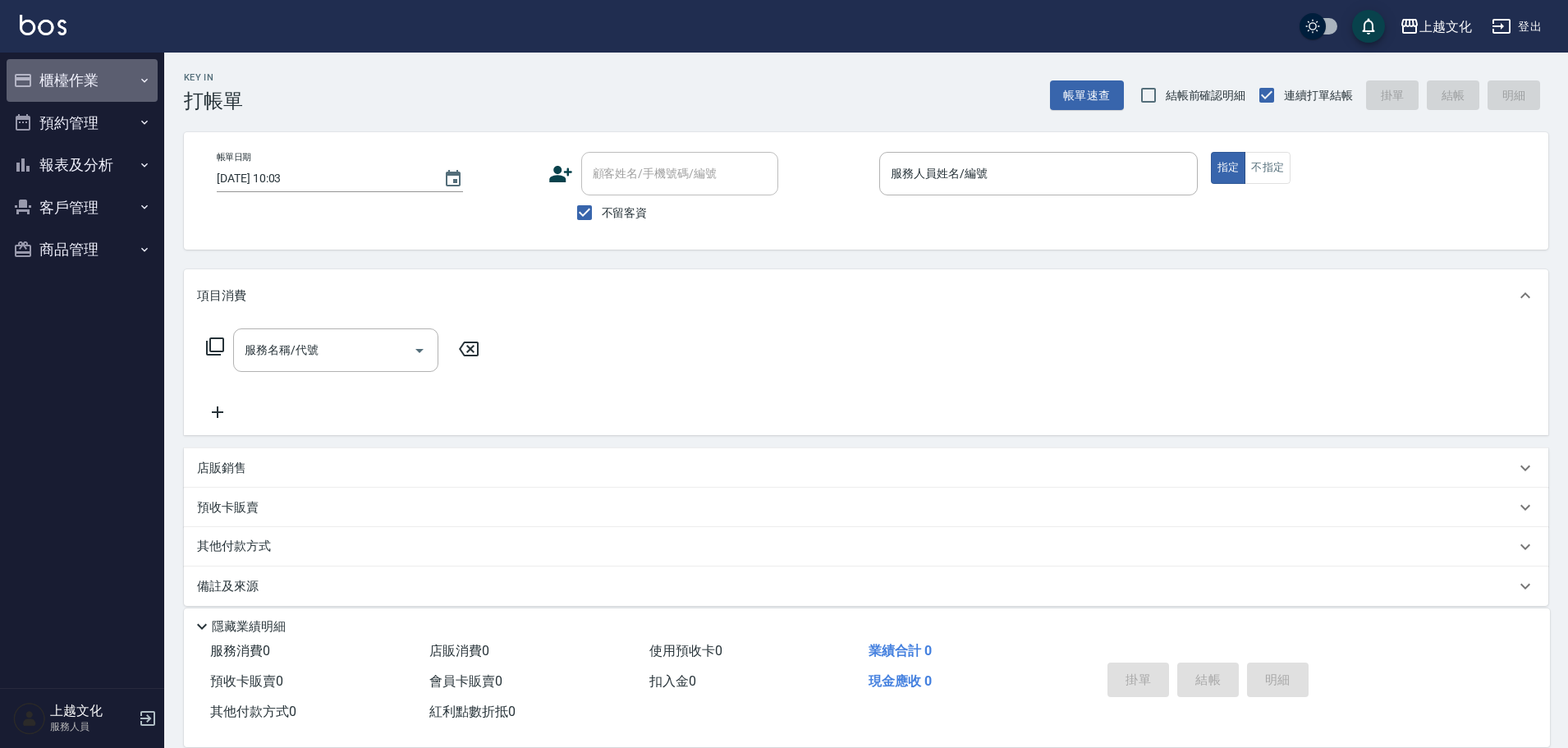
click at [45, 72] on button "櫃檯作業" at bounding box center [81, 80] width 151 height 42
click at [1045, 179] on input "服務人員姓名/編號" at bounding box center [1039, 174] width 304 height 29
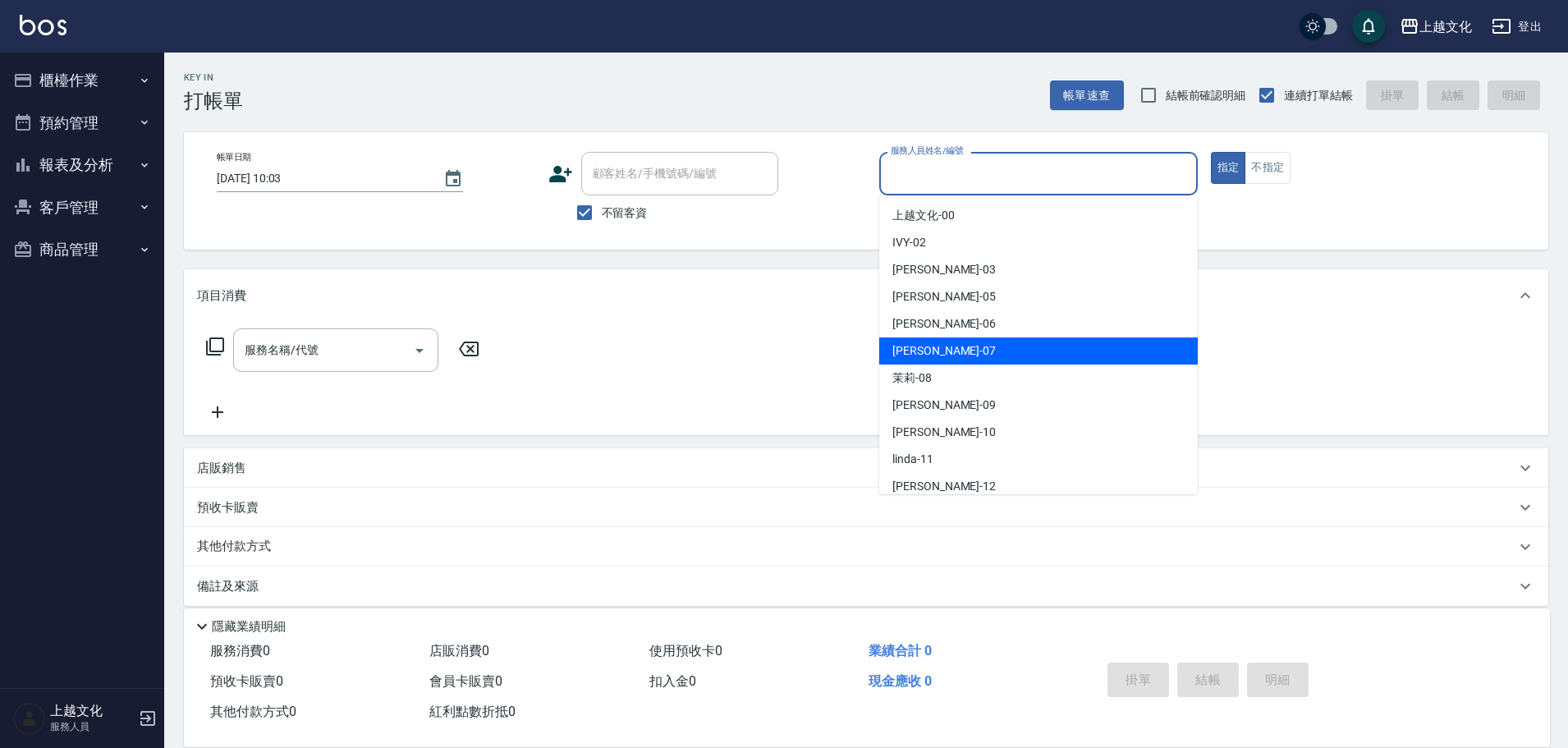
click at [1011, 344] on div "[PERSON_NAME] -07" at bounding box center [1038, 350] width 319 height 27
type input "[PERSON_NAME]-07"
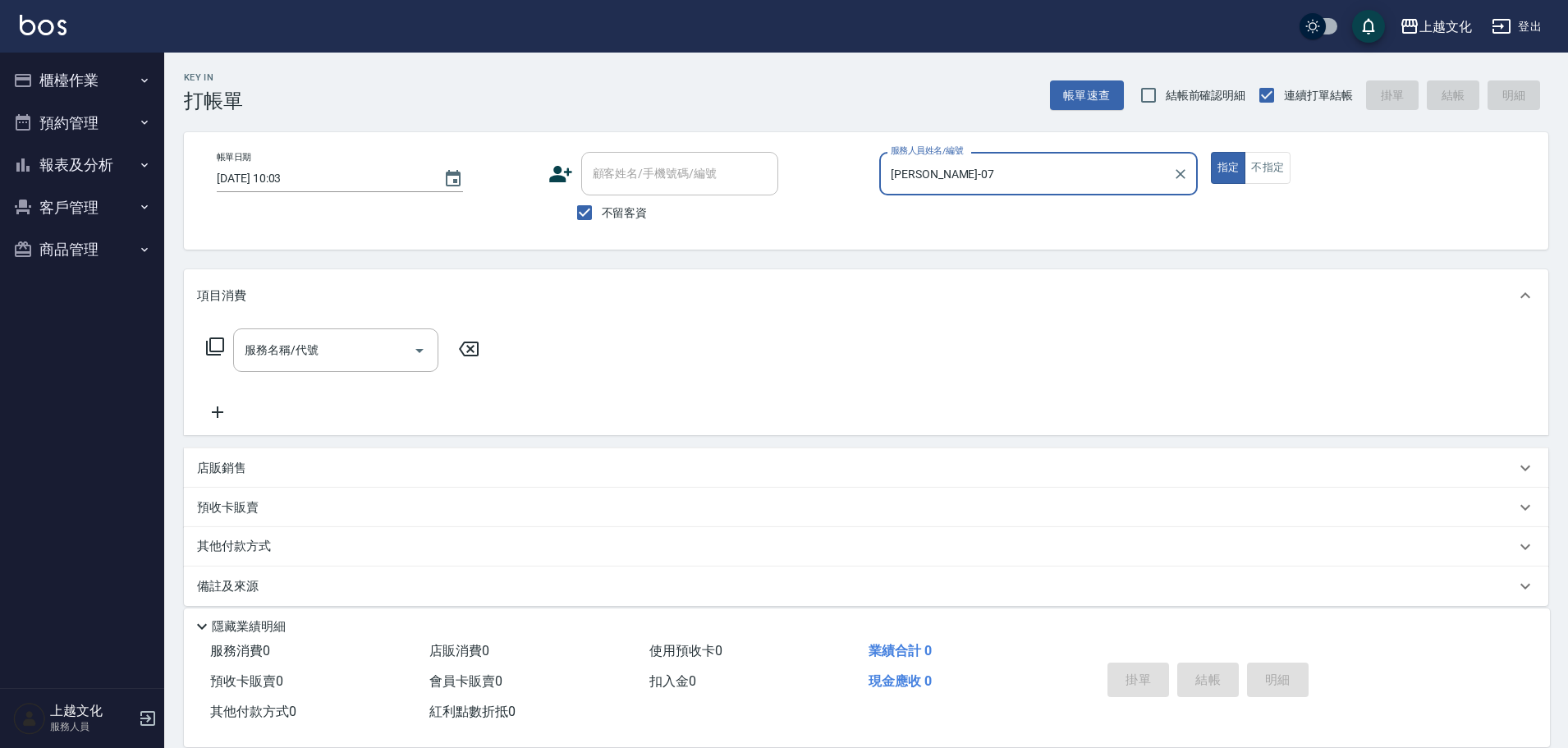
drag, startPoint x: 1270, startPoint y: 162, endPoint x: 1047, endPoint y: 225, distance: 231.7
click at [1263, 161] on button "不指定" at bounding box center [1268, 168] width 46 height 32
click at [214, 346] on icon at bounding box center [215, 346] width 19 height 19
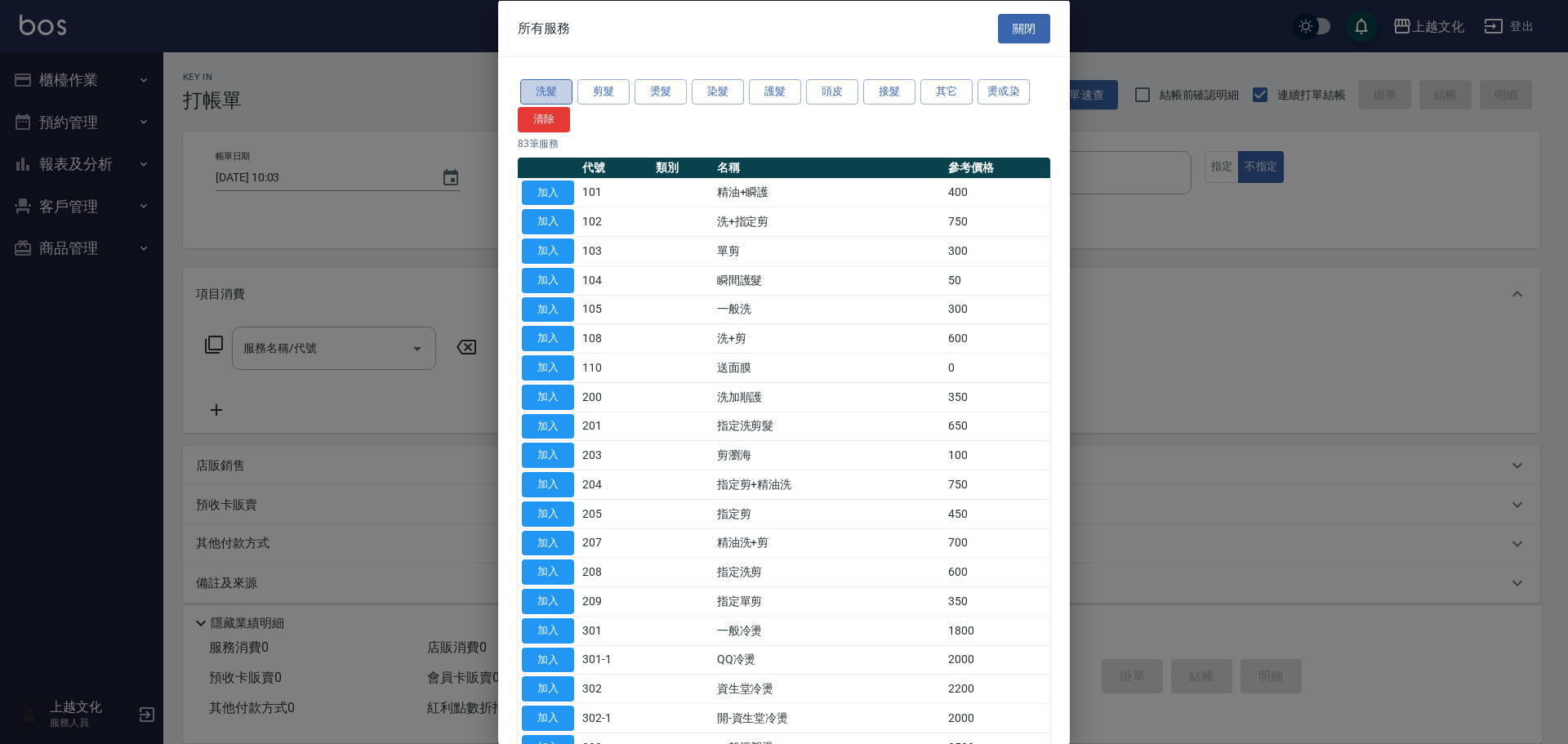
click at [547, 89] on button "洗髮" at bounding box center [547, 91] width 53 height 25
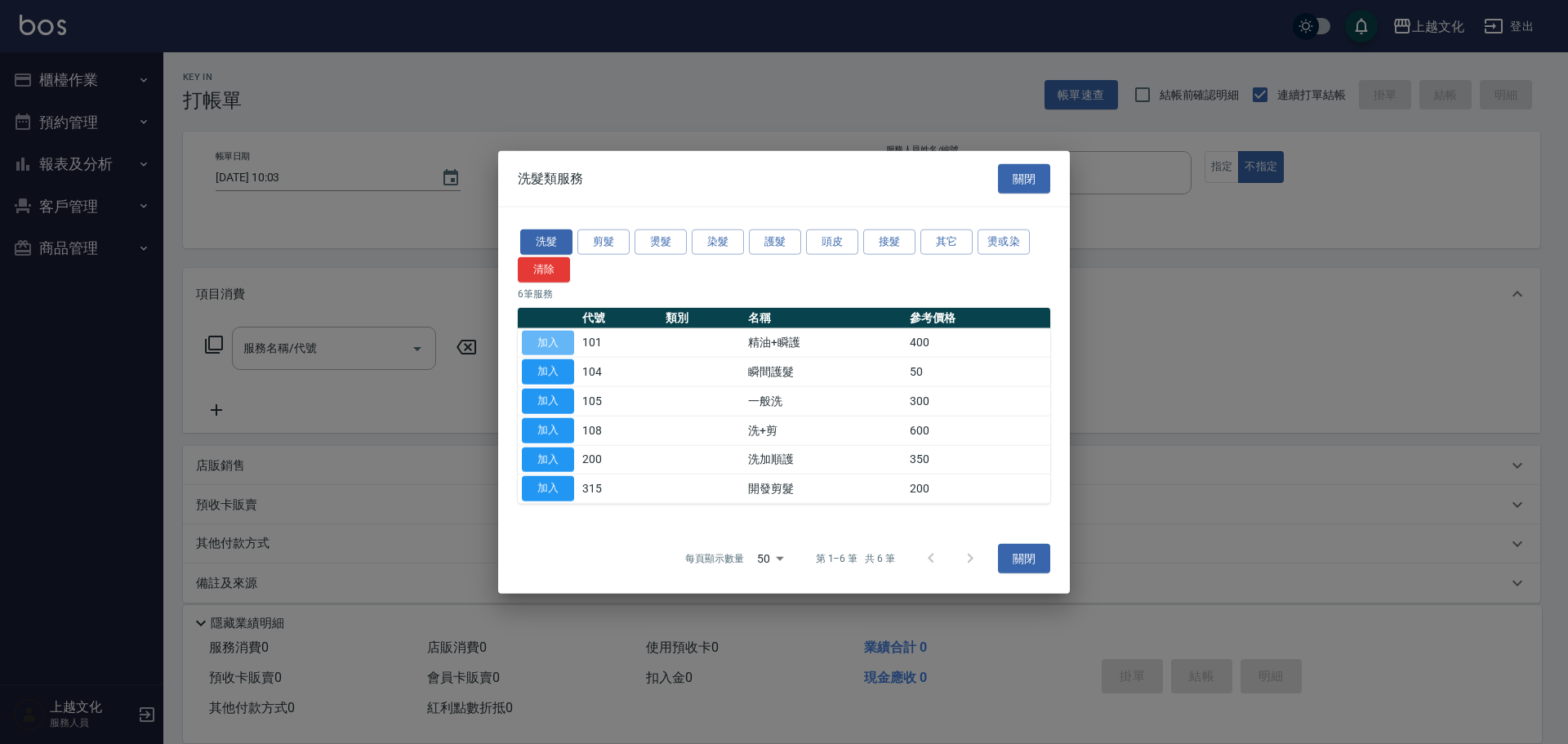
drag, startPoint x: 537, startPoint y: 334, endPoint x: 521, endPoint y: 340, distance: 17.1
click at [536, 334] on button "加入" at bounding box center [549, 342] width 53 height 25
type input "精油+瞬護(101)"
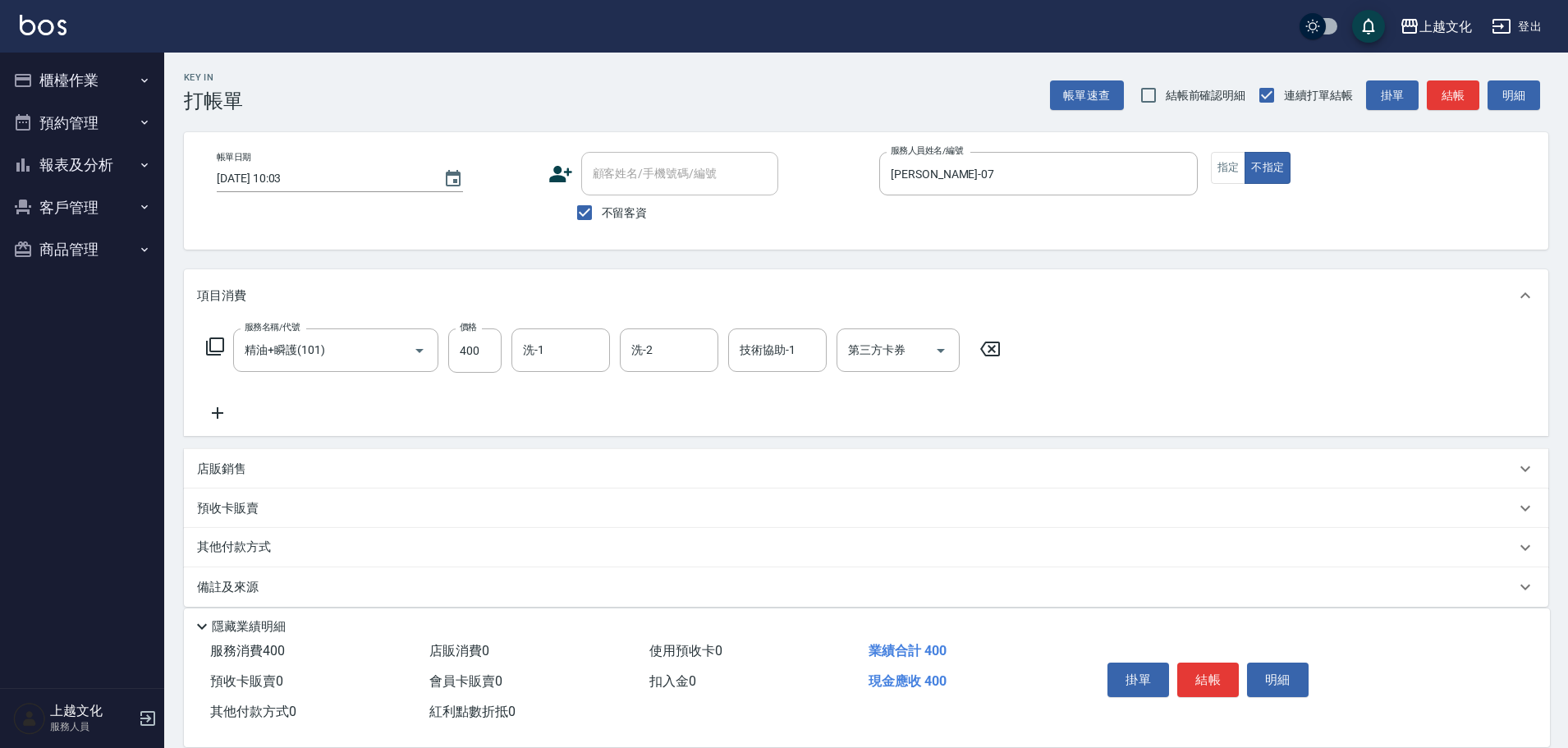
drag, startPoint x: 229, startPoint y: 350, endPoint x: 265, endPoint y: 322, distance: 45.6
click at [228, 350] on div "服務名稱/代號 精油+瞬護(101) 服務名稱/代號 價格 400 價格 洗-1 洗-1 洗-2 洗-2 技術協助-1 技術協助-1 第三方卡券 第三方卡券" at bounding box center [604, 350] width 814 height 44
click at [208, 352] on icon at bounding box center [215, 346] width 19 height 19
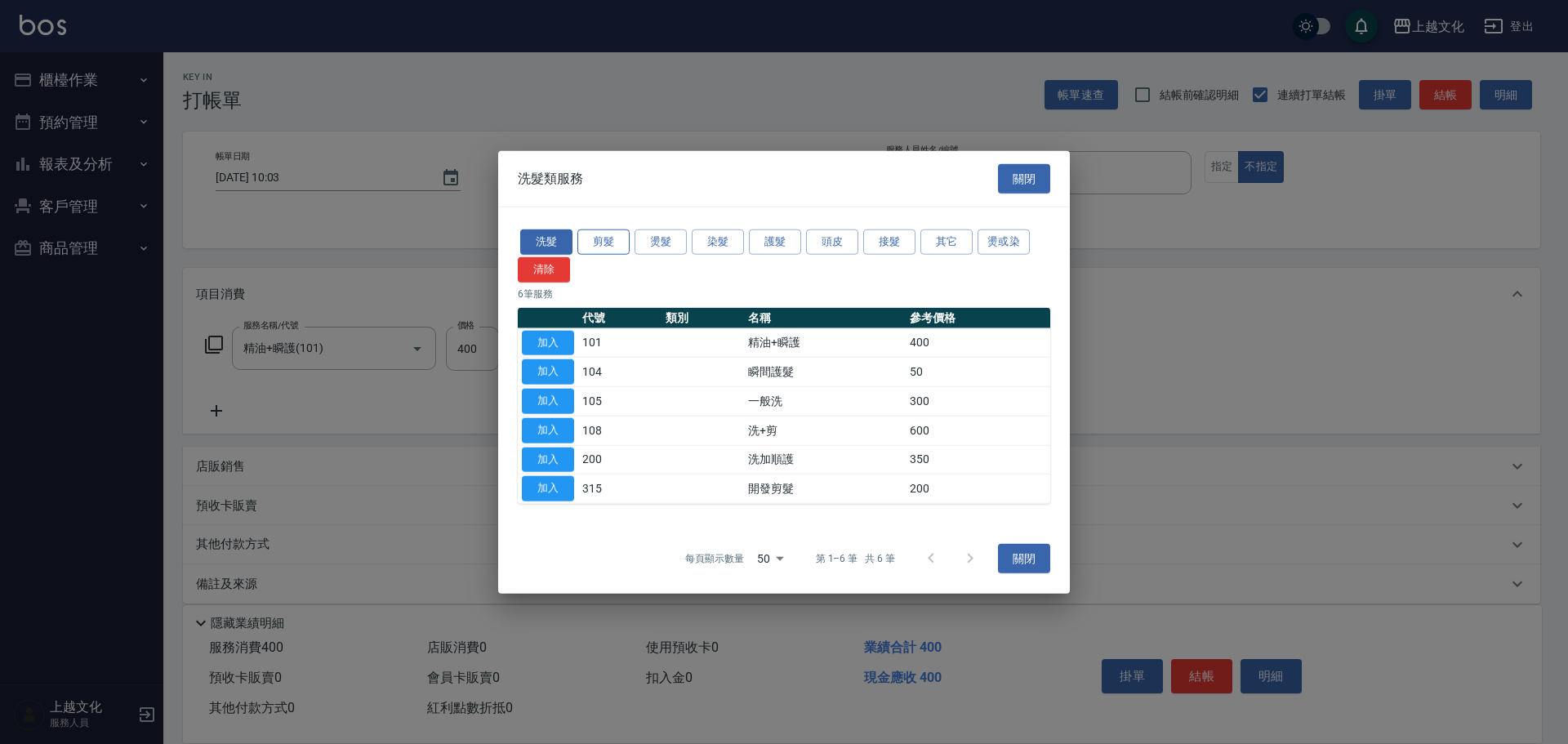
click at [601, 245] on button "剪髮" at bounding box center [604, 241] width 53 height 25
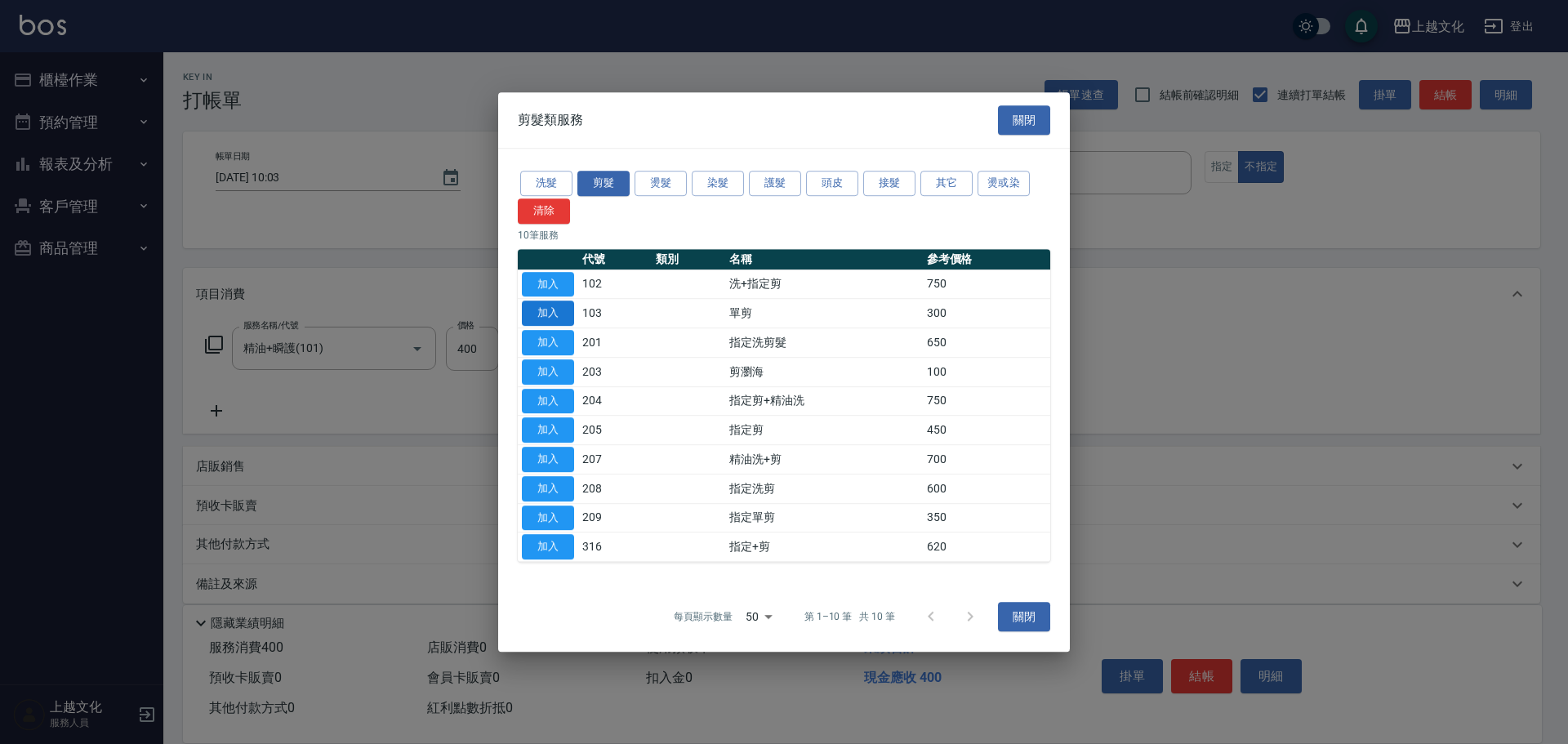
click at [556, 311] on button "加入" at bounding box center [549, 312] width 53 height 25
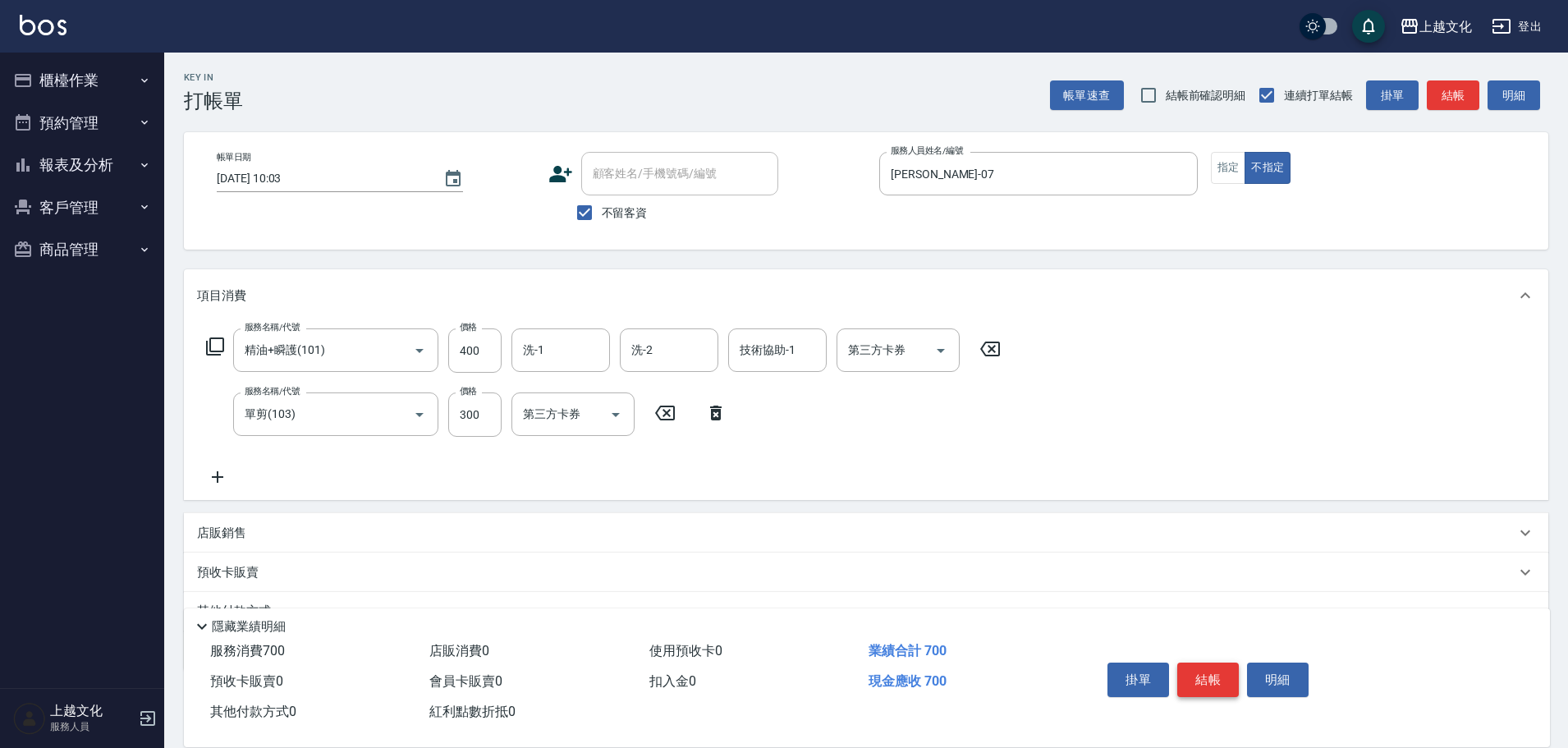
click at [1207, 666] on button "結帳" at bounding box center [1208, 679] width 62 height 34
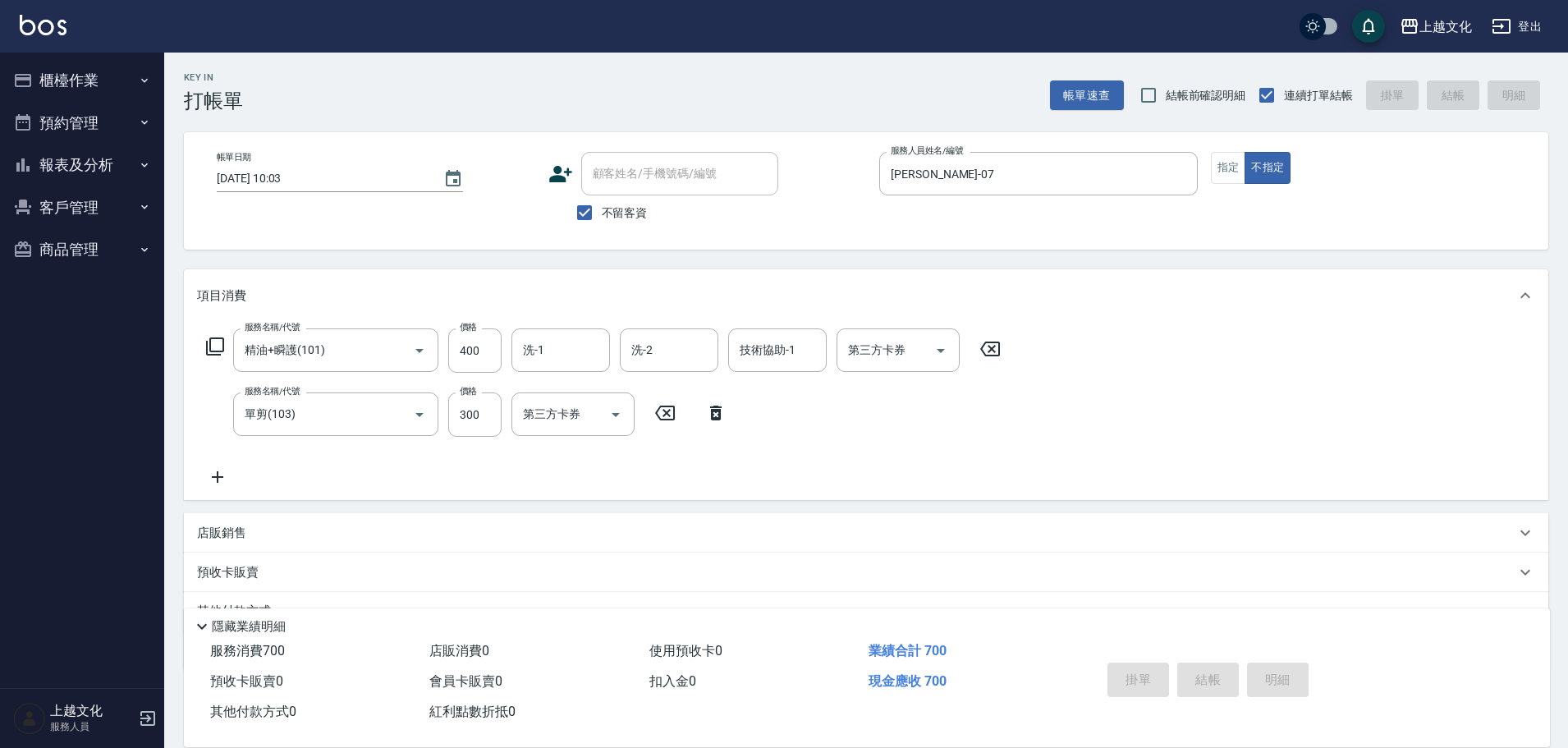
type input "[DATE] 18:41"
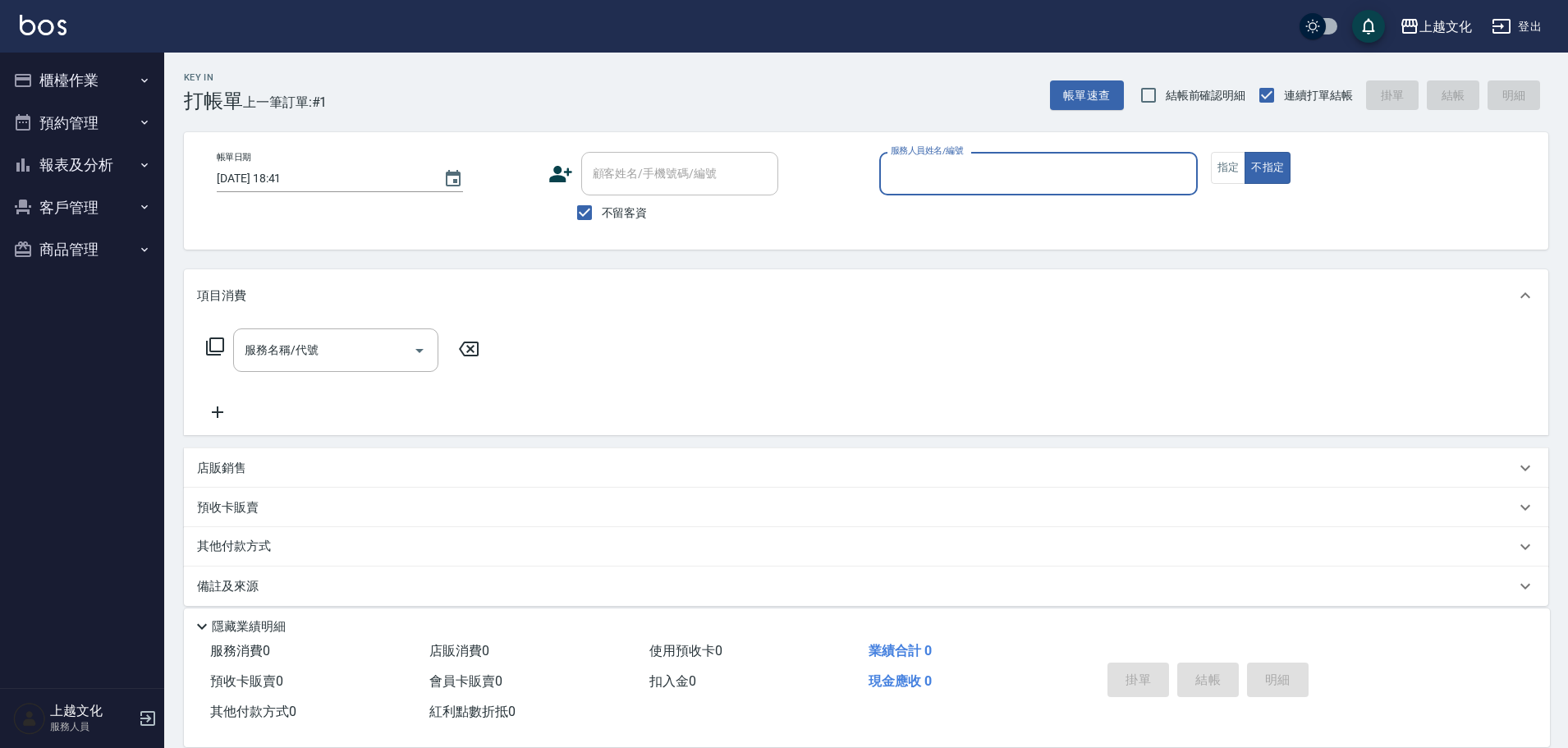
click at [974, 179] on input "服務人員姓名/編號" at bounding box center [1039, 174] width 304 height 29
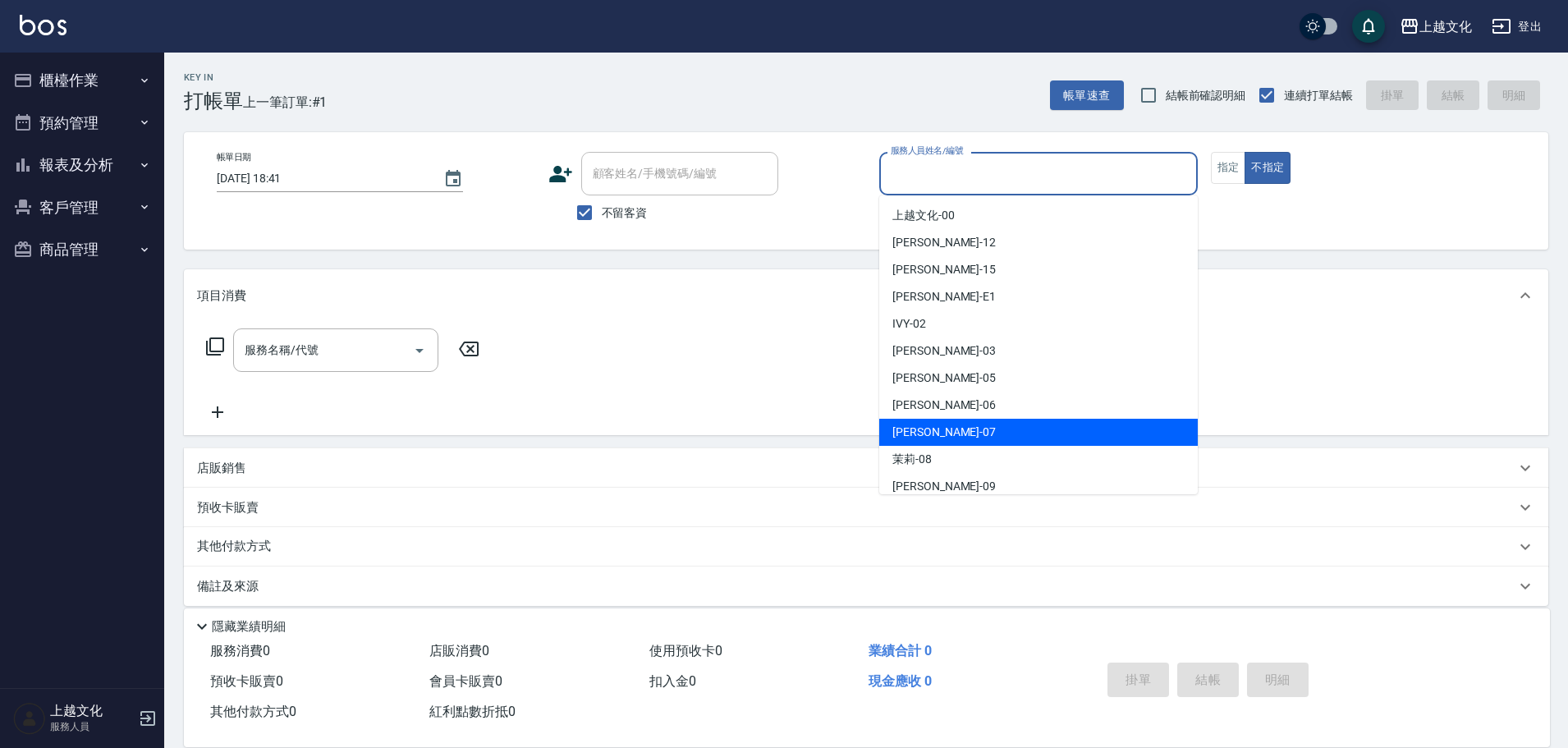
click at [986, 435] on div "[PERSON_NAME] -07" at bounding box center [1038, 432] width 319 height 27
type input "[PERSON_NAME]-07"
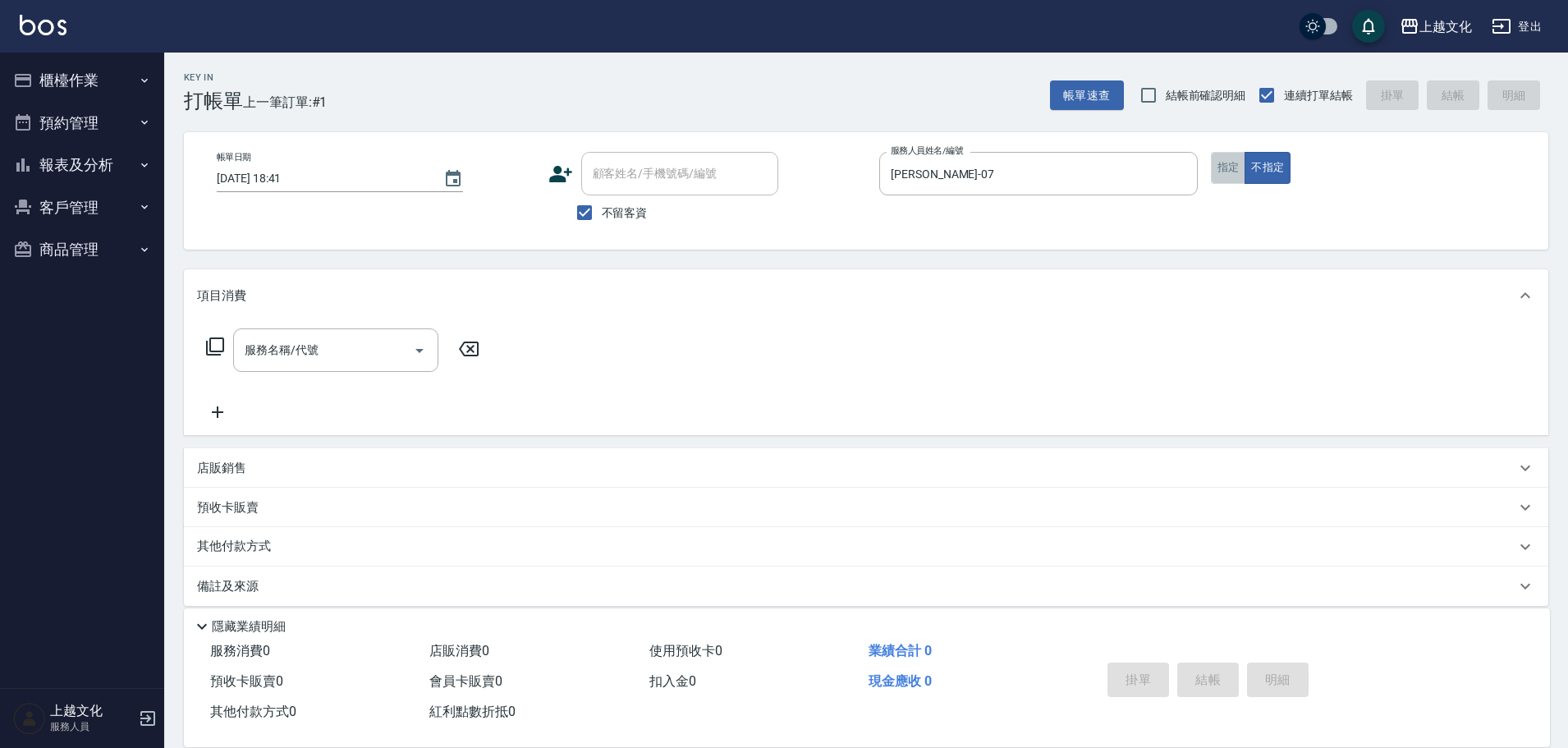
click at [1234, 182] on button "指定" at bounding box center [1228, 168] width 35 height 32
click at [219, 347] on icon at bounding box center [215, 346] width 19 height 19
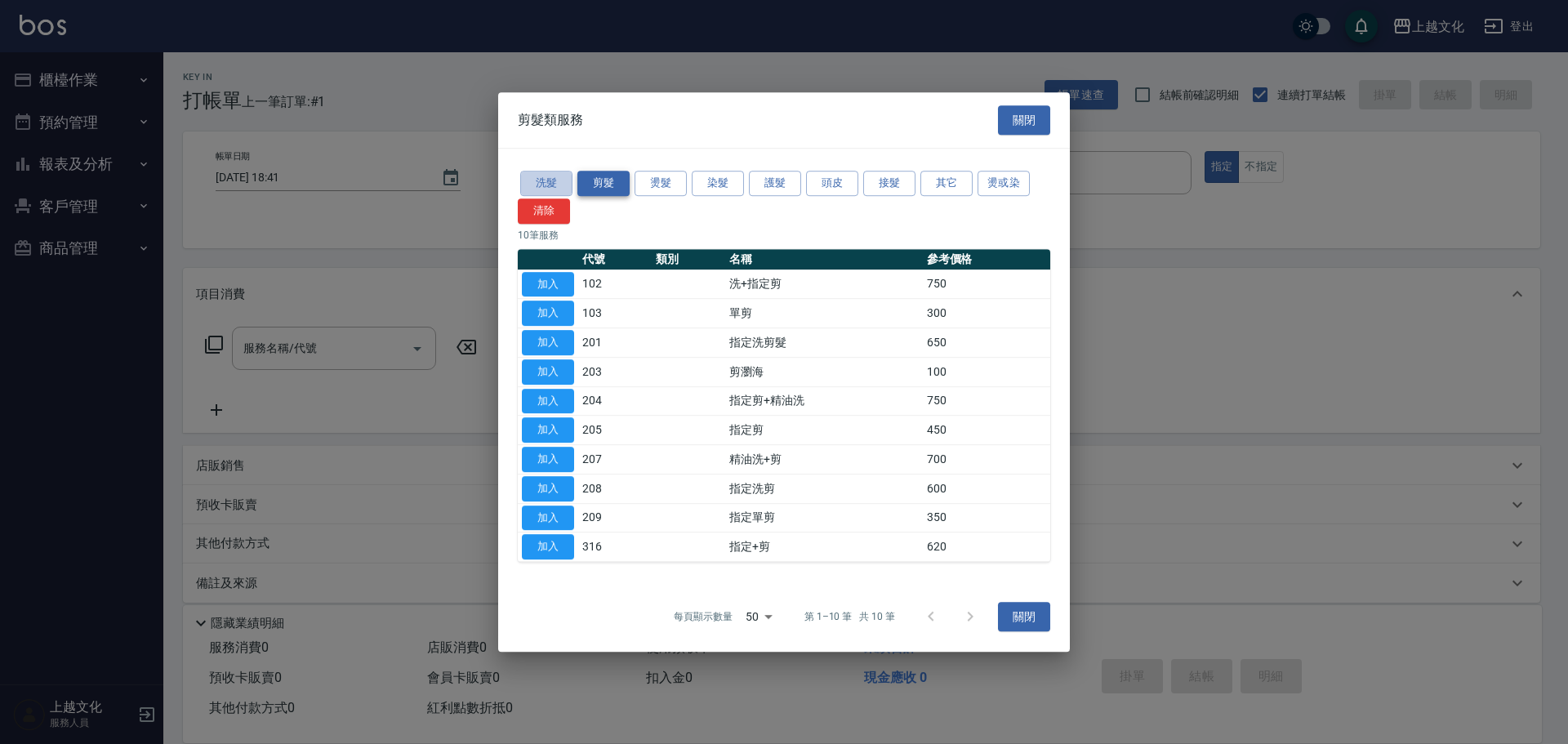
drag, startPoint x: 534, startPoint y: 177, endPoint x: 578, endPoint y: 236, distance: 73.6
click at [536, 178] on button "洗髮" at bounding box center [547, 182] width 53 height 25
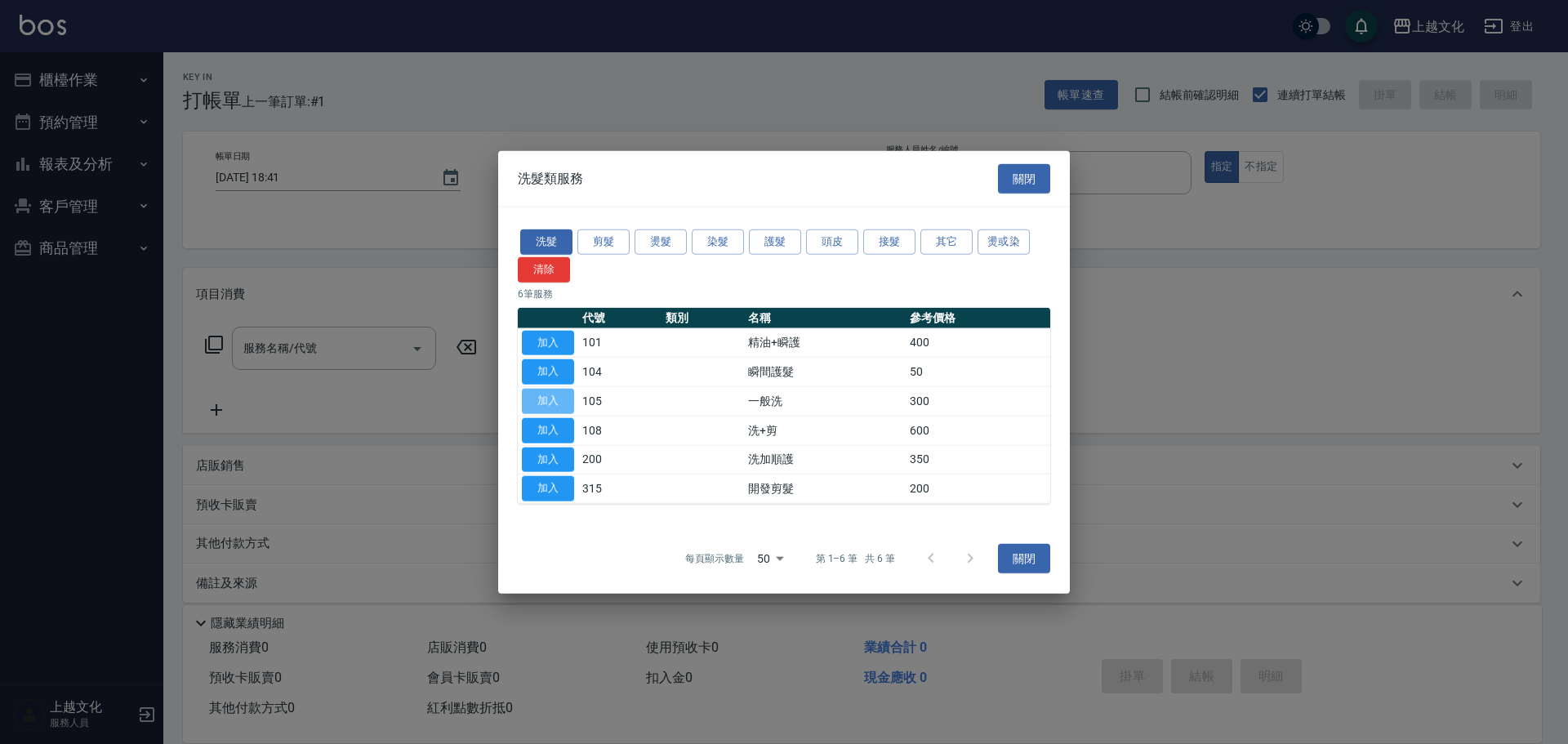
drag, startPoint x: 566, startPoint y: 399, endPoint x: 608, endPoint y: 412, distance: 44.0
click at [565, 399] on button "加入" at bounding box center [549, 401] width 53 height 25
type input "一般洗(105)"
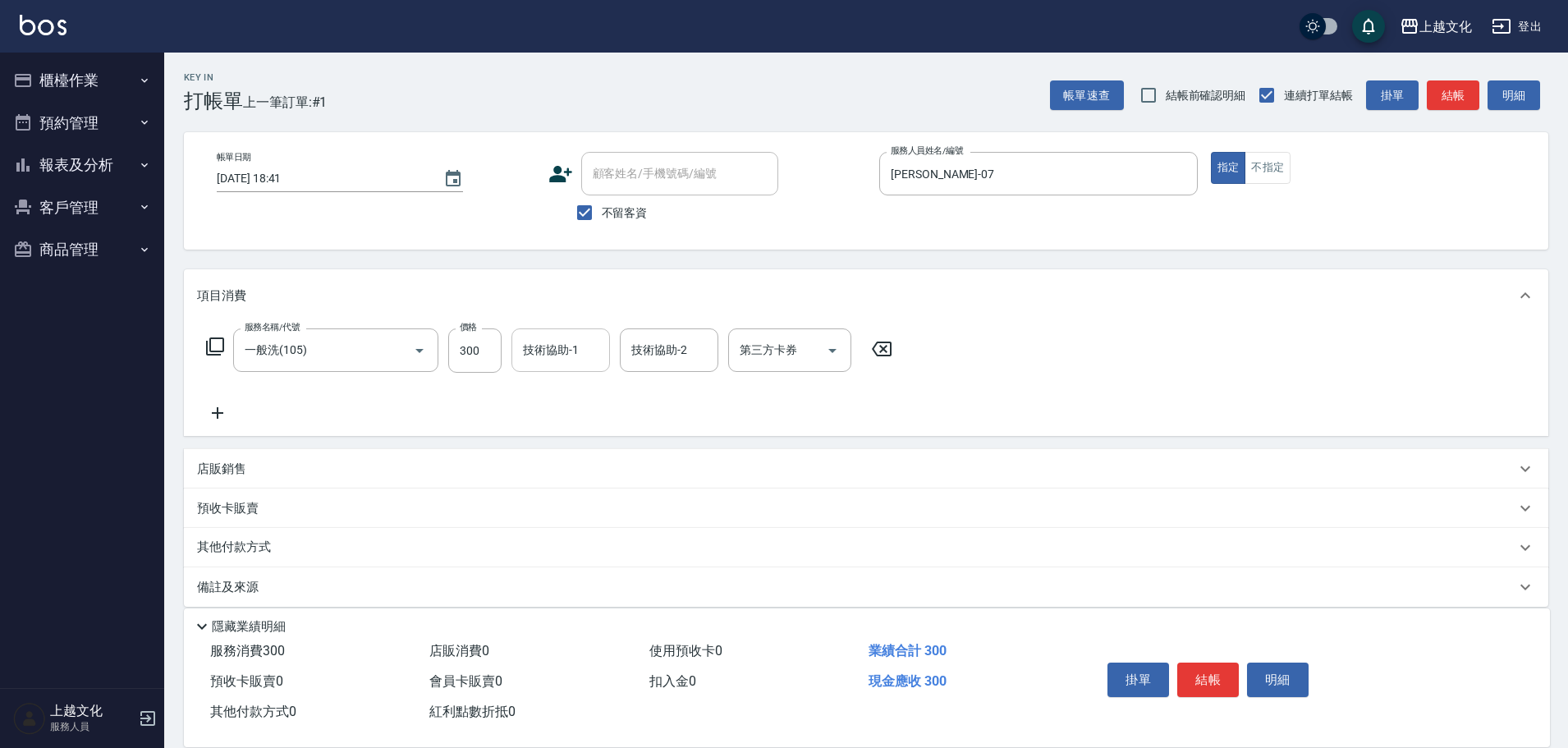
click at [560, 356] on input "技術協助-1" at bounding box center [560, 350] width 84 height 29
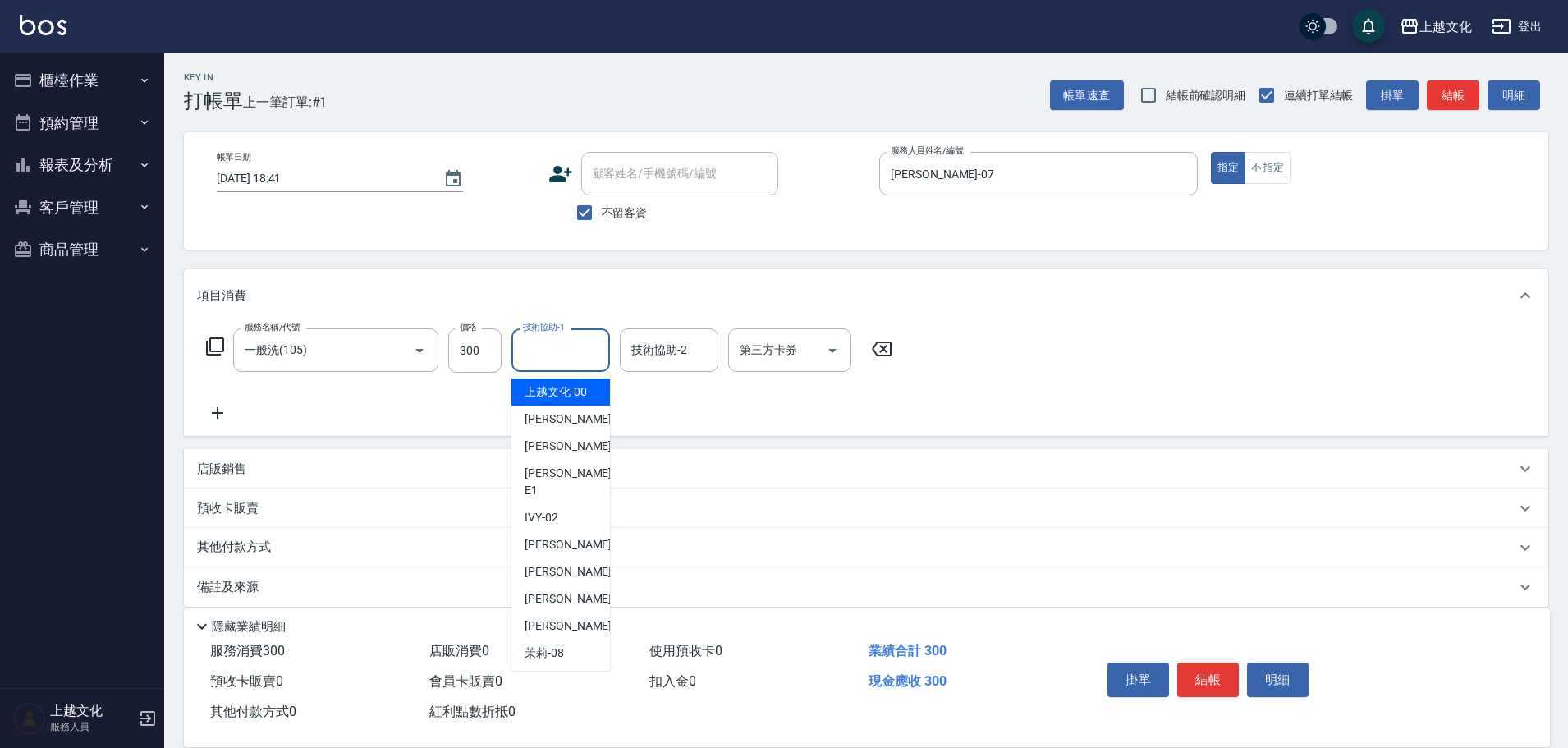
click at [583, 400] on div "上越文化 -00" at bounding box center [561, 392] width 99 height 27
type input "上越文化-00"
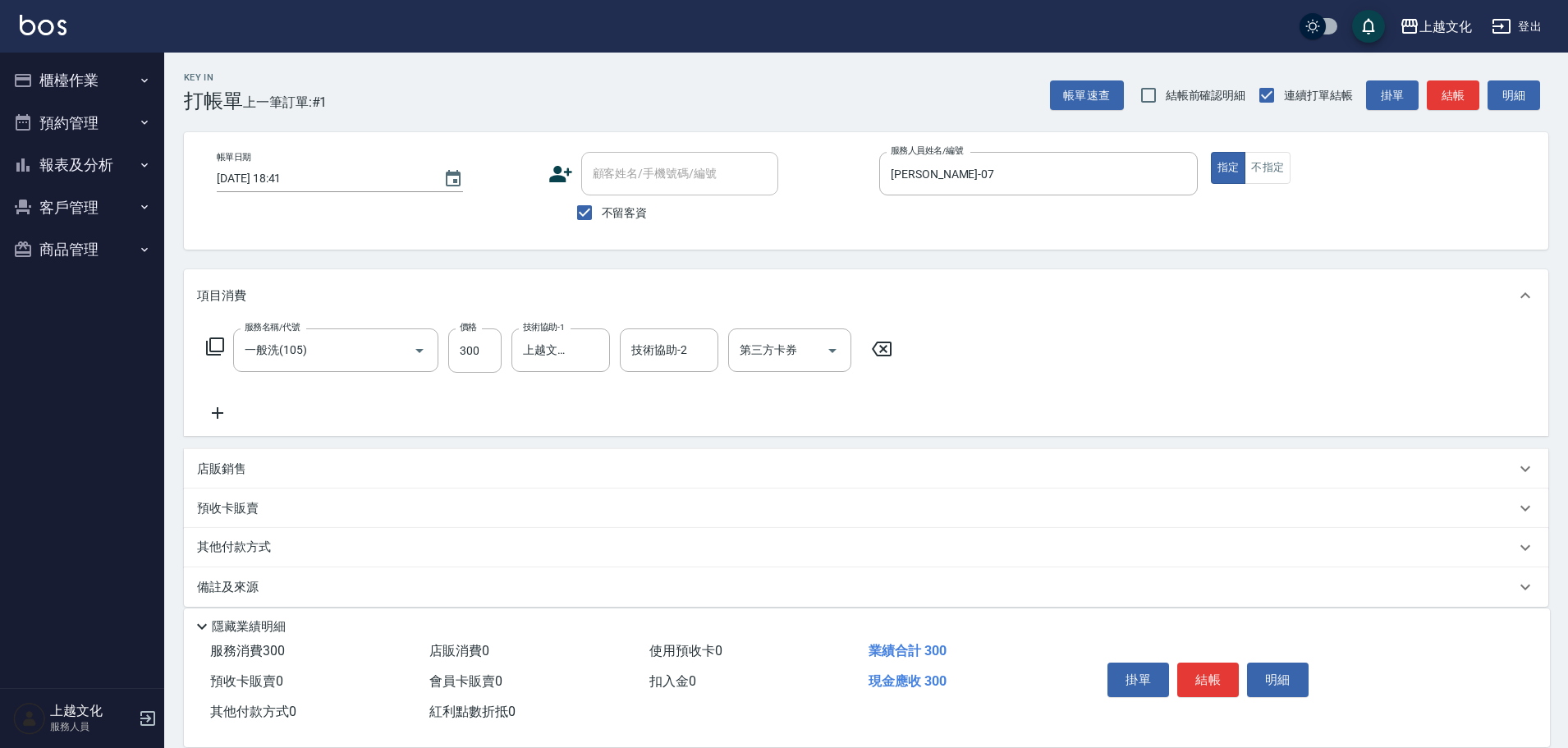
click at [1209, 695] on div "掛單 結帳 明細" at bounding box center [1208, 681] width 214 height 52
click at [1201, 682] on button "結帳" at bounding box center [1208, 679] width 62 height 34
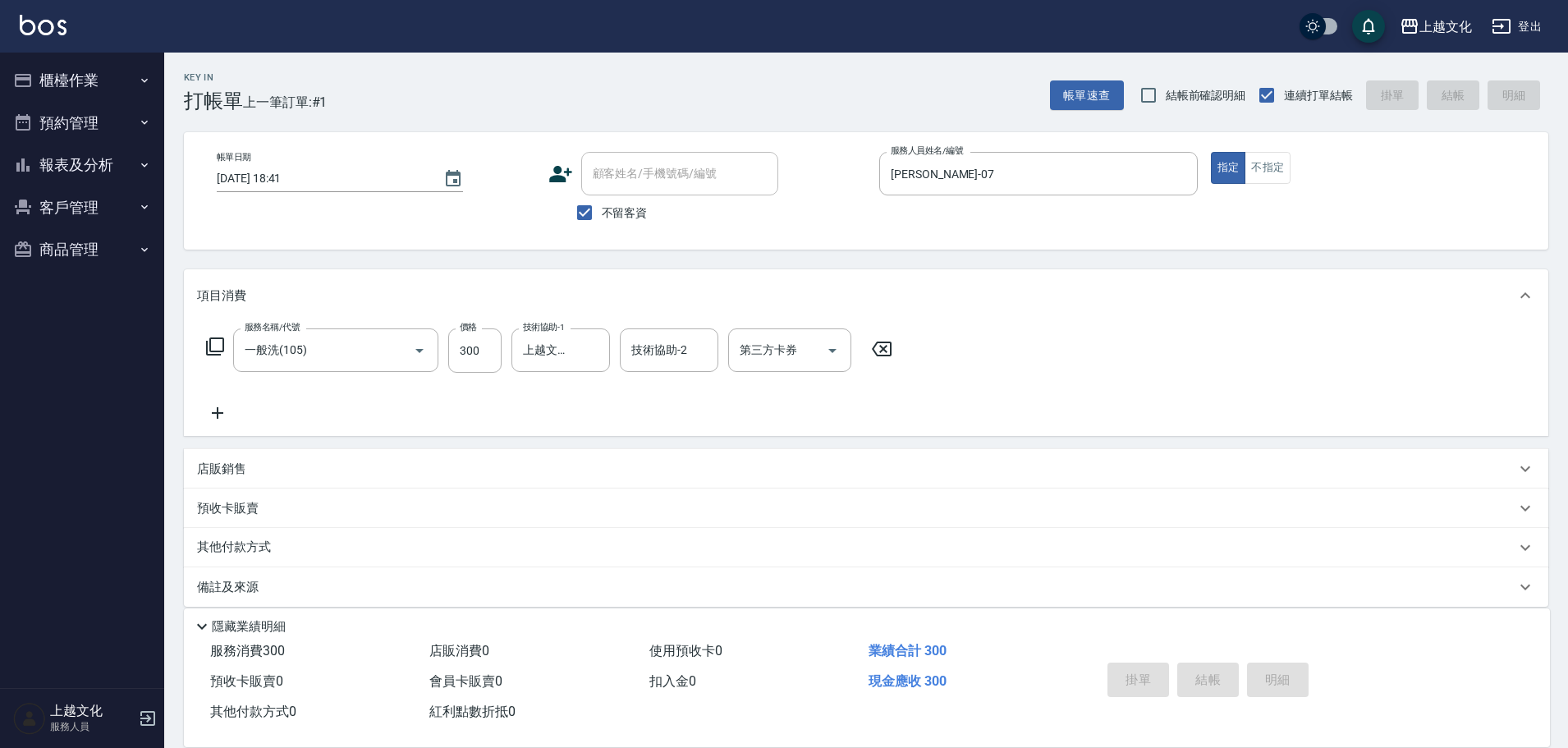
type input "[DATE] 18:42"
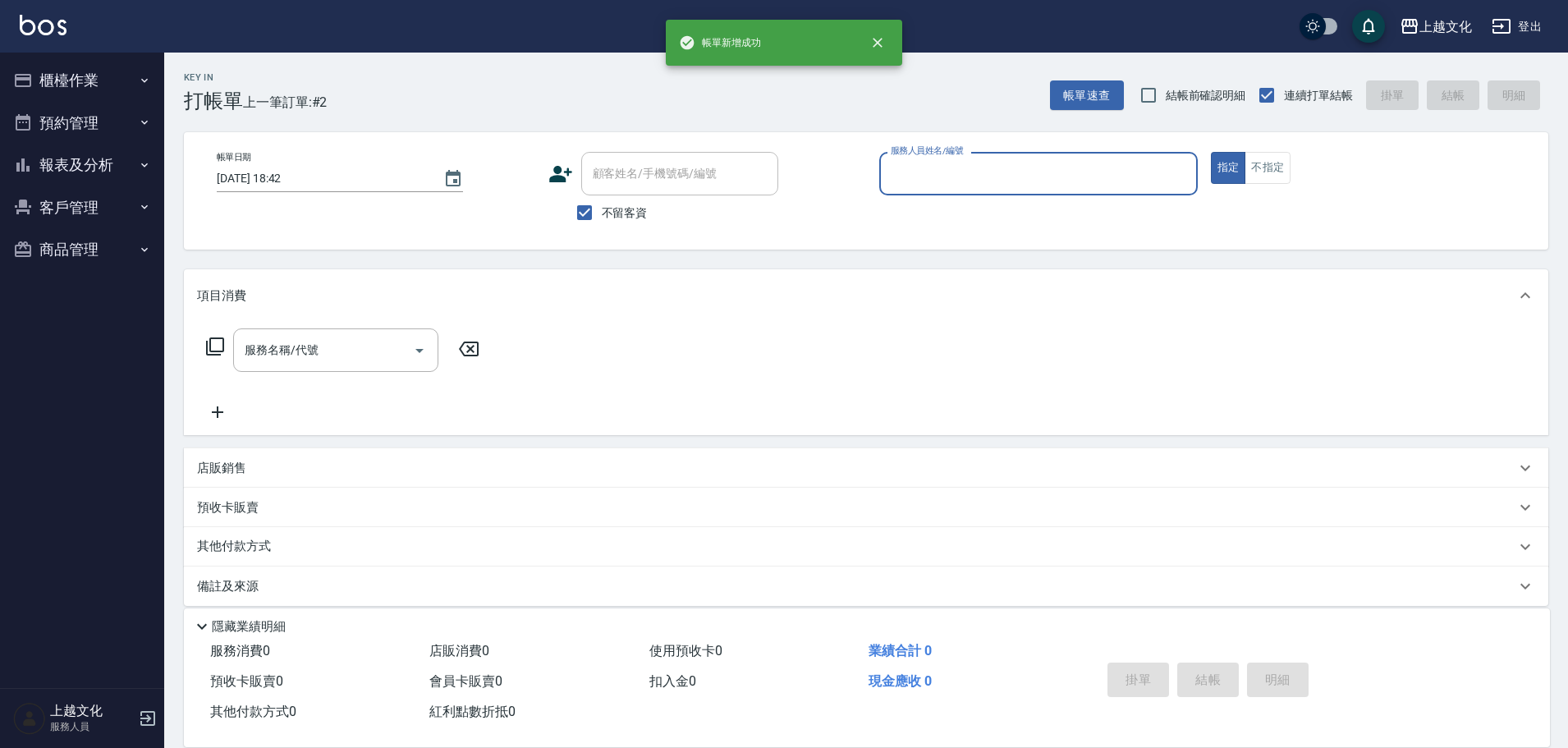
click at [1061, 167] on input "服務人員姓名/編號" at bounding box center [1039, 174] width 304 height 29
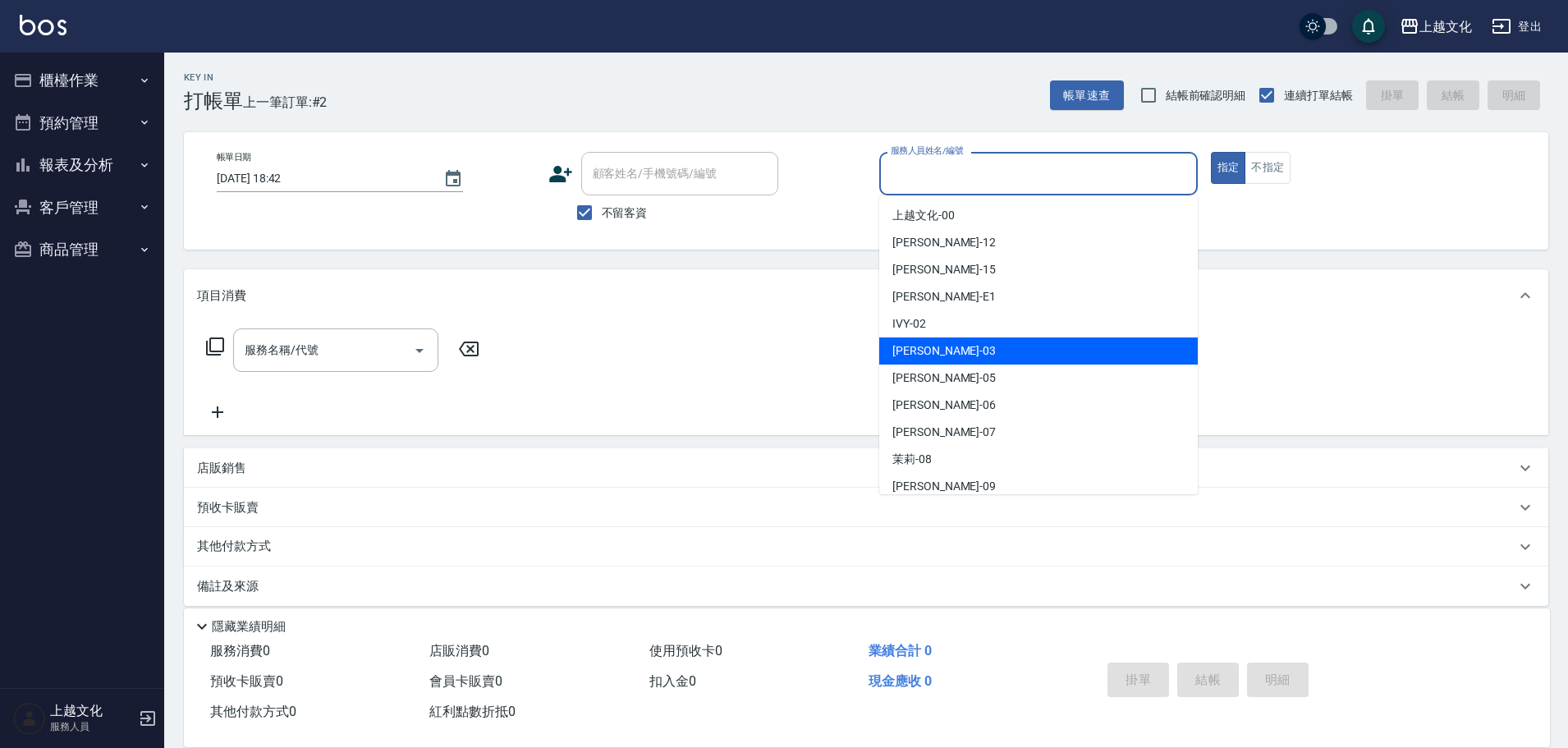
click at [1015, 346] on div "[PERSON_NAME] -03" at bounding box center [1038, 350] width 319 height 27
click at [1014, 346] on div "服務名稱/代號 服務名稱/代號" at bounding box center [866, 378] width 1364 height 113
type input "[PERSON_NAME]-03"
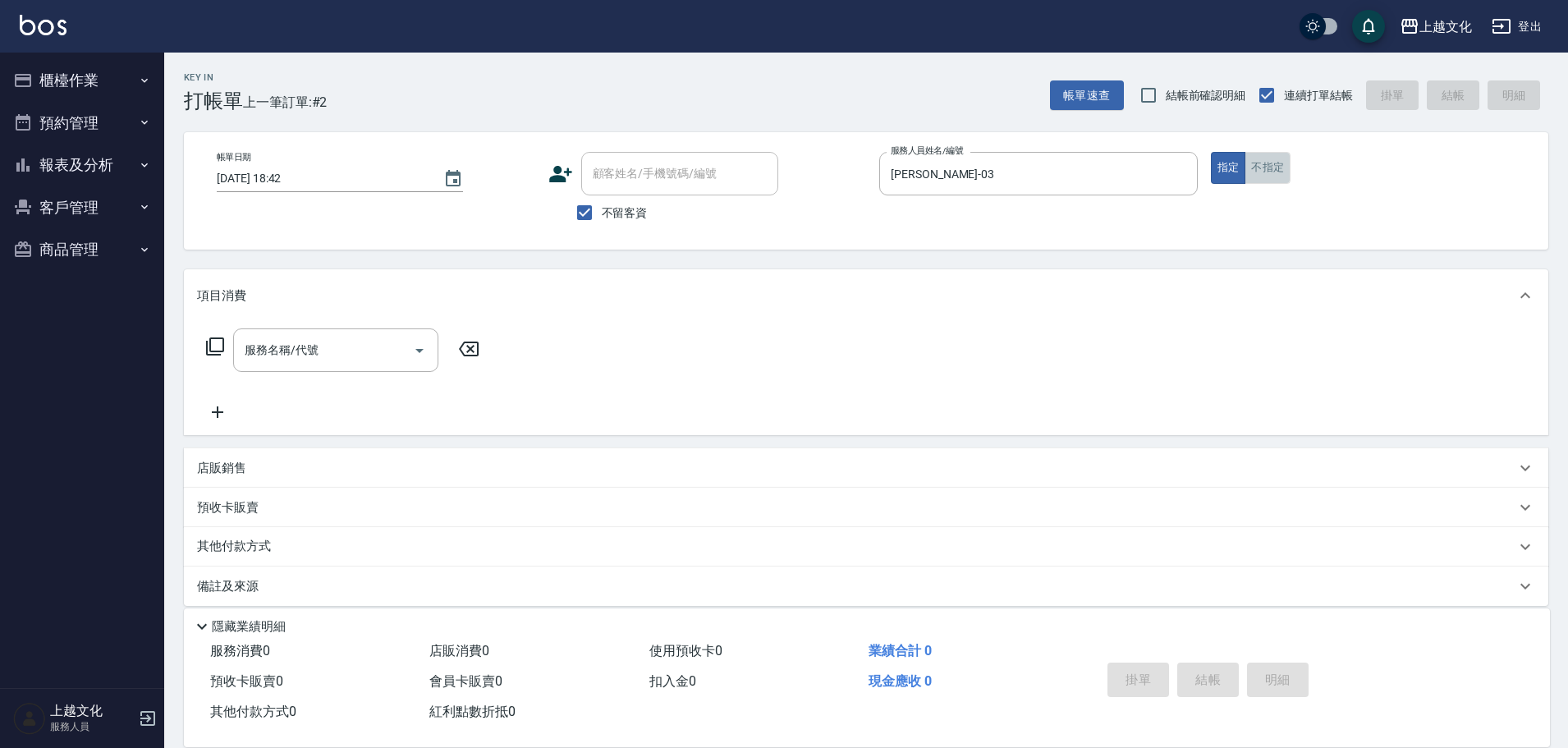
drag, startPoint x: 1257, startPoint y: 171, endPoint x: 1128, endPoint y: 223, distance: 139.1
click at [1257, 173] on button "不指定" at bounding box center [1268, 168] width 46 height 32
click at [1254, 176] on button "不指定" at bounding box center [1268, 168] width 46 height 32
click at [214, 348] on icon at bounding box center [215, 346] width 19 height 19
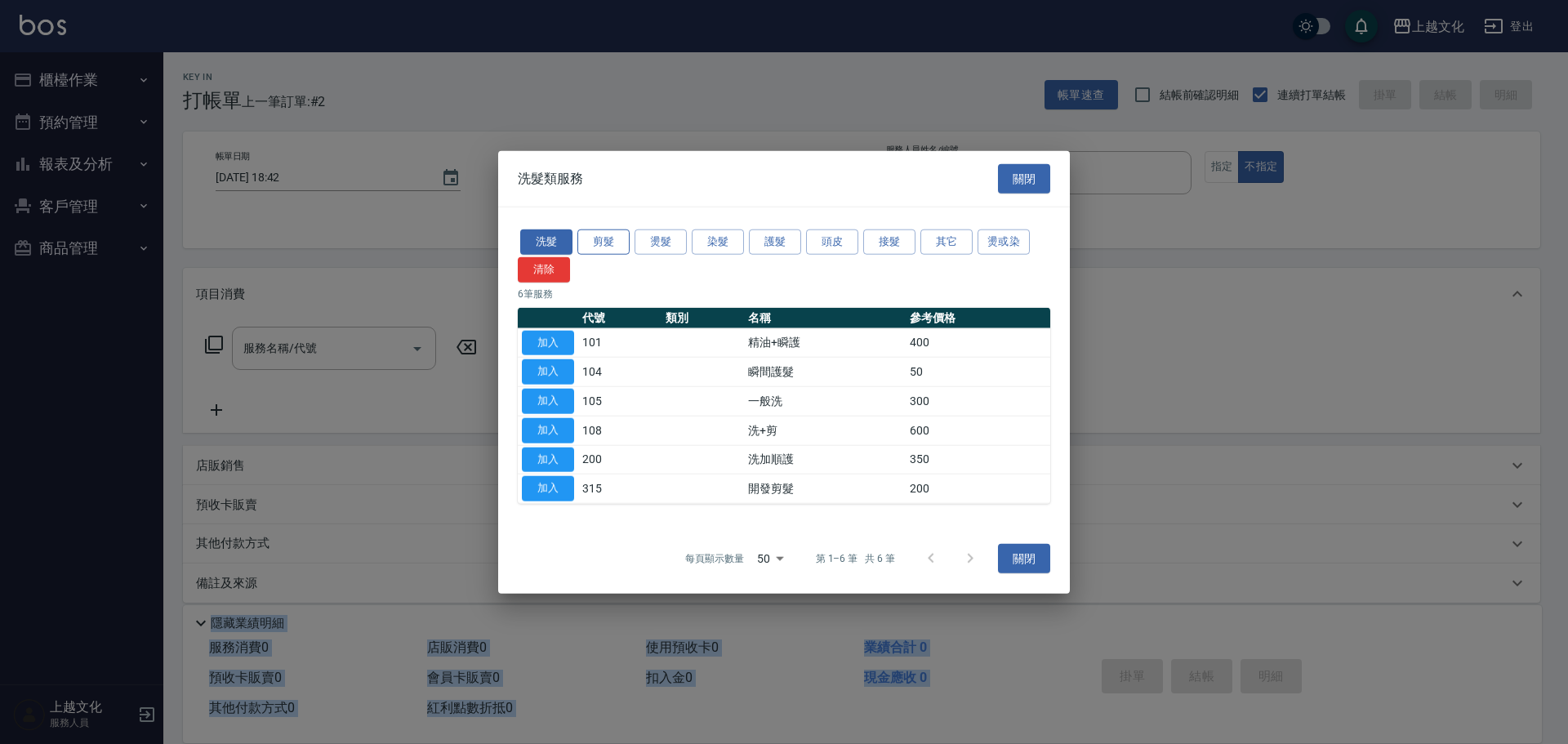
click at [603, 247] on button "剪髮" at bounding box center [604, 241] width 53 height 25
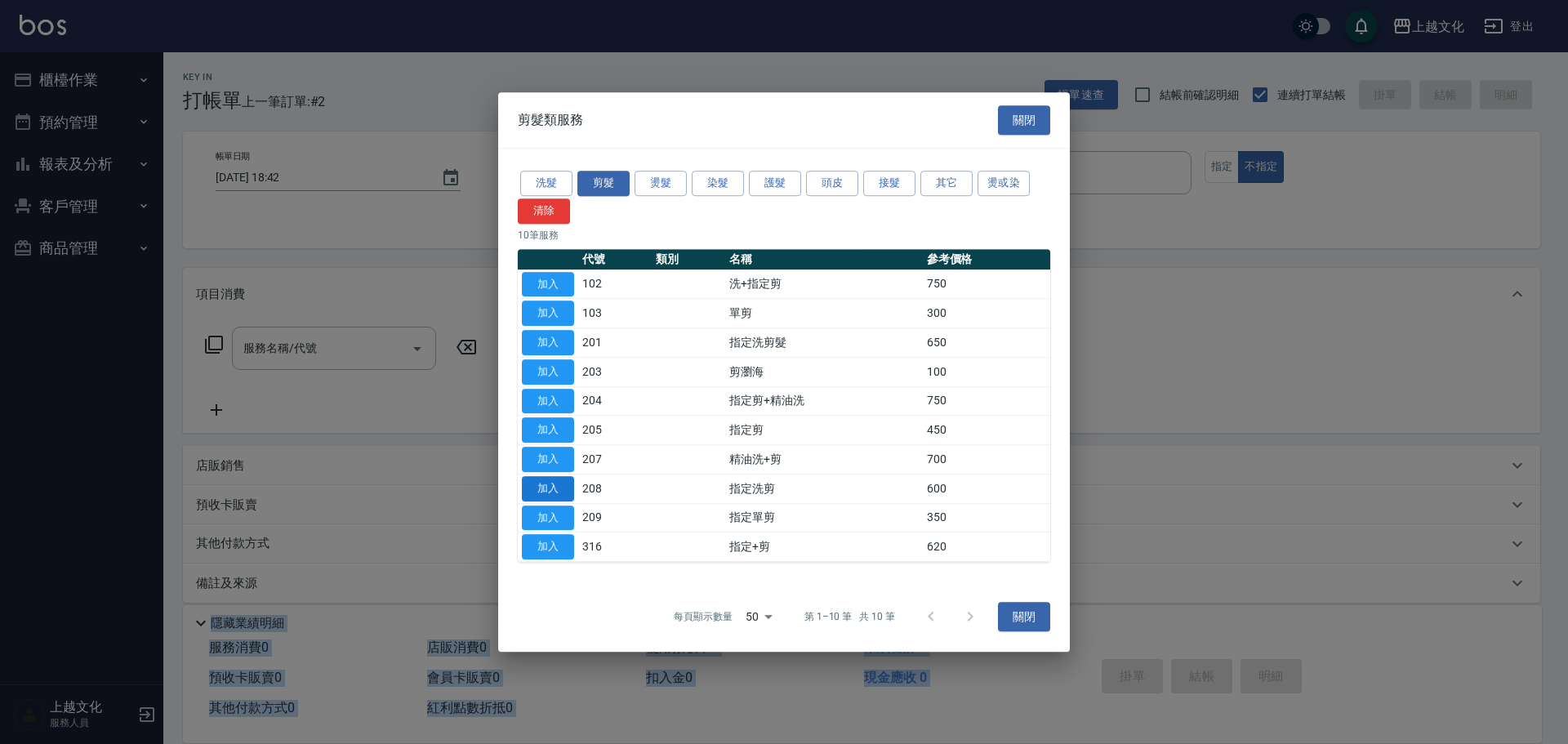
click at [550, 486] on button "加入" at bounding box center [549, 488] width 53 height 25
type input "指定洗剪(208)"
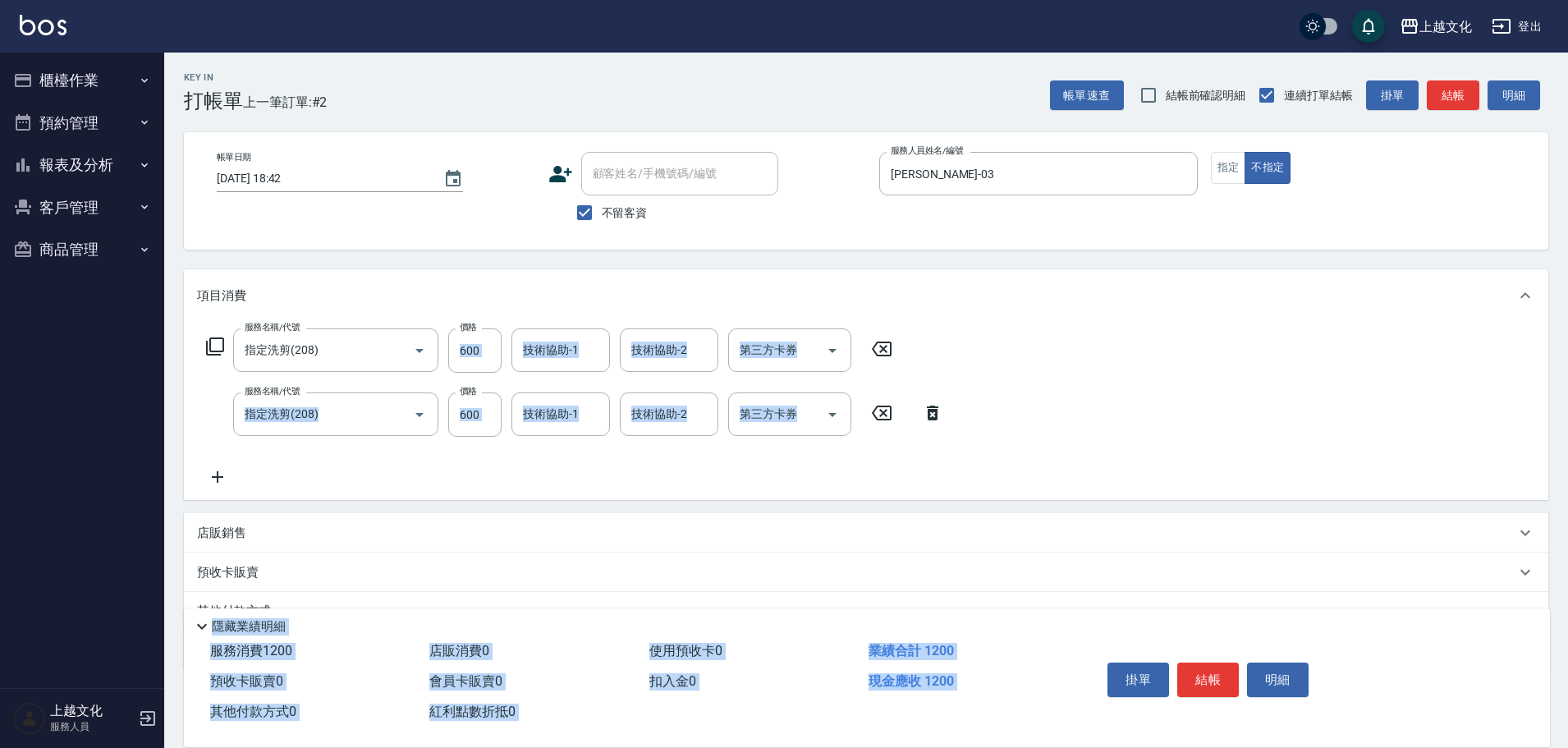
drag, startPoint x: 939, startPoint y: 489, endPoint x: 952, endPoint y: 423, distance: 67.3
click at [941, 487] on div "服務名稱/代號 指定洗剪(208) 服務名稱/代號 價格 600 價格 技術協助-1 技術協助-1 技術協助-2 技術協助-2 第三方卡券 第三方卡券 服務名…" at bounding box center [866, 411] width 1364 height 178
click at [918, 413] on icon at bounding box center [933, 413] width 41 height 19
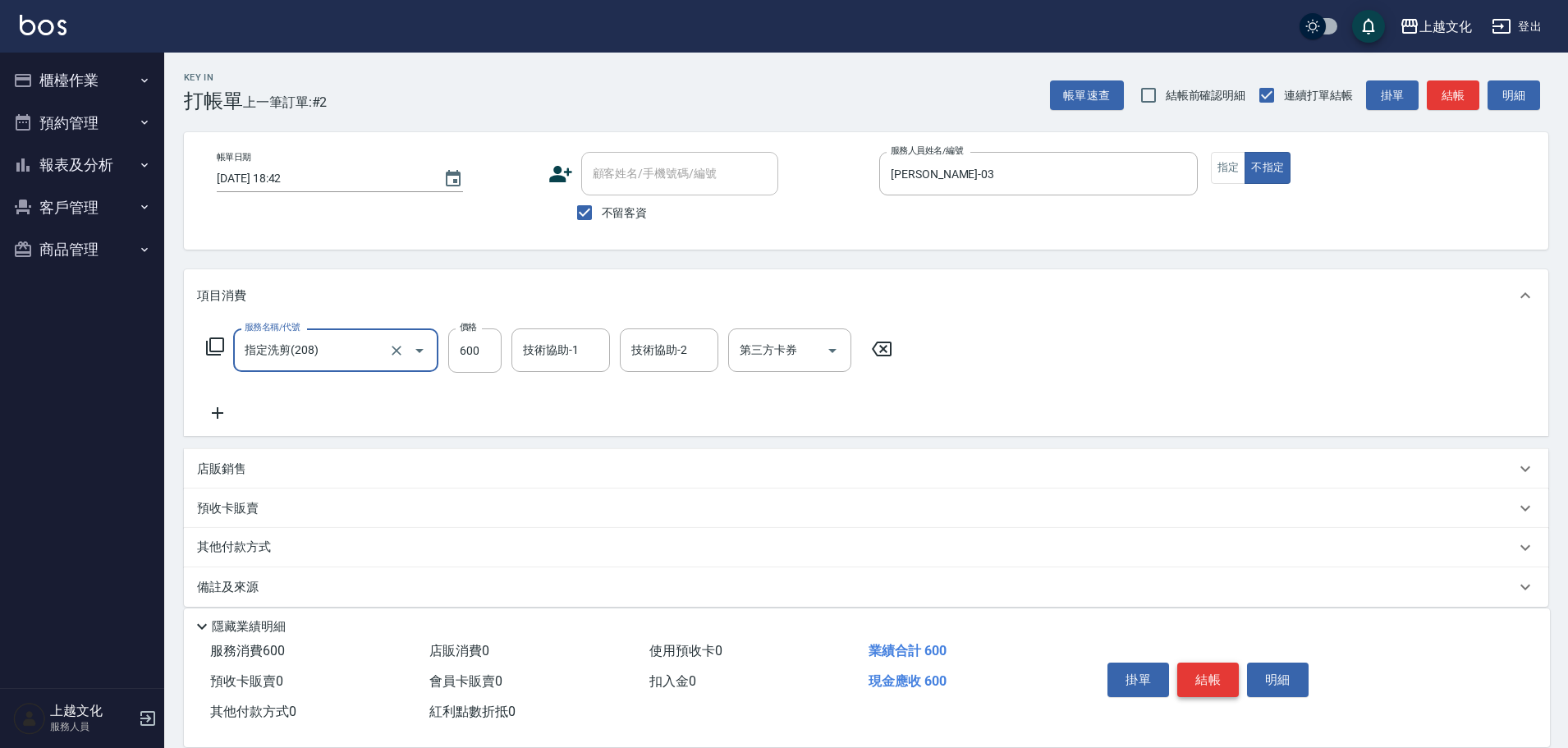
click at [1211, 670] on button "結帳" at bounding box center [1208, 679] width 62 height 34
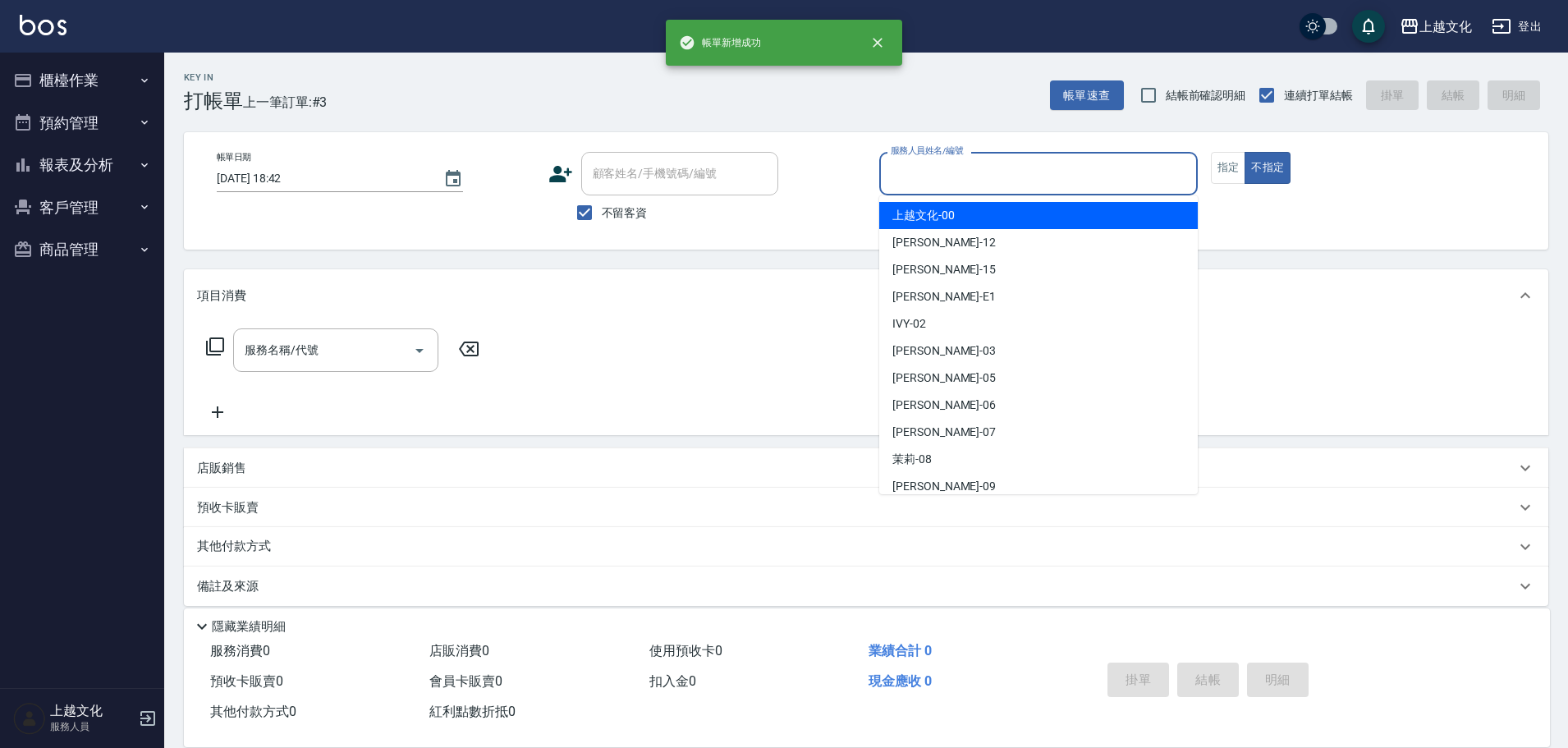
click at [1028, 183] on input "服務人員姓名/編號" at bounding box center [1039, 174] width 304 height 29
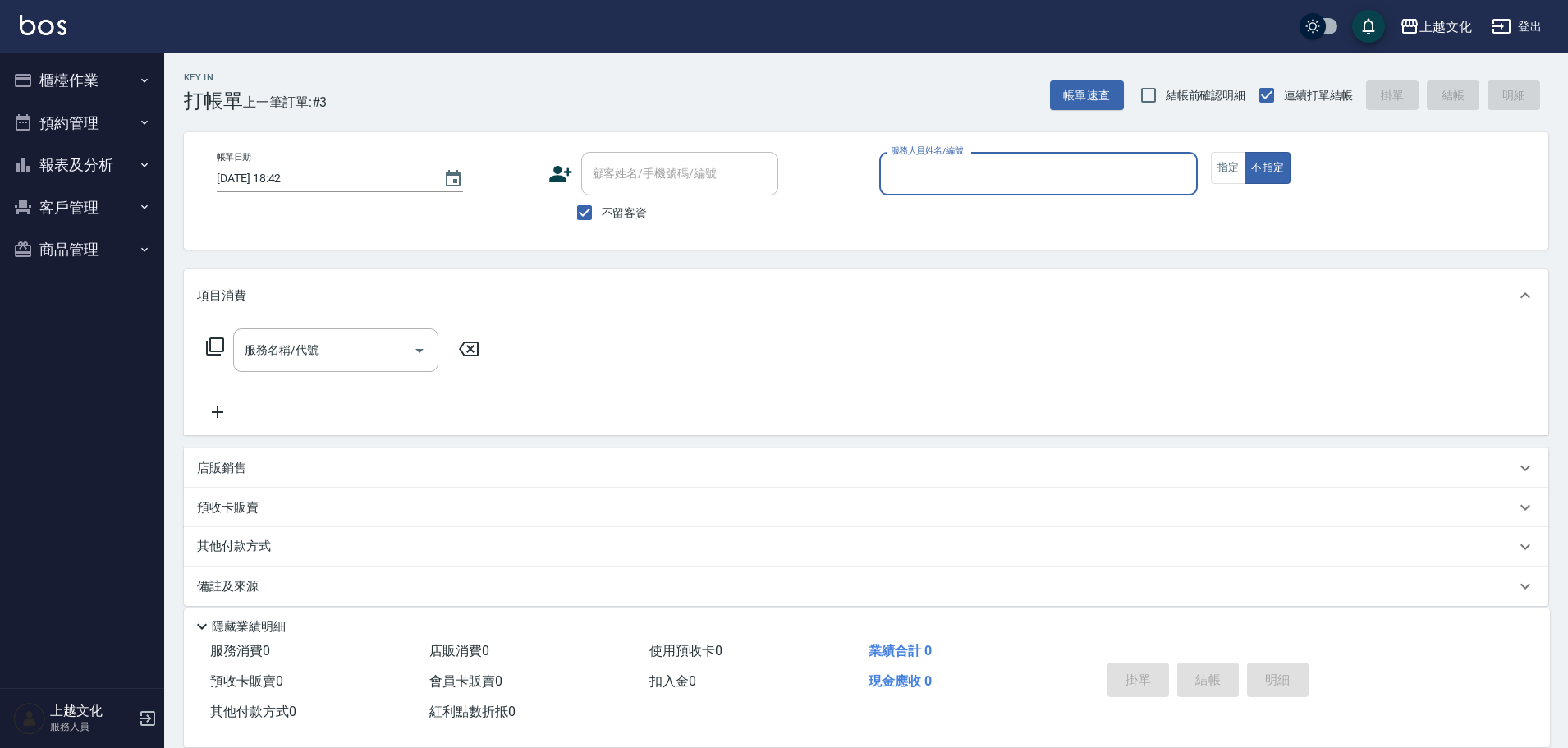
click at [1003, 190] on div "服務人員姓名/編號" at bounding box center [1038, 173] width 319 height 43
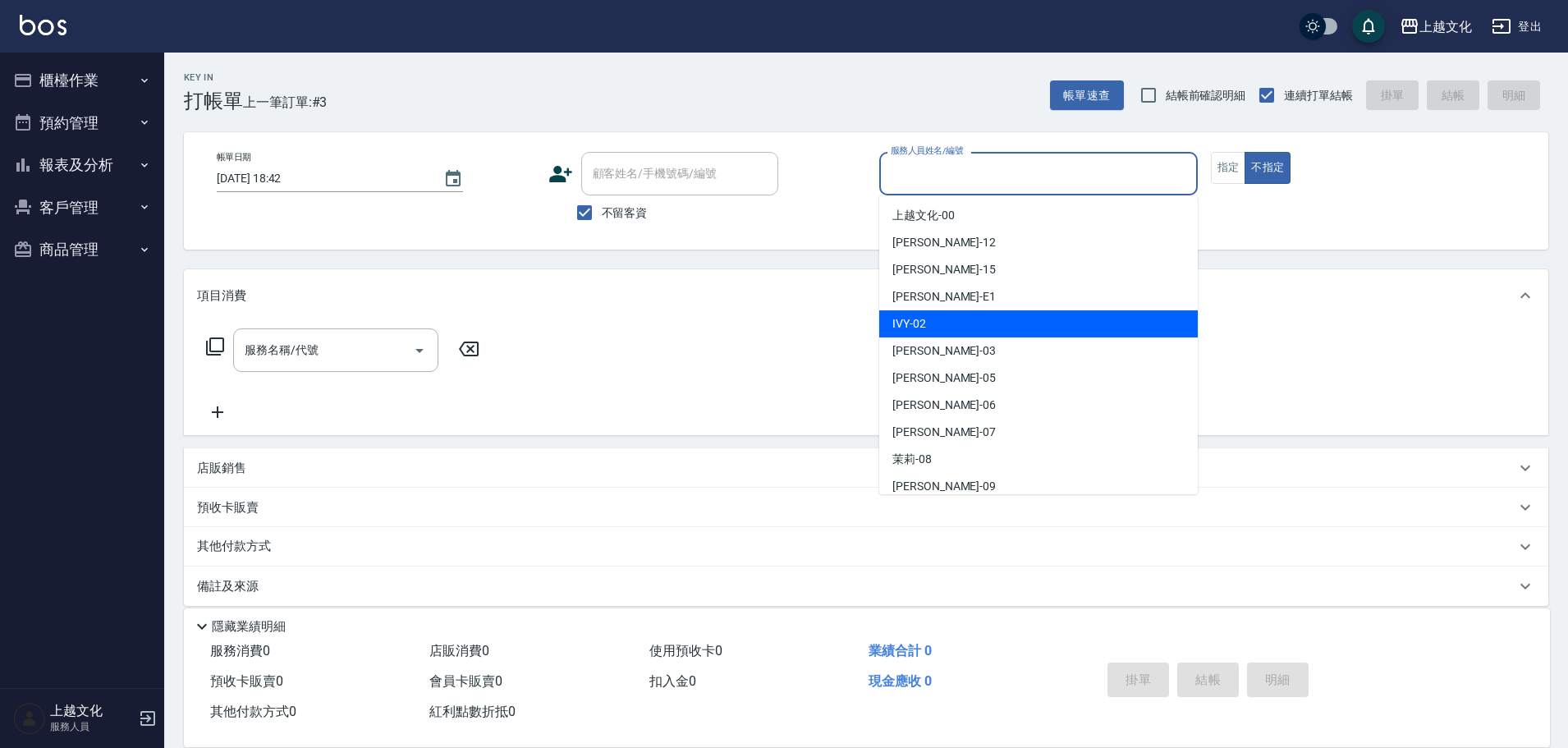
click at [970, 325] on div "IVY -02" at bounding box center [1038, 324] width 319 height 27
type input "IVY-02"
click at [970, 325] on div "服務名稱/代號 服務名稱/代號" at bounding box center [866, 378] width 1364 height 113
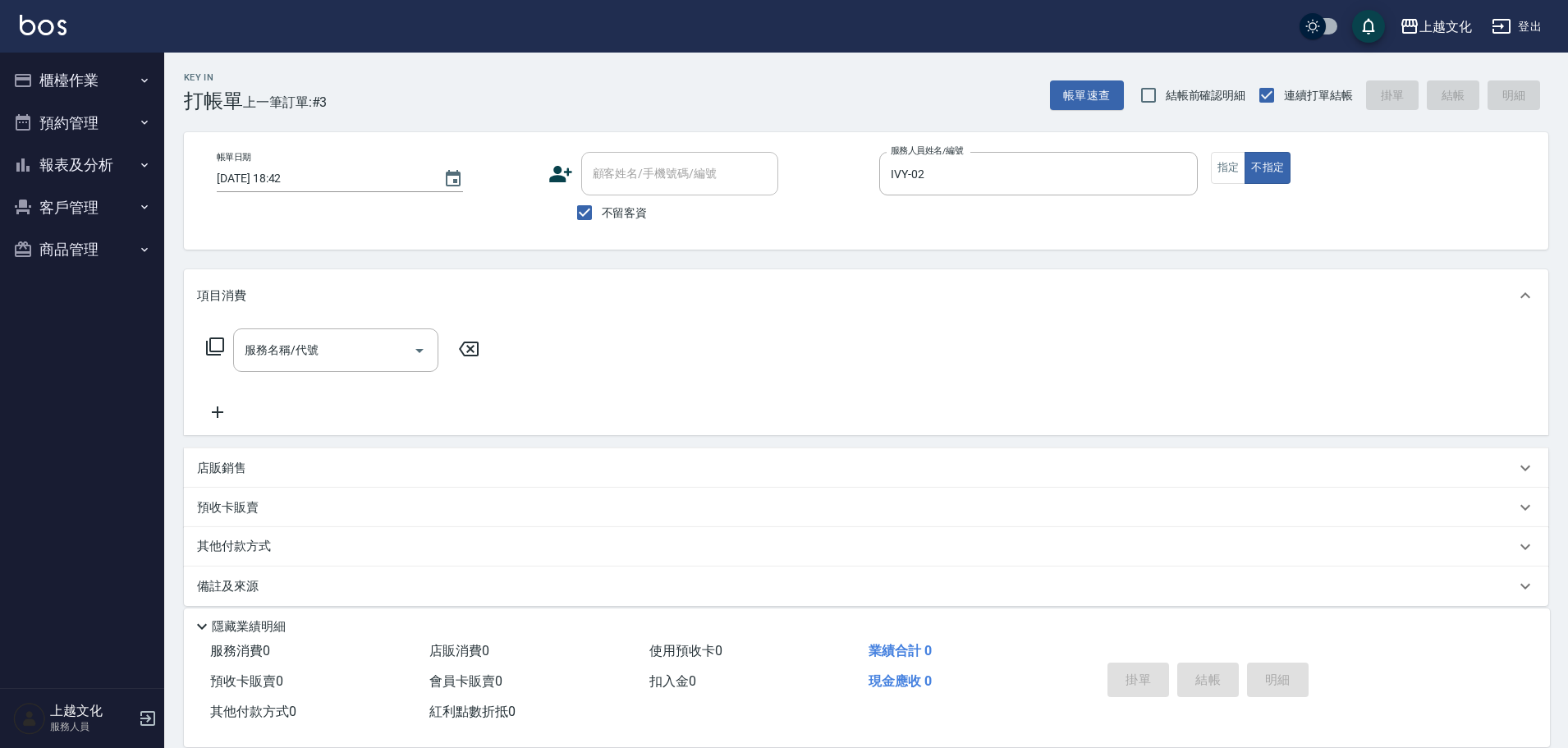
click at [215, 347] on icon at bounding box center [215, 346] width 19 height 19
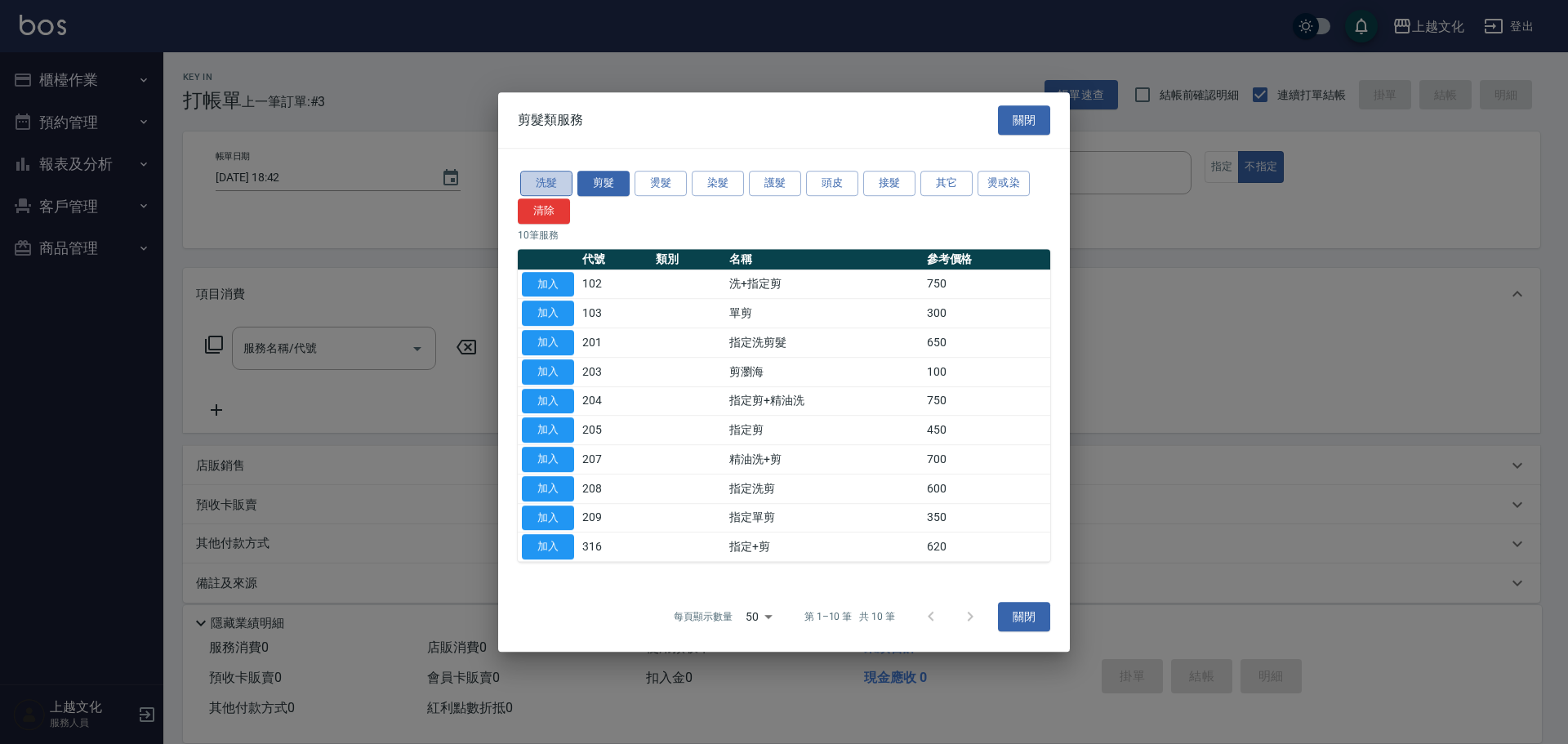
click at [550, 183] on button "洗髮" at bounding box center [547, 182] width 53 height 25
drag, startPoint x: 550, startPoint y: 183, endPoint x: 634, endPoint y: 257, distance: 111.9
click at [550, 183] on button "洗髮" at bounding box center [547, 182] width 53 height 25
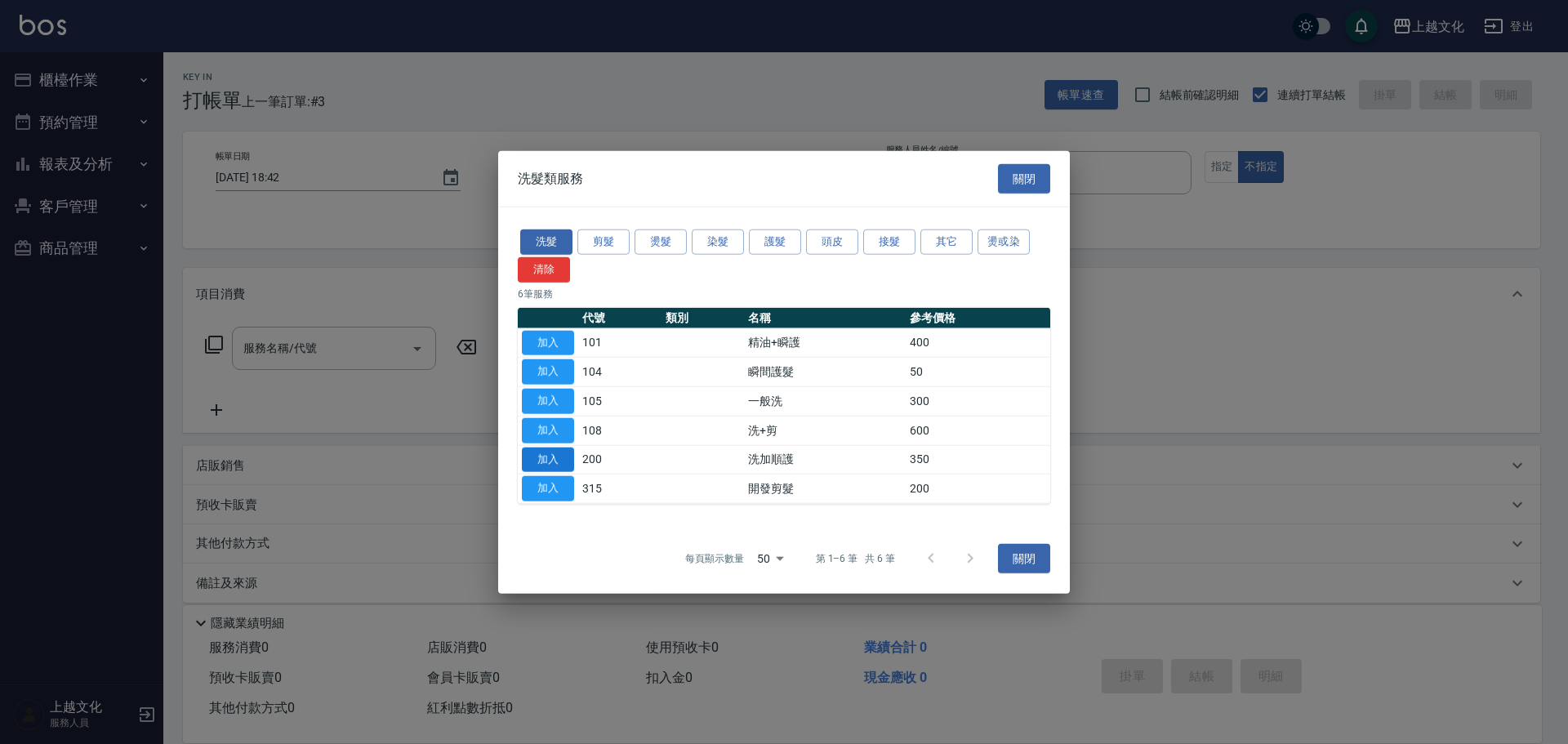
click at [561, 452] on button "加入" at bounding box center [549, 459] width 53 height 25
type input "洗加順護(200)"
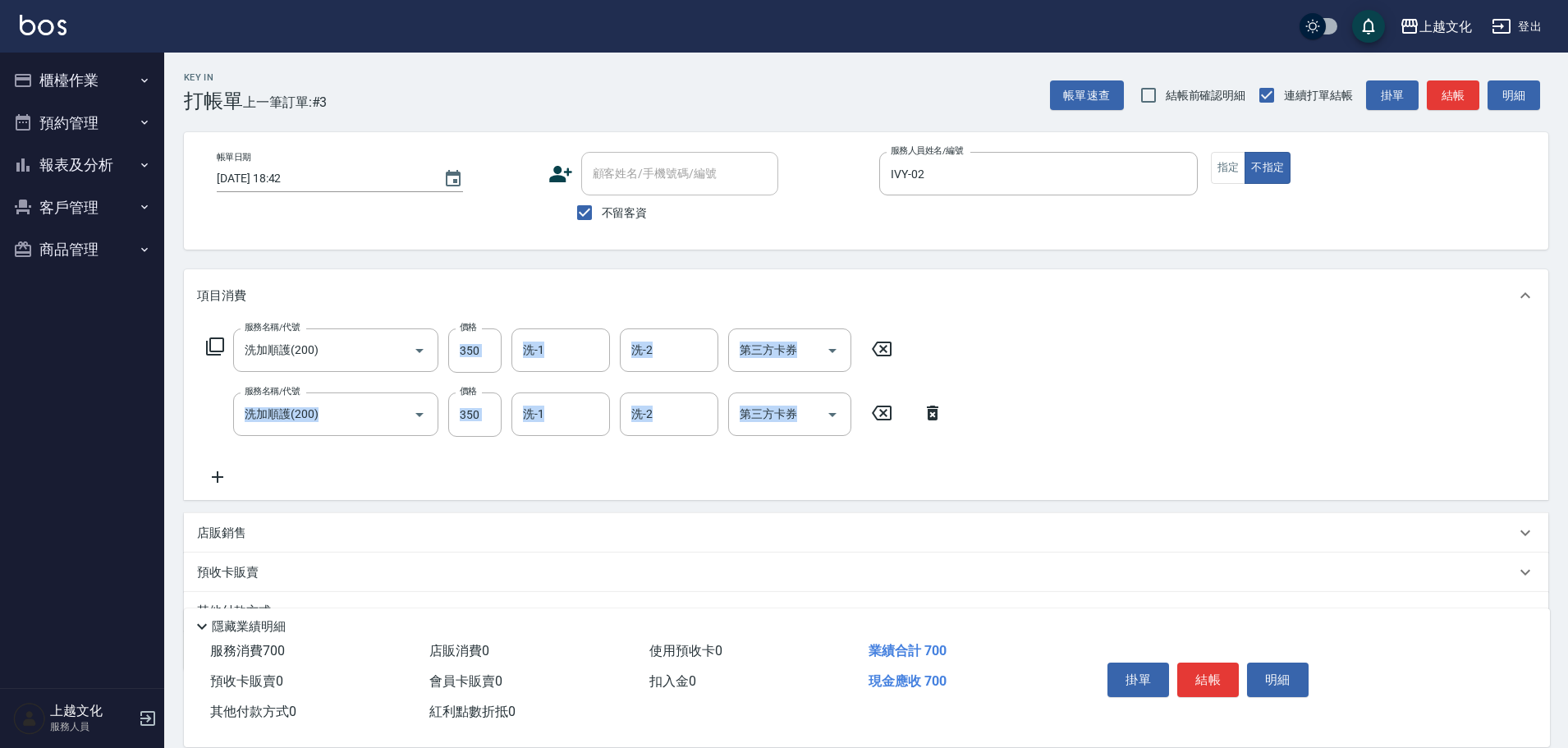
click at [927, 406] on icon at bounding box center [933, 413] width 41 height 19
click at [927, 406] on div "服務名稱/代號 洗加順護(200) 服務名稱/代號 價格 350 價格 洗-1 洗-1 洗-2 洗-2 第三方卡券 第三方卡券 服務名稱/代號 洗加順護(20…" at bounding box center [866, 411] width 1364 height 178
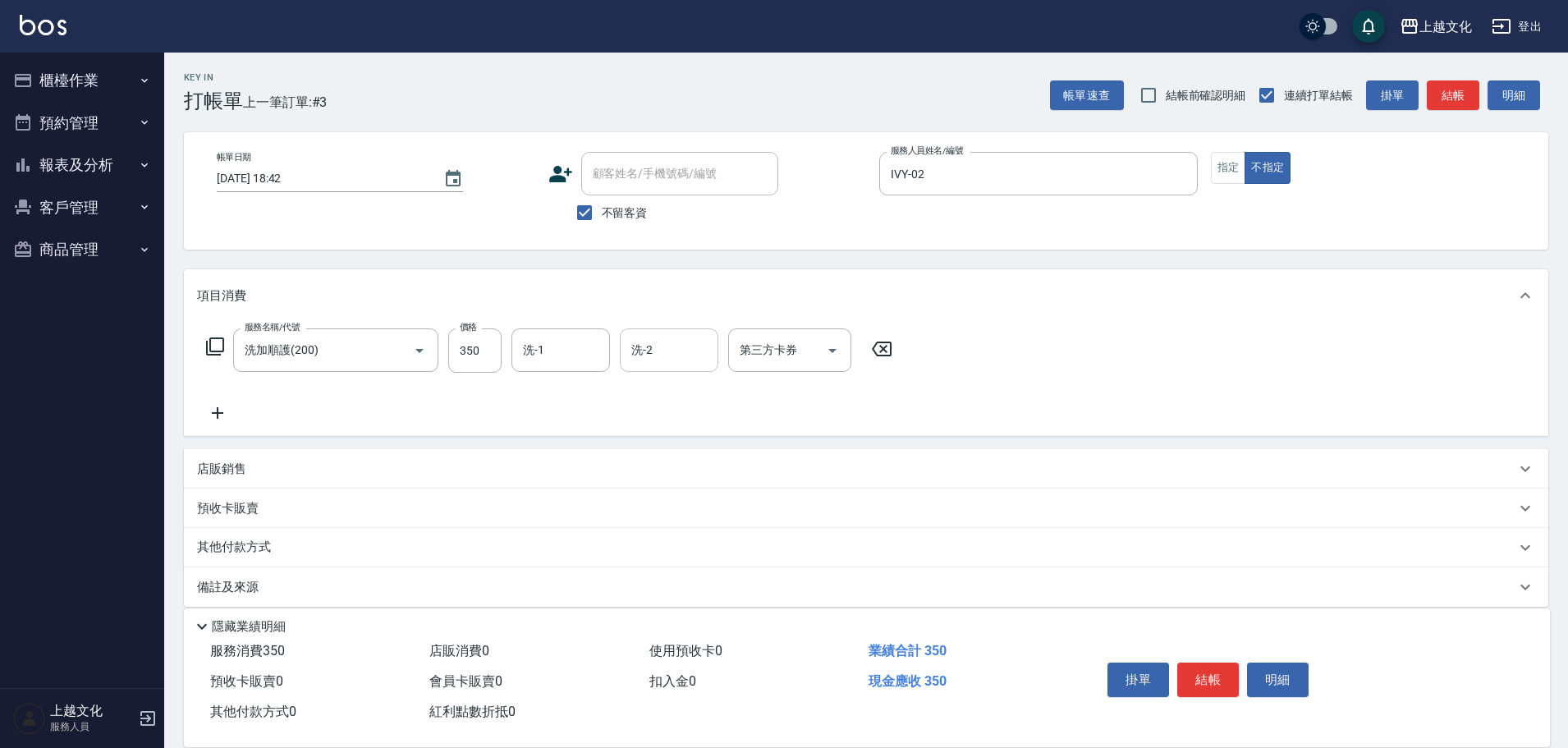
click at [686, 355] on input "洗-2" at bounding box center [669, 350] width 84 height 29
click at [666, 350] on input "洗-2" at bounding box center [669, 350] width 84 height 29
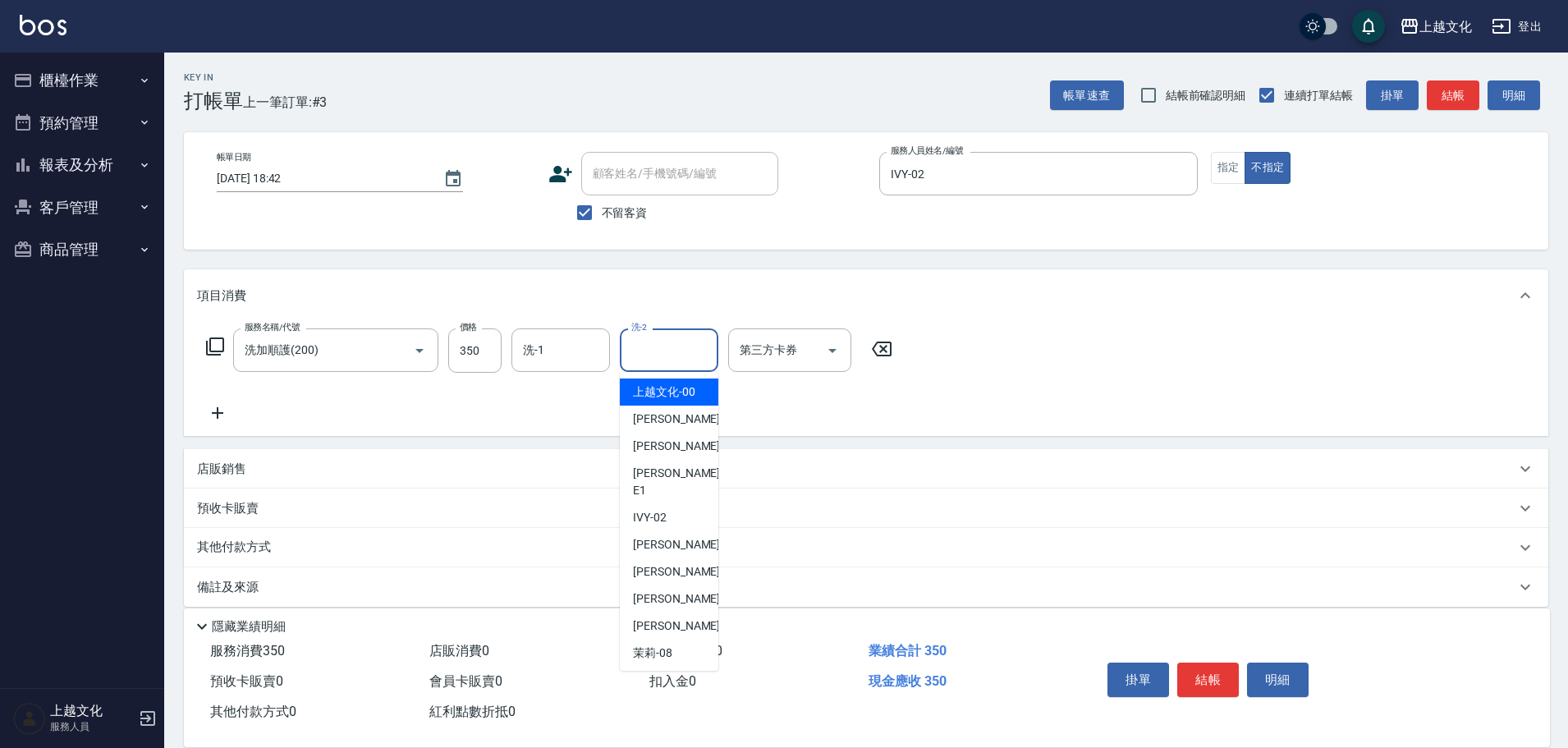
click at [666, 350] on input "洗-2" at bounding box center [669, 350] width 84 height 29
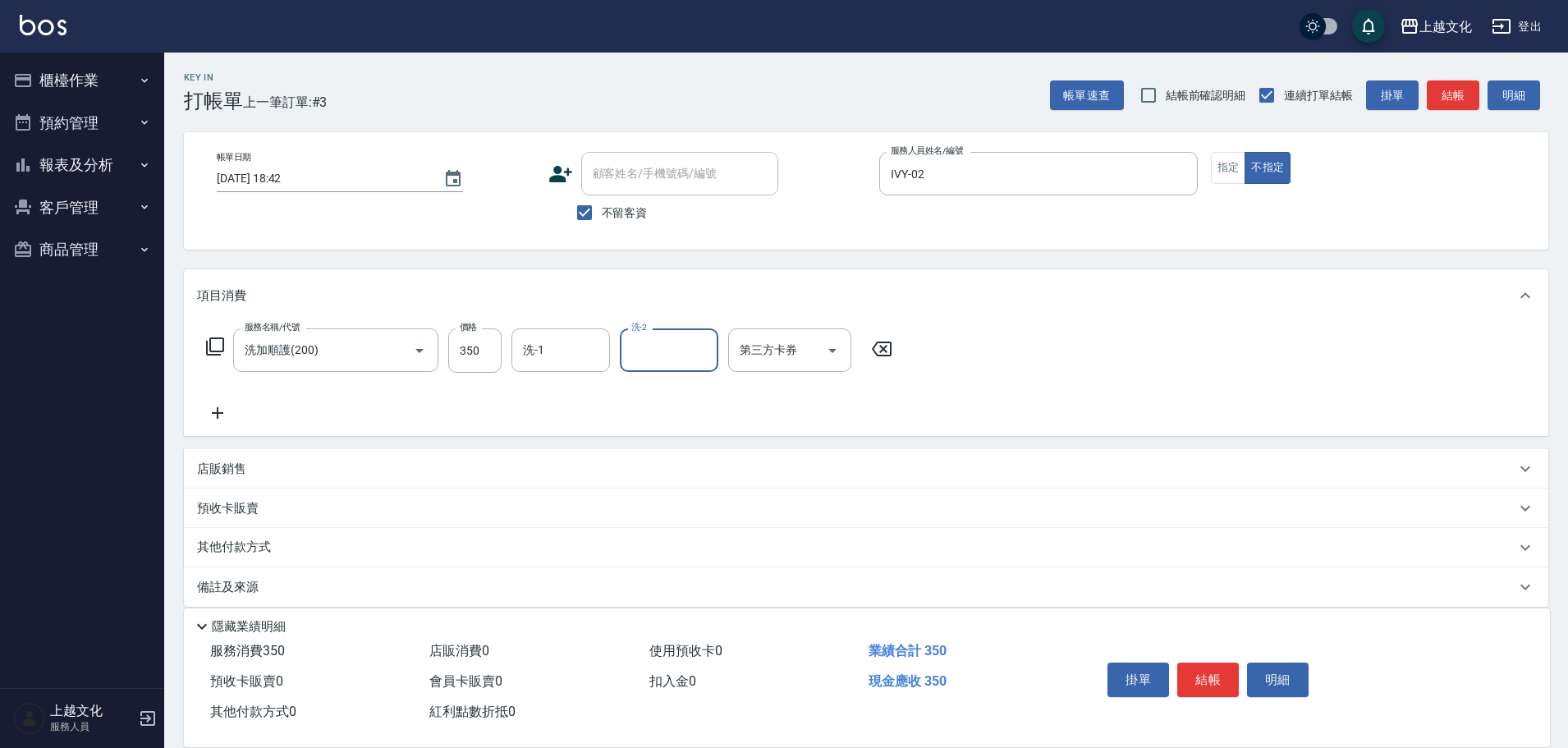
click at [657, 344] on input "洗-2" at bounding box center [669, 350] width 84 height 29
click at [658, 345] on input "洗-2" at bounding box center [669, 350] width 84 height 29
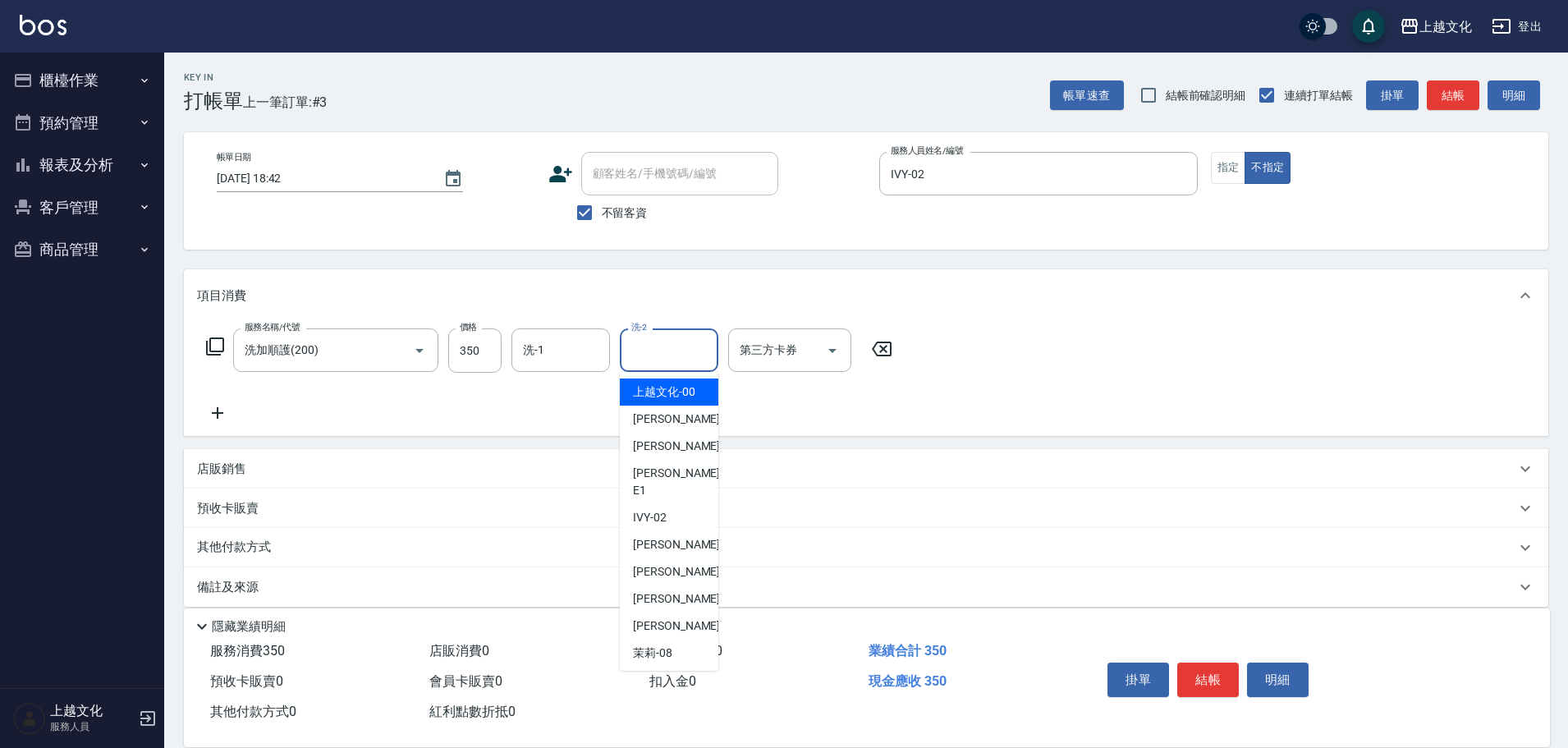
drag, startPoint x: 657, startPoint y: 387, endPoint x: 691, endPoint y: 394, distance: 34.7
click at [658, 387] on span "上越文化 -00" at bounding box center [664, 393] width 63 height 18
type input "上越文化-00"
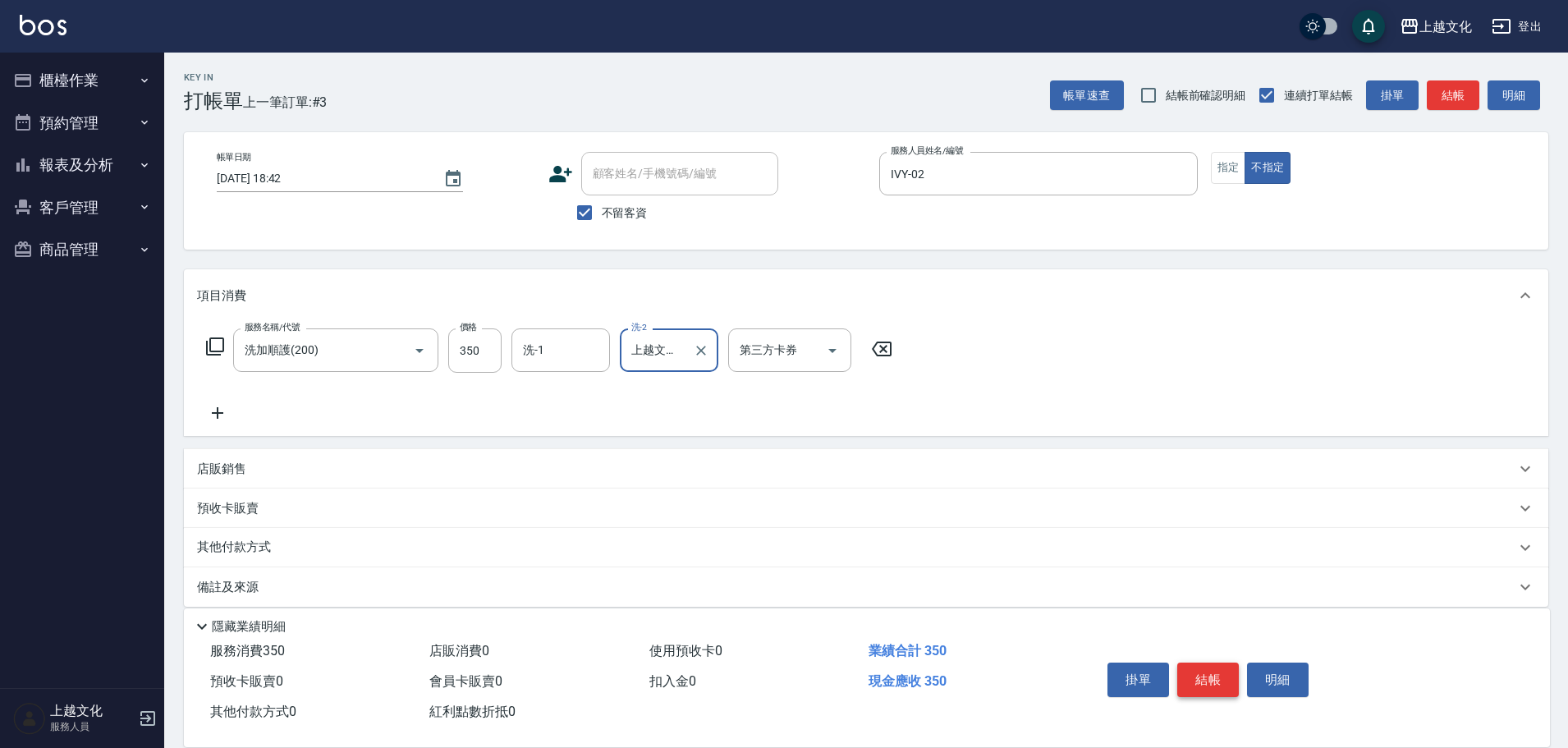
click at [1212, 688] on button "結帳" at bounding box center [1208, 679] width 62 height 34
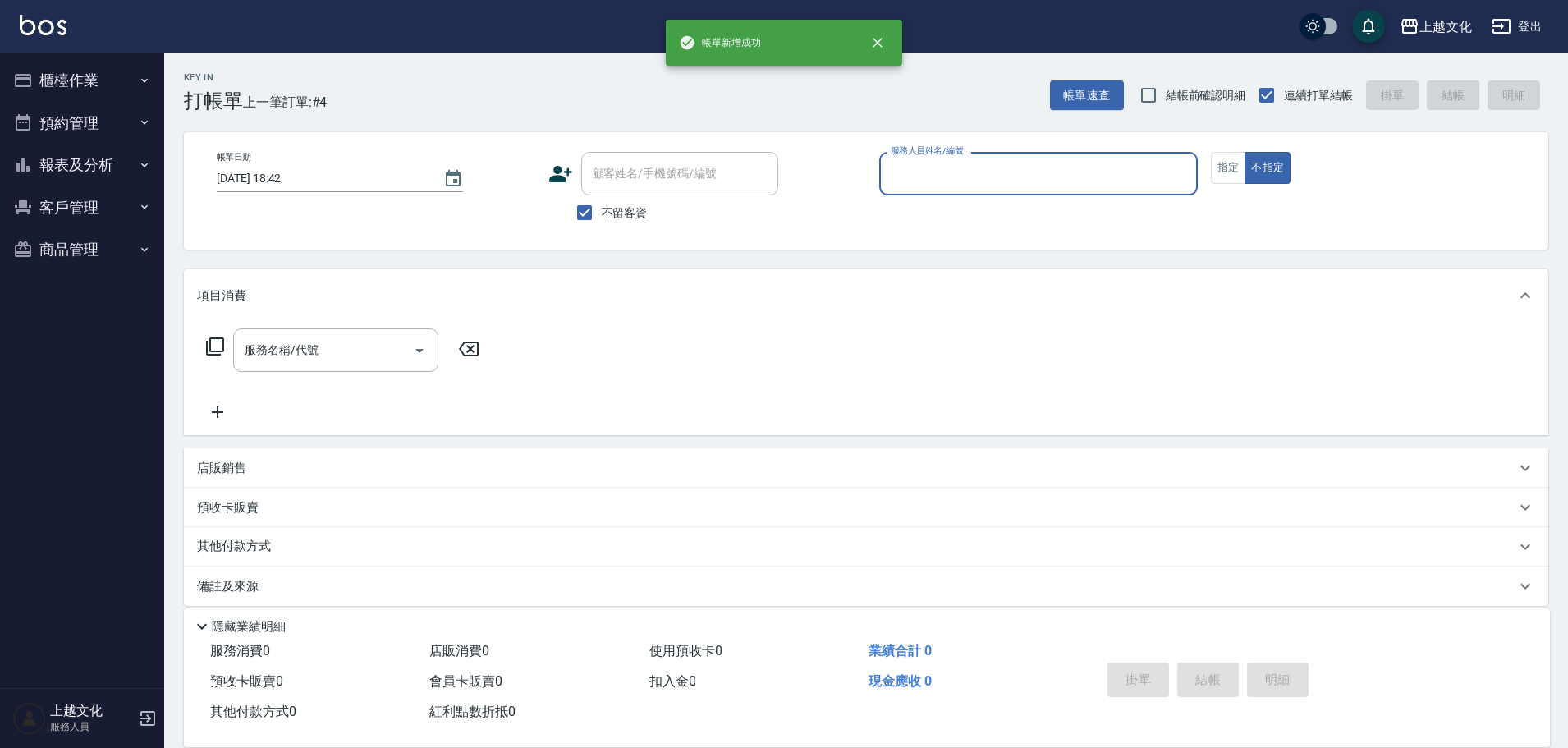
click at [970, 176] on input "服務人員姓名/編號" at bounding box center [1039, 174] width 304 height 29
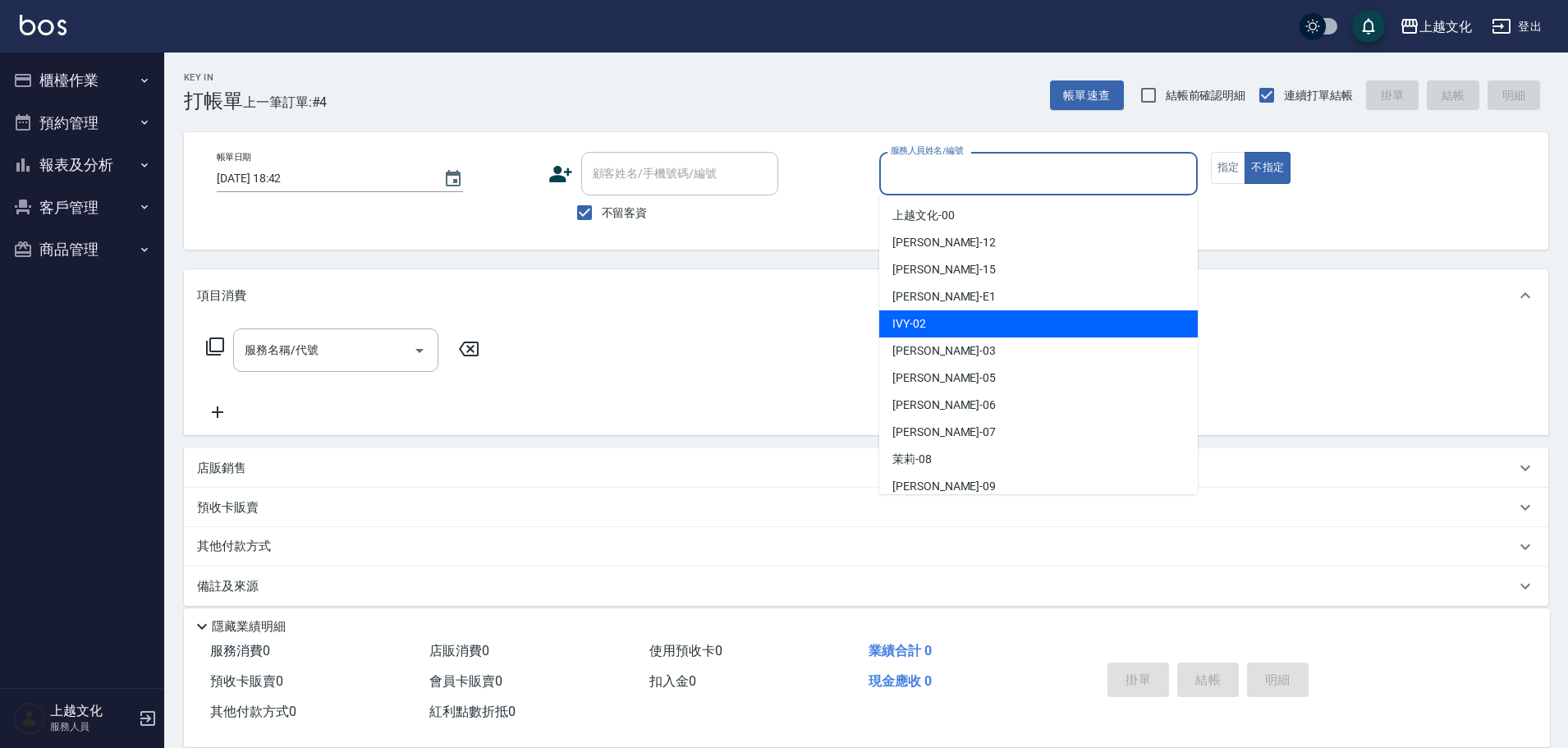
click at [964, 322] on div "IVY -02" at bounding box center [1038, 324] width 319 height 27
type input "IVY-02"
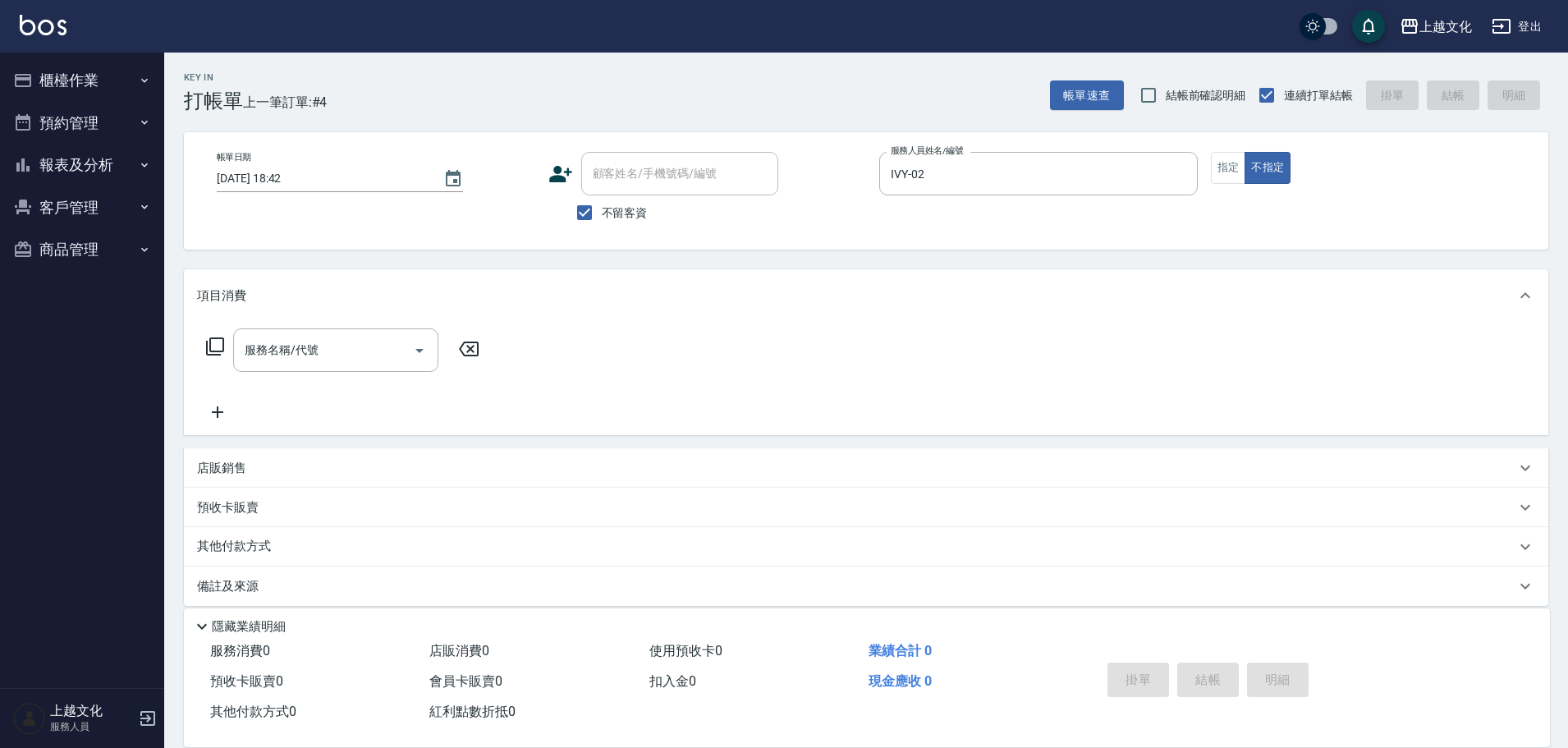
click at [219, 348] on icon at bounding box center [215, 346] width 19 height 19
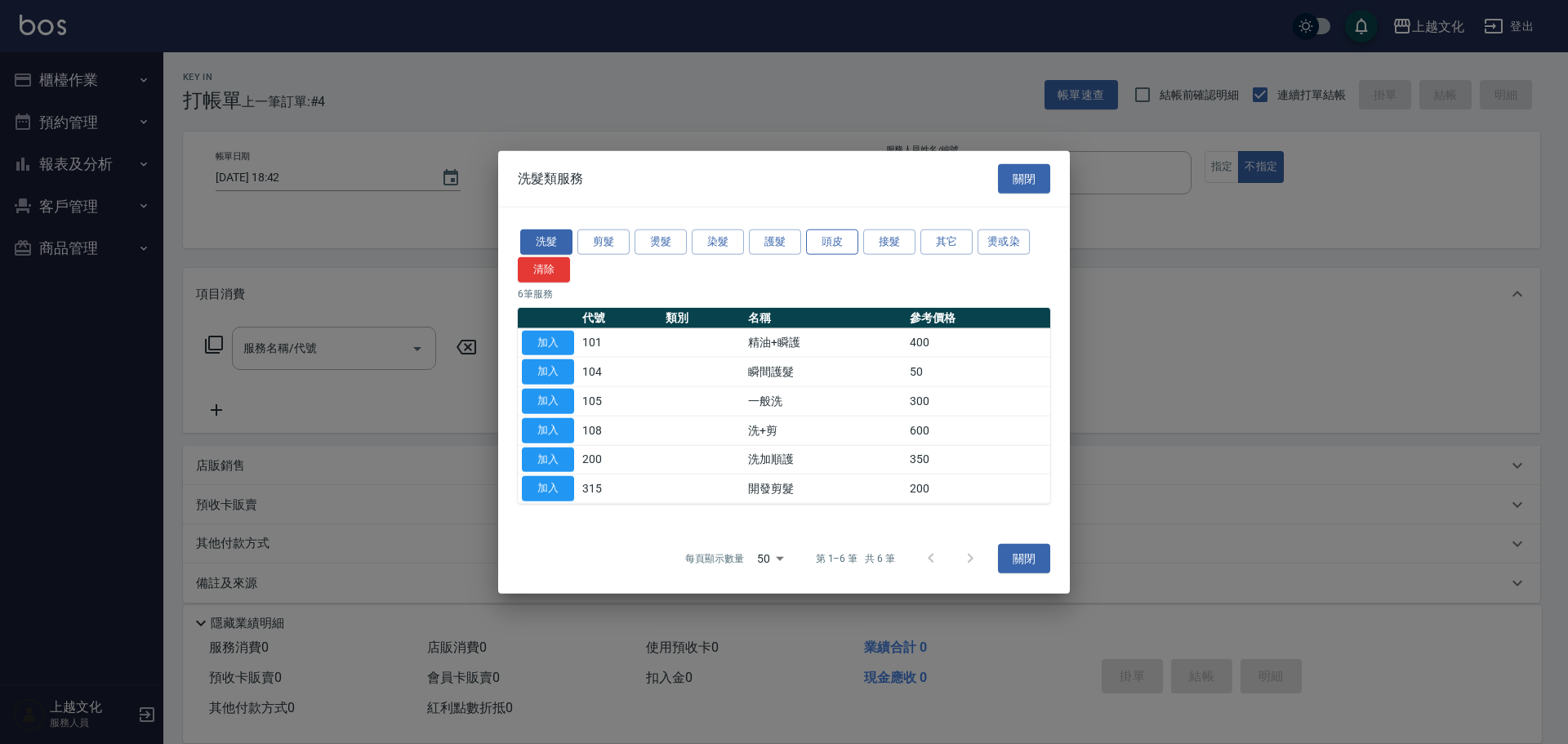
click at [821, 244] on button "頭皮" at bounding box center [832, 241] width 53 height 25
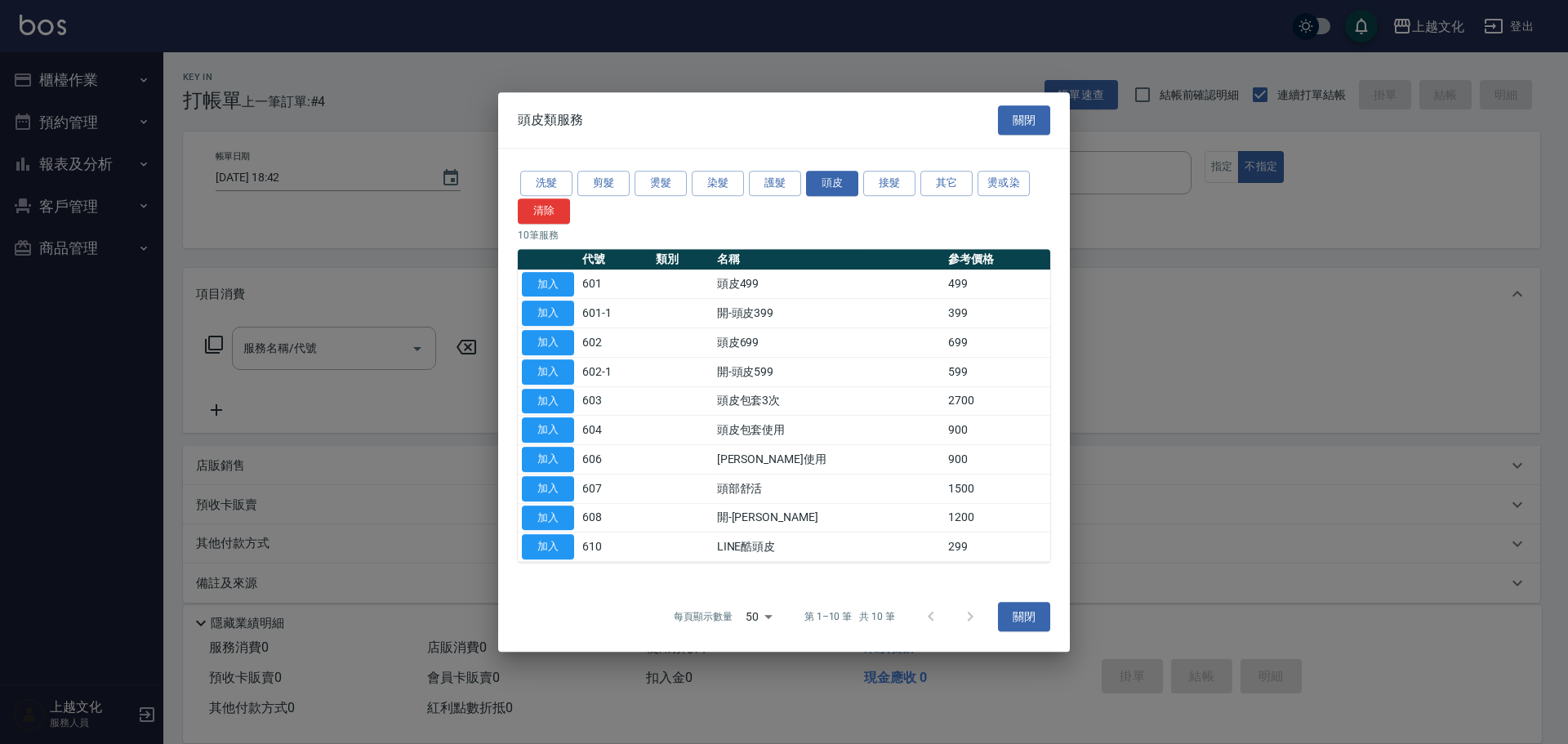
drag, startPoint x: 548, startPoint y: 278, endPoint x: 442, endPoint y: 326, distance: 116.4
click at [549, 282] on button "加入" at bounding box center [549, 284] width 53 height 25
type input "頭皮499(601)"
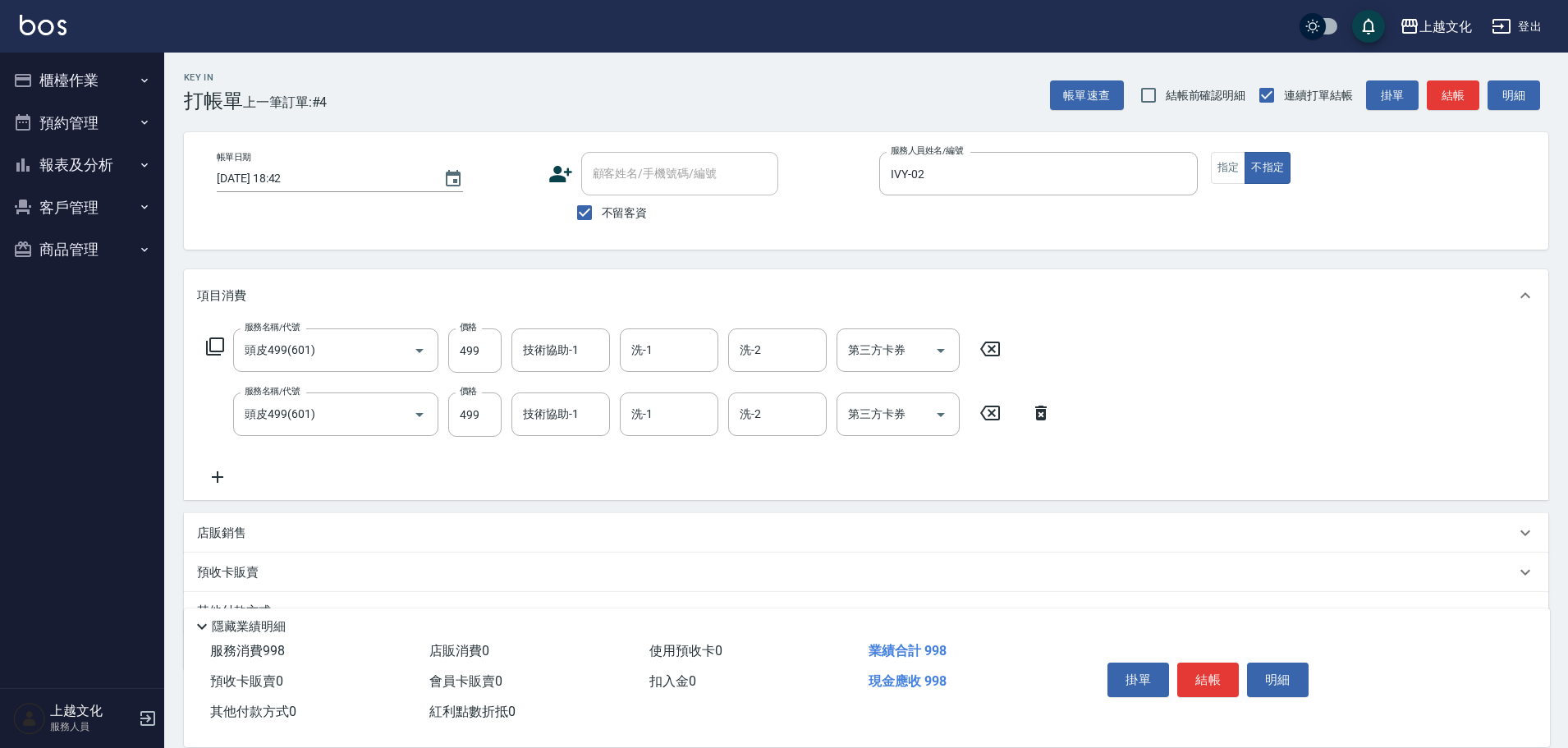
click at [1034, 410] on icon at bounding box center [1041, 413] width 41 height 19
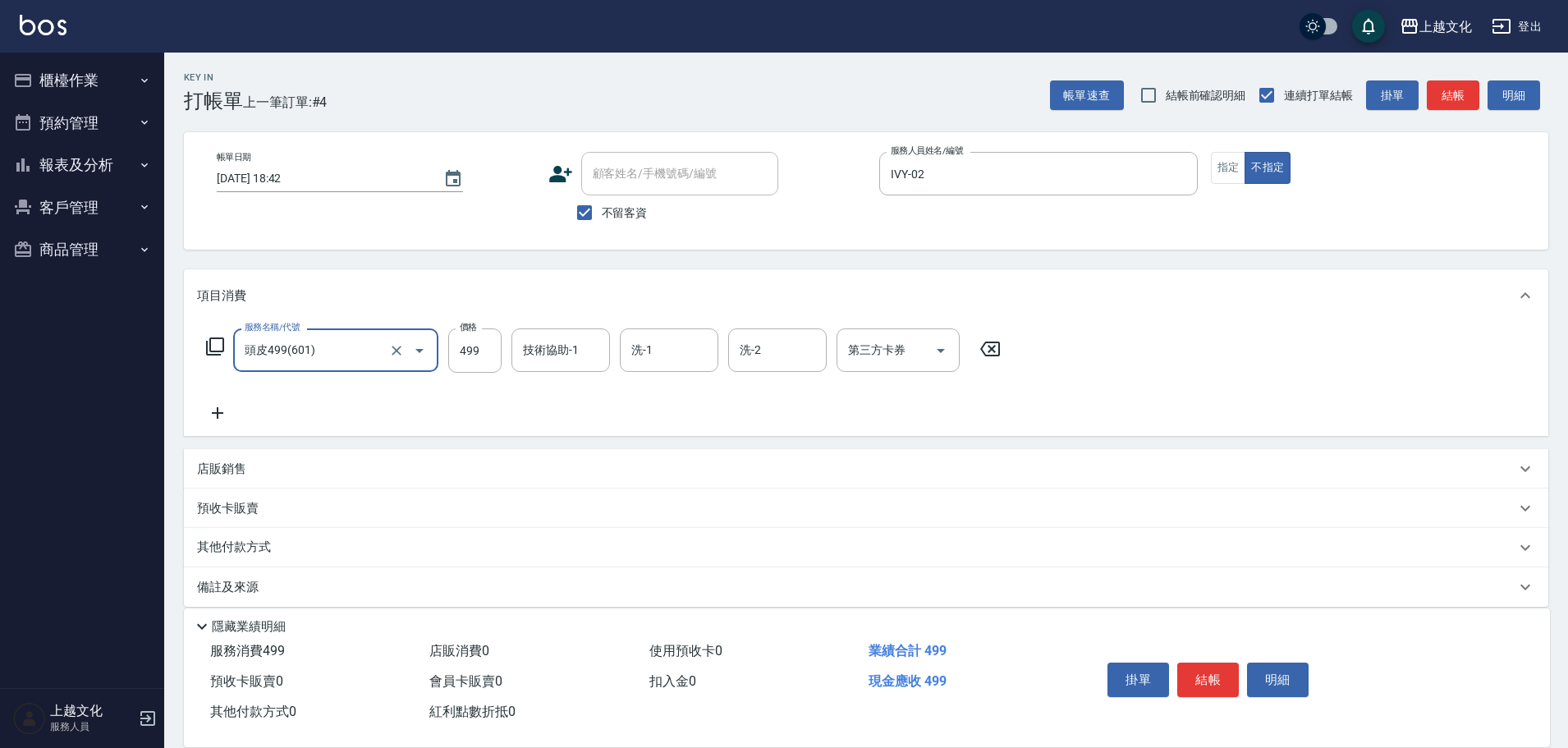
click at [215, 340] on icon at bounding box center [215, 346] width 19 height 19
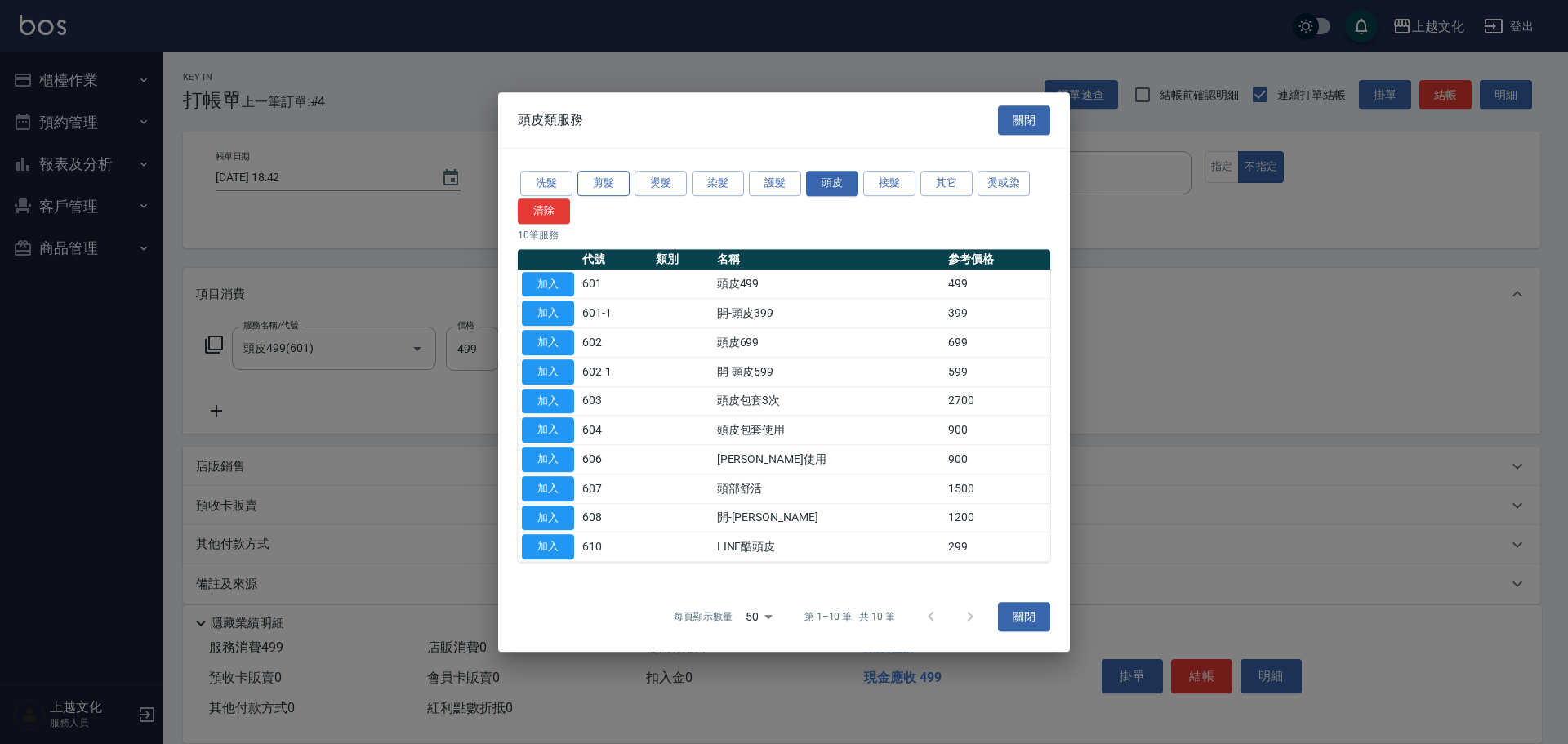
click at [594, 182] on button "剪髮" at bounding box center [604, 182] width 53 height 25
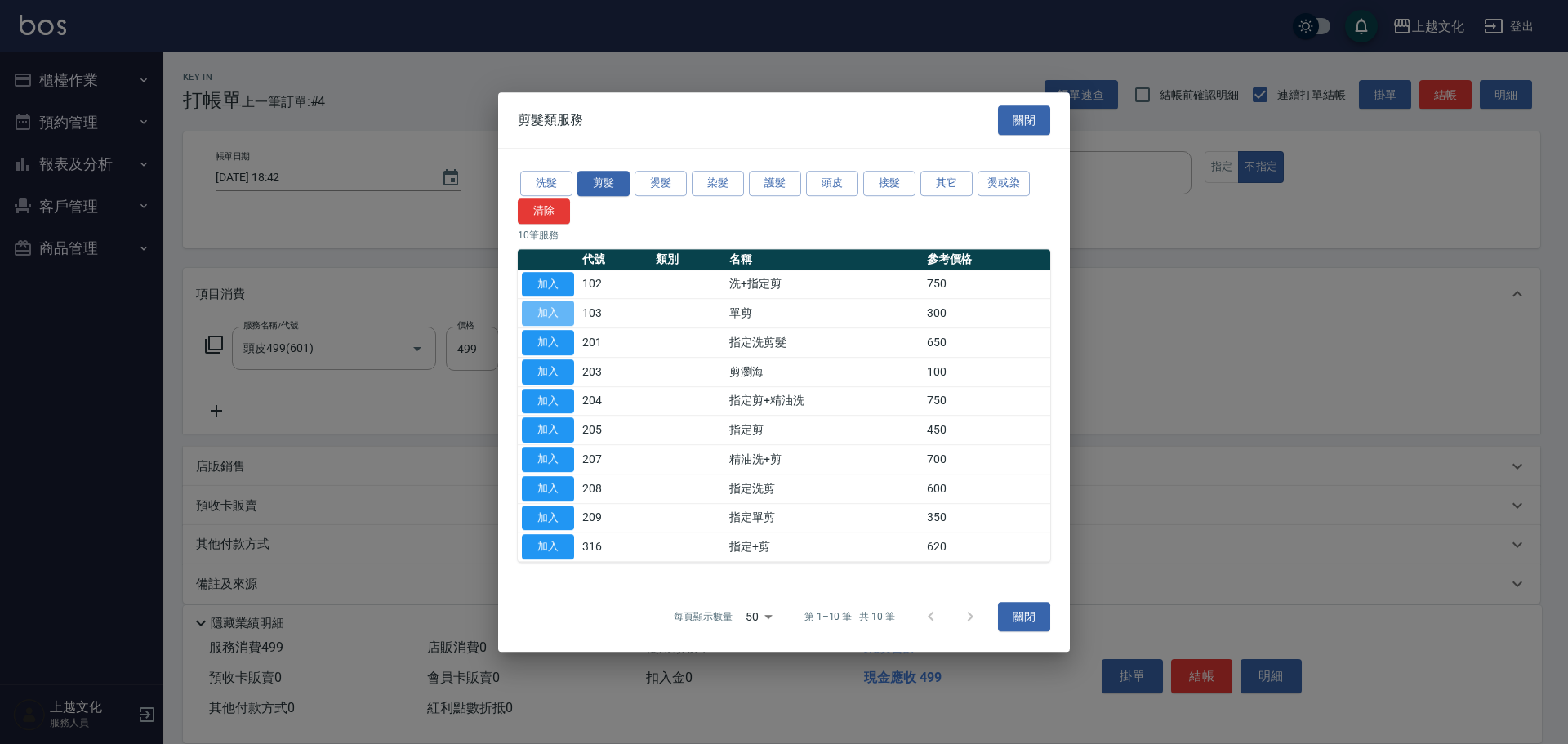
click at [565, 309] on button "加入" at bounding box center [549, 312] width 53 height 25
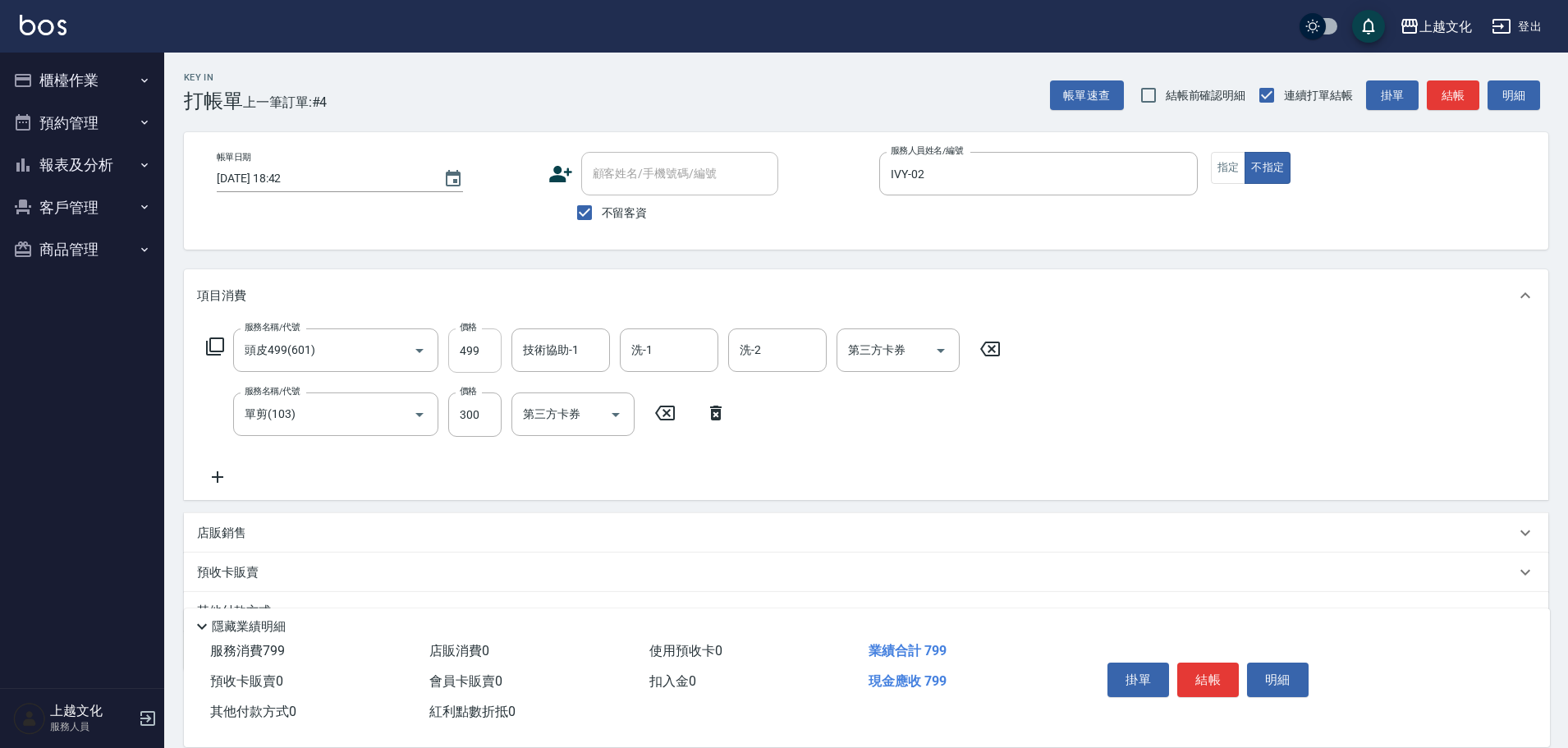
click at [477, 346] on input "499" at bounding box center [475, 350] width 53 height 44
click at [470, 345] on input "499" at bounding box center [475, 350] width 53 height 44
type input "500"
click at [1245, 476] on div "服務名稱/代號 頭皮499(601) 服務名稱/代號 價格 500 價格 技術協助-1 技術協助-1 洗-1 洗-1 洗-2 洗-2 第三方卡券 第三方卡券 …" at bounding box center [866, 411] width 1364 height 178
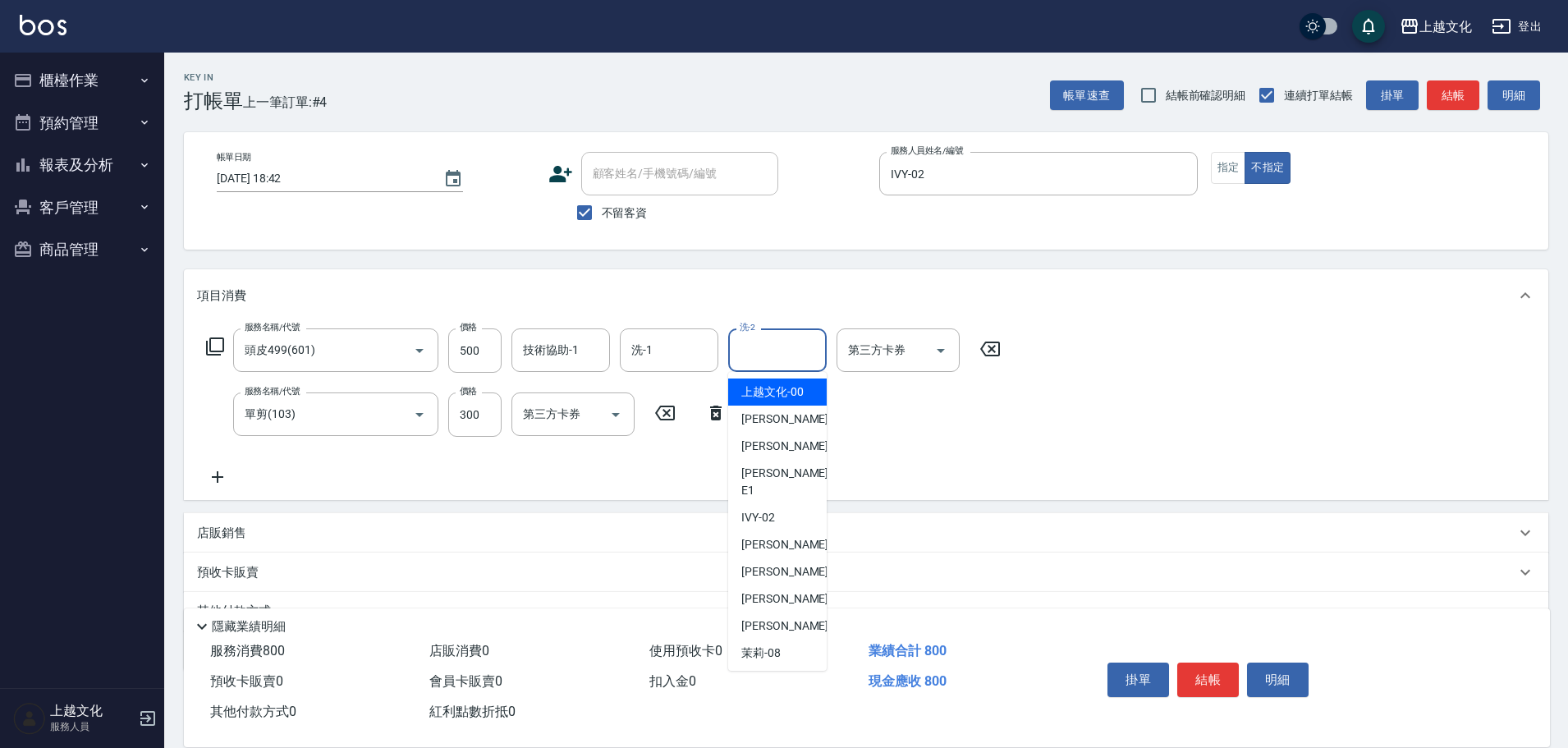
click at [775, 359] on input "洗-2" at bounding box center [777, 350] width 84 height 29
click at [761, 395] on span "上越文化 -00" at bounding box center [772, 393] width 63 height 18
click at [761, 395] on div "服務名稱/代號 頭皮499(601) 服務名稱/代號 價格 500 價格 技術協助-1 技術協助-1 洗-1 洗-1 洗-2 洗-2 第三方卡券 第三方卡券 …" at bounding box center [604, 408] width 814 height 159
type input "上越文化-00"
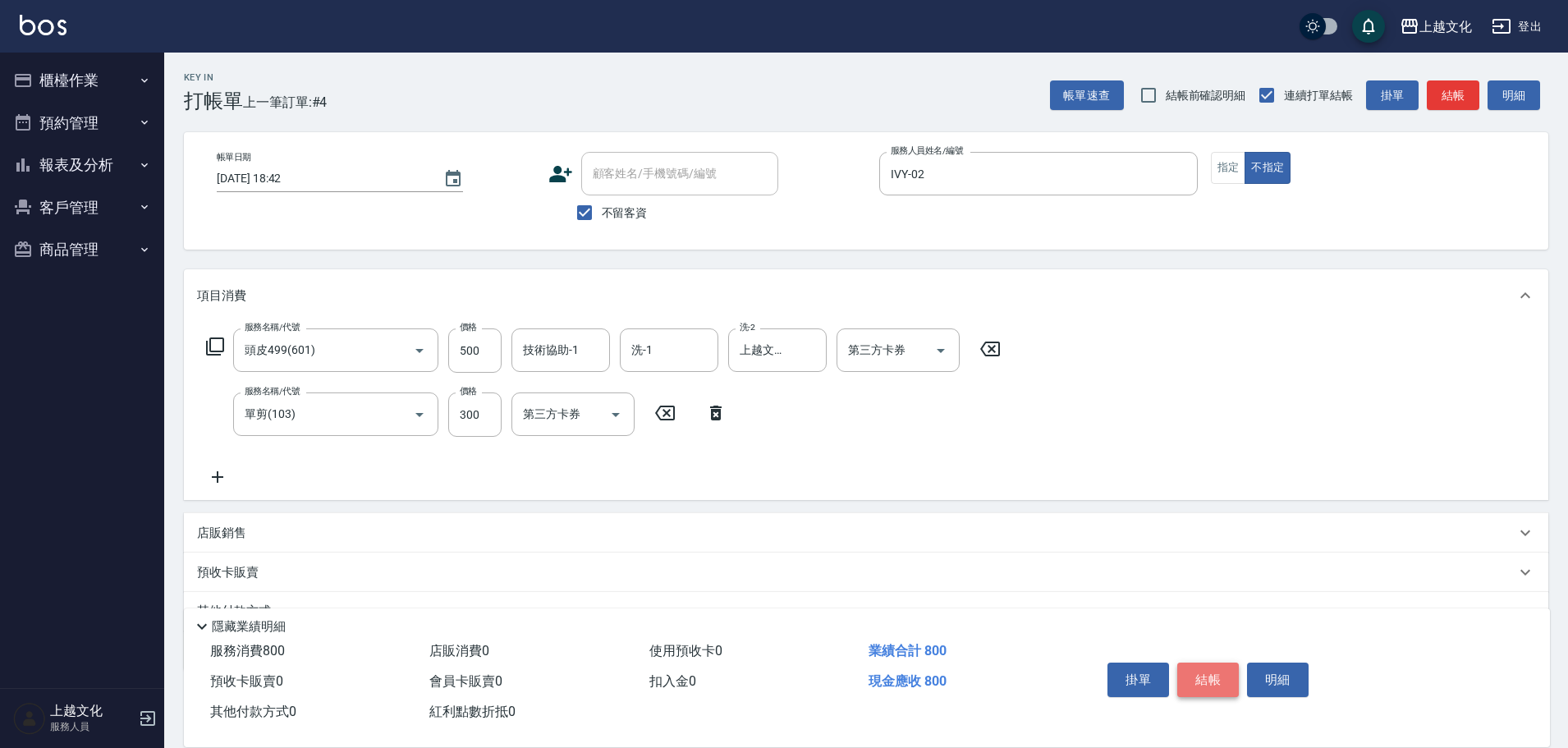
click at [1188, 678] on button "結帳" at bounding box center [1208, 679] width 62 height 34
click at [1188, 678] on div "掛單 結帳 明細" at bounding box center [1208, 681] width 214 height 52
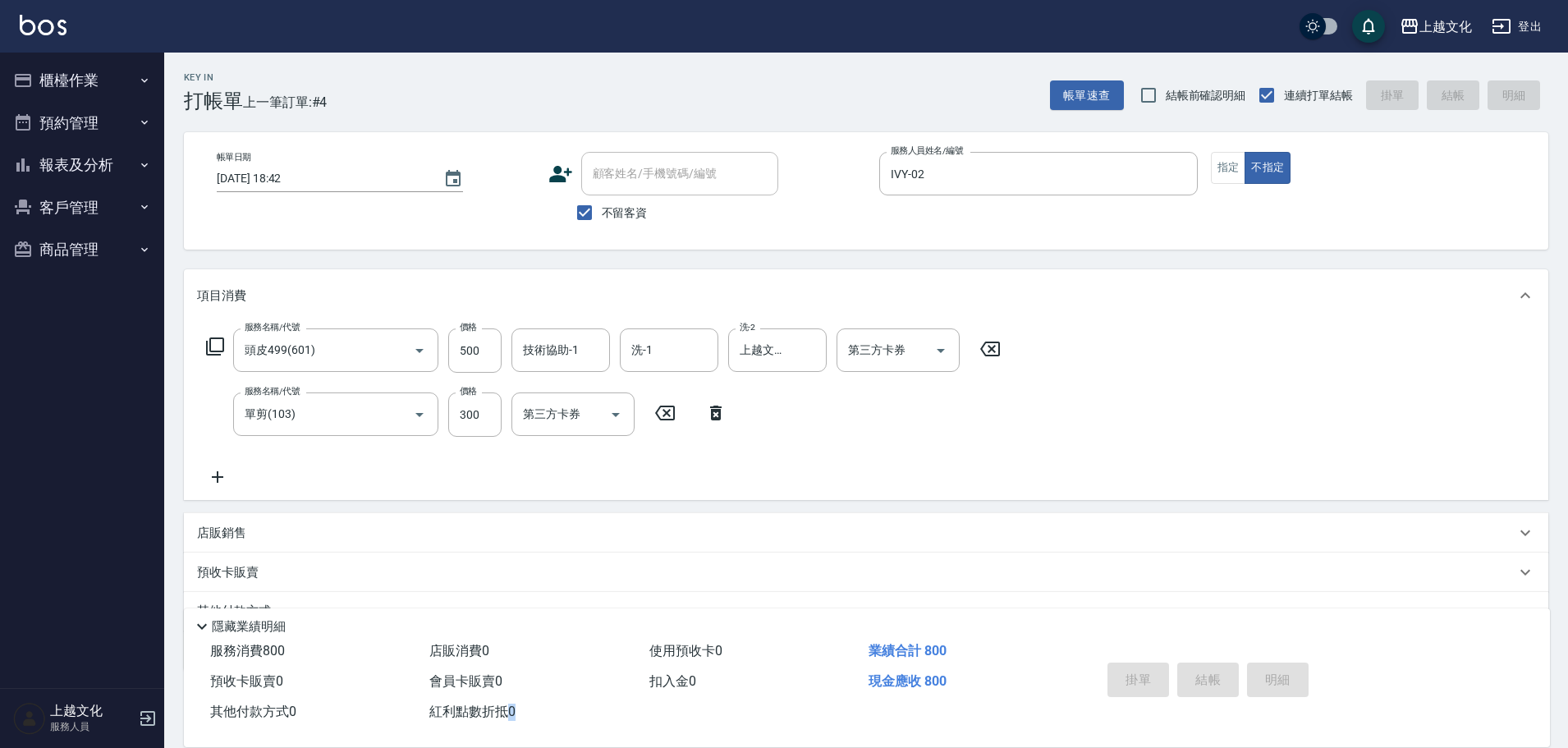
type input "[DATE] 18:43"
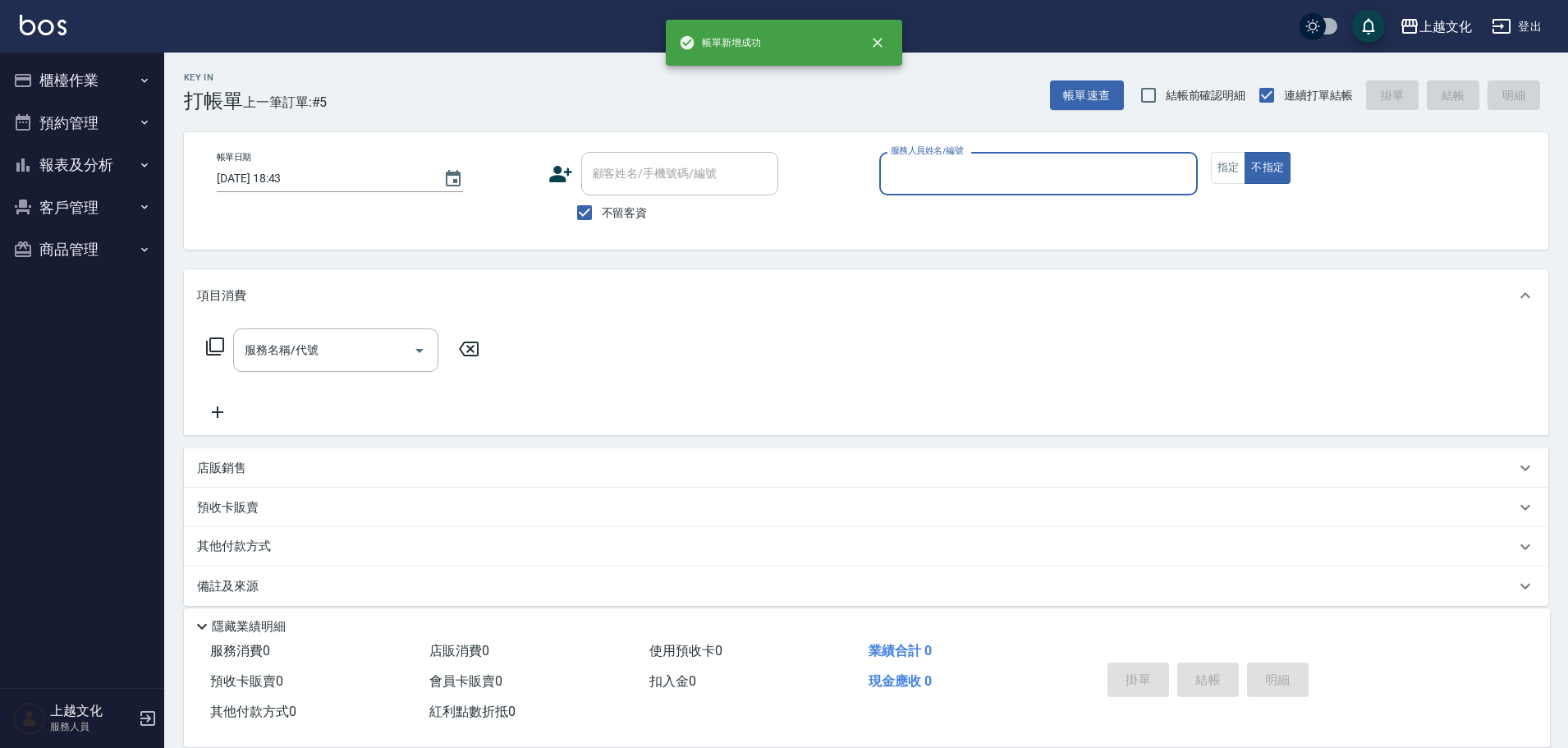
click at [1139, 179] on input "服務人員姓名/編號" at bounding box center [1039, 174] width 304 height 29
click at [1138, 179] on input "服務人員姓名/編號" at bounding box center [1039, 174] width 304 height 29
click at [1117, 177] on input "服務人員姓名/編號" at bounding box center [1039, 174] width 304 height 29
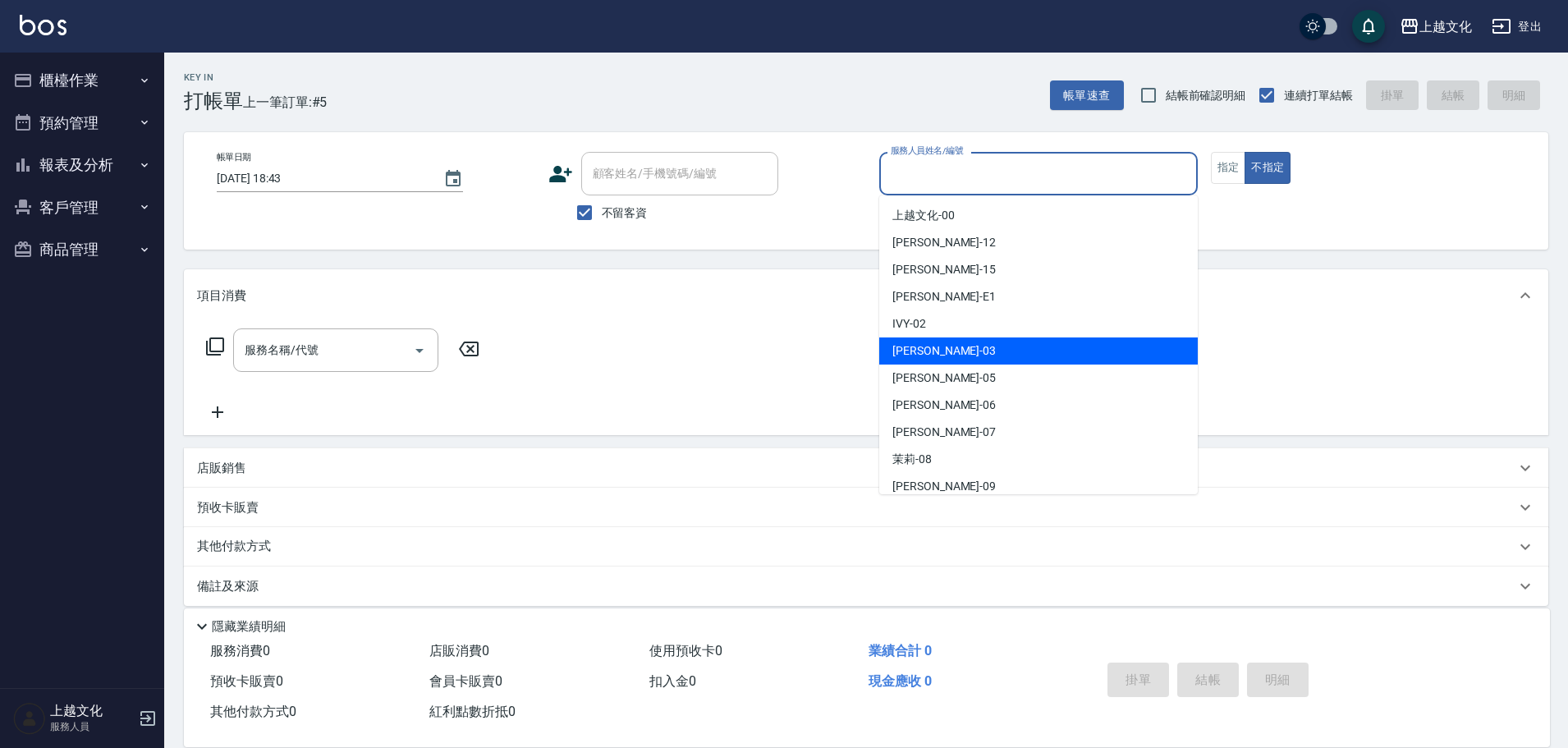
click at [996, 343] on div "[PERSON_NAME] -03" at bounding box center [1038, 350] width 319 height 27
type input "[PERSON_NAME]-03"
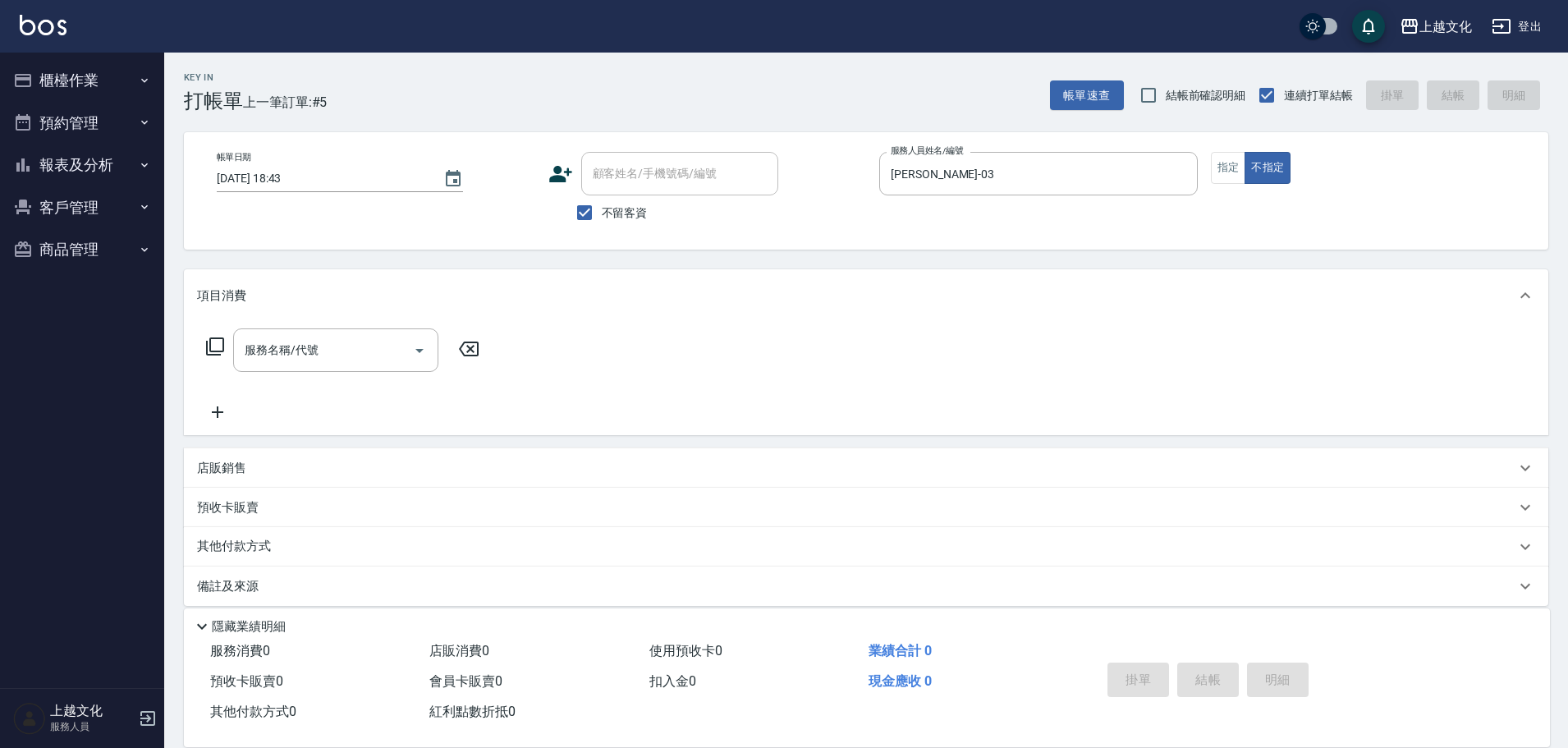
click at [209, 346] on icon at bounding box center [215, 346] width 18 height 18
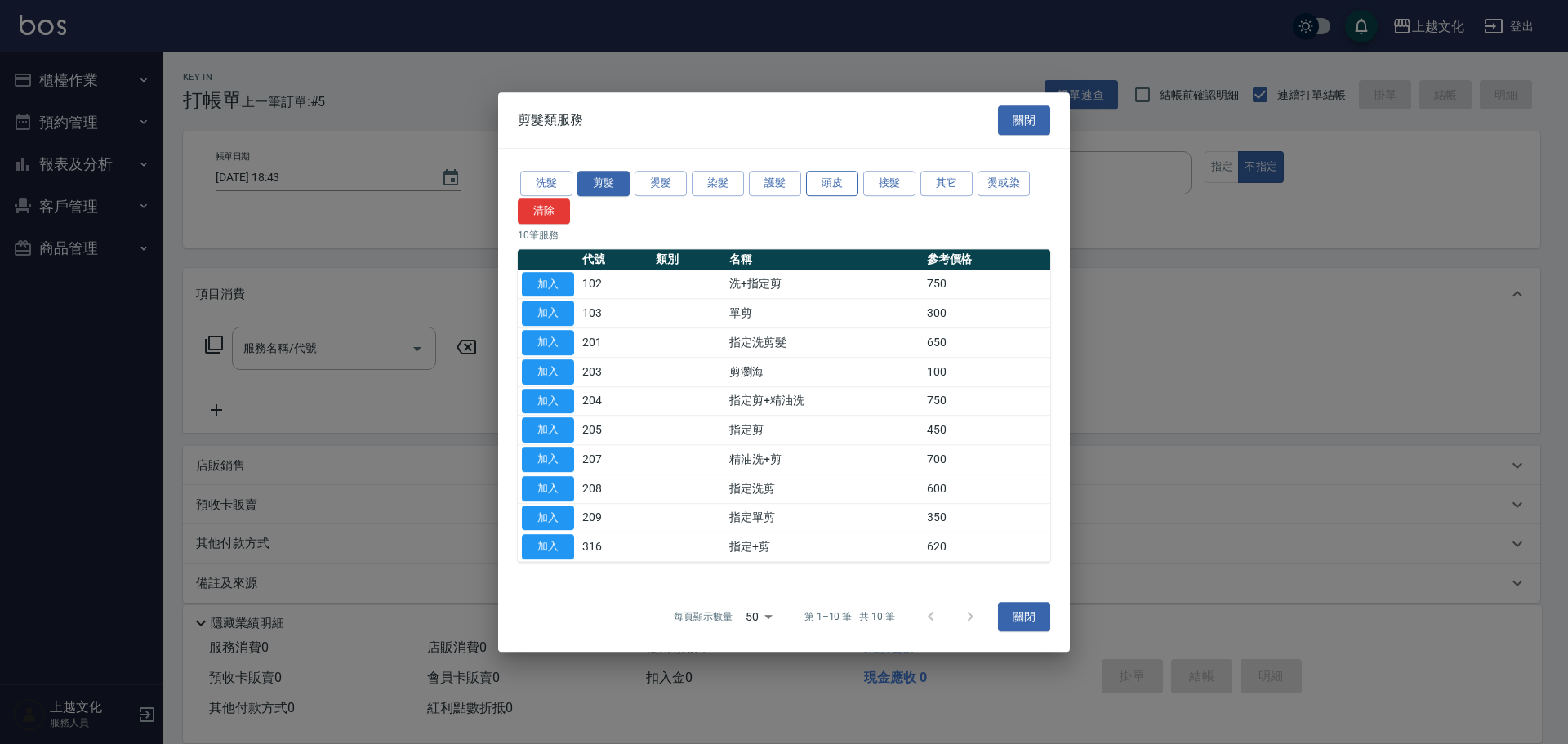
click at [831, 185] on button "頭皮" at bounding box center [832, 182] width 53 height 25
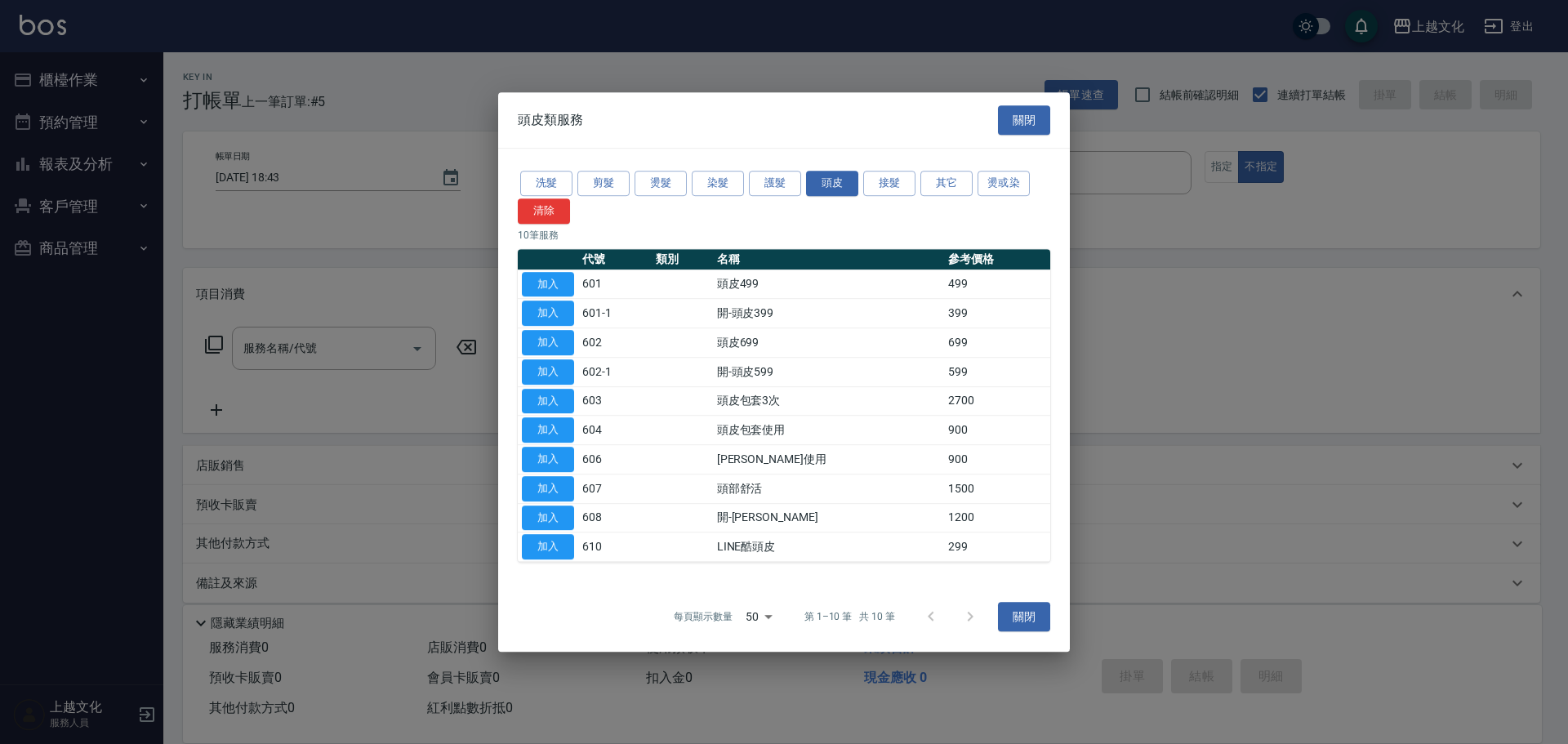
drag, startPoint x: 725, startPoint y: 182, endPoint x: 720, endPoint y: 213, distance: 31.4
click at [727, 182] on button "染髮" at bounding box center [718, 182] width 53 height 25
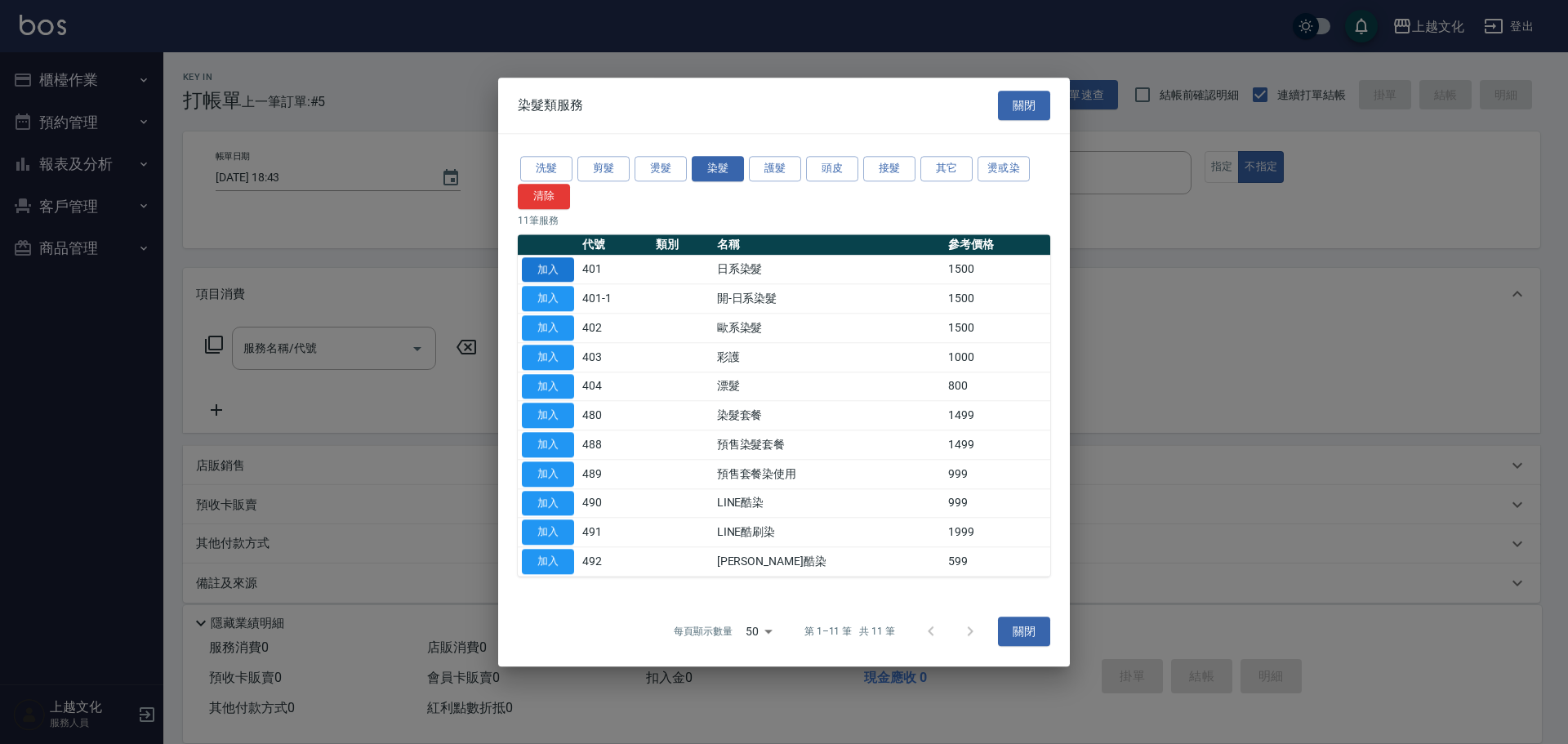
click at [551, 262] on button "加入" at bounding box center [549, 269] width 53 height 25
type input "日系染髮(401)"
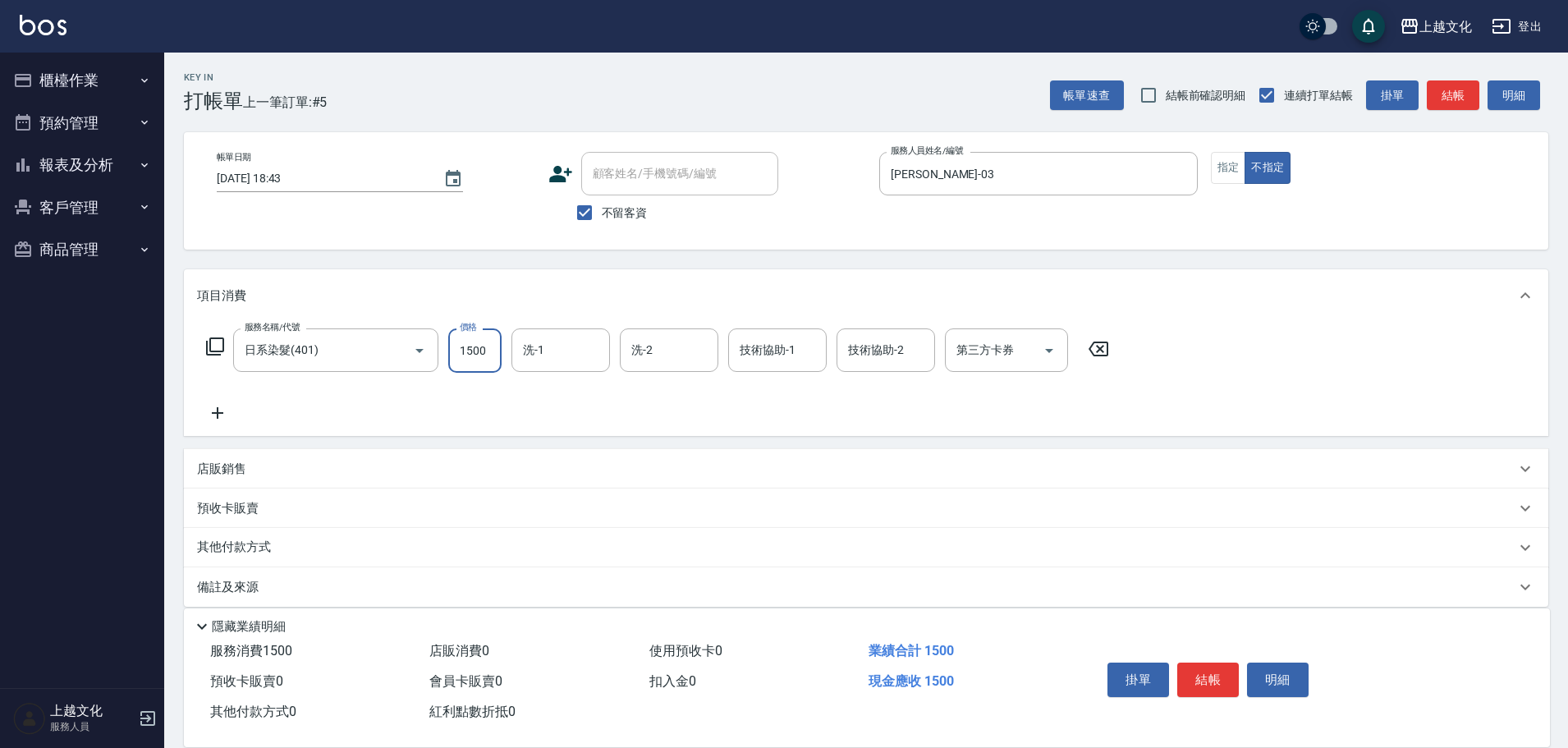
drag, startPoint x: 495, startPoint y: 348, endPoint x: 531, endPoint y: 261, distance: 94.2
click at [495, 347] on input "1500" at bounding box center [475, 350] width 53 height 44
type input "1200"
click at [1197, 672] on button "結帳" at bounding box center [1208, 679] width 62 height 34
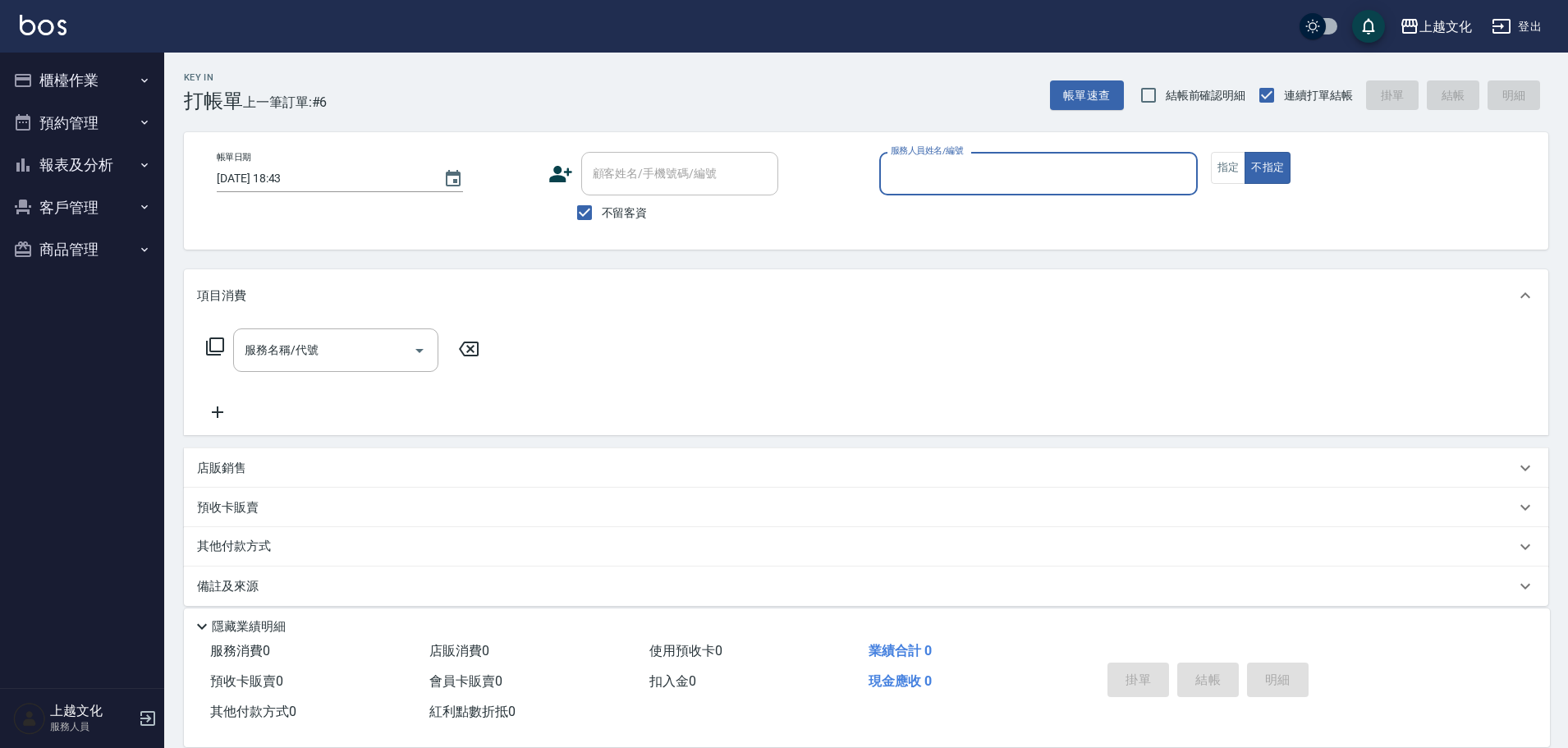
click at [1000, 180] on input "服務人員姓名/編號" at bounding box center [1039, 174] width 304 height 29
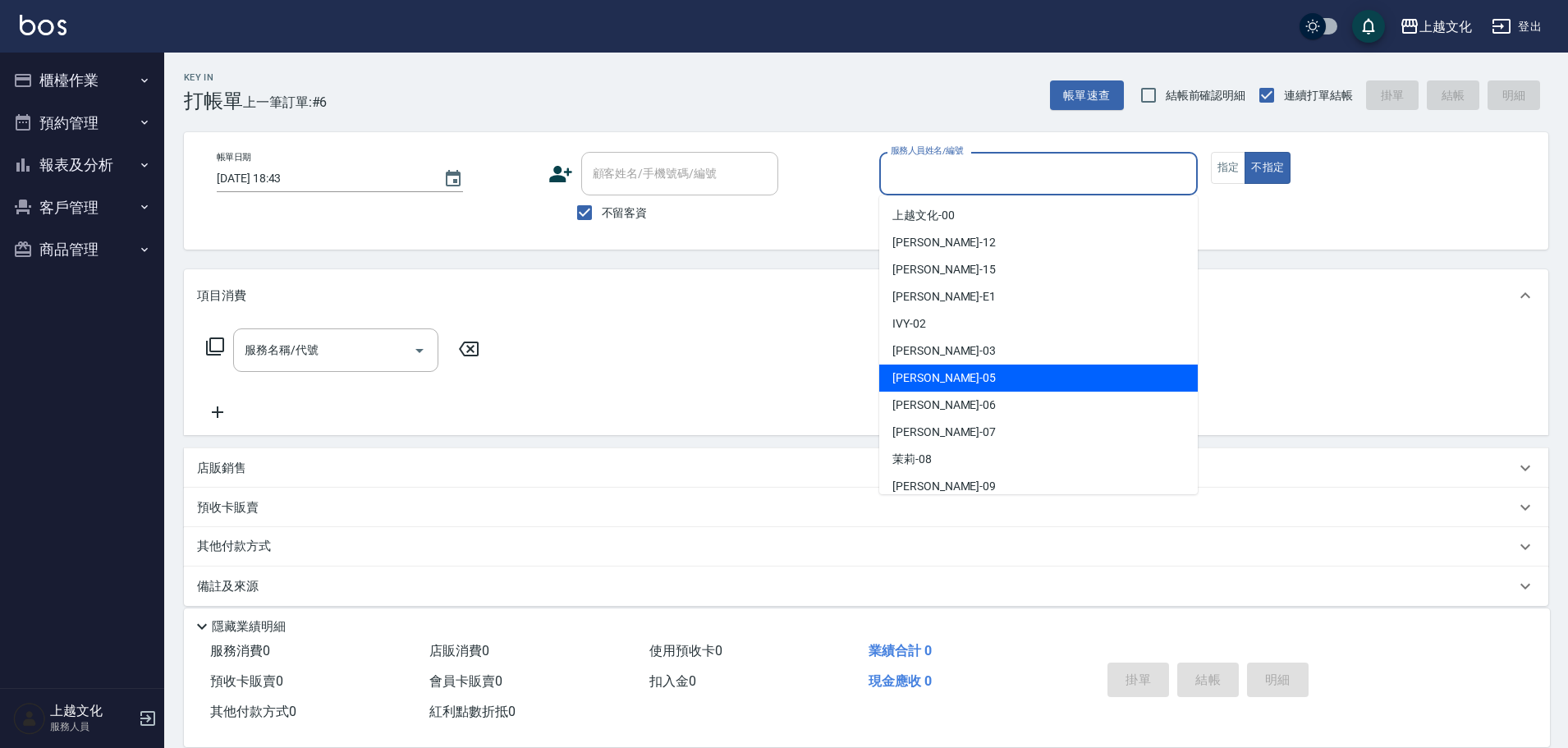
click at [968, 372] on div "[PERSON_NAME] -05" at bounding box center [1038, 378] width 319 height 27
type input "[PERSON_NAME]-05"
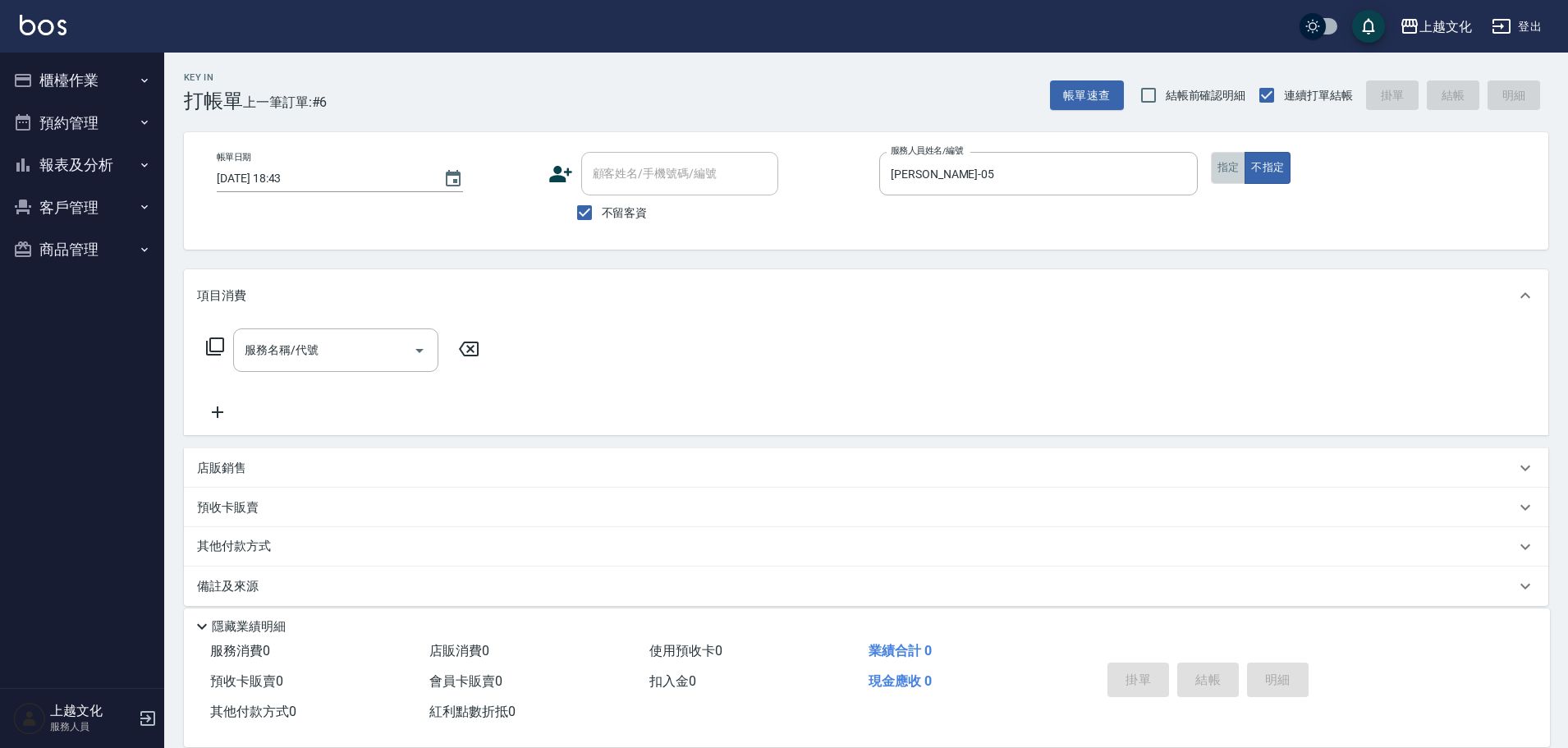
drag, startPoint x: 1224, startPoint y: 166, endPoint x: 1109, endPoint y: 221, distance: 127.5
click at [1225, 166] on button "指定" at bounding box center [1228, 168] width 35 height 32
click at [218, 348] on icon at bounding box center [215, 346] width 19 height 19
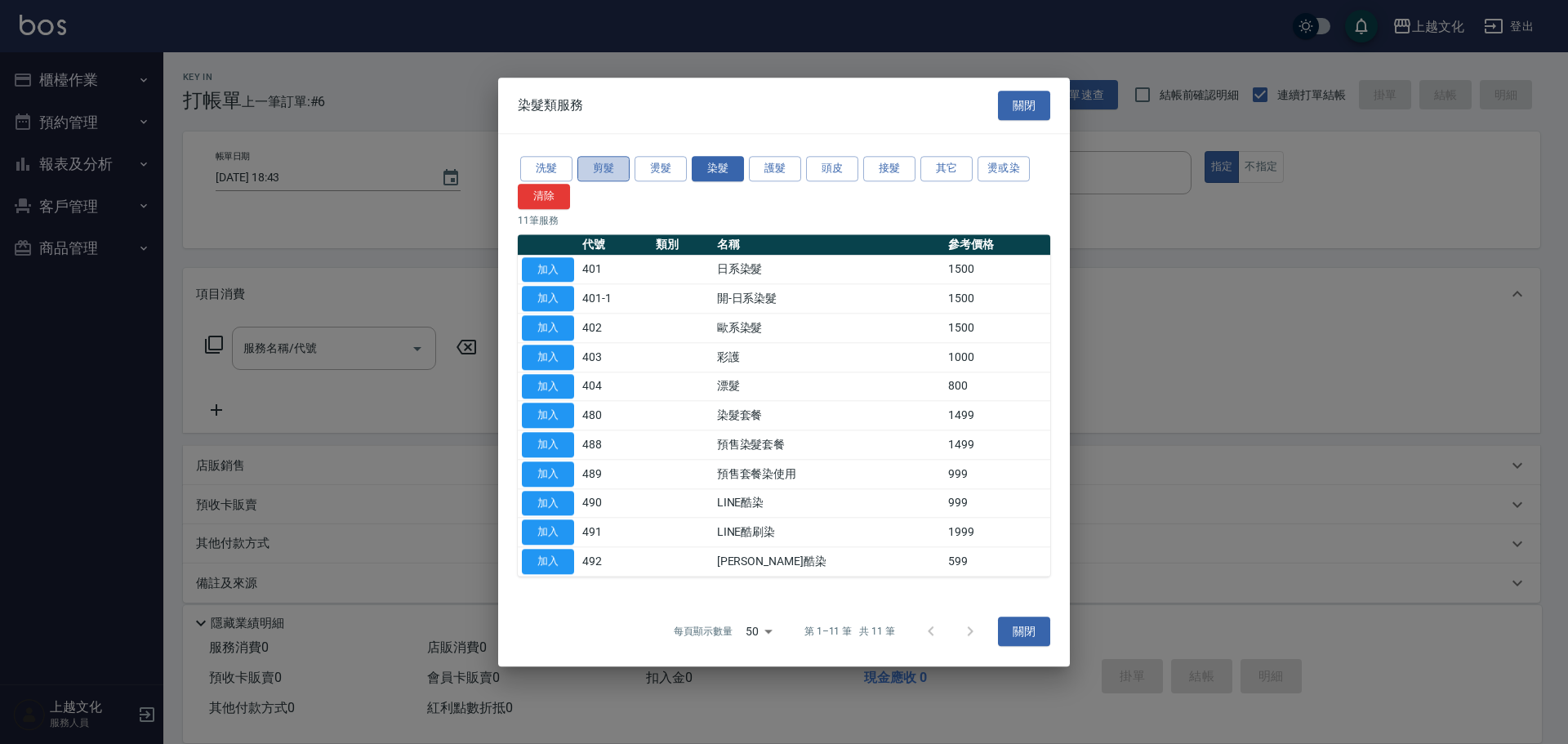
click at [615, 169] on button "剪髮" at bounding box center [604, 168] width 53 height 25
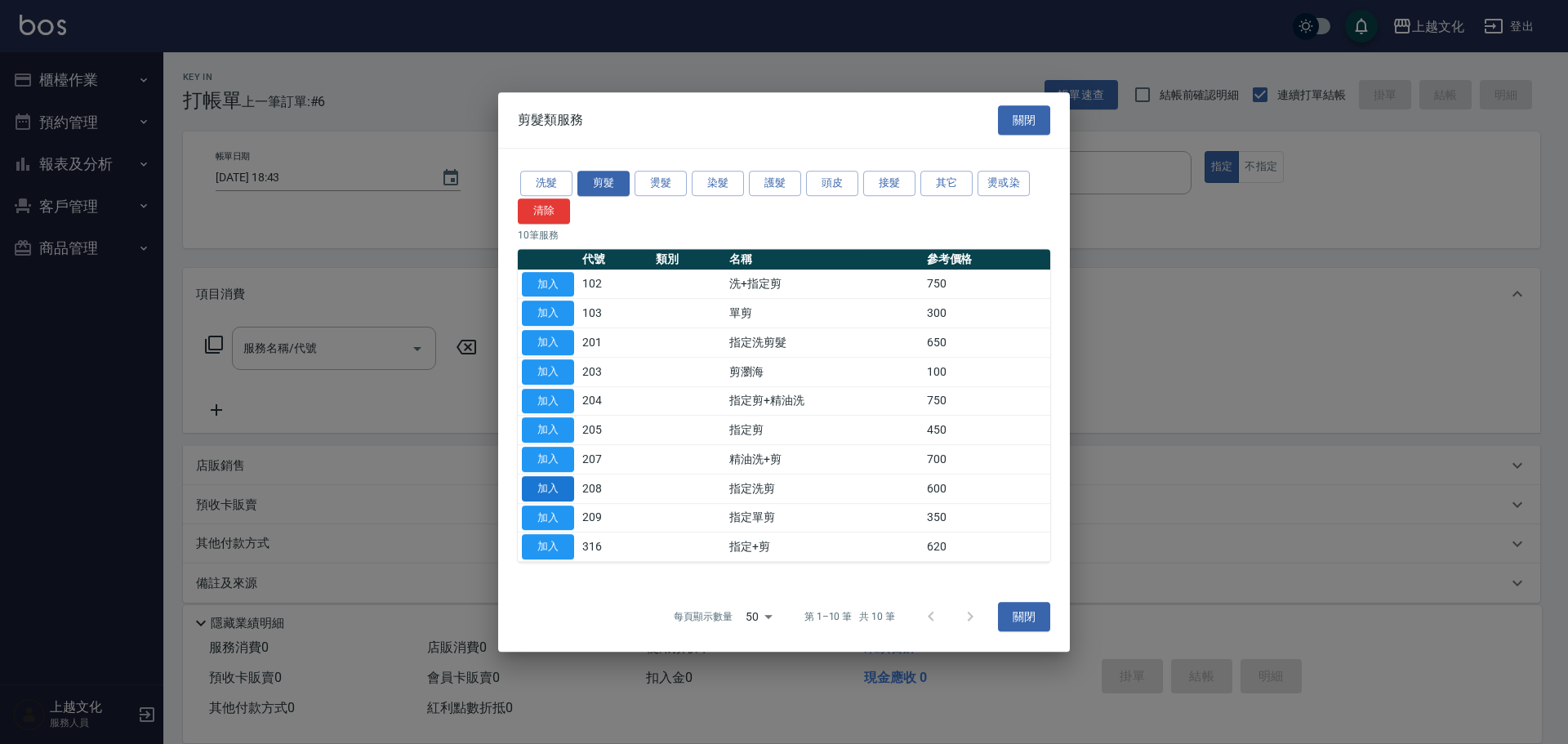
click at [559, 485] on button "加入" at bounding box center [549, 488] width 53 height 25
type input "指定洗剪(208)"
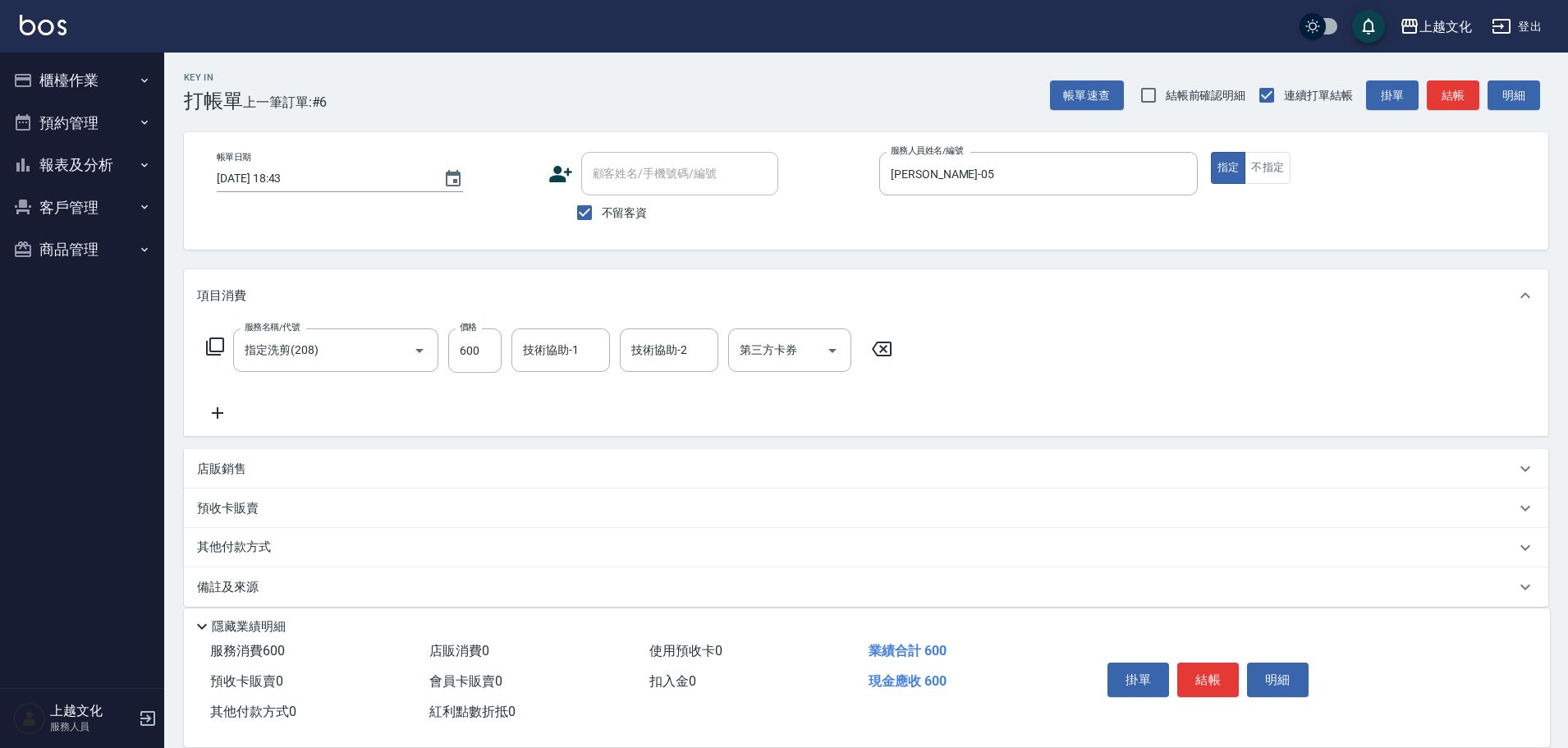
click at [253, 475] on div "店販銷售" at bounding box center [866, 468] width 1364 height 40
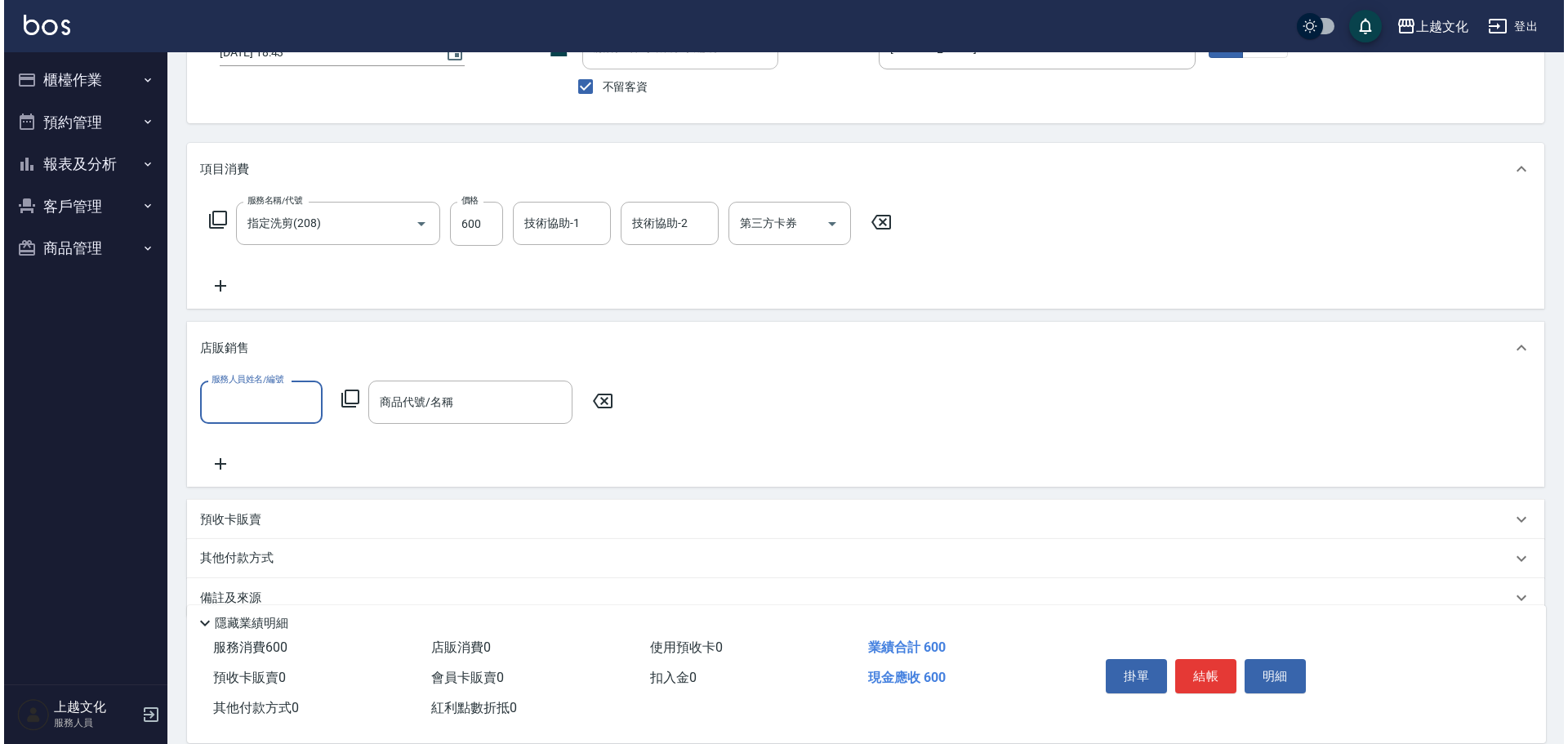
scroll to position [155, 0]
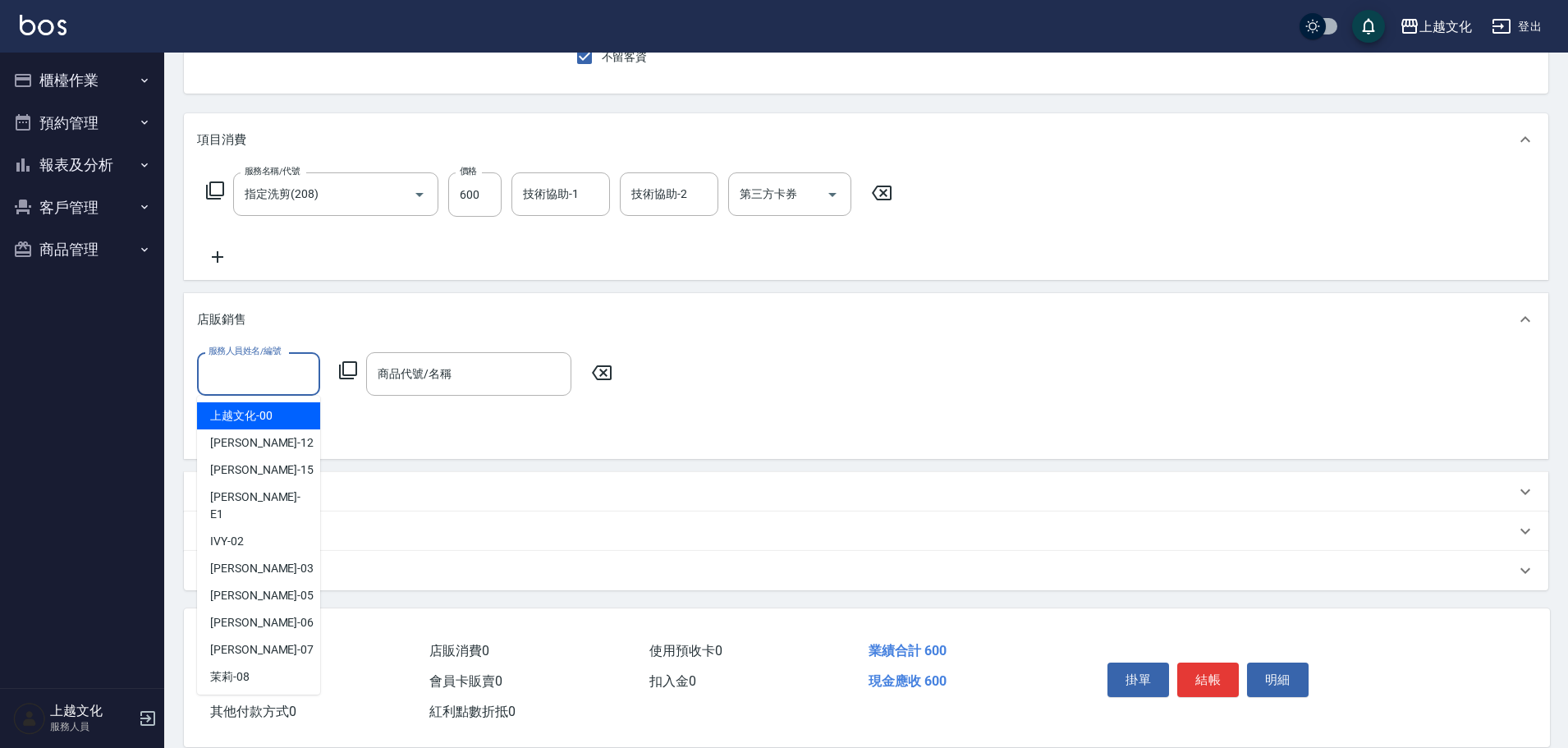
click at [267, 378] on input "服務人員姓名/編號" at bounding box center [259, 374] width 109 height 29
drag, startPoint x: 247, startPoint y: 580, endPoint x: 286, endPoint y: 535, distance: 59.5
click at [247, 587] on span "[PERSON_NAME] -05" at bounding box center [261, 595] width 103 height 18
click at [249, 574] on p "備註及來源" at bounding box center [228, 571] width 62 height 18
type input "[PERSON_NAME]-05"
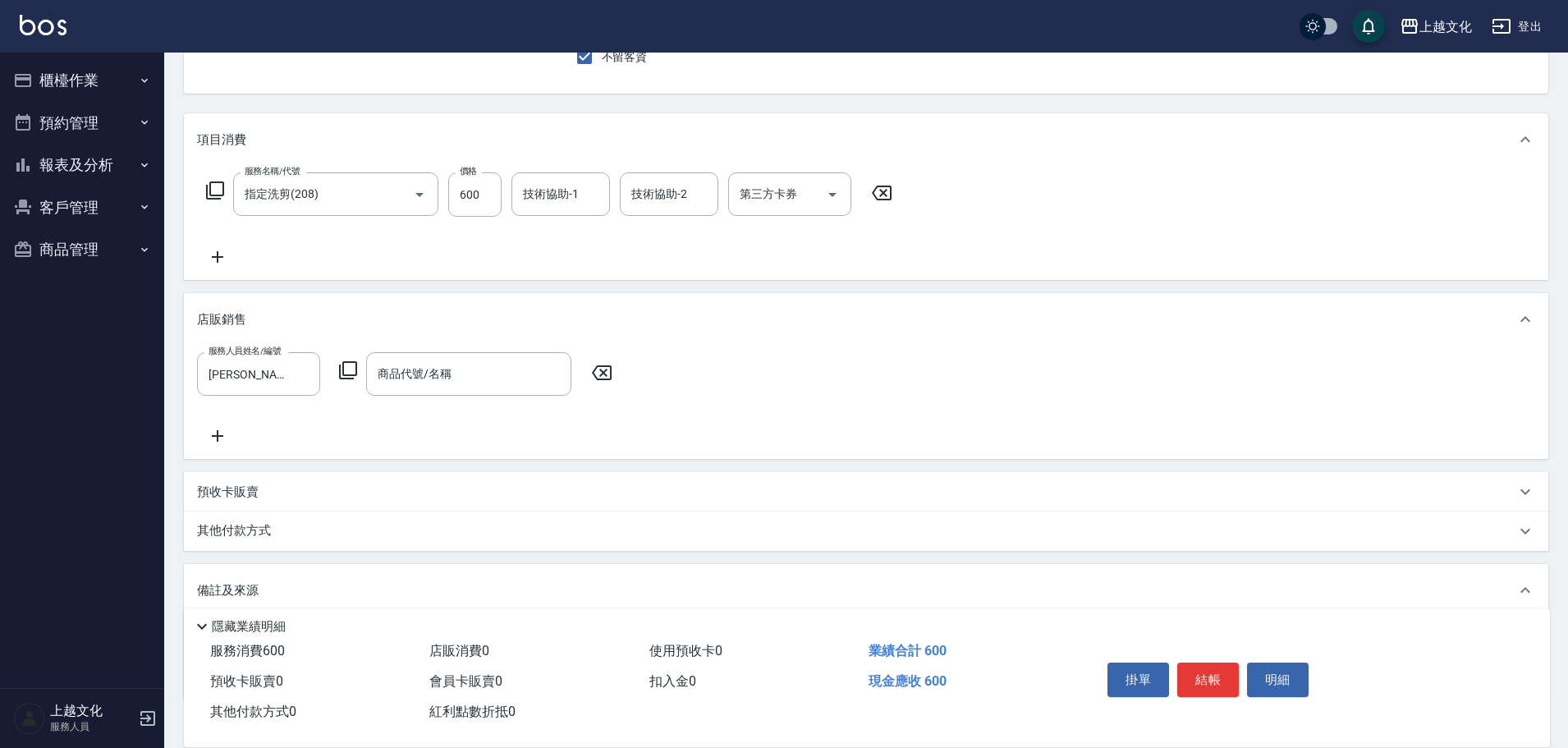
click at [355, 371] on icon at bounding box center [348, 370] width 19 height 19
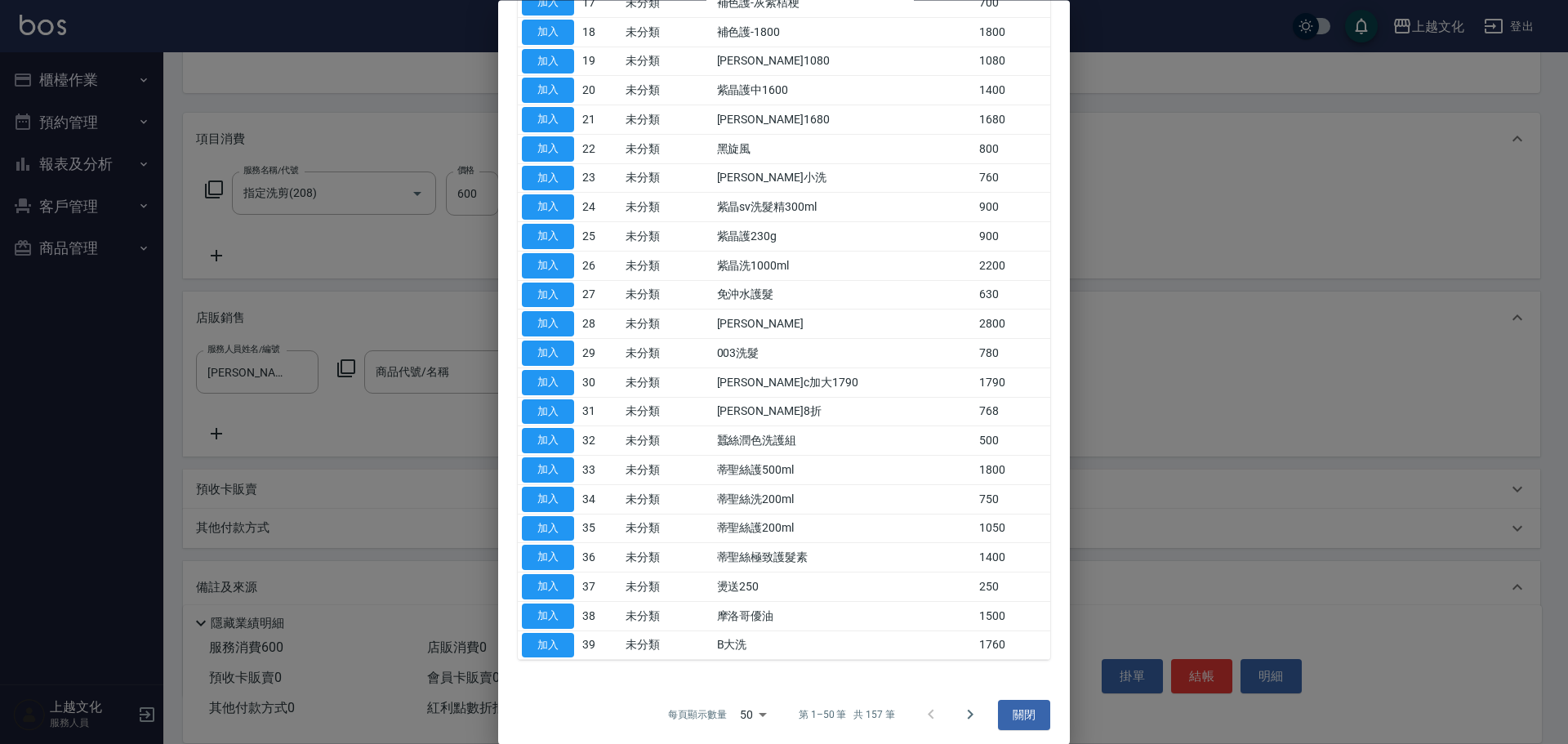
scroll to position [957, 0]
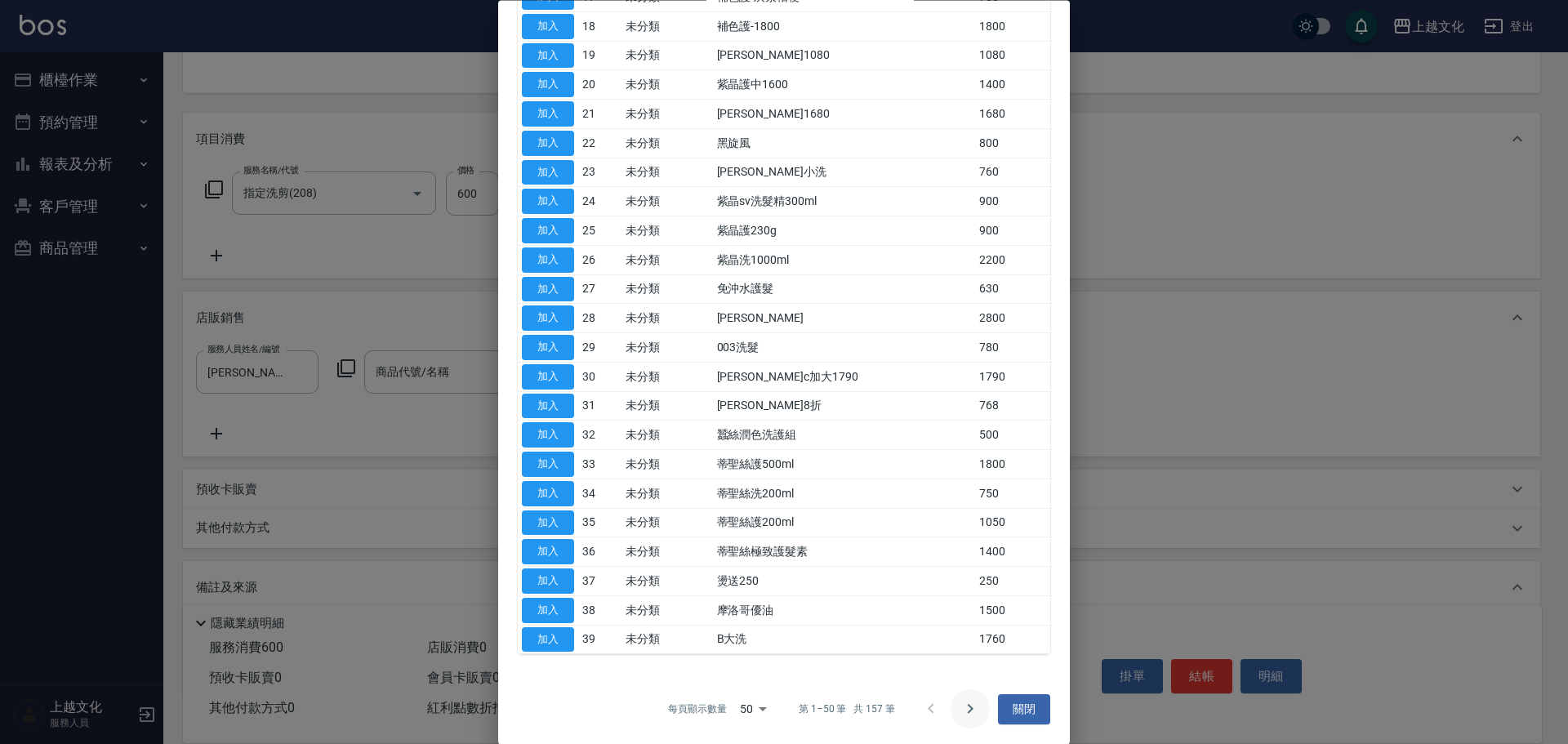
click at [960, 699] on icon "Go to next page" at bounding box center [970, 709] width 19 height 19
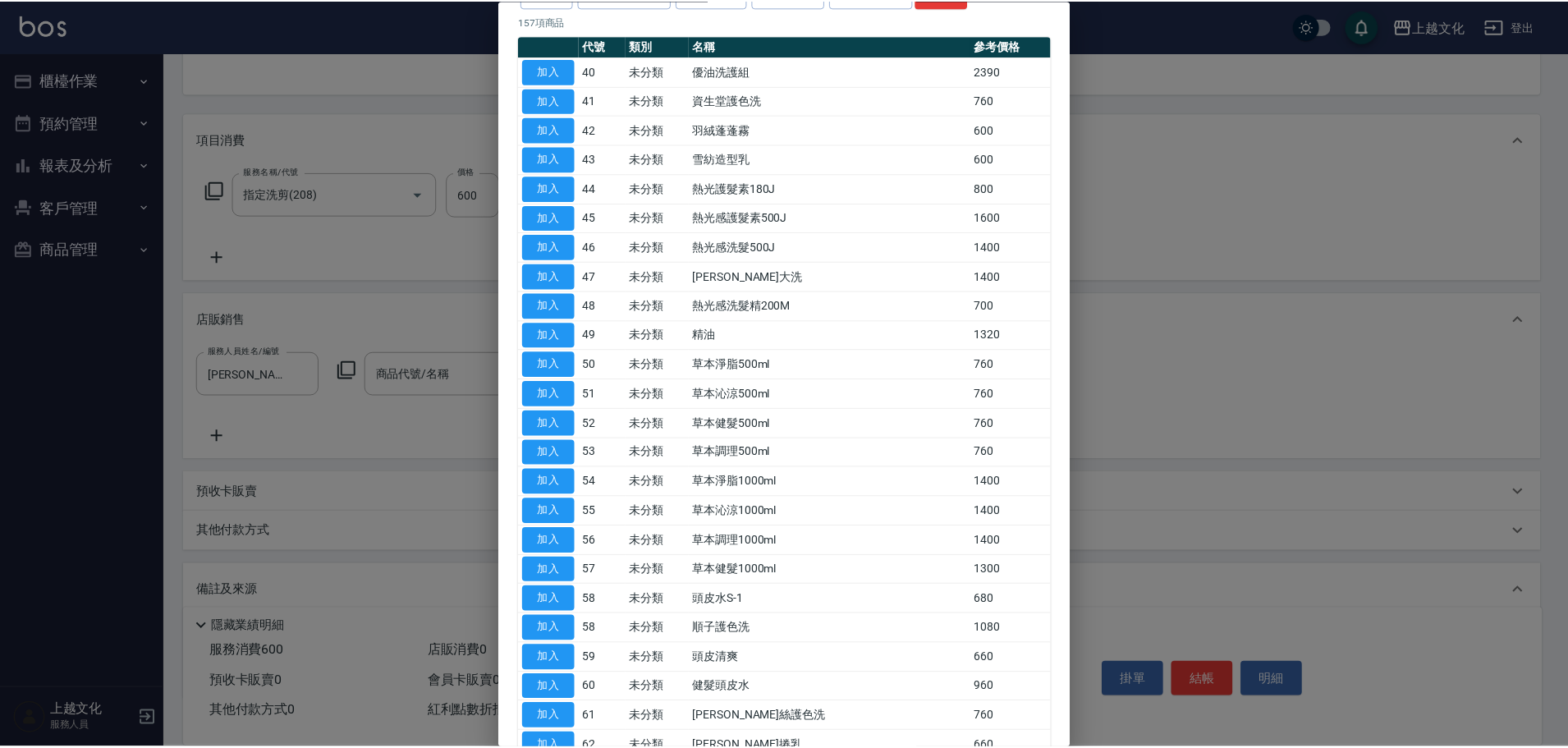
scroll to position [246, 0]
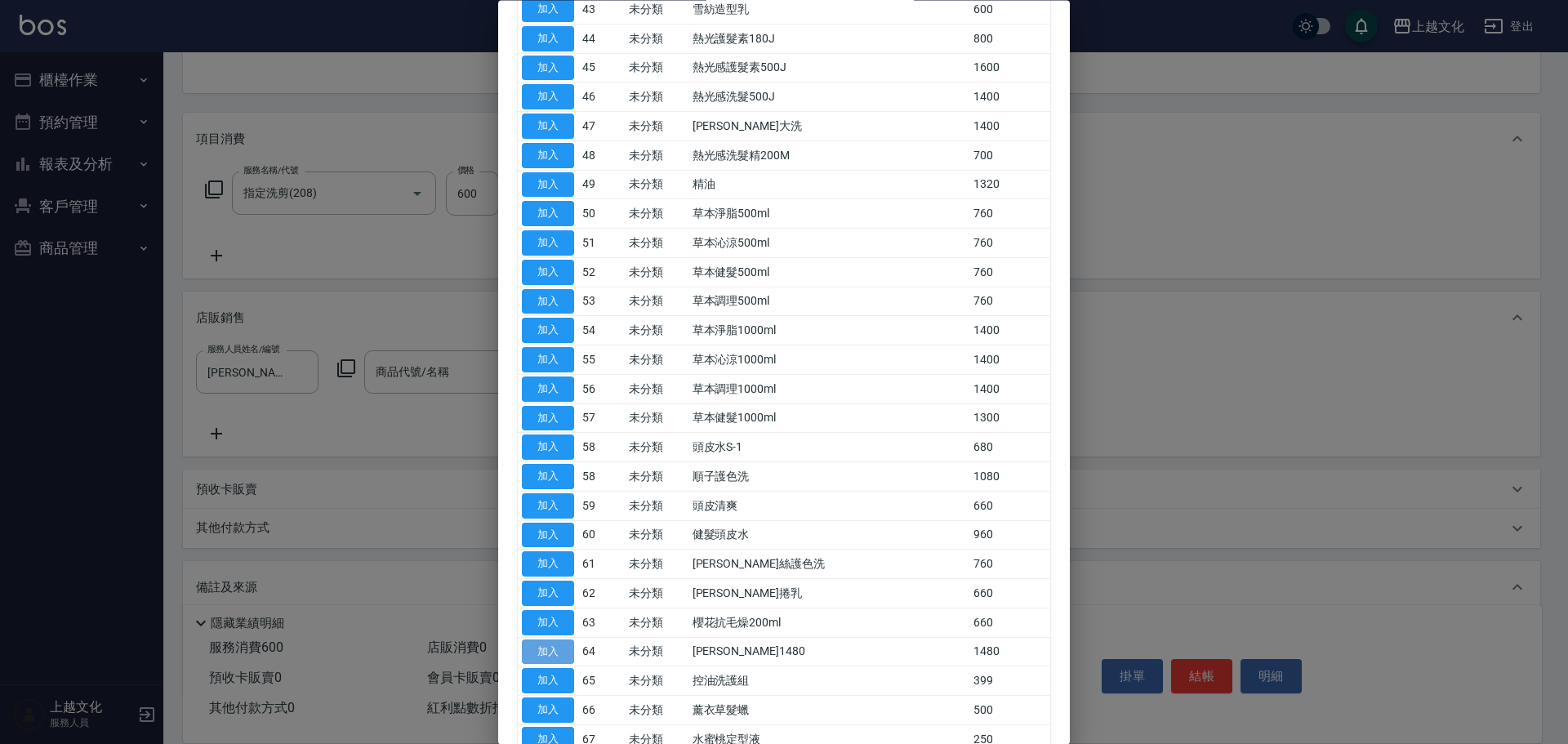
click at [560, 653] on button "加入" at bounding box center [549, 652] width 53 height 25
type input "[PERSON_NAME]1480"
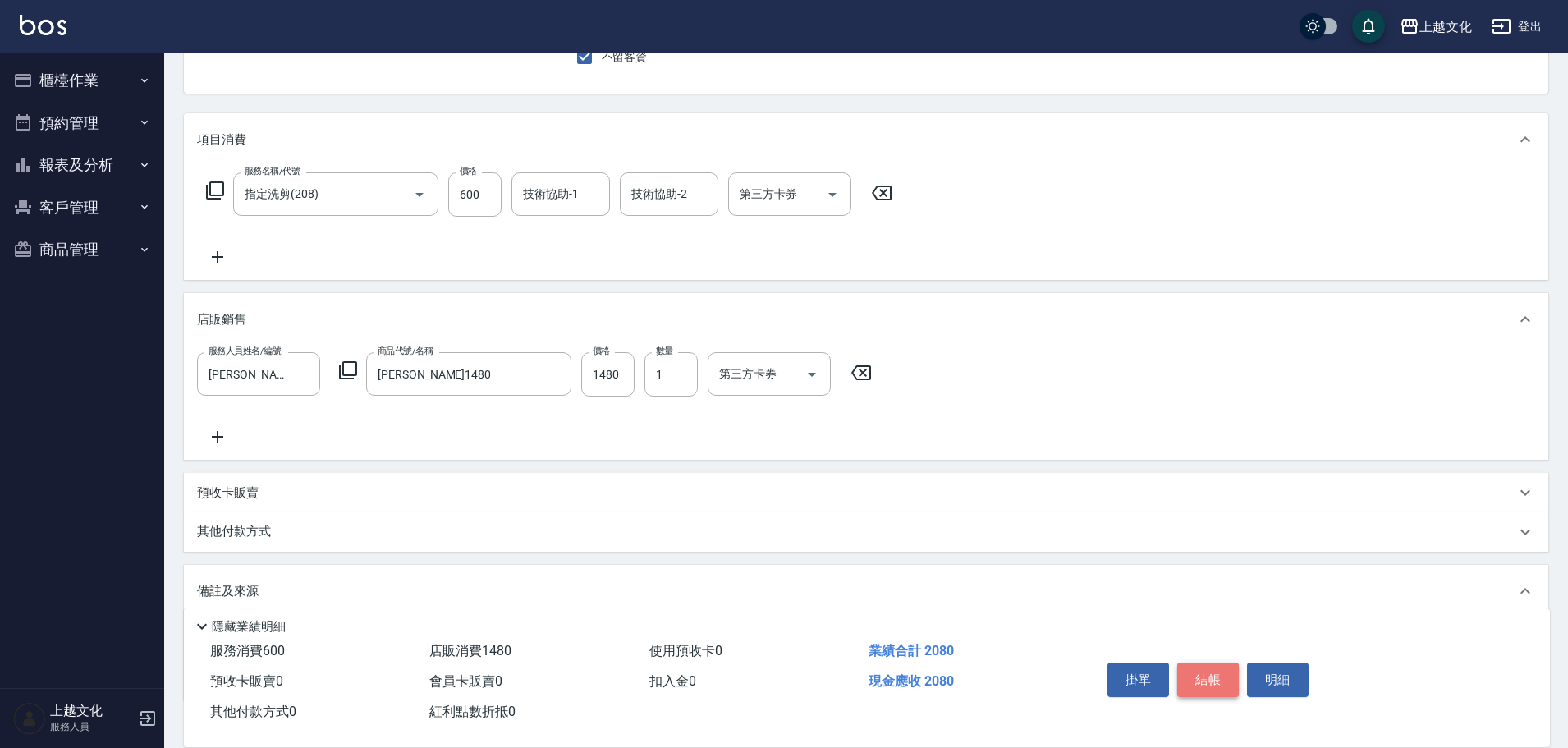
click at [1217, 670] on button "結帳" at bounding box center [1208, 679] width 62 height 34
type input "[DATE] 18:44"
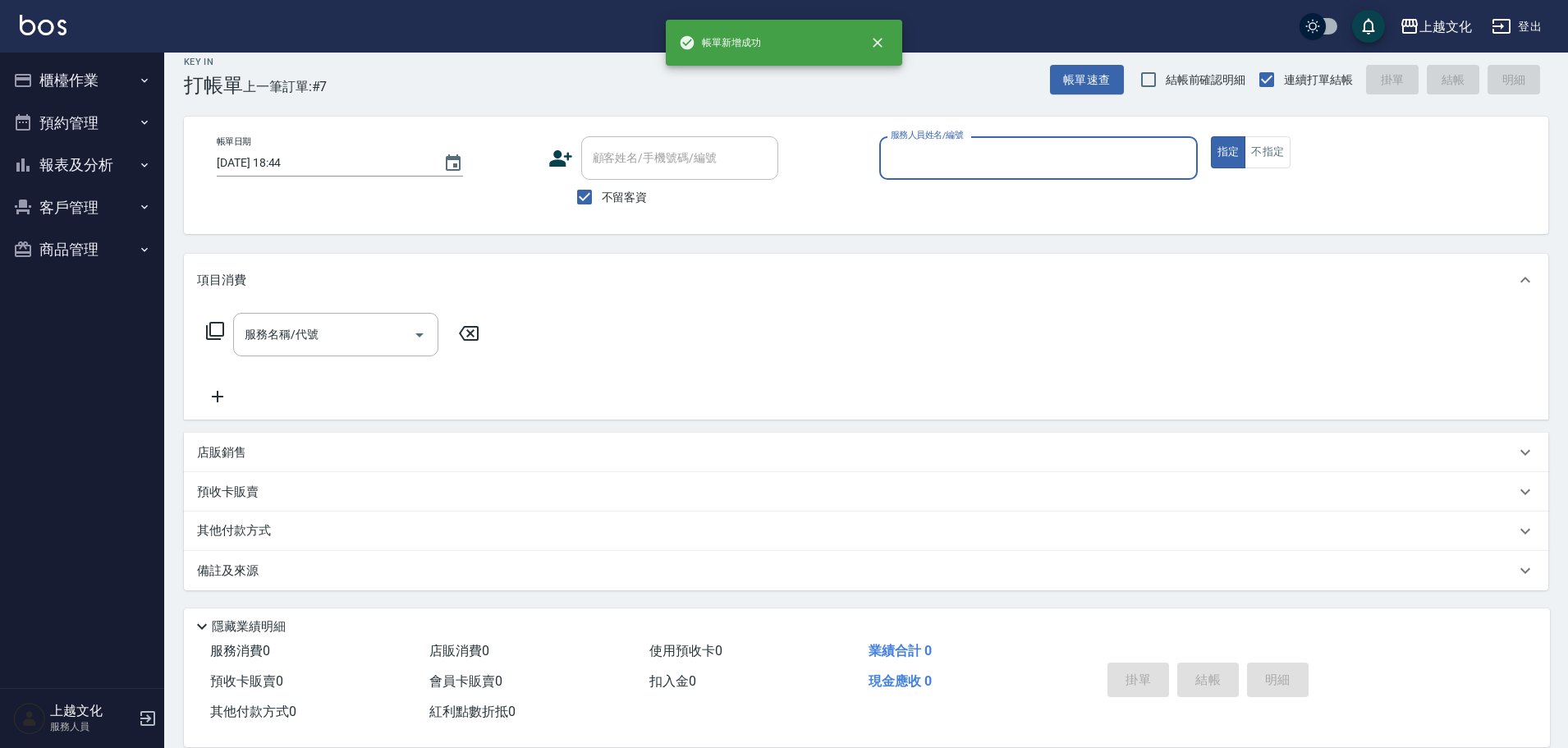
scroll to position [16, 0]
click at [927, 170] on input "服務人員姓名/編號" at bounding box center [1039, 158] width 304 height 29
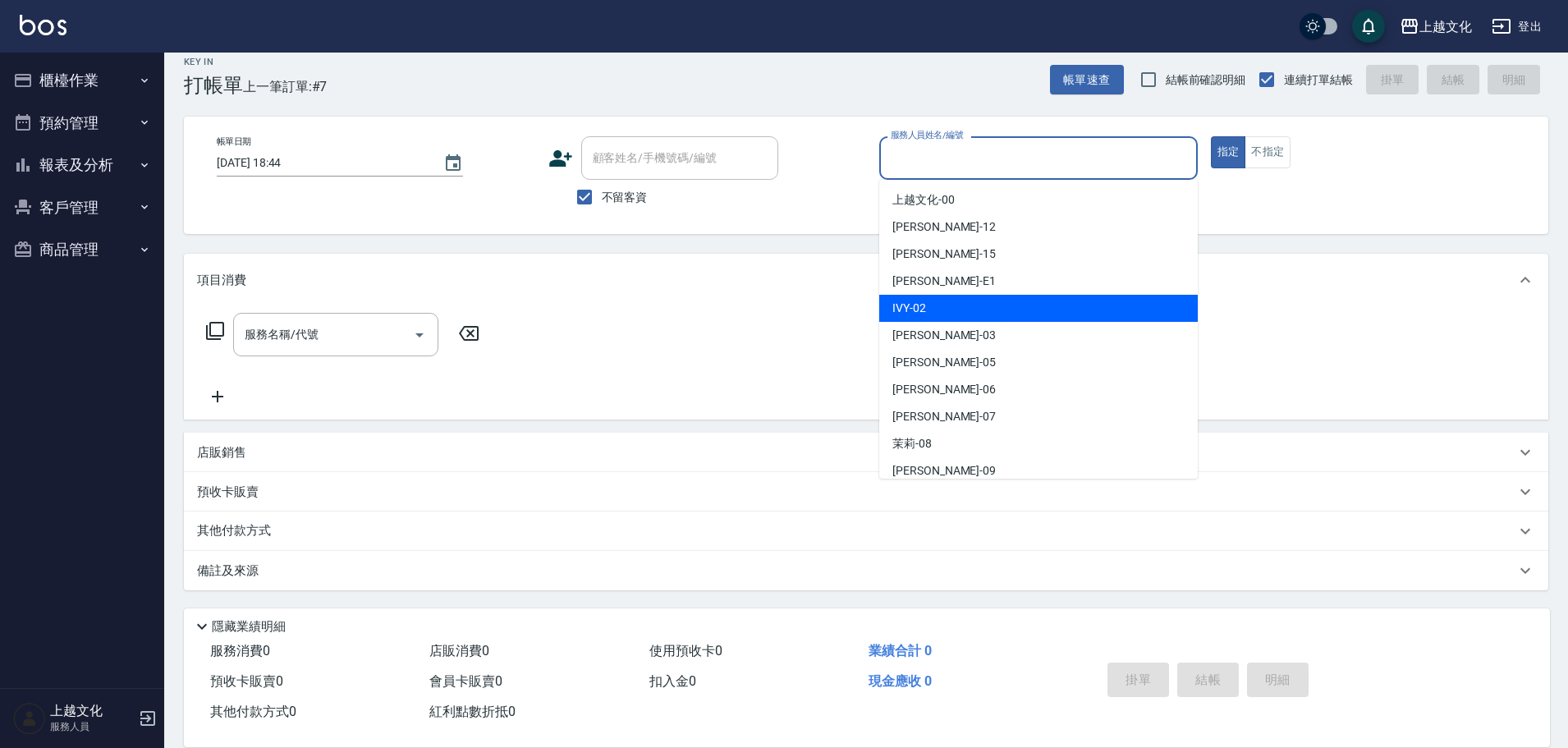
click at [965, 306] on div "IVY -02" at bounding box center [1038, 308] width 319 height 27
click at [965, 306] on div "項目消費" at bounding box center [866, 280] width 1364 height 53
type input "IVY-02"
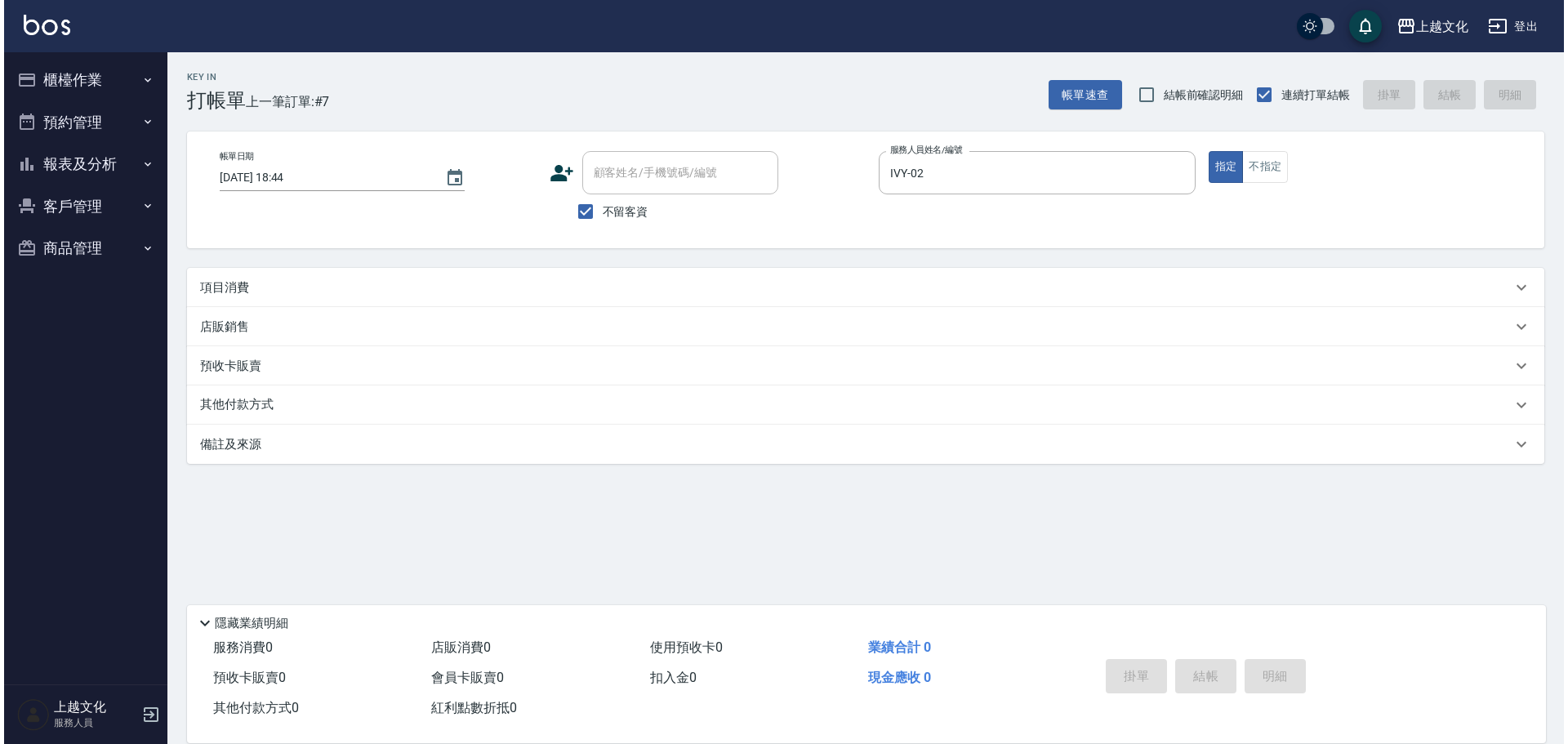
scroll to position [0, 0]
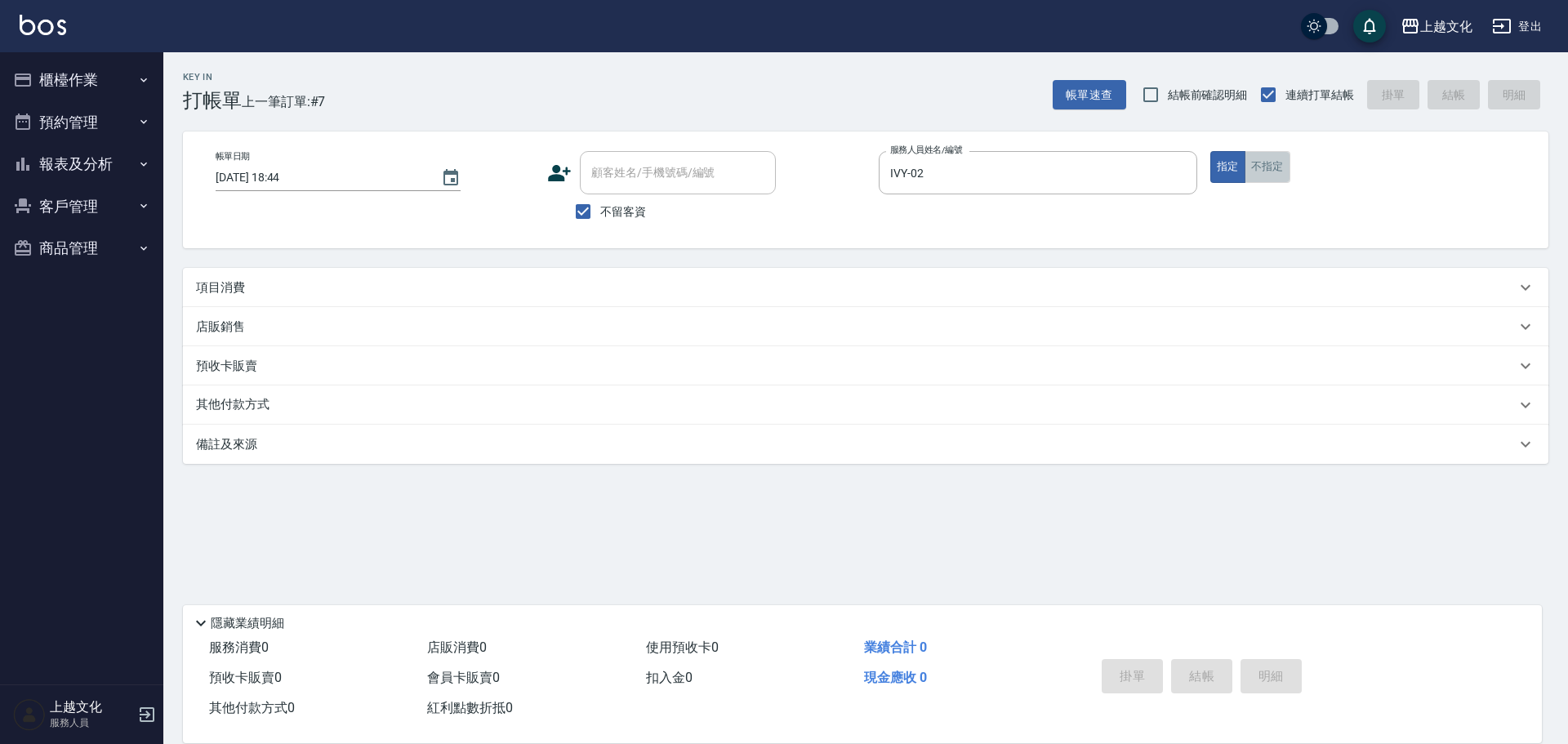
click at [1260, 175] on button "不指定" at bounding box center [1268, 167] width 46 height 32
drag, startPoint x: 882, startPoint y: 290, endPoint x: 849, endPoint y: 300, distance: 34.5
click at [883, 290] on div "項目消費" at bounding box center [856, 288] width 1320 height 18
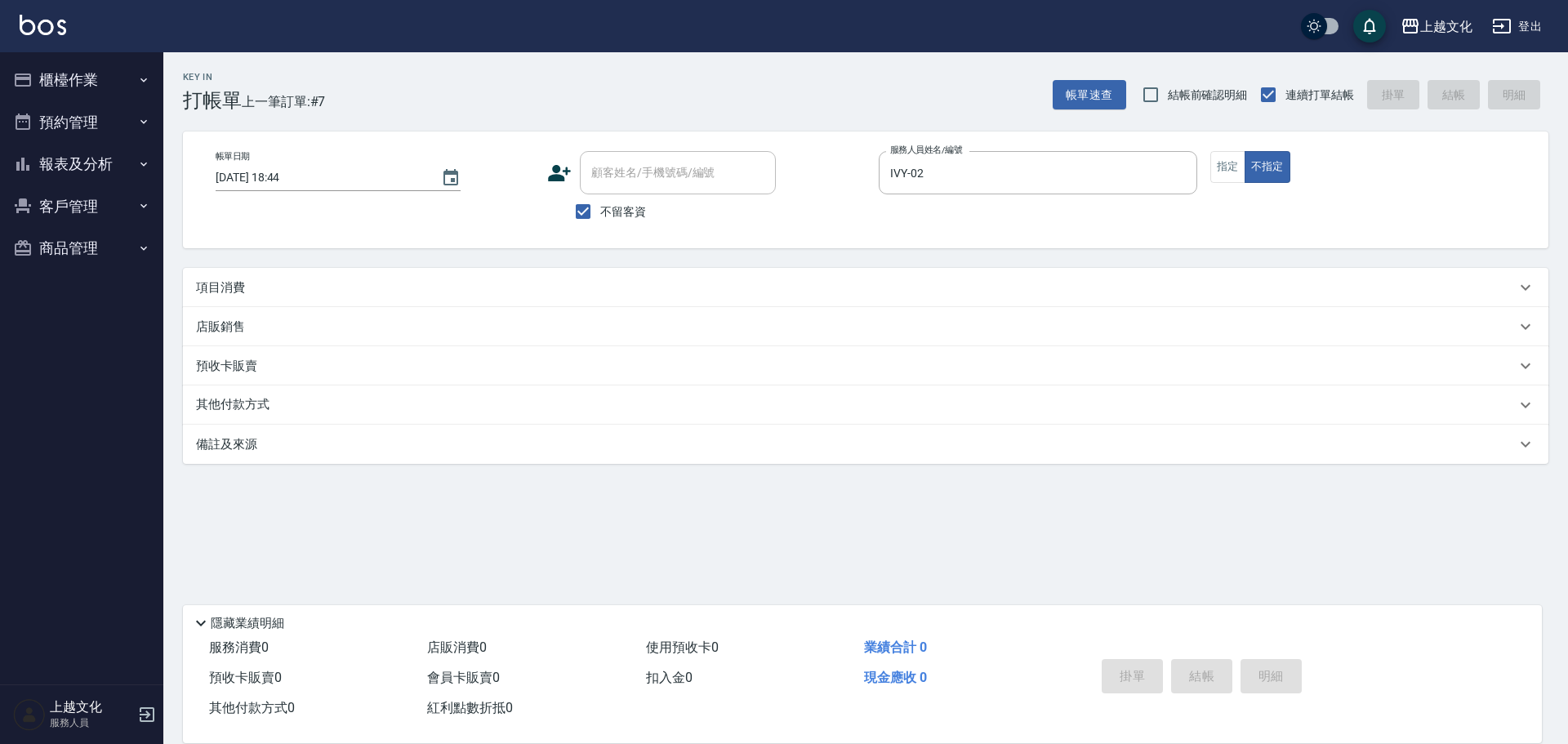
click at [314, 293] on div "項目消費" at bounding box center [856, 288] width 1320 height 18
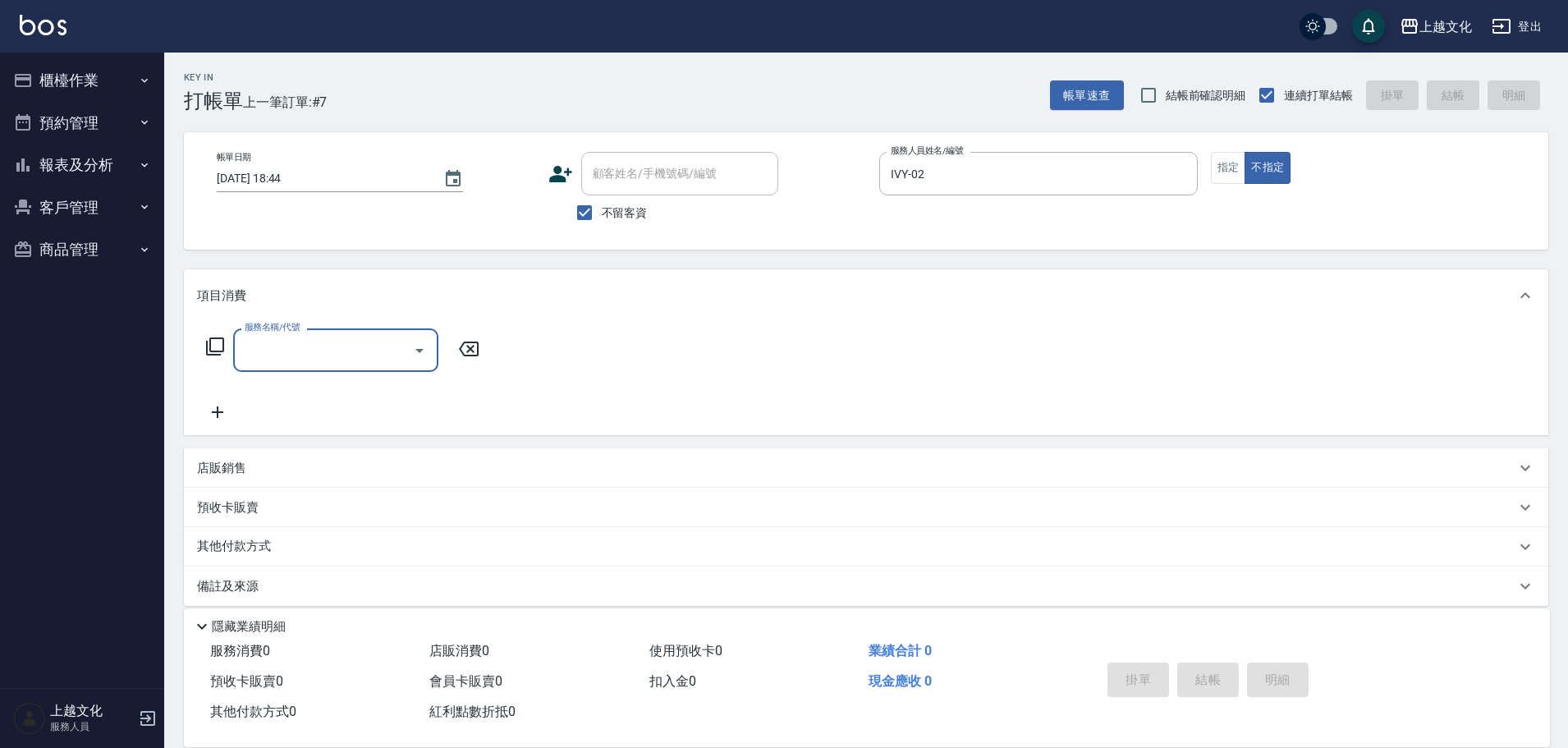
scroll to position [0, 0]
click at [221, 347] on icon at bounding box center [215, 346] width 19 height 19
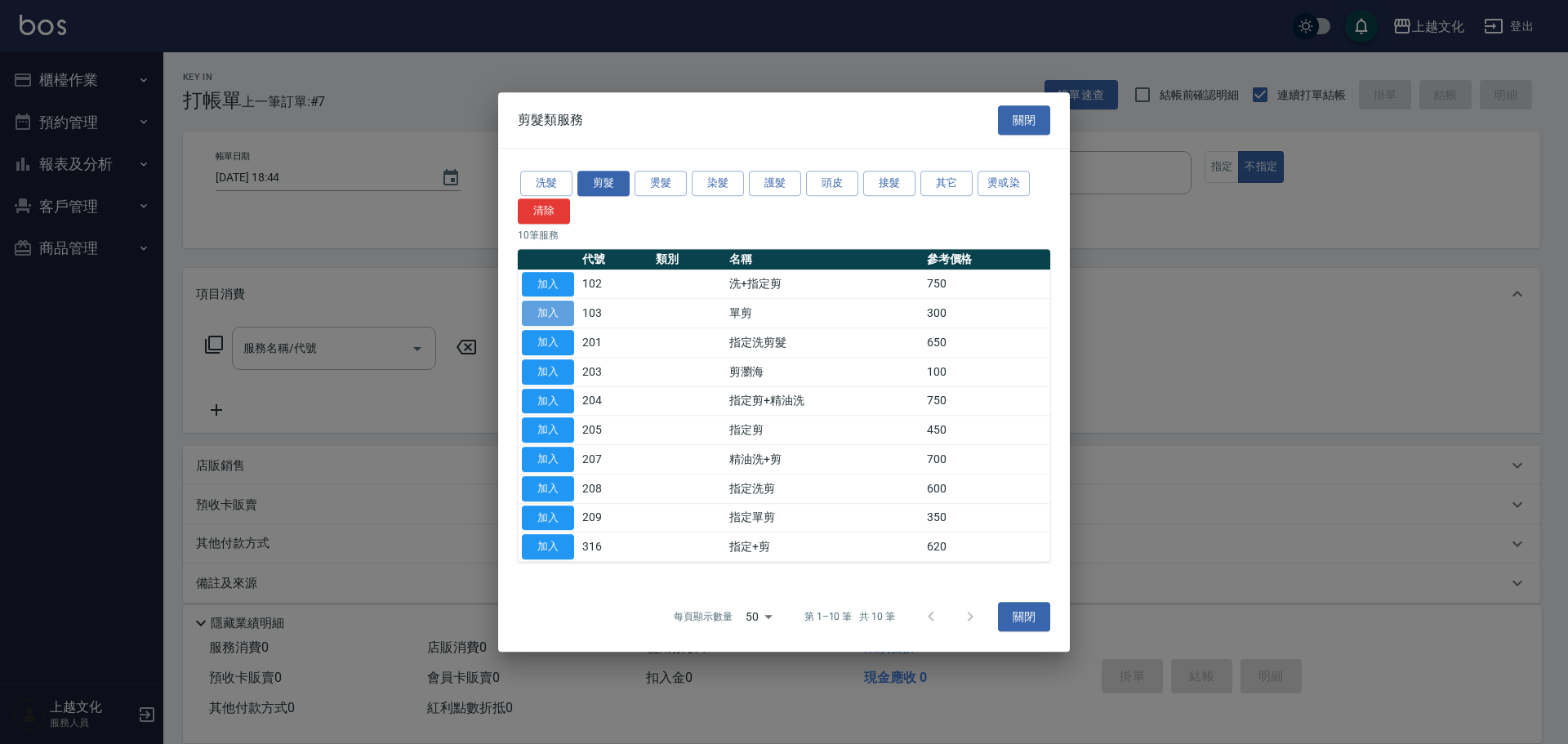
click at [564, 311] on button "加入" at bounding box center [549, 312] width 53 height 25
type input "單剪(103)"
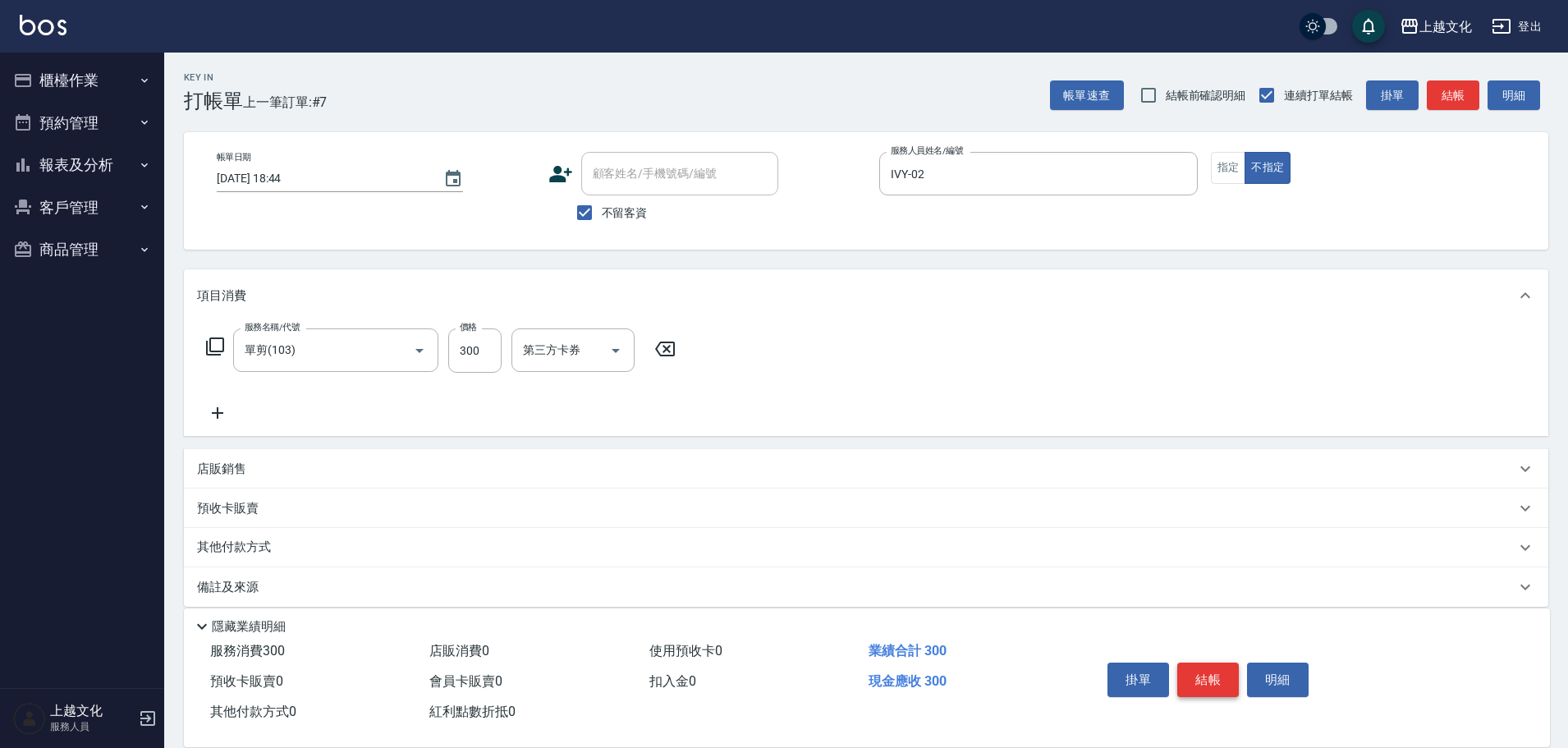
click at [1204, 680] on button "結帳" at bounding box center [1208, 679] width 62 height 34
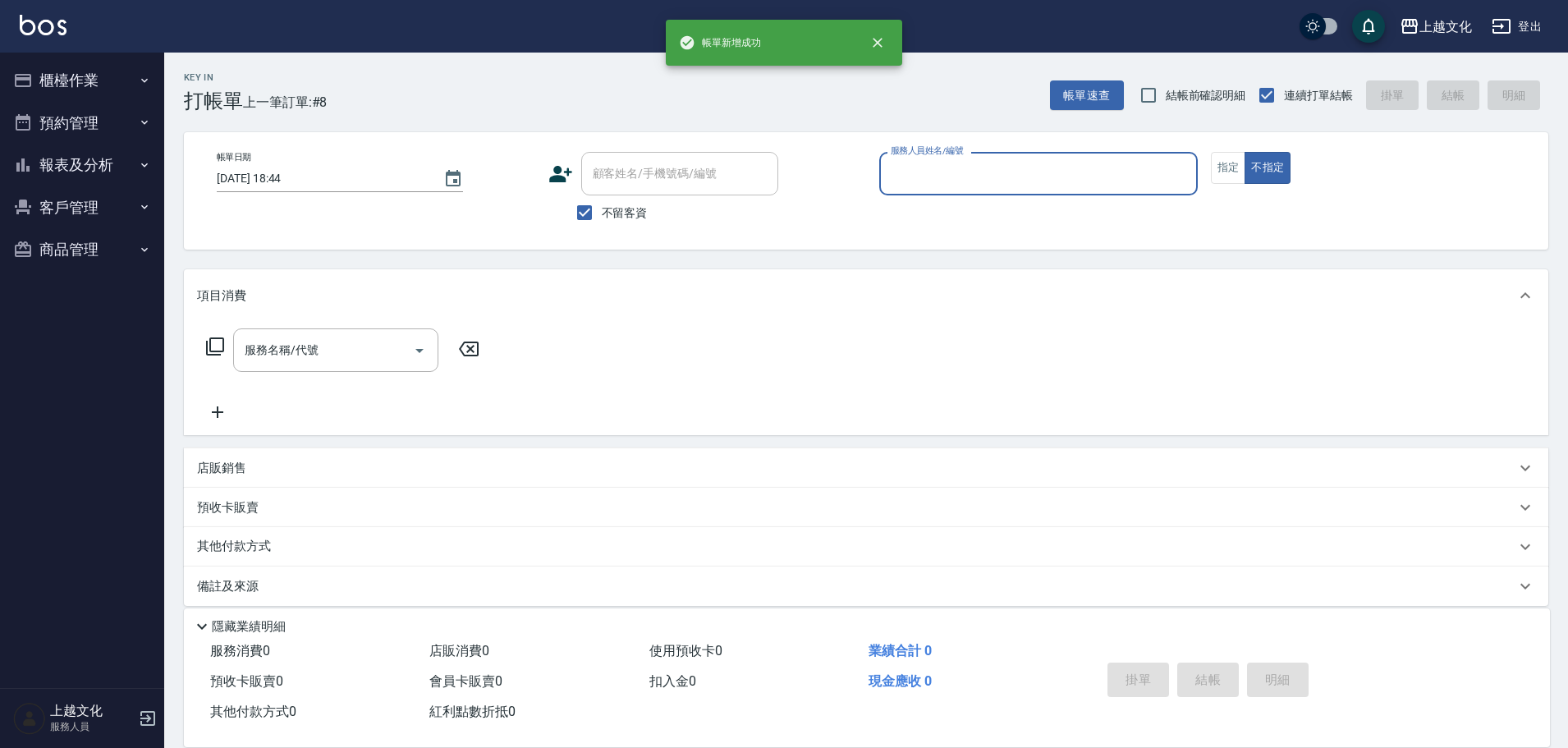
drag, startPoint x: 1111, startPoint y: 183, endPoint x: 1105, endPoint y: 193, distance: 11.7
click at [1109, 185] on input "服務人員姓名/編號" at bounding box center [1039, 174] width 304 height 29
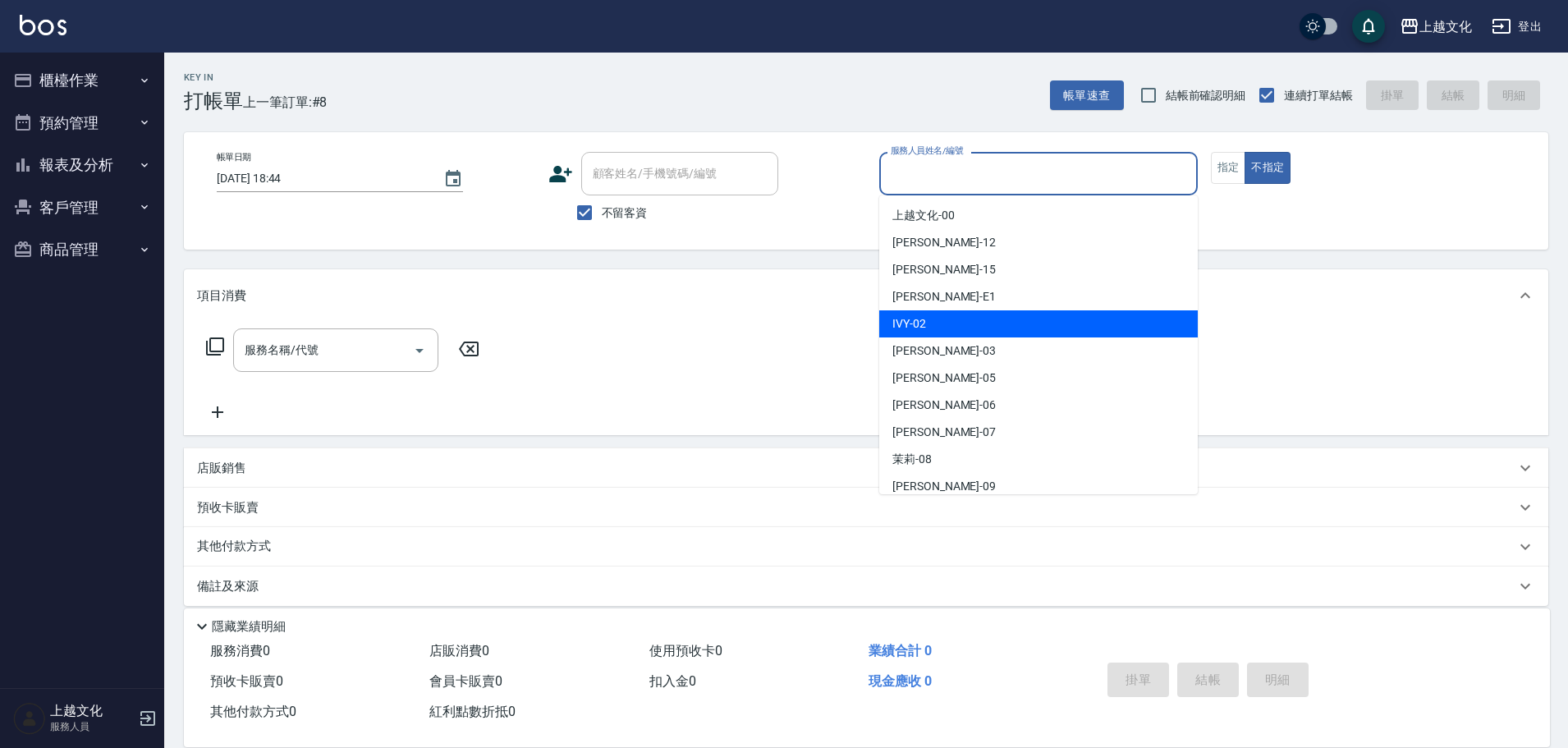
click at [997, 325] on div "IVY -02" at bounding box center [1038, 324] width 319 height 27
type input "IVY-02"
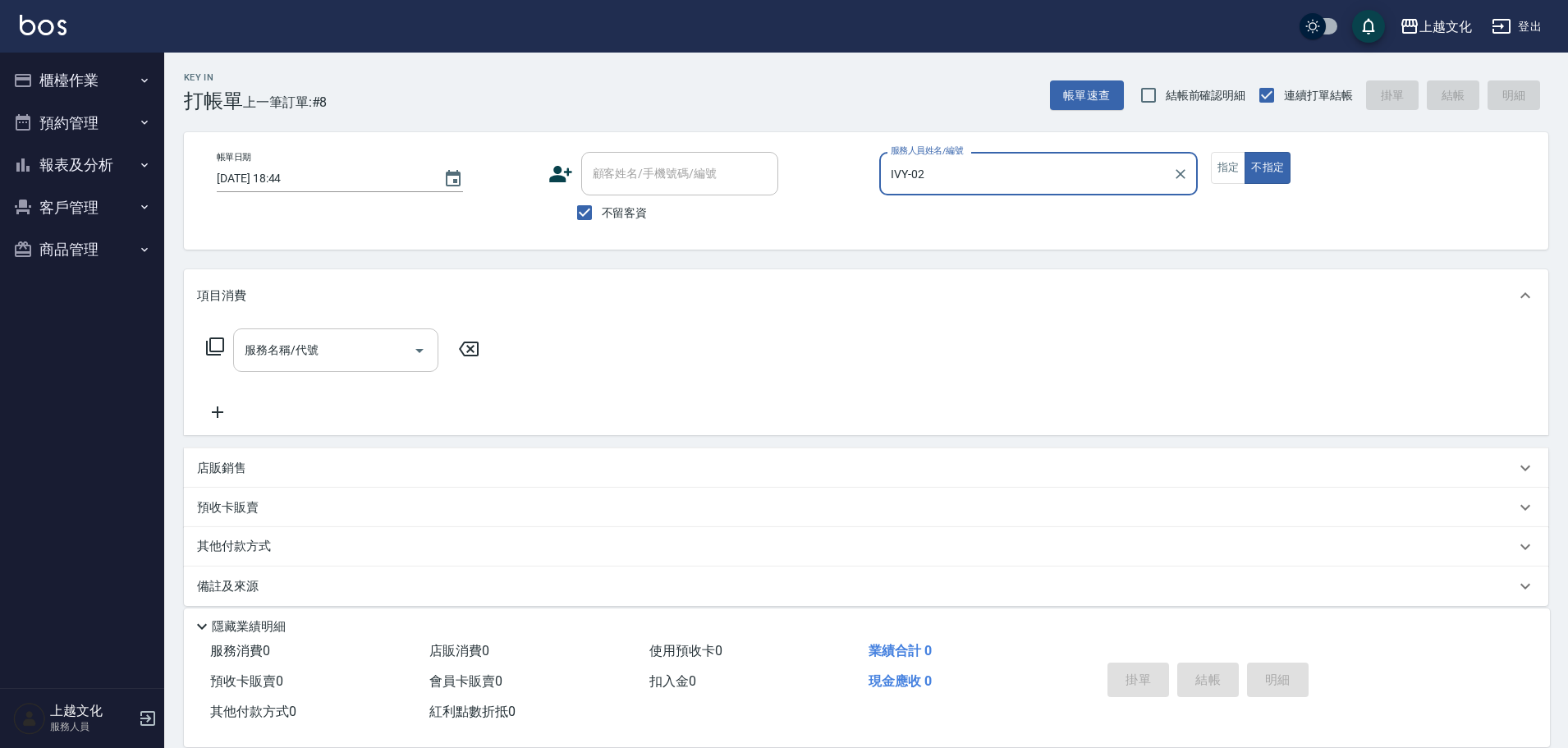
click at [236, 345] on div "服務名稱/代號" at bounding box center [335, 349] width 206 height 43
click at [547, 370] on div "服務名稱/代號 服務名稱/代號" at bounding box center [866, 378] width 1364 height 113
click at [220, 341] on icon at bounding box center [215, 346] width 19 height 19
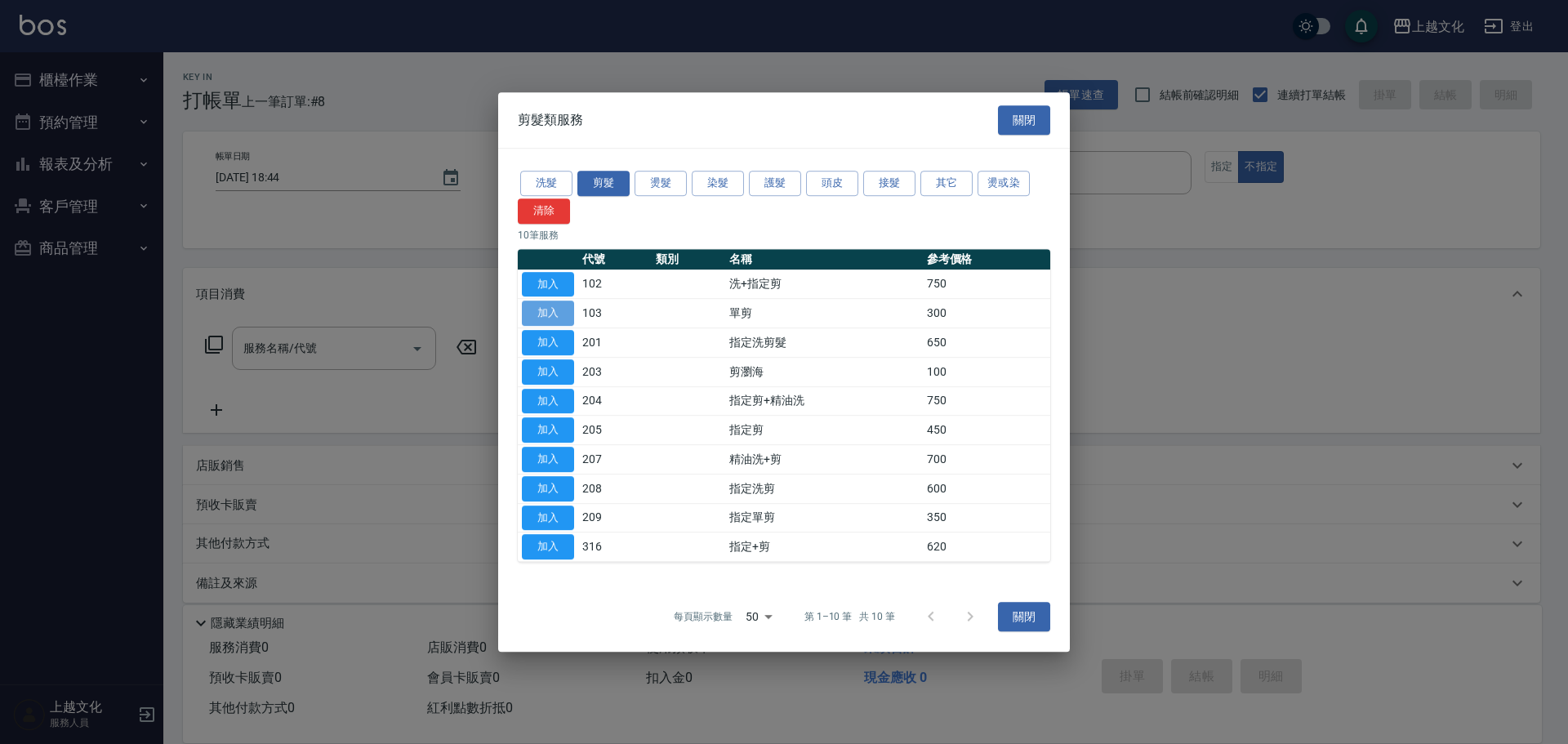
click at [562, 309] on button "加入" at bounding box center [549, 312] width 53 height 25
type input "單剪(103)"
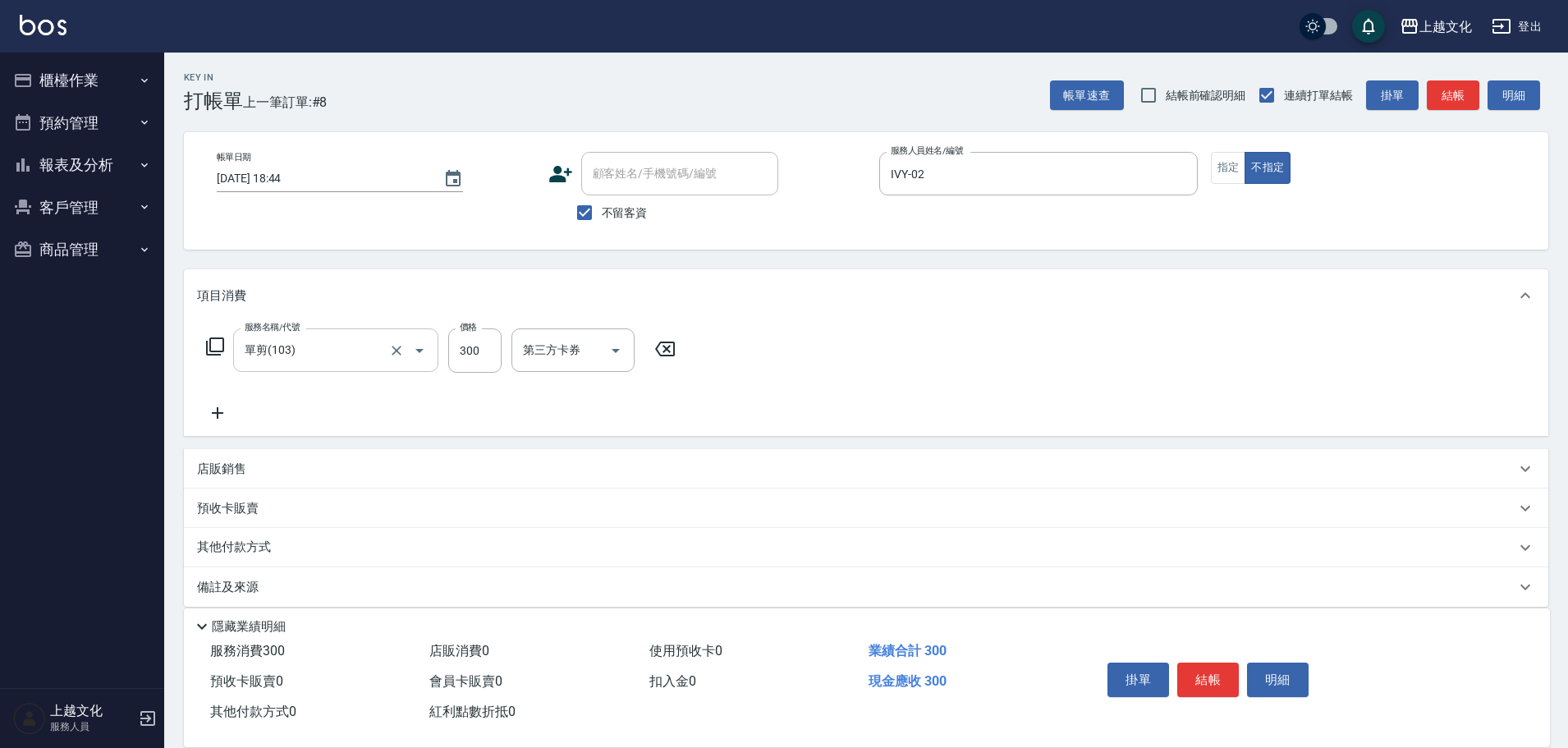
drag, startPoint x: 221, startPoint y: 340, endPoint x: 258, endPoint y: 348, distance: 37.9
click at [230, 342] on div "服務名稱/代號 單剪(103) 服務名稱/代號 價格 300 價格 第三方卡券 第三方卡券" at bounding box center [441, 350] width 489 height 44
click at [217, 346] on icon at bounding box center [215, 346] width 19 height 19
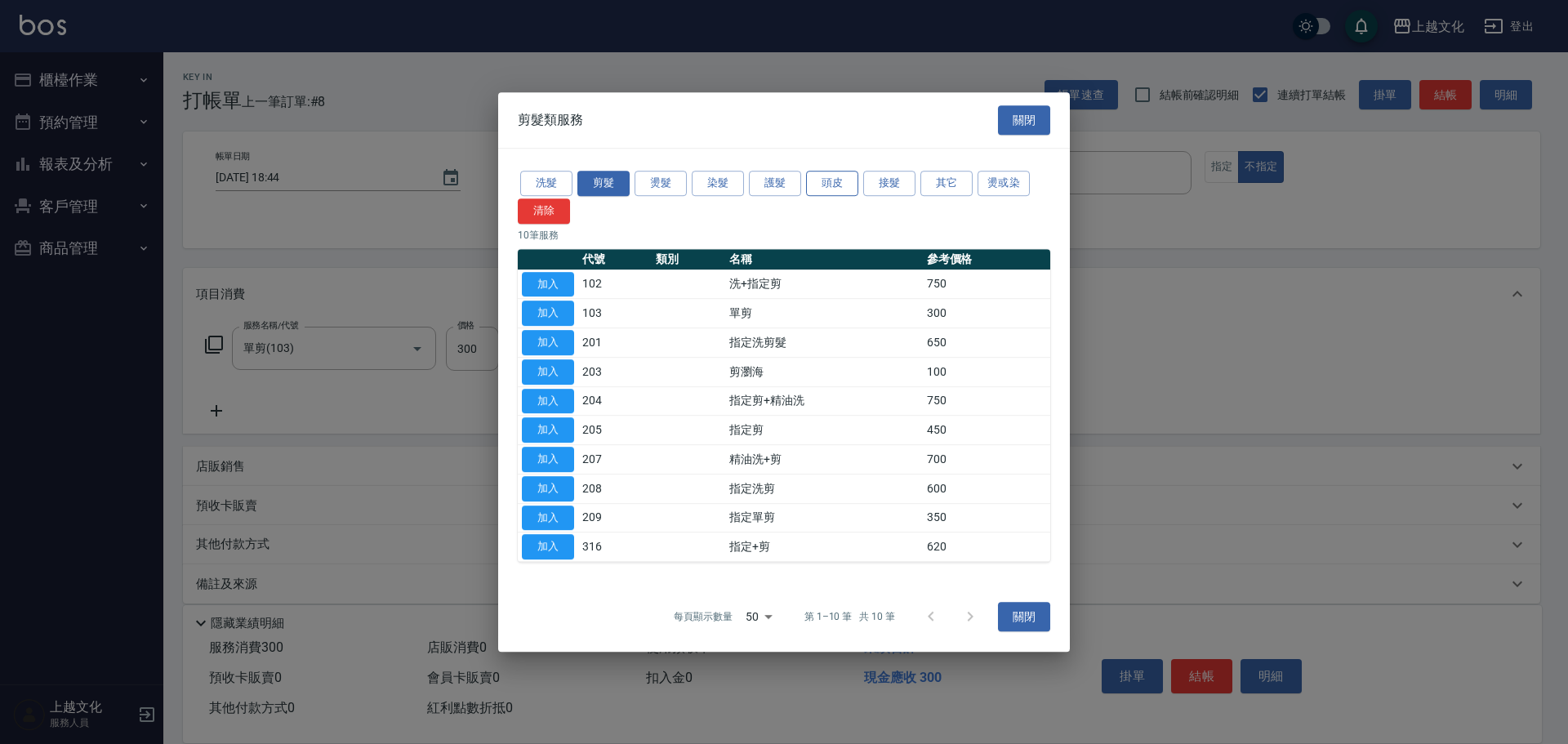
click at [831, 182] on button "頭皮" at bounding box center [832, 182] width 53 height 25
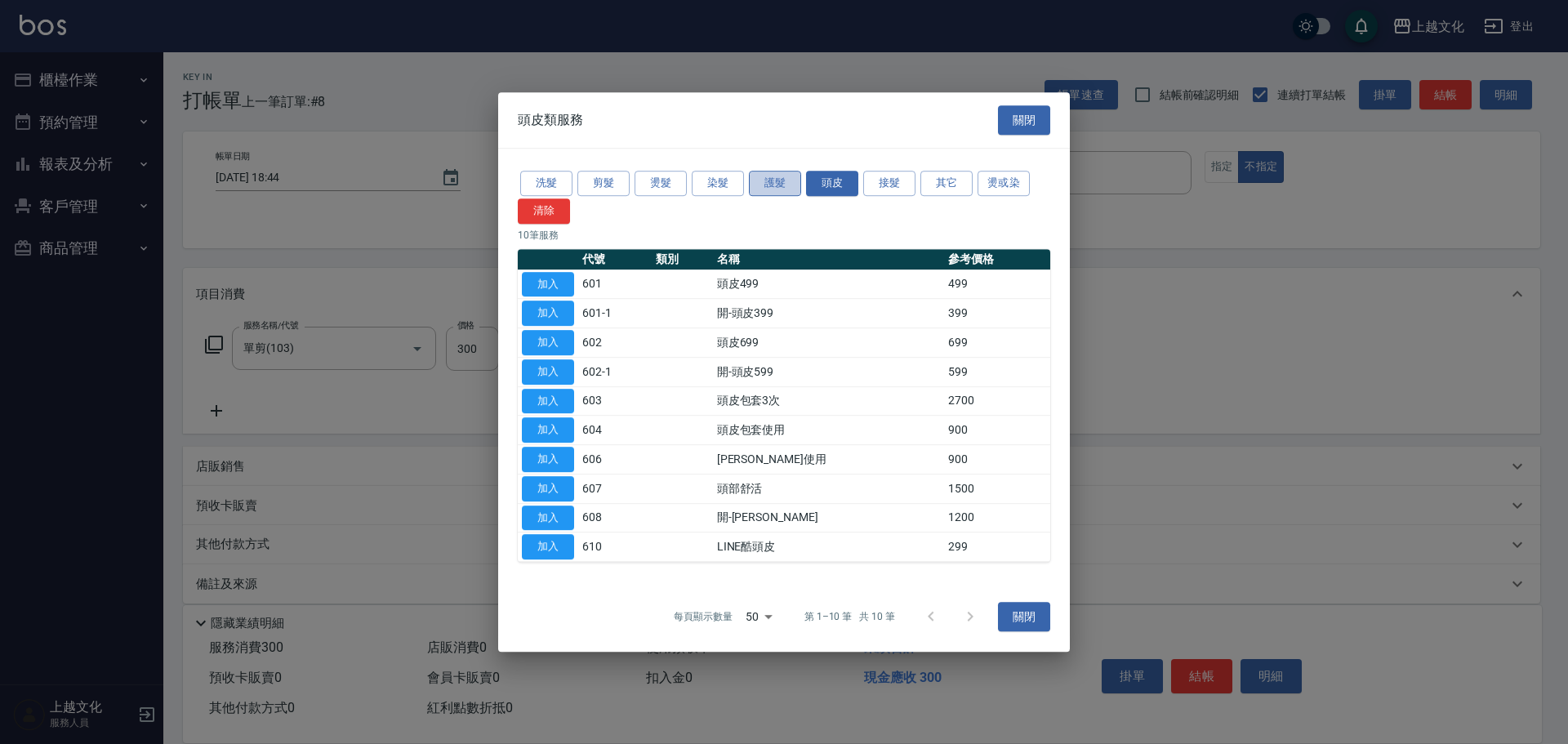
drag, startPoint x: 788, startPoint y: 182, endPoint x: 895, endPoint y: 182, distance: 107.0
click at [790, 182] on button "護髮" at bounding box center [775, 182] width 53 height 25
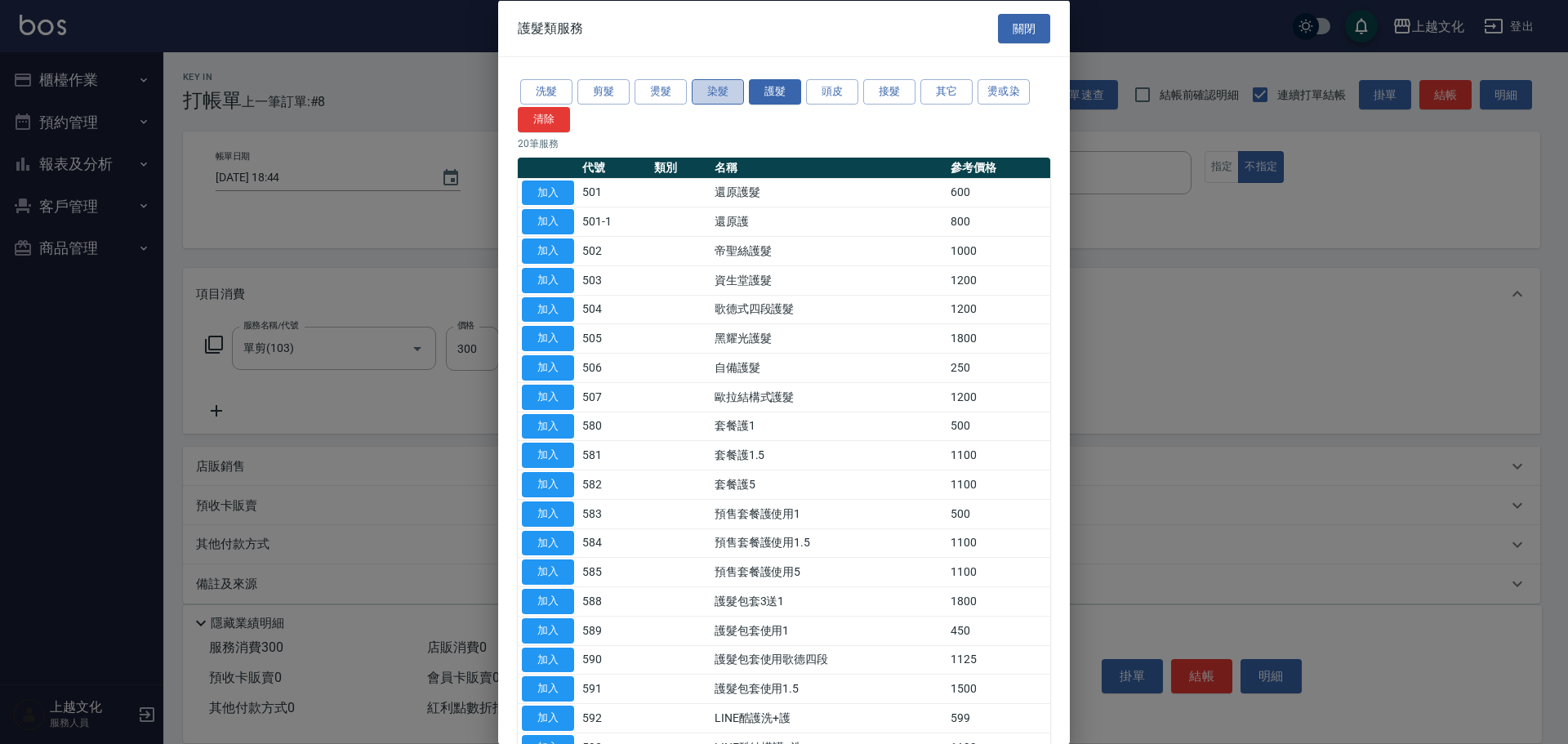
click at [728, 102] on button "染髮" at bounding box center [718, 91] width 53 height 25
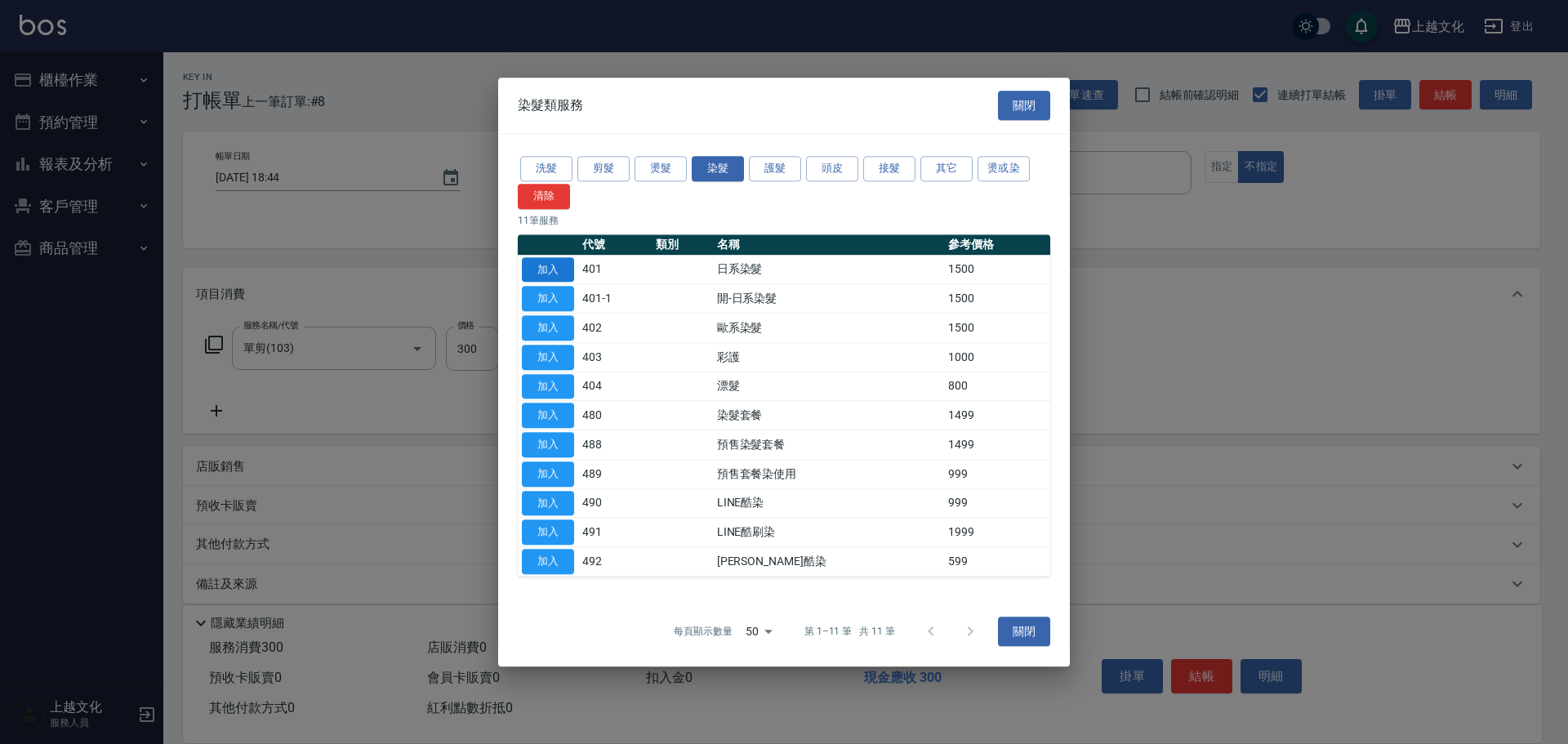
click at [552, 265] on button "加入" at bounding box center [549, 269] width 53 height 25
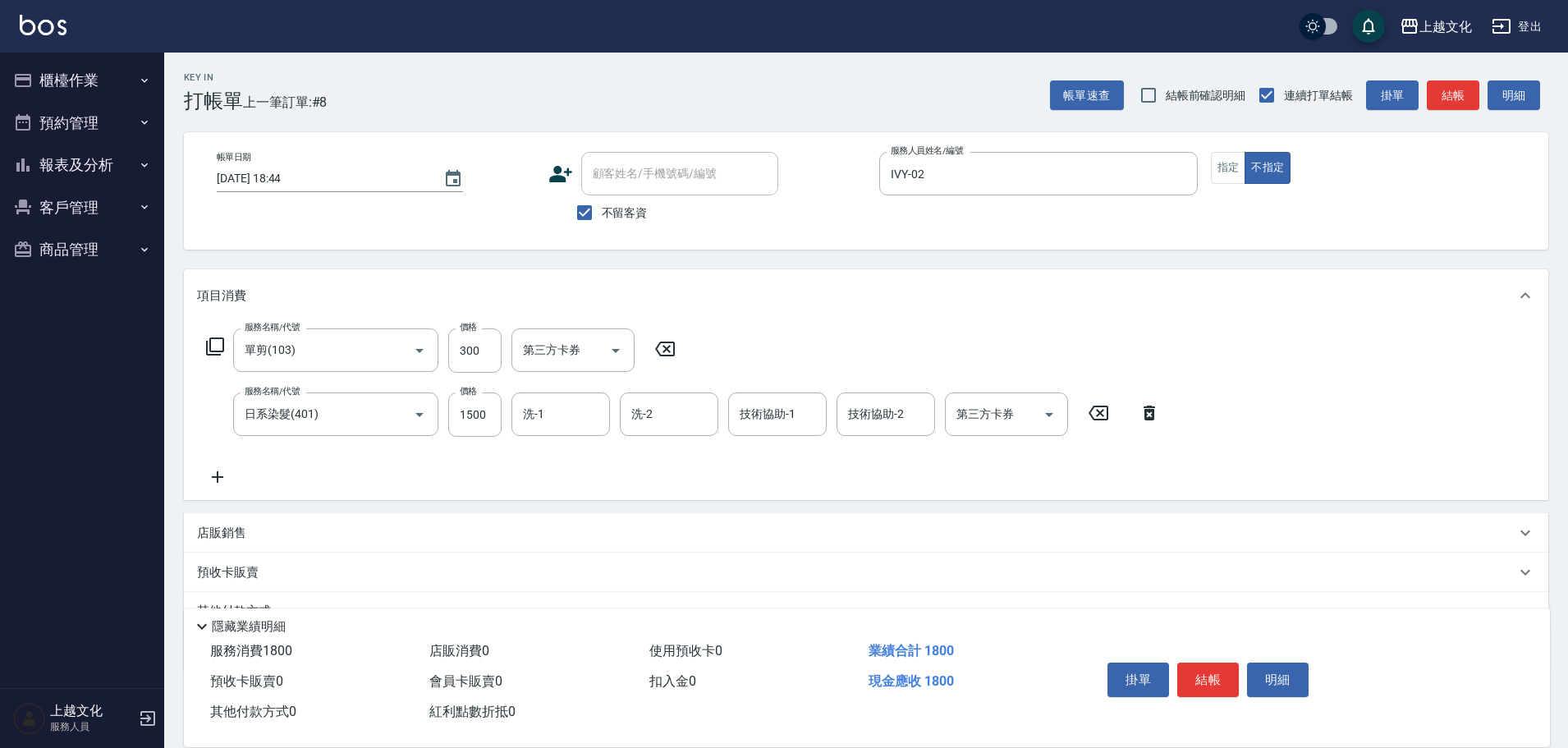
drag, startPoint x: 735, startPoint y: 373, endPoint x: 784, endPoint y: 442, distance: 84.6
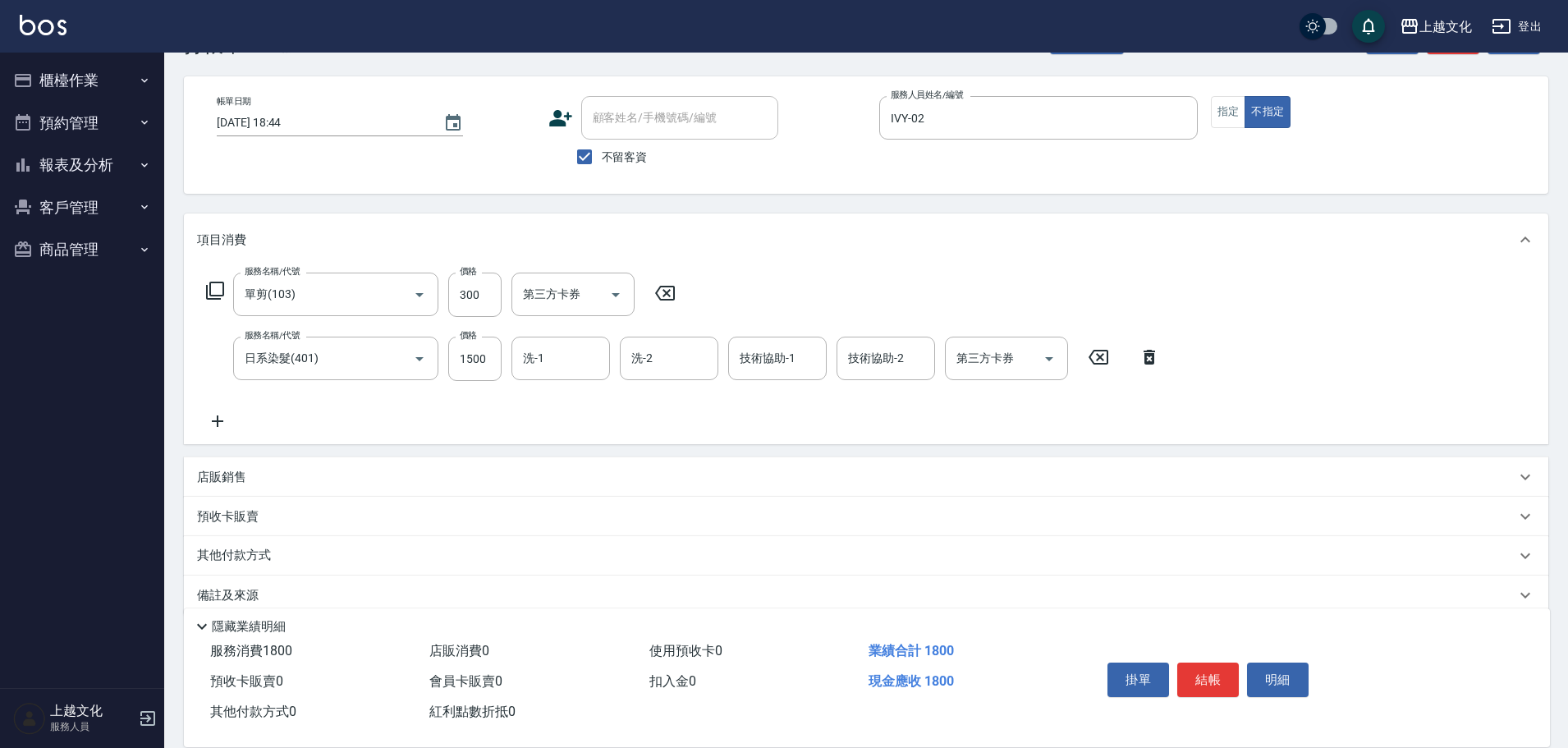
scroll to position [80, 0]
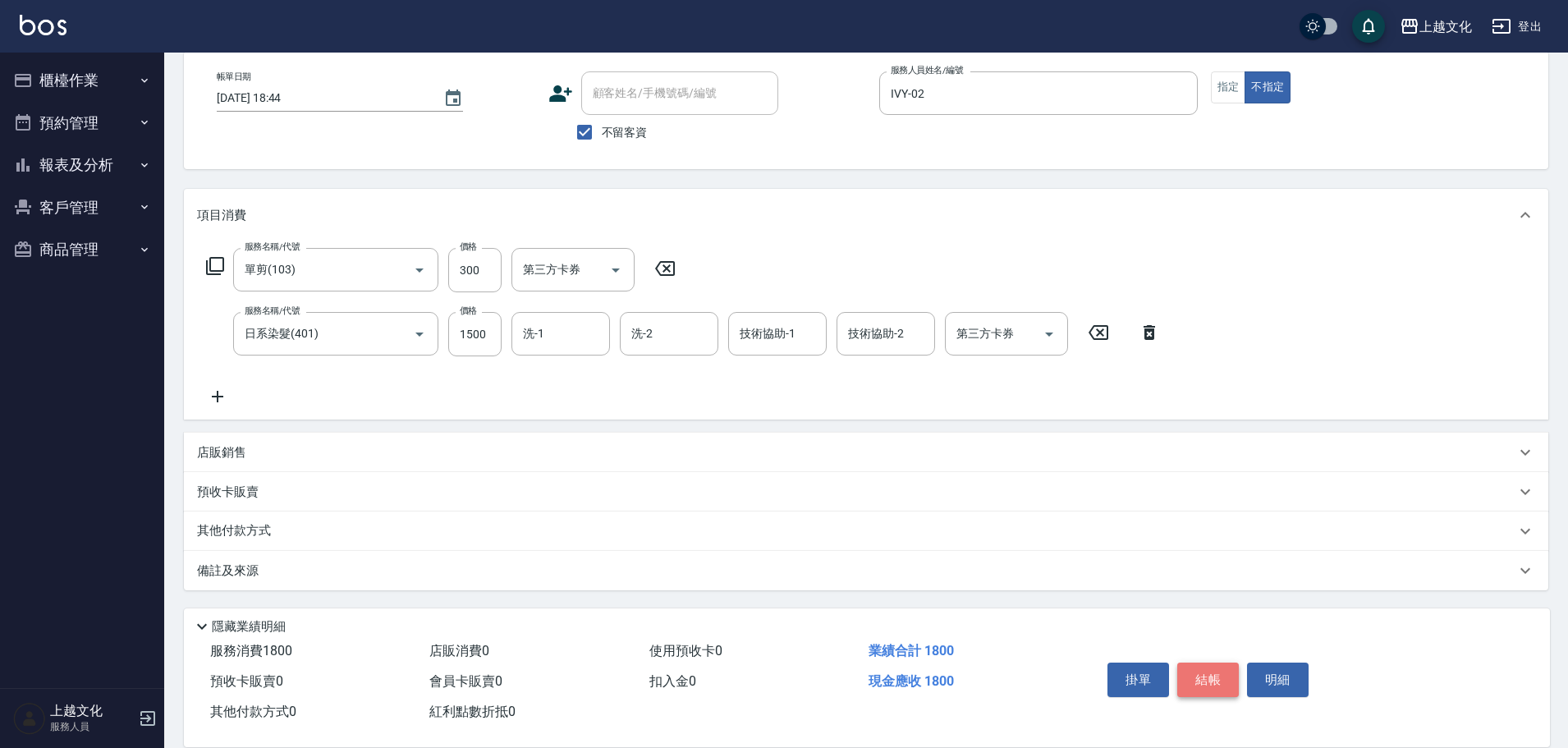
click at [1217, 668] on button "結帳" at bounding box center [1208, 679] width 62 height 34
type input "[DATE] 18:45"
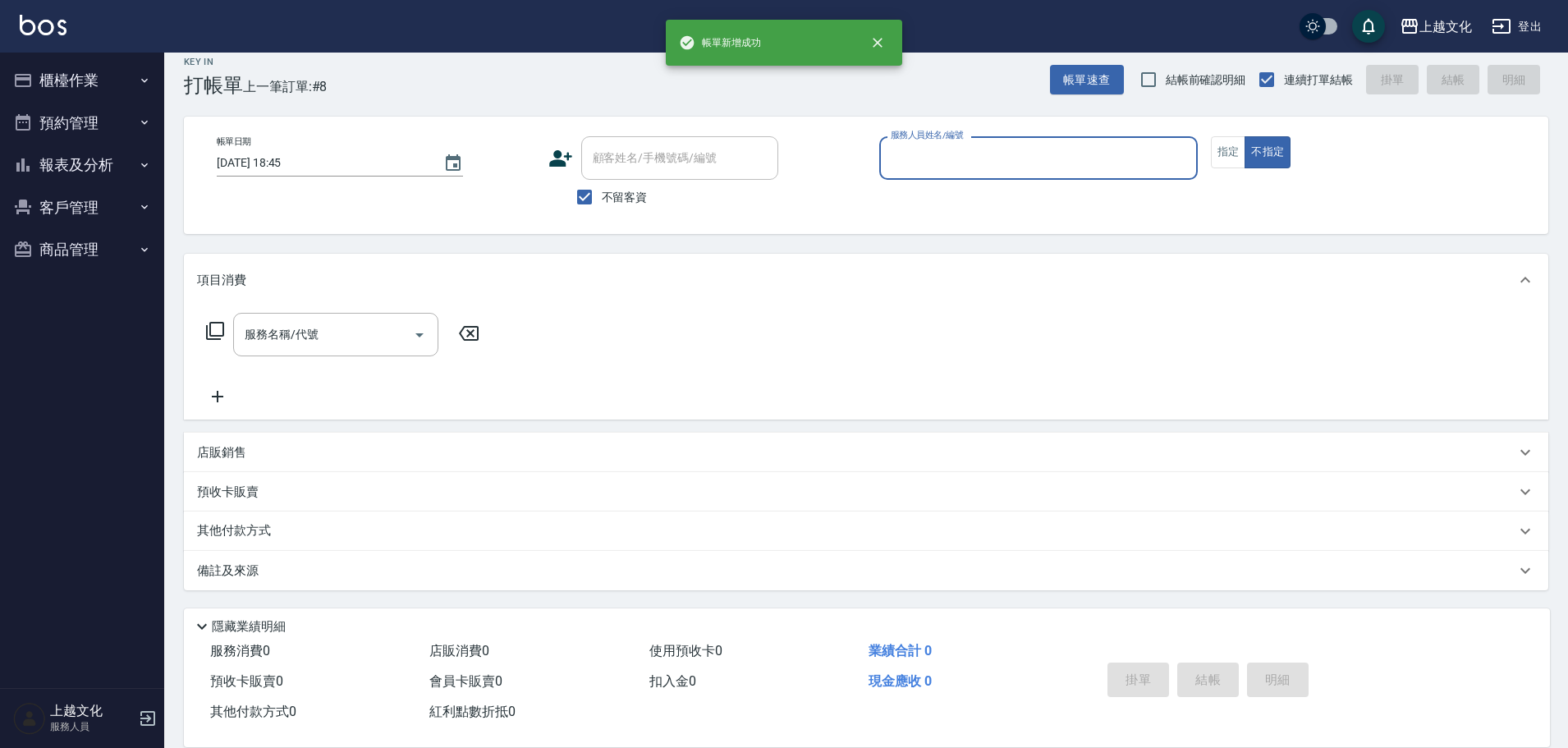
scroll to position [16, 0]
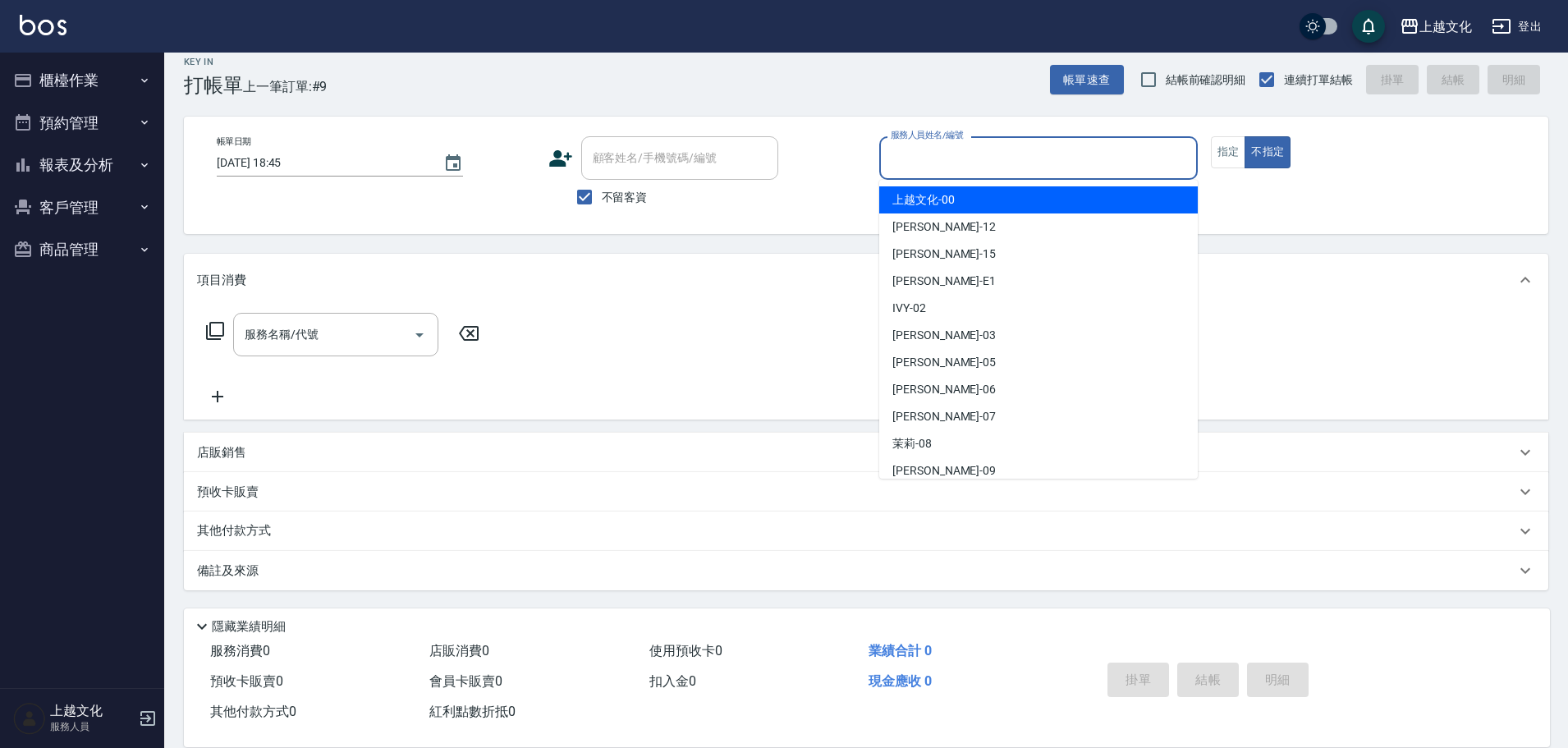
click at [924, 150] on input "服務人員姓名/編號" at bounding box center [1039, 158] width 304 height 29
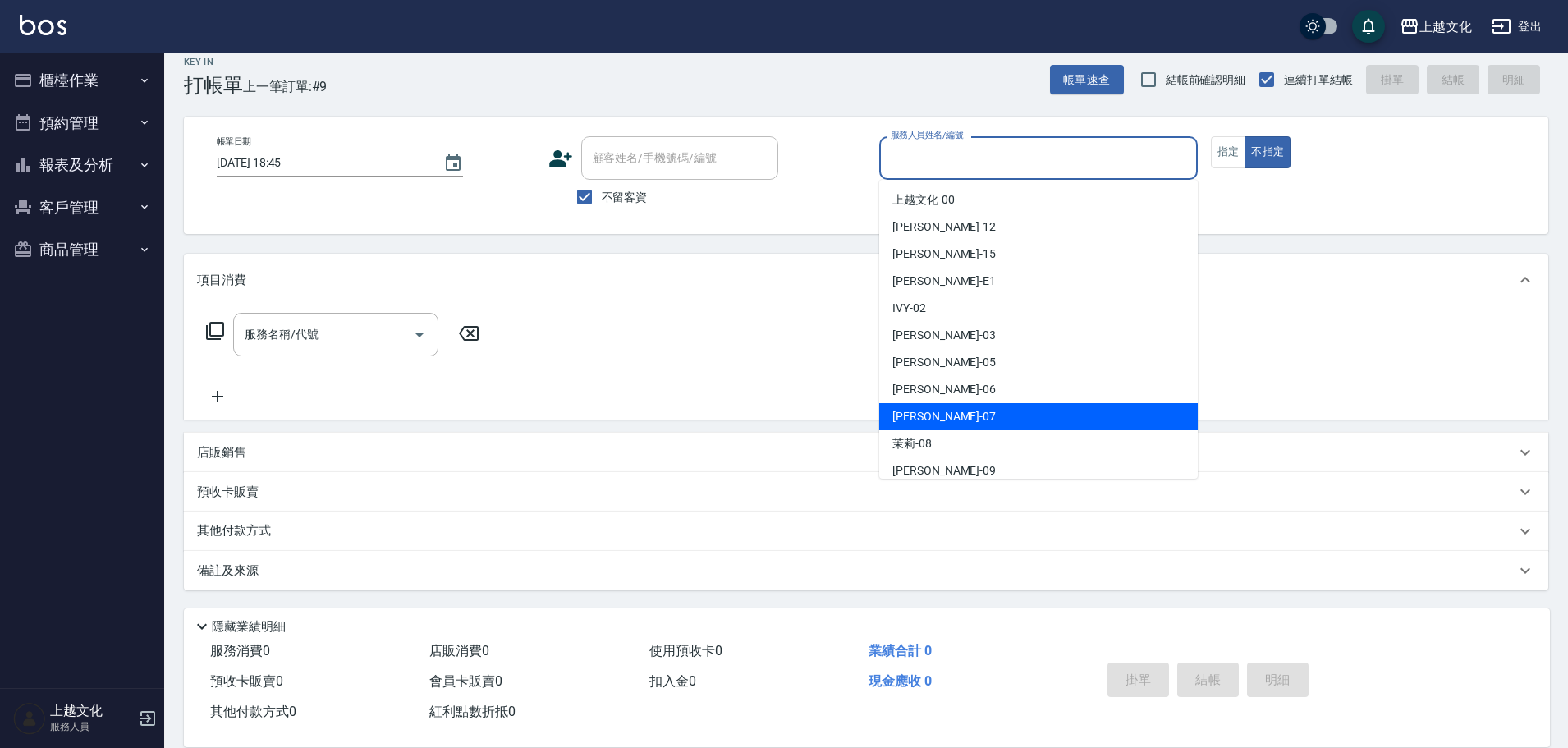
click at [997, 407] on div "[PERSON_NAME] -07" at bounding box center [1038, 416] width 319 height 27
type input "[PERSON_NAME]-07"
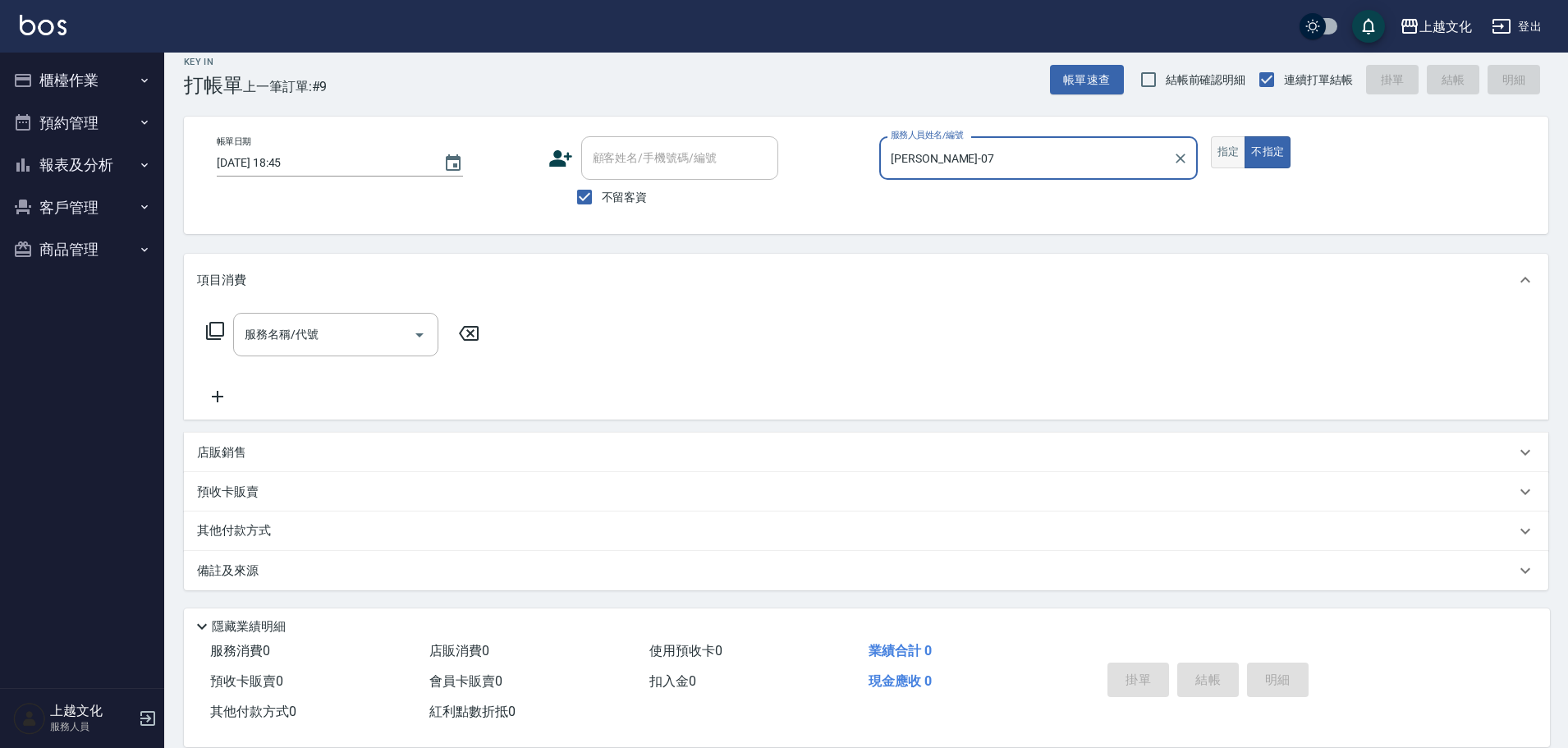
click at [1228, 158] on button "指定" at bounding box center [1228, 152] width 35 height 32
click at [217, 331] on icon at bounding box center [215, 331] width 19 height 19
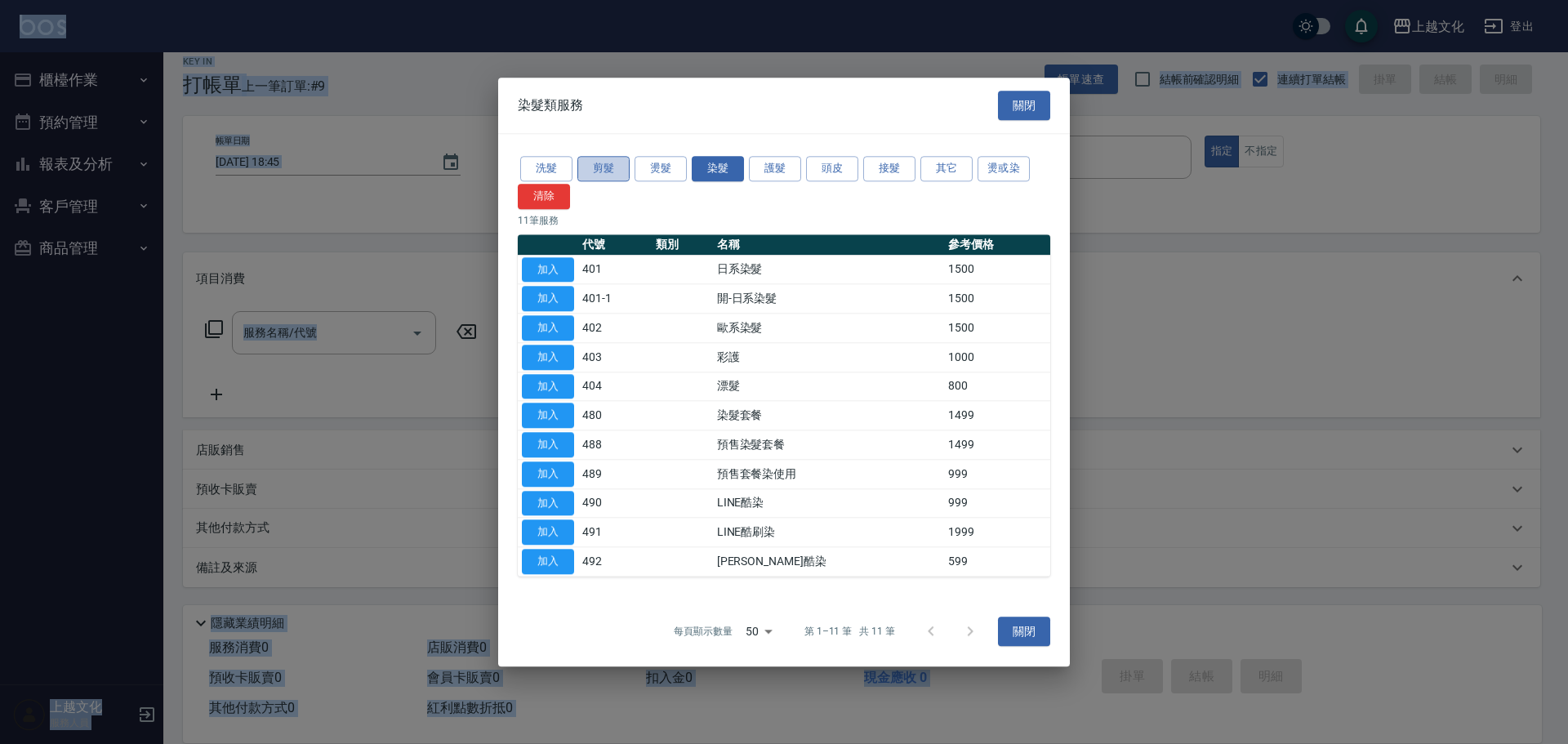
drag, startPoint x: 595, startPoint y: 168, endPoint x: 611, endPoint y: 175, distance: 17.5
click at [599, 169] on button "剪髮" at bounding box center [604, 168] width 53 height 25
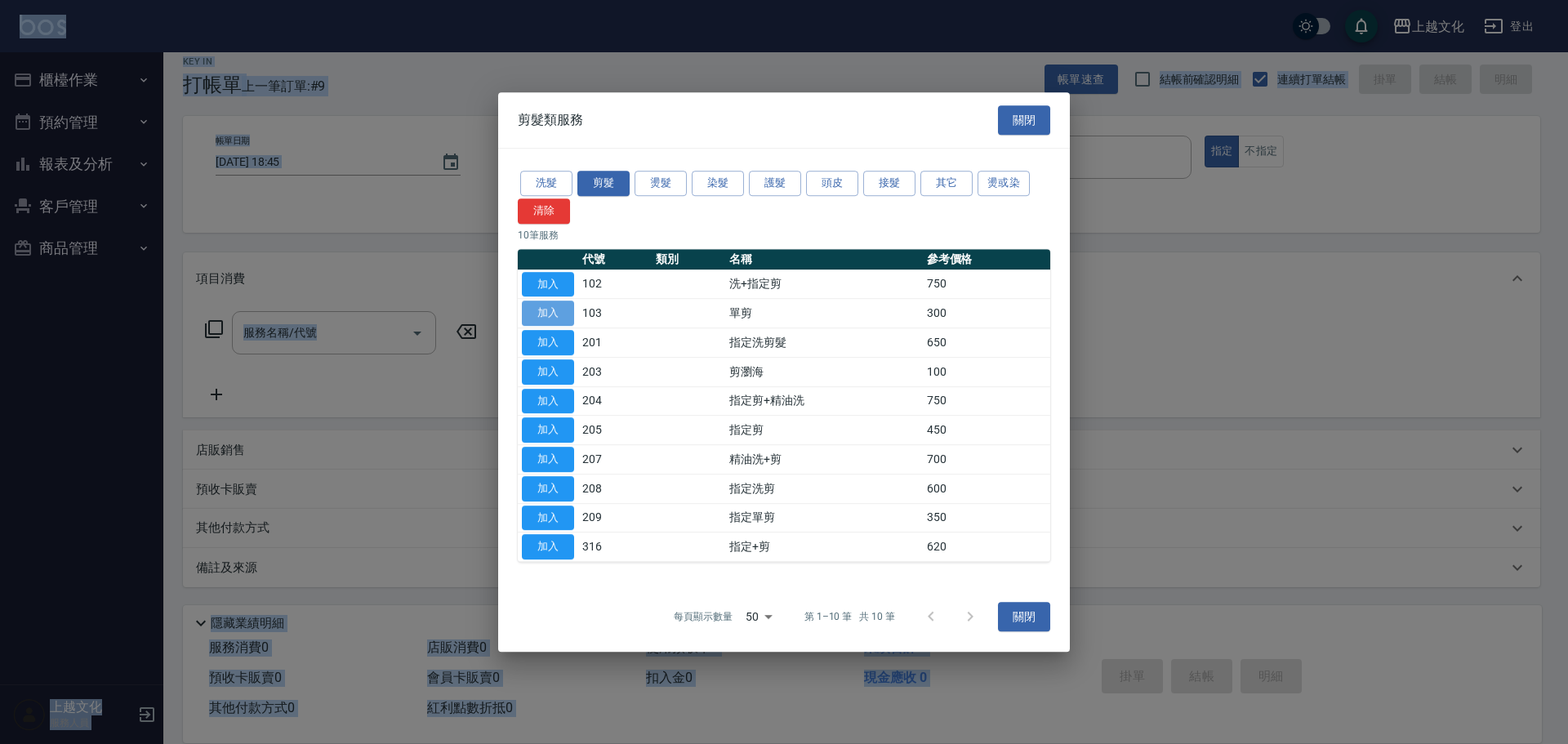
click at [531, 304] on button "加入" at bounding box center [549, 312] width 53 height 25
type input "單剪(103)"
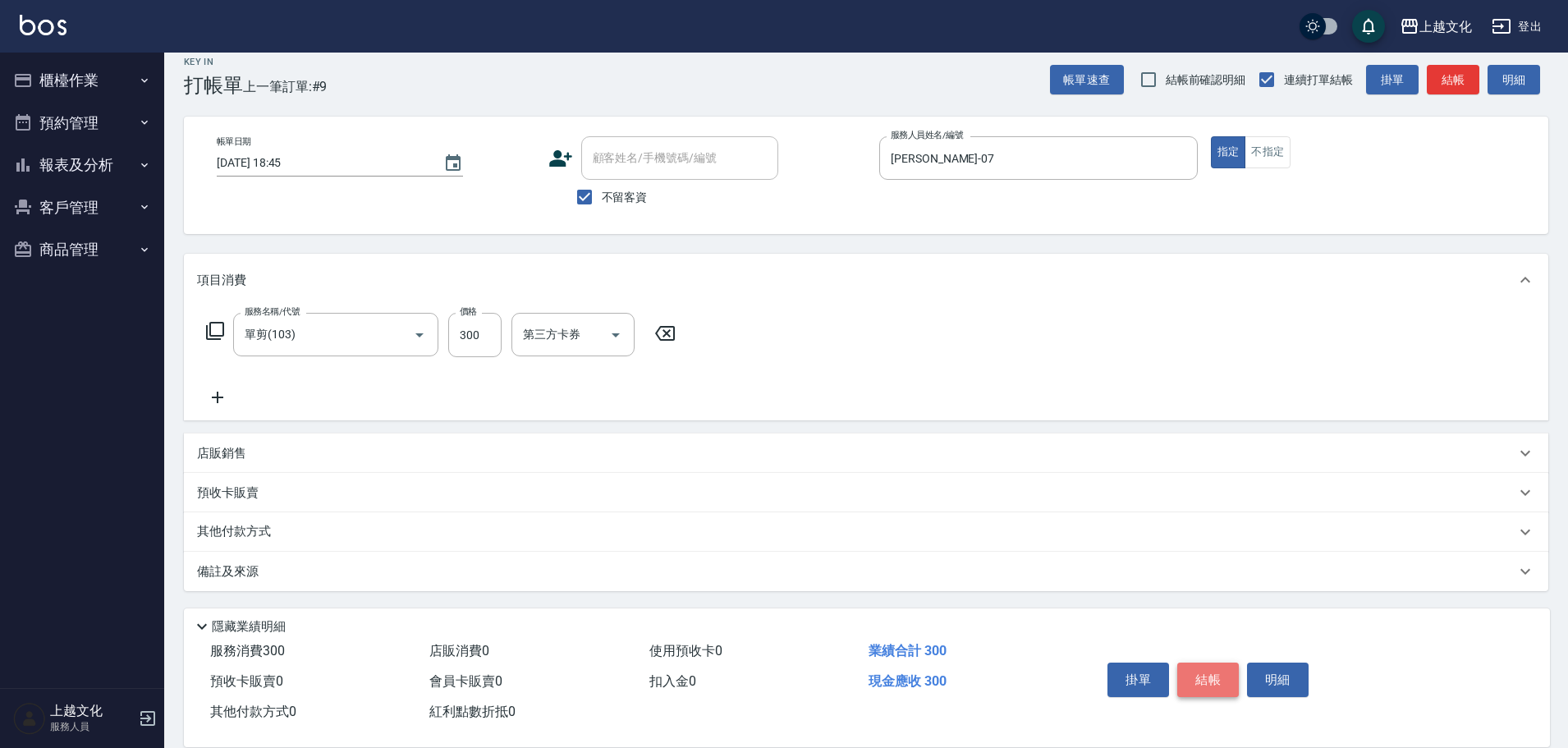
drag, startPoint x: 1227, startPoint y: 665, endPoint x: 1222, endPoint y: 656, distance: 10.3
click at [1224, 662] on button "結帳" at bounding box center [1208, 679] width 62 height 34
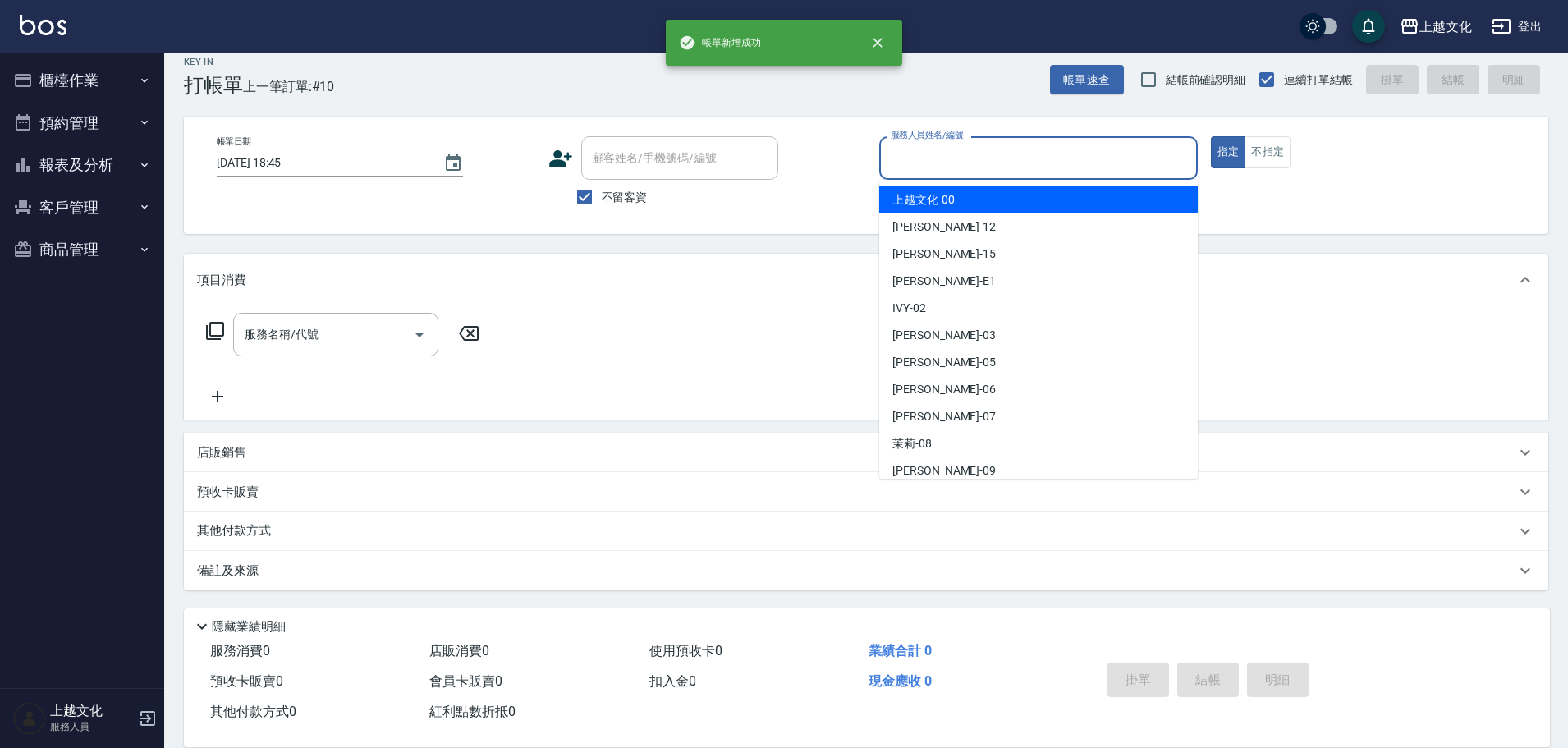
click at [922, 153] on input "服務人員姓名/編號" at bounding box center [1039, 158] width 304 height 29
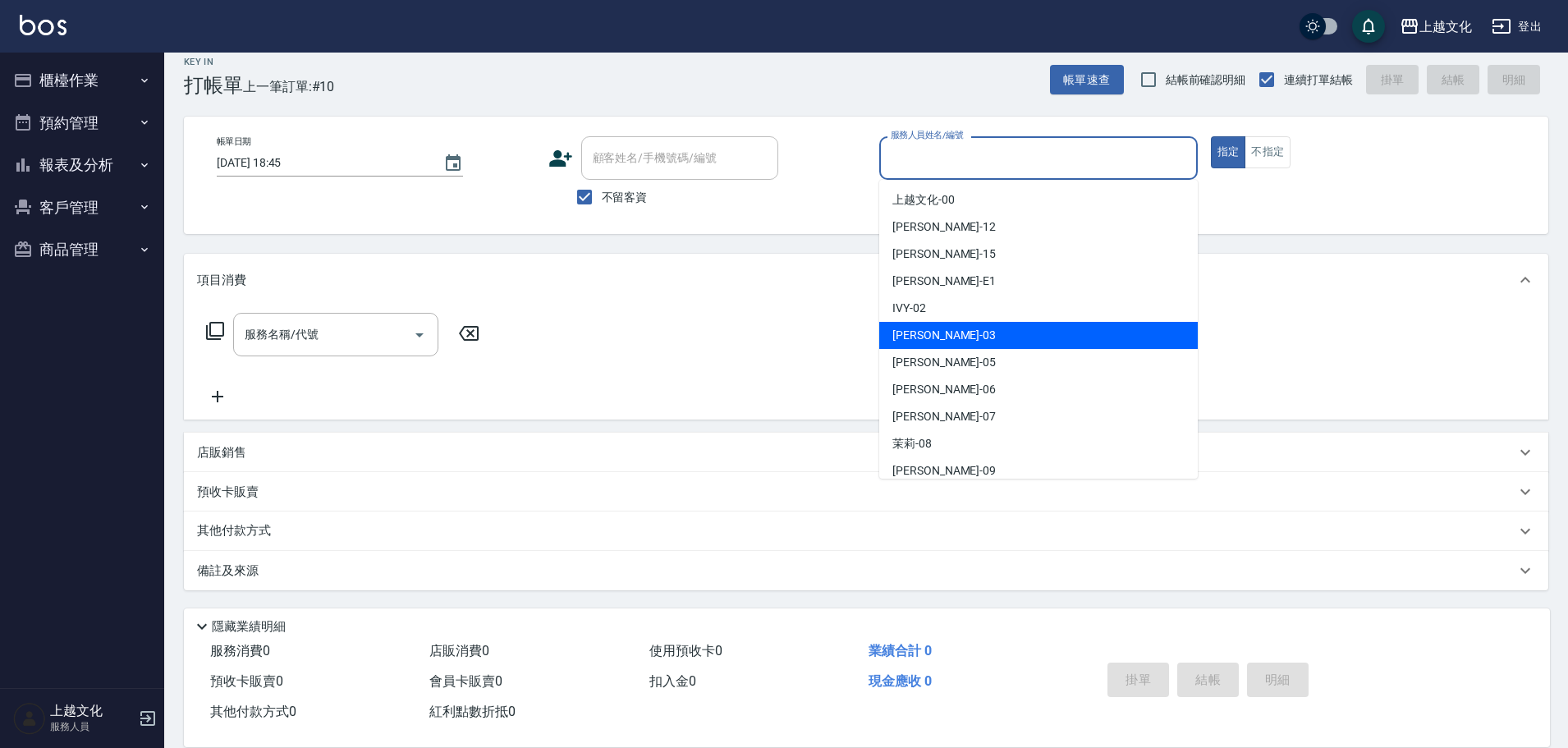
click at [975, 338] on div "[PERSON_NAME] -03" at bounding box center [1038, 335] width 319 height 27
type input "[PERSON_NAME]-03"
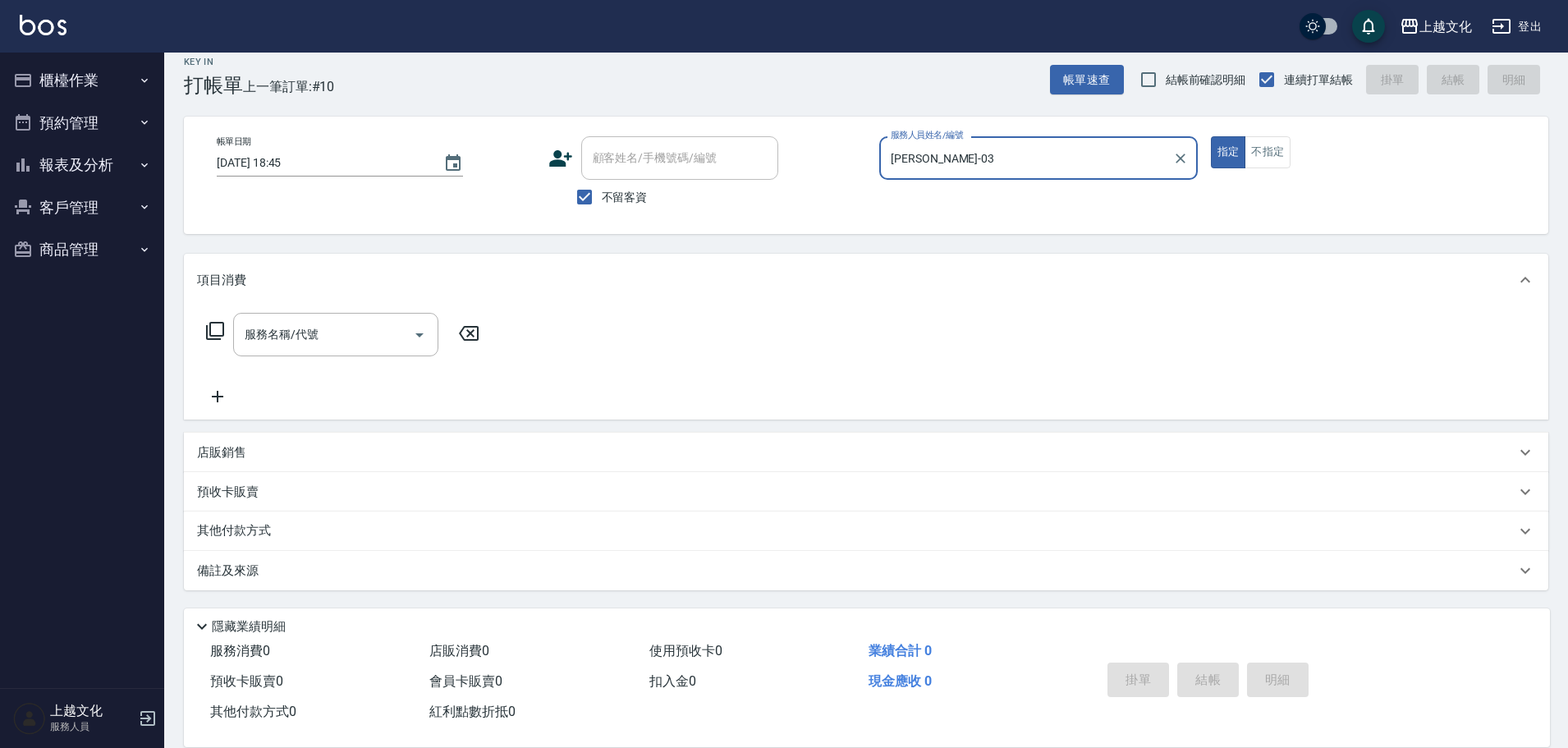
click at [219, 330] on icon at bounding box center [215, 331] width 19 height 19
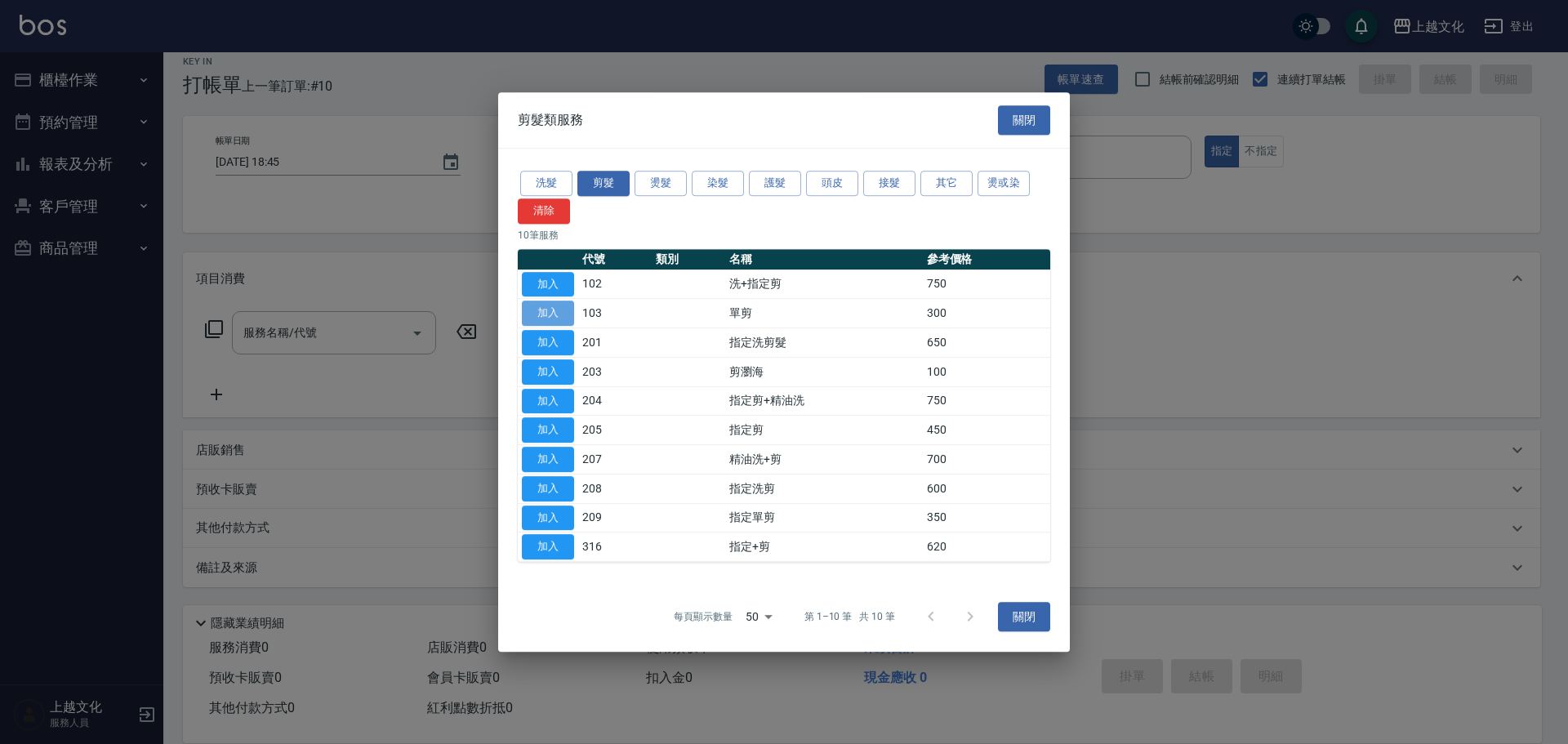
click at [569, 309] on button "加入" at bounding box center [549, 312] width 53 height 25
type input "單剪(103)"
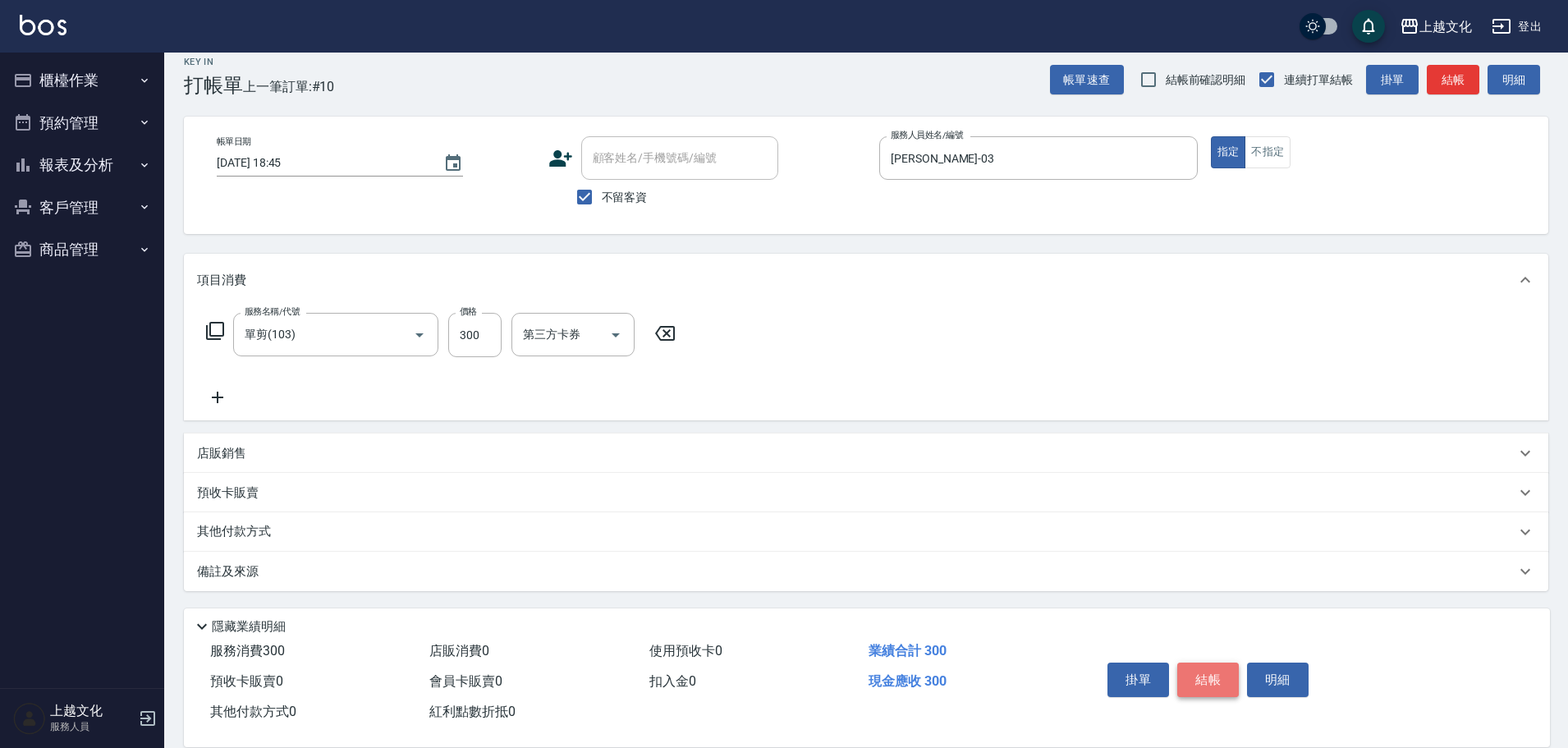
click at [1208, 670] on button "結帳" at bounding box center [1208, 679] width 62 height 34
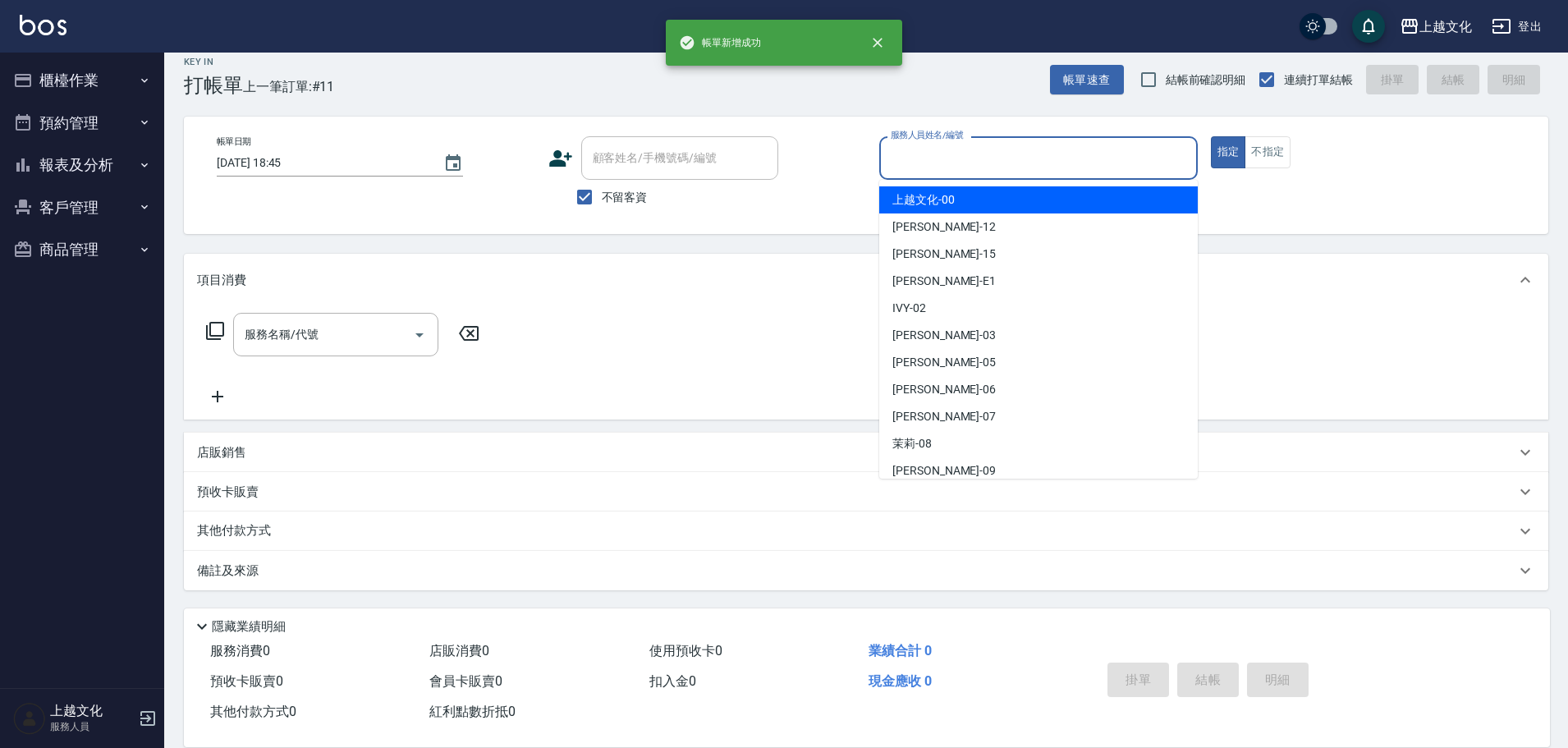
click at [1039, 163] on input "服務人員姓名/編號" at bounding box center [1039, 158] width 304 height 29
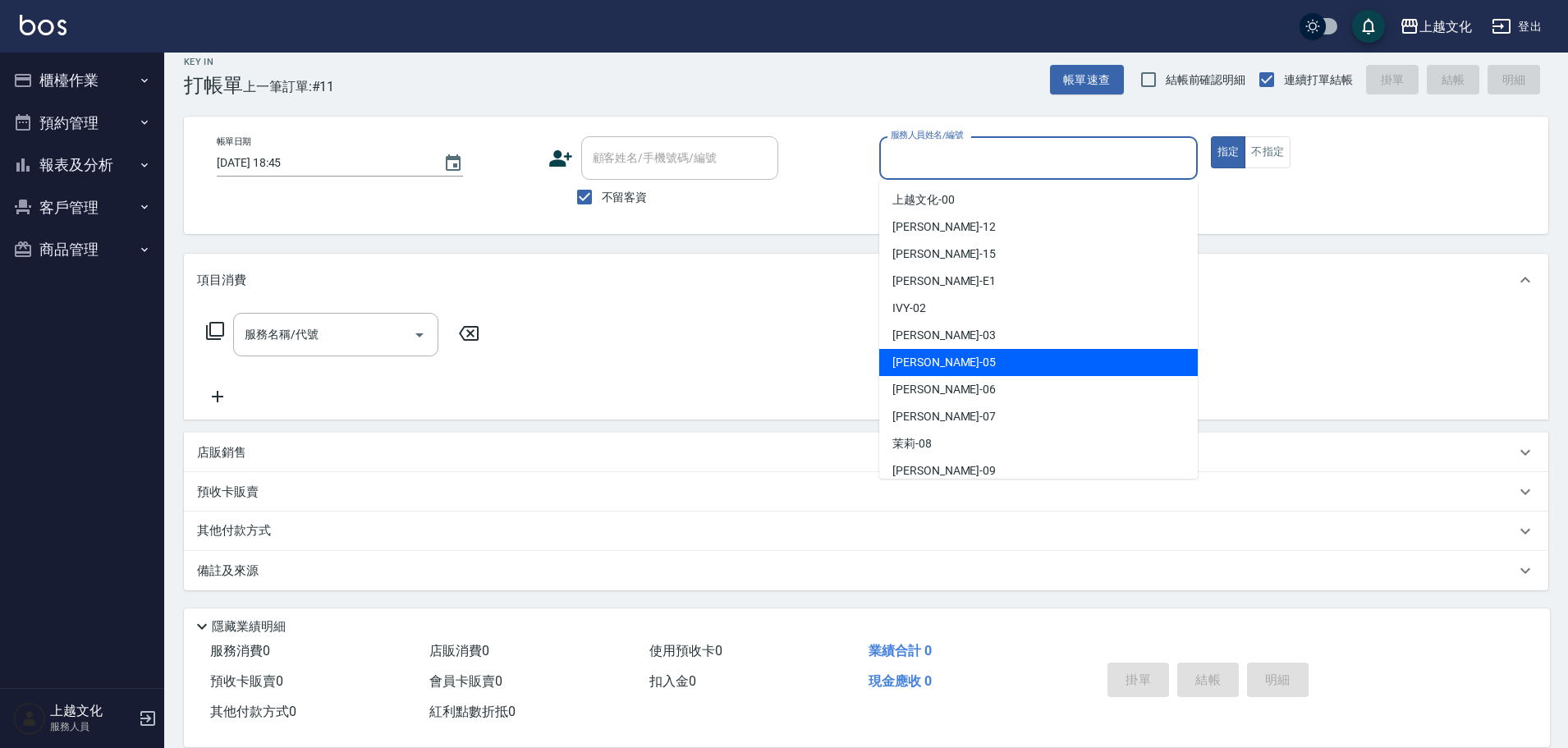
click at [963, 357] on div "[PERSON_NAME] -05" at bounding box center [1038, 362] width 319 height 27
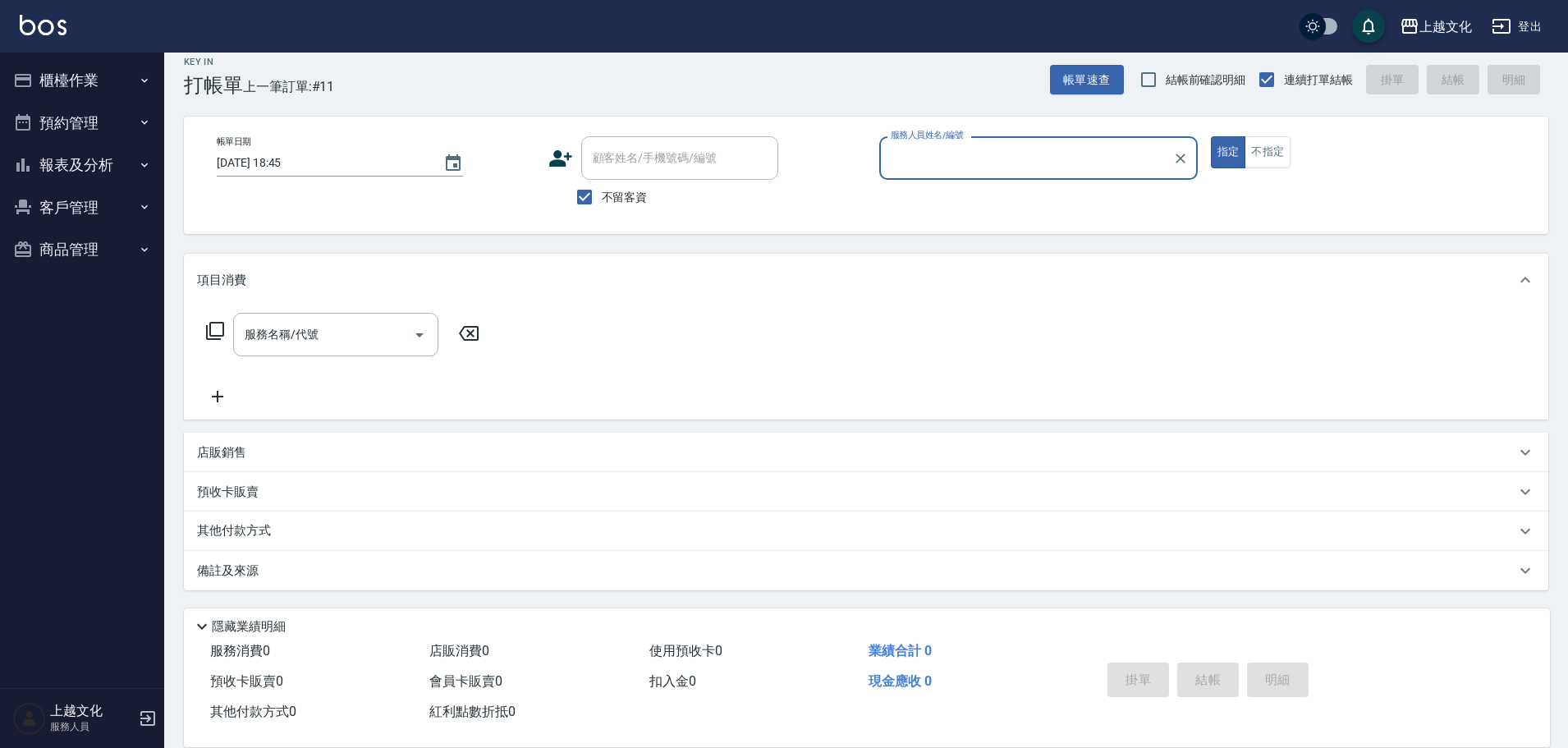
type input "[PERSON_NAME]-05"
click at [209, 332] on icon at bounding box center [215, 331] width 18 height 18
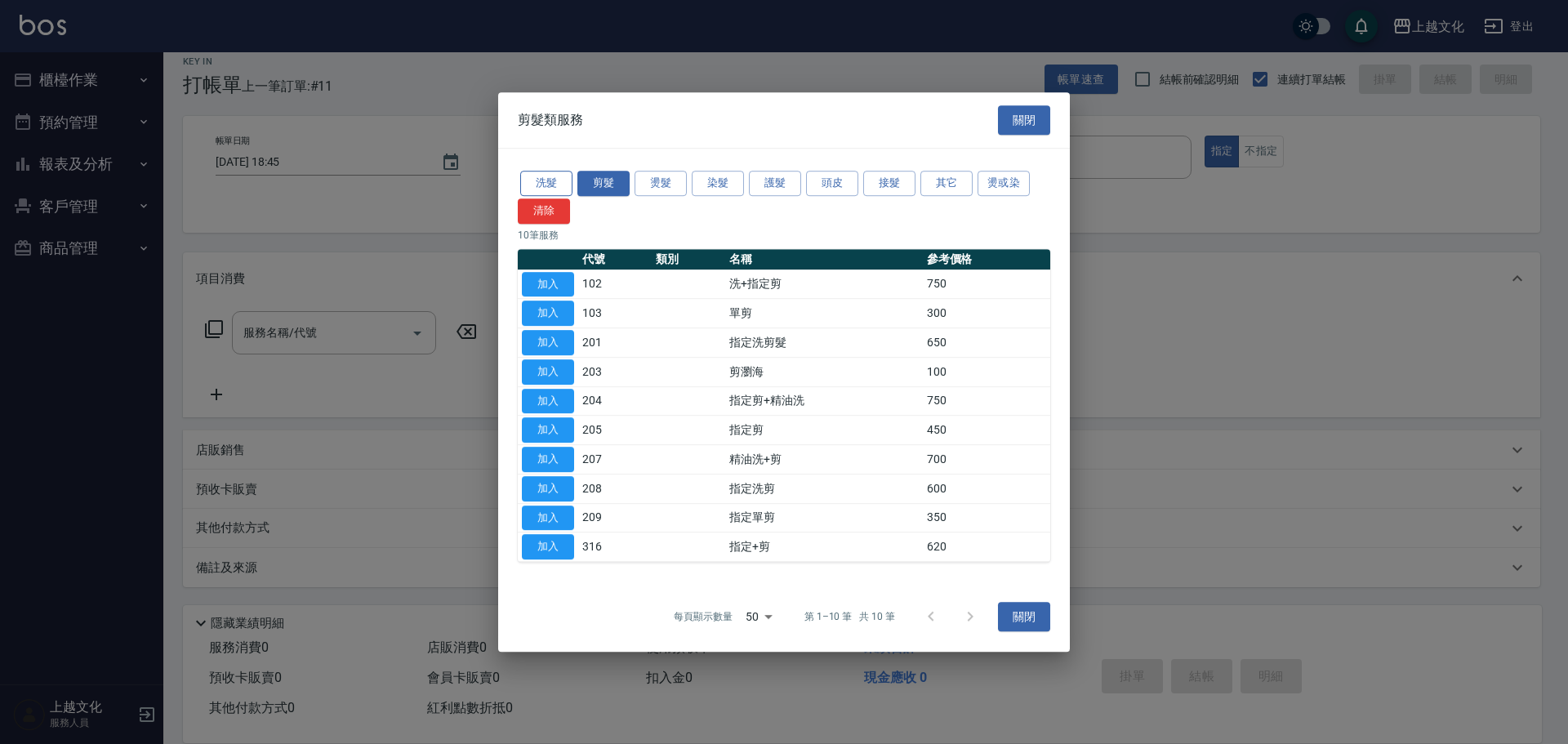
click at [550, 182] on button "洗髮" at bounding box center [547, 182] width 53 height 25
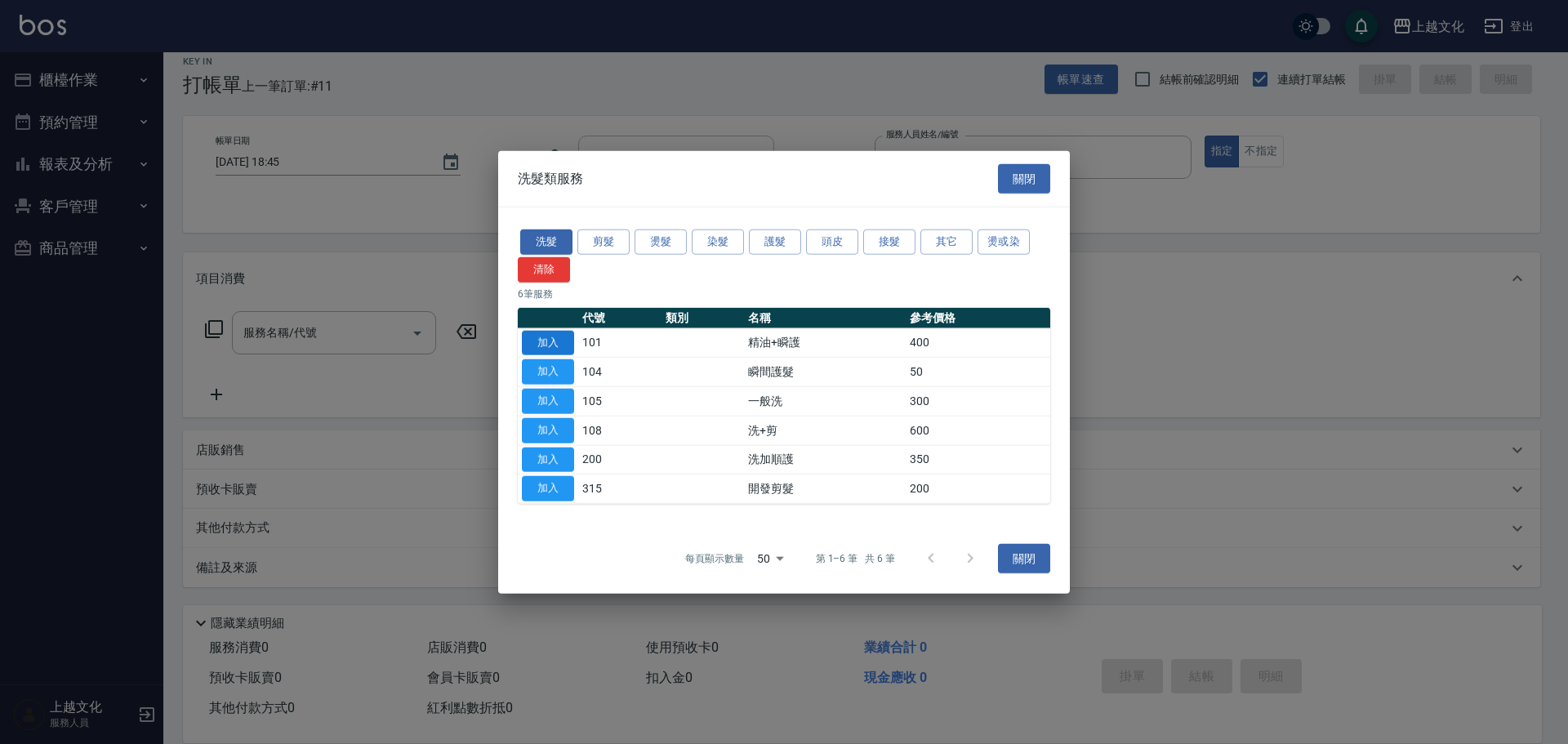
click at [553, 346] on button "加入" at bounding box center [549, 342] width 53 height 25
type input "精油+瞬護(101)"
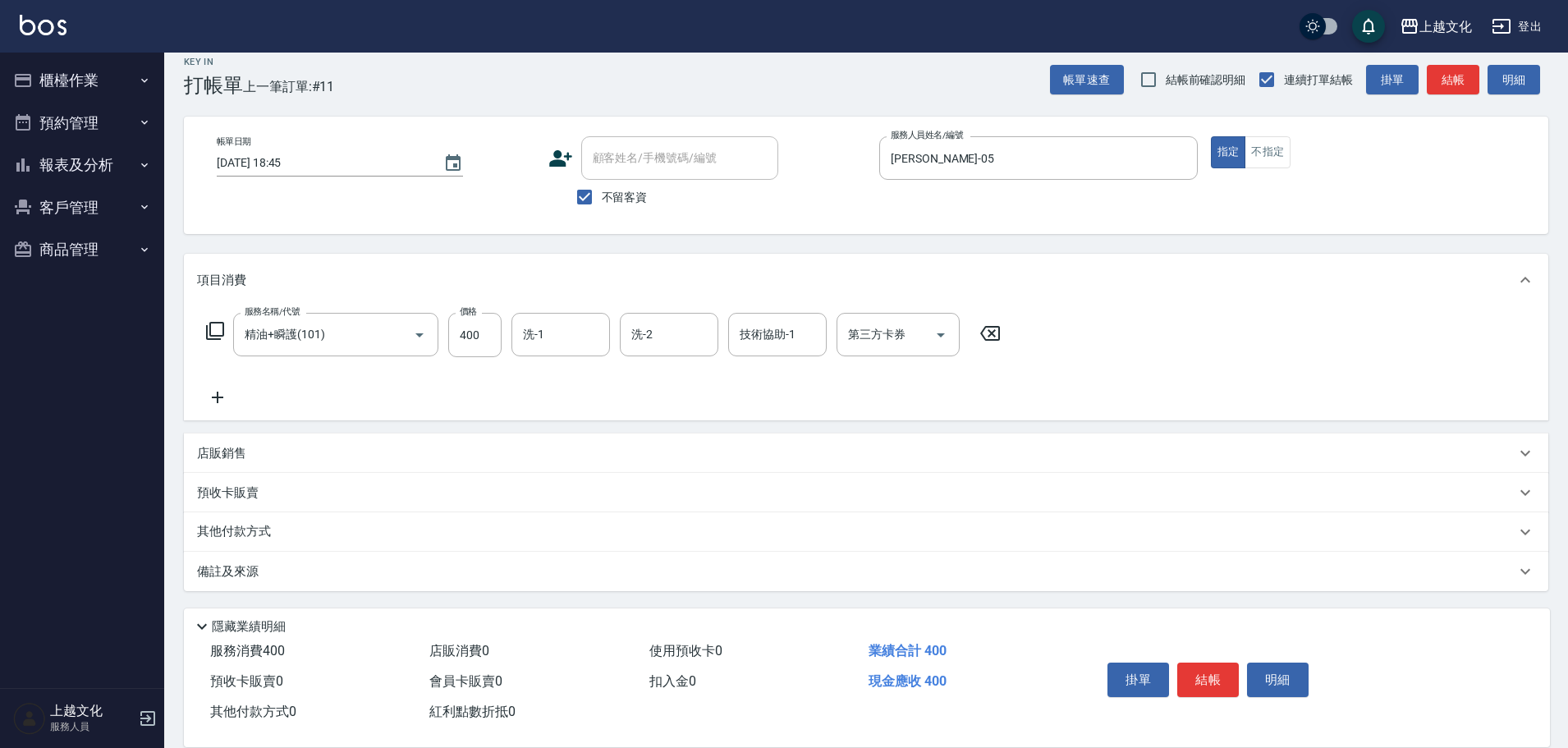
click at [216, 331] on icon at bounding box center [215, 331] width 19 height 19
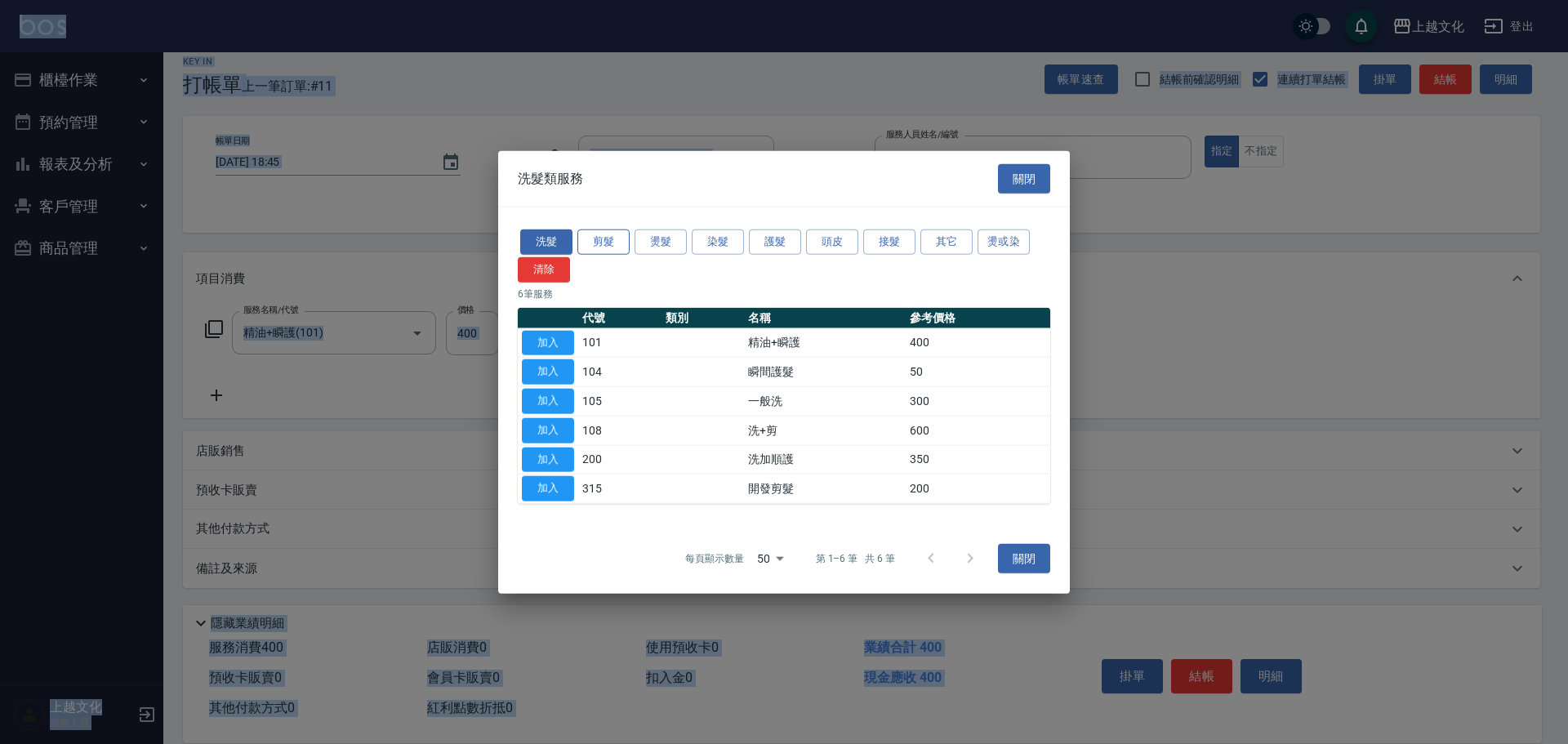
click at [599, 240] on button "剪髮" at bounding box center [604, 241] width 53 height 25
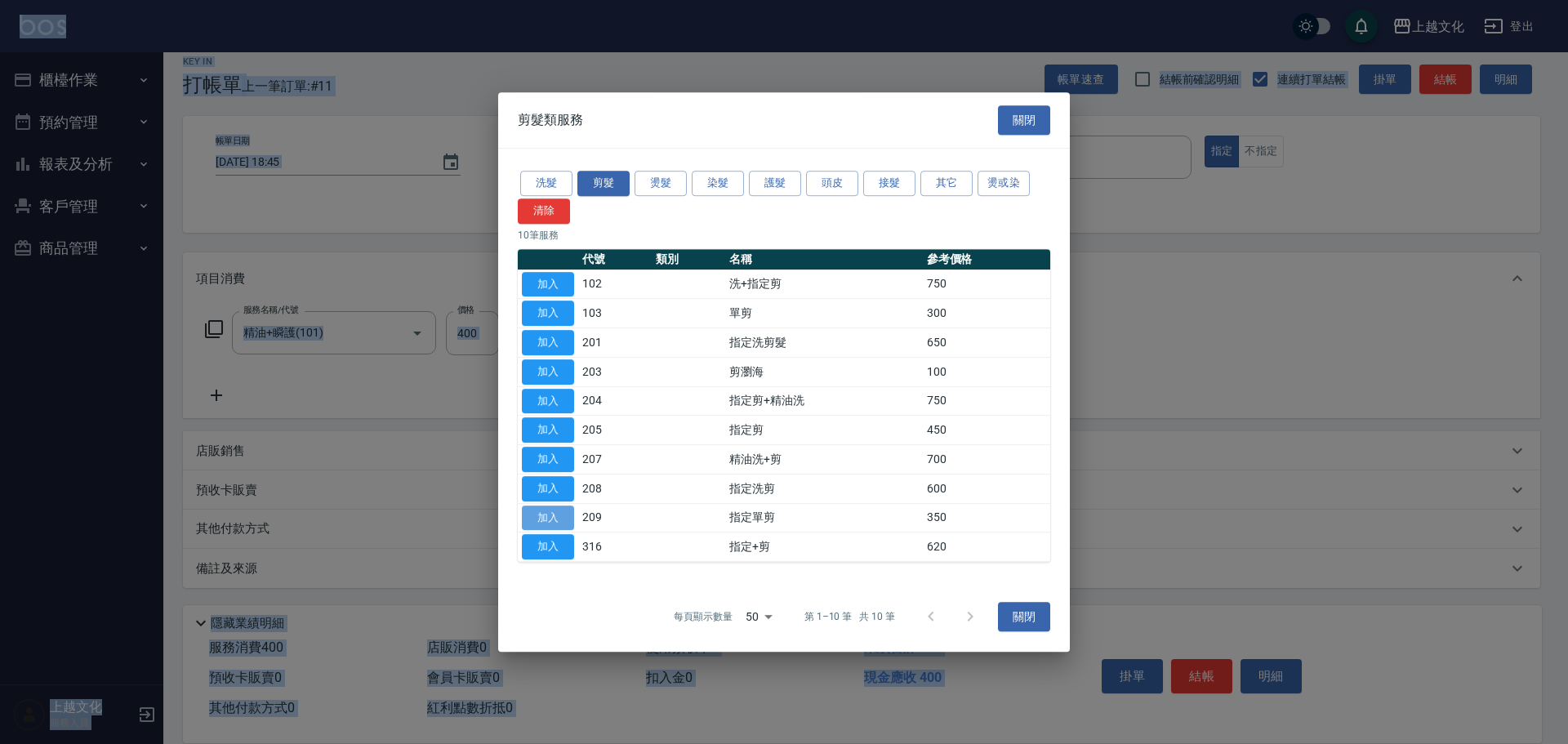
click at [554, 520] on button "加入" at bounding box center [549, 518] width 53 height 25
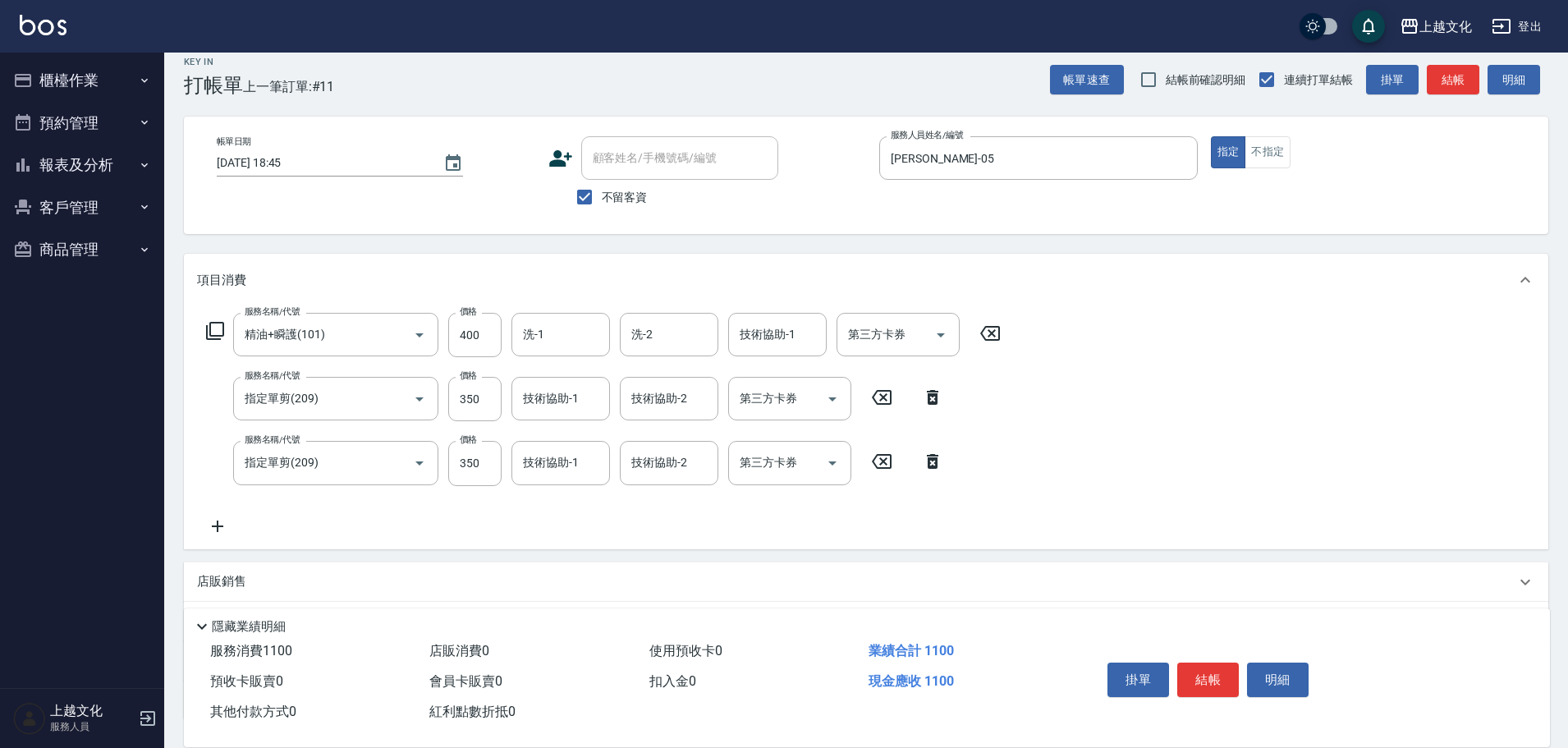
click at [927, 462] on icon at bounding box center [932, 461] width 11 height 15
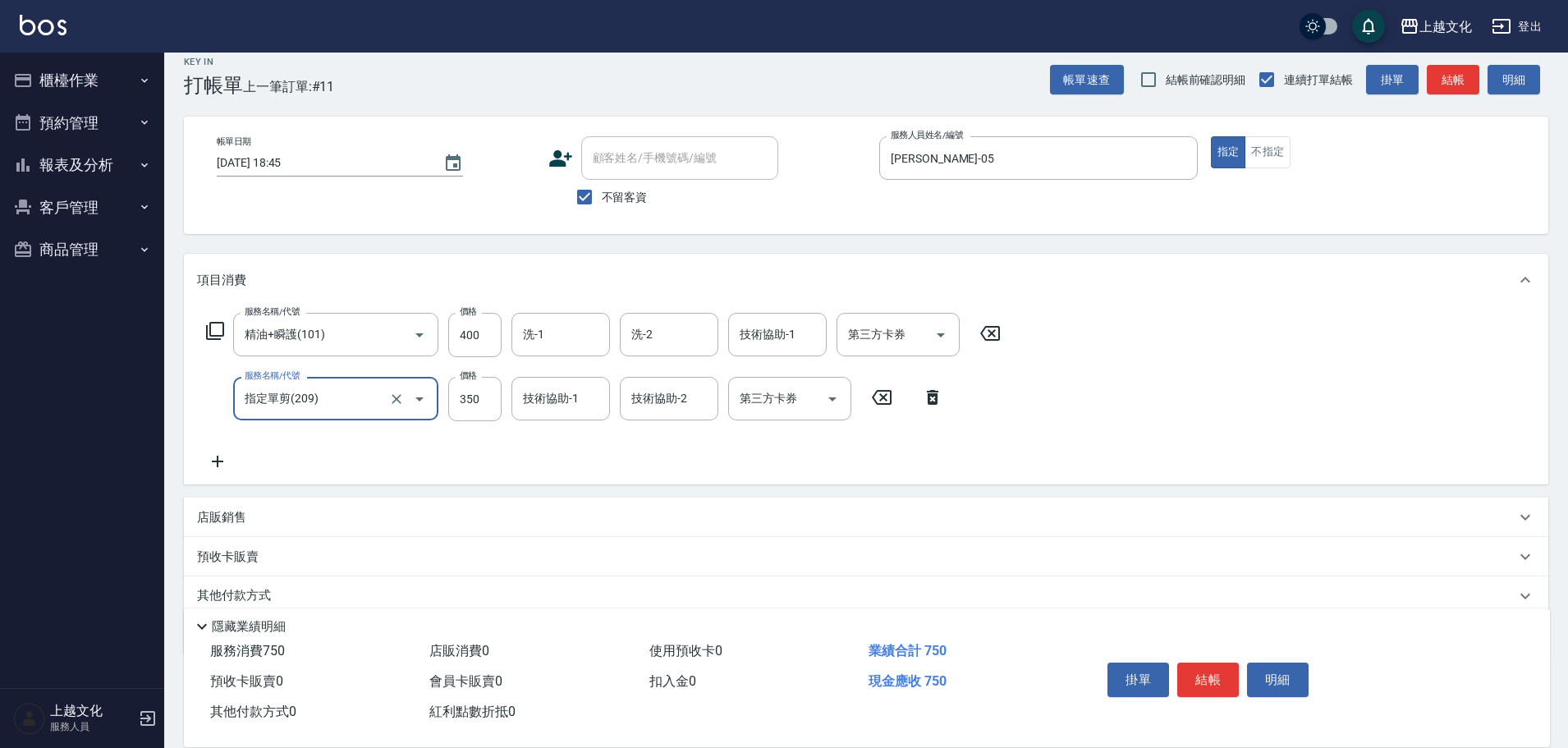
click at [1221, 671] on button "結帳" at bounding box center [1208, 679] width 62 height 34
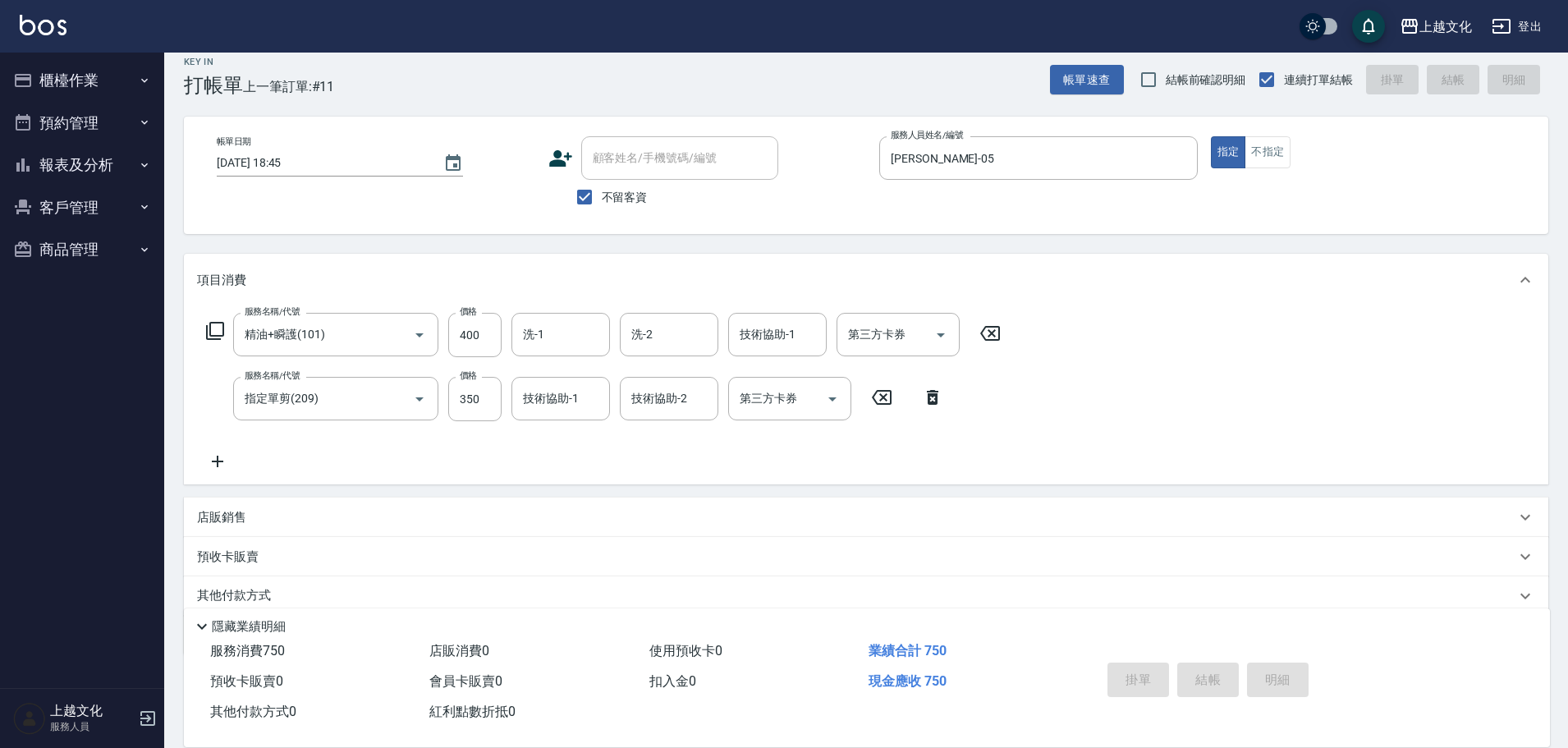
type input "[DATE] 18:46"
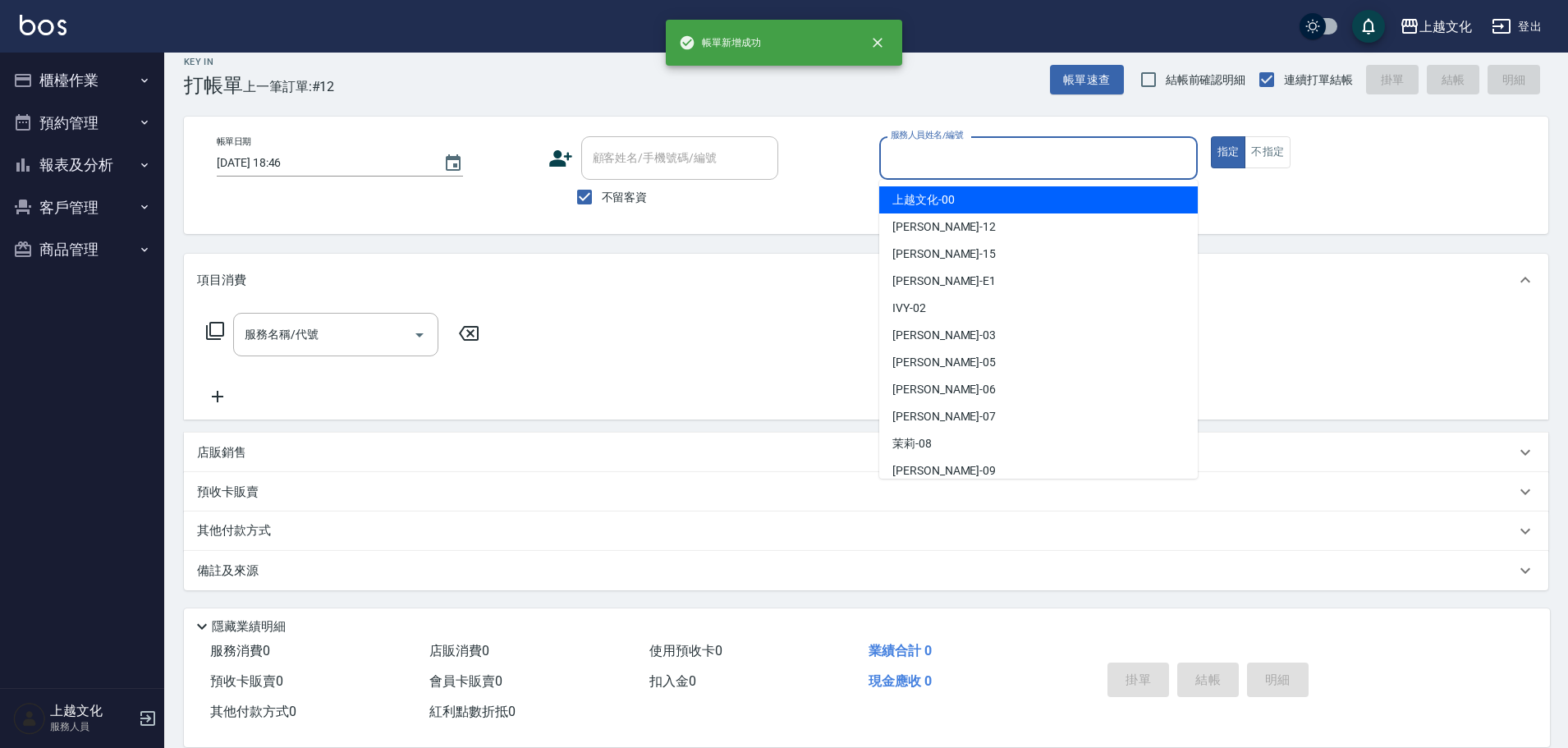
click at [1026, 163] on input "服務人員姓名/編號" at bounding box center [1039, 158] width 304 height 29
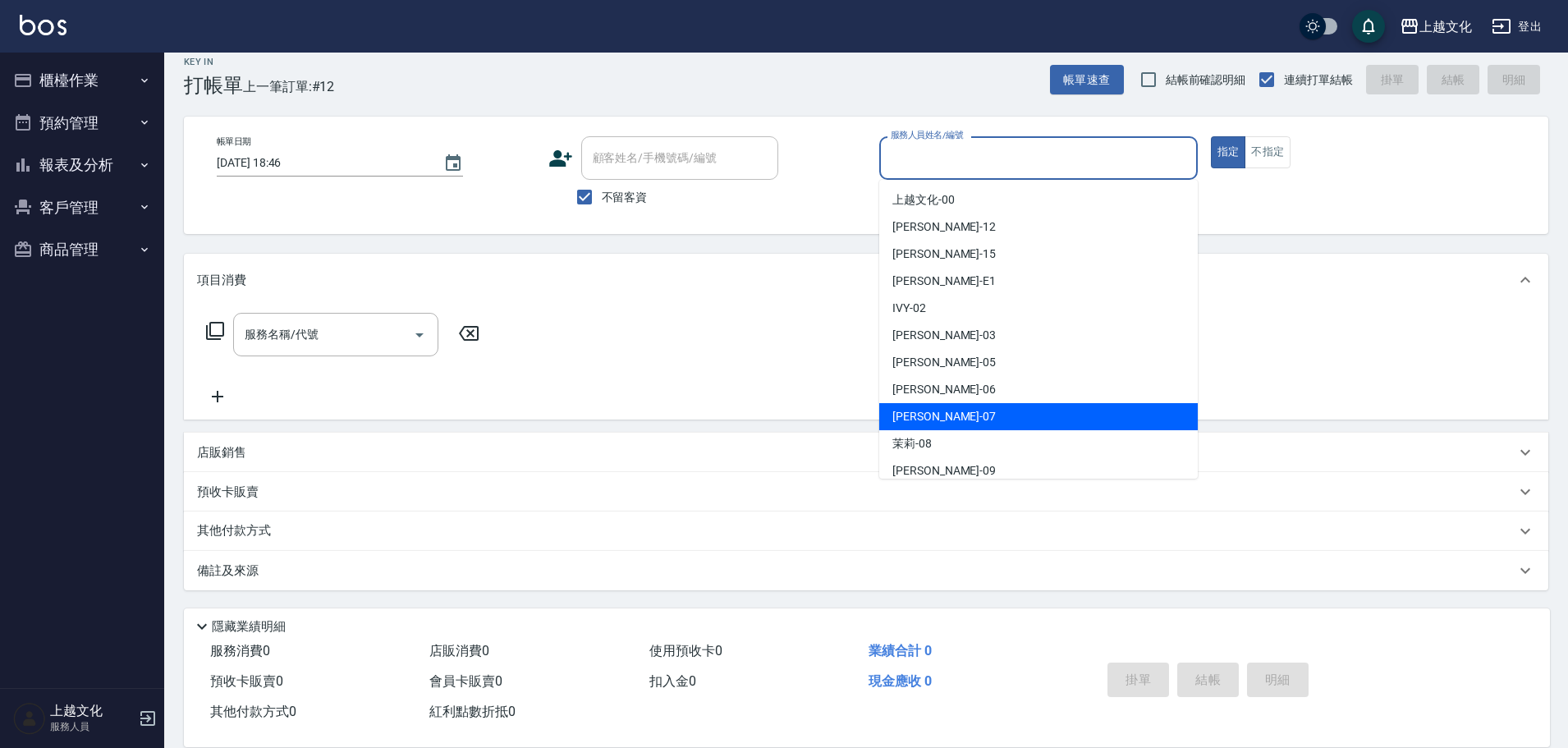
drag, startPoint x: 1004, startPoint y: 418, endPoint x: 1027, endPoint y: 410, distance: 24.4
click at [1009, 416] on div "[PERSON_NAME] -07" at bounding box center [1038, 416] width 319 height 27
type input "[PERSON_NAME]-07"
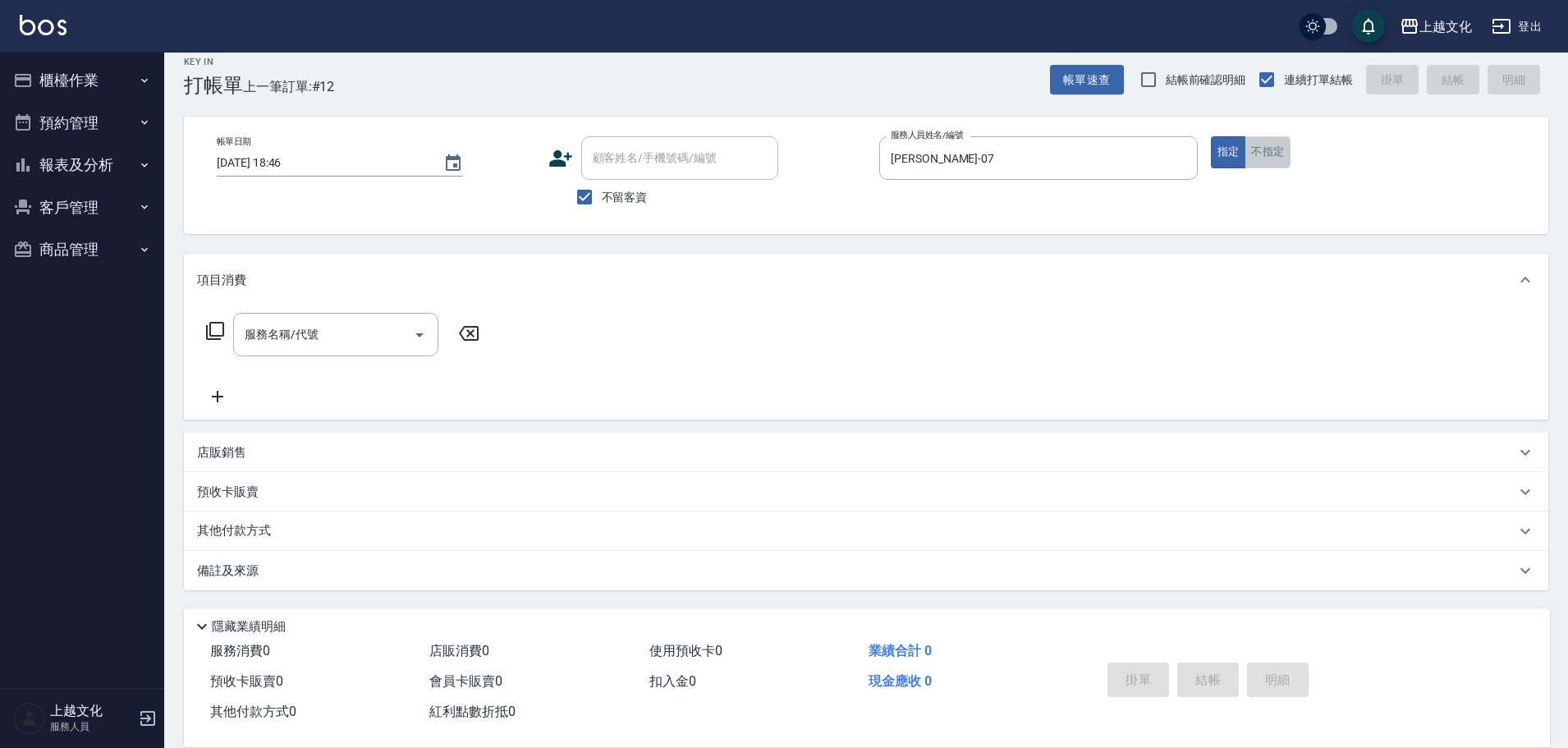
click at [1276, 153] on button "不指定" at bounding box center [1268, 152] width 46 height 32
click at [219, 326] on icon at bounding box center [215, 331] width 19 height 19
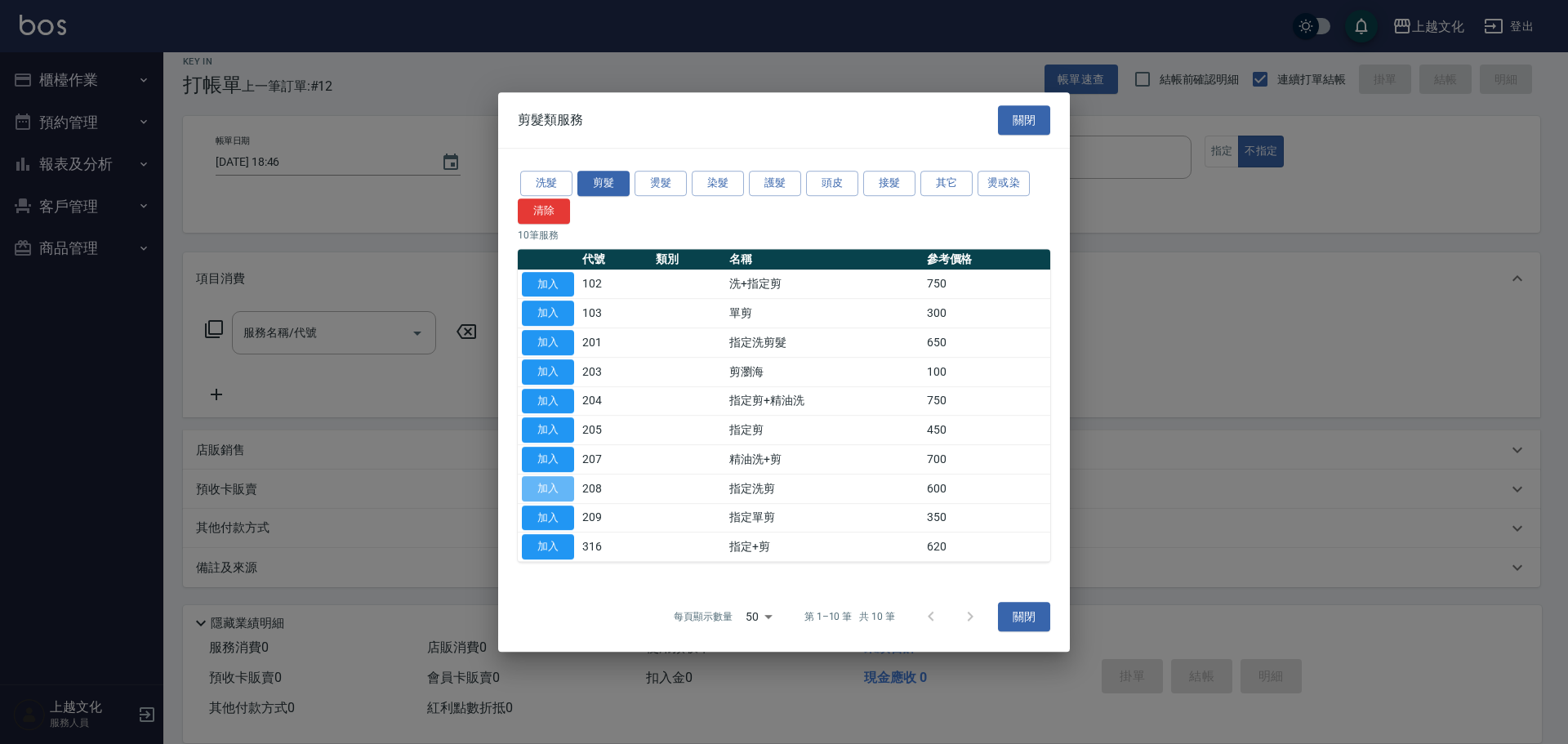
drag, startPoint x: 537, startPoint y: 487, endPoint x: 596, endPoint y: 492, distance: 59.2
click at [541, 487] on button "加入" at bounding box center [549, 488] width 53 height 25
type input "指定洗剪(208)"
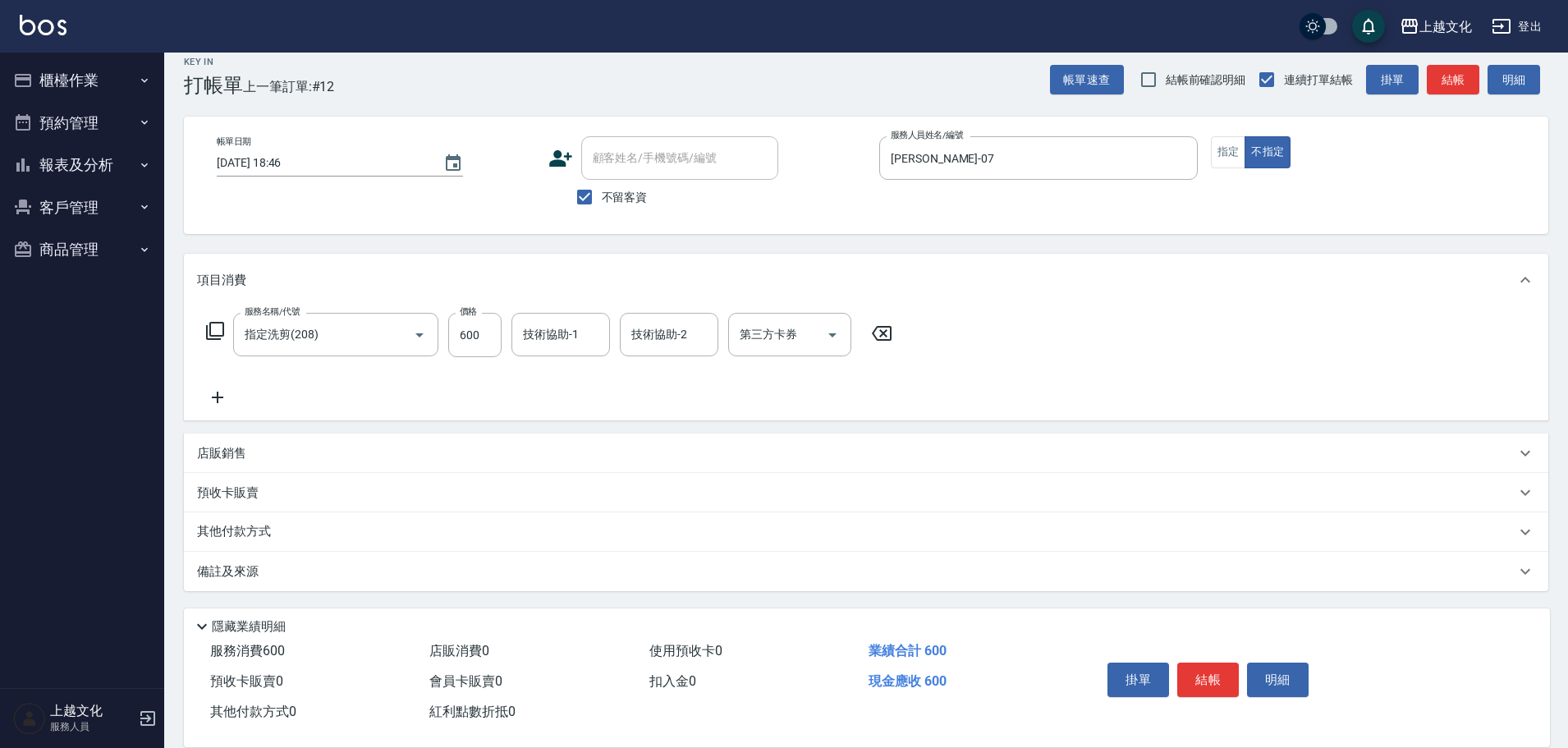
click at [1210, 672] on button "結帳" at bounding box center [1208, 679] width 62 height 34
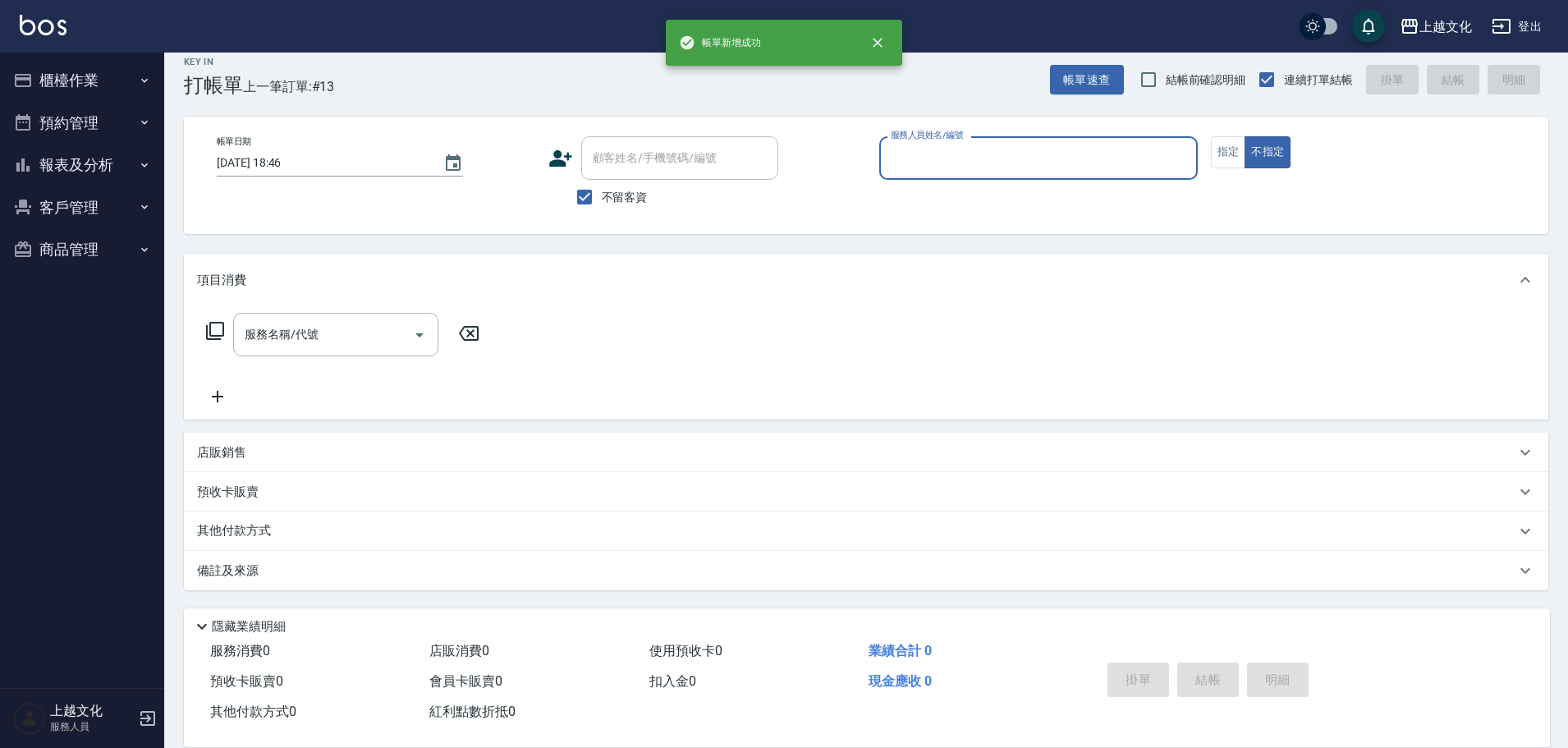
click at [1103, 177] on div "服務人員姓名/編號" at bounding box center [1038, 157] width 319 height 43
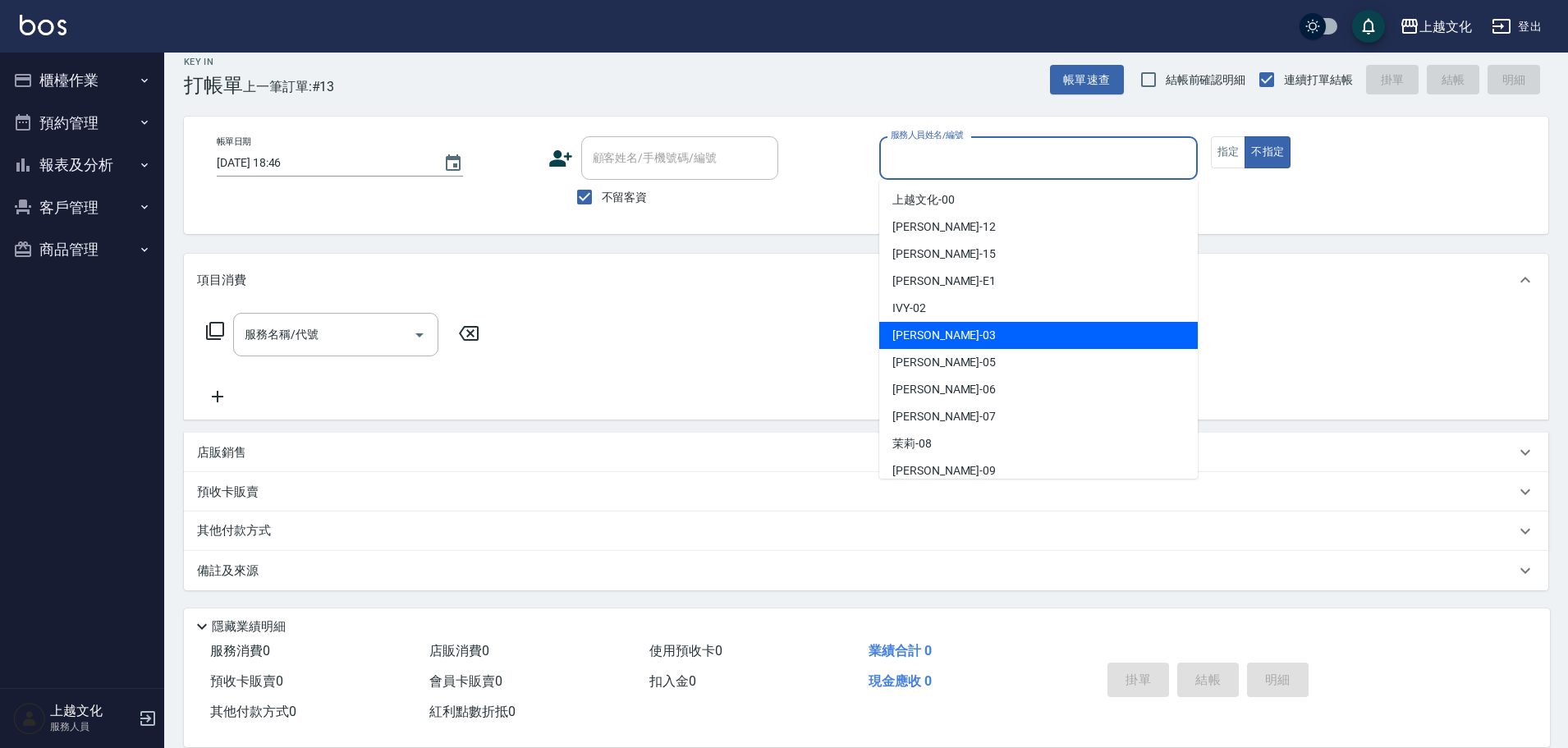
click at [1028, 327] on div "[PERSON_NAME] -03" at bounding box center [1038, 335] width 319 height 27
click at [1028, 327] on div "服務名稱/代號 服務名稱/代號" at bounding box center [866, 363] width 1364 height 113
type input "[PERSON_NAME]-03"
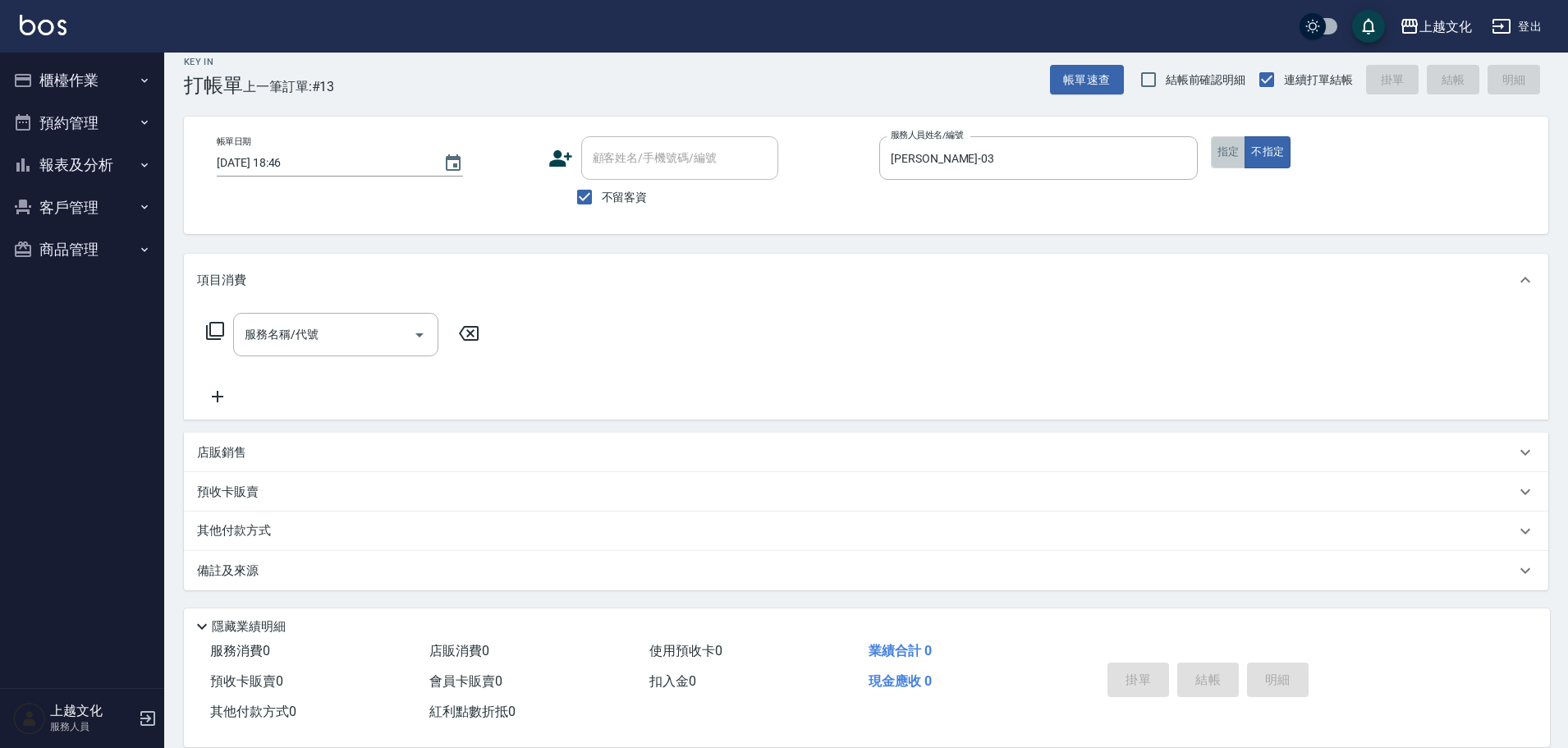
click at [1234, 156] on button "指定" at bounding box center [1228, 152] width 35 height 32
click at [217, 330] on icon at bounding box center [215, 331] width 19 height 19
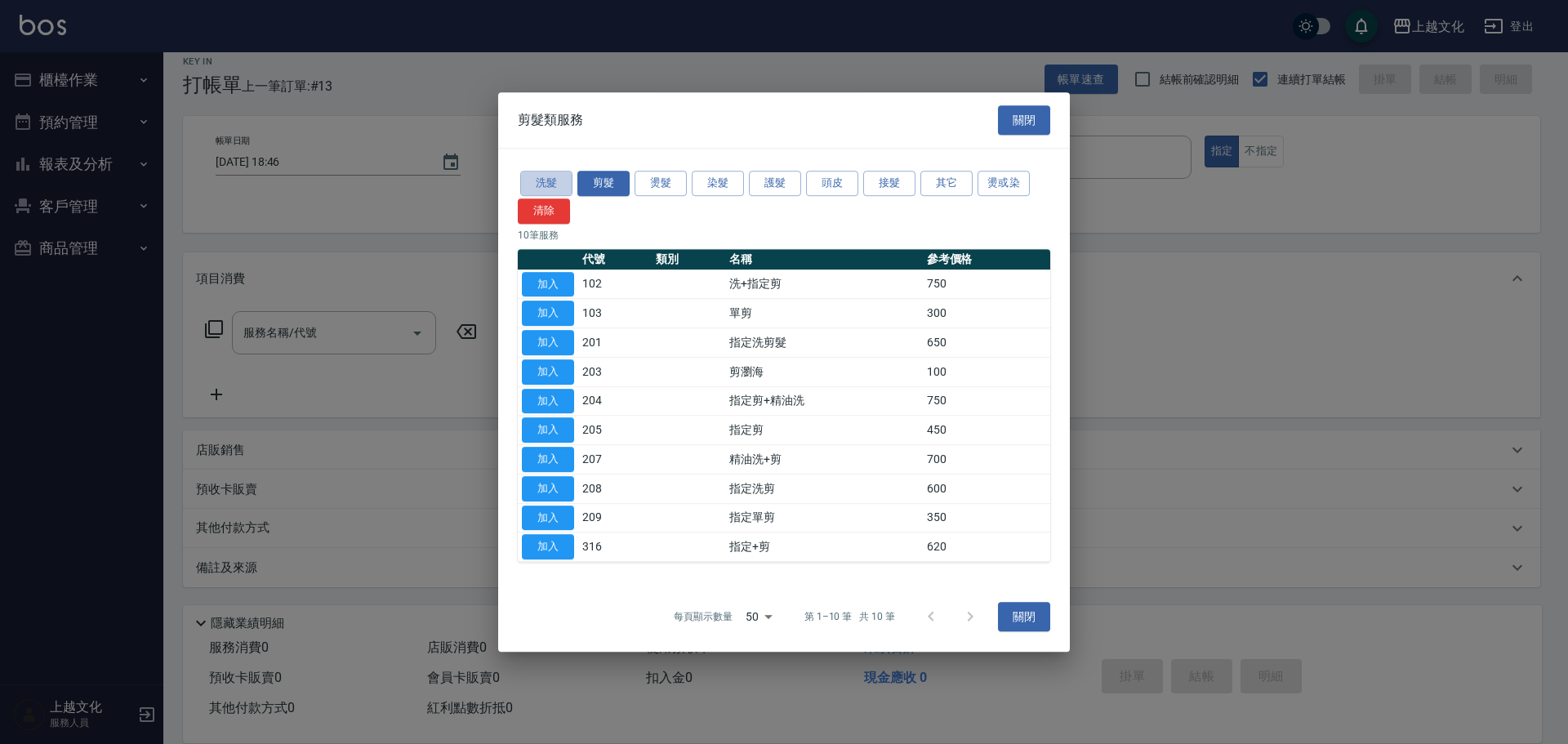
drag, startPoint x: 553, startPoint y: 177, endPoint x: 562, endPoint y: 211, distance: 35.2
click at [555, 178] on button "洗髮" at bounding box center [547, 182] width 53 height 25
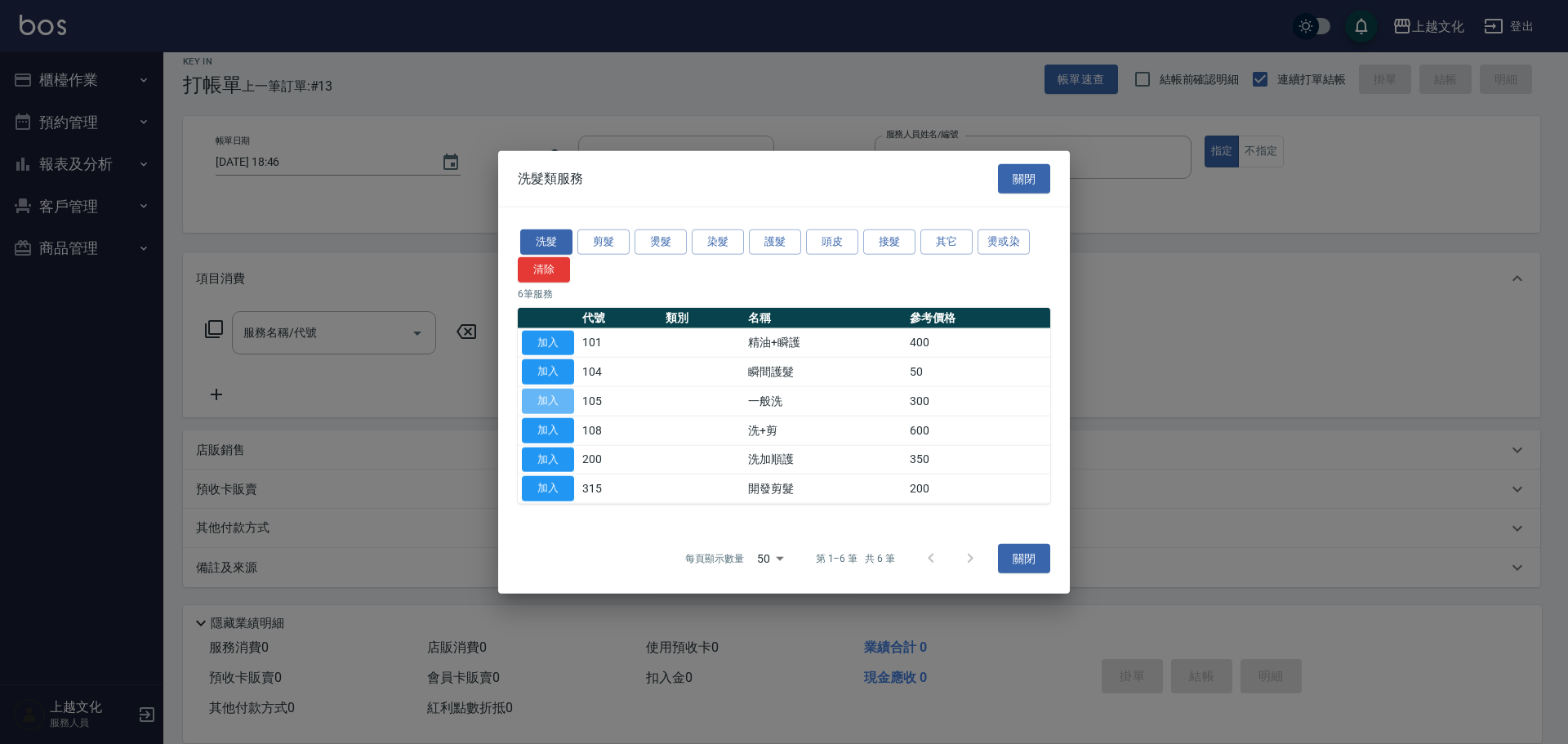
drag, startPoint x: 557, startPoint y: 393, endPoint x: 538, endPoint y: 390, distance: 19.2
click at [559, 397] on button "加入" at bounding box center [549, 401] width 53 height 25
click at [487, 397] on div "服務名稱/代號 服務名稱/代號" at bounding box center [341, 357] width 291 height 93
type input "一般洗(105)"
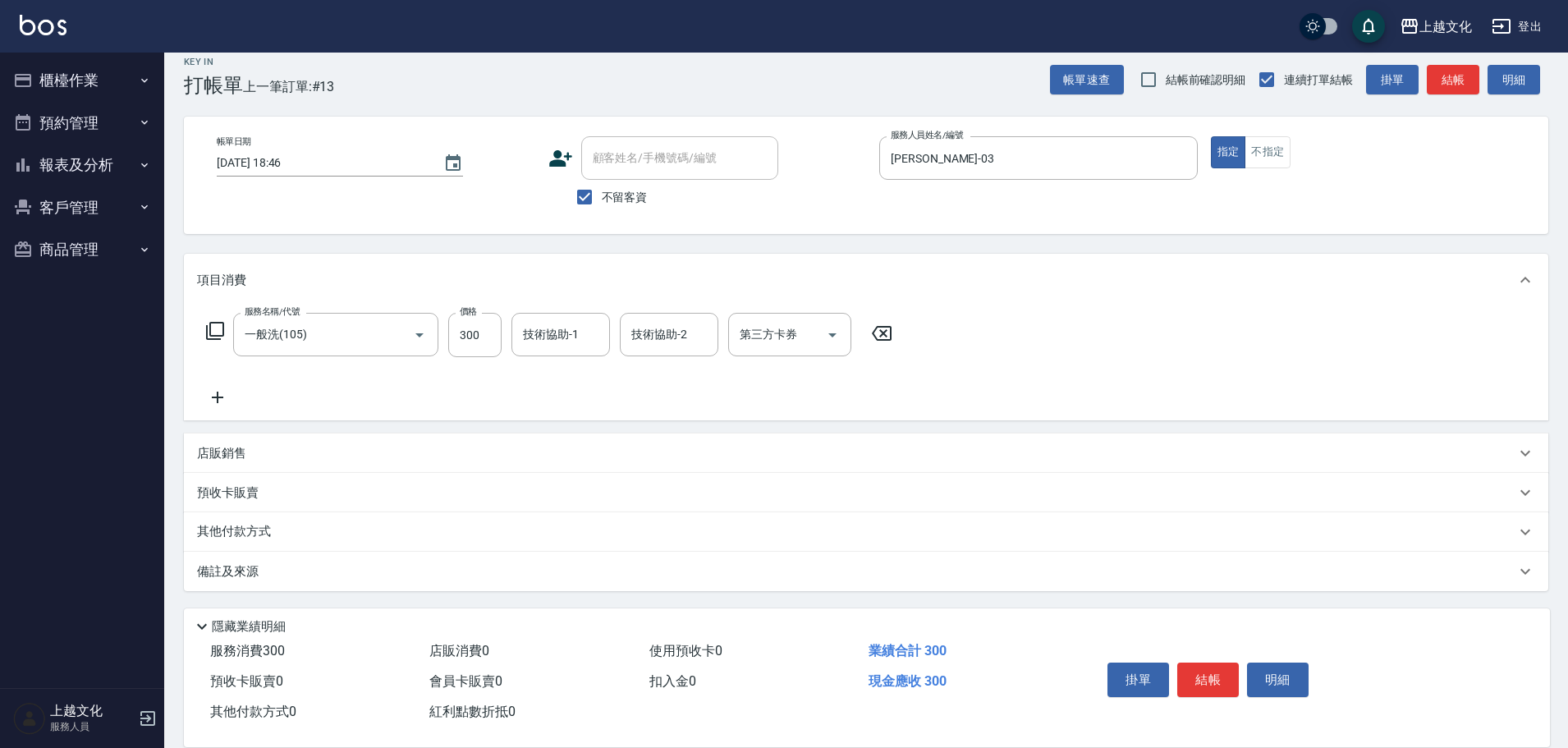
click at [215, 332] on icon at bounding box center [215, 331] width 19 height 19
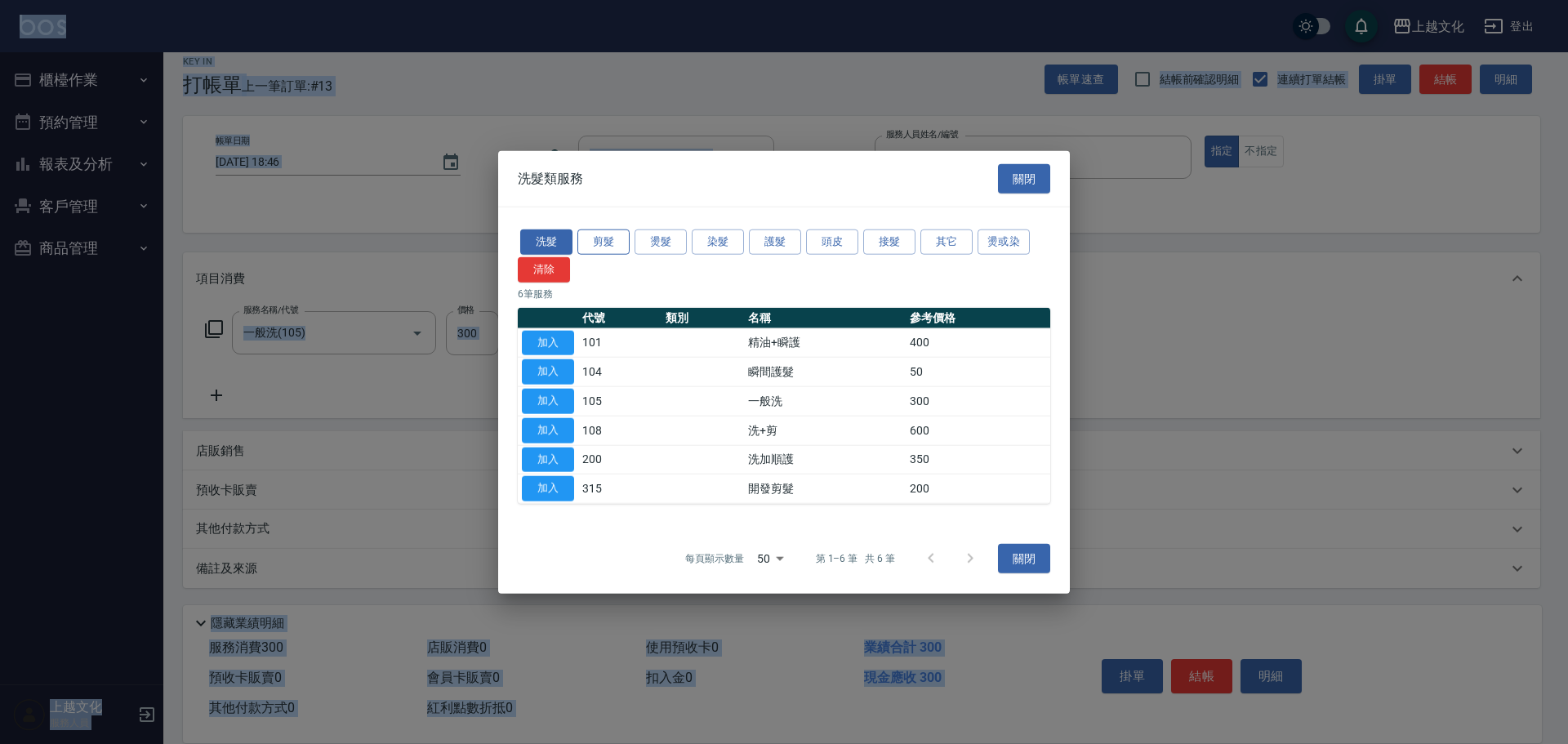
click at [605, 237] on button "剪髮" at bounding box center [604, 241] width 53 height 25
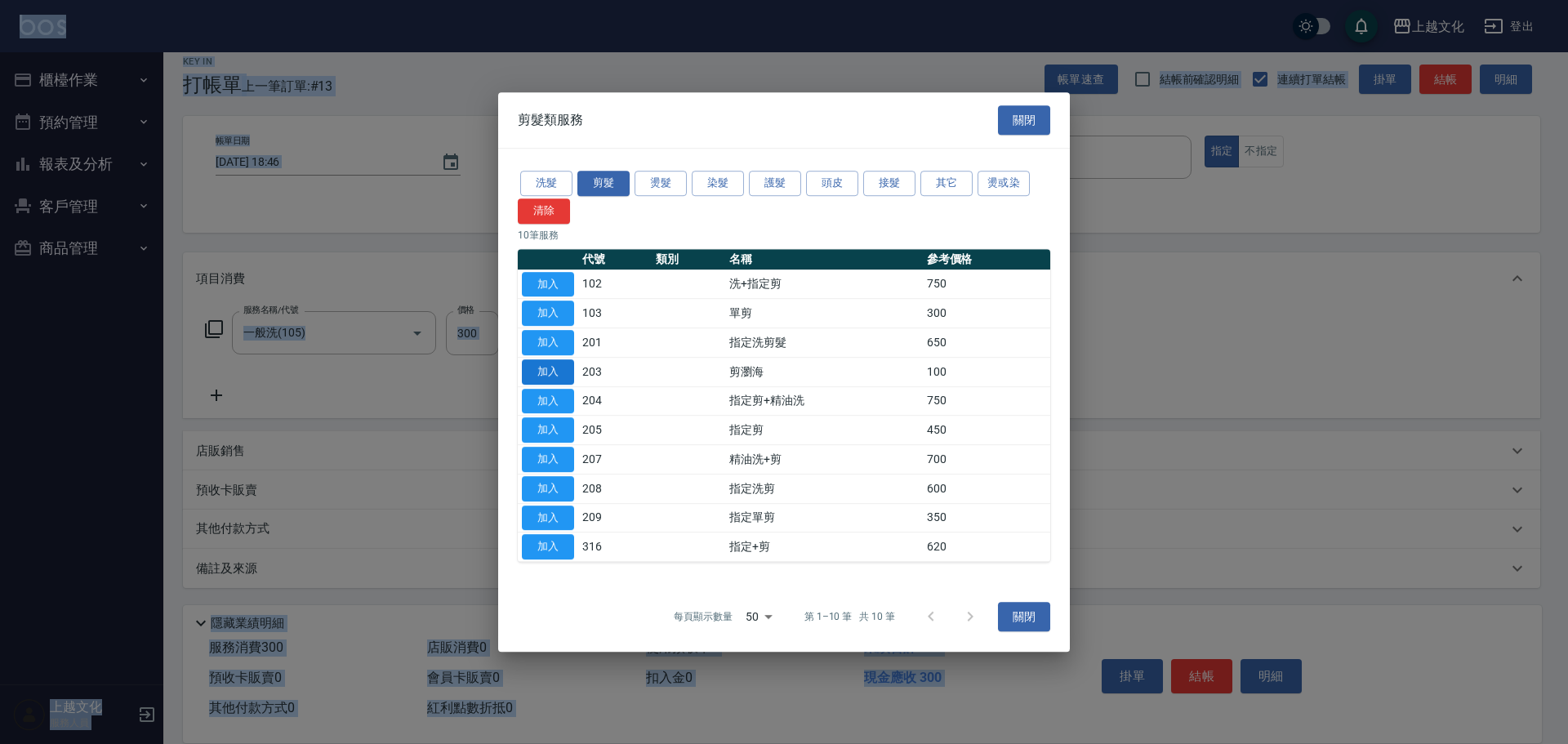
drag, startPoint x: 565, startPoint y: 367, endPoint x: 579, endPoint y: 373, distance: 15.2
click at [565, 368] on button "加入" at bounding box center [549, 371] width 53 height 25
click at [566, 368] on button "加入" at bounding box center [549, 371] width 53 height 25
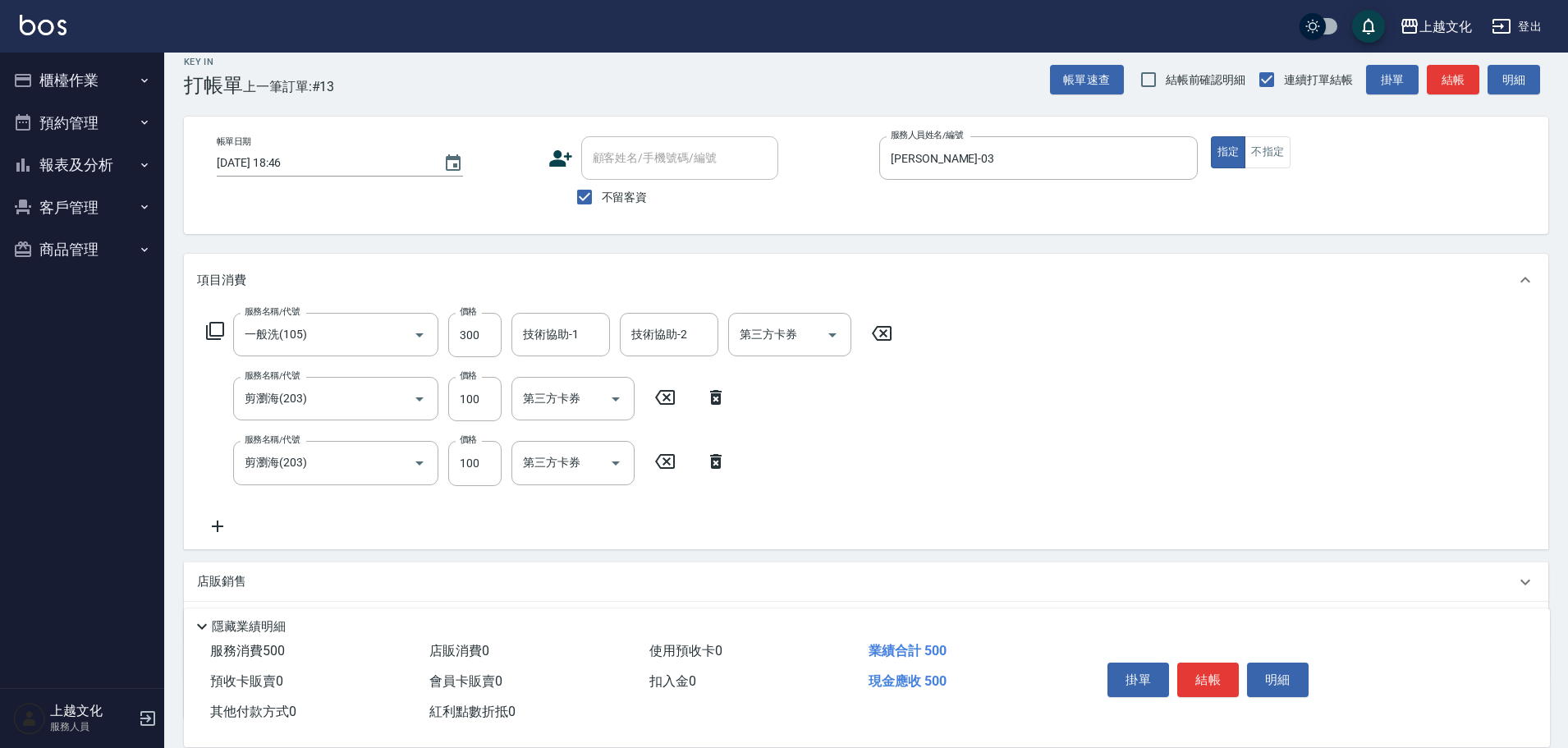
drag, startPoint x: 702, startPoint y: 457, endPoint x: 716, endPoint y: 458, distance: 14.0
click at [704, 457] on icon at bounding box center [716, 461] width 41 height 19
click at [707, 457] on div "服務名稱/代號 一般洗(105) 服務名稱/代號 價格 300 價格 技術協助-1 技術協助-1 技術協助-2 技術協助-2 第三方卡券 第三方卡券 服務名稱…" at bounding box center [549, 423] width 705 height 222
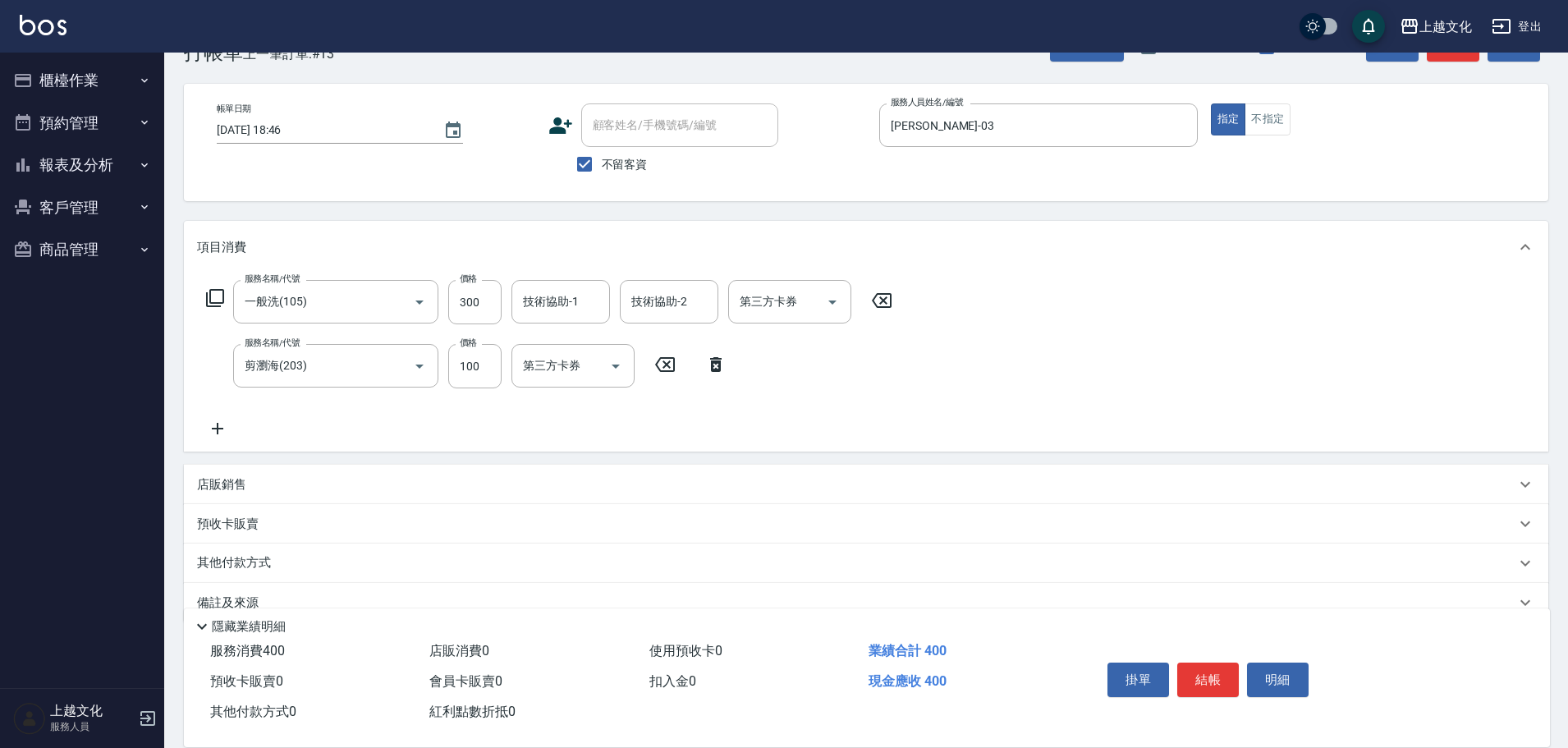
scroll to position [80, 0]
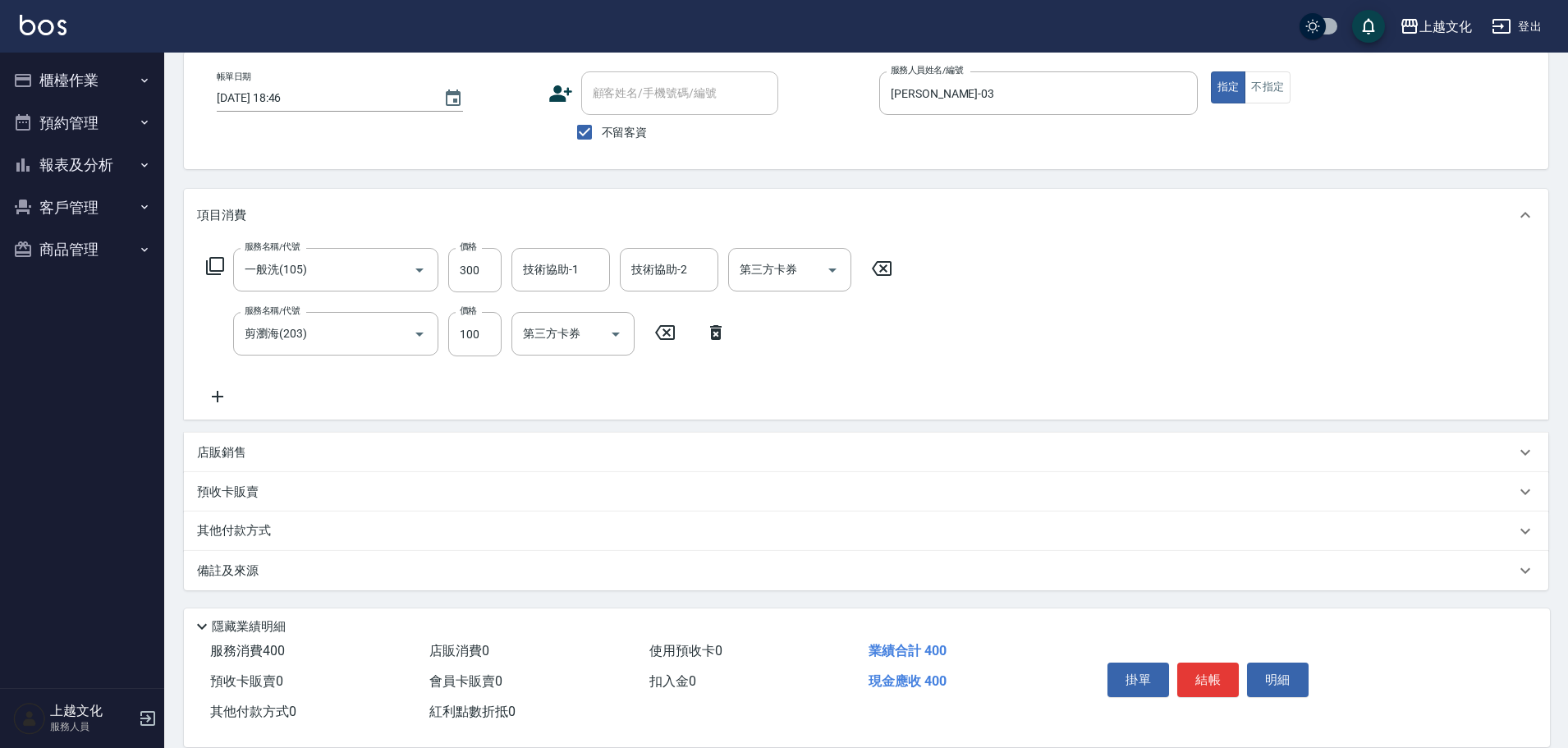
drag, startPoint x: 334, startPoint y: 525, endPoint x: 352, endPoint y: 528, distance: 18.2
click at [339, 526] on div "其他付款方式" at bounding box center [856, 531] width 1318 height 18
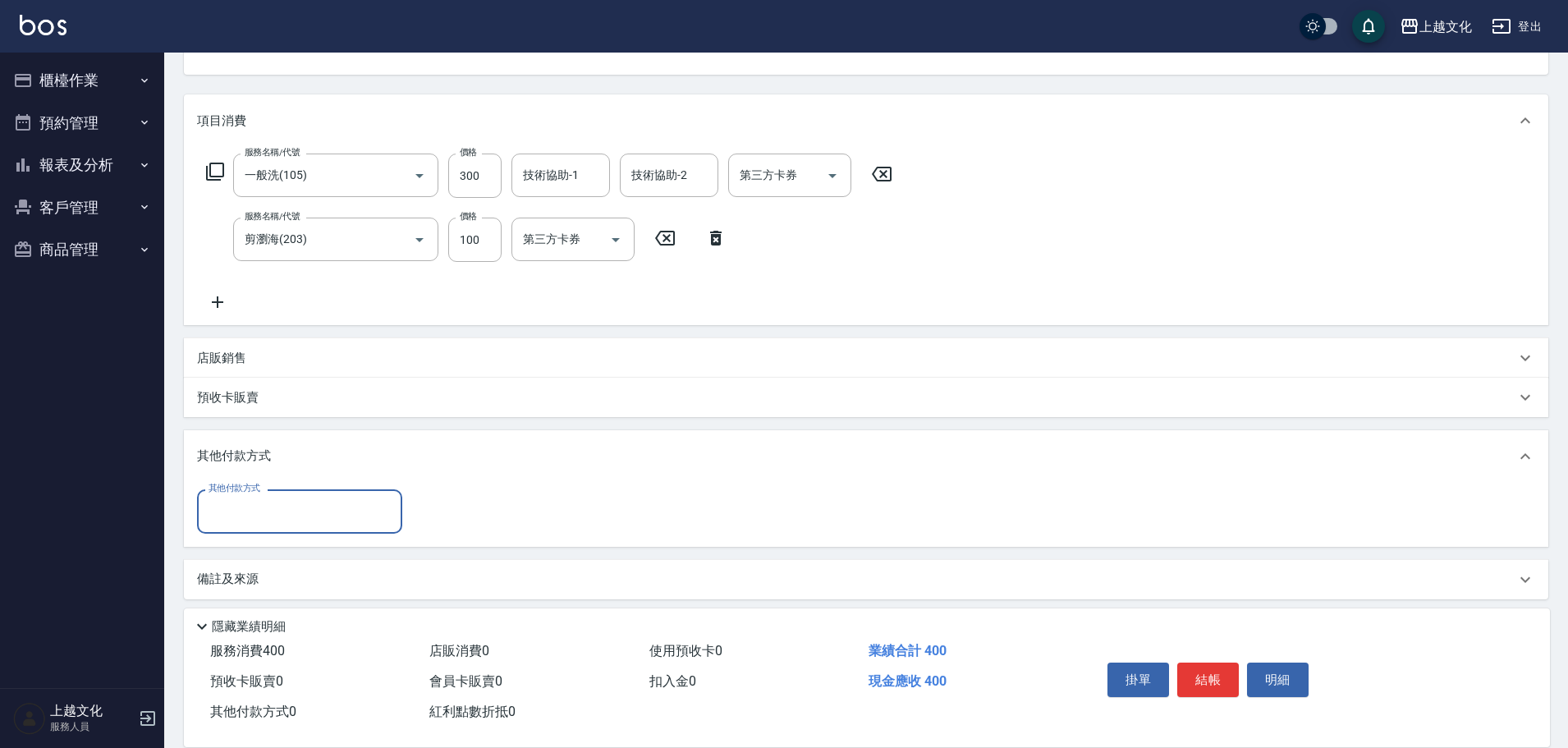
scroll to position [183, 0]
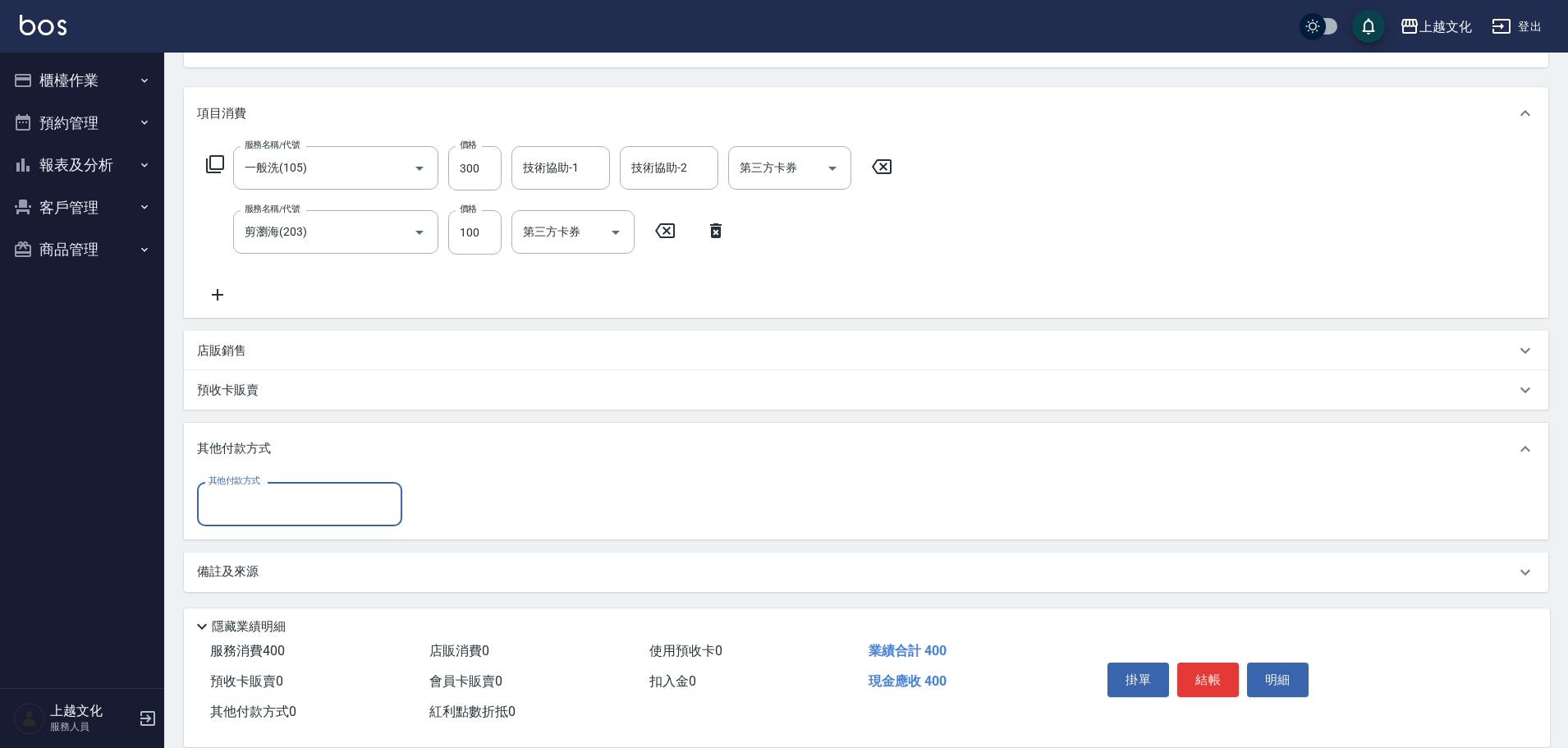
click at [313, 509] on input "其他付款方式" at bounding box center [300, 504] width 191 height 29
drag, startPoint x: 344, startPoint y: 571, endPoint x: 389, endPoint y: 554, distance: 48.1
click at [353, 570] on span "轉帳" at bounding box center [299, 573] width 206 height 27
type input "轉帳"
type input "400"
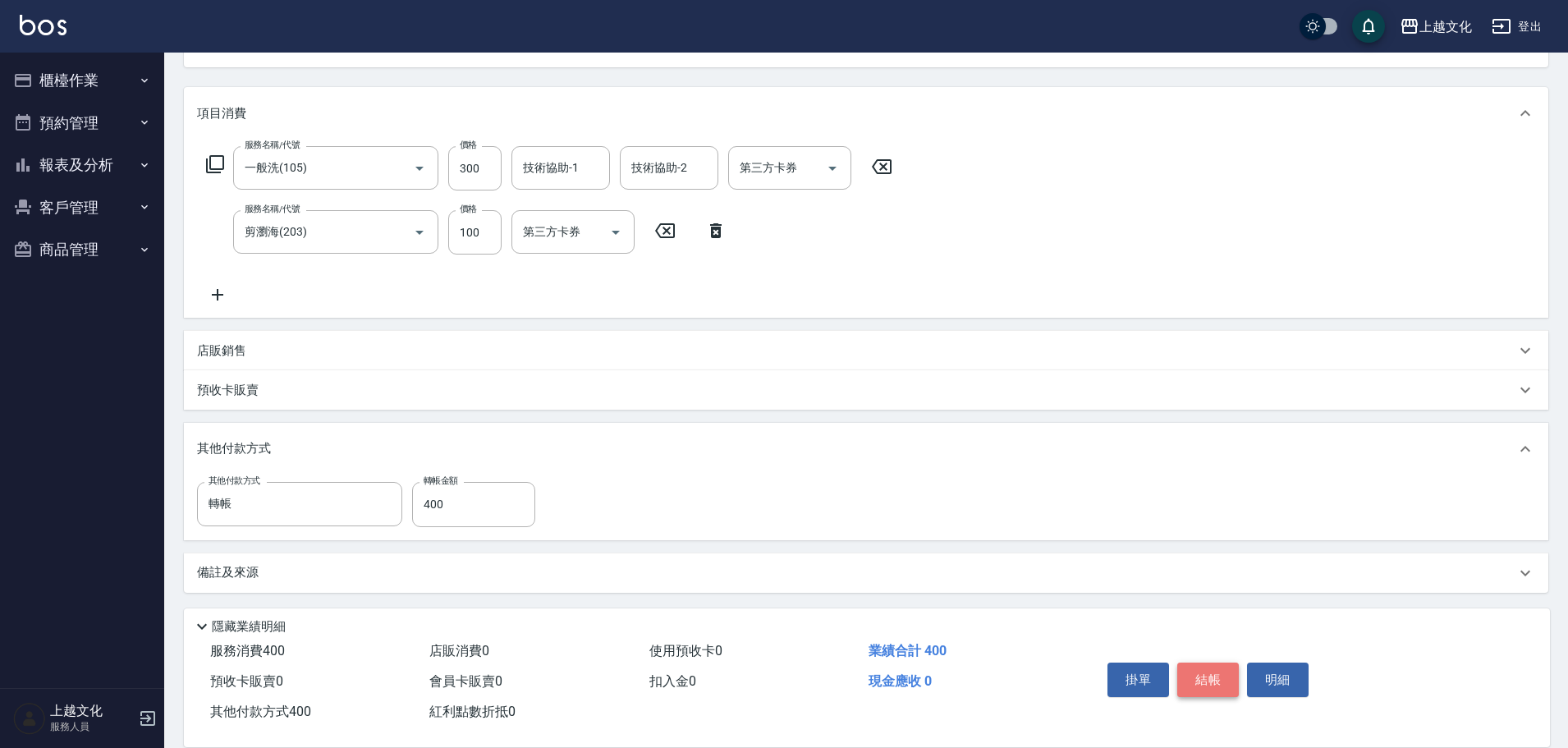
click at [1197, 677] on button "結帳" at bounding box center [1208, 679] width 62 height 34
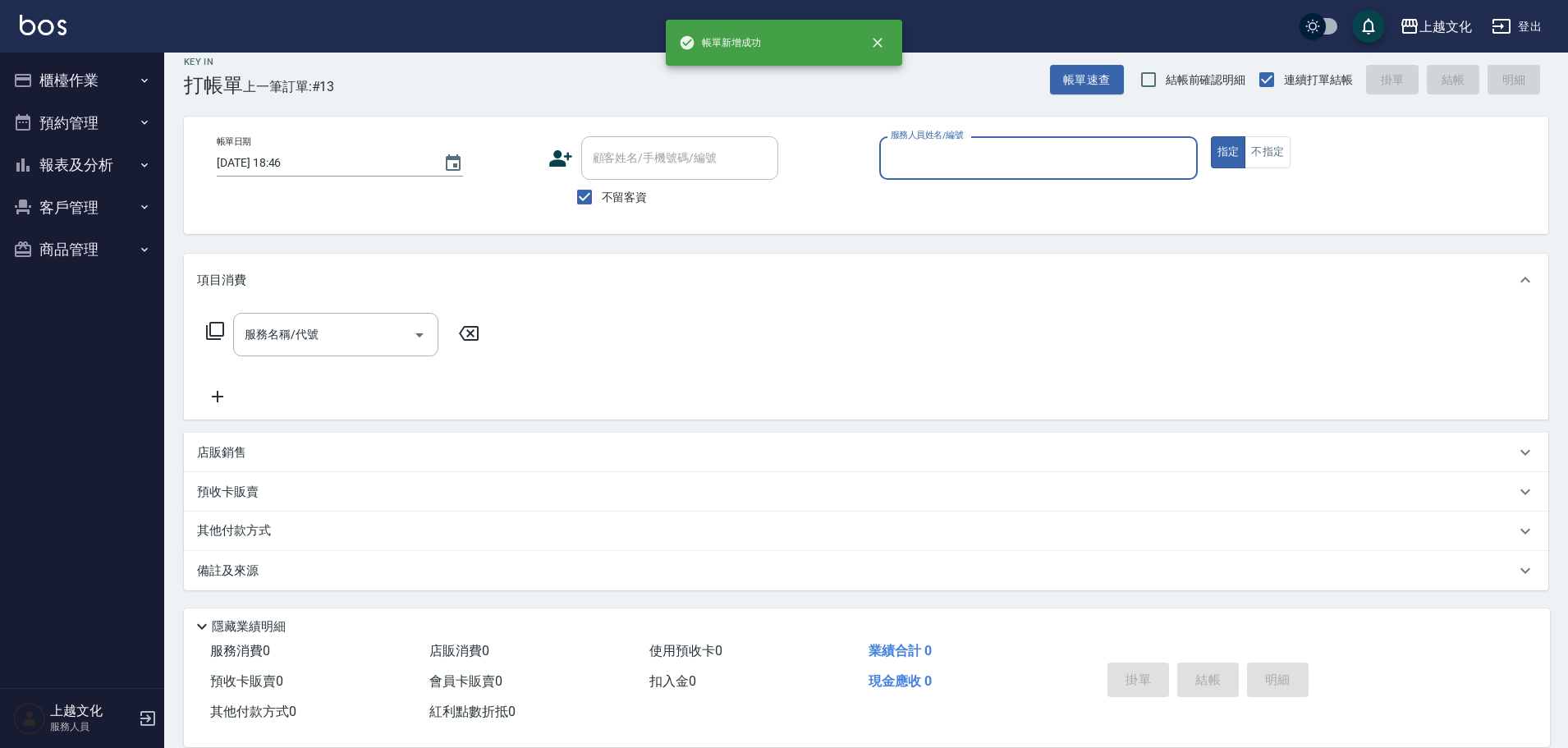
scroll to position [16, 0]
click at [1024, 153] on input "服務人員姓名/編號" at bounding box center [1039, 158] width 304 height 29
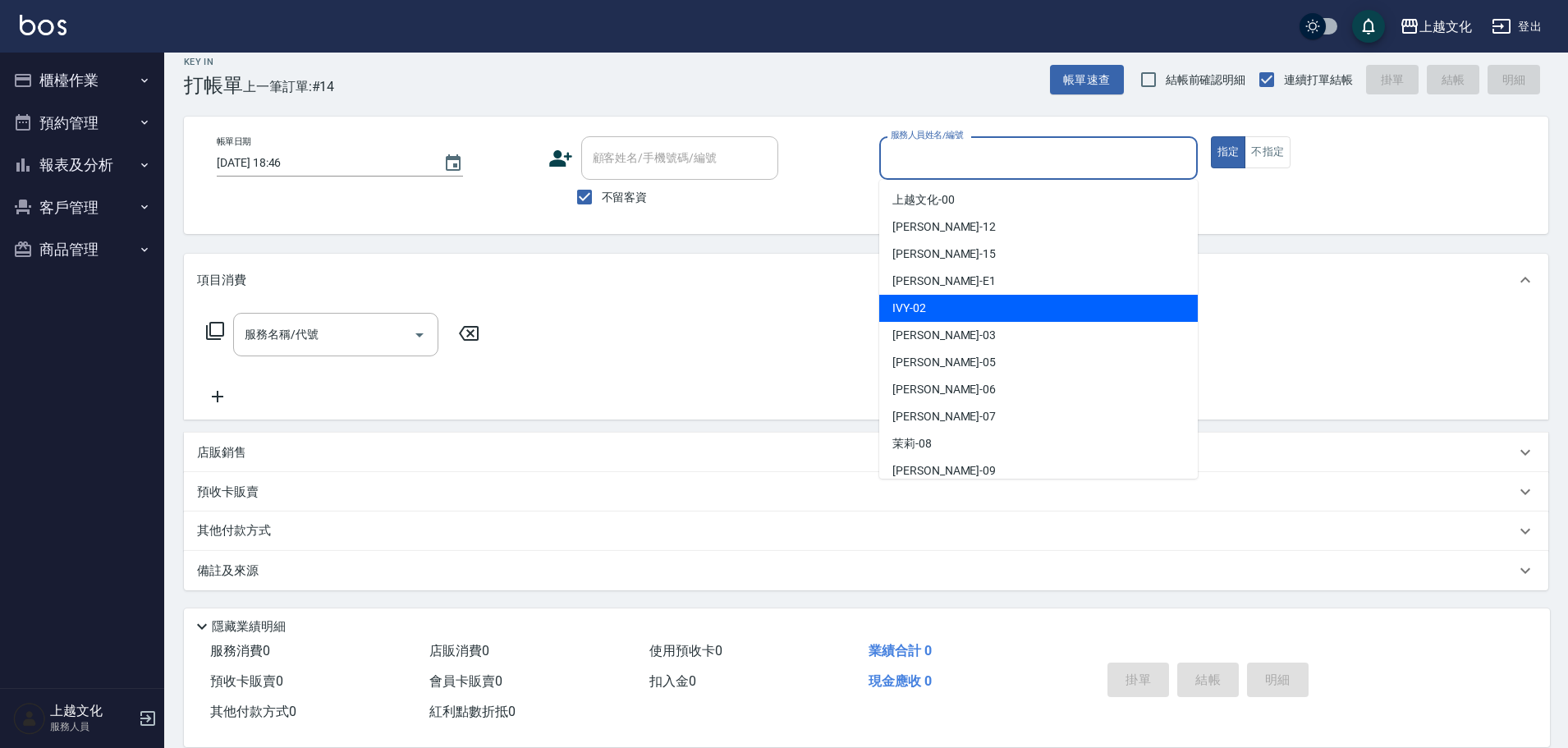
drag, startPoint x: 1000, startPoint y: 303, endPoint x: 1021, endPoint y: 301, distance: 21.1
click at [1000, 302] on div "IVY -02" at bounding box center [1038, 308] width 319 height 27
type input "IVY-02"
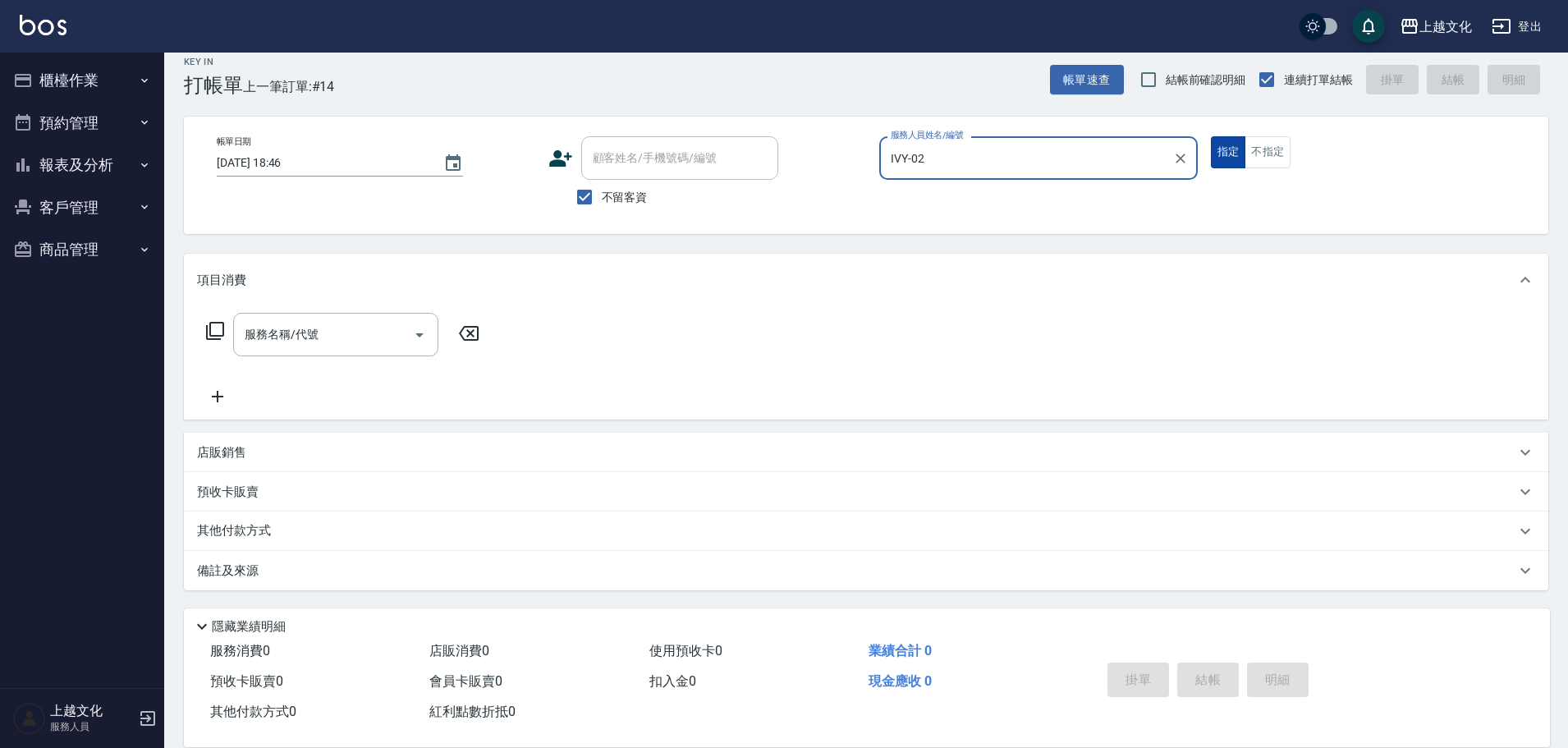
drag, startPoint x: 1233, startPoint y: 147, endPoint x: 1247, endPoint y: 148, distance: 14.0
click at [1234, 147] on button "指定" at bounding box center [1228, 152] width 35 height 32
click at [1271, 148] on button "不指定" at bounding box center [1268, 152] width 46 height 32
click at [208, 332] on icon at bounding box center [215, 331] width 19 height 19
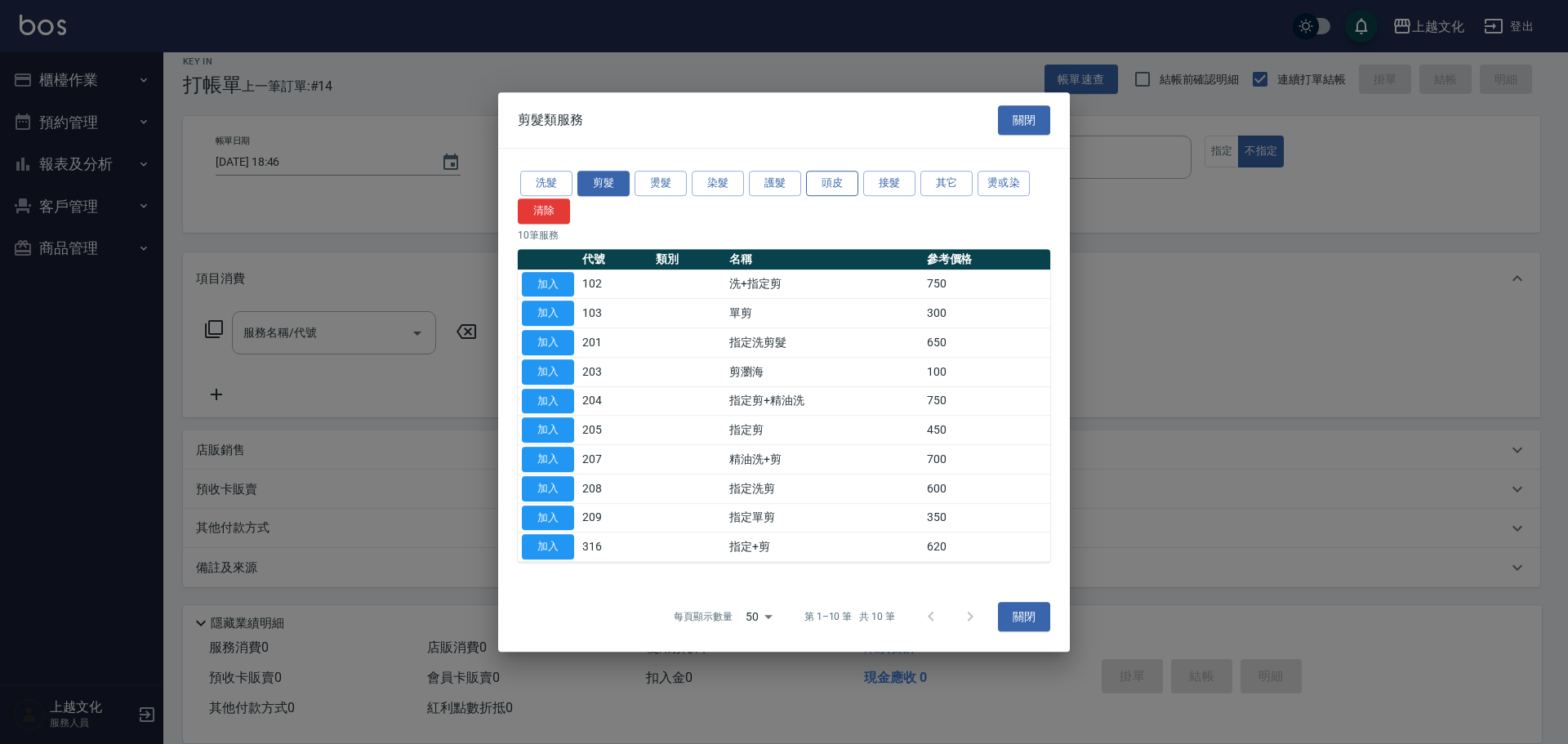
click at [809, 184] on button "頭皮" at bounding box center [832, 182] width 53 height 25
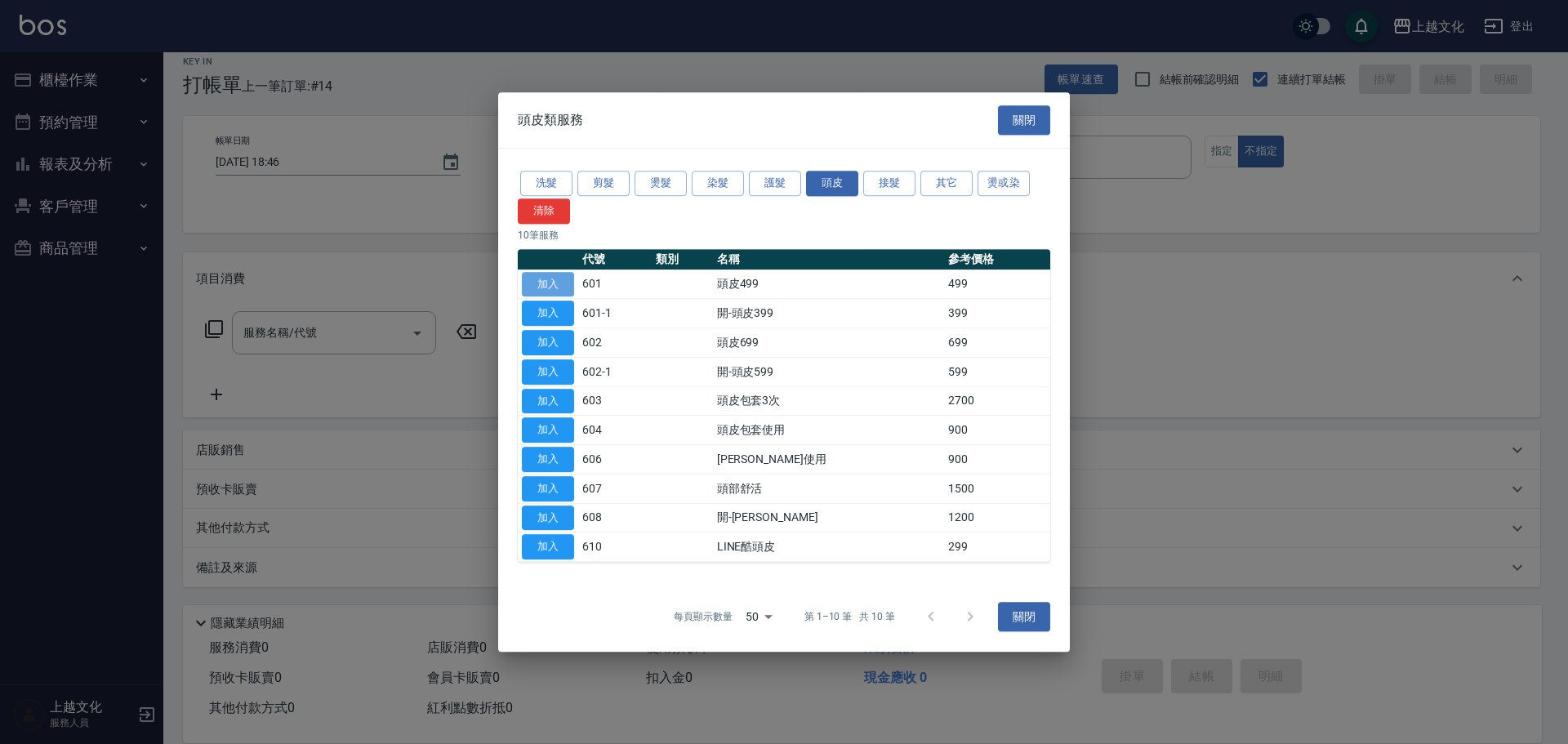
click at [552, 275] on button "加入" at bounding box center [549, 284] width 53 height 25
type input "頭皮499(601)"
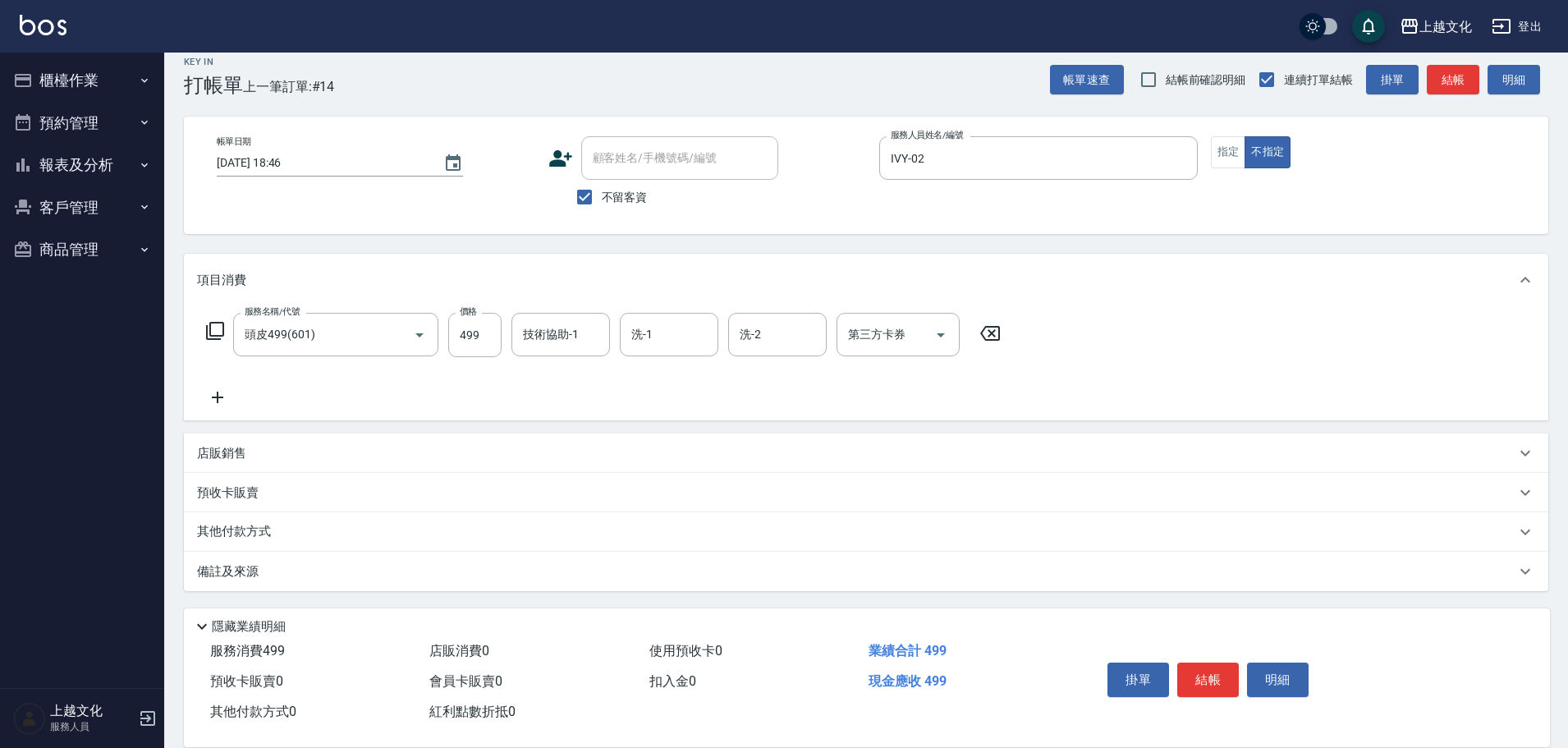
click at [209, 327] on icon at bounding box center [215, 331] width 19 height 19
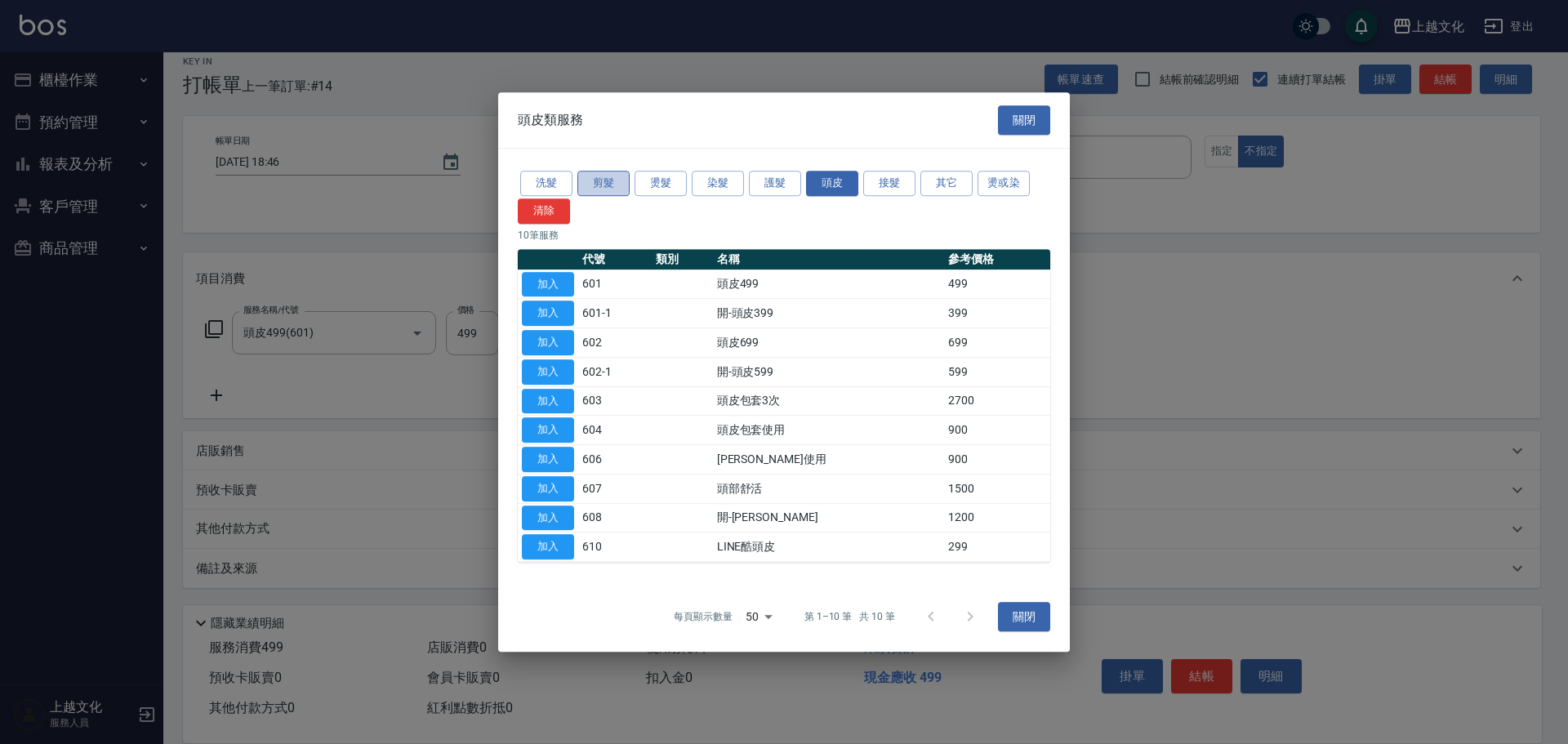
drag, startPoint x: 607, startPoint y: 184, endPoint x: 616, endPoint y: 189, distance: 10.3
click at [608, 185] on button "剪髮" at bounding box center [604, 182] width 53 height 25
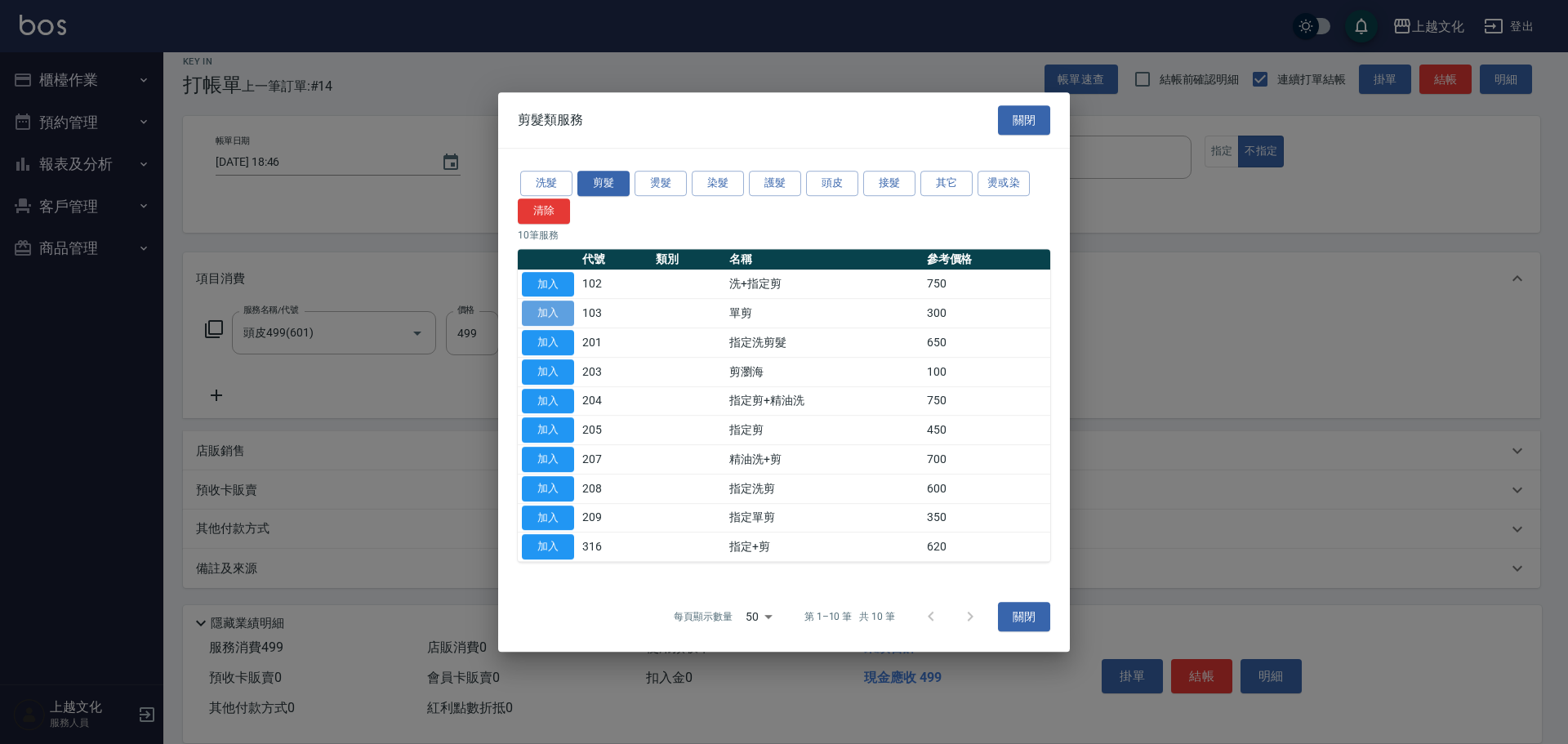
click at [553, 310] on button "加入" at bounding box center [549, 312] width 53 height 25
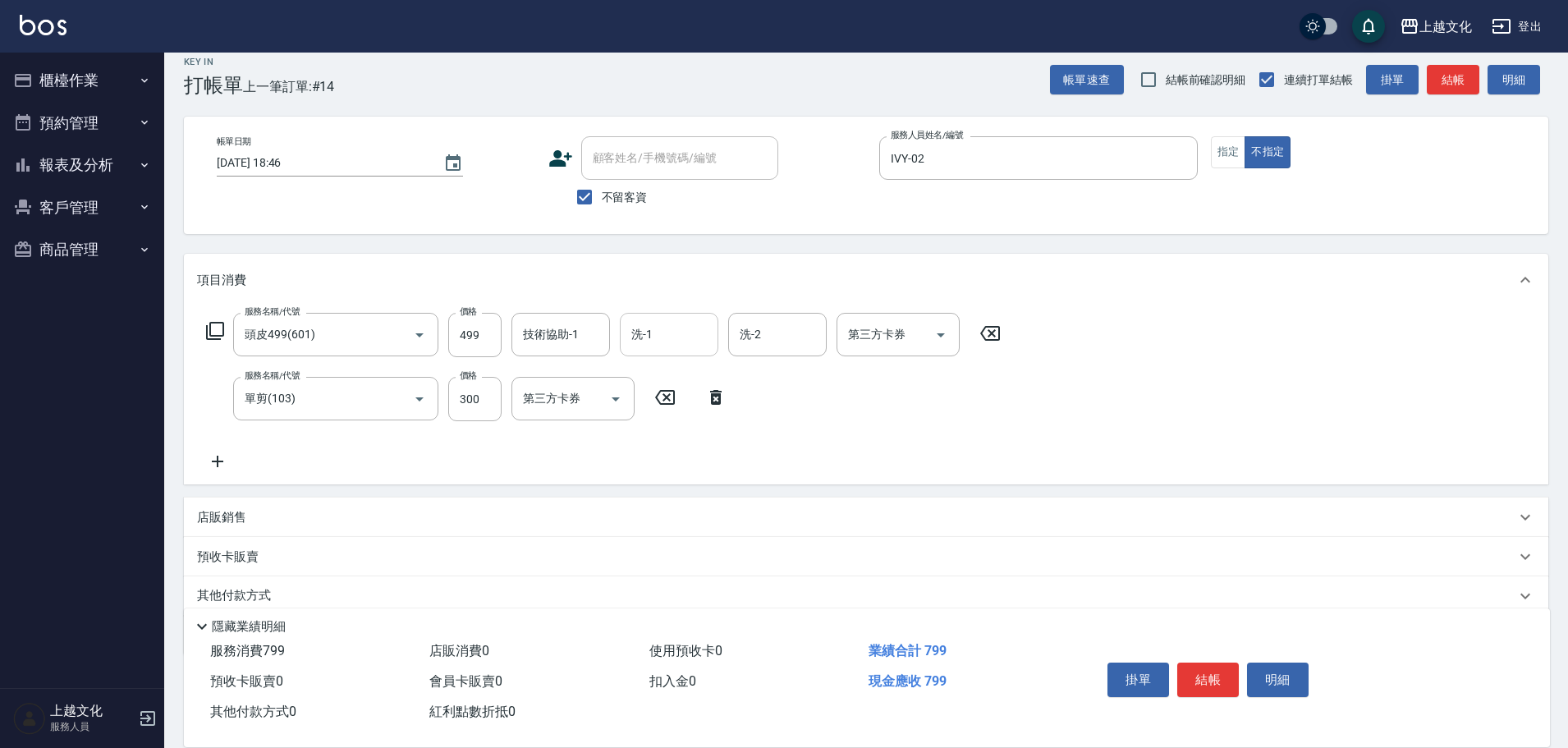
drag, startPoint x: 676, startPoint y: 334, endPoint x: 684, endPoint y: 346, distance: 14.4
click at [678, 336] on input "洗-1" at bounding box center [669, 334] width 84 height 29
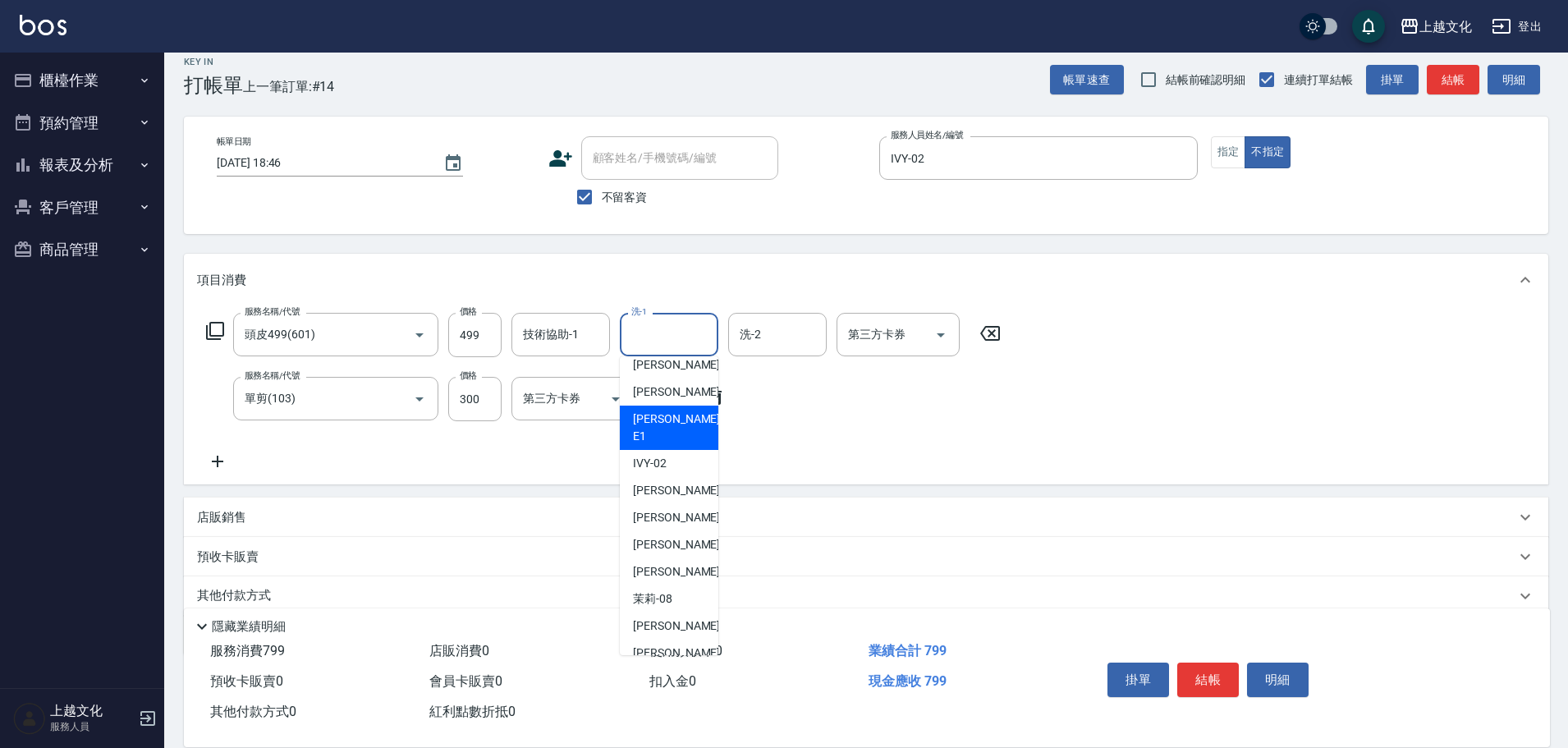
scroll to position [0, 0]
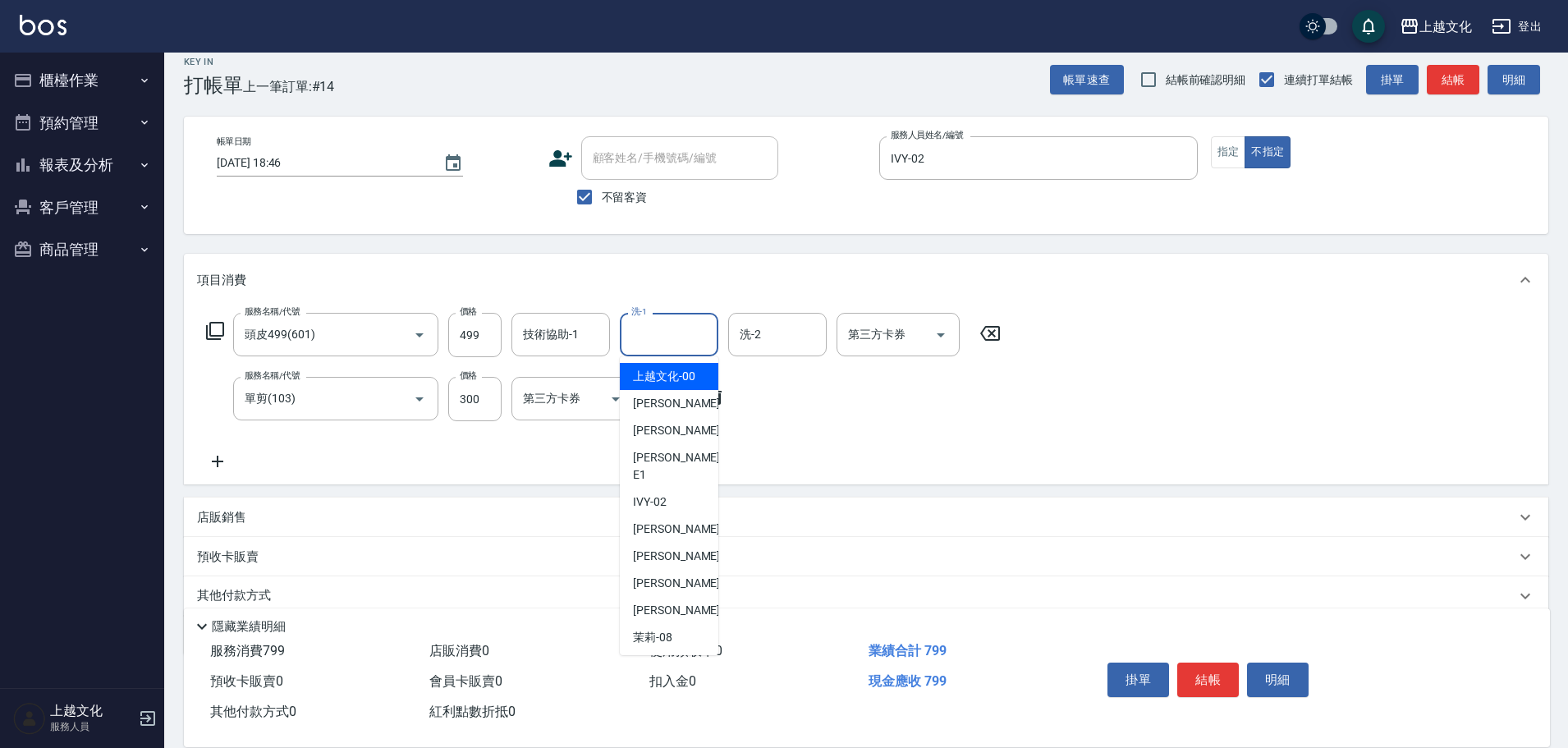
drag, startPoint x: 679, startPoint y: 375, endPoint x: 716, endPoint y: 384, distance: 38.1
click at [679, 375] on span "上越文化 -00" at bounding box center [664, 377] width 63 height 18
type input "上越文化-00"
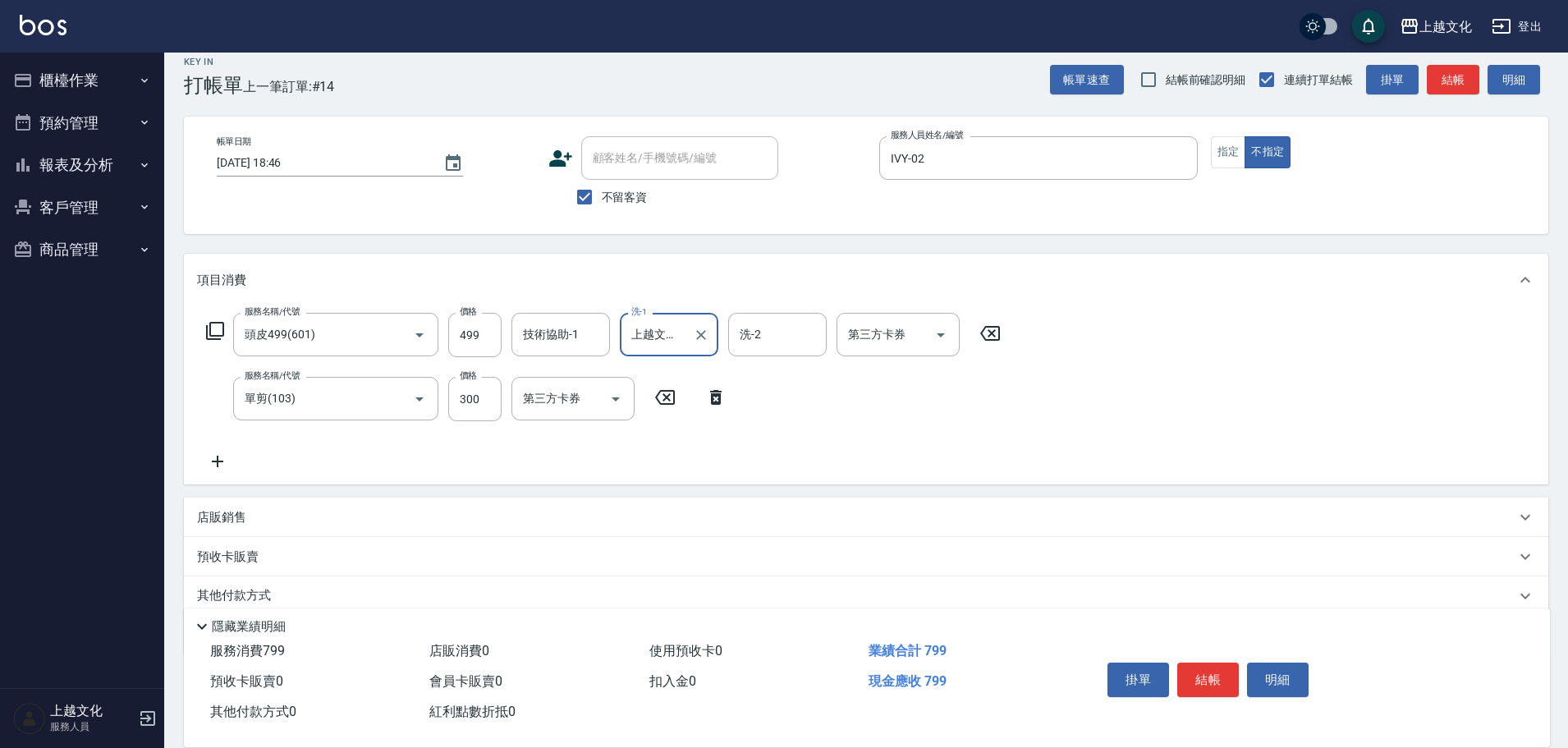
click at [1227, 666] on button "結帳" at bounding box center [1208, 679] width 62 height 34
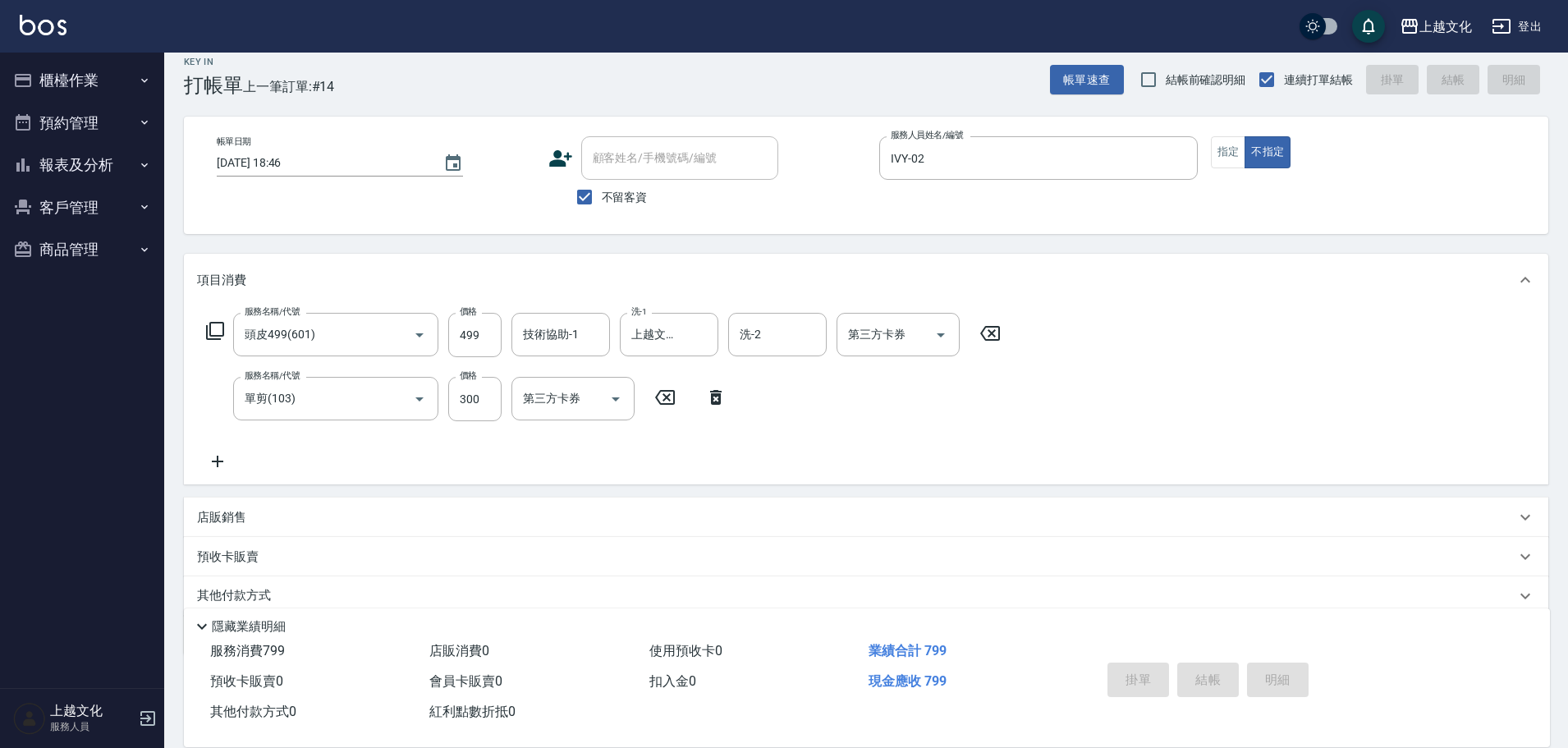
type input "[DATE] 18:47"
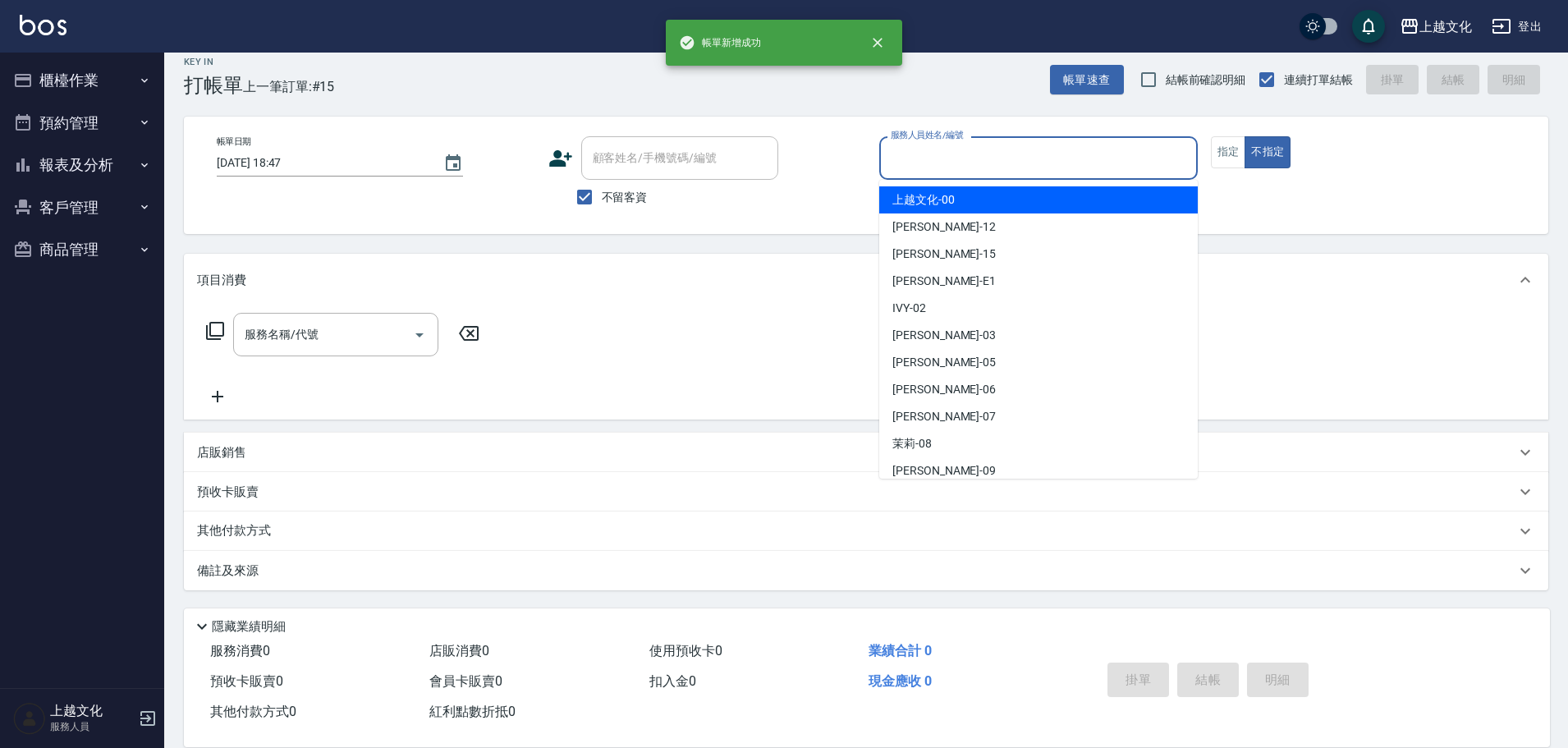
click at [1049, 167] on input "服務人員姓名/編號" at bounding box center [1039, 158] width 304 height 29
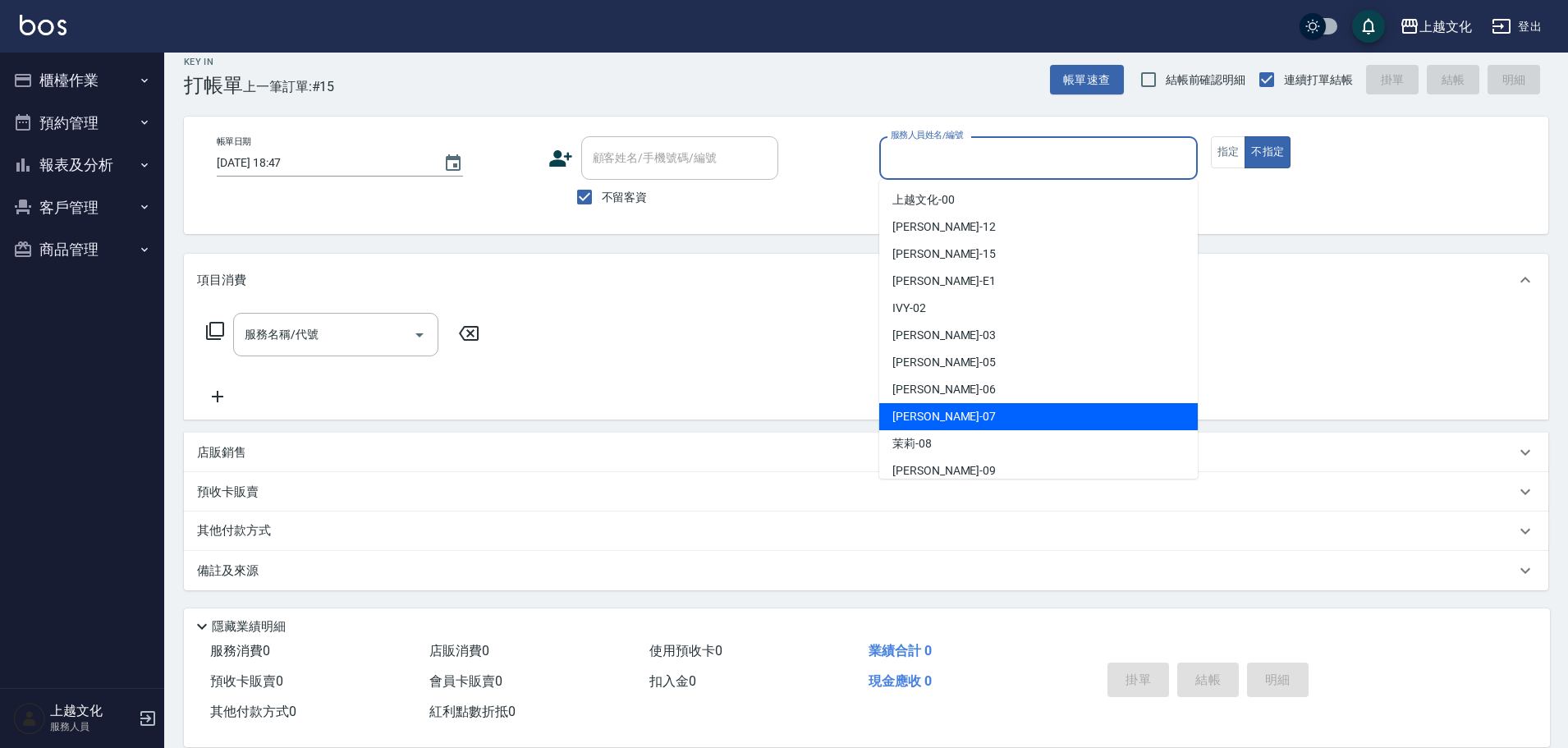
click at [1016, 415] on div "[PERSON_NAME] -07" at bounding box center [1038, 416] width 319 height 27
type input "[PERSON_NAME]-07"
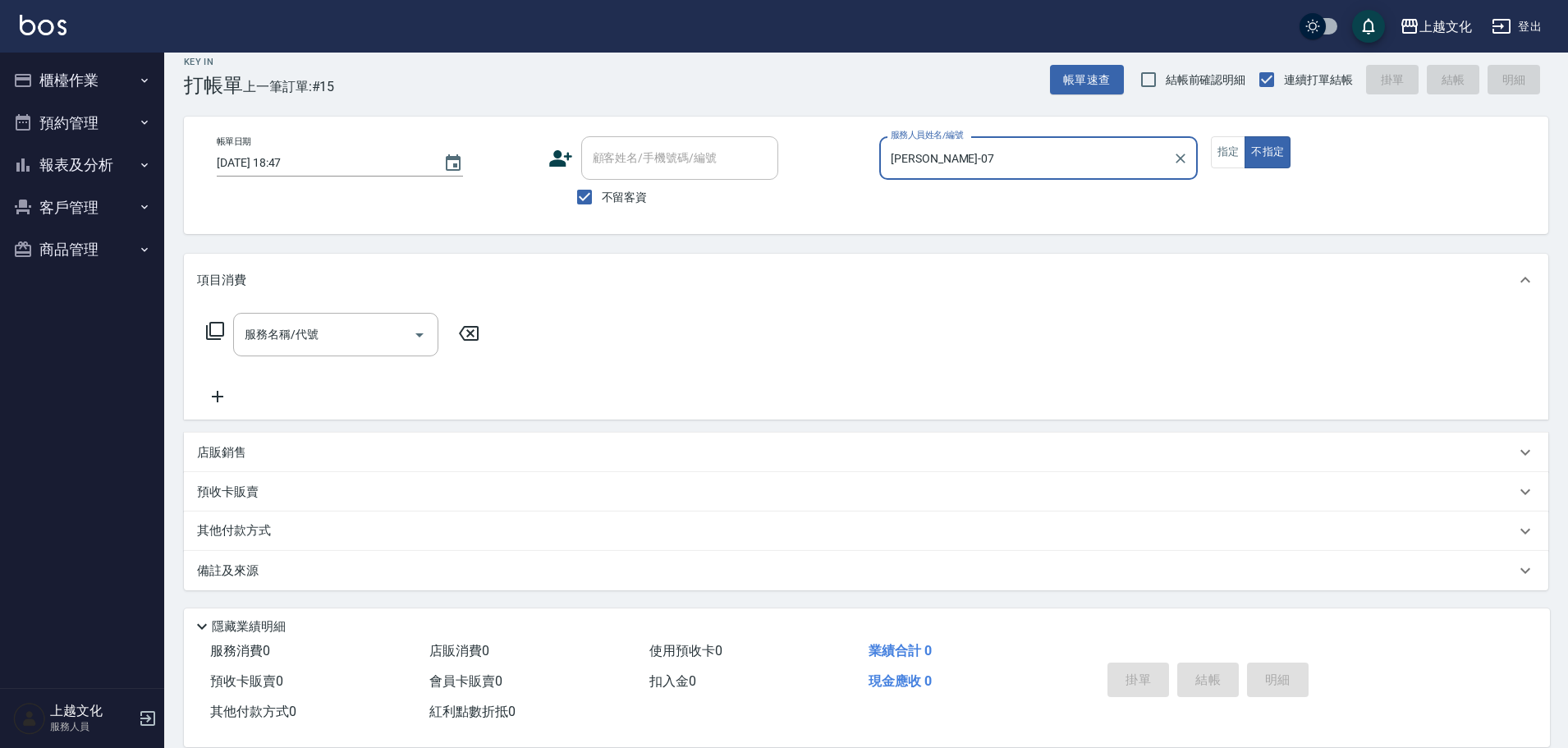
click at [218, 327] on icon at bounding box center [215, 331] width 19 height 19
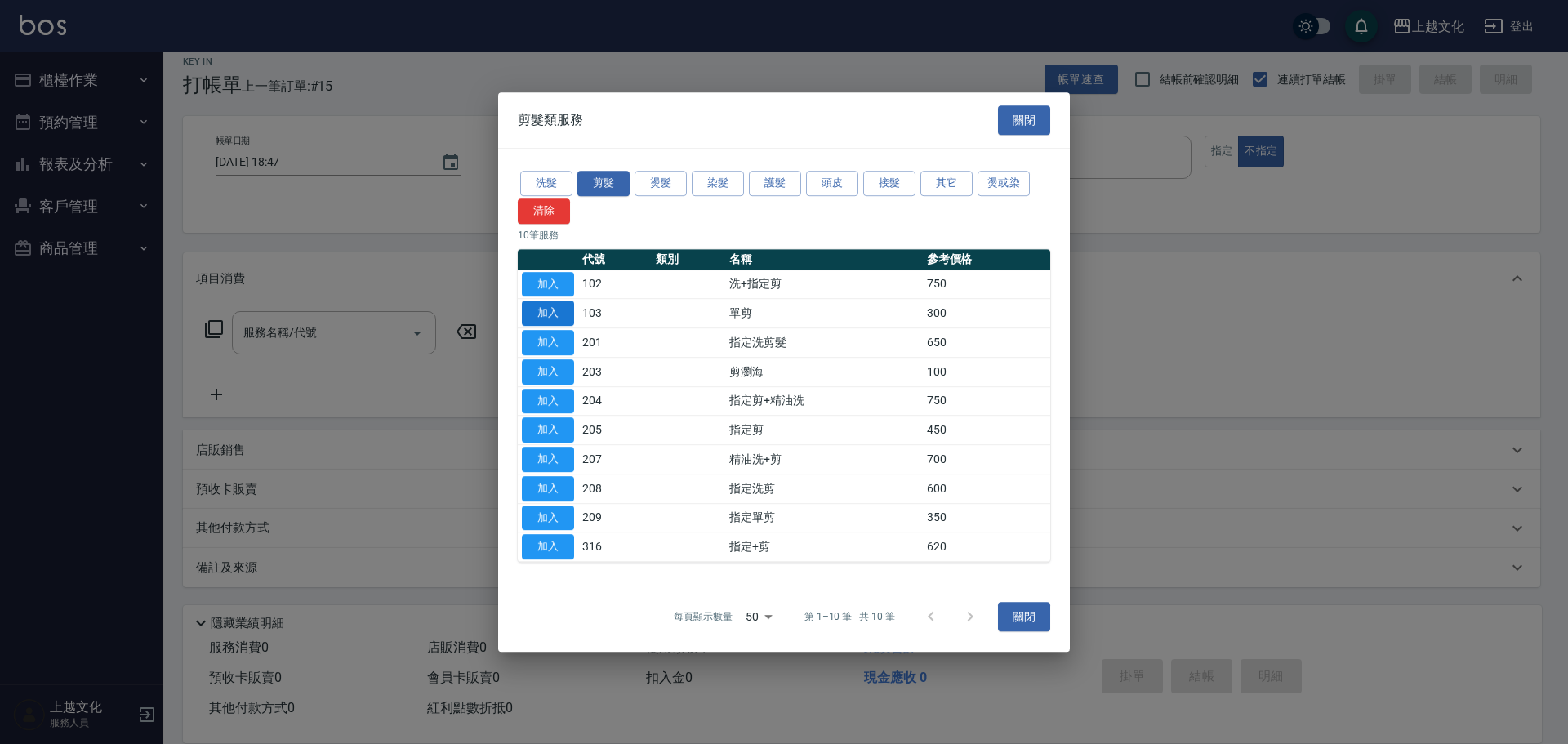
click at [550, 311] on button "加入" at bounding box center [549, 312] width 53 height 25
type input "單剪(103)"
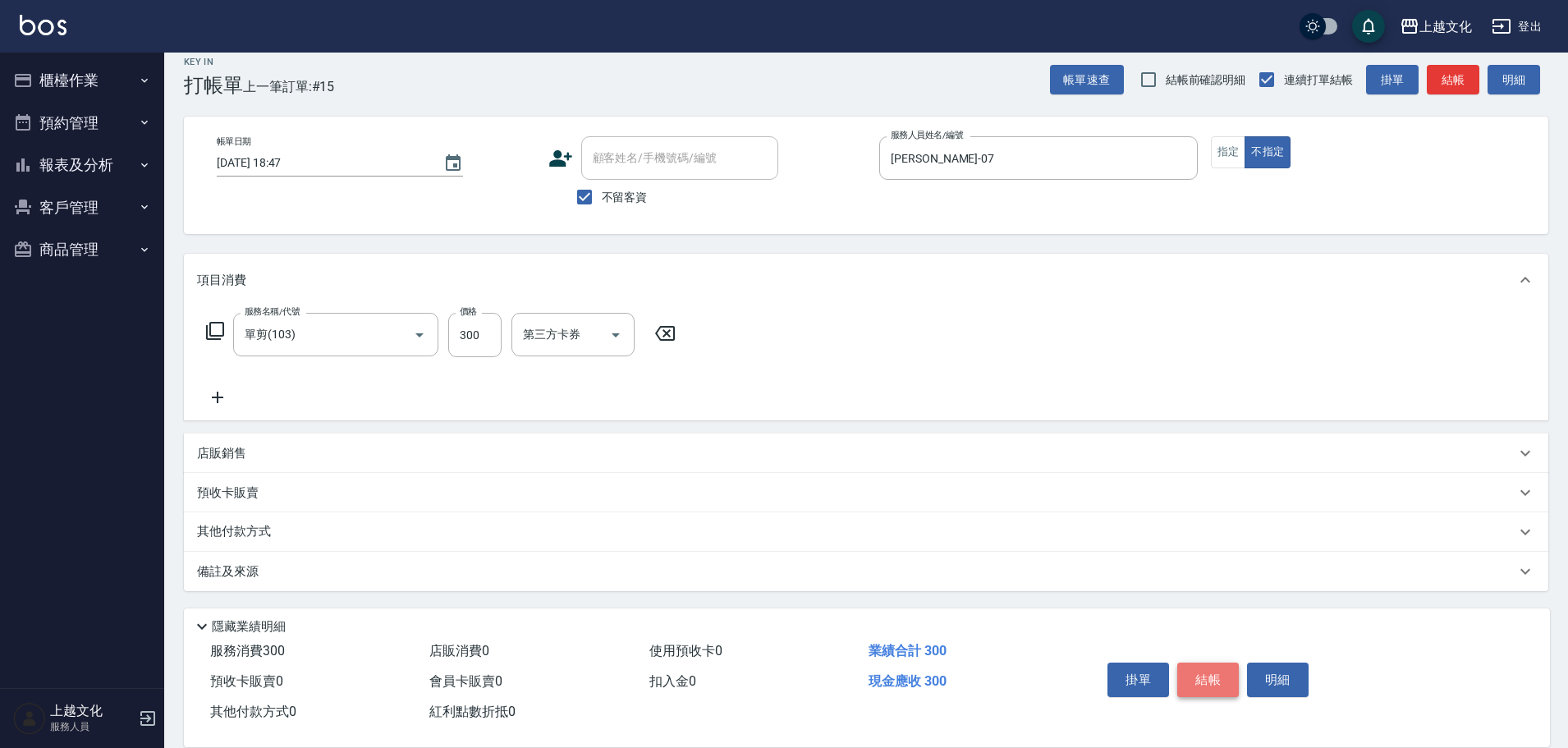
click at [1219, 663] on button "結帳" at bounding box center [1208, 679] width 62 height 34
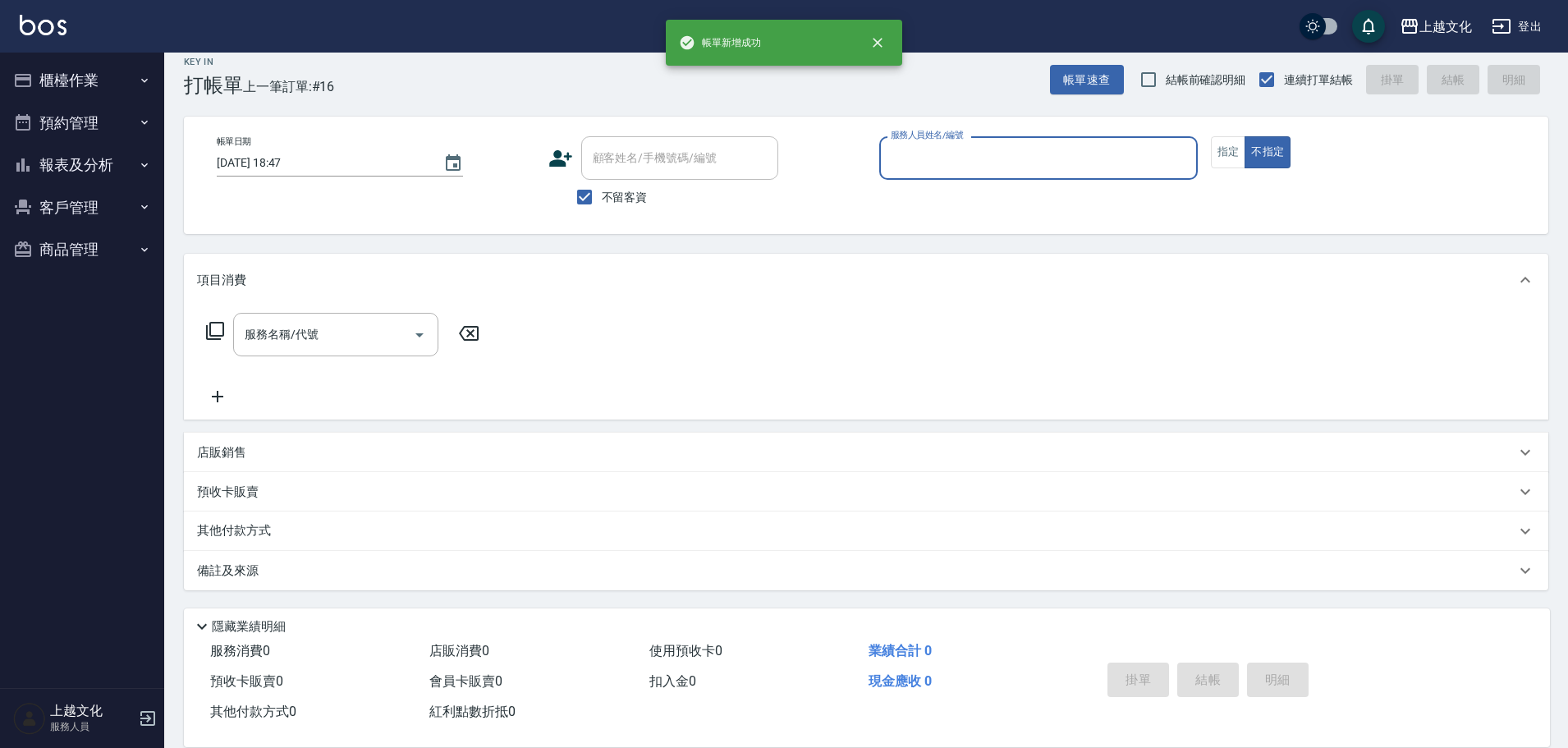
drag, startPoint x: 929, startPoint y: 152, endPoint x: 938, endPoint y: 154, distance: 9.2
click at [935, 153] on input "服務人員姓名/編號" at bounding box center [1039, 158] width 304 height 29
click at [938, 154] on input "服務人員姓名/編號" at bounding box center [1039, 158] width 304 height 29
drag, startPoint x: 957, startPoint y: 156, endPoint x: 994, endPoint y: 168, distance: 38.9
click at [963, 160] on input "服務人員姓名/編號" at bounding box center [1039, 158] width 304 height 29
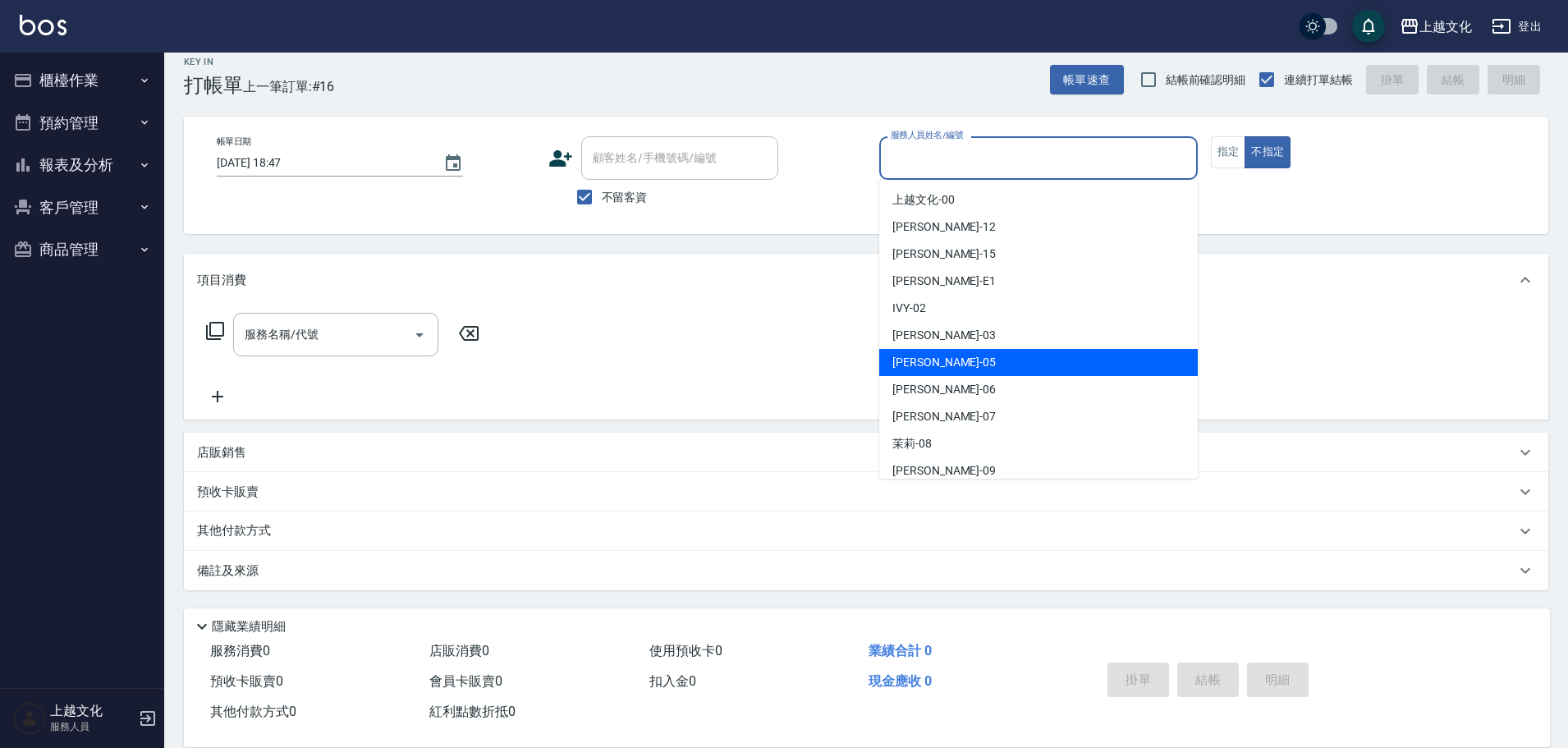
click at [940, 358] on div "[PERSON_NAME] -05" at bounding box center [1038, 362] width 319 height 27
type input "[PERSON_NAME]-05"
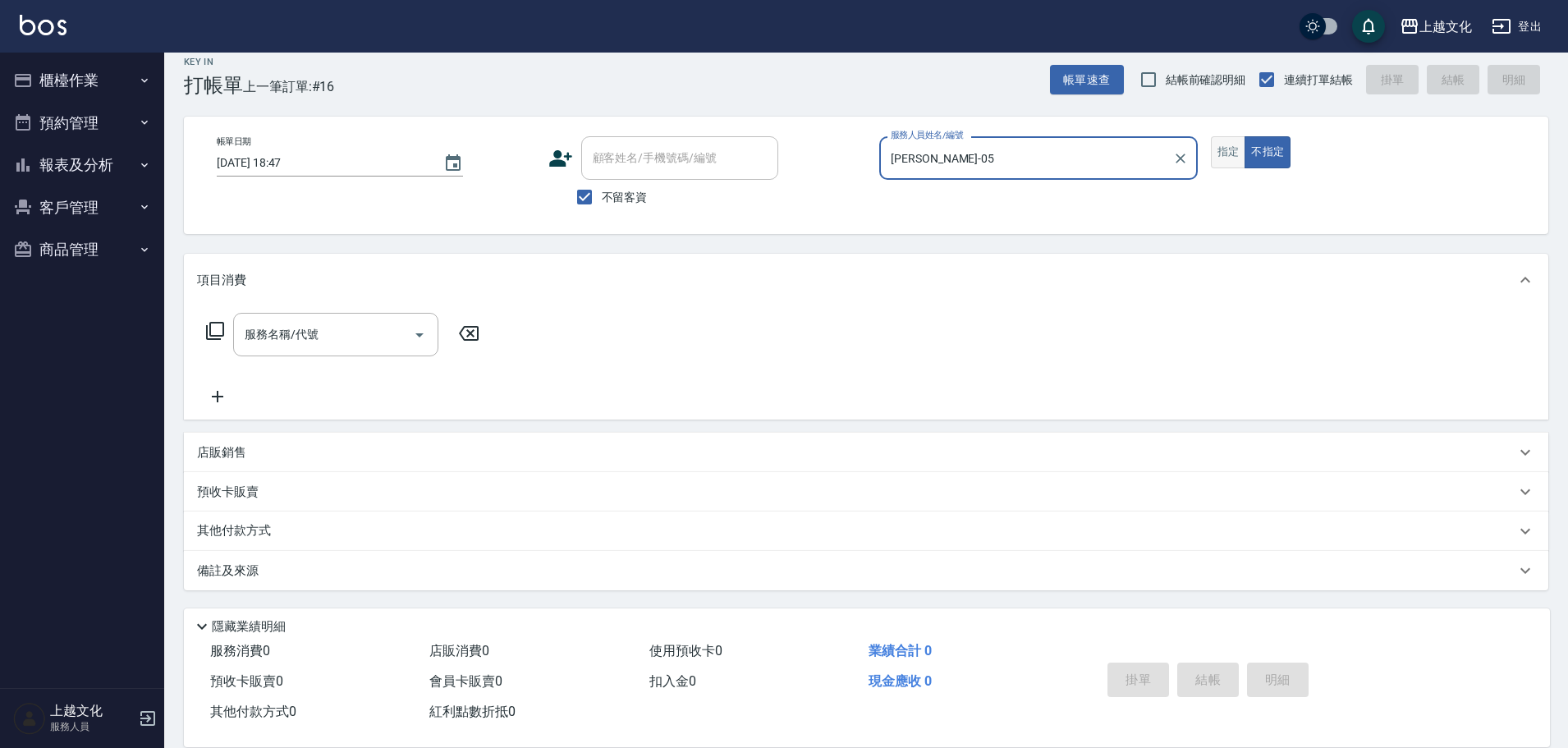
click at [1219, 160] on button "指定" at bounding box center [1228, 152] width 35 height 32
click at [219, 329] on icon at bounding box center [215, 331] width 19 height 19
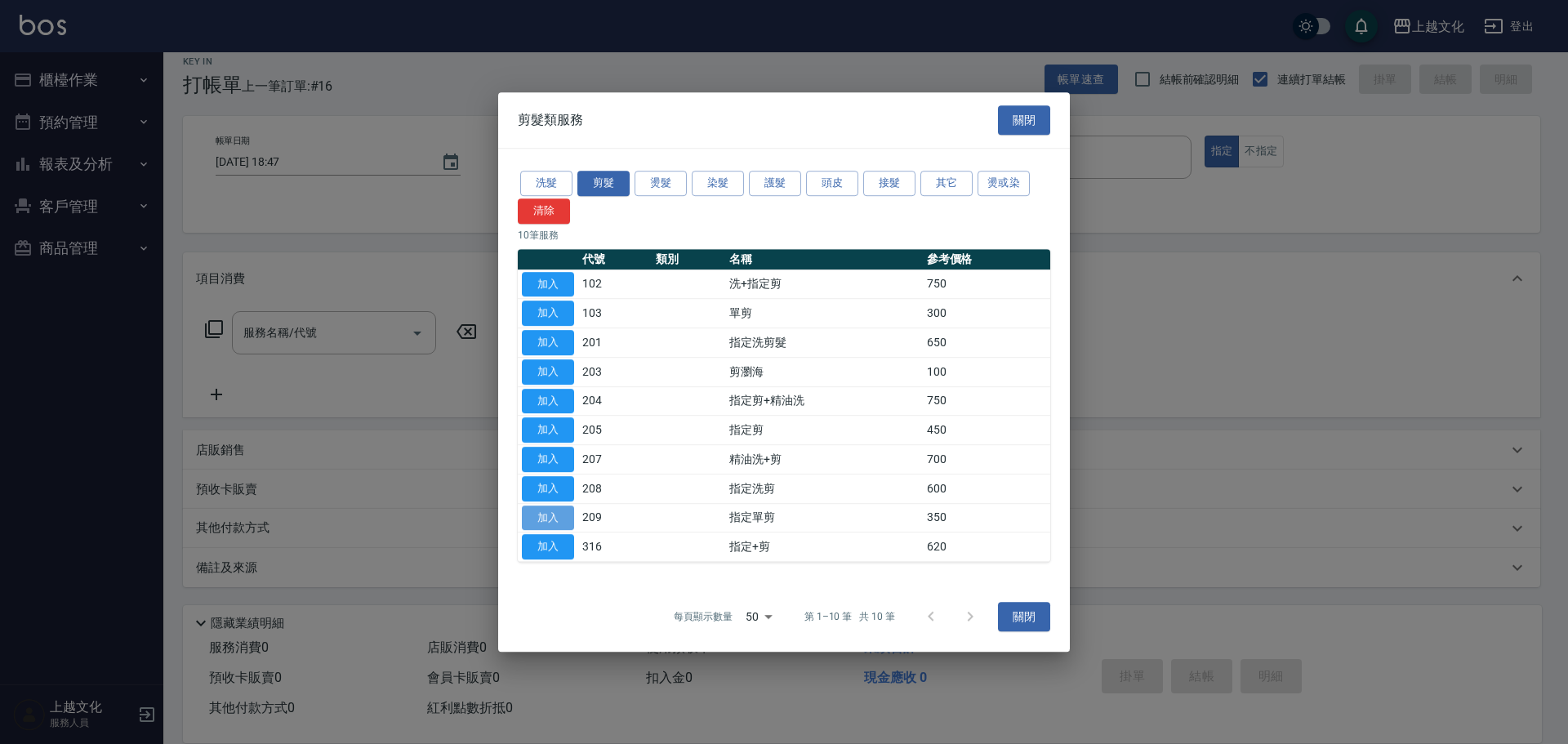
click at [538, 517] on button "加入" at bounding box center [549, 518] width 53 height 25
type input "指定單剪(209)"
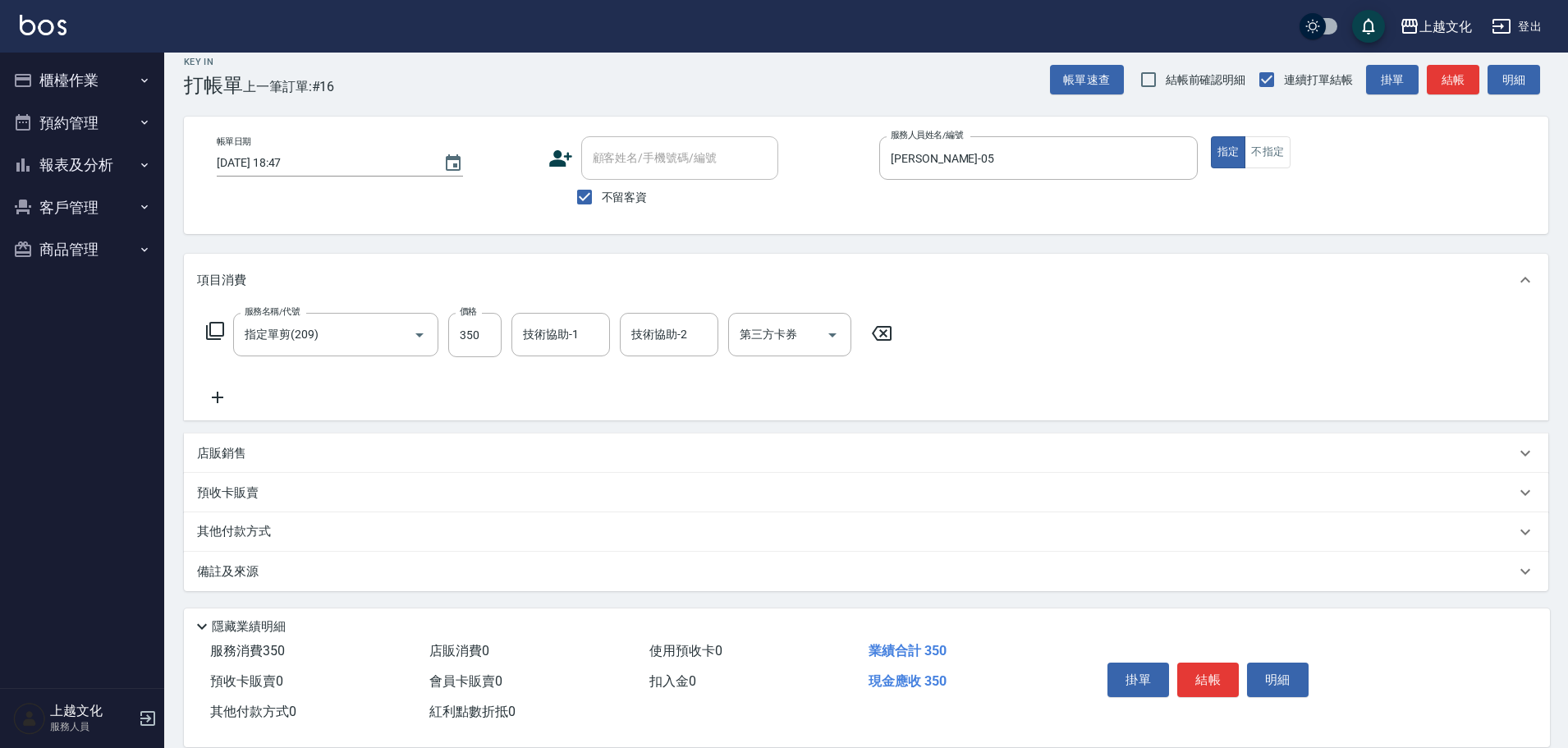
scroll to position [17, 0]
drag, startPoint x: 214, startPoint y: 532, endPoint x: 223, endPoint y: 532, distance: 9.0
click at [217, 532] on p "其他付款方式" at bounding box center [237, 531] width 82 height 18
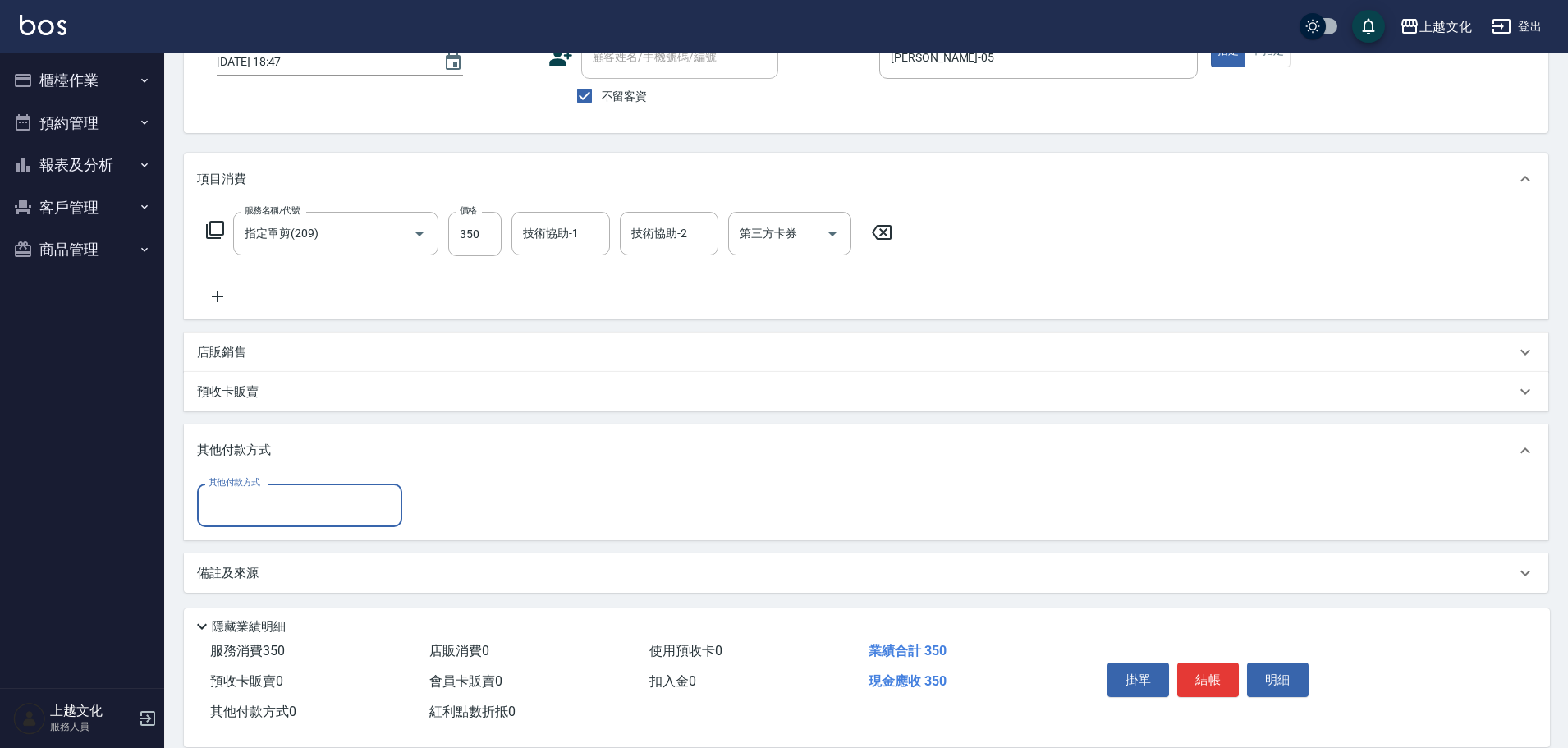
scroll to position [119, 0]
drag, startPoint x: 245, startPoint y: 505, endPoint x: 247, endPoint y: 516, distance: 11.2
click at [245, 506] on input "其他付款方式" at bounding box center [300, 503] width 191 height 29
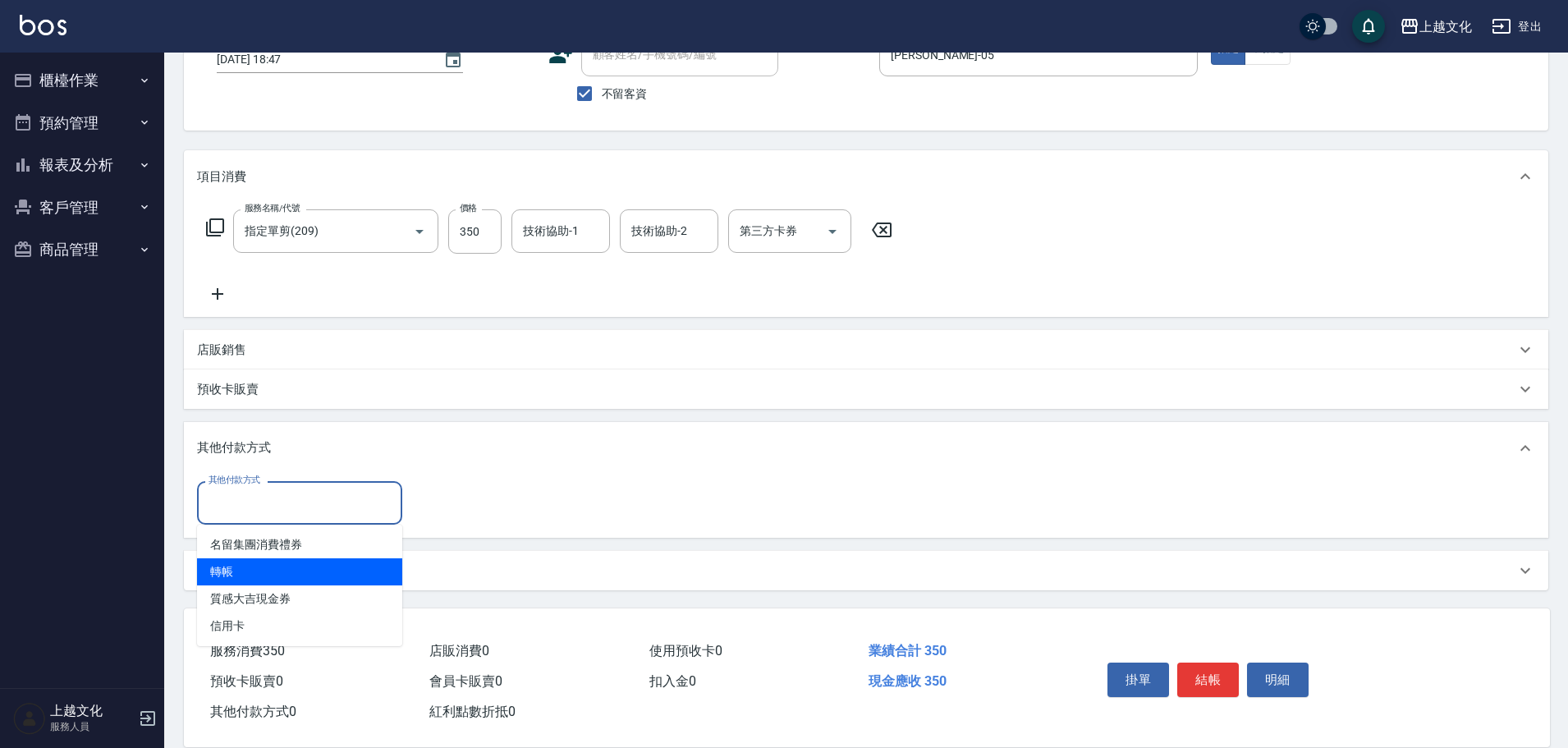
drag, startPoint x: 259, startPoint y: 572, endPoint x: 359, endPoint y: 565, distance: 100.2
click at [262, 571] on span "轉帳" at bounding box center [299, 572] width 206 height 27
type input "轉帳"
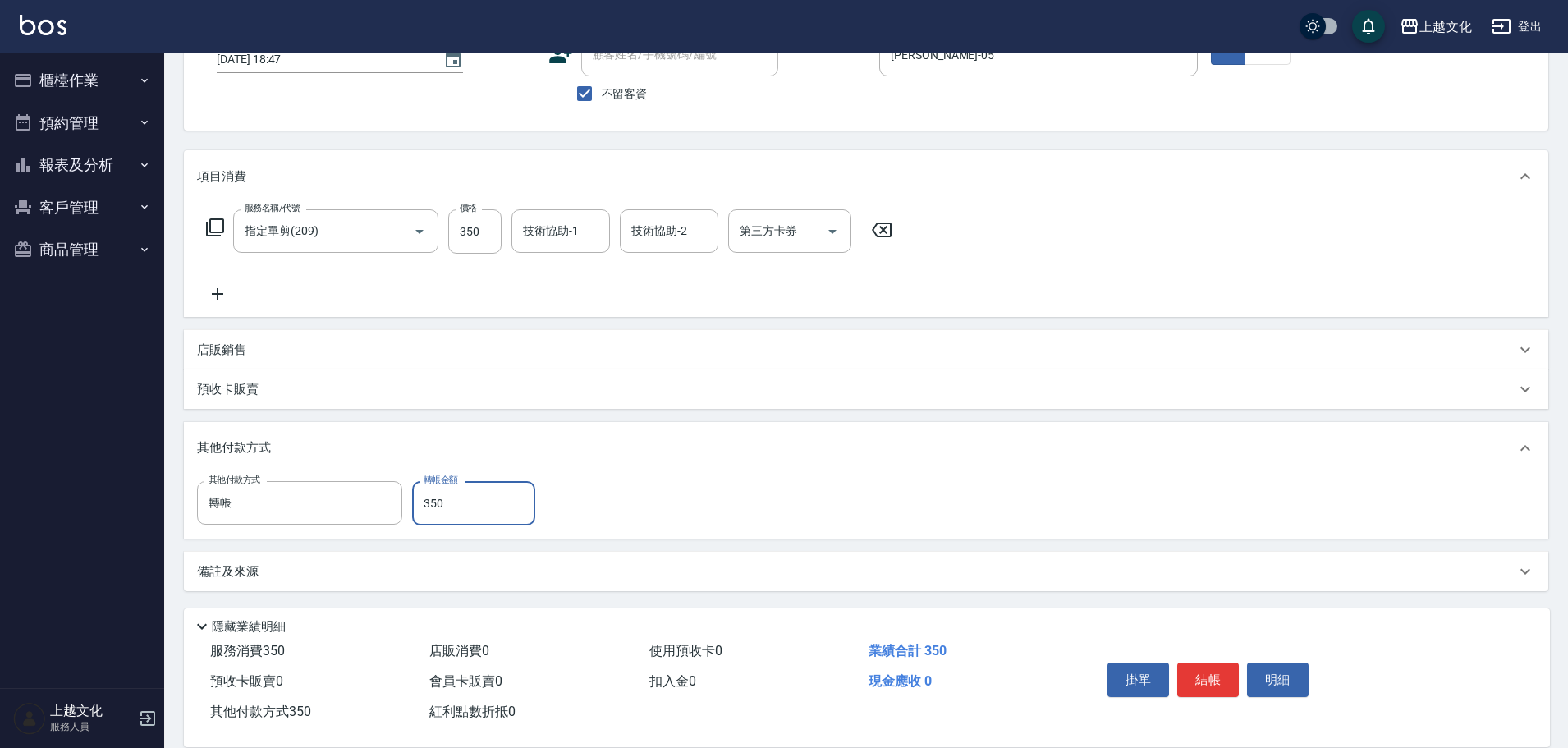
type input "350"
click at [1204, 683] on button "結帳" at bounding box center [1208, 679] width 62 height 34
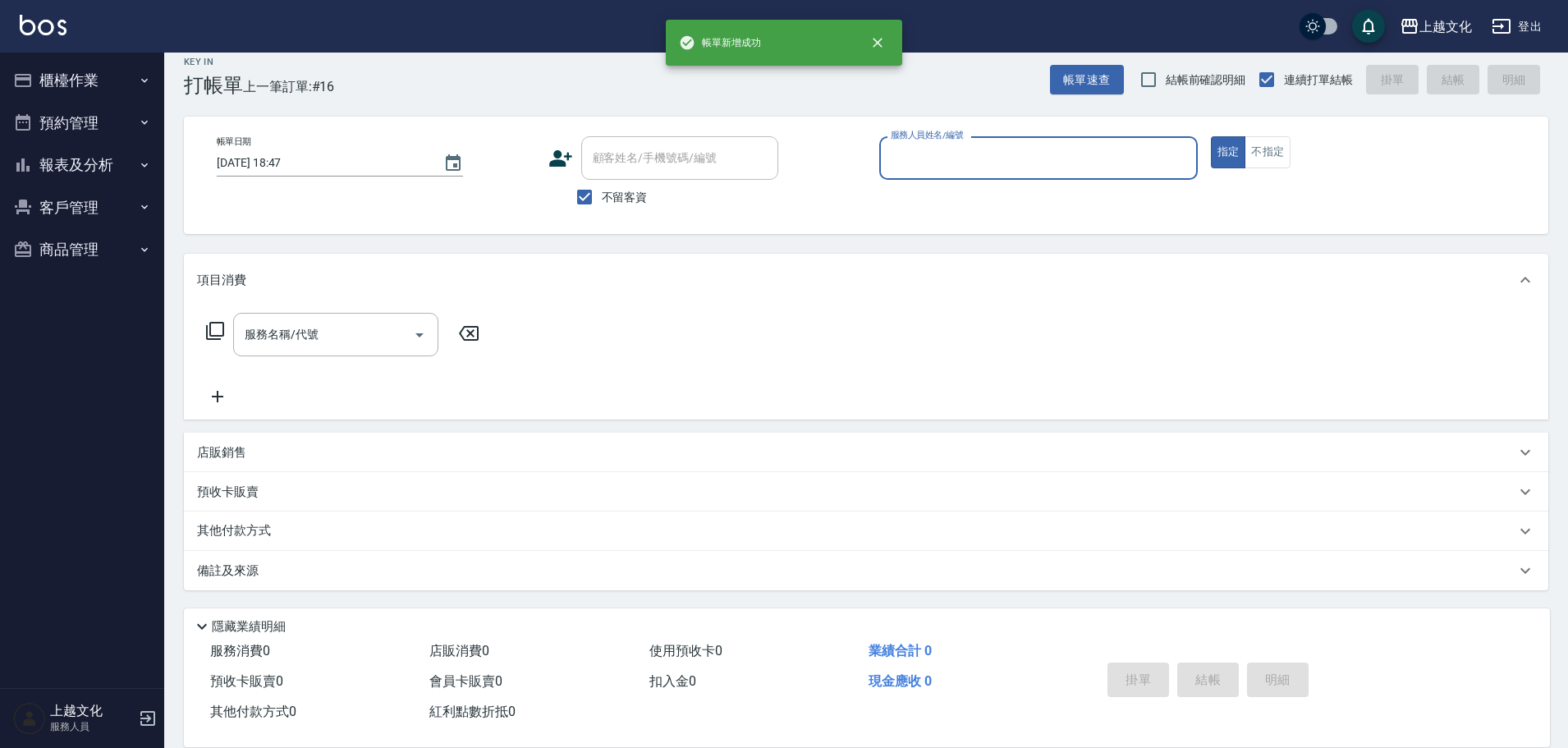
scroll to position [16, 0]
click at [1071, 168] on input "服務人員姓名/編號" at bounding box center [1039, 158] width 304 height 29
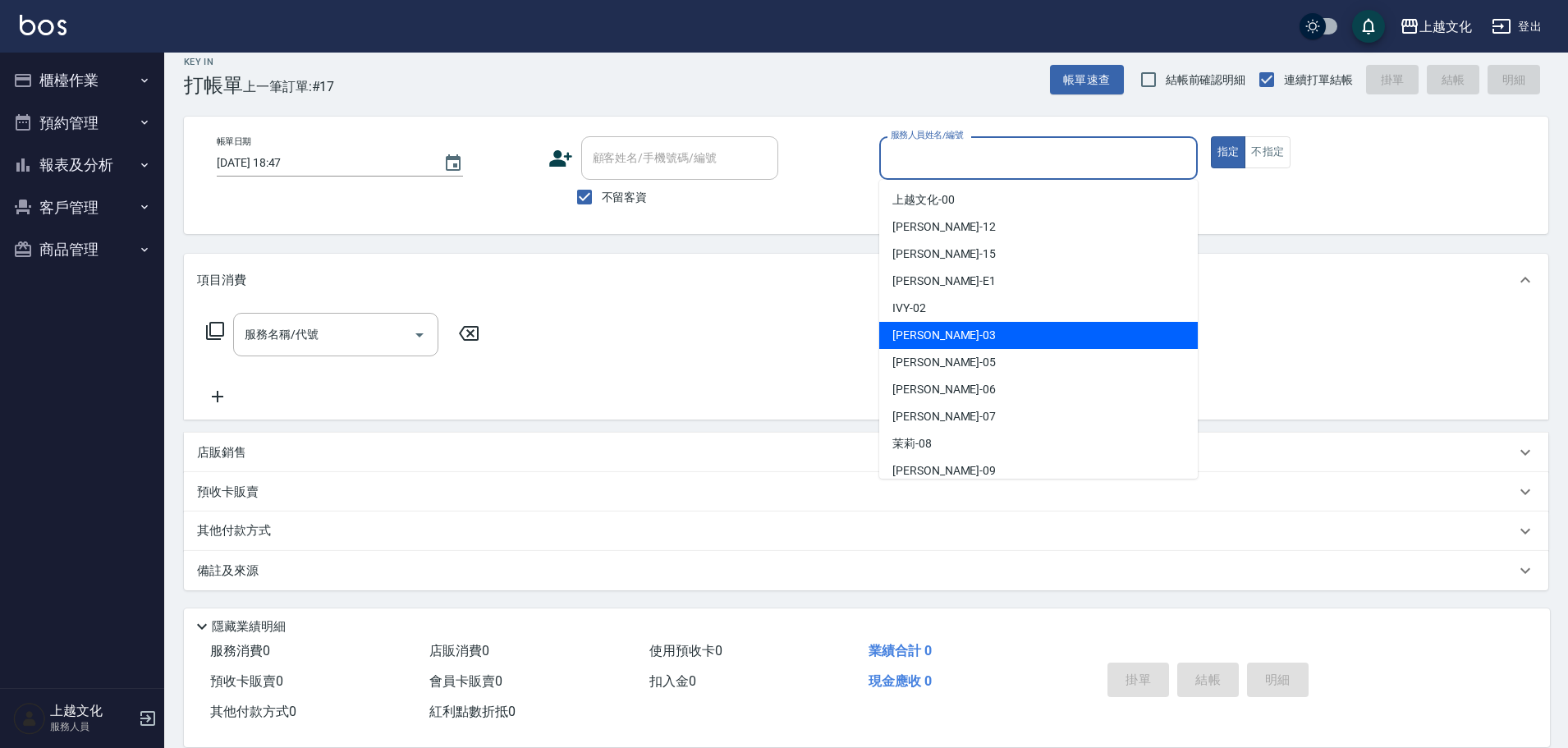
click at [970, 335] on div "[PERSON_NAME] -03" at bounding box center [1038, 335] width 319 height 27
type input "[PERSON_NAME]-03"
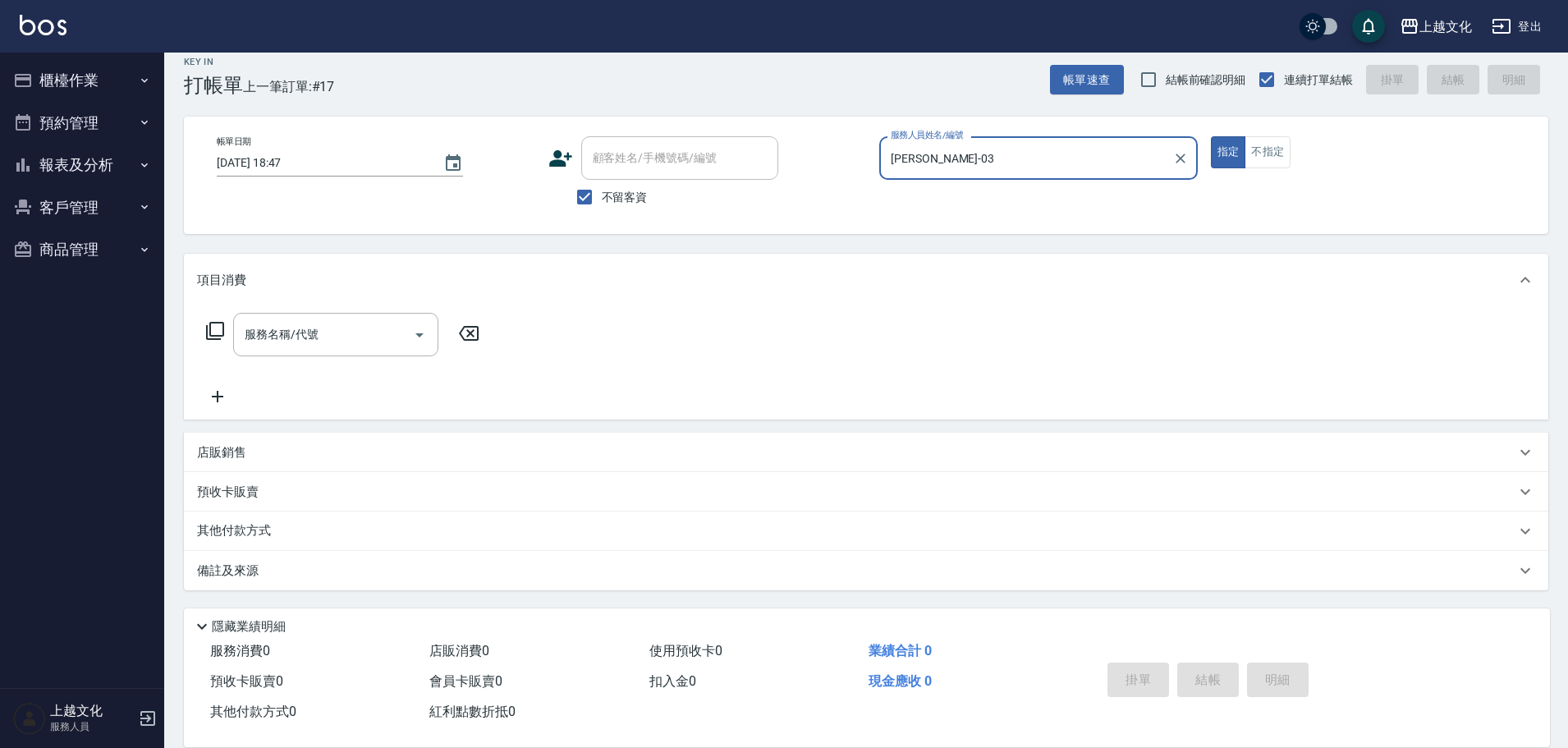
click at [211, 331] on icon at bounding box center [215, 331] width 18 height 18
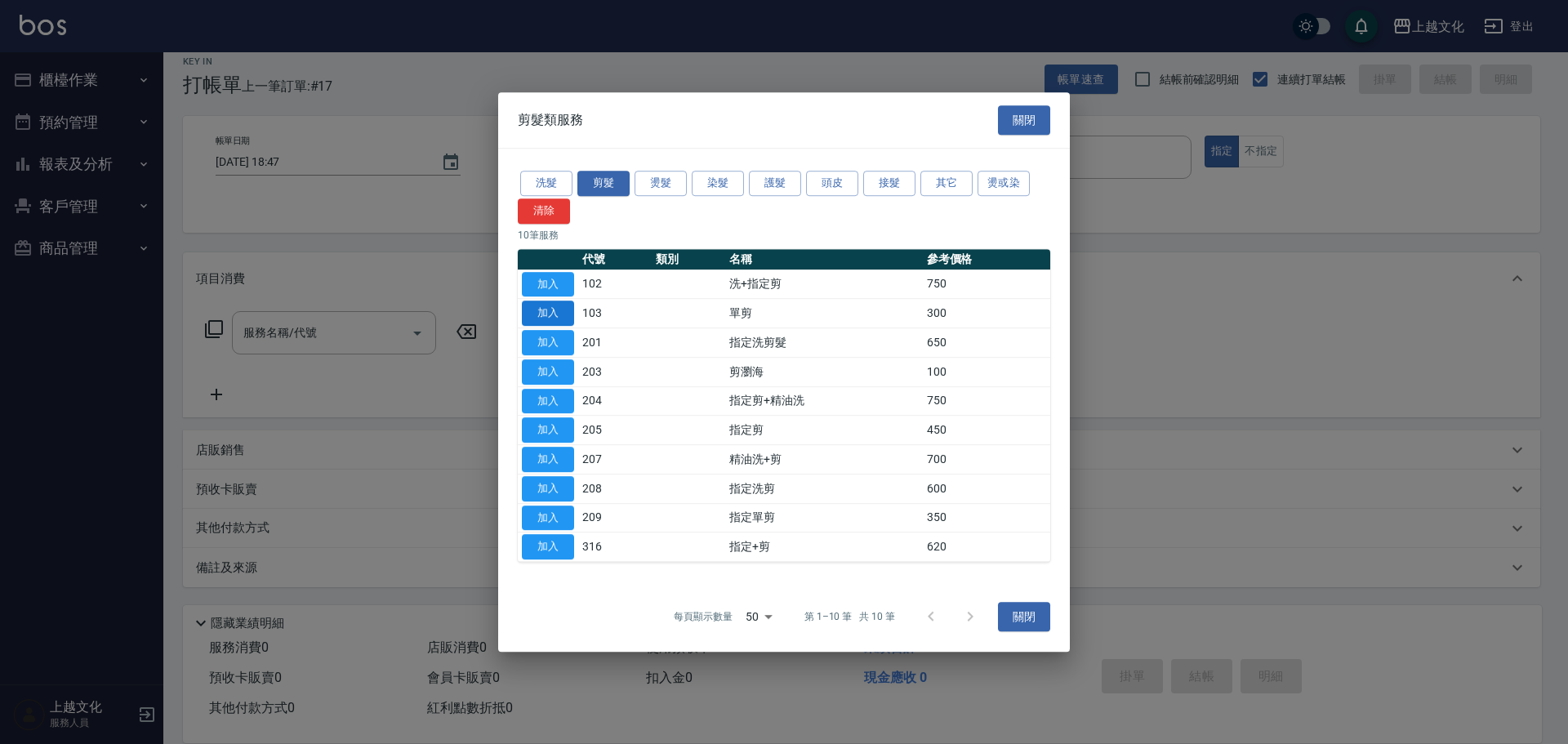
click at [556, 311] on button "加入" at bounding box center [549, 312] width 53 height 25
type input "單剪(103)"
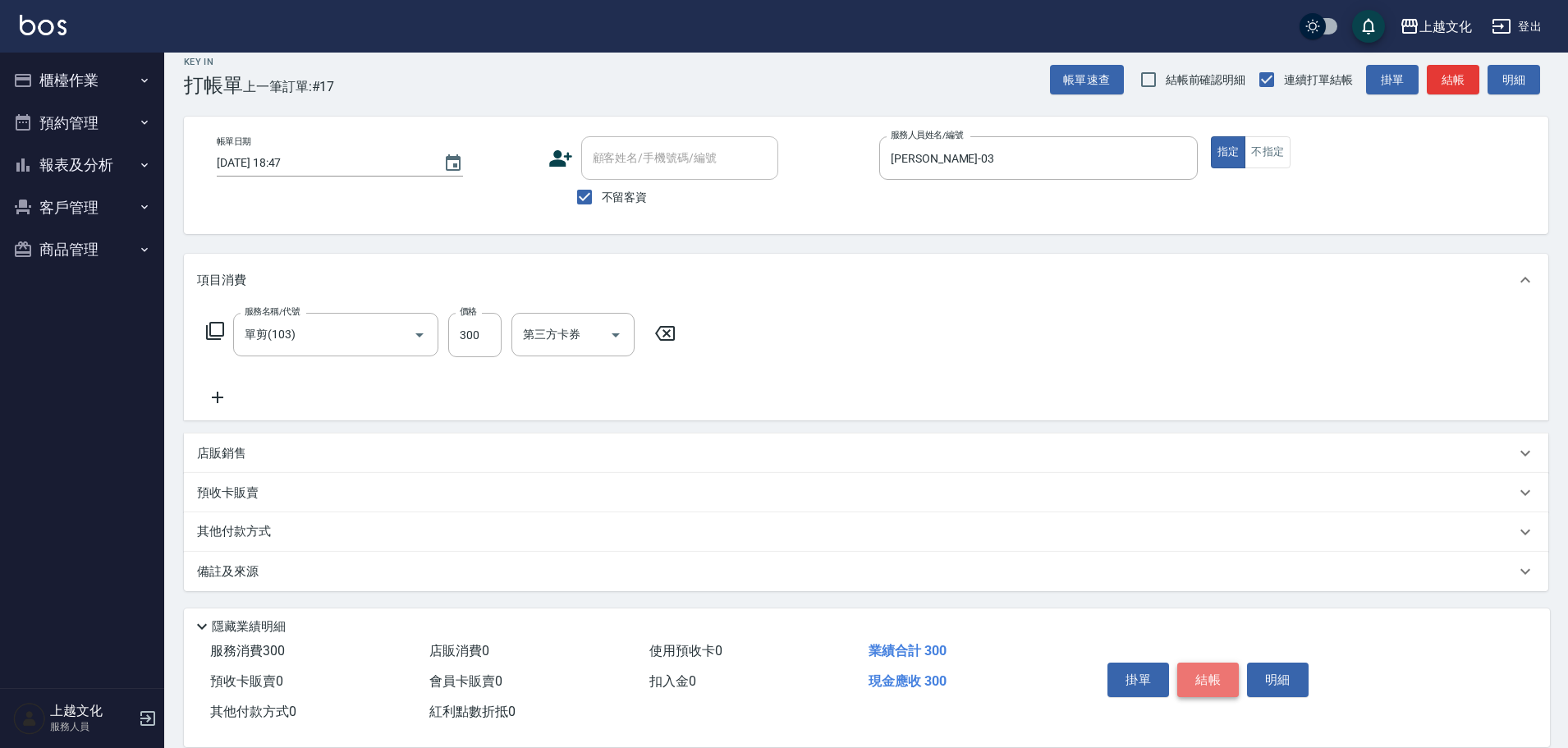
click at [1219, 673] on button "結帳" at bounding box center [1208, 679] width 62 height 34
drag, startPoint x: 1219, startPoint y: 673, endPoint x: 1189, endPoint y: 699, distance: 39.7
click at [1219, 673] on div "掛單 結帳 明細" at bounding box center [1208, 681] width 214 height 52
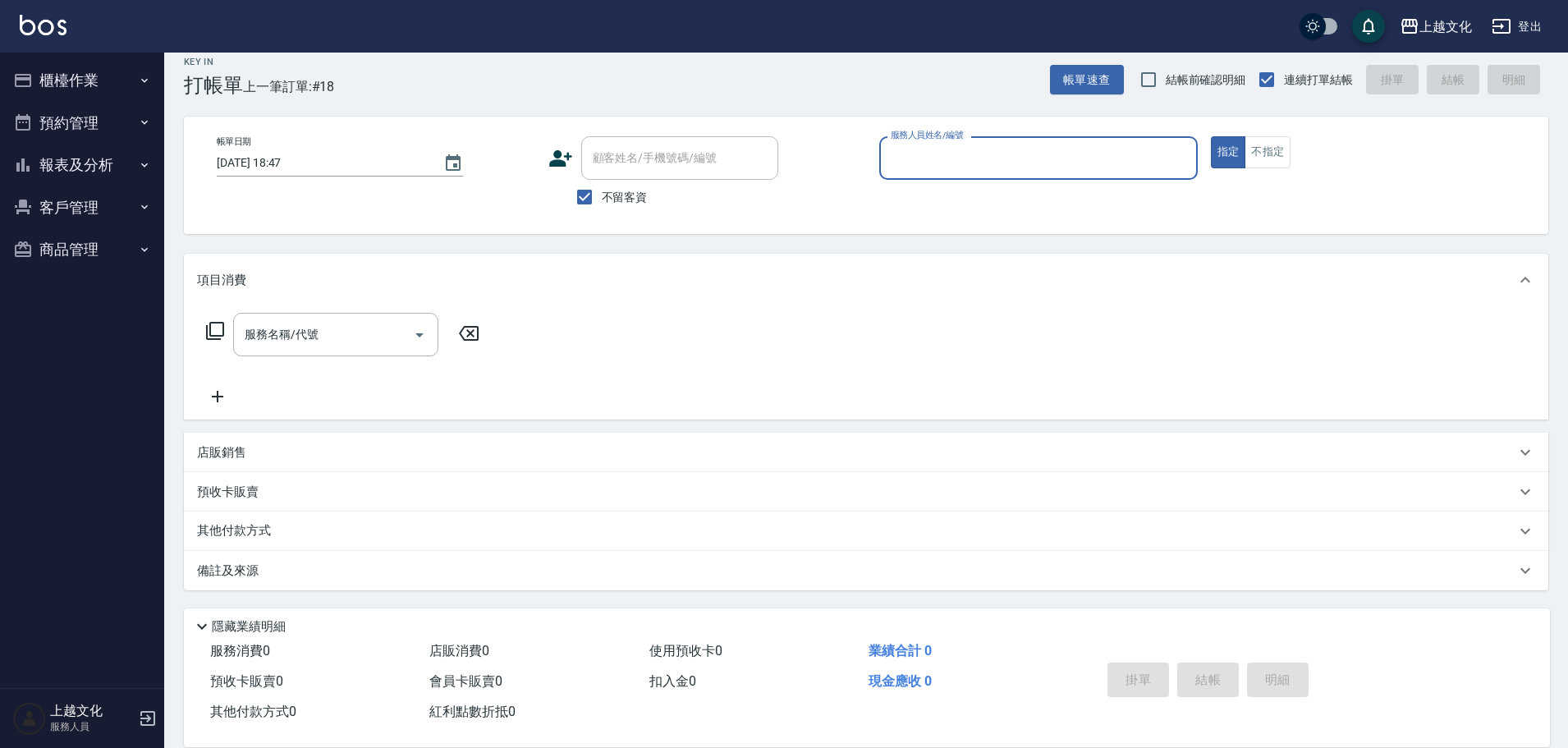
click at [981, 140] on div "服務人員姓名/編號" at bounding box center [1038, 157] width 319 height 43
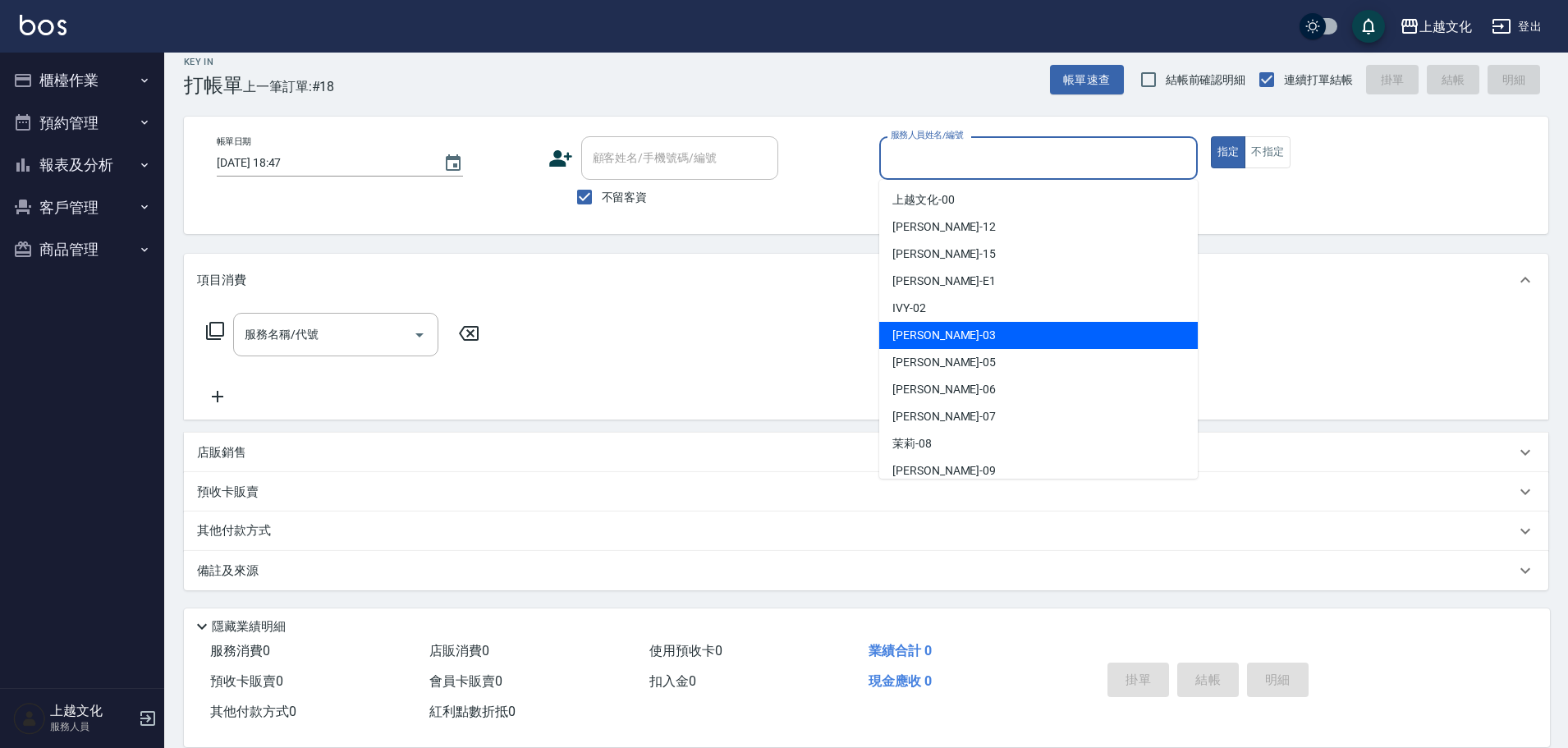
click at [969, 325] on div "[PERSON_NAME] -03" at bounding box center [1038, 335] width 319 height 27
type input "[PERSON_NAME]-03"
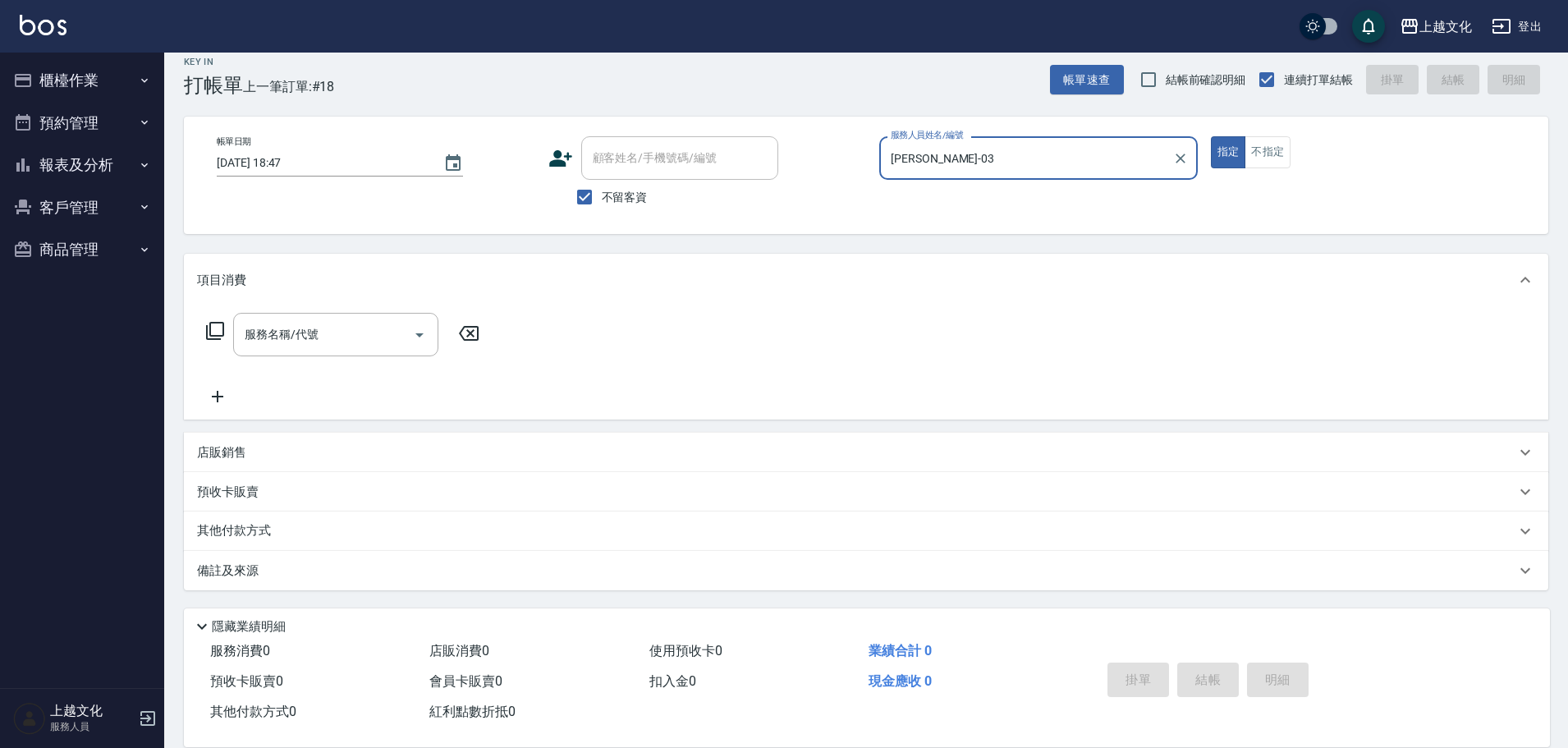
click at [213, 332] on icon at bounding box center [215, 331] width 19 height 19
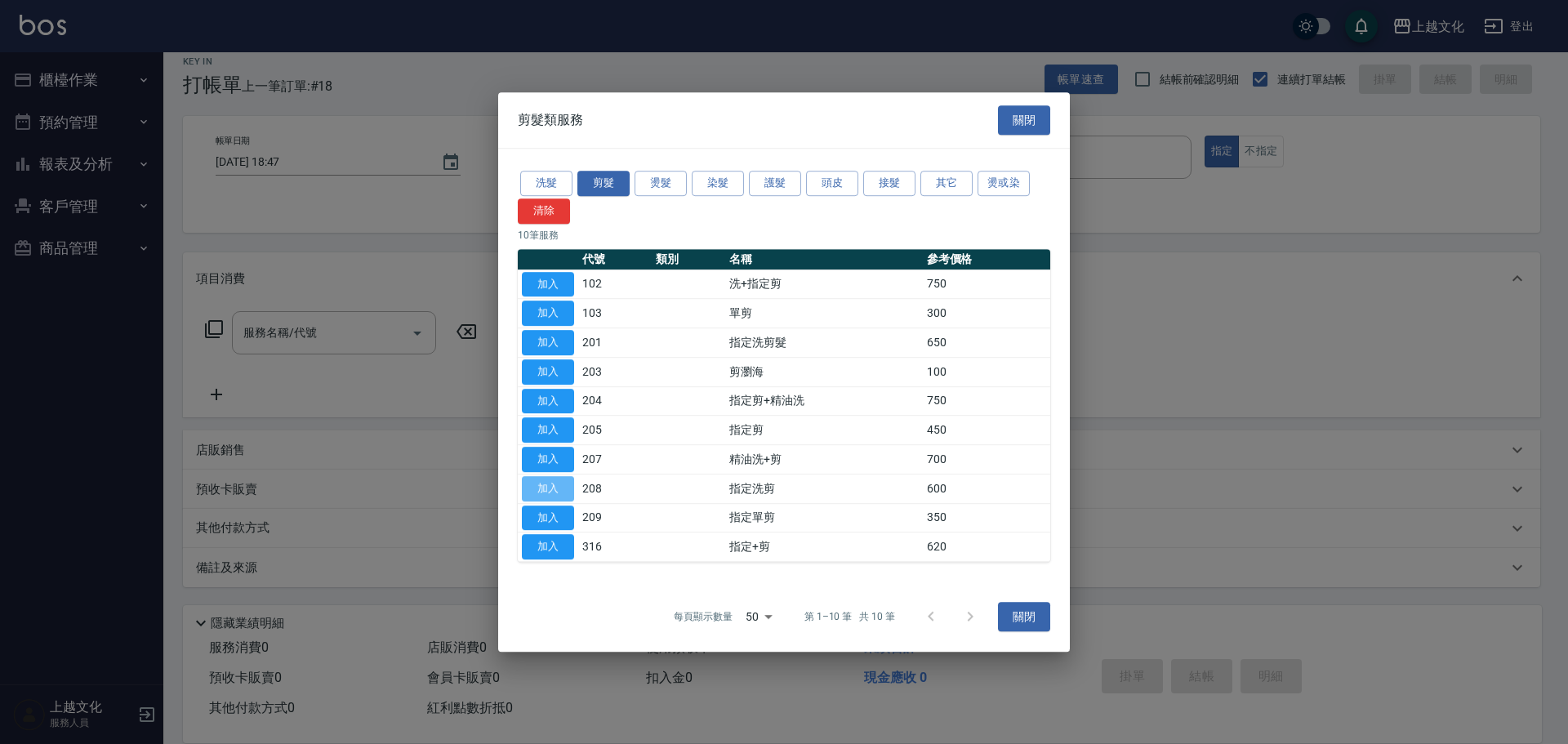
drag, startPoint x: 558, startPoint y: 483, endPoint x: 602, endPoint y: 503, distance: 48.3
click at [560, 486] on button "加入" at bounding box center [549, 488] width 53 height 25
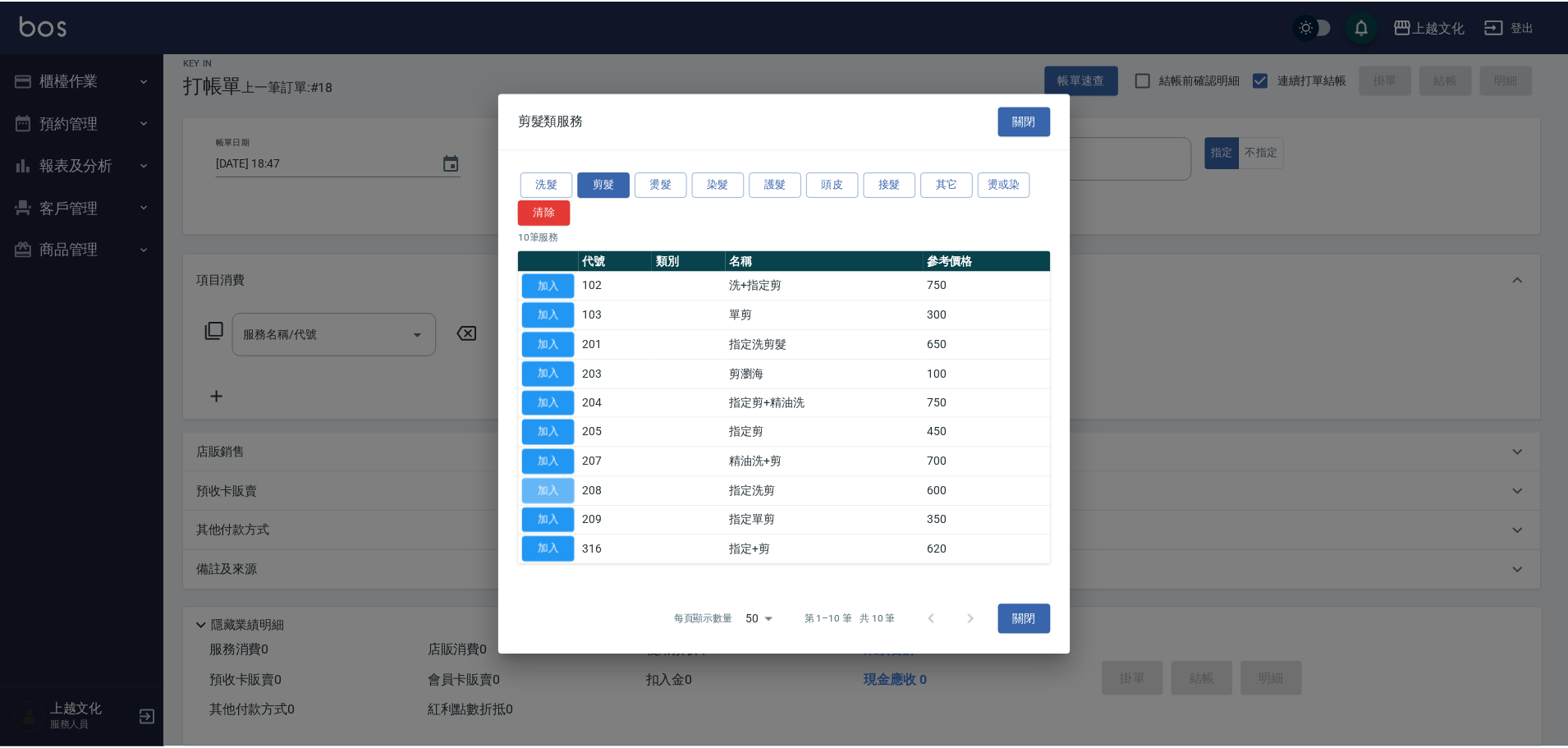
type input "指定洗剪(208)"
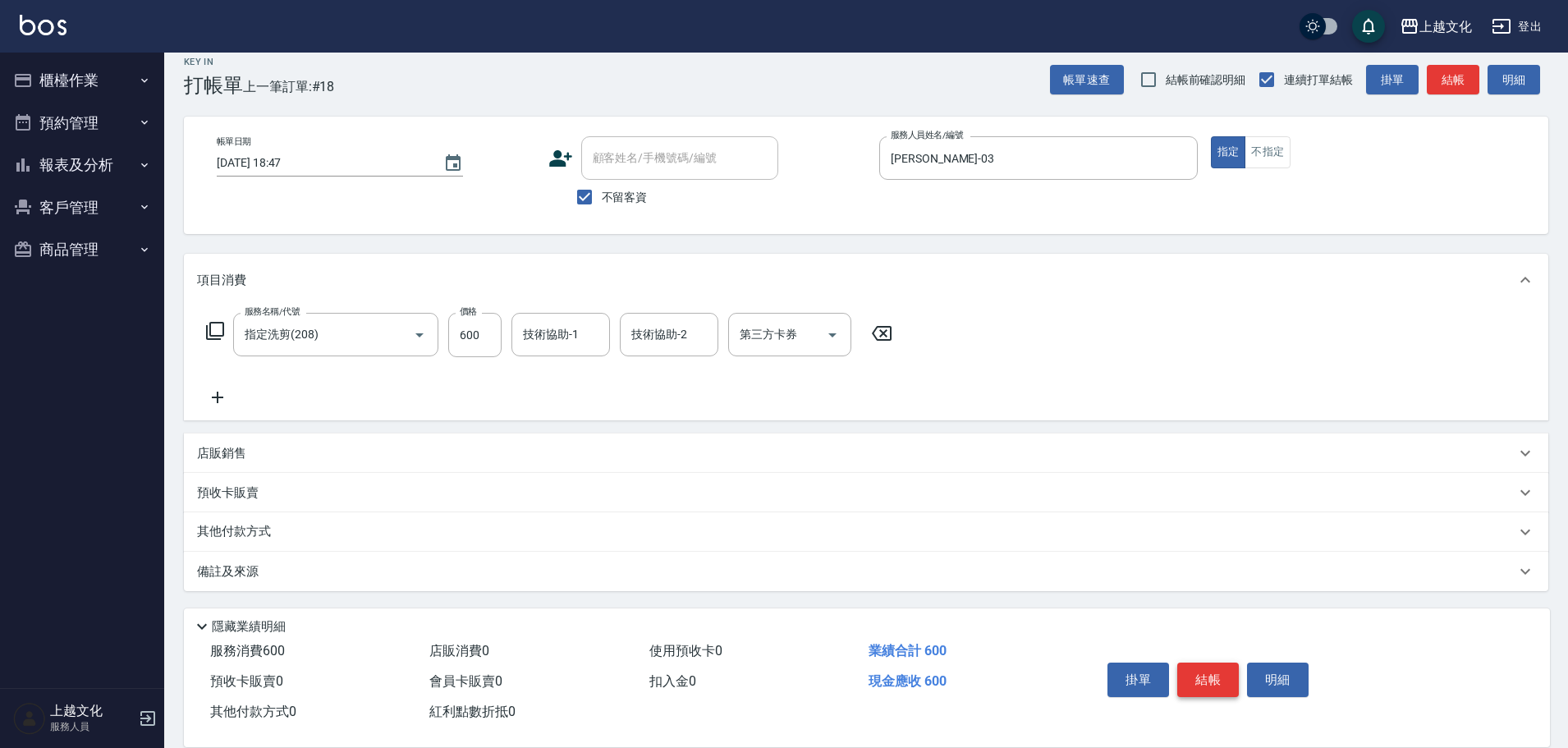
click at [1208, 683] on button "結帳" at bounding box center [1208, 679] width 62 height 34
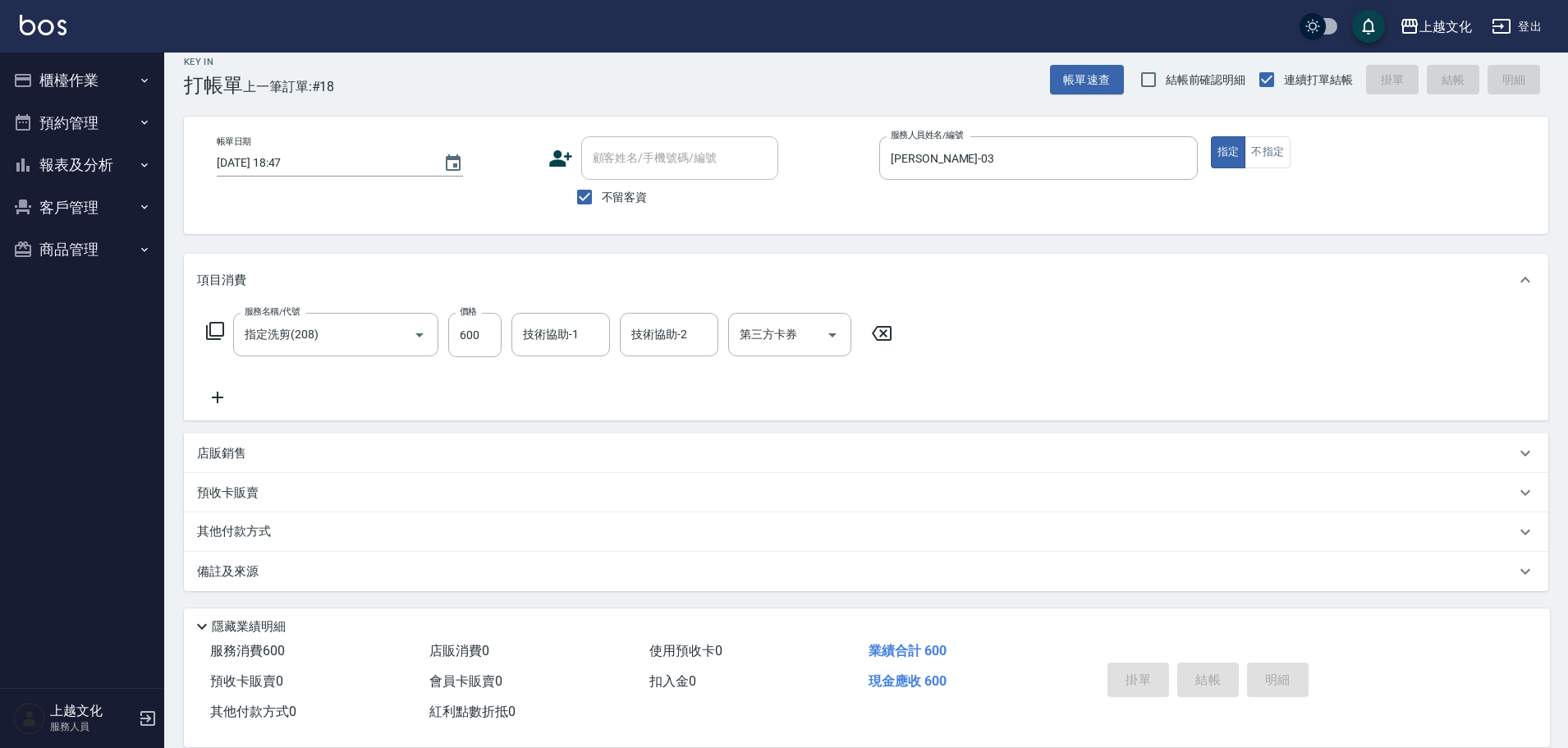
type input "[DATE] 18:48"
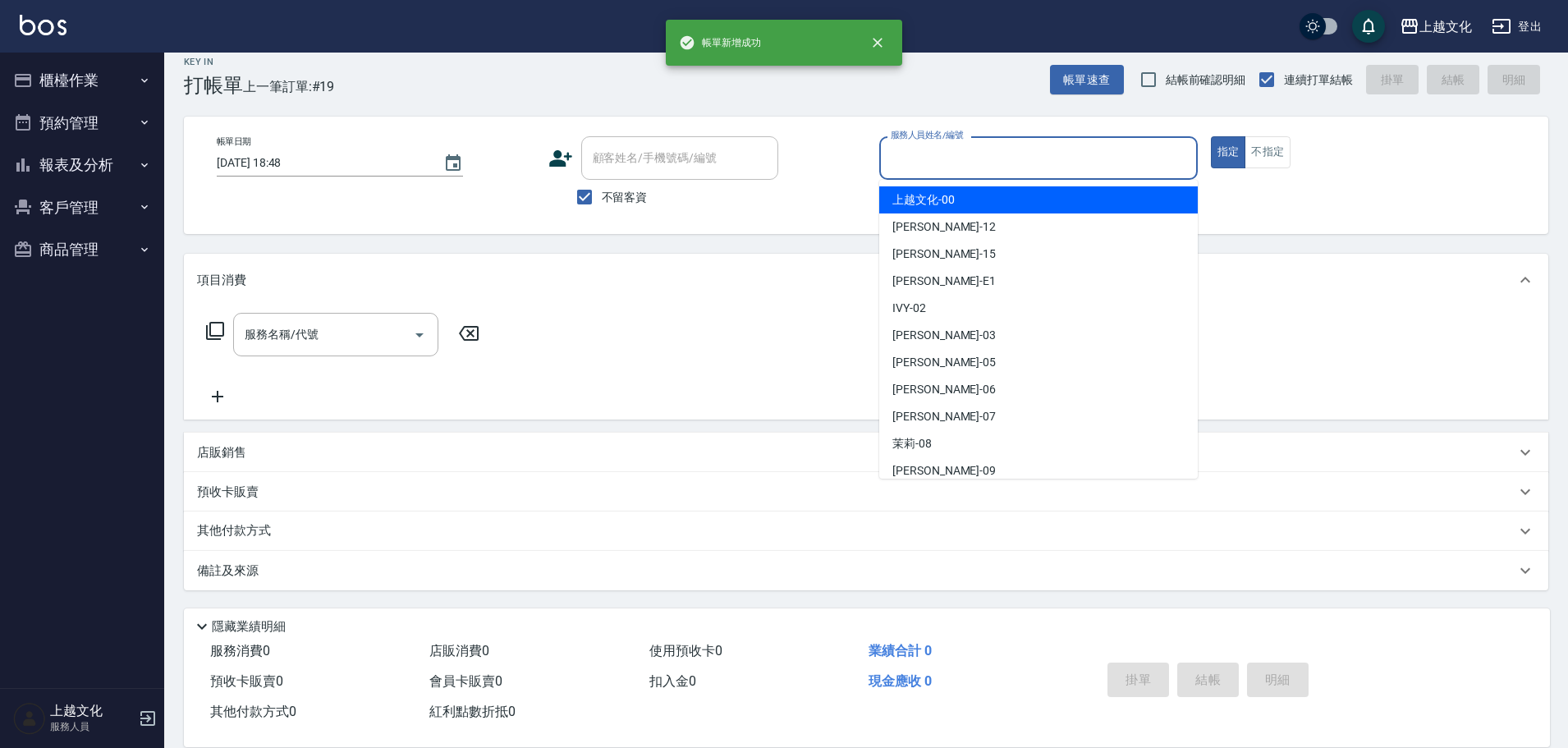
click at [969, 170] on input "服務人員姓名/編號" at bounding box center [1039, 158] width 304 height 29
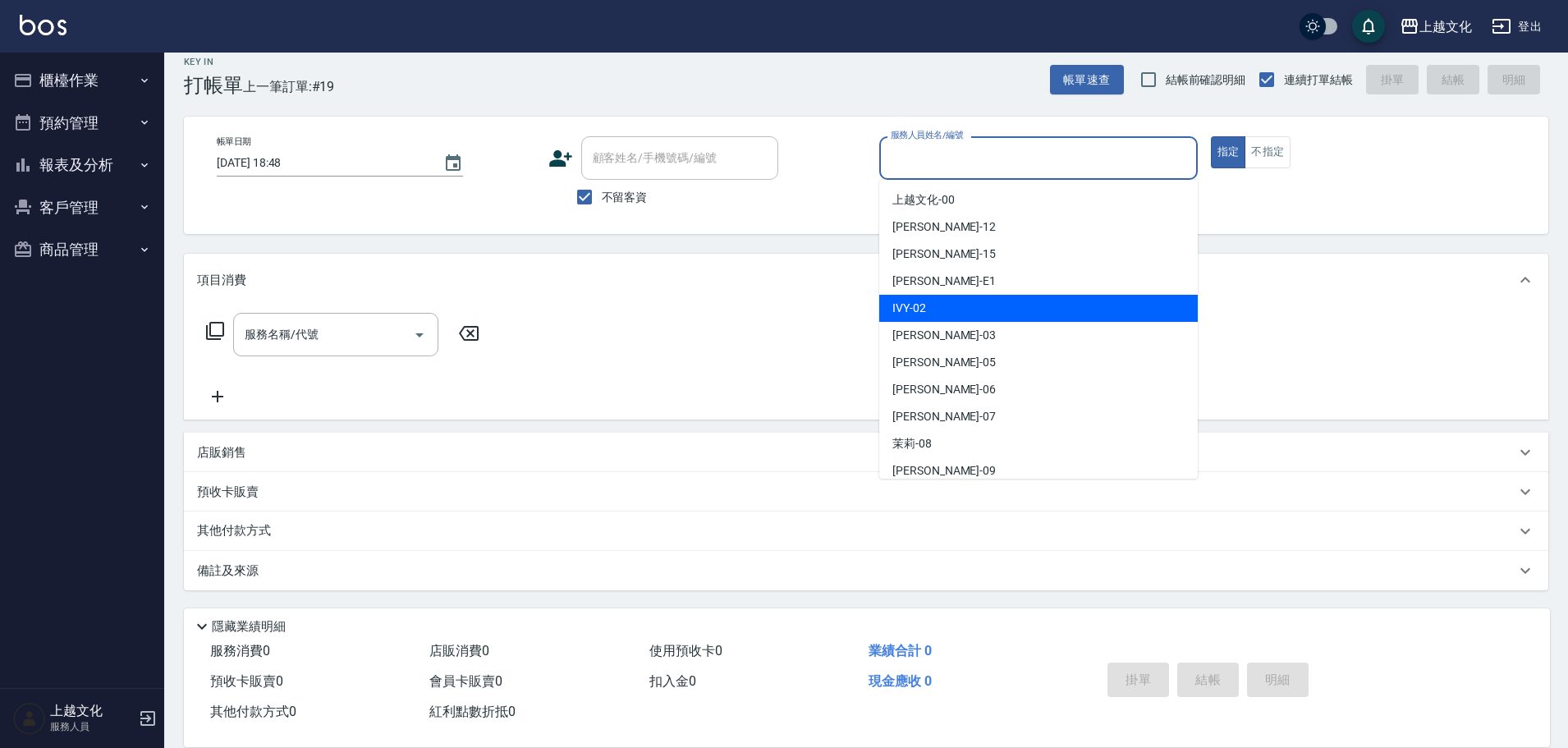
click at [955, 306] on div "IVY -02" at bounding box center [1038, 308] width 319 height 27
type input "IVY-02"
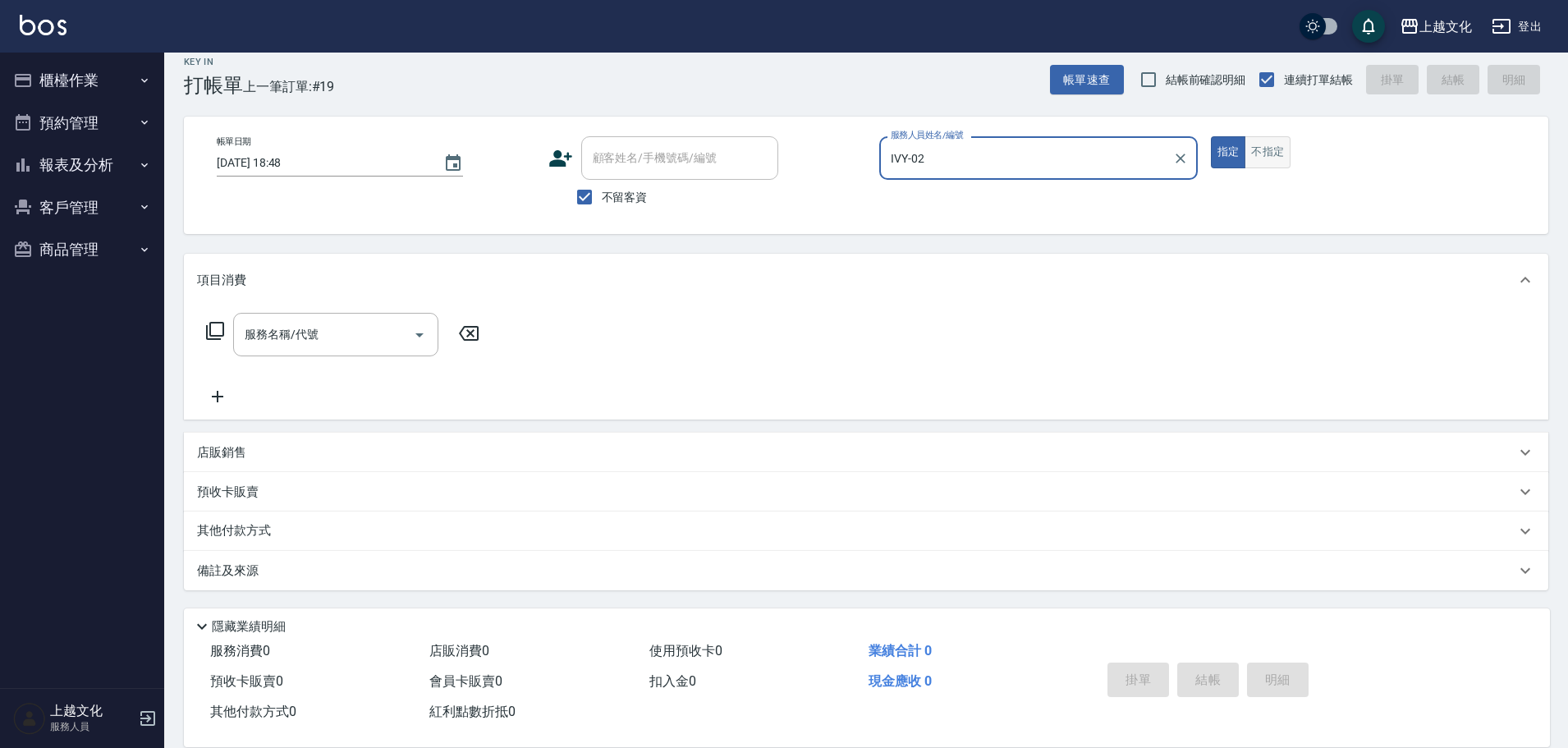
click at [1277, 149] on button "不指定" at bounding box center [1268, 152] width 46 height 32
click at [214, 331] on icon at bounding box center [215, 331] width 19 height 19
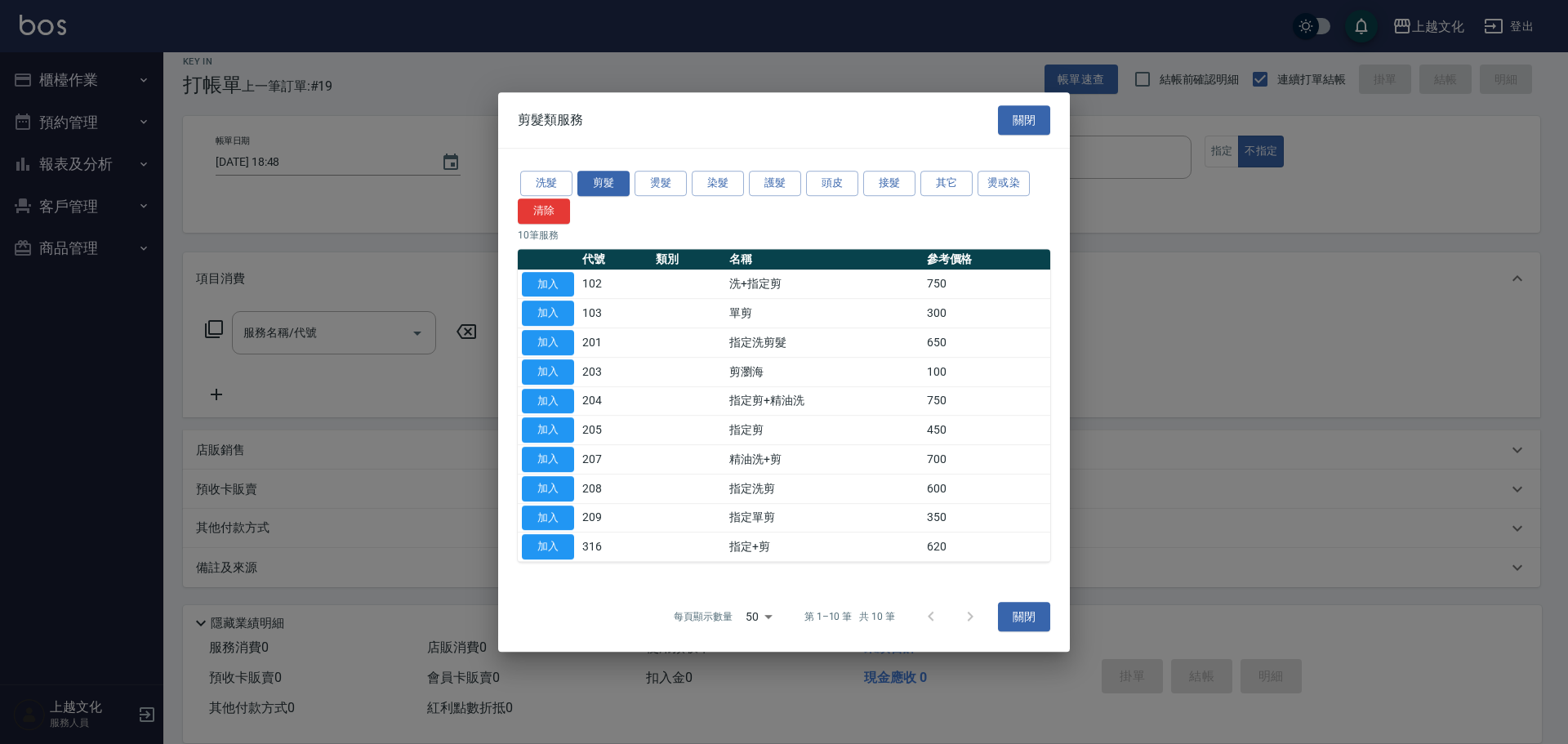
click at [543, 308] on button "加入" at bounding box center [549, 312] width 53 height 25
type input "單剪(103)"
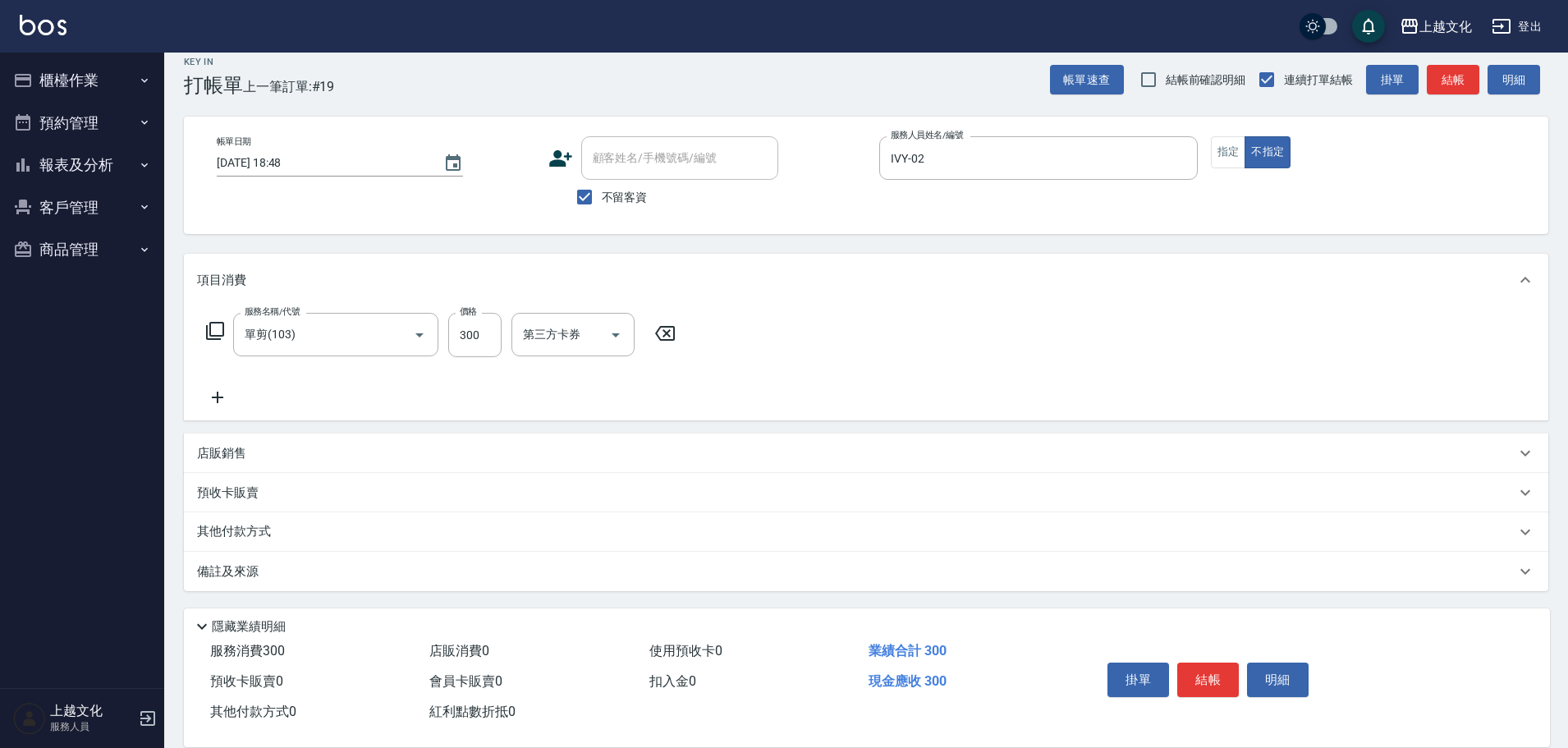
click at [1209, 684] on button "結帳" at bounding box center [1208, 679] width 62 height 34
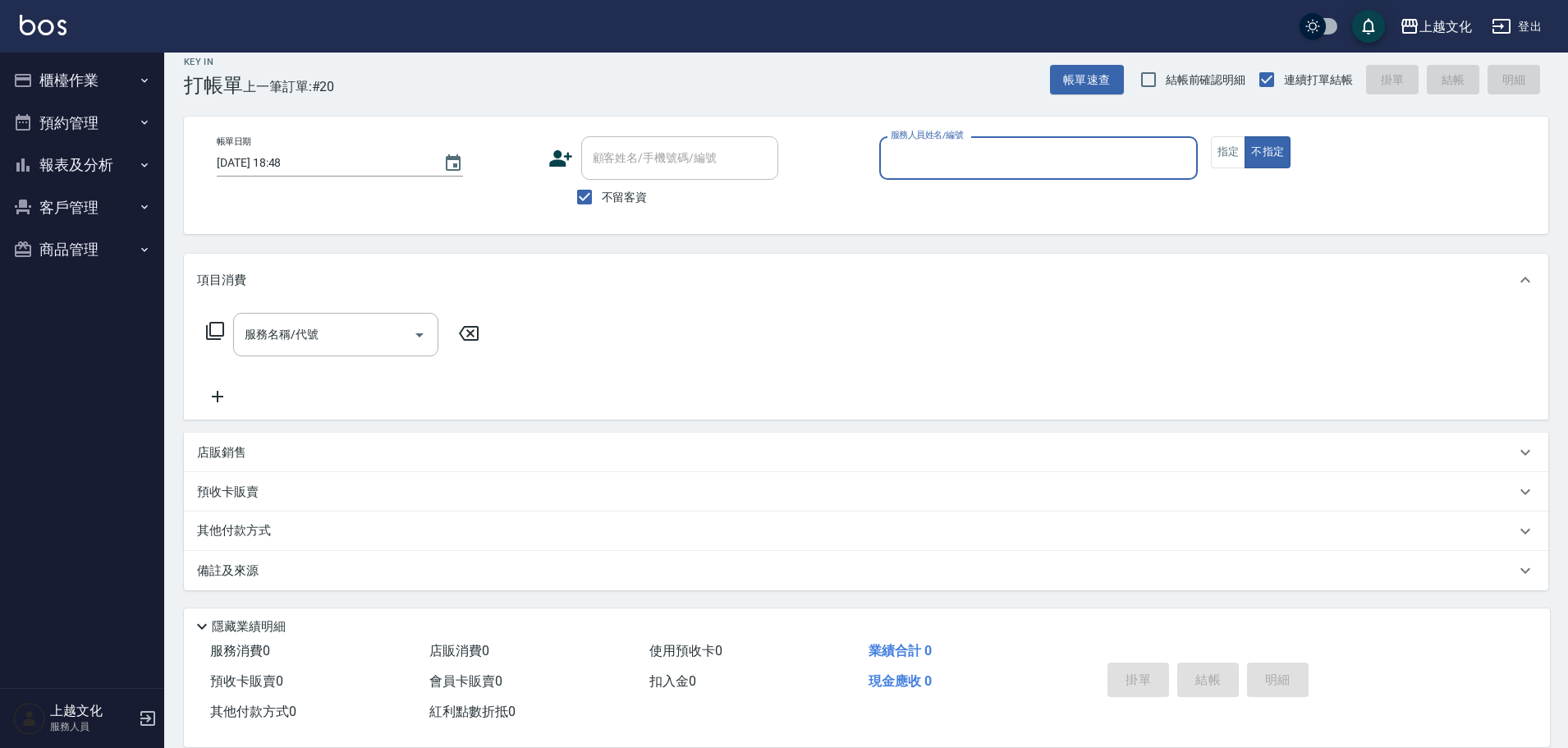
click at [961, 168] on input "服務人員姓名/編號" at bounding box center [1039, 158] width 304 height 29
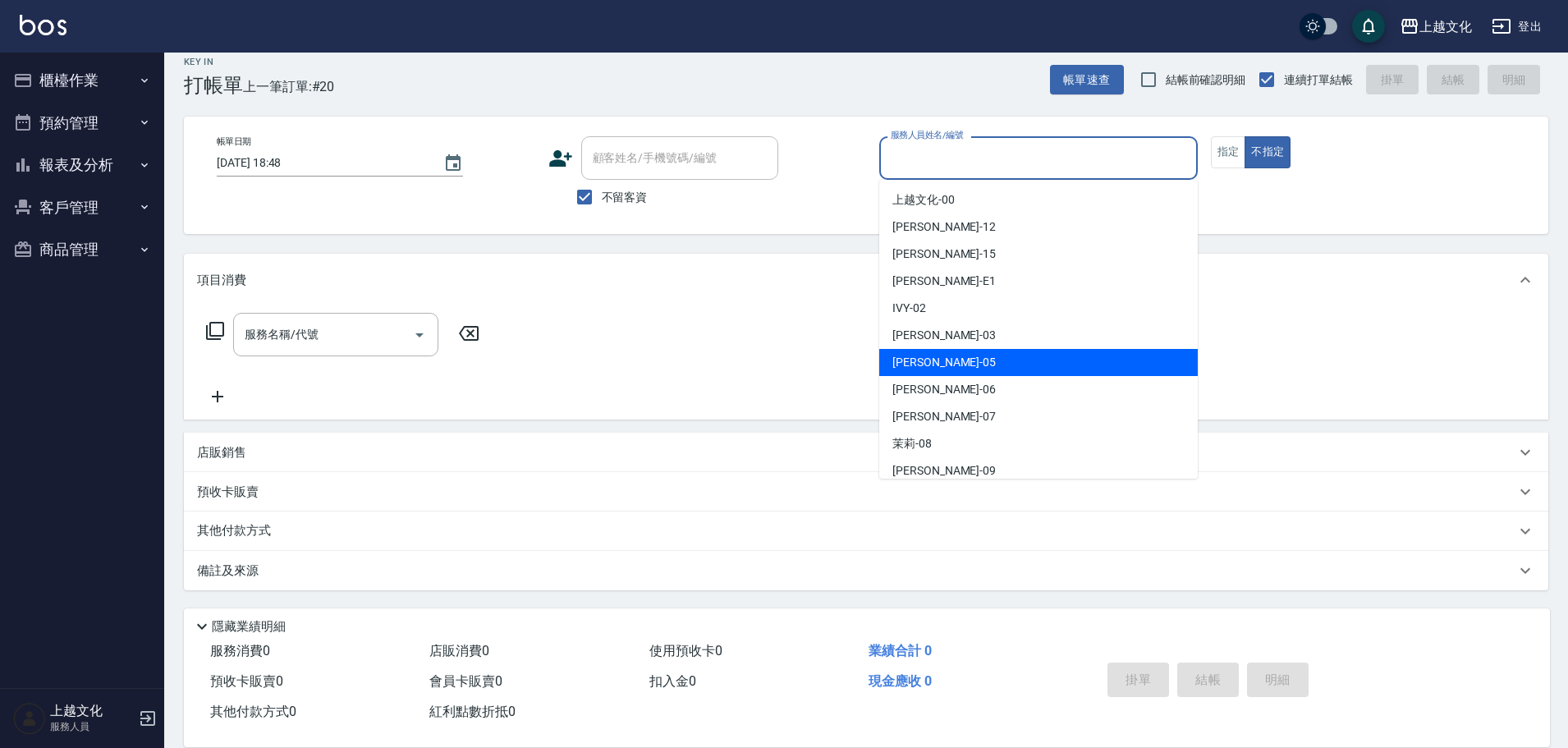
click at [947, 359] on div "[PERSON_NAME] -05" at bounding box center [1038, 362] width 319 height 27
type input "[PERSON_NAME]-05"
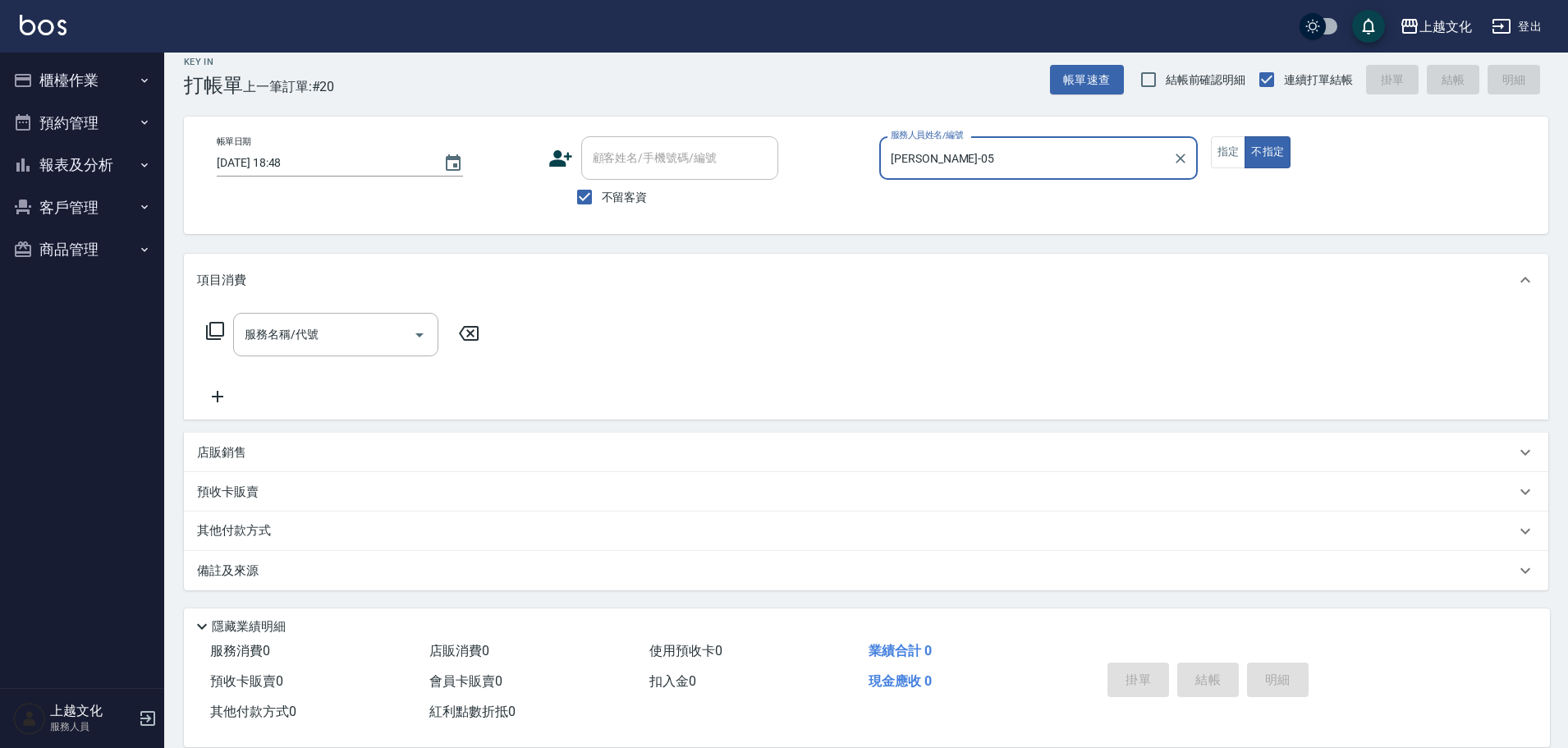
click at [217, 330] on icon at bounding box center [215, 331] width 19 height 19
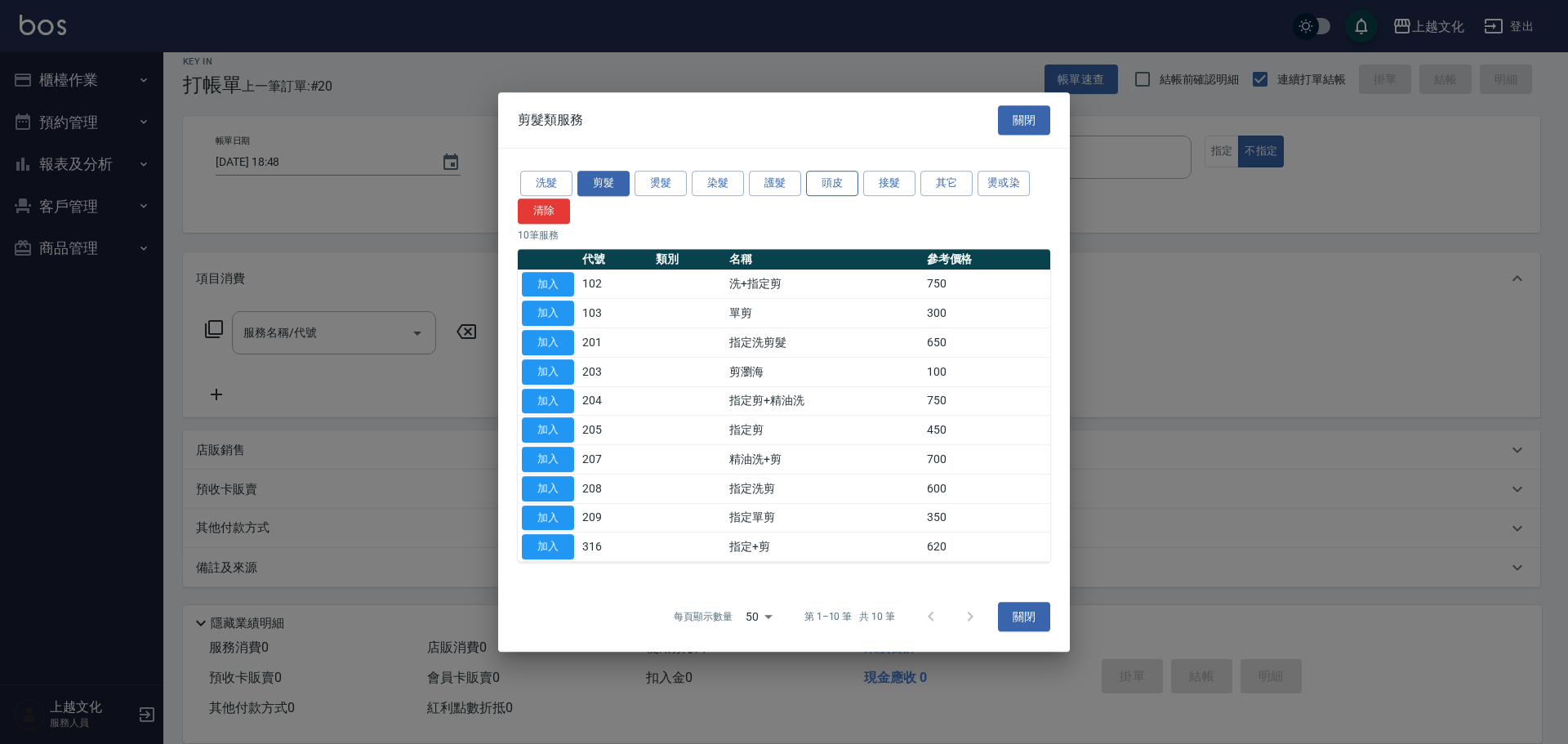
click at [828, 182] on button "頭皮" at bounding box center [832, 182] width 53 height 25
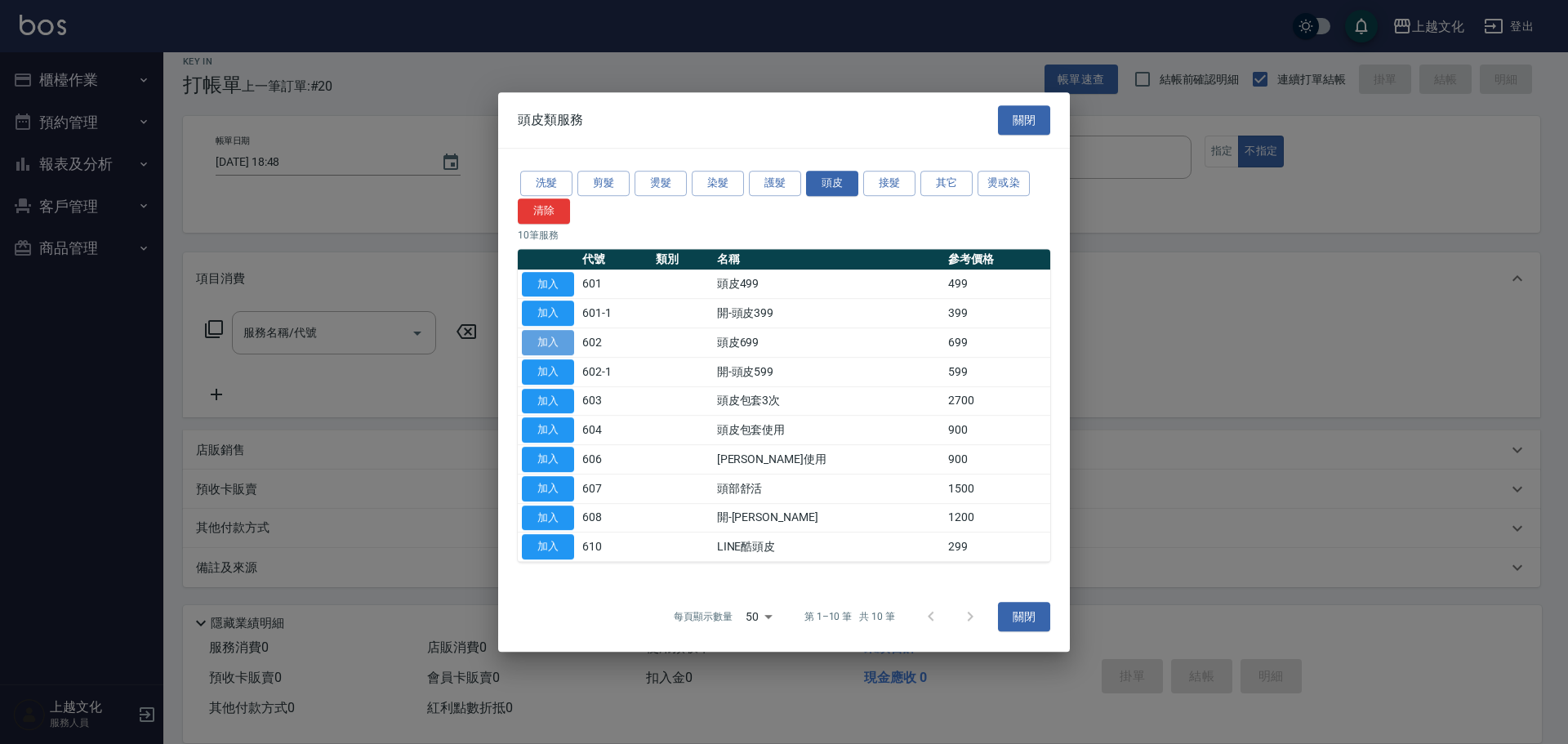
click at [565, 346] on button "加入" at bounding box center [549, 342] width 53 height 25
type input "頭皮699(602)"
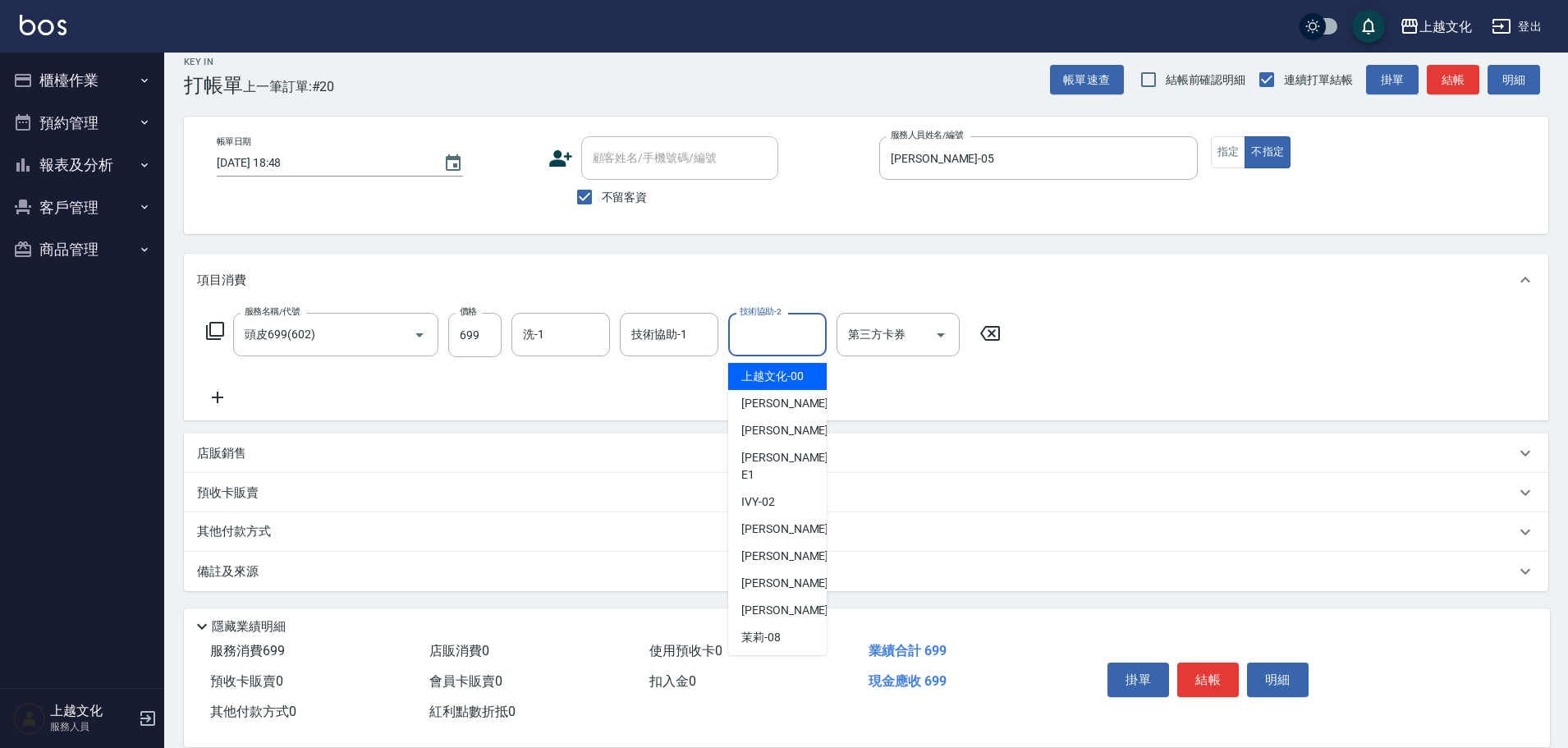
drag, startPoint x: 761, startPoint y: 333, endPoint x: 755, endPoint y: 383, distance: 50.4
click at [760, 334] on input "技術協助-2" at bounding box center [777, 334] width 84 height 29
drag, startPoint x: 790, startPoint y: 370, endPoint x: 868, endPoint y: 407, distance: 86.3
click at [793, 370] on span "上越文化 -00" at bounding box center [772, 377] width 63 height 18
type input "上越文化-00"
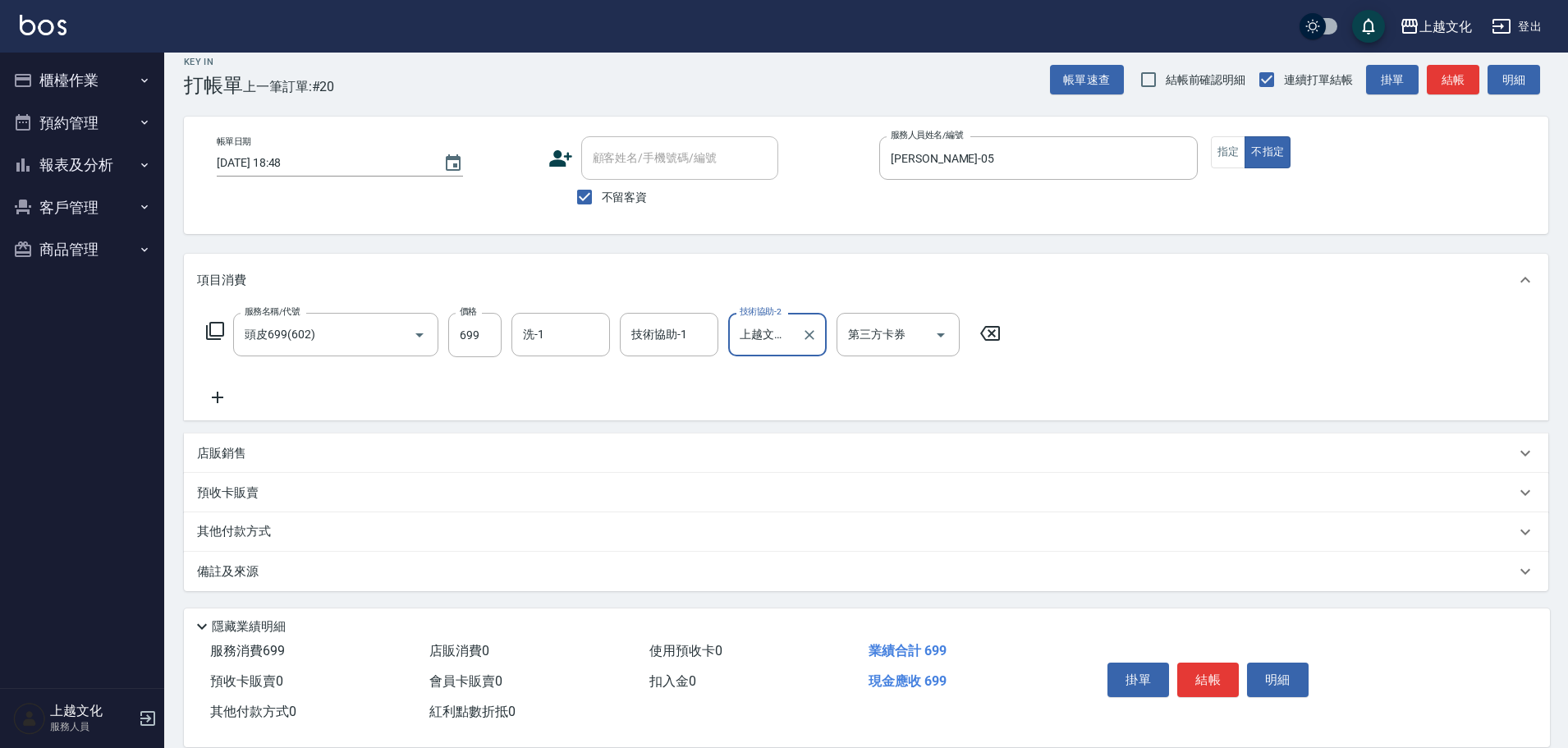
click at [1218, 667] on button "結帳" at bounding box center [1208, 679] width 62 height 34
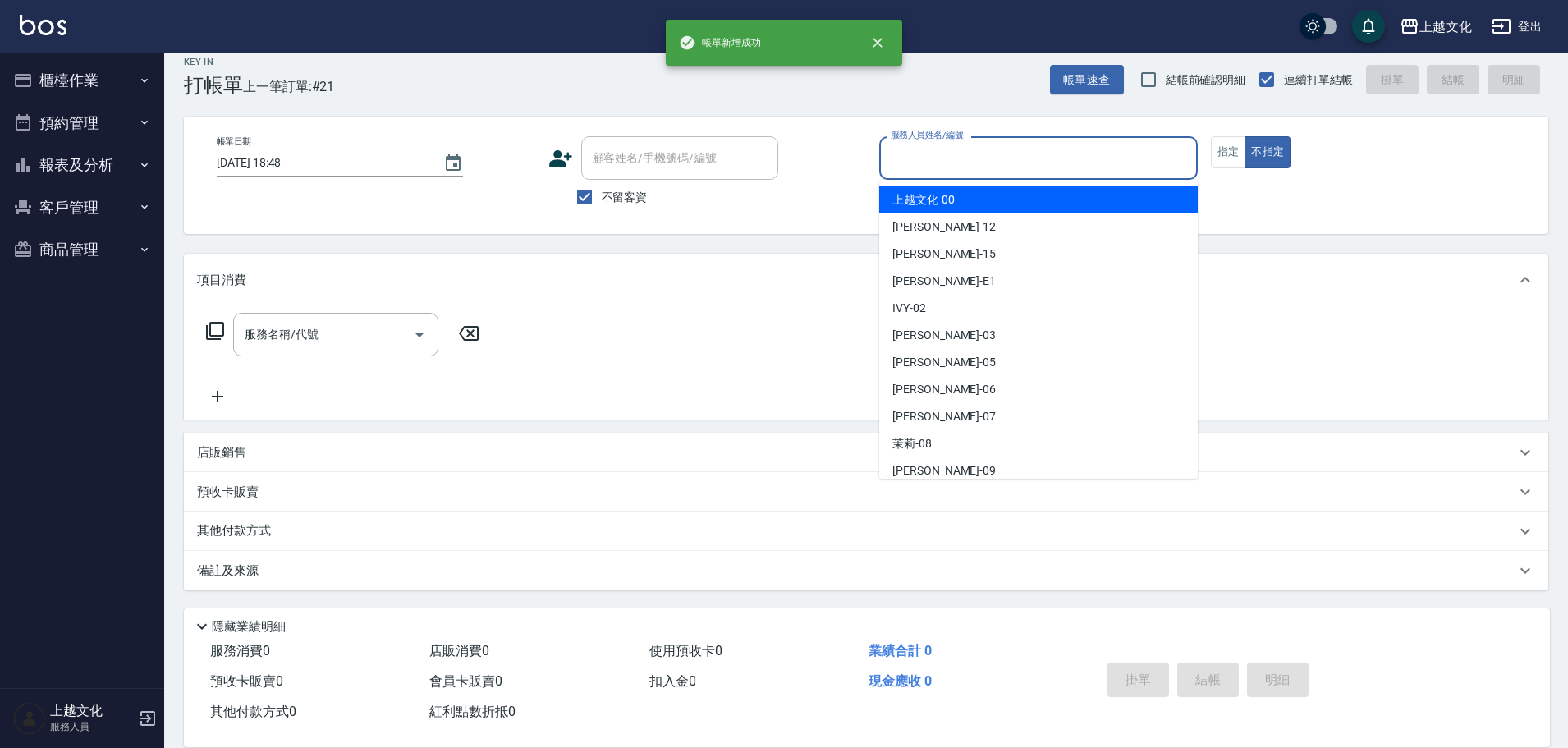
click at [1006, 165] on input "服務人員姓名/編號" at bounding box center [1039, 158] width 304 height 29
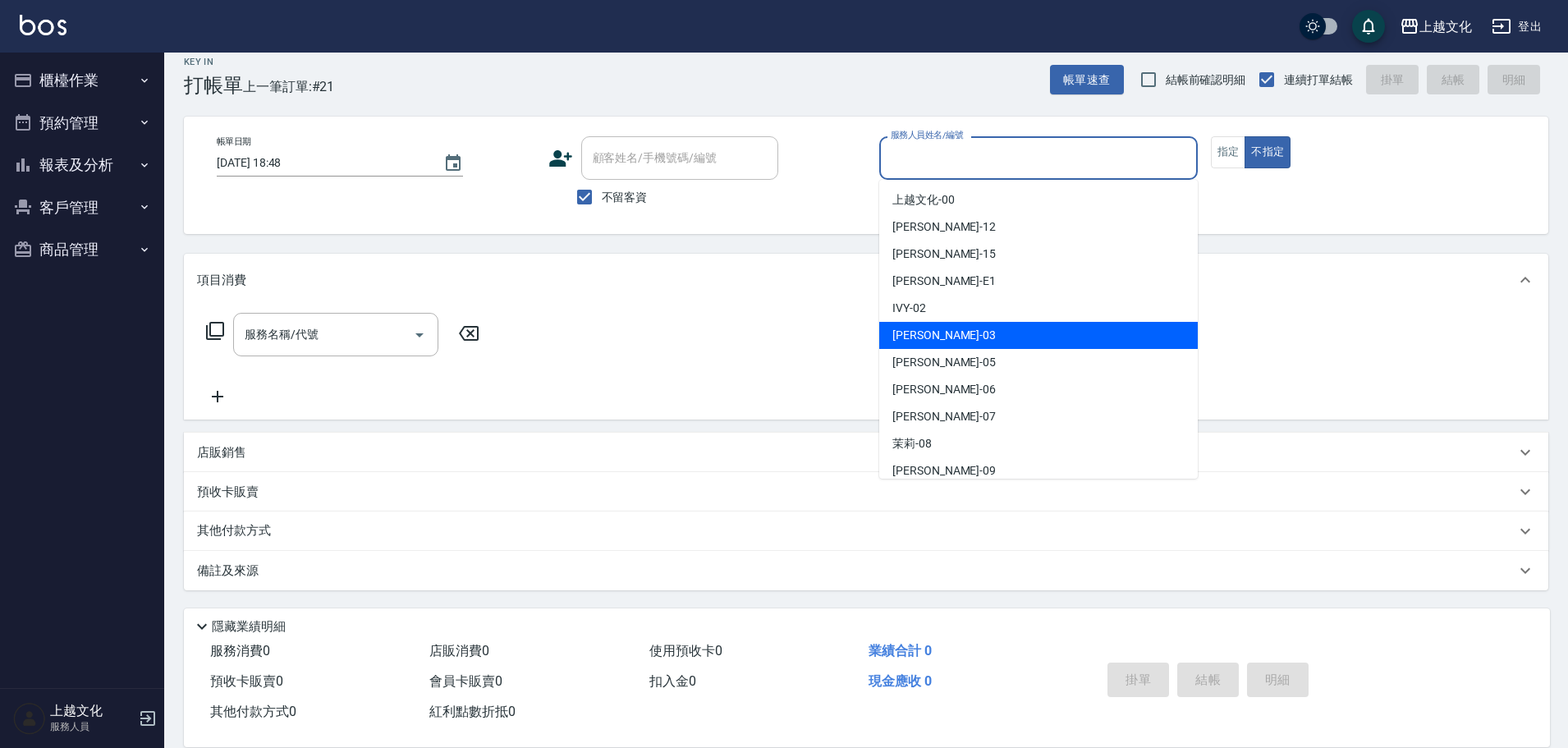
click at [957, 333] on div "[PERSON_NAME] -03" at bounding box center [1038, 335] width 319 height 27
type input "[PERSON_NAME]-03"
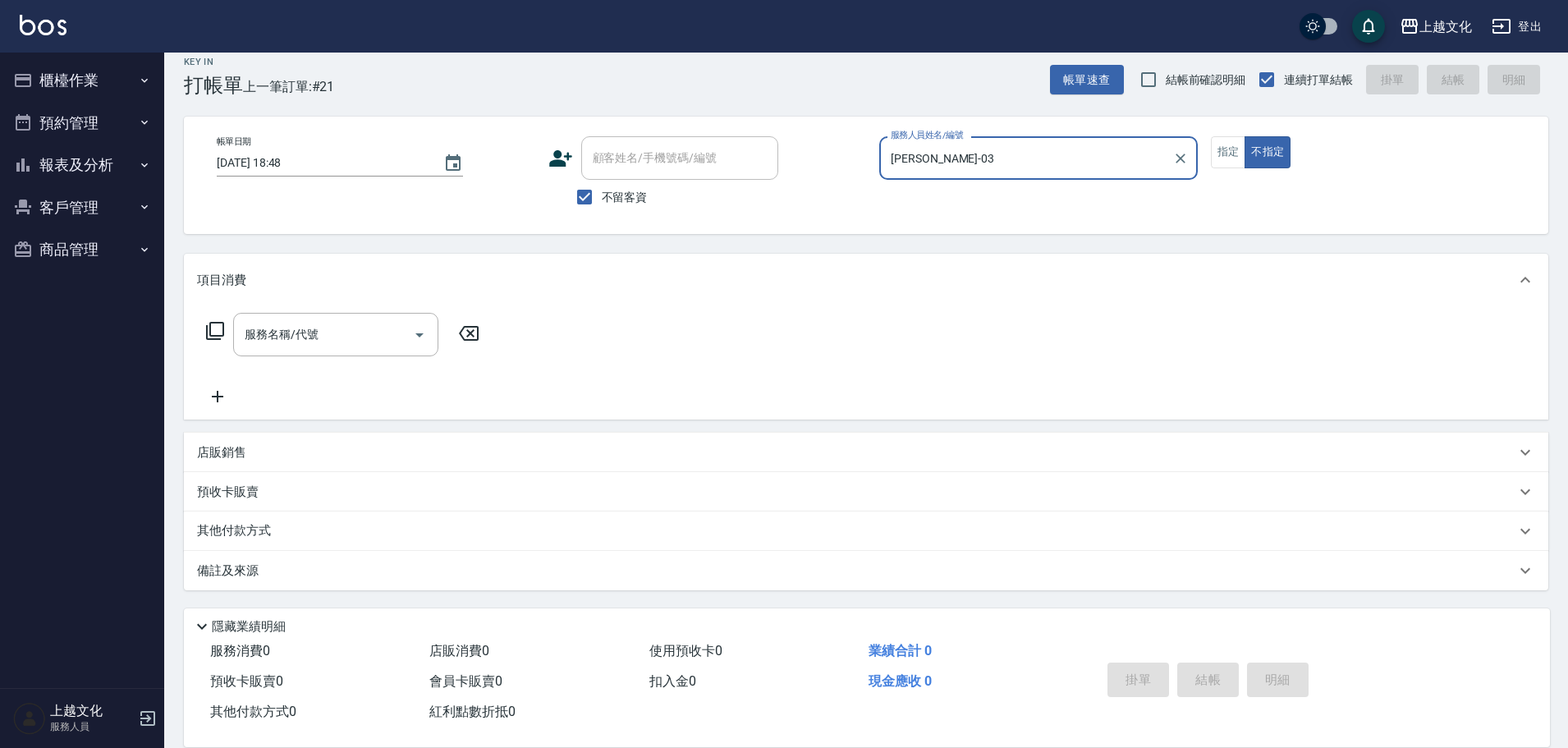
click at [218, 326] on icon at bounding box center [215, 331] width 19 height 19
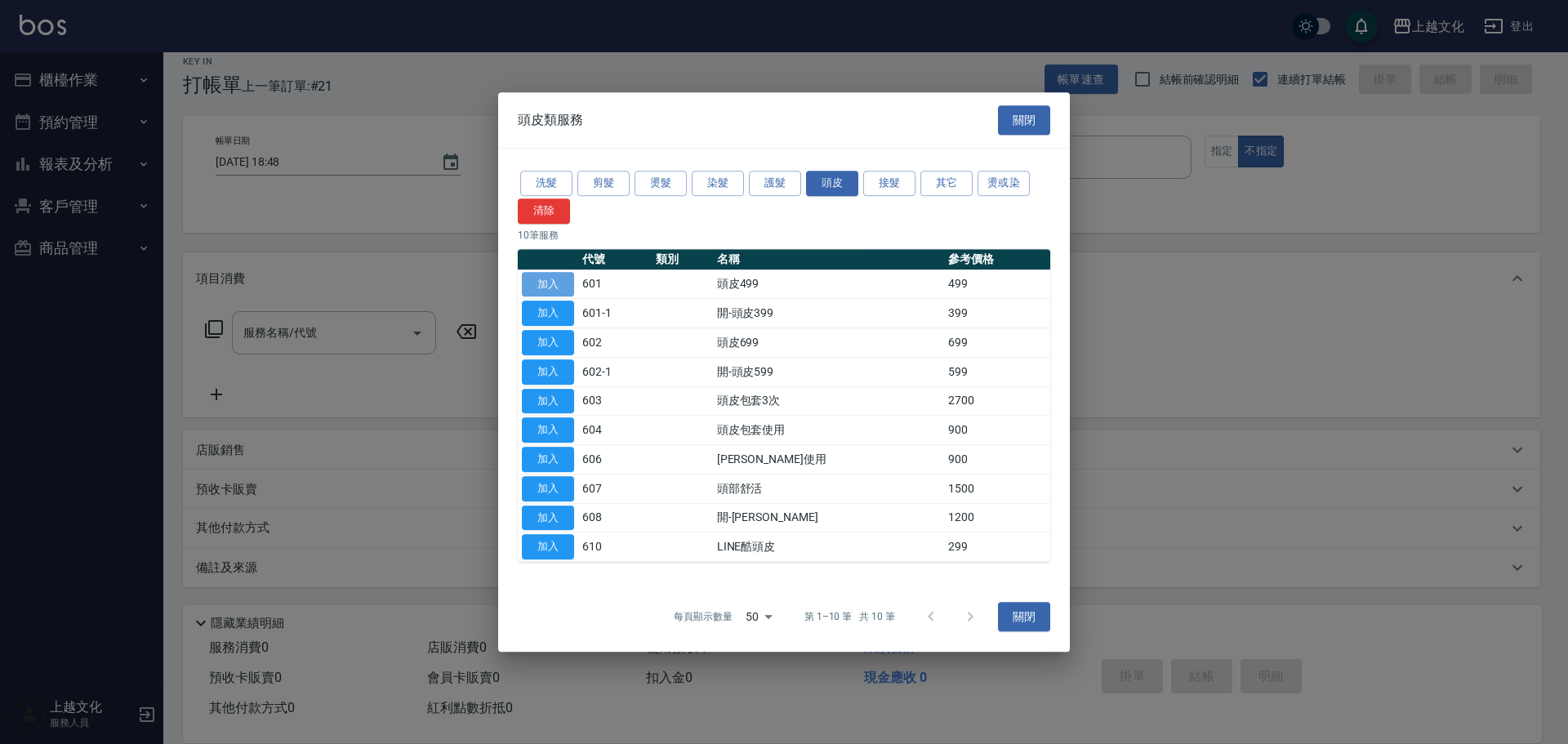
click at [552, 279] on button "加入" at bounding box center [549, 284] width 53 height 25
type input "頭皮499(601)"
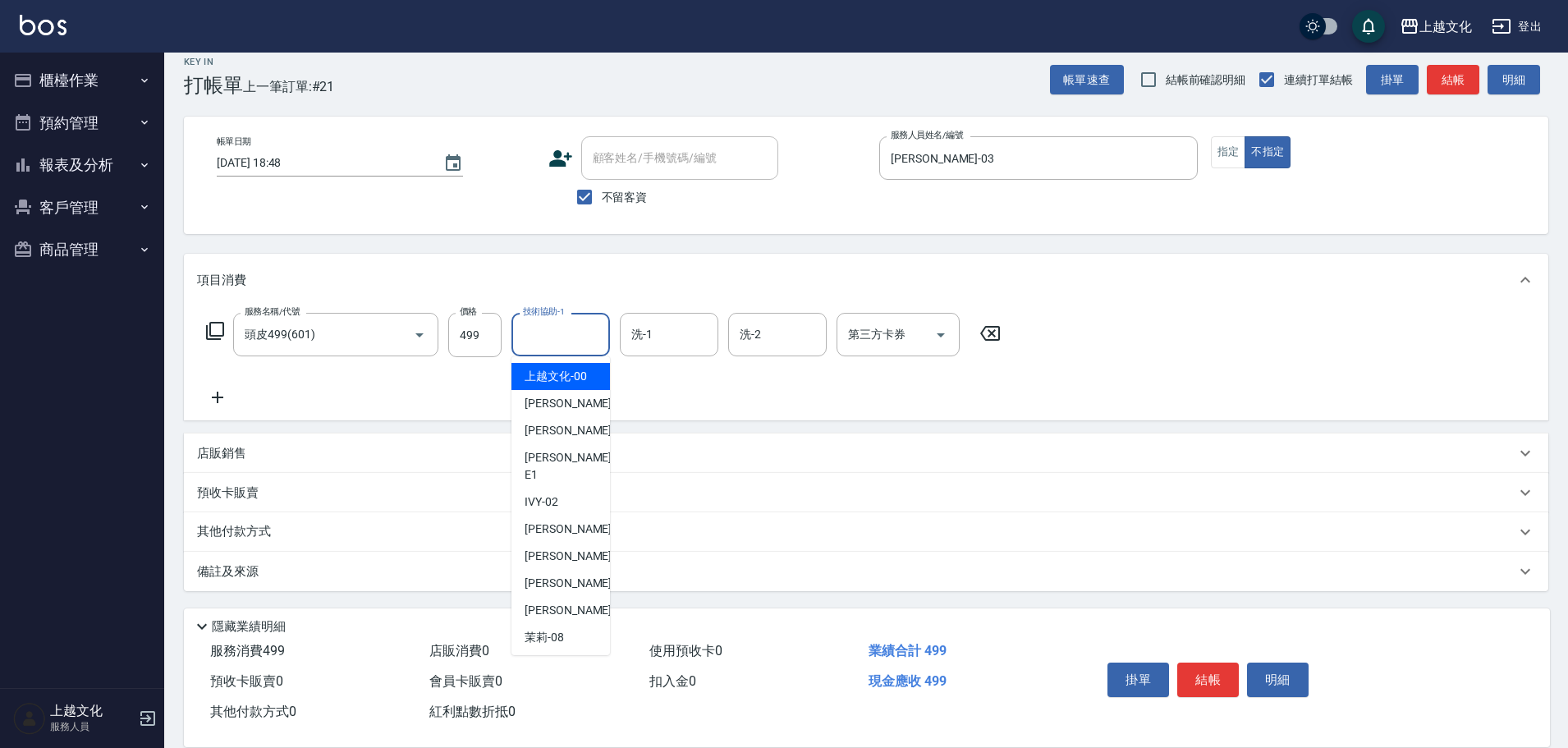
drag, startPoint x: 578, startPoint y: 333, endPoint x: 549, endPoint y: 410, distance: 82.3
click at [578, 335] on input "技術協助-1" at bounding box center [560, 334] width 84 height 29
click at [539, 602] on span "[PERSON_NAME] -07" at bounding box center [576, 610] width 103 height 18
type input "[PERSON_NAME]-07"
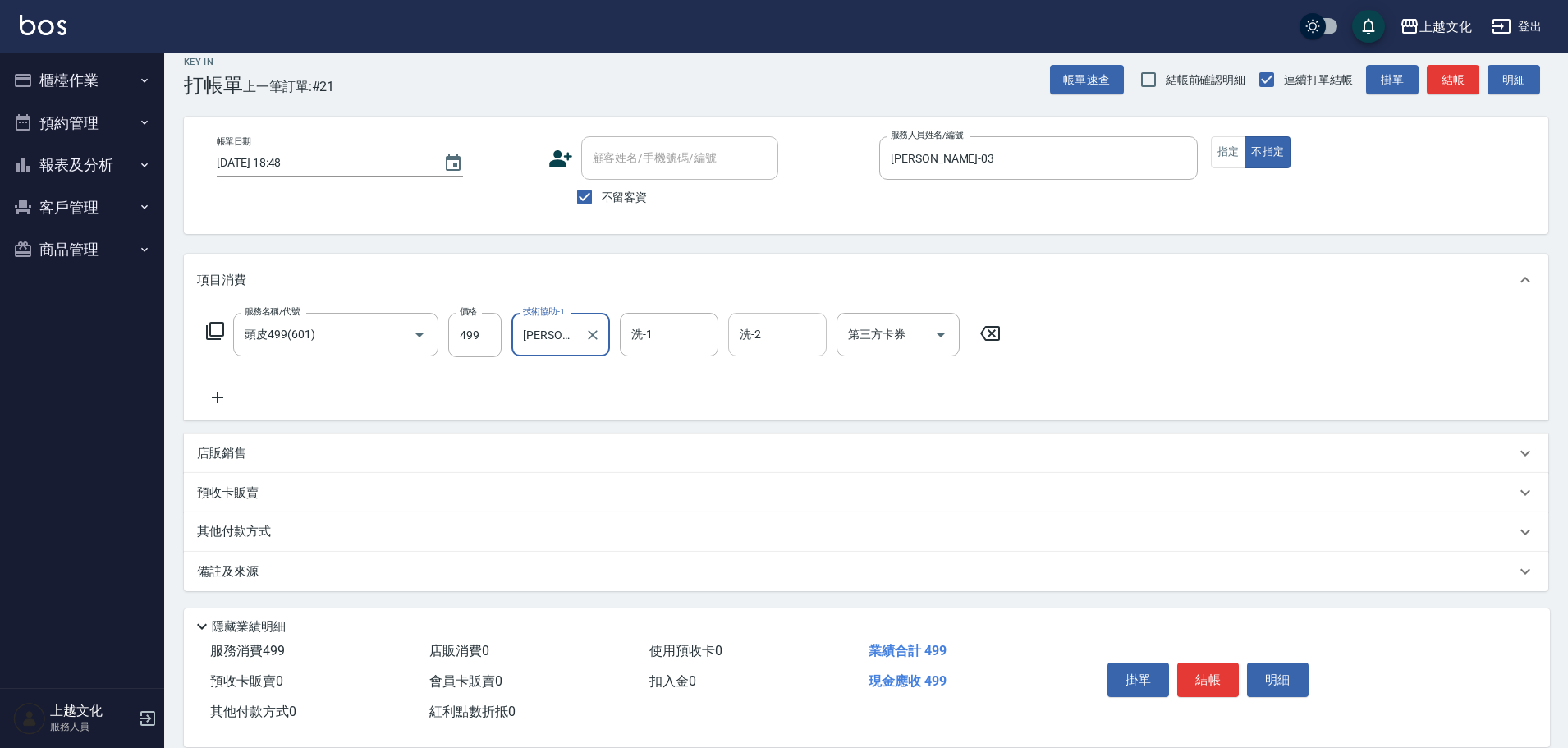
click at [761, 340] on input "洗-2" at bounding box center [777, 334] width 84 height 29
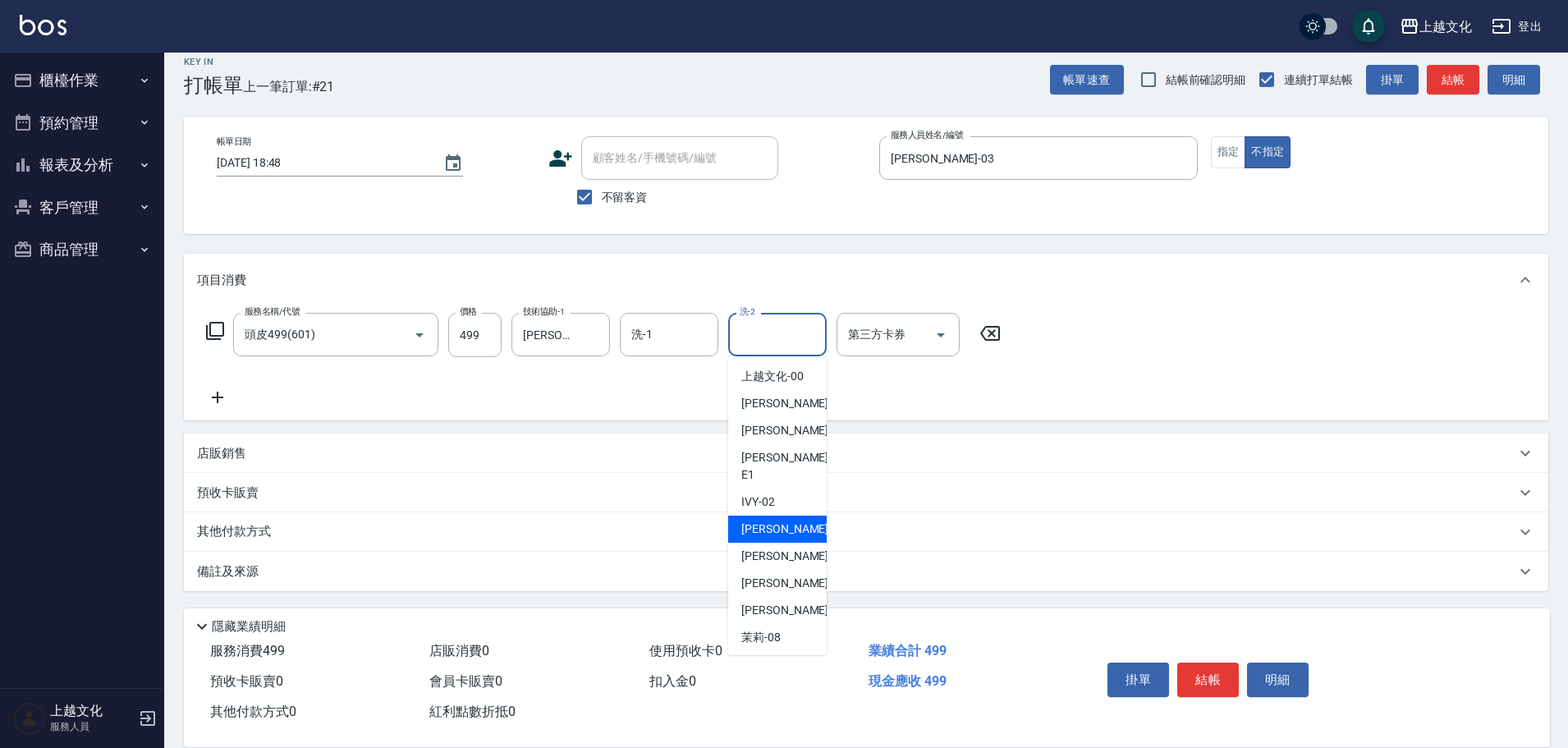
drag, startPoint x: 764, startPoint y: 513, endPoint x: 917, endPoint y: 552, distance: 157.9
click at [770, 520] on span "[PERSON_NAME] -03" at bounding box center [792, 529] width 103 height 18
type input "[PERSON_NAME]-03"
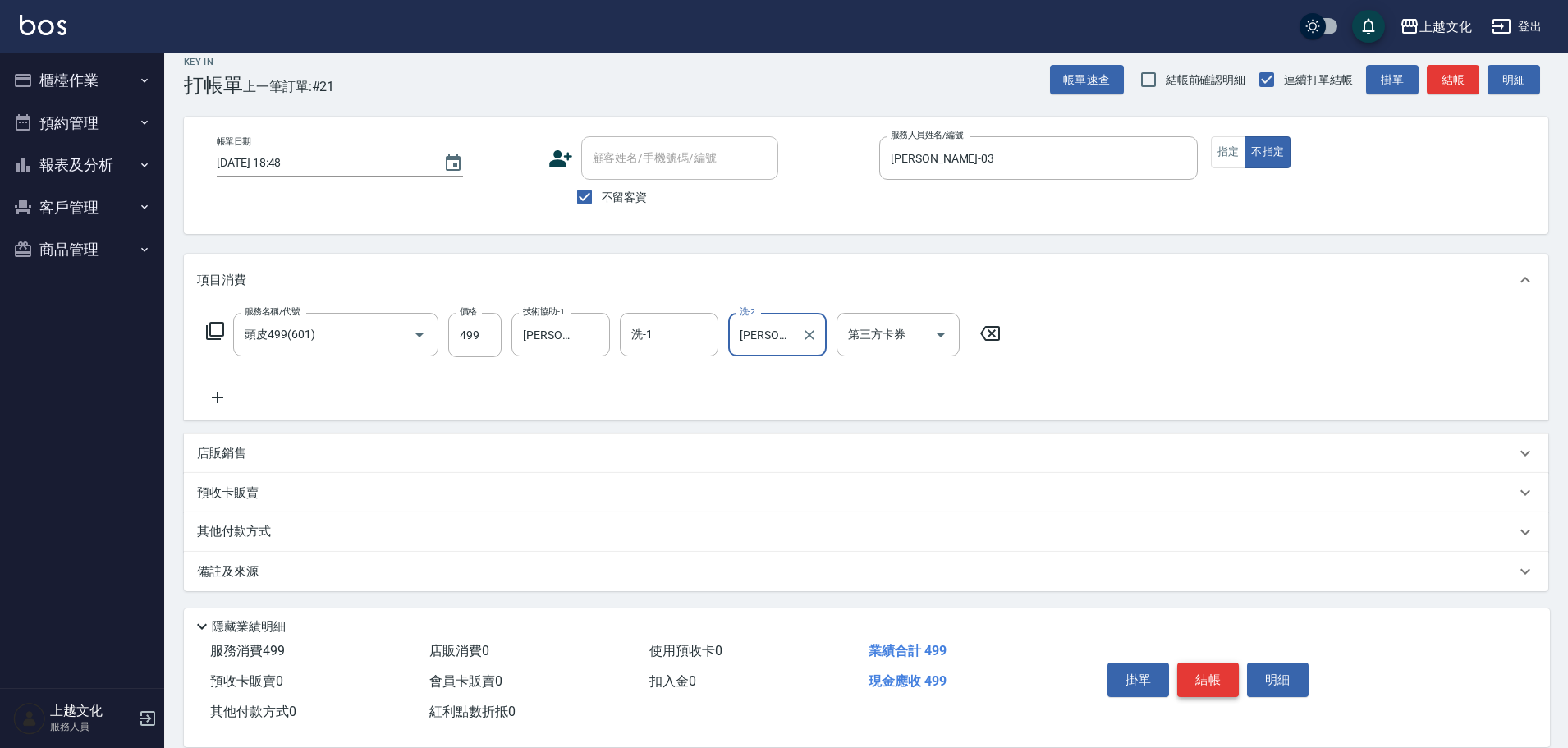
click at [1210, 679] on button "結帳" at bounding box center [1208, 679] width 62 height 34
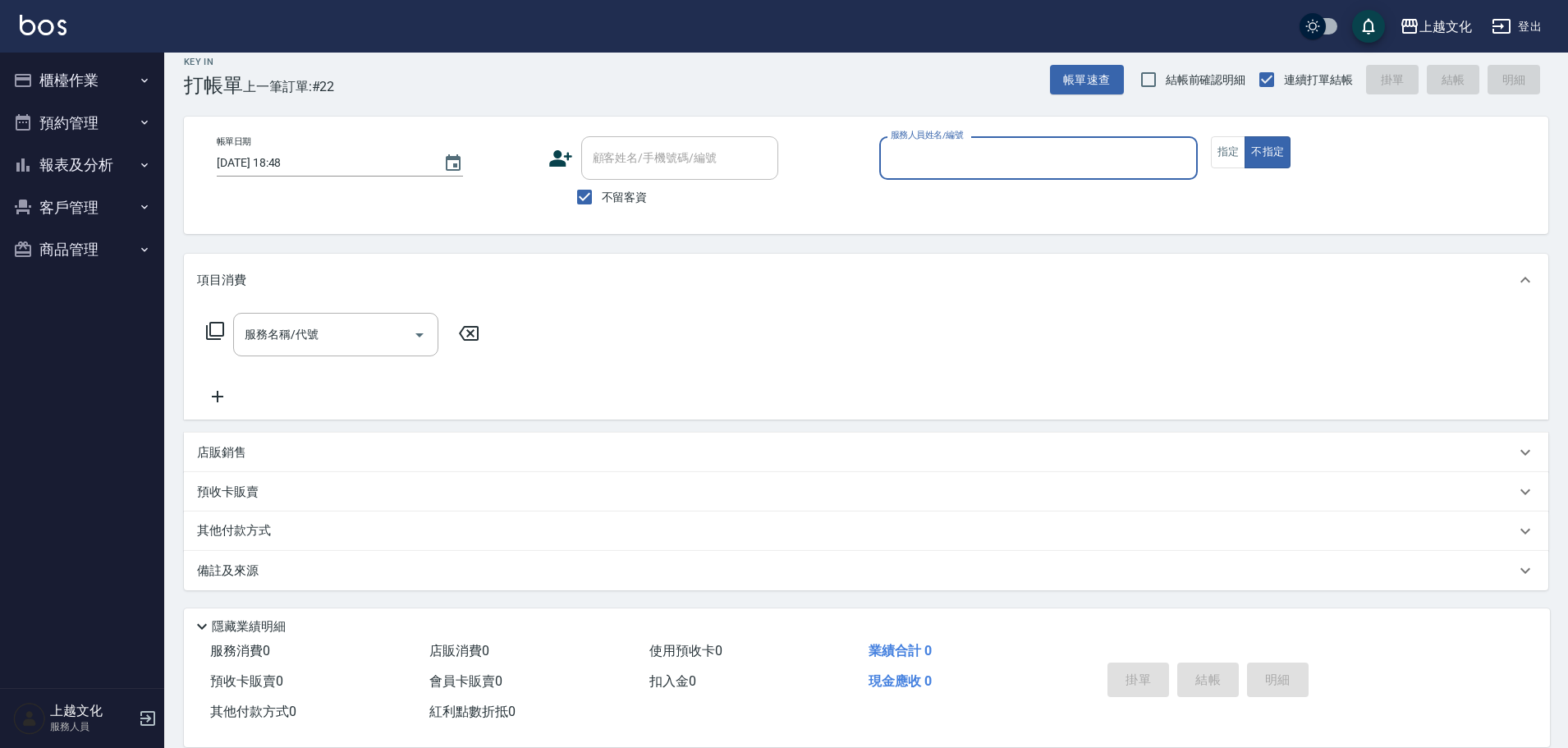
click at [939, 168] on input "服務人員姓名/編號" at bounding box center [1039, 158] width 304 height 29
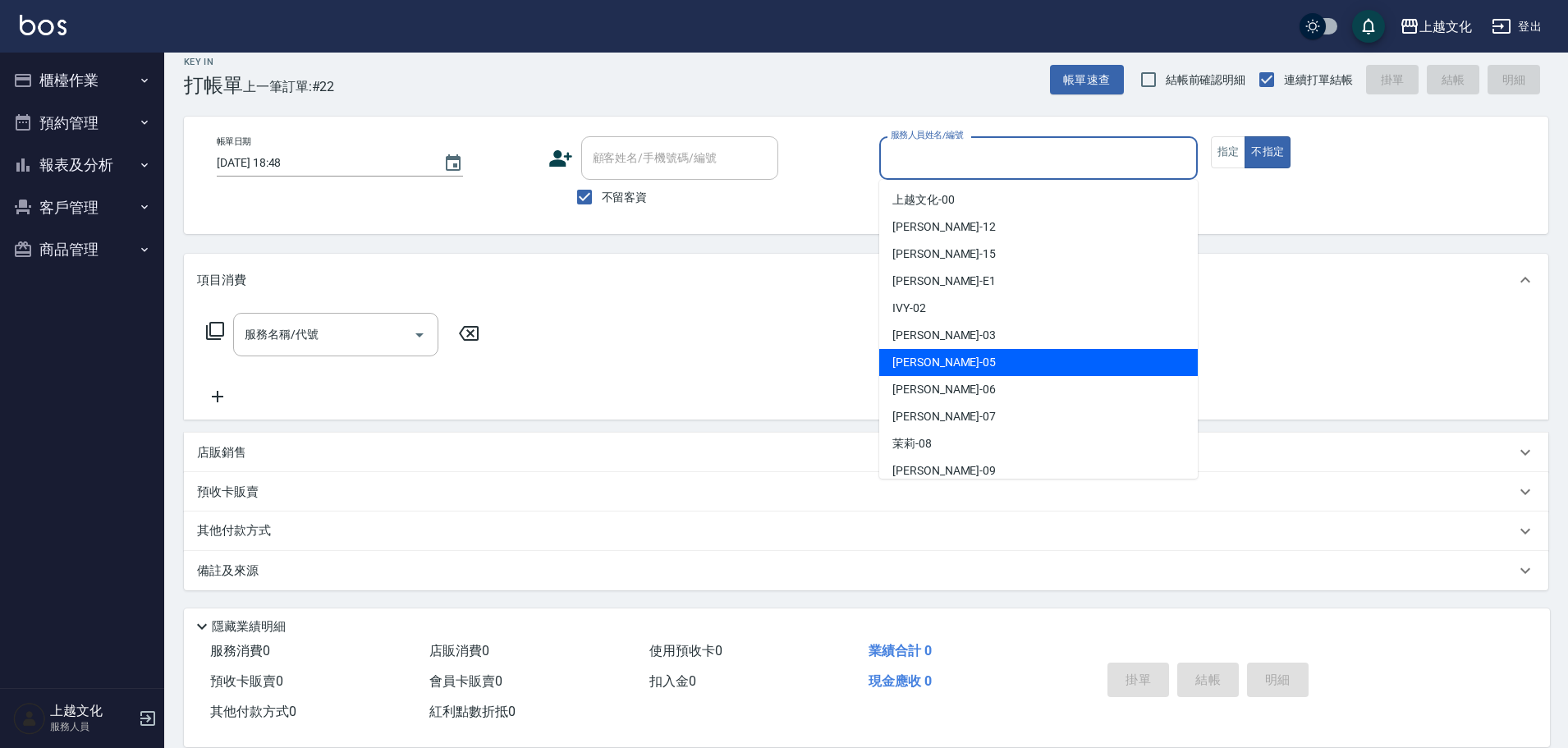
click at [943, 360] on div "[PERSON_NAME] -05" at bounding box center [1038, 362] width 319 height 27
type input "[PERSON_NAME]-05"
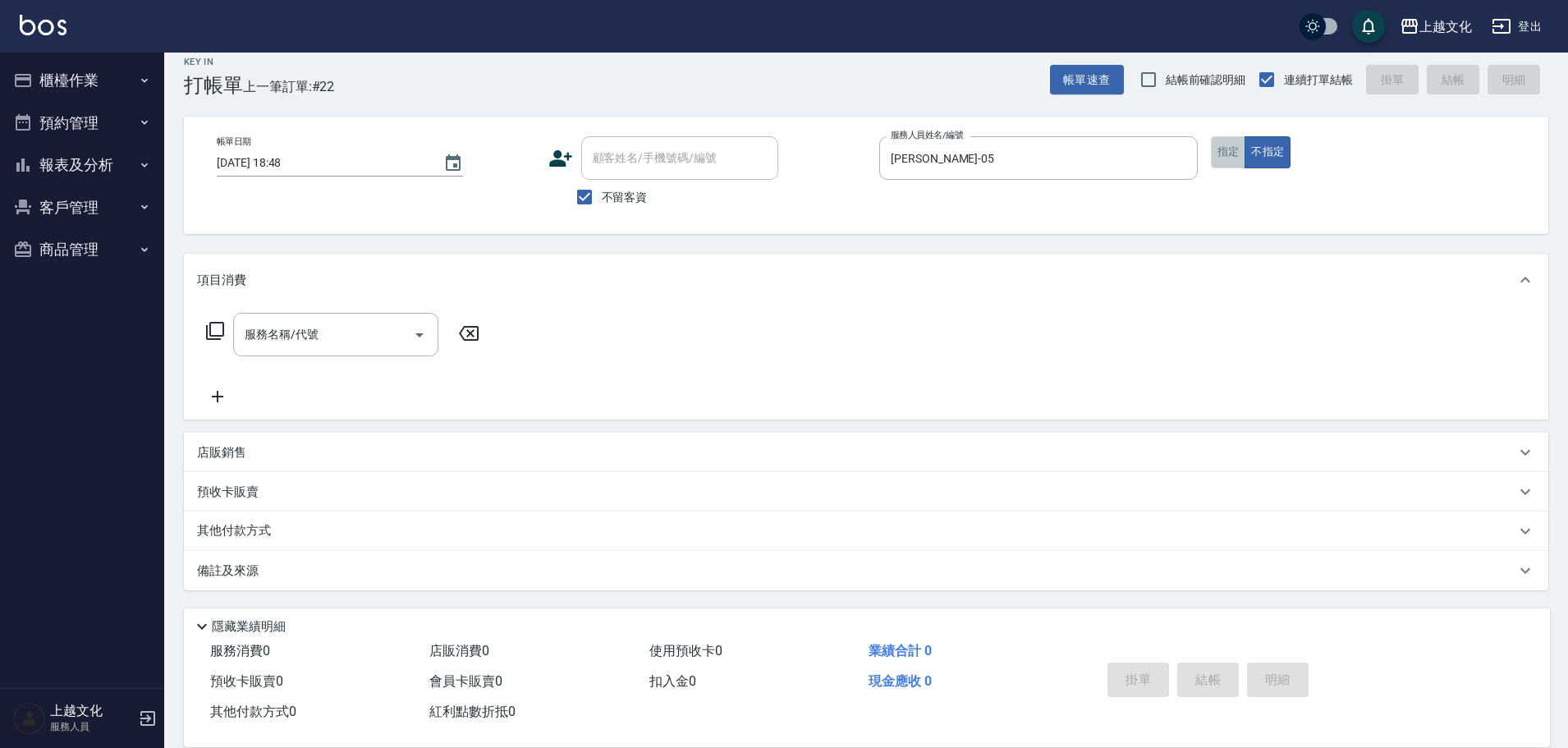
click at [1212, 153] on button "指定" at bounding box center [1228, 152] width 35 height 32
click at [214, 332] on icon at bounding box center [215, 331] width 19 height 19
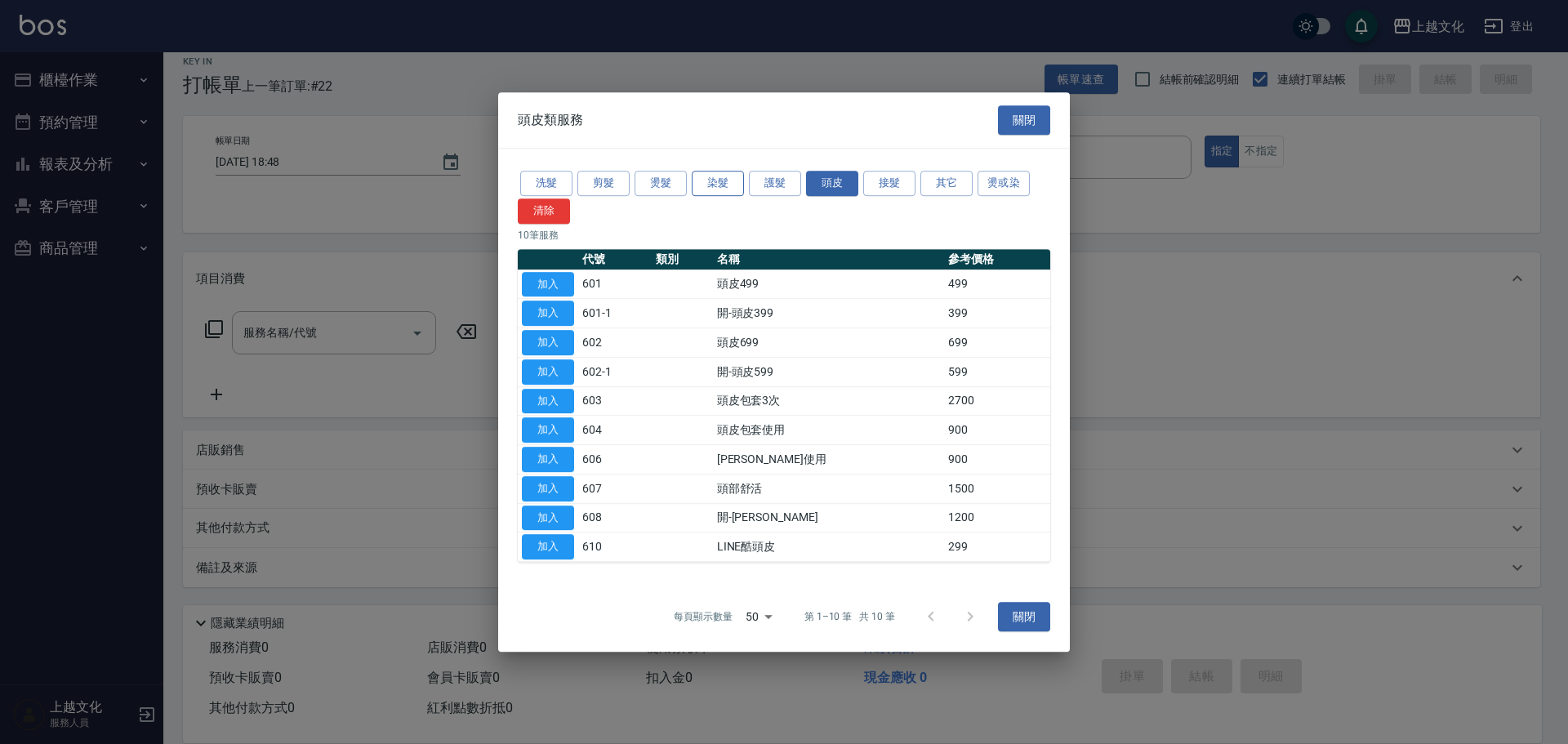
click at [715, 194] on button "染髮" at bounding box center [718, 182] width 53 height 25
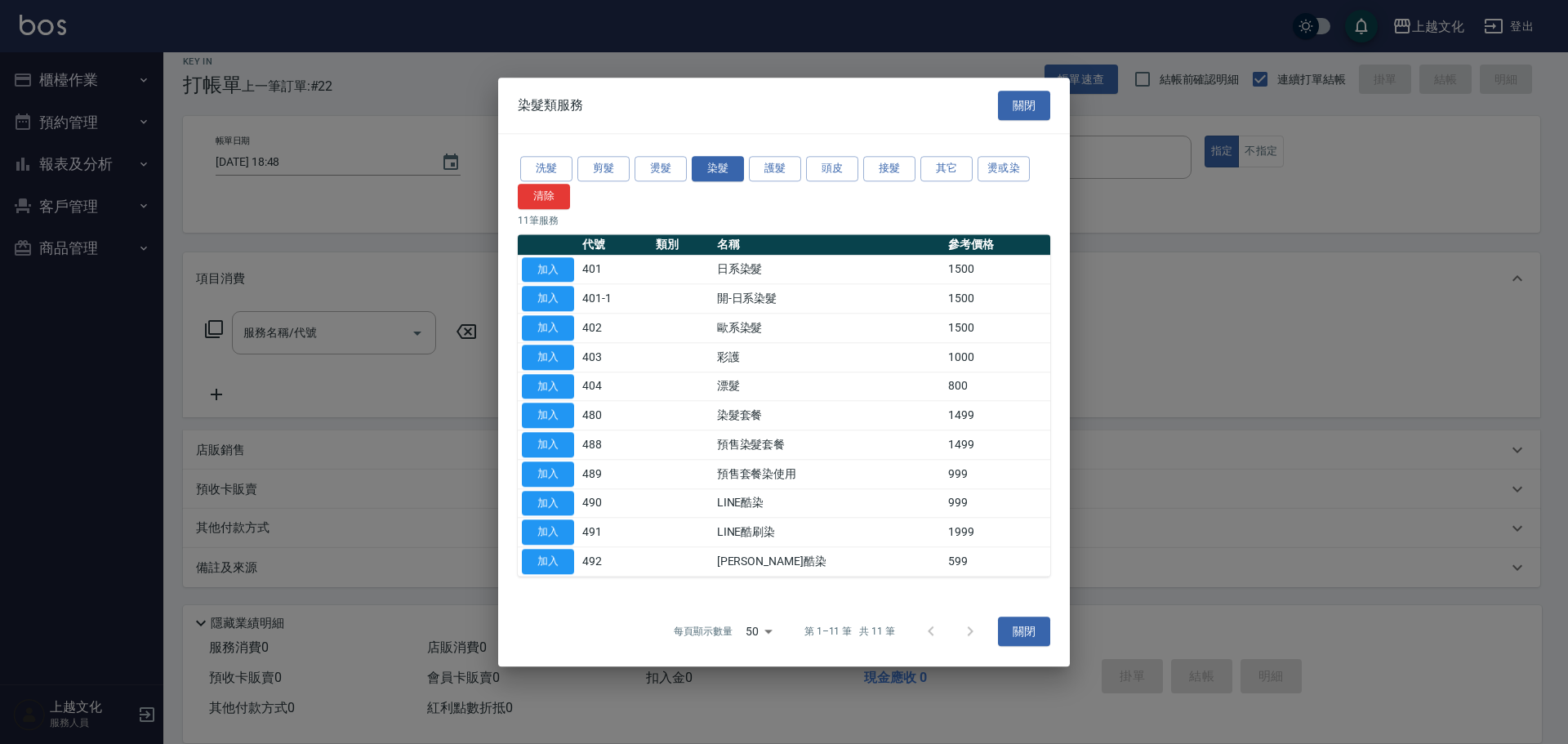
click at [566, 272] on button "加入" at bounding box center [549, 269] width 53 height 25
type input "日系染髮(401)"
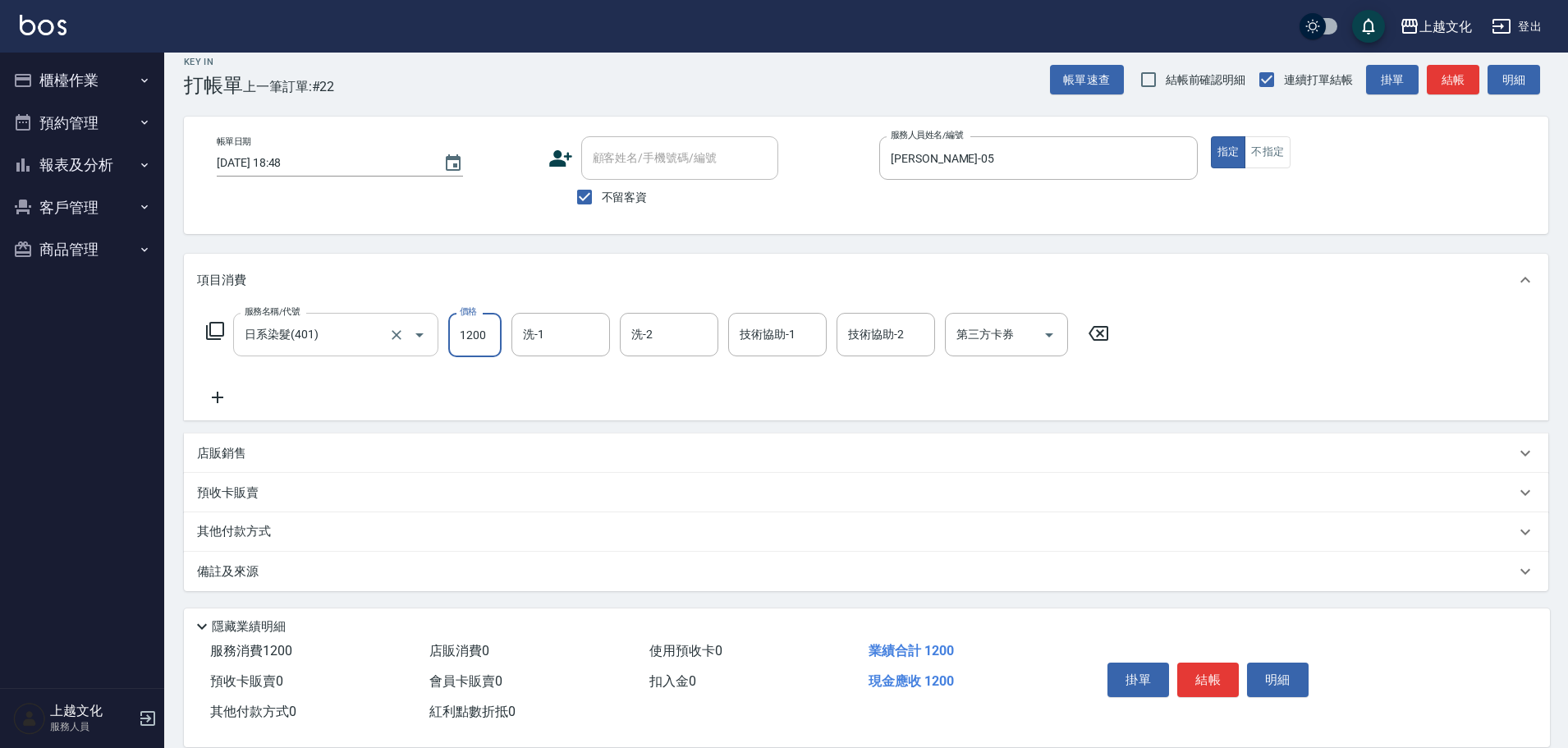
type input "1200"
click at [242, 346] on input "日系染髮(401)" at bounding box center [313, 334] width 145 height 29
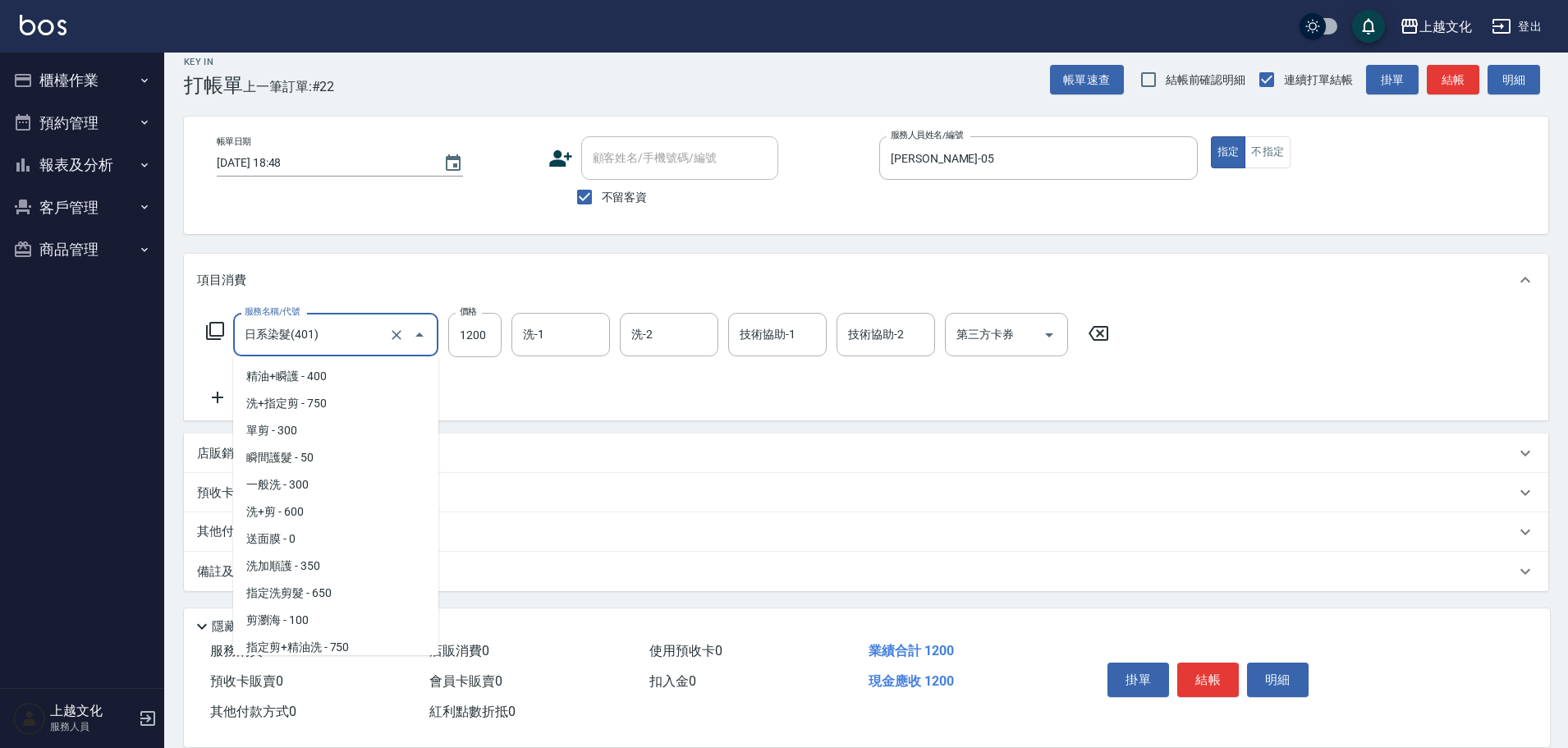
scroll to position [574, 0]
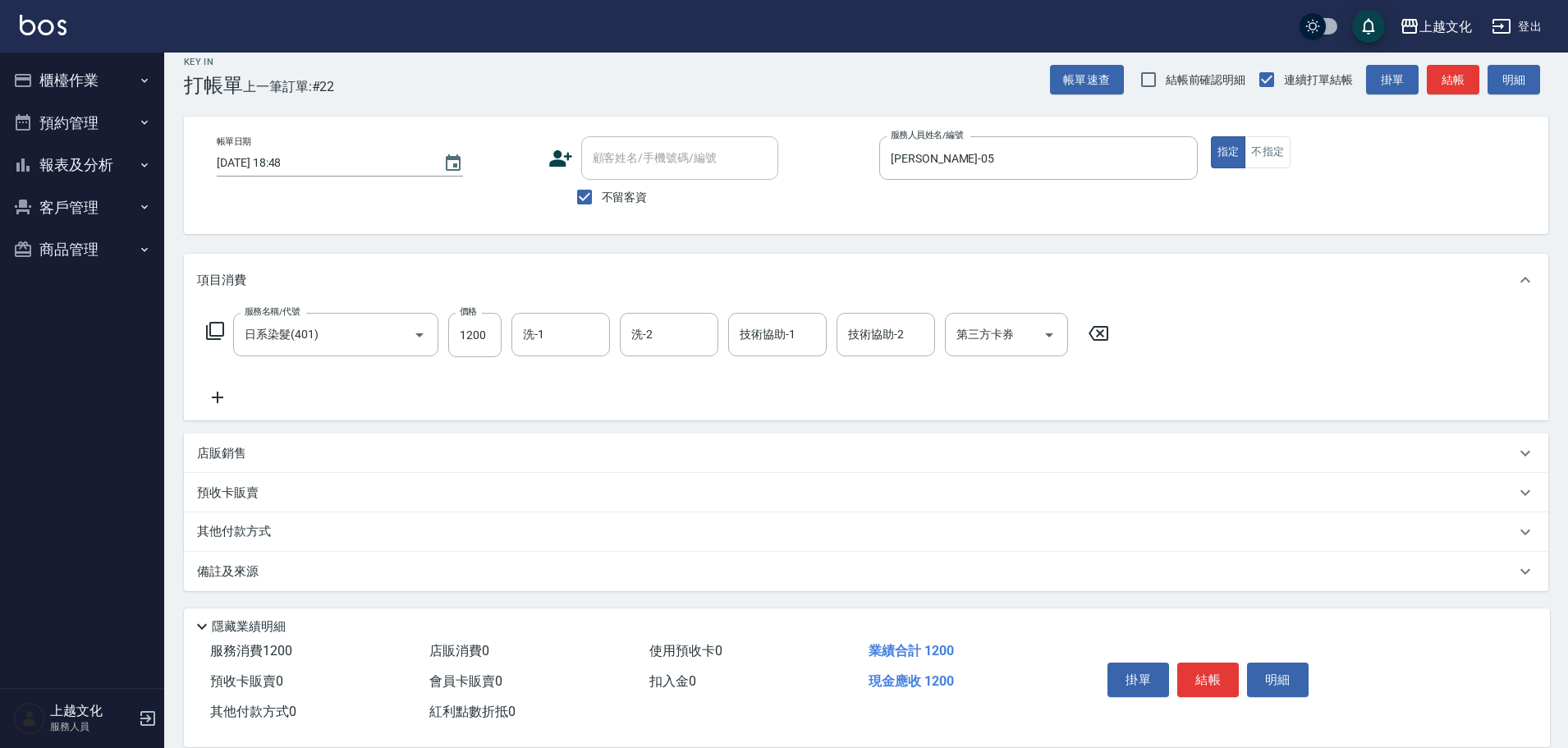
click at [551, 397] on div "服務名稱/代號 日系染髮(401) 服務名稱/代號 價格 1200 價格 洗-1 洗-1 洗-2 洗-2 技術協助-1 技術協助-1 技術協助-2 技術協助-…" at bounding box center [657, 359] width 922 height 94
click at [215, 330] on icon at bounding box center [215, 331] width 19 height 19
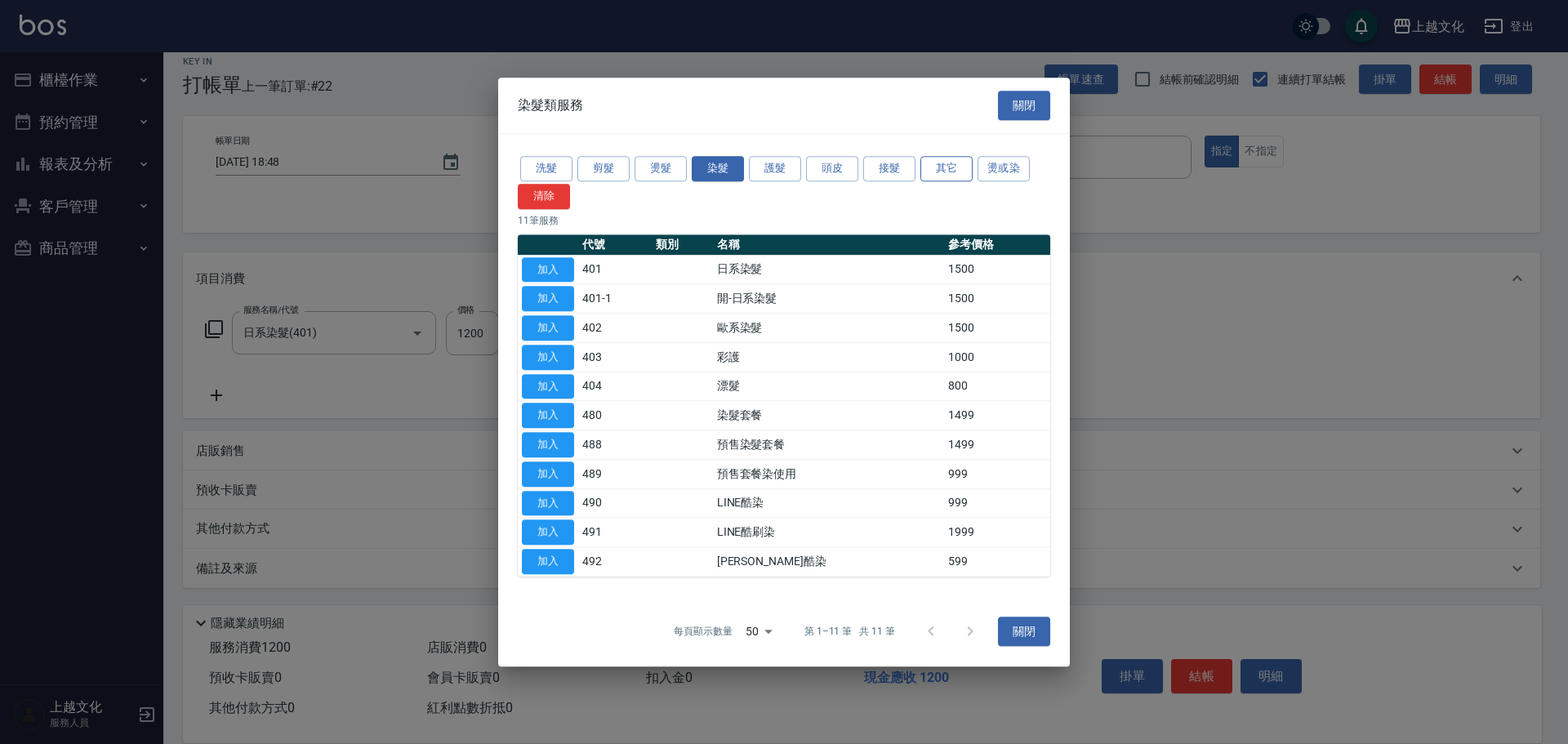
click at [939, 163] on button "其它" at bounding box center [947, 168] width 53 height 25
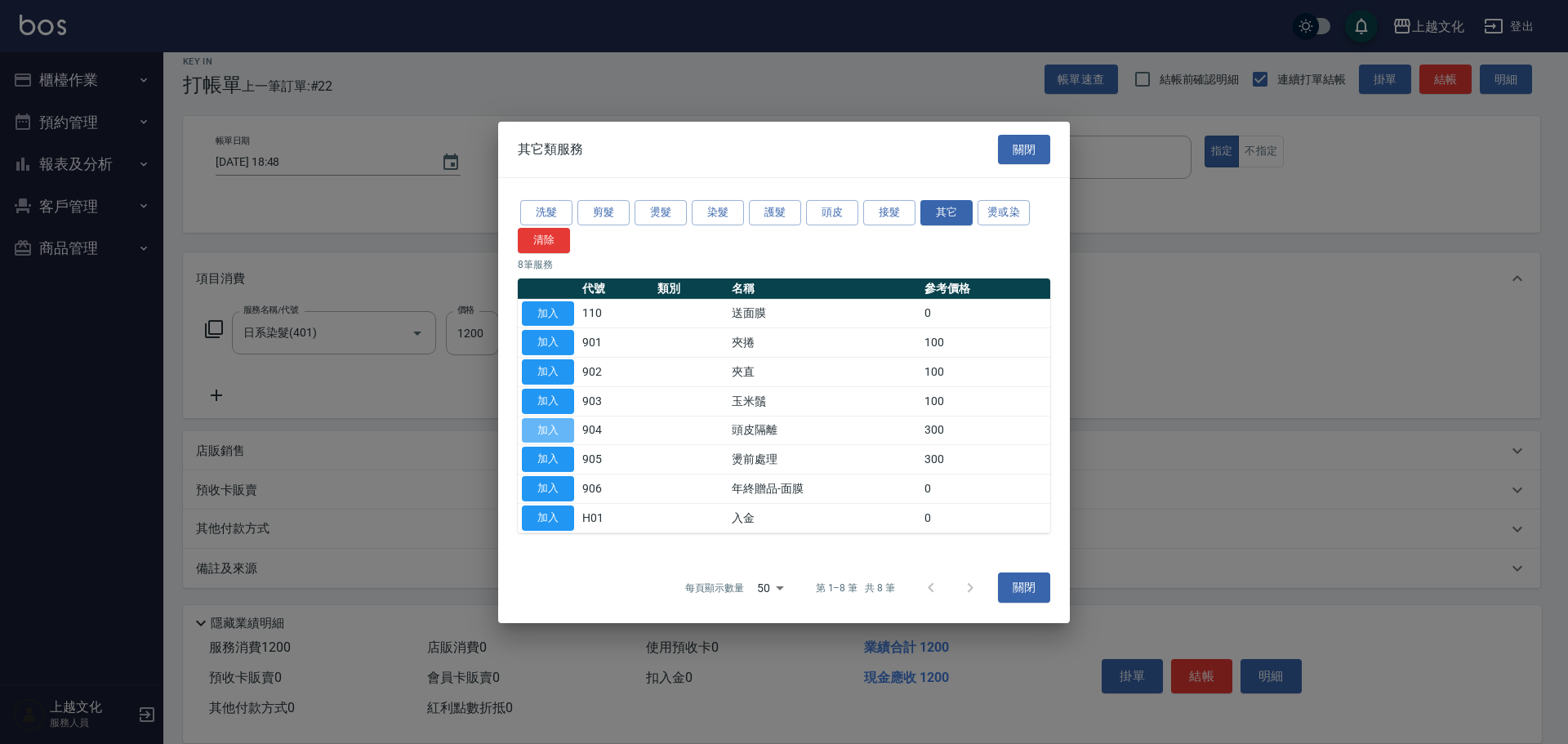
drag, startPoint x: 562, startPoint y: 425, endPoint x: 465, endPoint y: 401, distance: 99.9
click at [562, 426] on button "加入" at bounding box center [549, 429] width 53 height 25
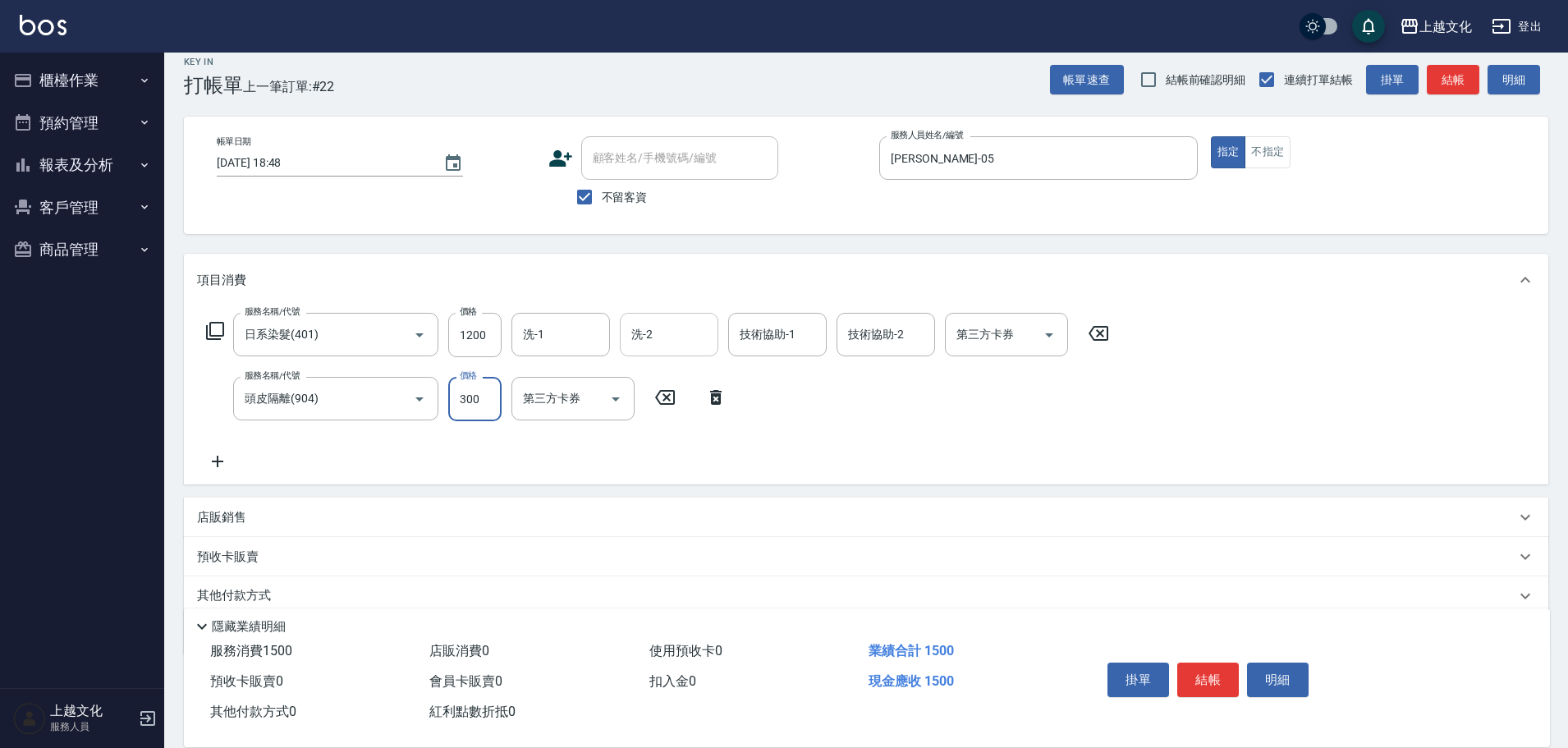
drag, startPoint x: 472, startPoint y: 407, endPoint x: 670, endPoint y: 341, distance: 208.7
click at [472, 407] on input "300" at bounding box center [475, 399] width 53 height 44
type input "500"
click at [206, 334] on icon at bounding box center [215, 331] width 18 height 18
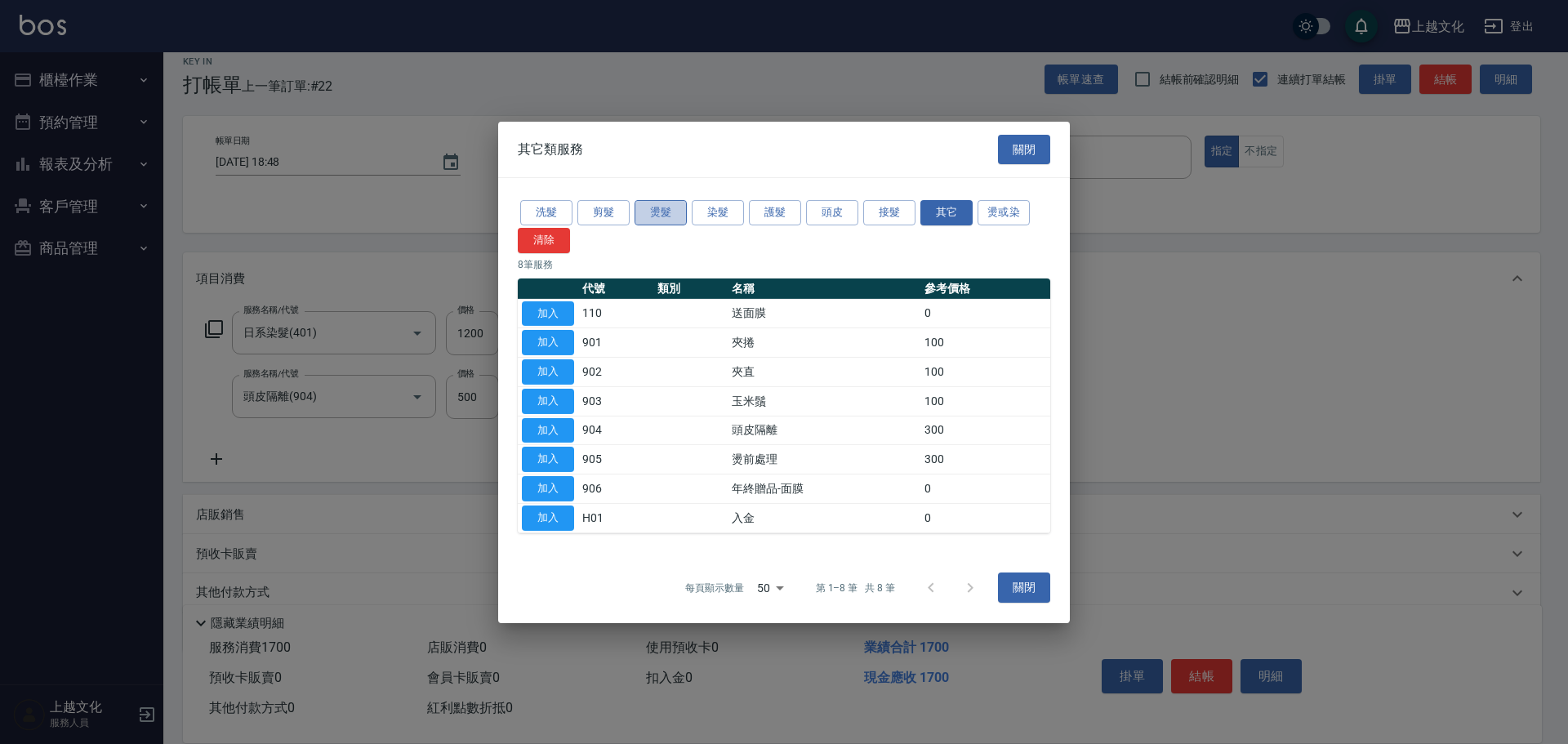
click at [661, 208] on button "燙髮" at bounding box center [661, 212] width 53 height 25
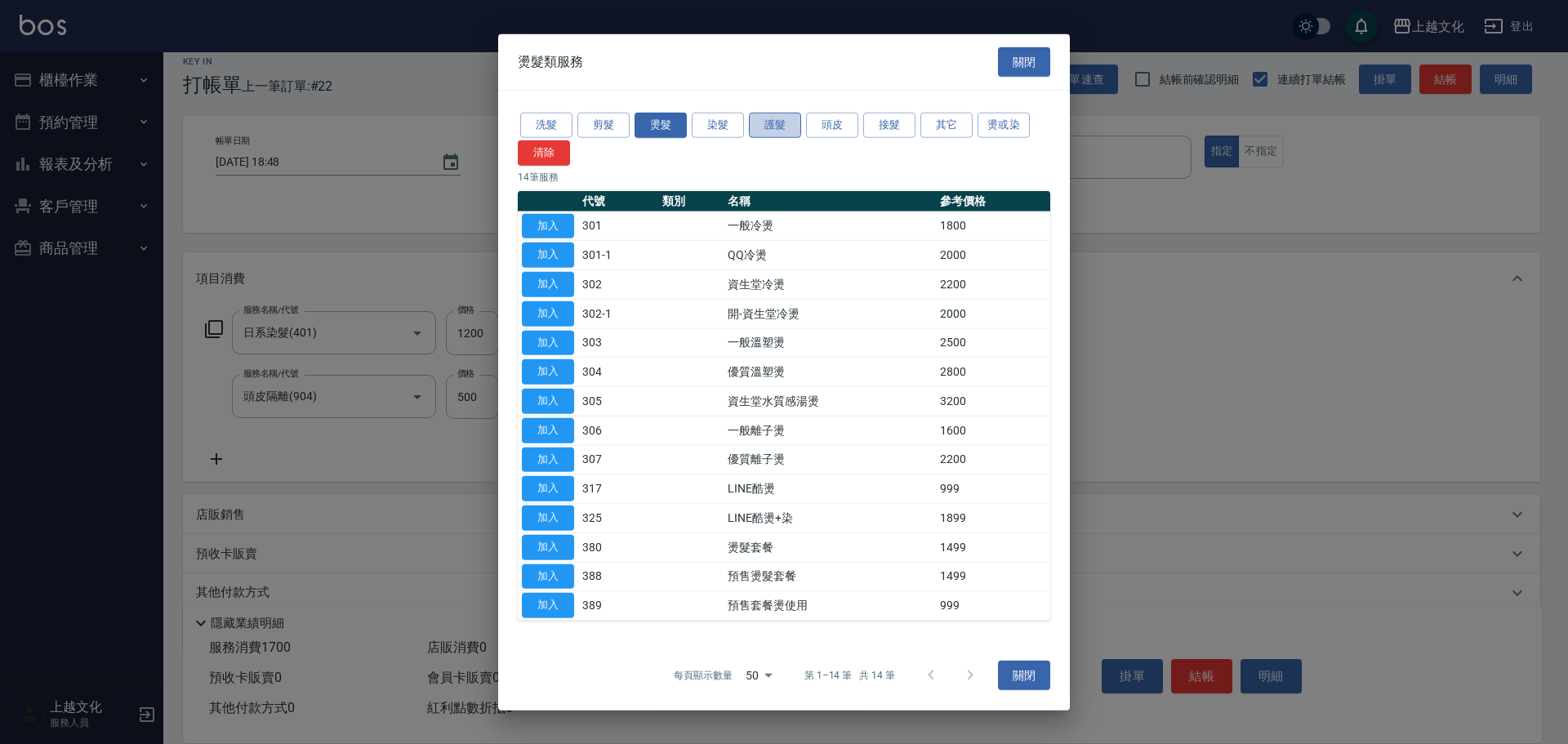
click at [773, 127] on button "護髮" at bounding box center [775, 125] width 53 height 25
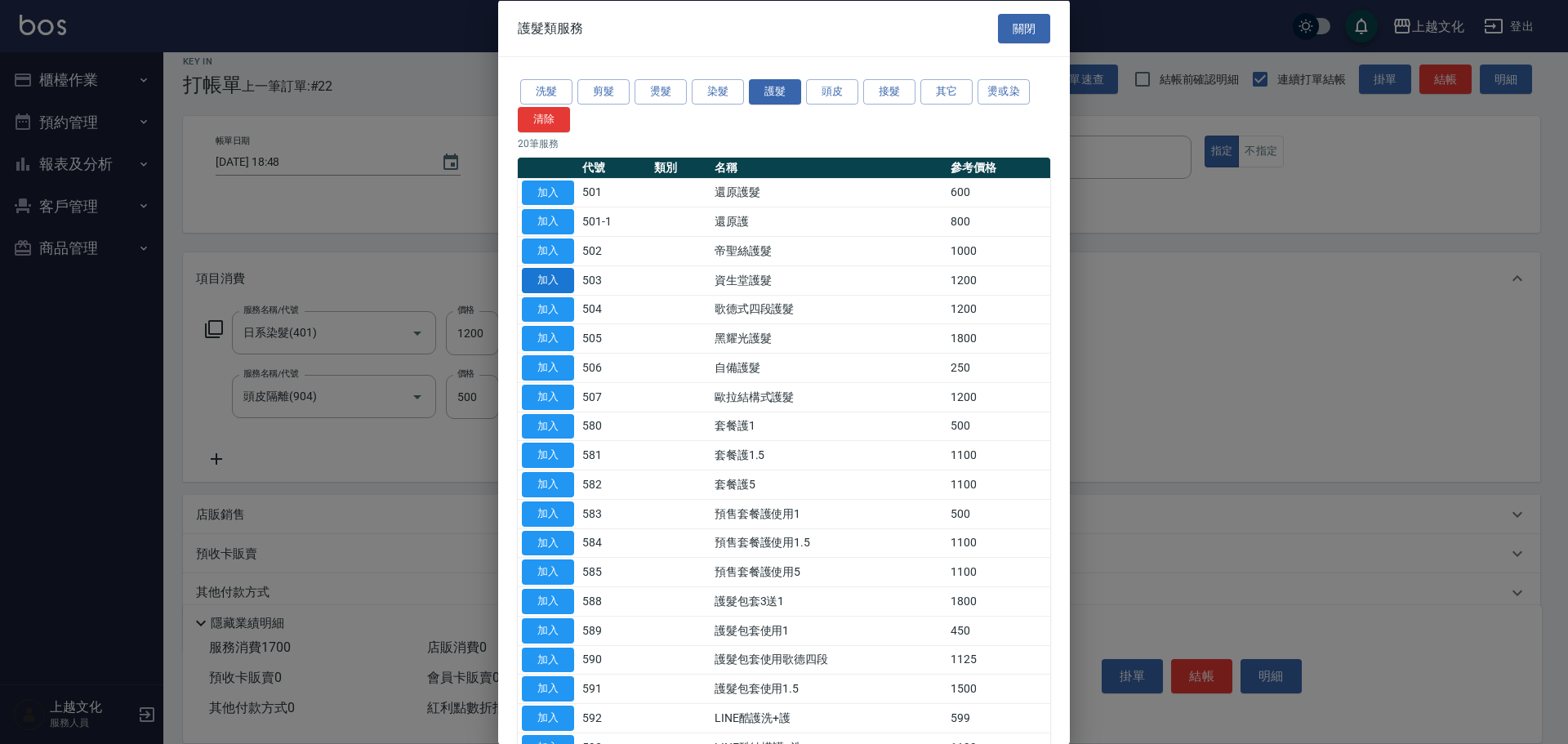
click at [543, 274] on button "加入" at bounding box center [549, 279] width 53 height 25
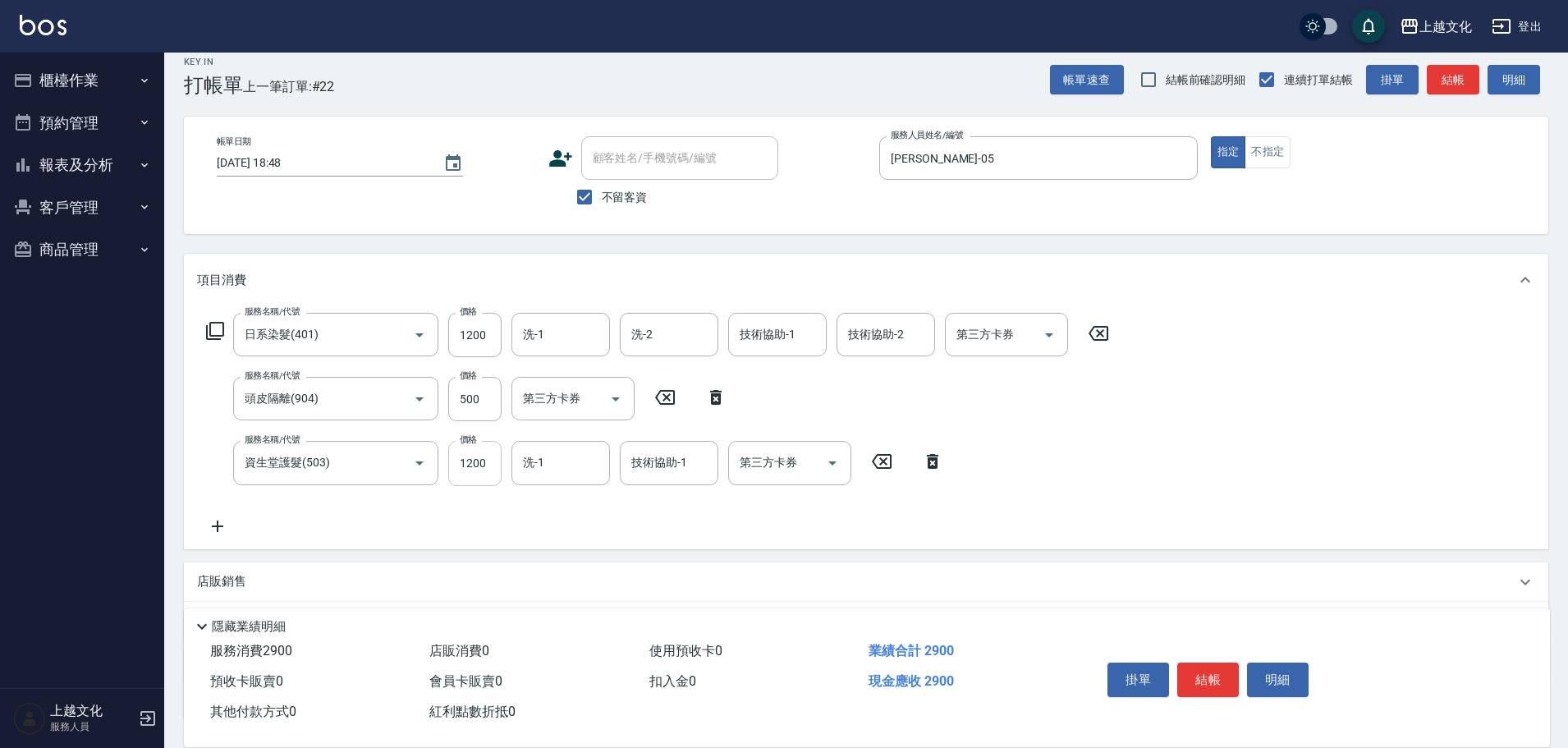
click at [494, 464] on input "1200" at bounding box center [475, 463] width 53 height 44
type input "1299"
click at [666, 463] on input "技術協助-1" at bounding box center [669, 462] width 84 height 29
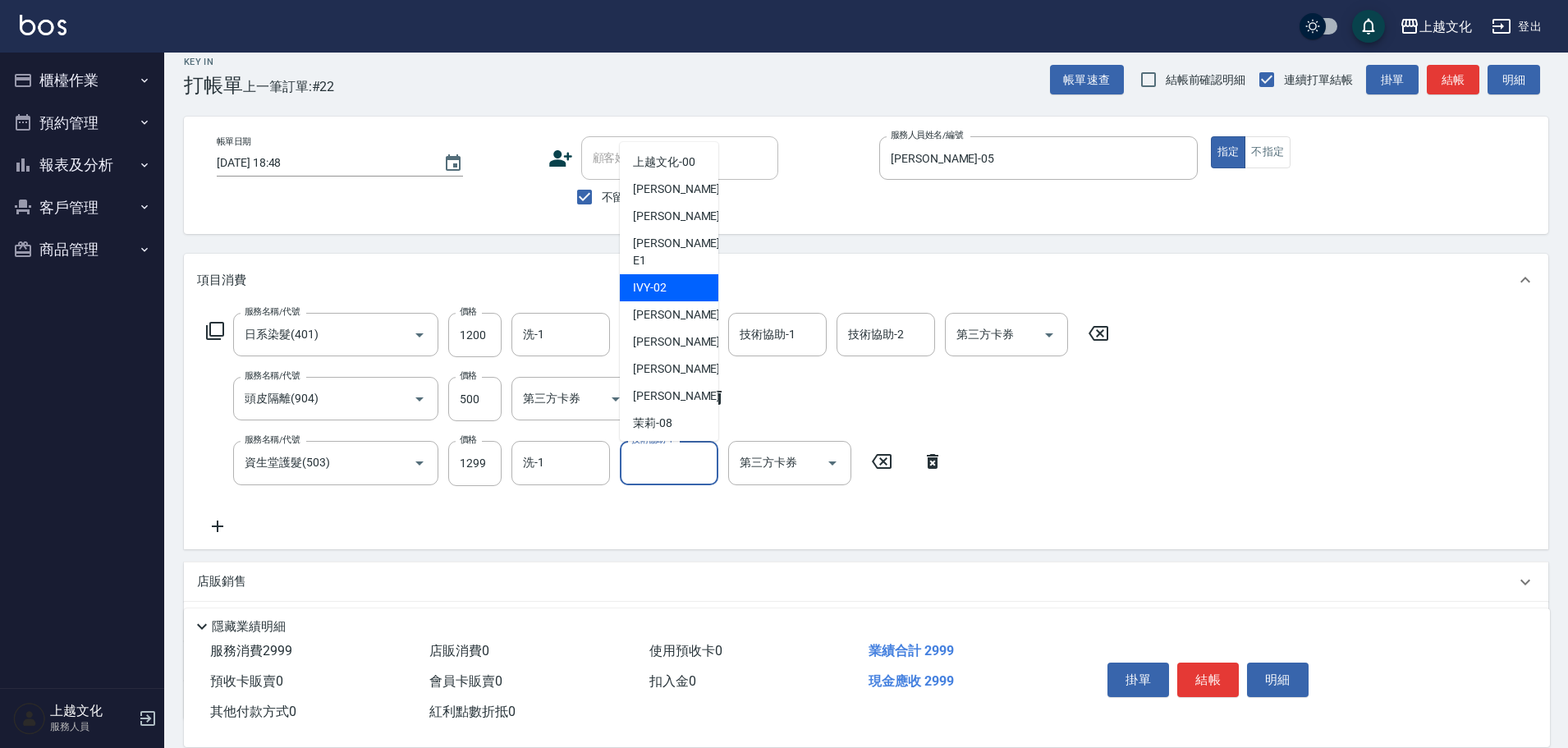
click at [649, 279] on span "IVY -02" at bounding box center [649, 288] width 34 height 18
type input "IVY-02"
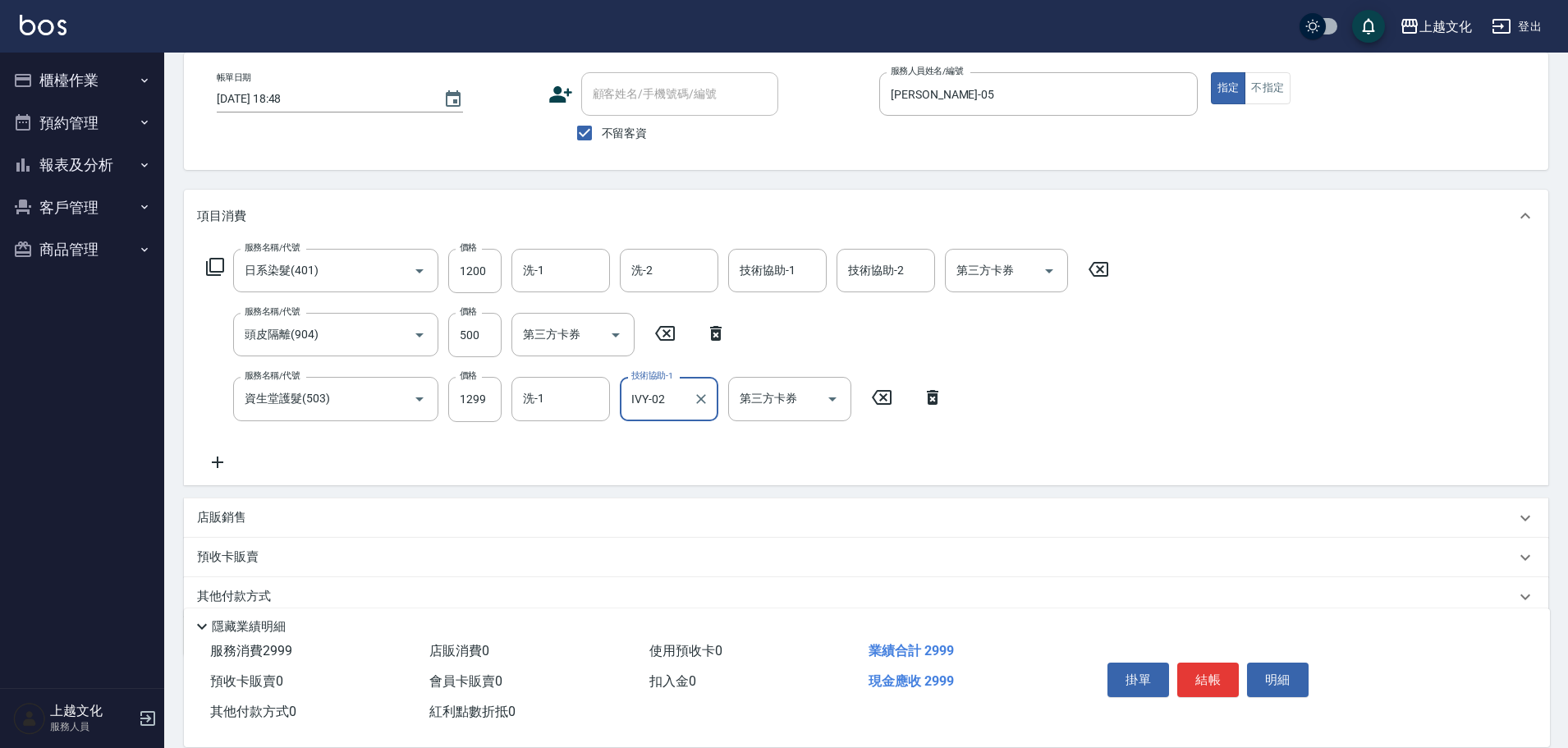
scroll to position [146, 0]
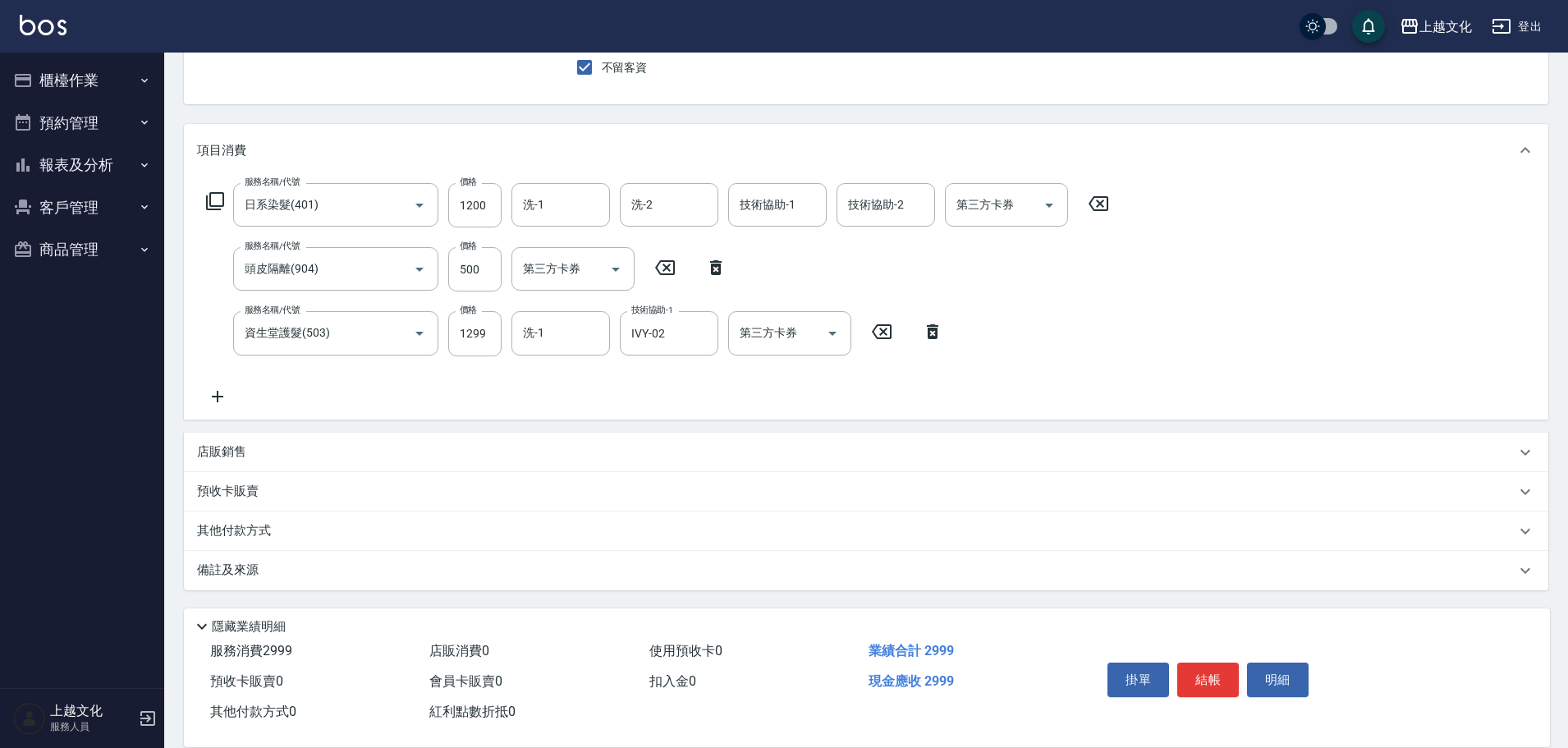
click at [334, 529] on div "其他付款方式" at bounding box center [856, 531] width 1318 height 18
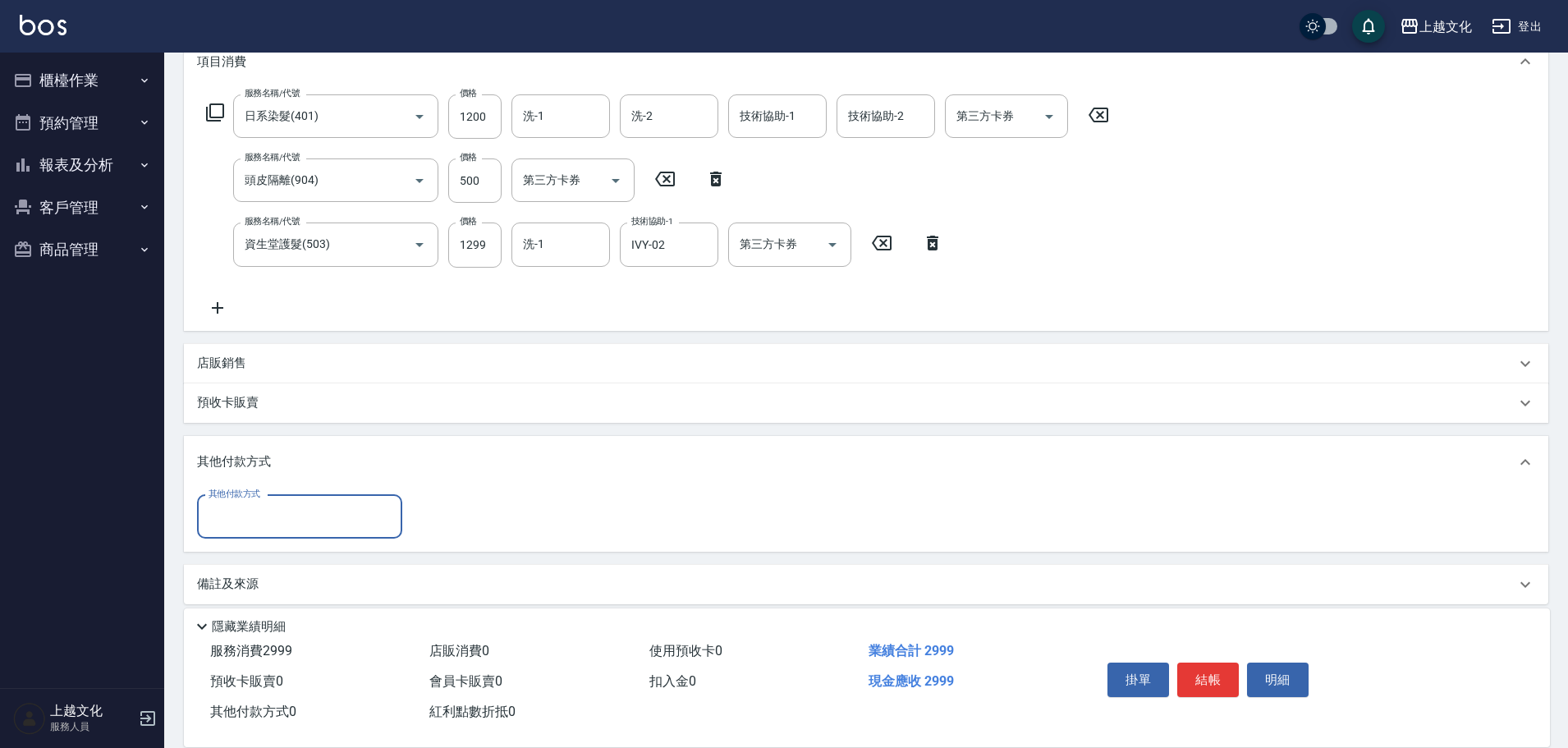
scroll to position [247, 0]
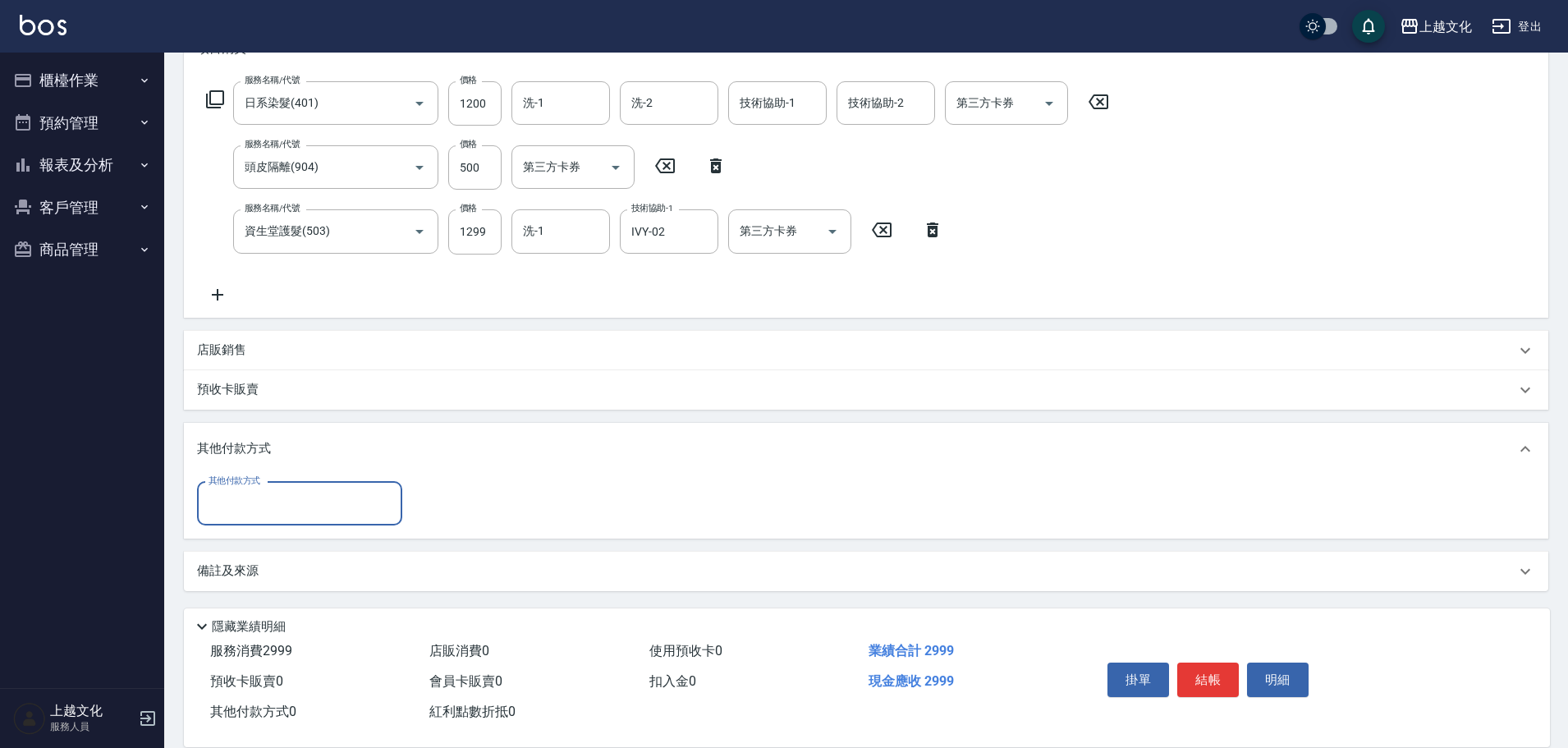
click at [324, 520] on div "其他付款方式" at bounding box center [299, 503] width 206 height 43
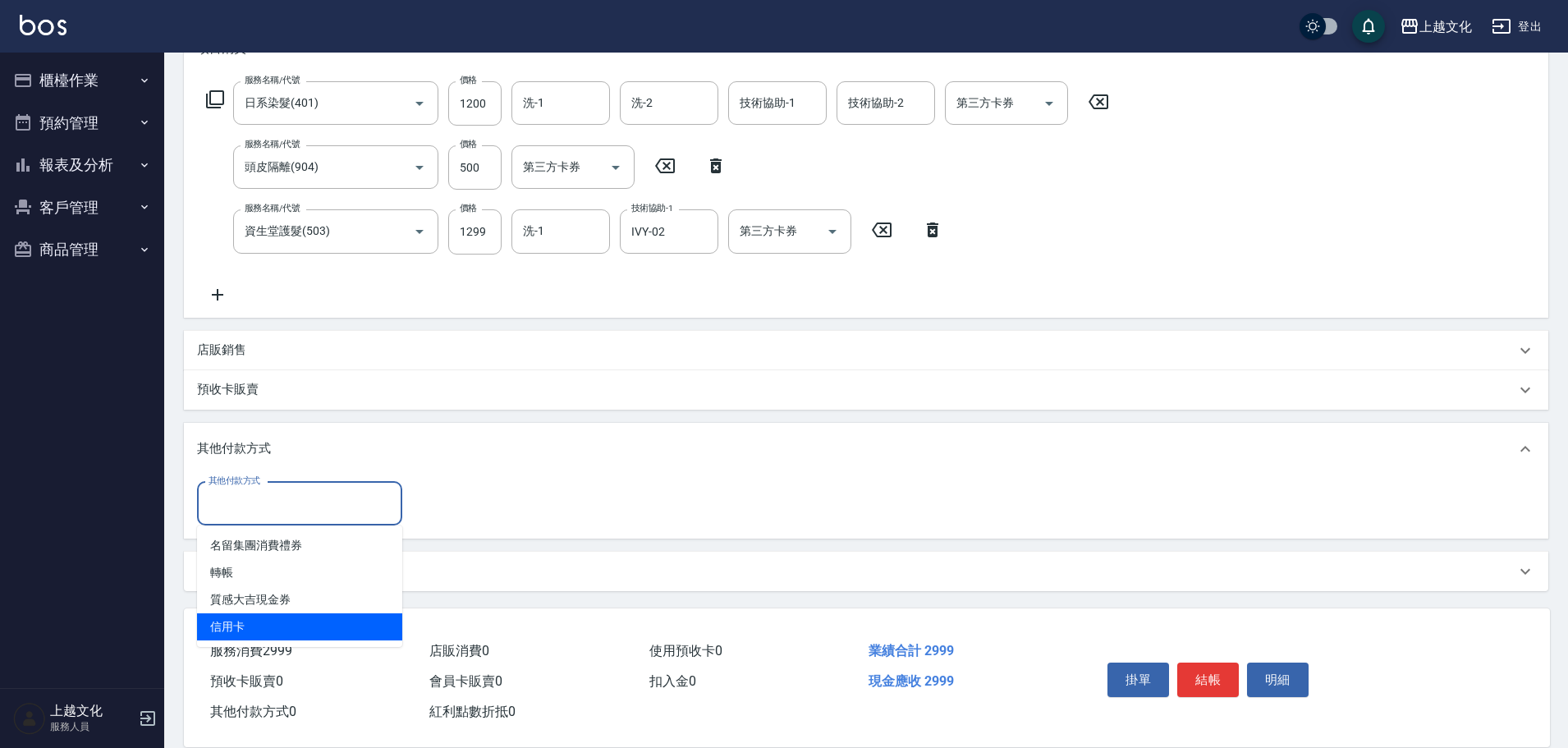
drag, startPoint x: 298, startPoint y: 633, endPoint x: 307, endPoint y: 632, distance: 9.1
click at [302, 633] on span "信用卡" at bounding box center [299, 626] width 206 height 27
type input "信用卡"
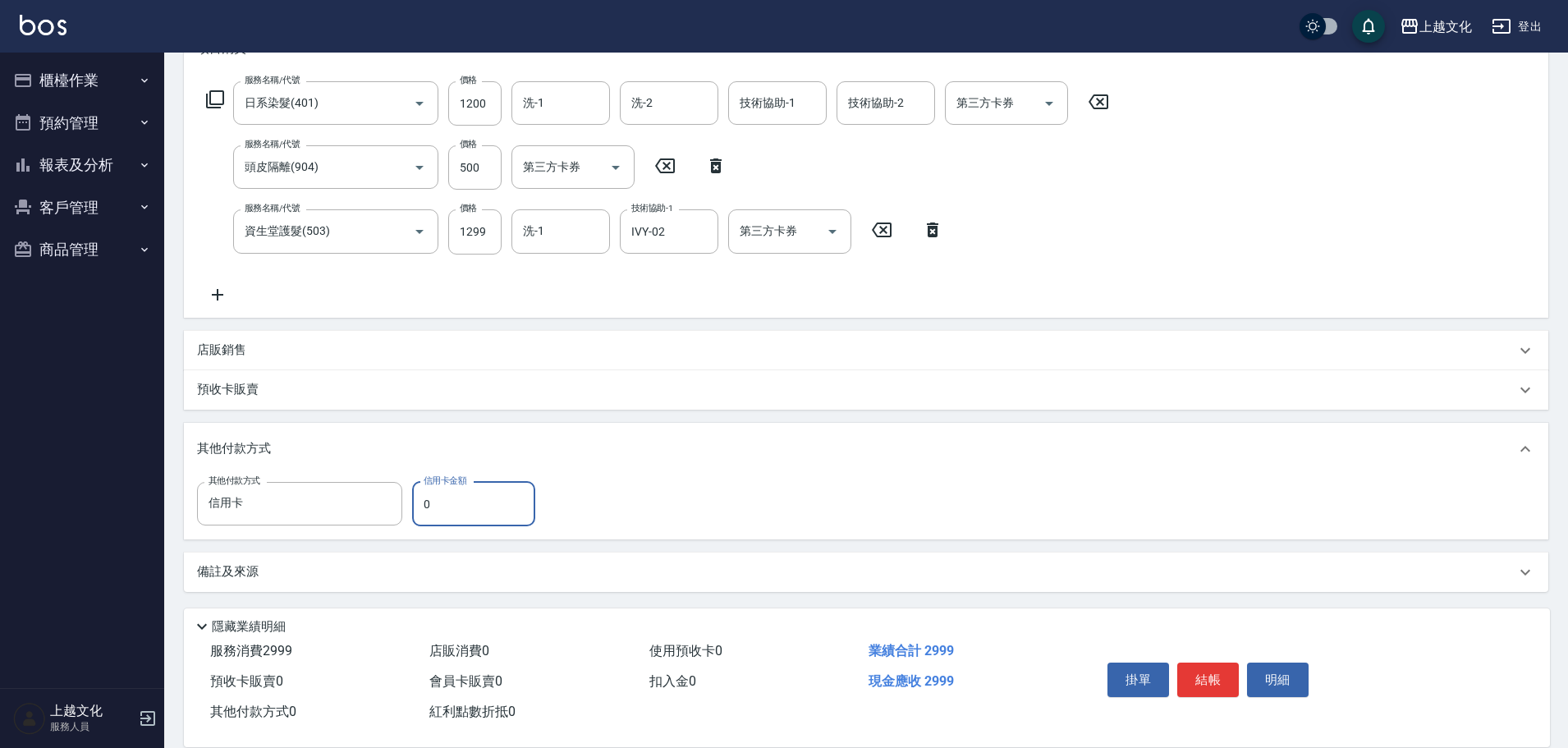
click at [486, 508] on input "0" at bounding box center [474, 504] width 124 height 44
type input "2999"
click at [1212, 676] on button "結帳" at bounding box center [1208, 679] width 62 height 34
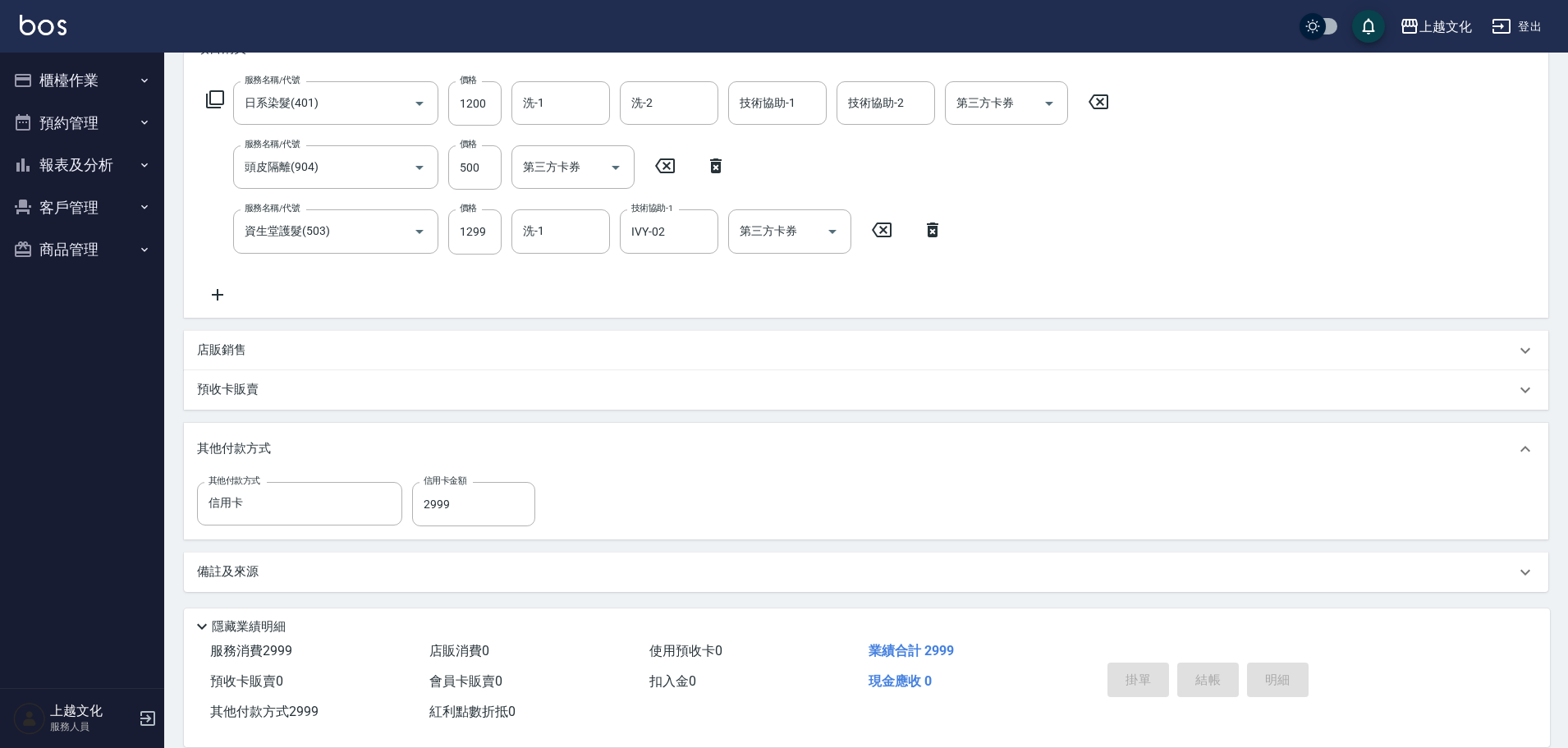
type input "[DATE] 18:49"
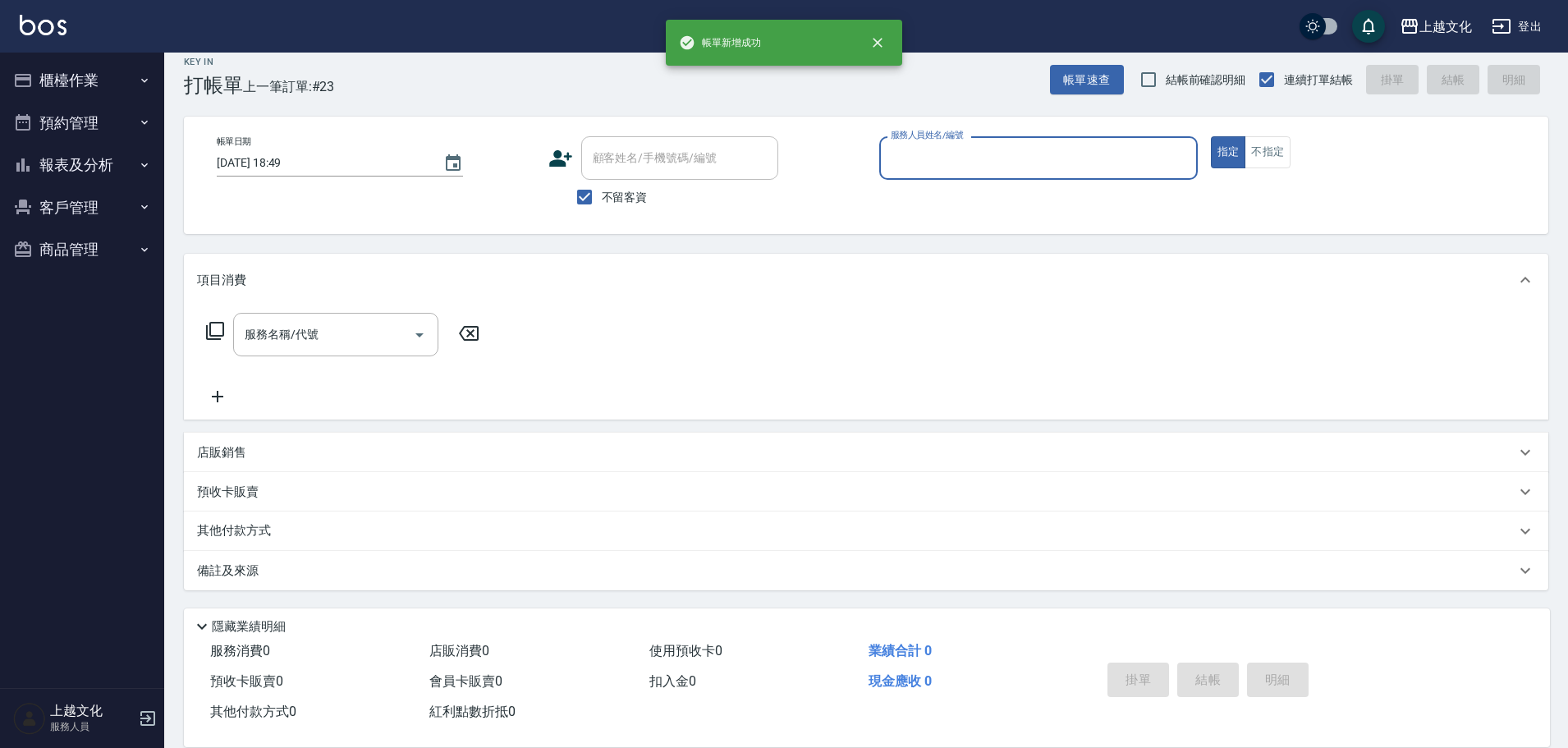
scroll to position [16, 0]
click at [619, 188] on label "不留客資" at bounding box center [607, 197] width 80 height 34
click at [602, 188] on input "不留客資" at bounding box center [584, 197] width 34 height 34
checkbox input "false"
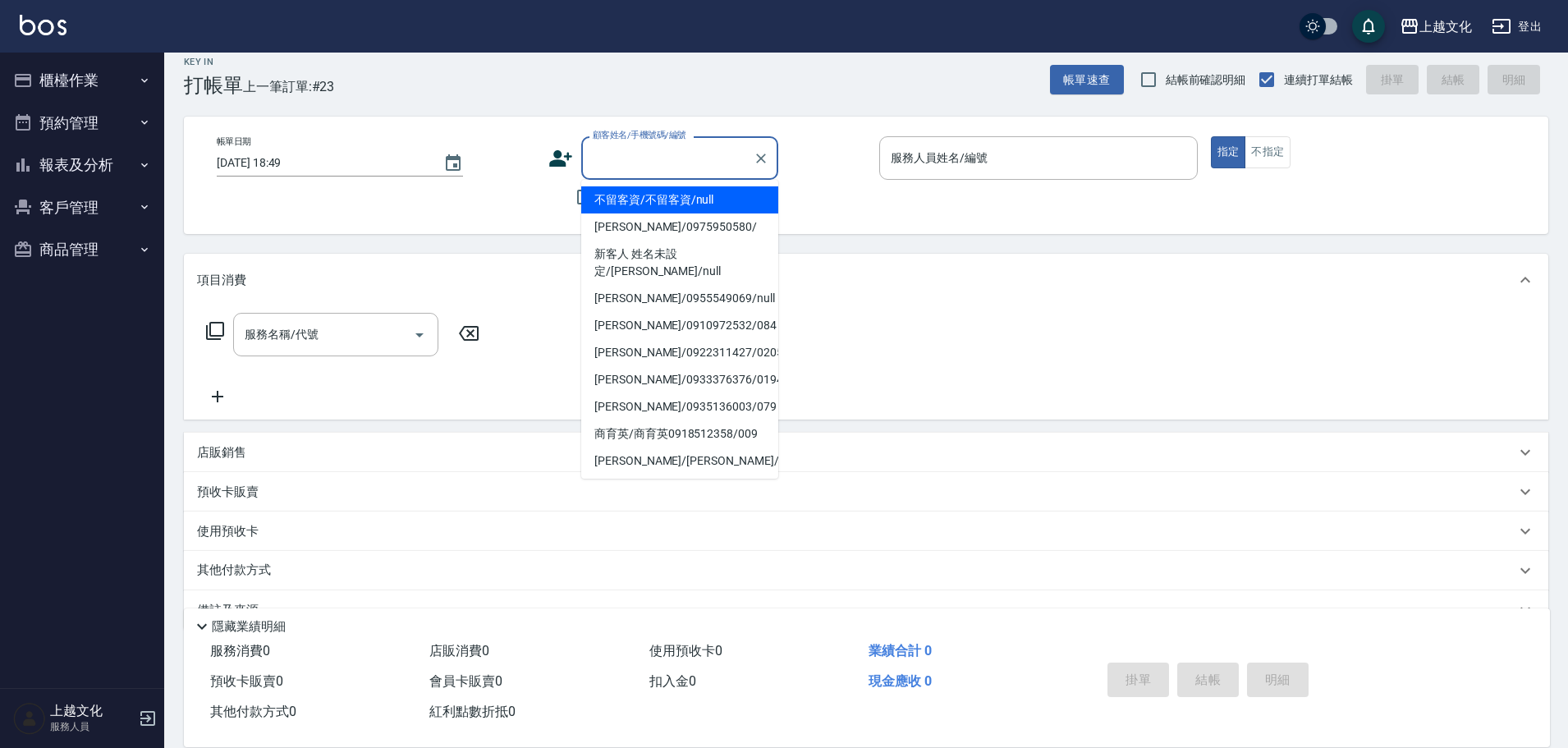
click at [644, 163] on input "顧客姓名/手機號碼/編號" at bounding box center [667, 158] width 158 height 29
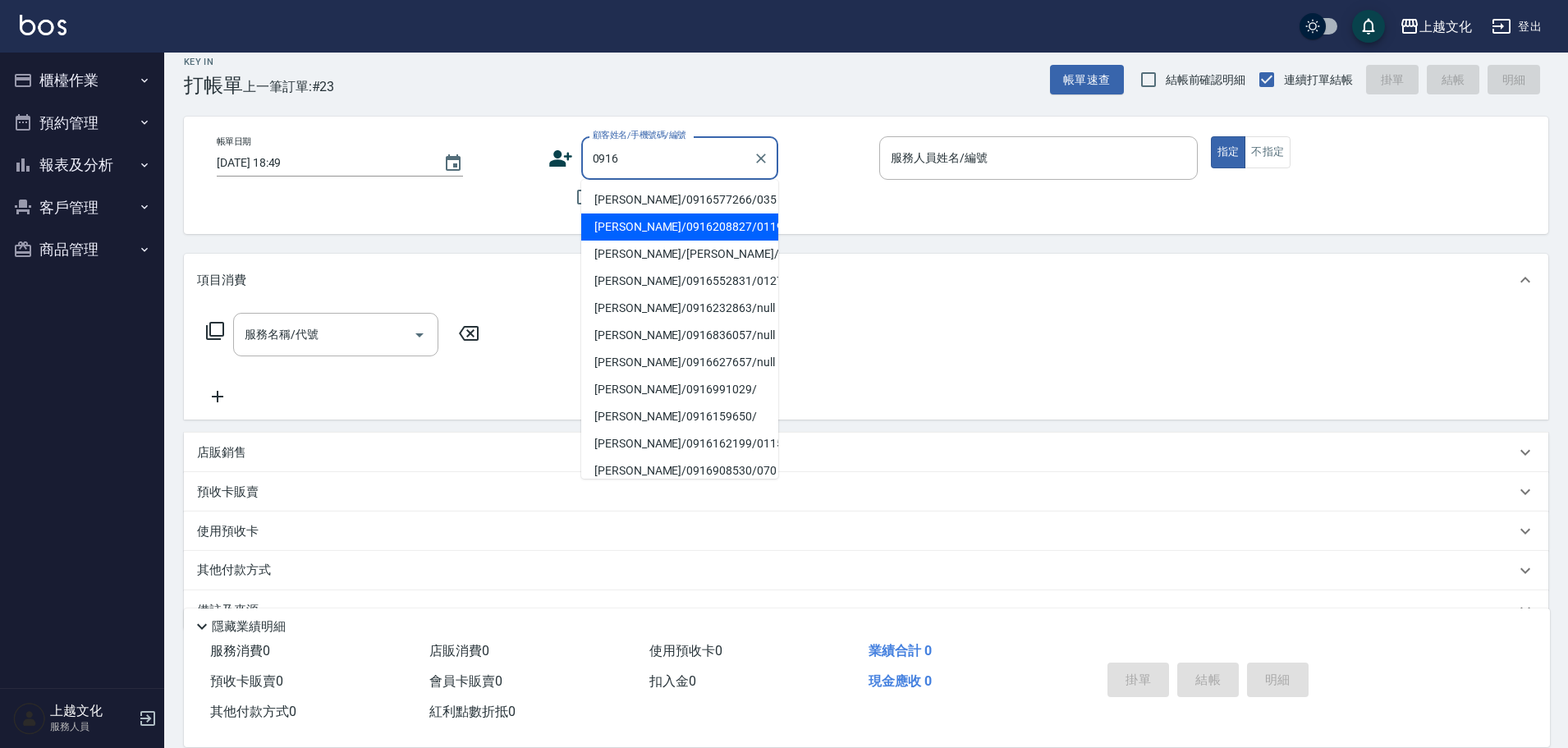
click at [687, 219] on li "[PERSON_NAME]/0916208827/0119" at bounding box center [679, 227] width 197 height 27
type input "[PERSON_NAME]/0916208827/0119"
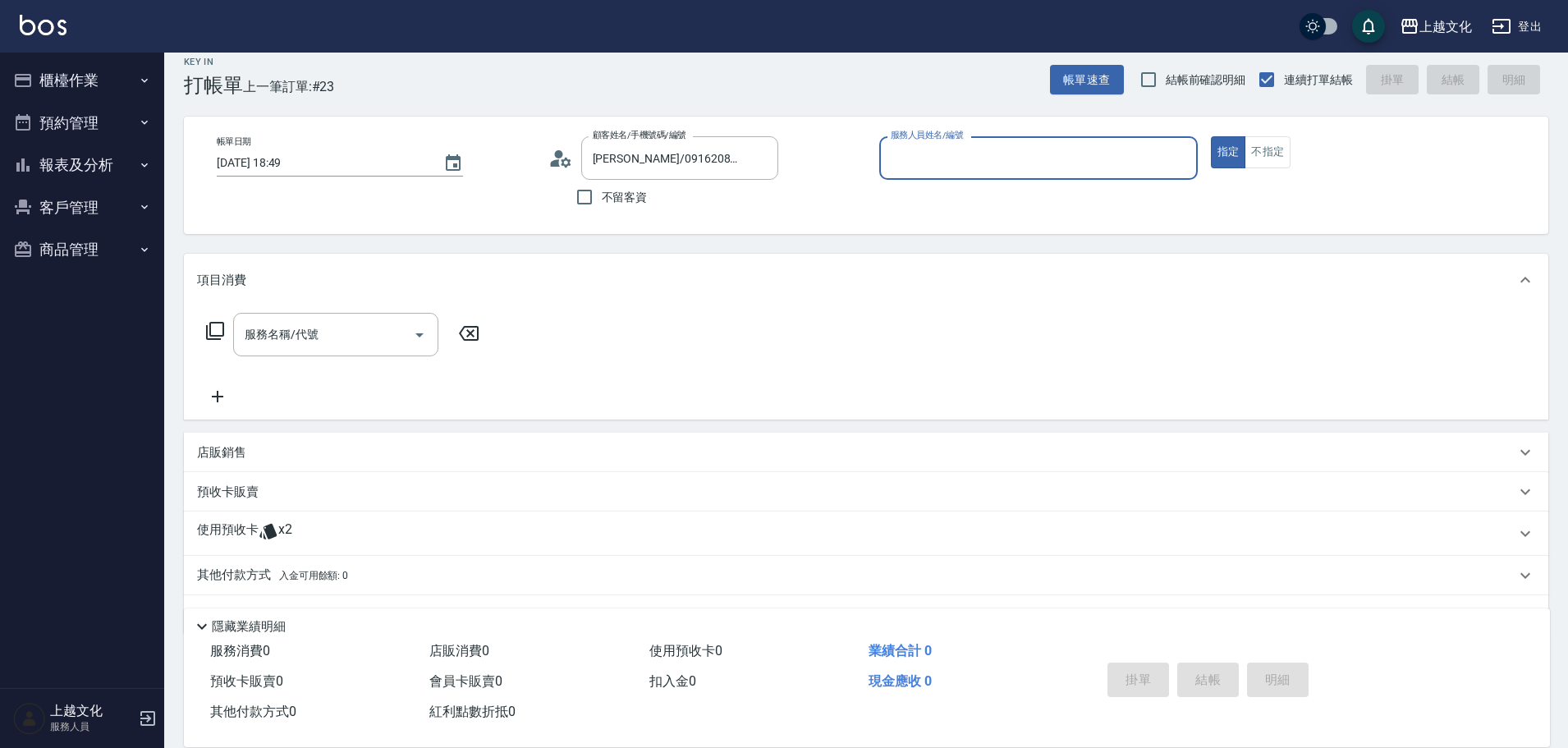
click at [1020, 155] on input "服務人員姓名/編號" at bounding box center [1039, 158] width 304 height 29
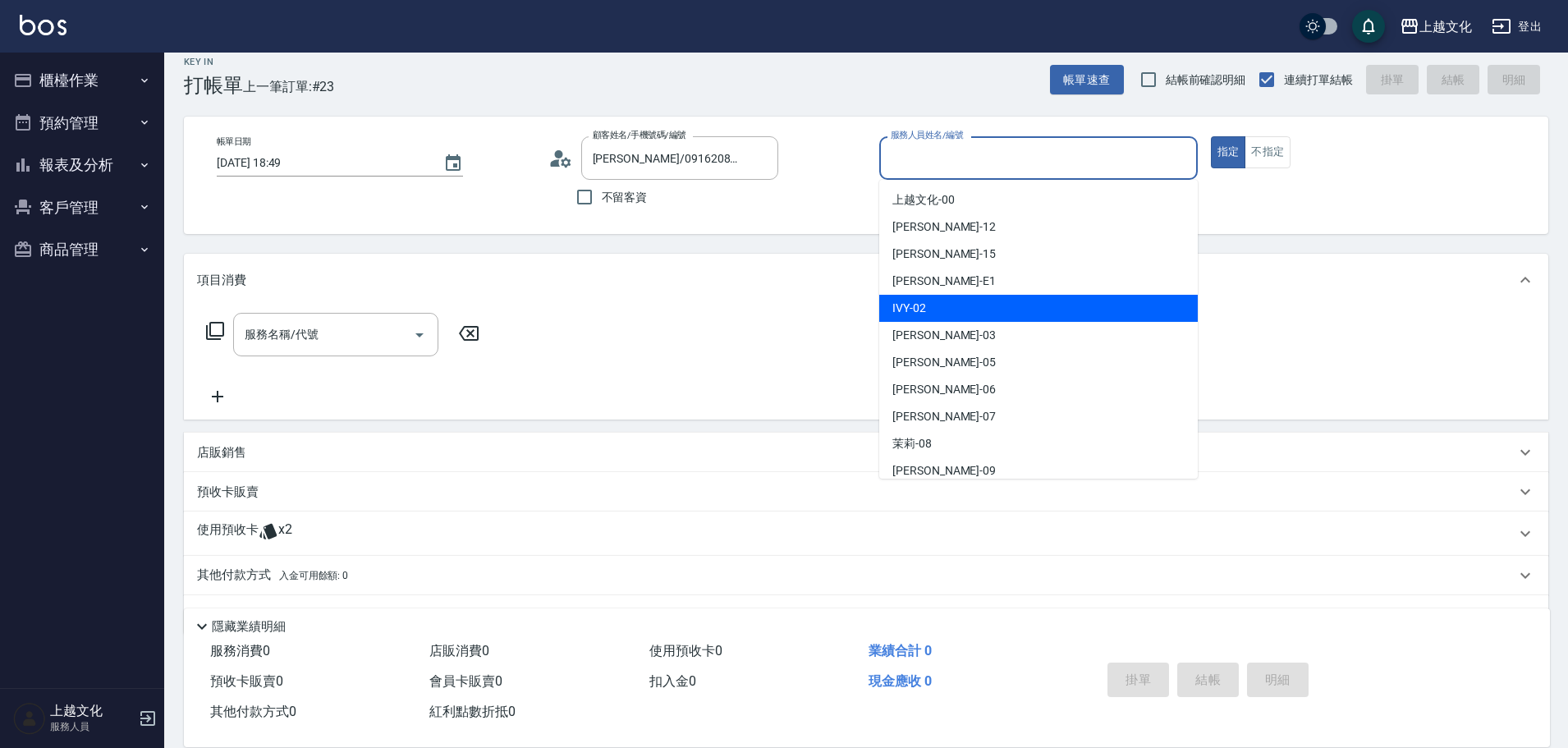
click at [982, 308] on div "IVY -02" at bounding box center [1038, 308] width 319 height 27
type input "IVY-02"
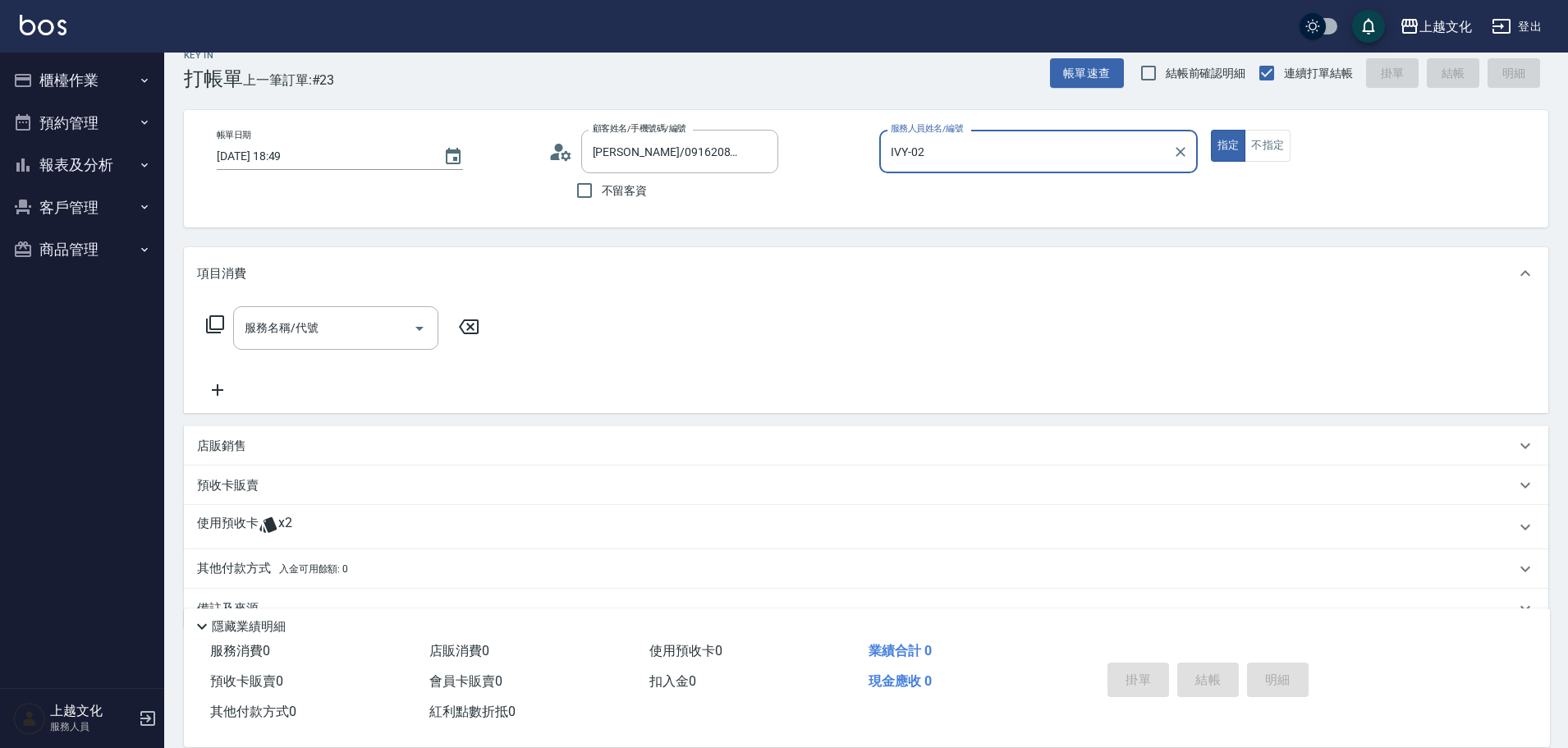
scroll to position [60, 0]
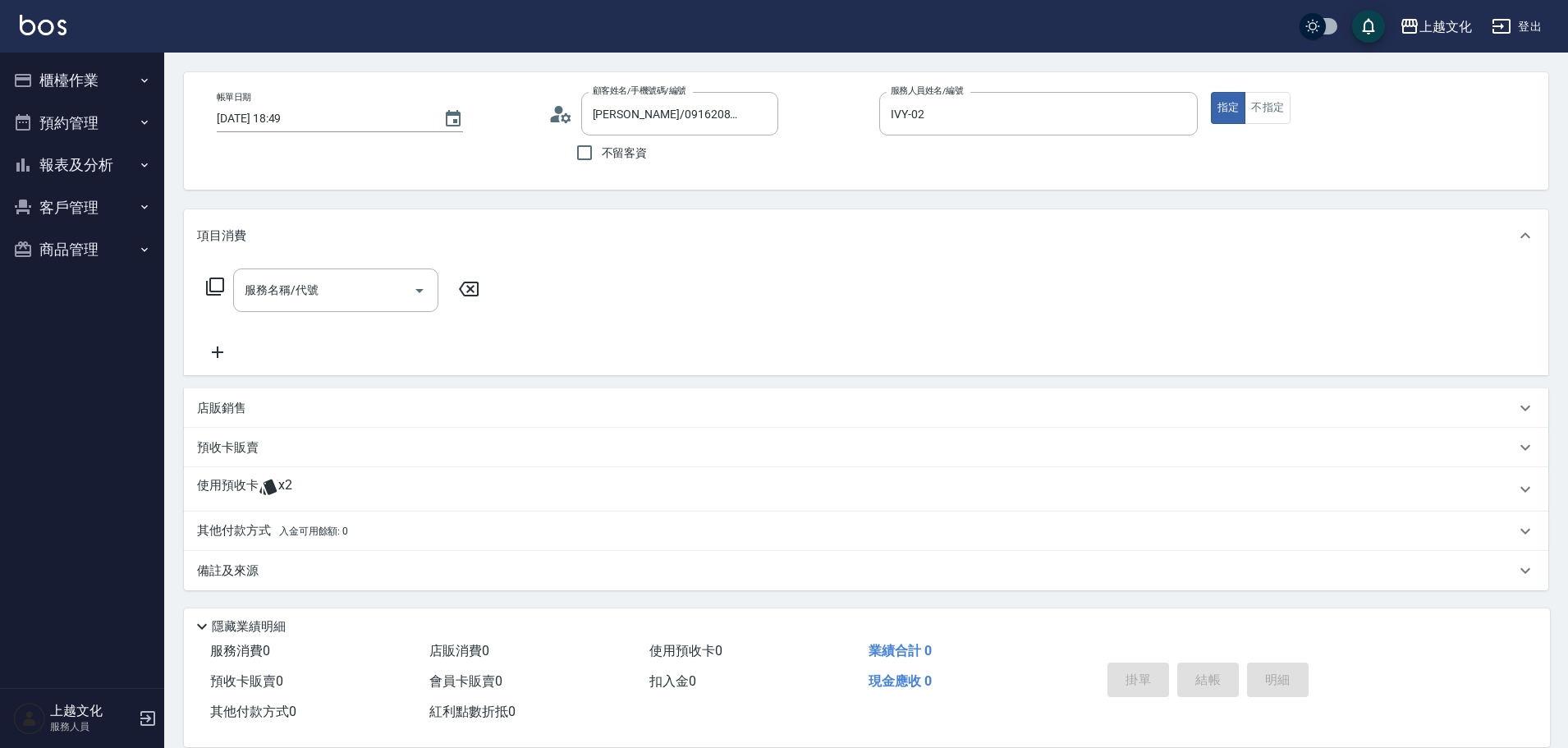
click at [1292, 103] on div "指定 不指定" at bounding box center [1369, 108] width 319 height 32
click at [1279, 108] on button "不指定" at bounding box center [1268, 108] width 46 height 32
click at [337, 492] on div "使用預收卡 x2" at bounding box center [856, 490] width 1318 height 25
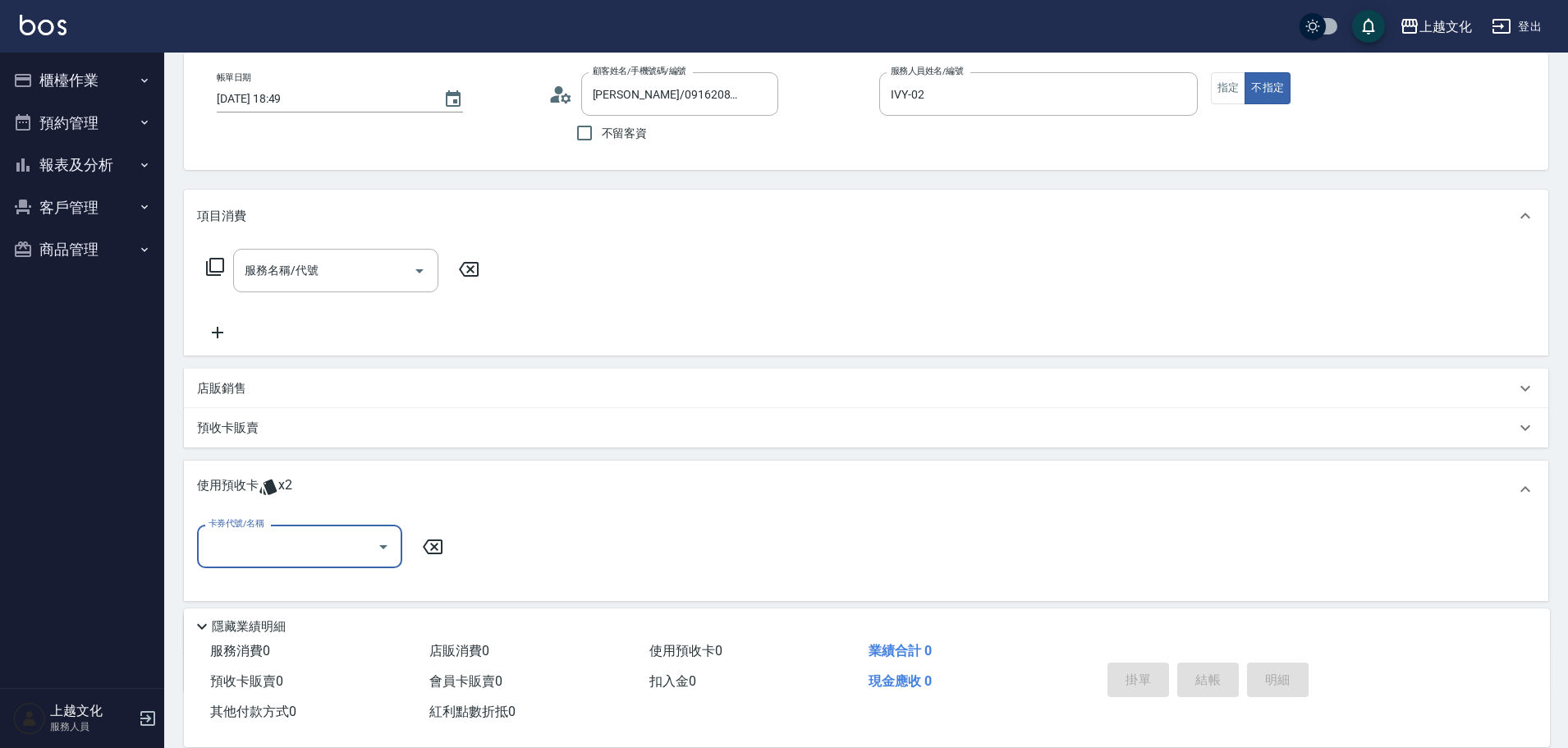
scroll to position [0, 0]
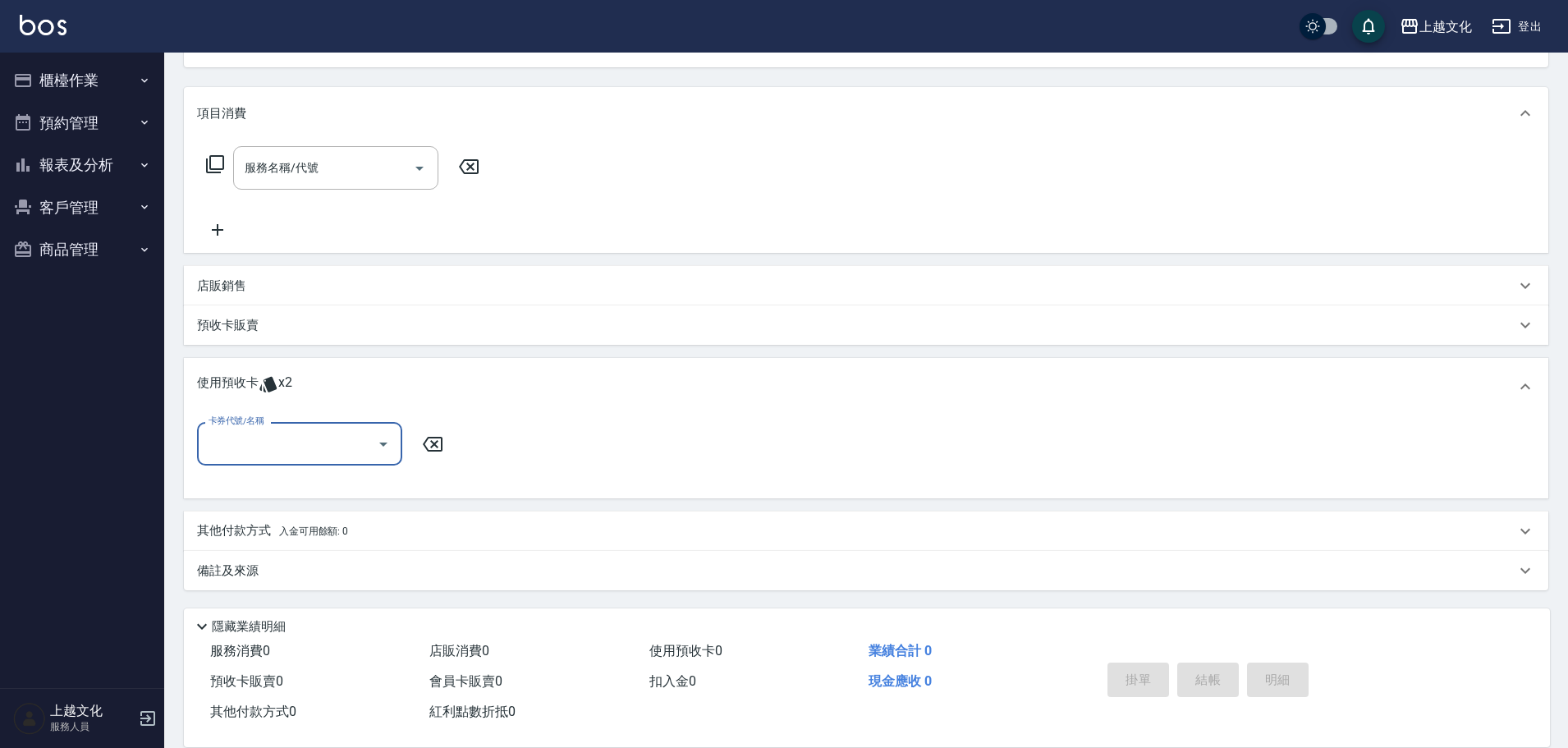
click at [304, 431] on input "卡券代號/名稱" at bounding box center [288, 444] width 166 height 29
click at [316, 479] on div "舒活包卡 剩餘2張" at bounding box center [299, 485] width 206 height 27
type input "舒活包卡"
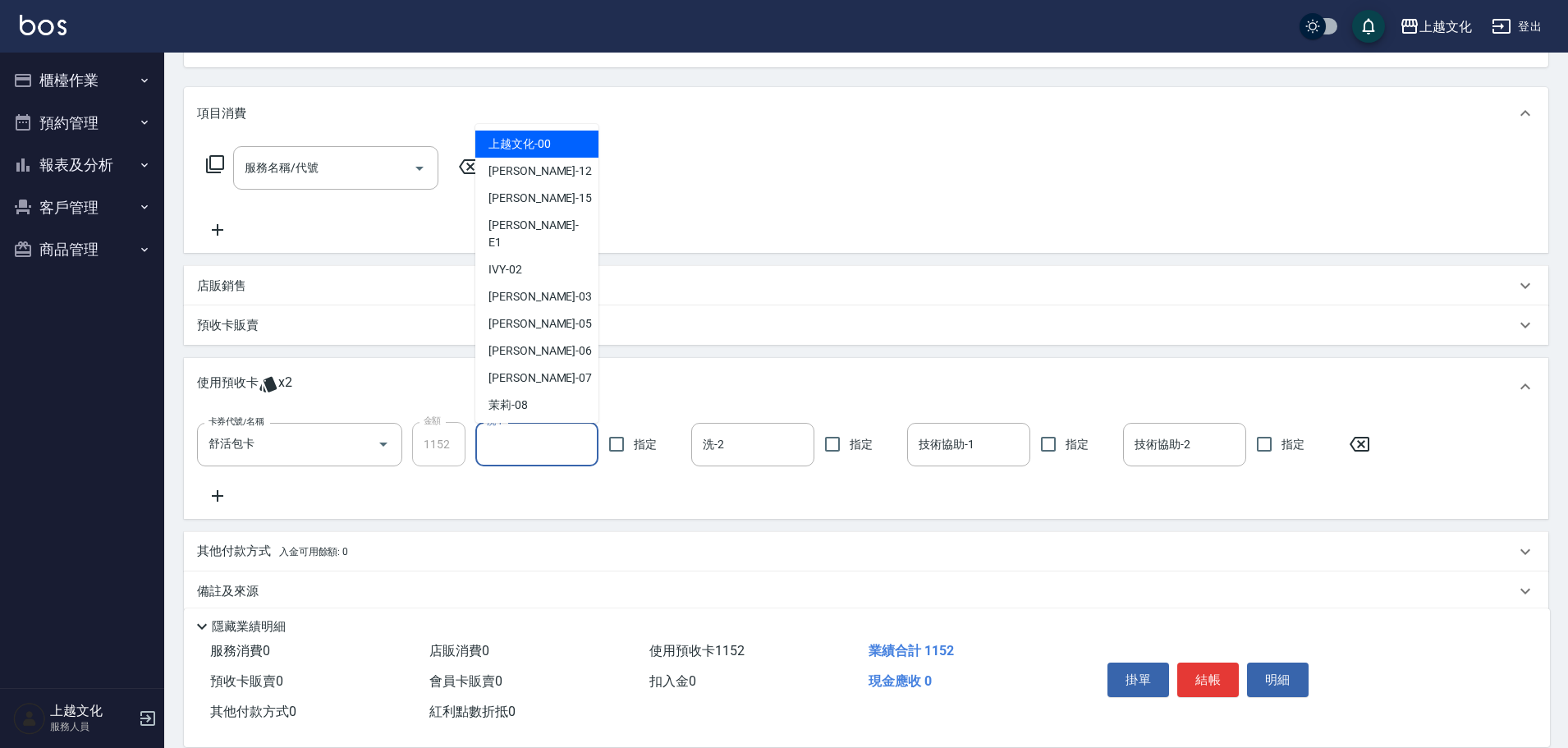
click at [538, 454] on input "洗-1" at bounding box center [536, 445] width 109 height 29
drag, startPoint x: 548, startPoint y: 264, endPoint x: 614, endPoint y: 278, distance: 67.5
click at [552, 265] on div "IVY -02" at bounding box center [537, 269] width 124 height 27
type input "IVY-02"
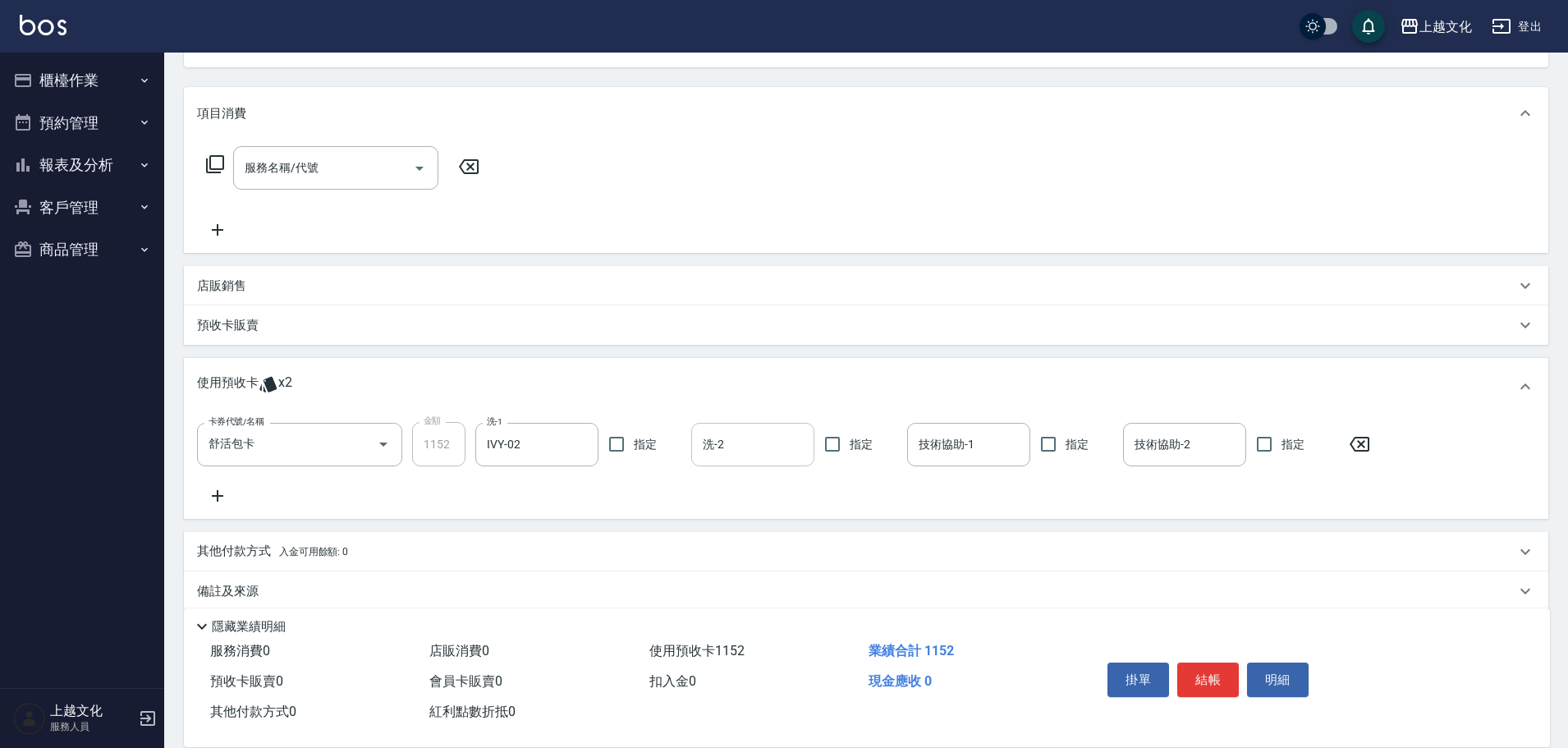
drag, startPoint x: 741, startPoint y: 460, endPoint x: 741, endPoint y: 449, distance: 11.0
click at [741, 454] on div "洗-2" at bounding box center [753, 444] width 124 height 43
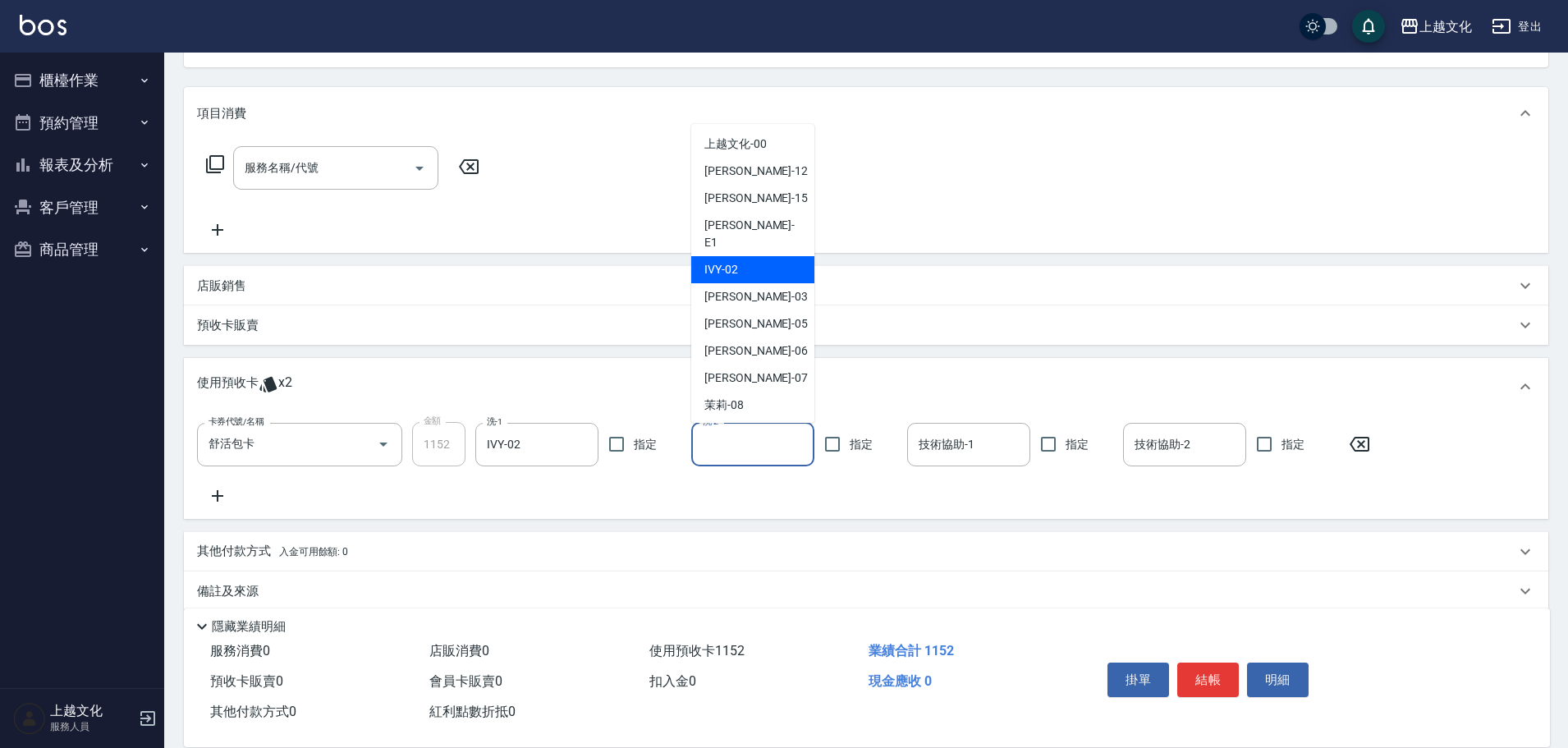
drag, startPoint x: 750, startPoint y: 250, endPoint x: 942, endPoint y: 319, distance: 204.0
click at [757, 256] on div "IVY -02" at bounding box center [753, 269] width 124 height 27
type input "IVY-02"
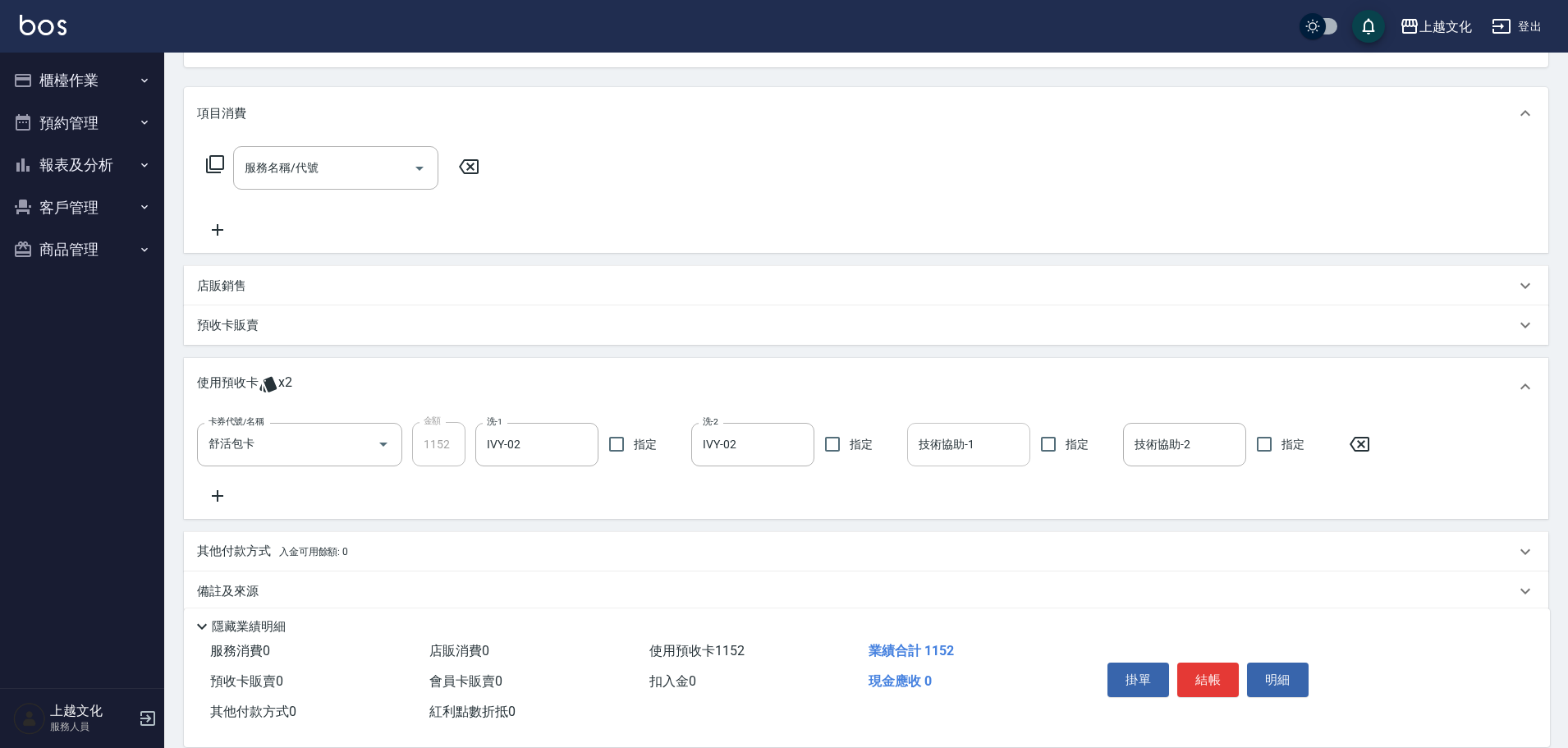
click at [979, 466] on div "卡券代號/名稱 舒活包卡 卡券代號/名稱 金額 1152 金額 洗-1 IVY-02 洗-1 指定 洗-2 IVY-02 洗-2 指定 技術協助-1 技術協助…" at bounding box center [866, 463] width 1339 height 84
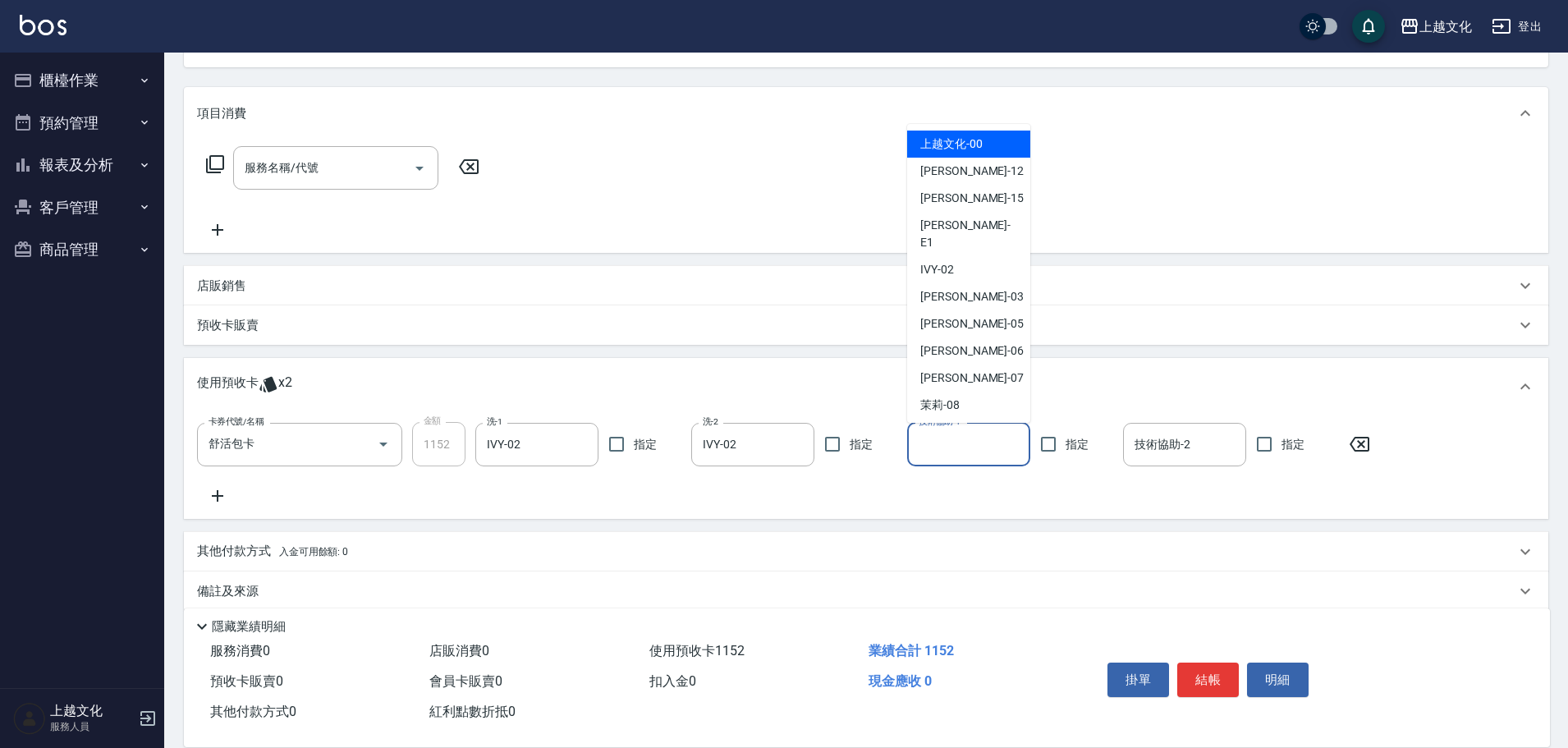
drag, startPoint x: 972, startPoint y: 443, endPoint x: 975, endPoint y: 400, distance: 43.1
click at [972, 442] on input "技術協助-1" at bounding box center [969, 445] width 109 height 29
drag, startPoint x: 998, startPoint y: 153, endPoint x: 1156, endPoint y: 371, distance: 269.2
click at [1001, 157] on ul "上越文化 -00 [PERSON_NAME] -12 [PERSON_NAME] -15 [PERSON_NAME] -E1 IVY -02 [PERSON_…" at bounding box center [969, 273] width 124 height 299
drag, startPoint x: 989, startPoint y: 143, endPoint x: 1067, endPoint y: 213, distance: 104.8
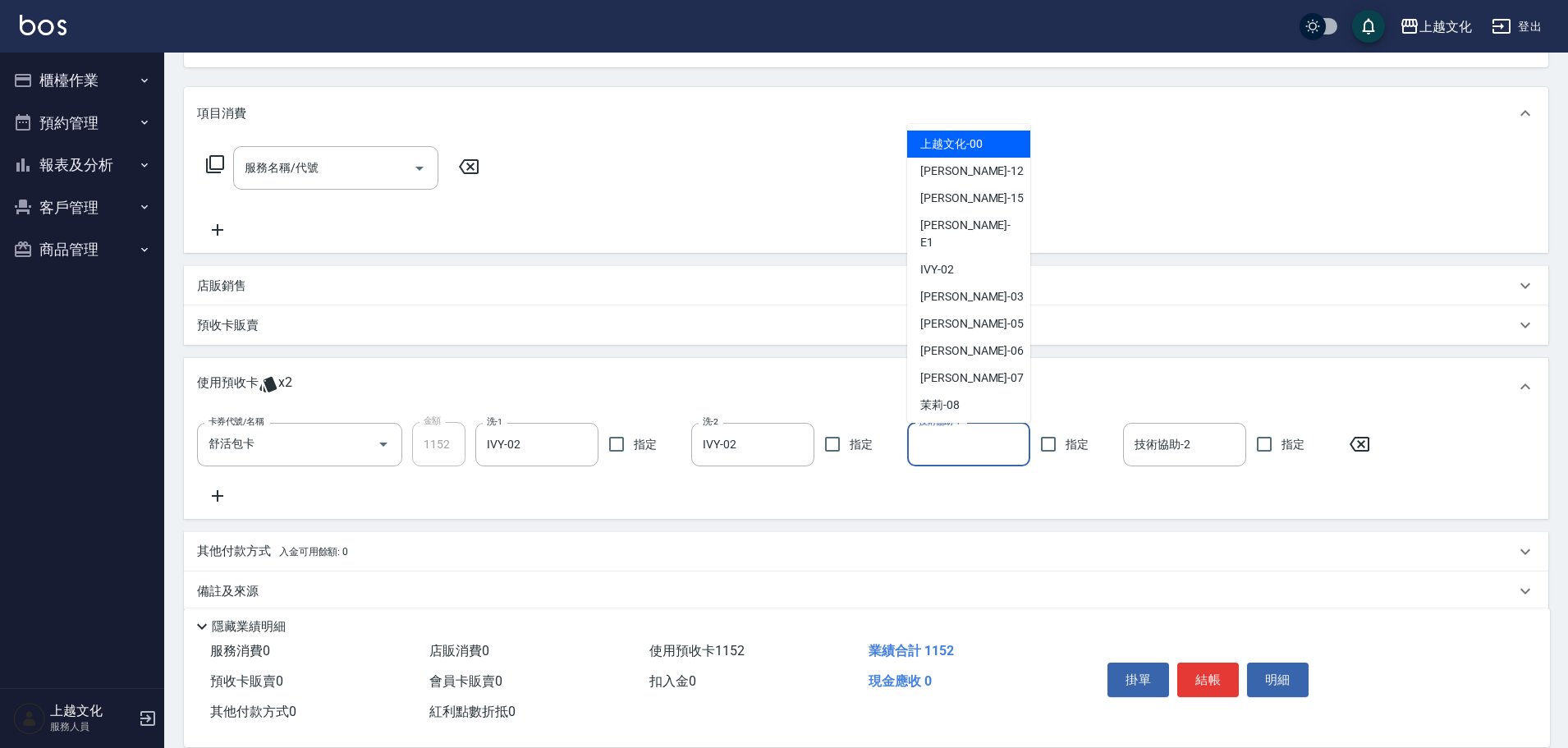
click at [988, 142] on div "上越文化 -00" at bounding box center [969, 144] width 124 height 27
type input "上越文化-00"
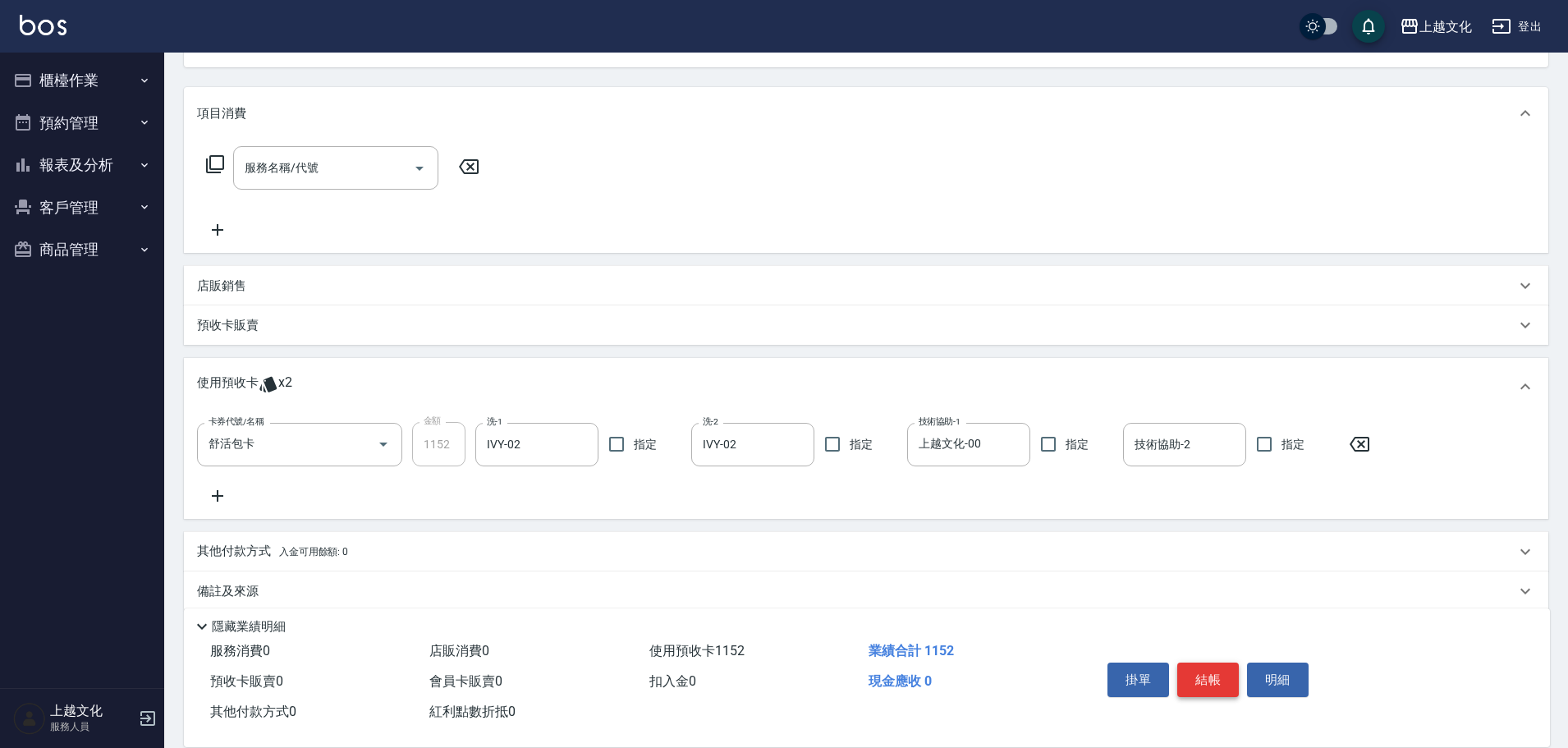
click at [1202, 681] on button "結帳" at bounding box center [1208, 679] width 62 height 34
type input "[DATE] 18:50"
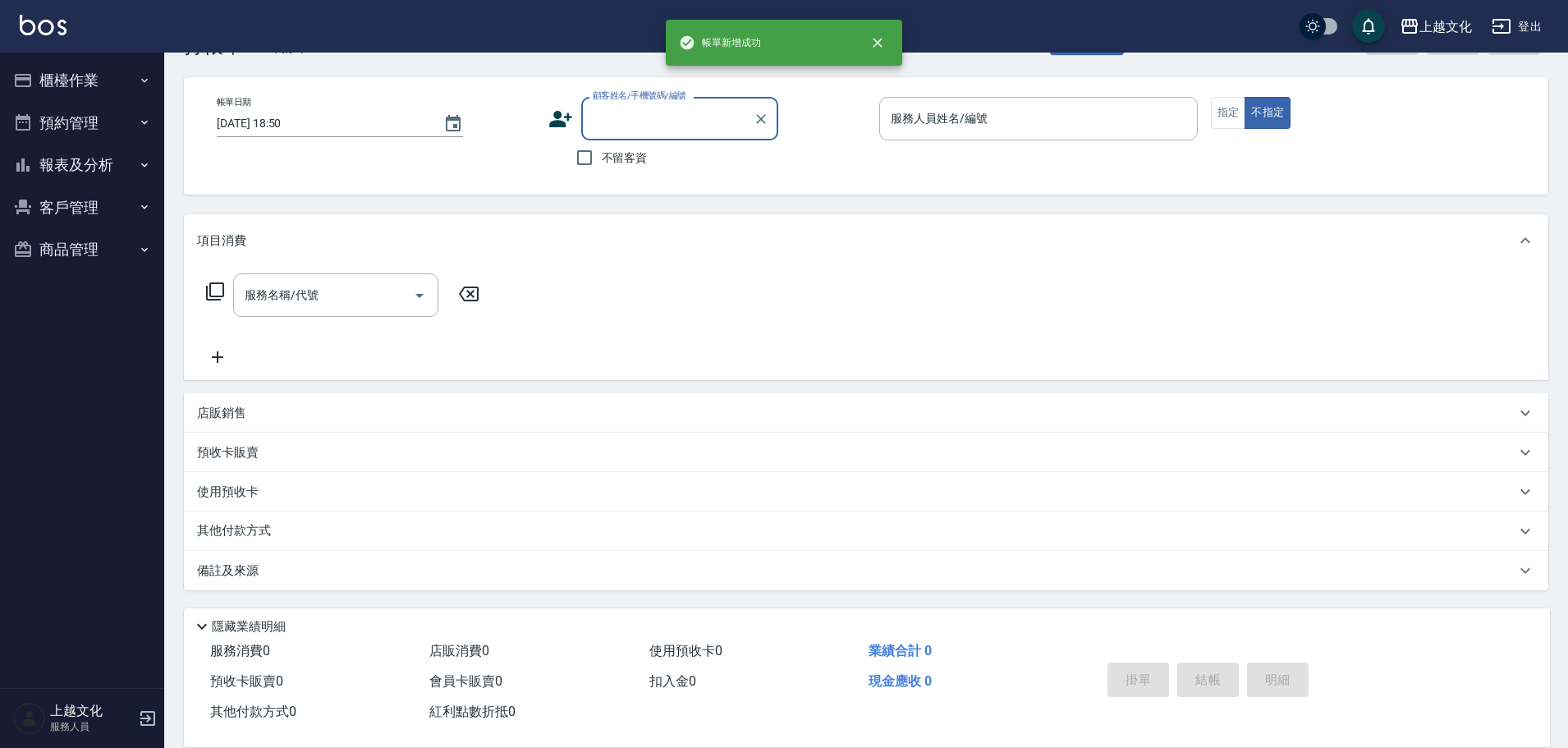
scroll to position [55, 0]
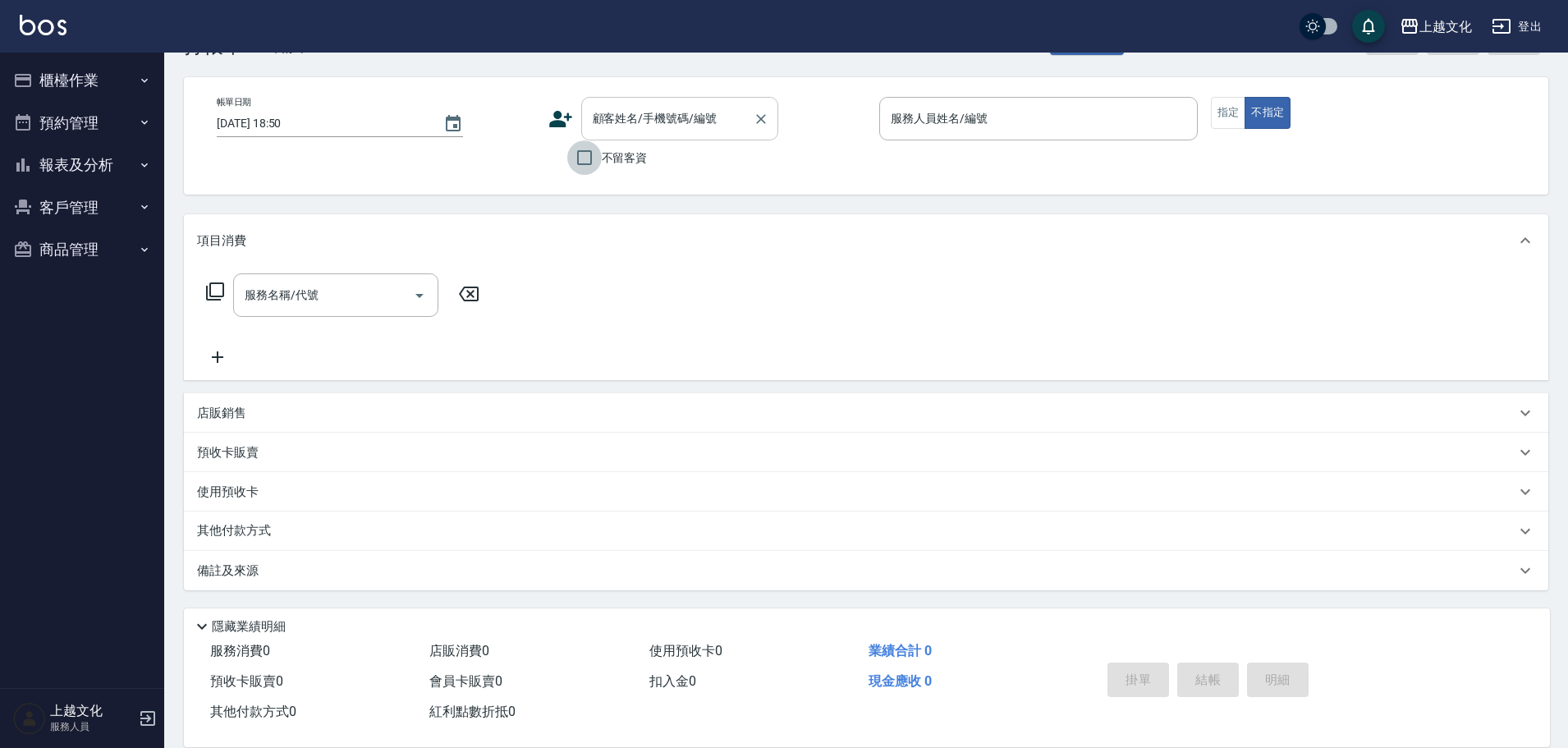
click at [589, 168] on input "不留客資" at bounding box center [584, 157] width 34 height 34
checkbox input "true"
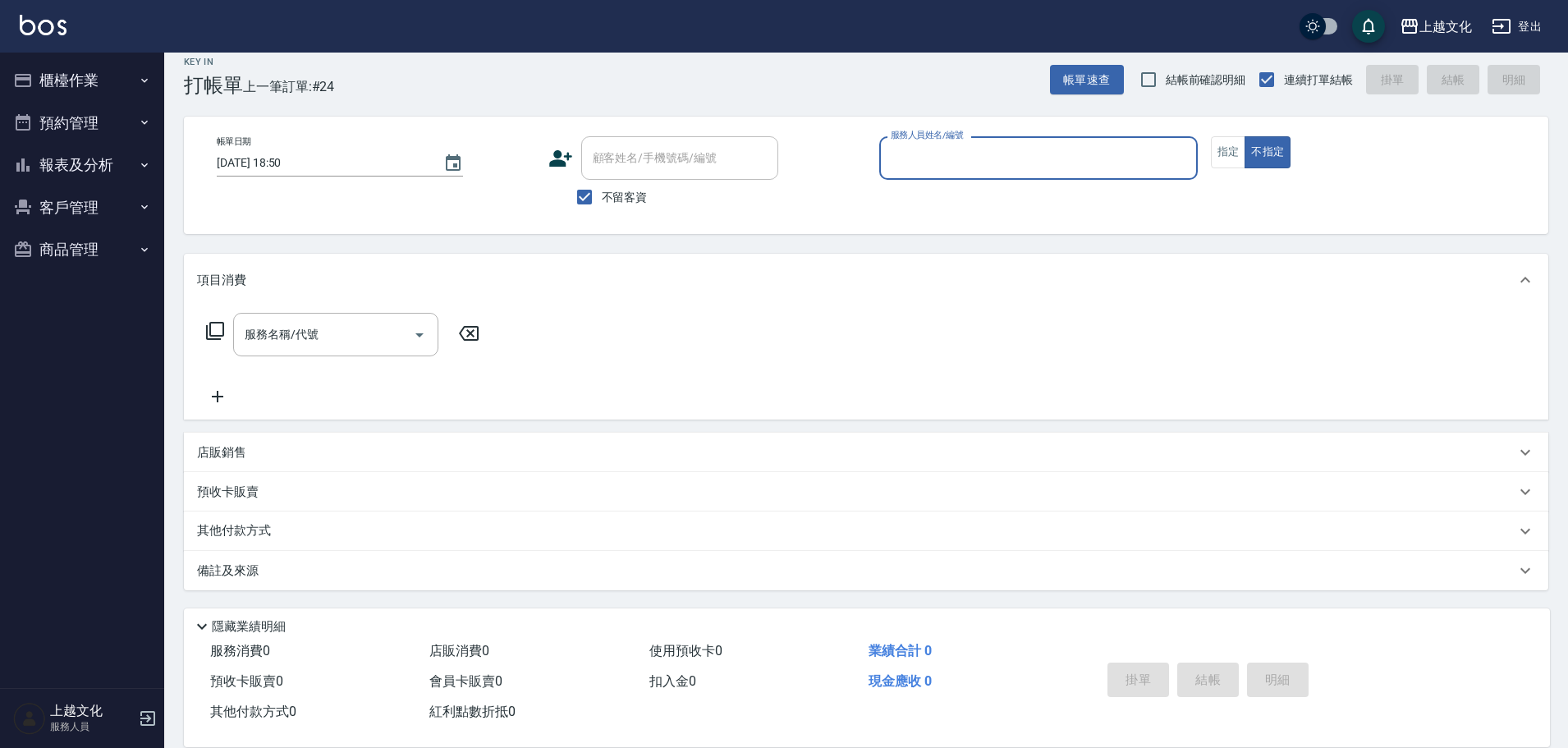
click at [1110, 145] on div "服務人員姓名/編號" at bounding box center [1038, 157] width 319 height 43
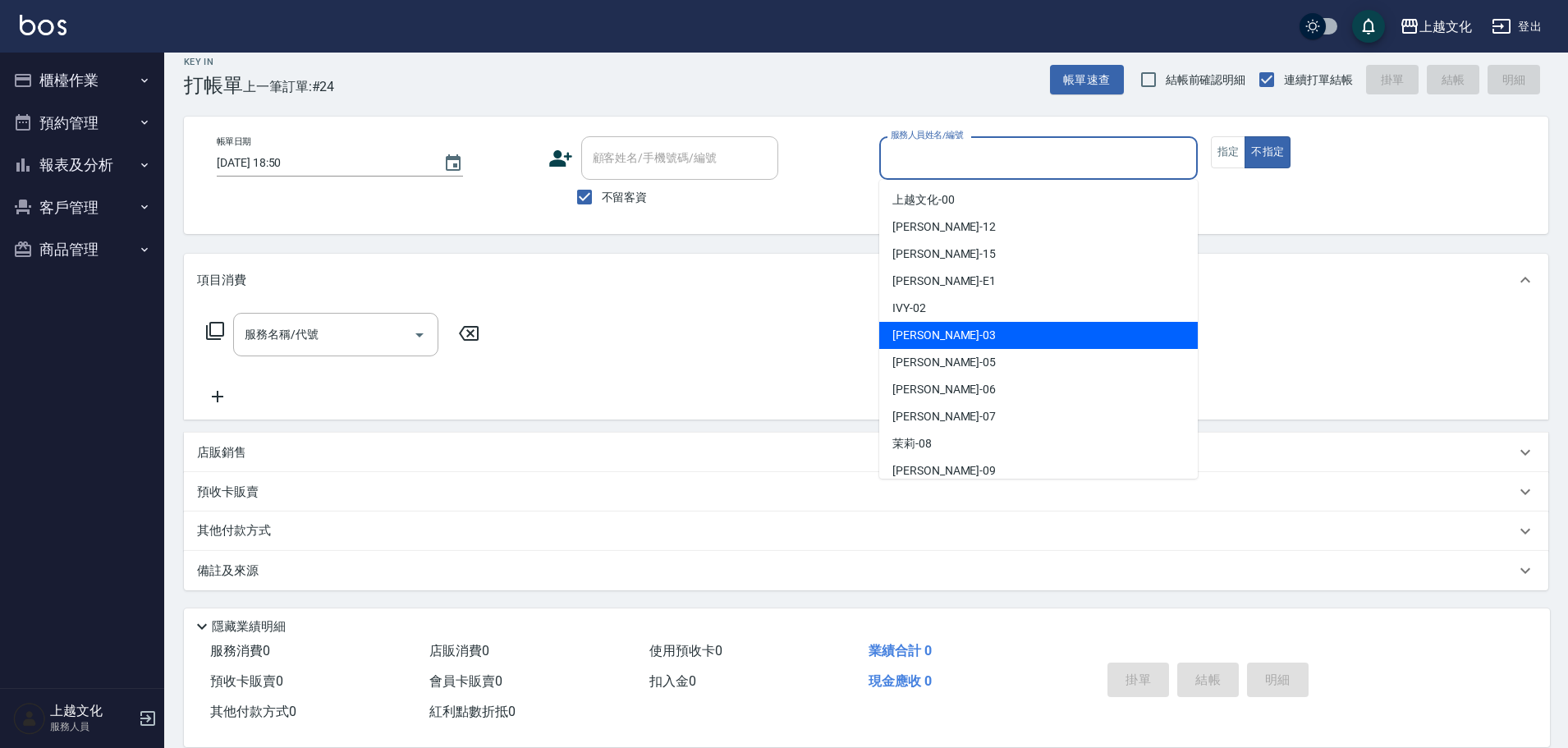
click at [1007, 332] on div "[PERSON_NAME] -03" at bounding box center [1038, 335] width 319 height 27
type input "[PERSON_NAME]-03"
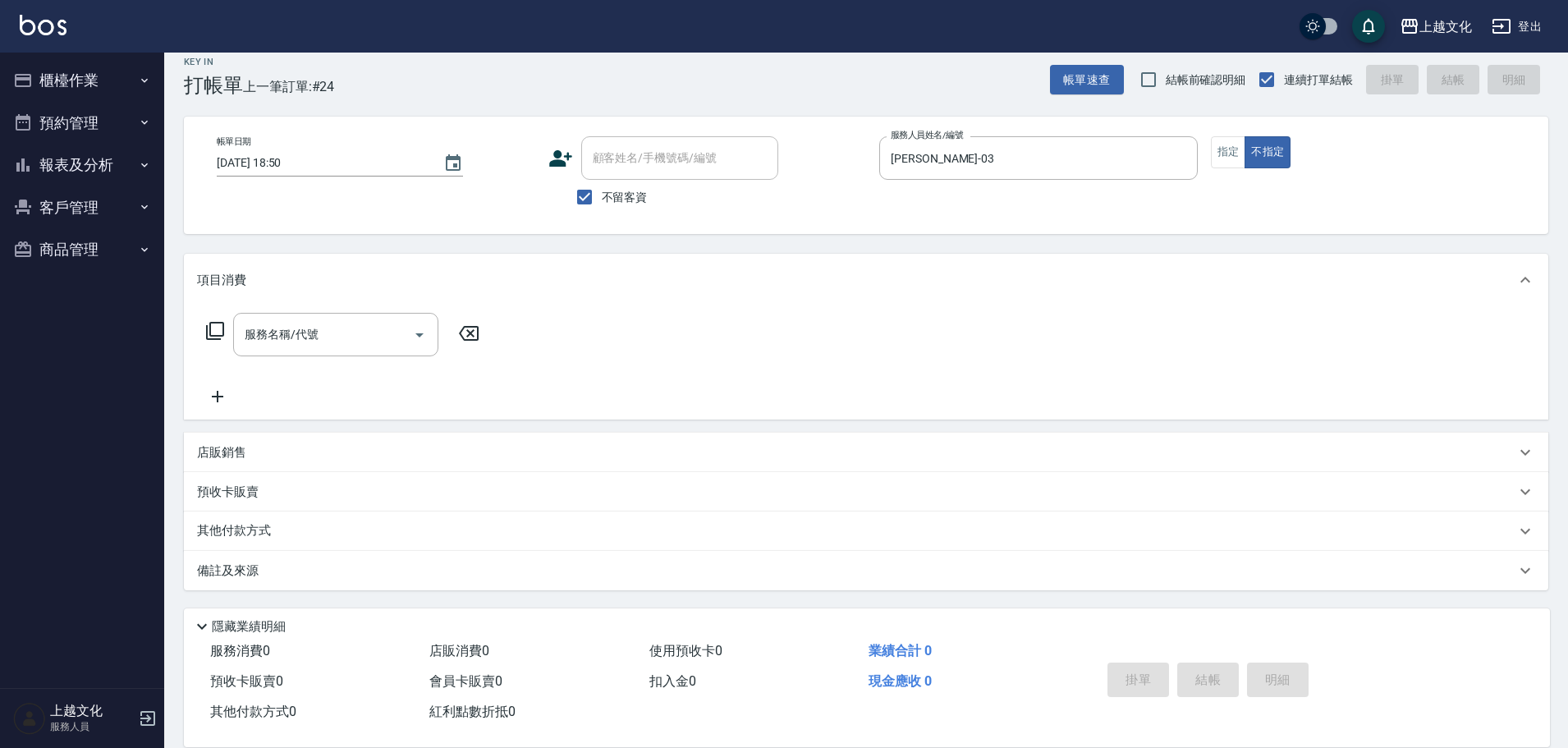
click at [216, 332] on icon at bounding box center [215, 331] width 19 height 19
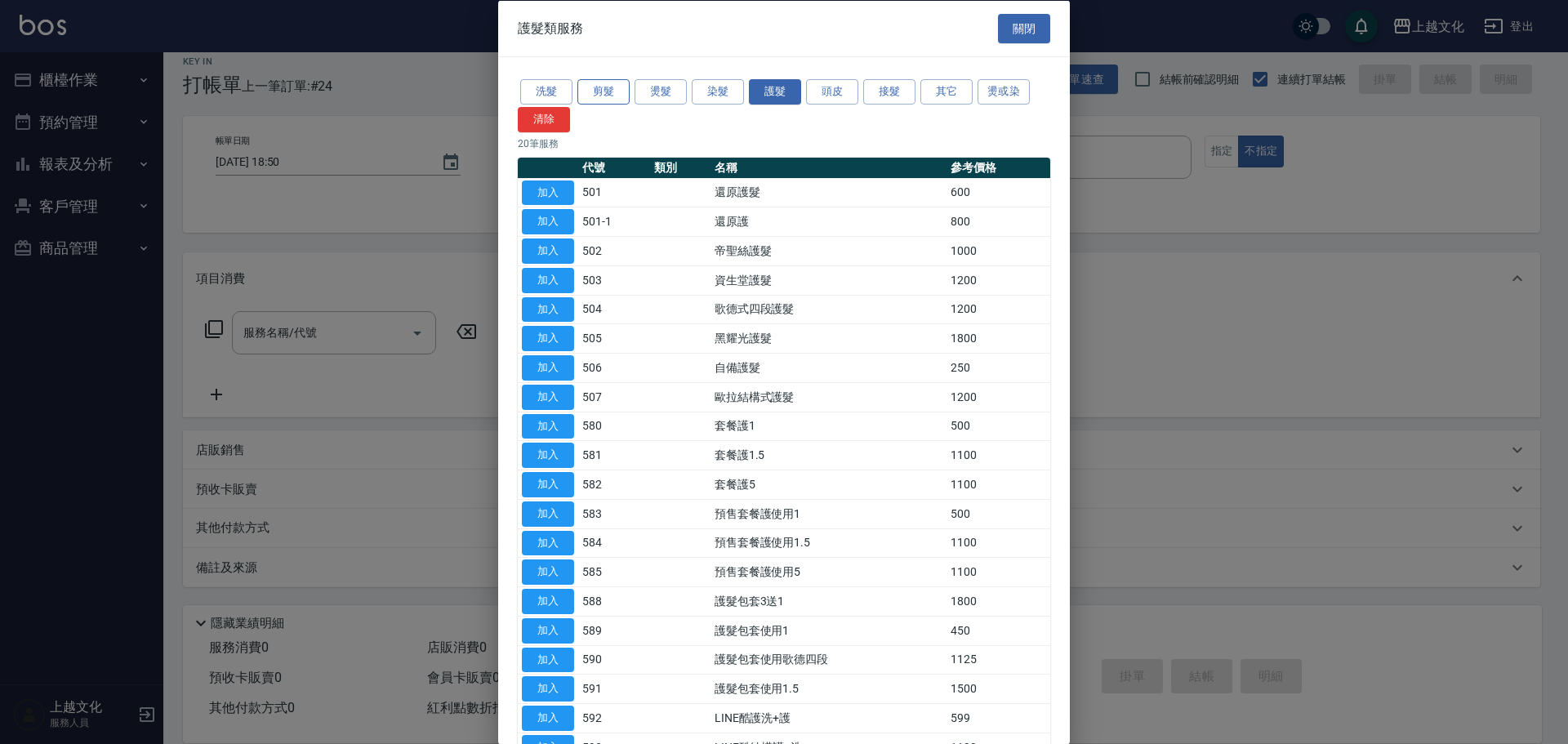
click at [614, 95] on button "剪髮" at bounding box center [604, 91] width 53 height 25
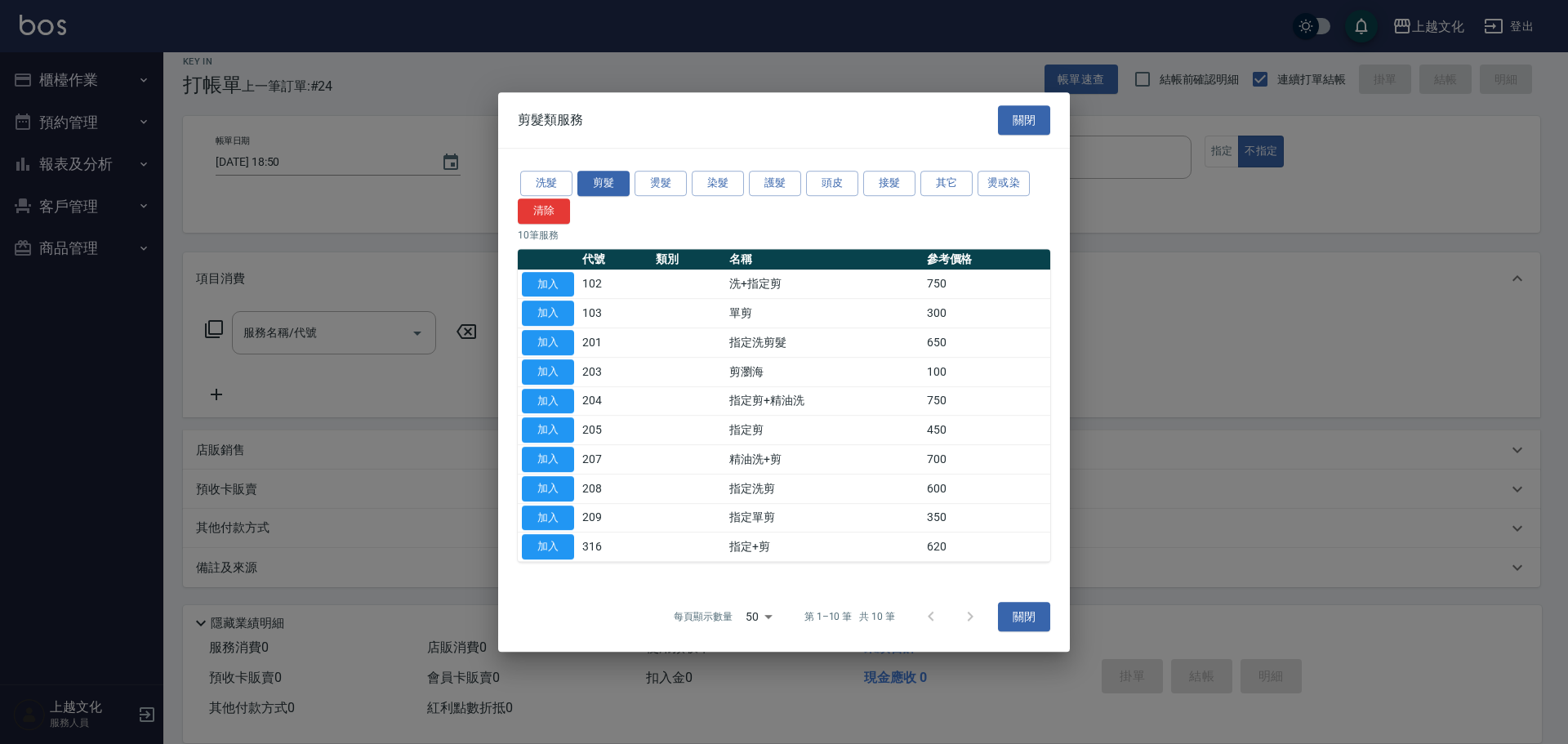
drag, startPoint x: 547, startPoint y: 487, endPoint x: 631, endPoint y: 530, distance: 94.4
click at [547, 487] on button "加入" at bounding box center [549, 488] width 53 height 25
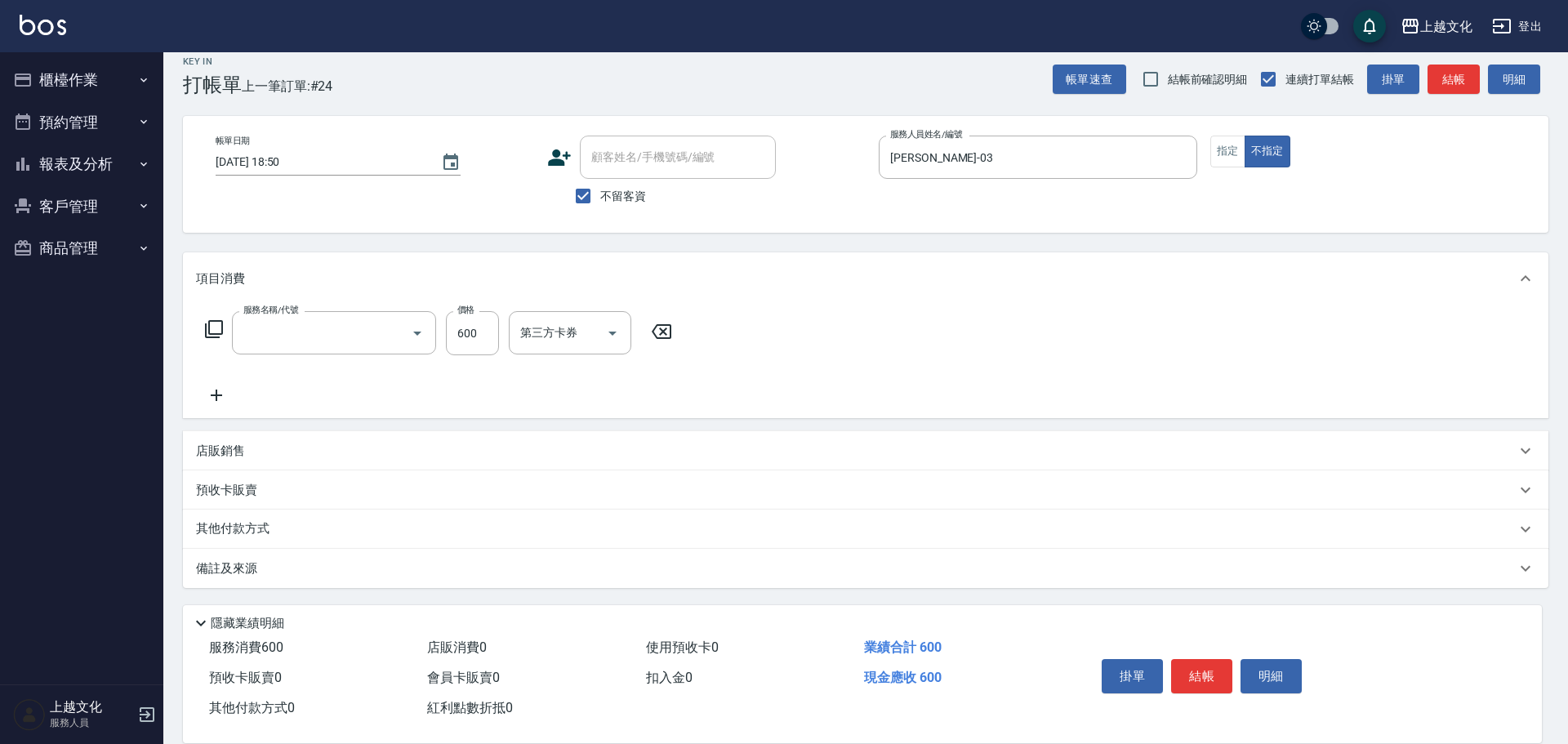
type input "指定洗剪(208)"
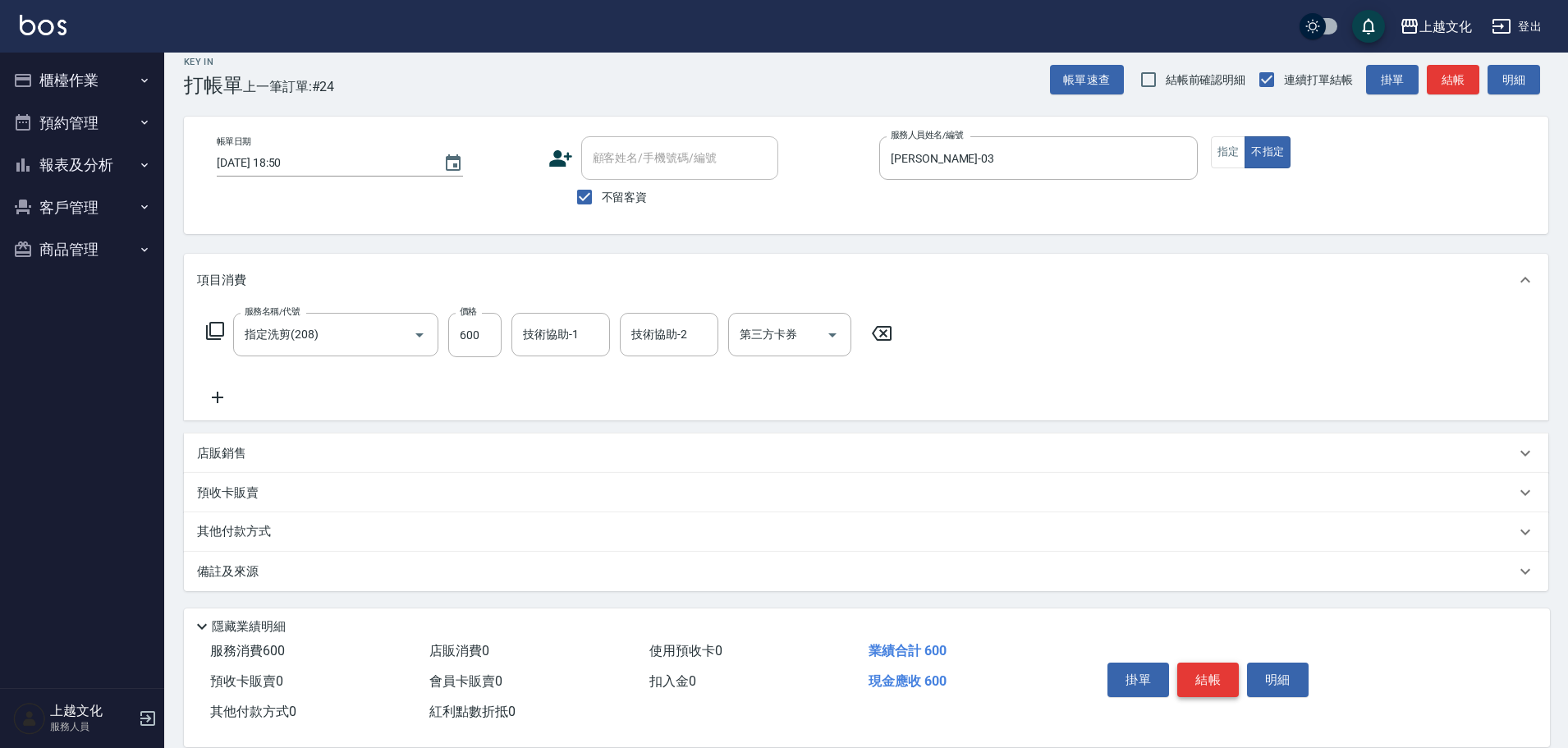
click at [1212, 666] on button "結帳" at bounding box center [1208, 679] width 62 height 34
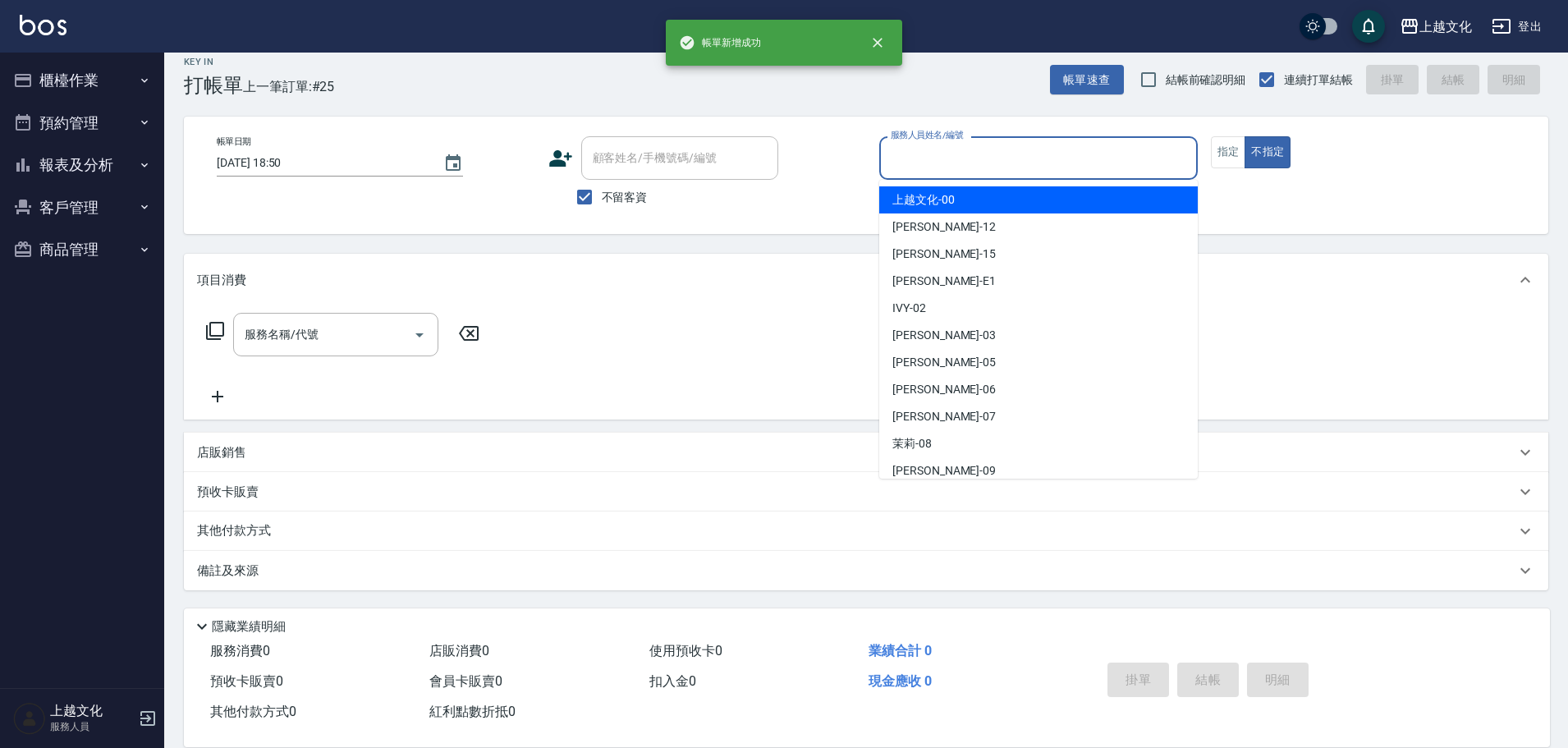
click at [973, 159] on input "服務人員姓名/編號" at bounding box center [1039, 158] width 304 height 29
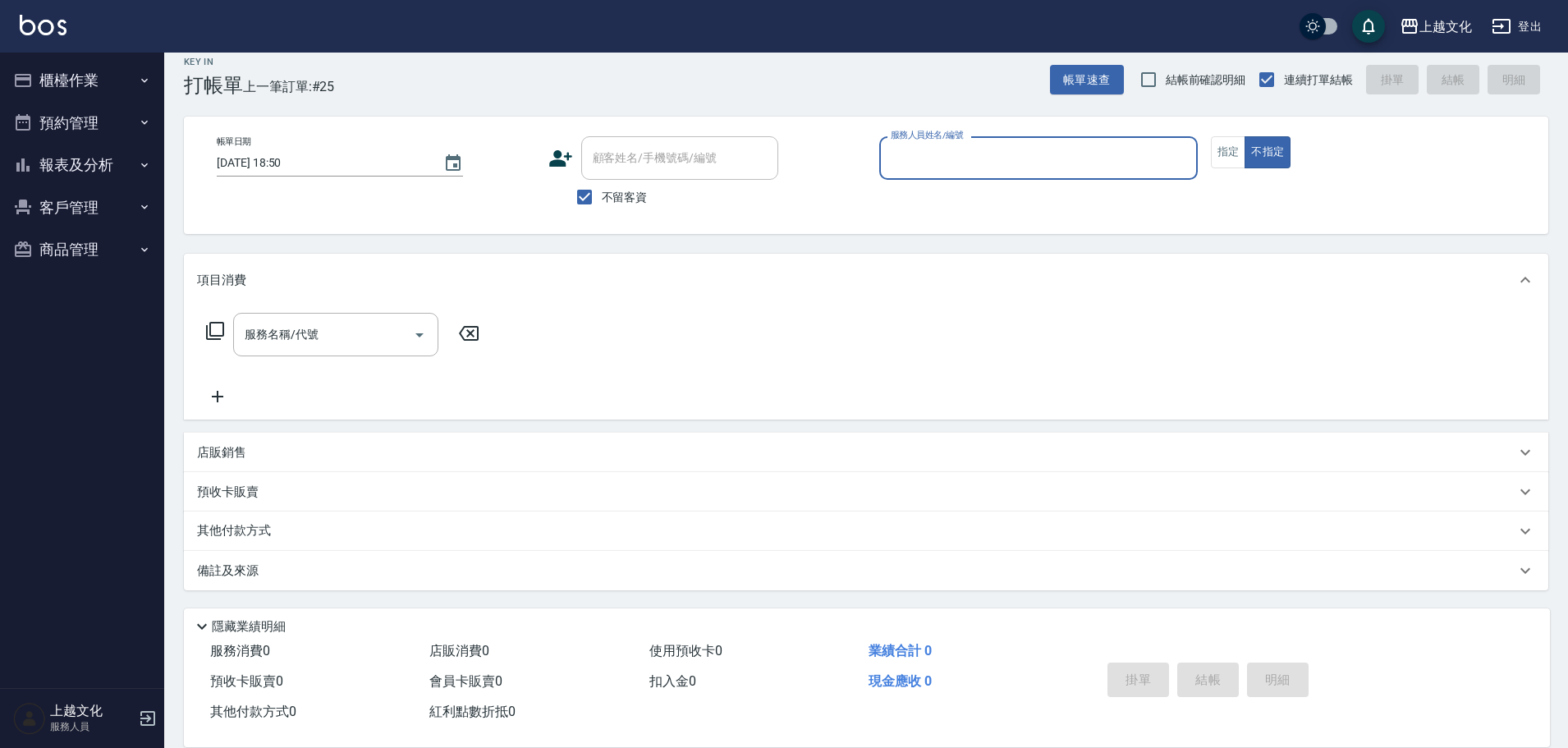
click at [953, 170] on input "服務人員姓名/編號" at bounding box center [1039, 158] width 304 height 29
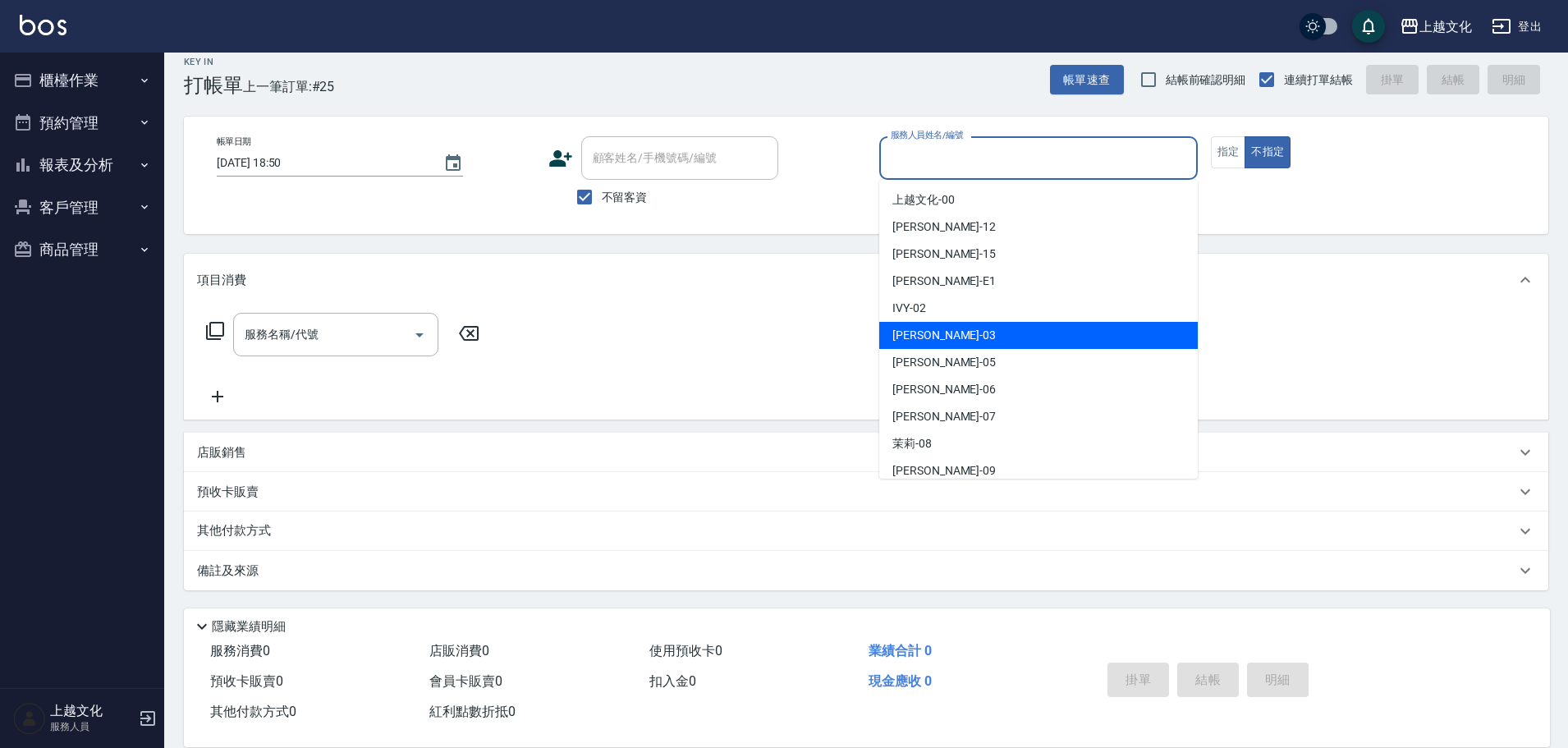
click at [937, 330] on div "[PERSON_NAME] -03" at bounding box center [1038, 335] width 319 height 27
type input "[PERSON_NAME]-03"
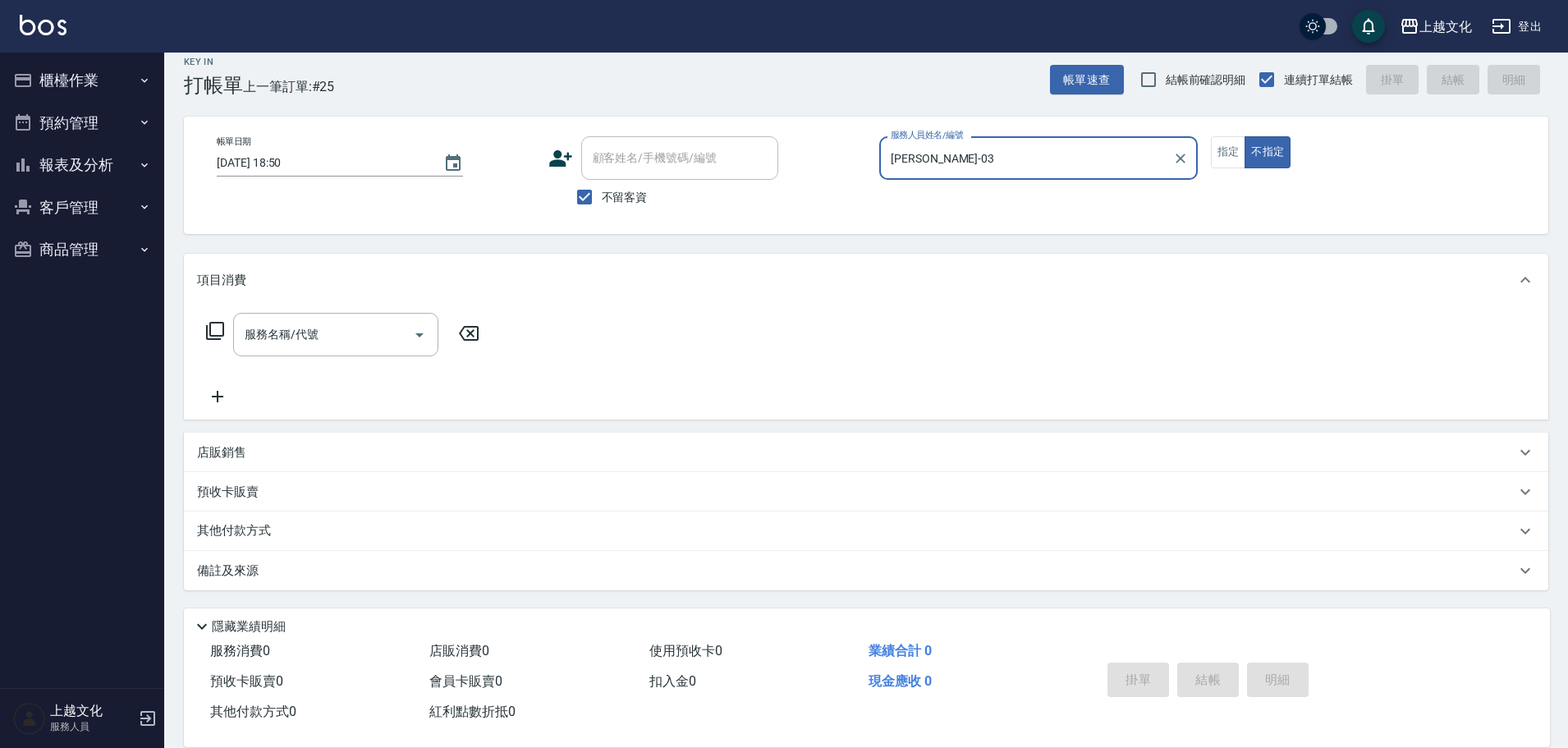
click at [223, 333] on icon at bounding box center [215, 331] width 18 height 18
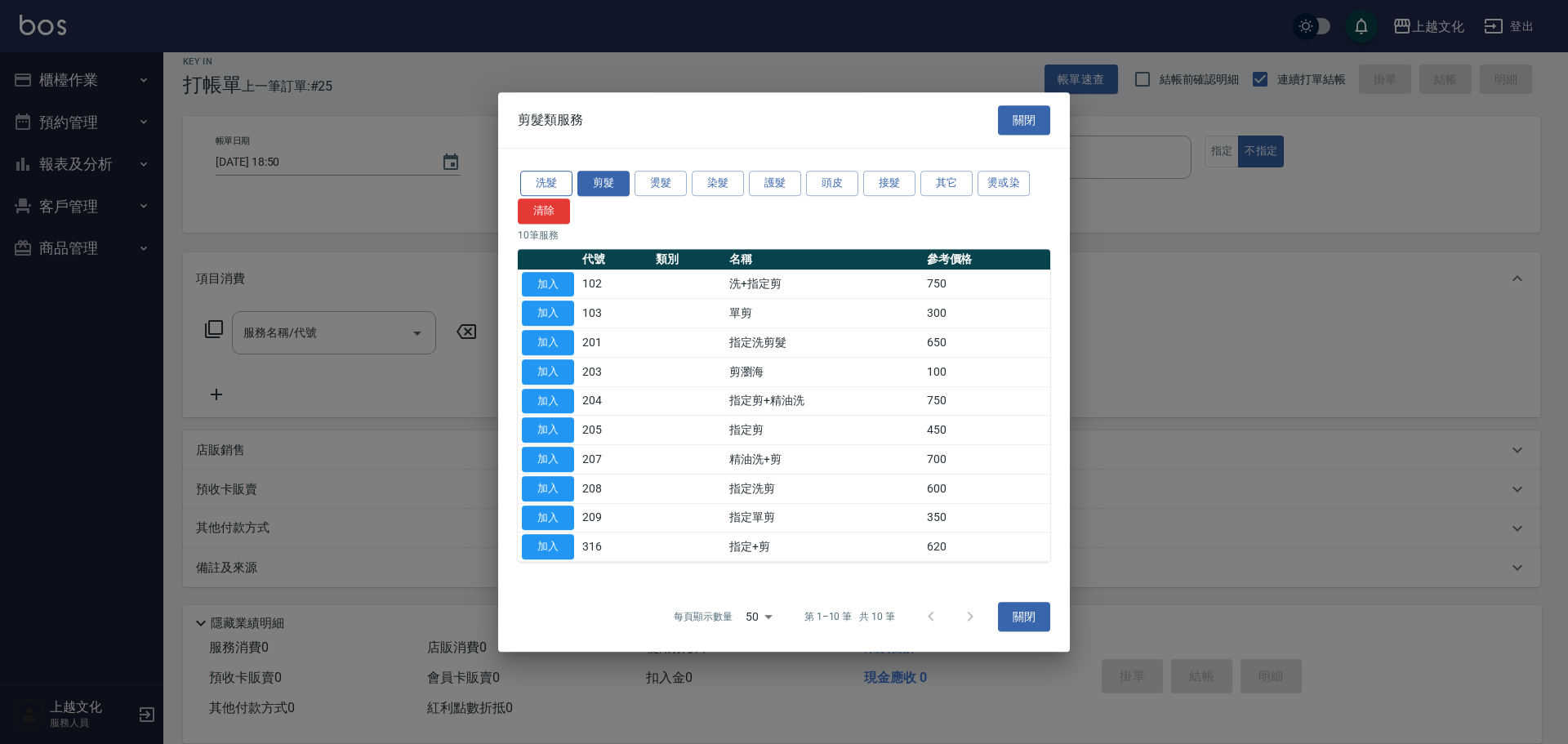
click at [531, 180] on button "洗髮" at bounding box center [547, 182] width 53 height 25
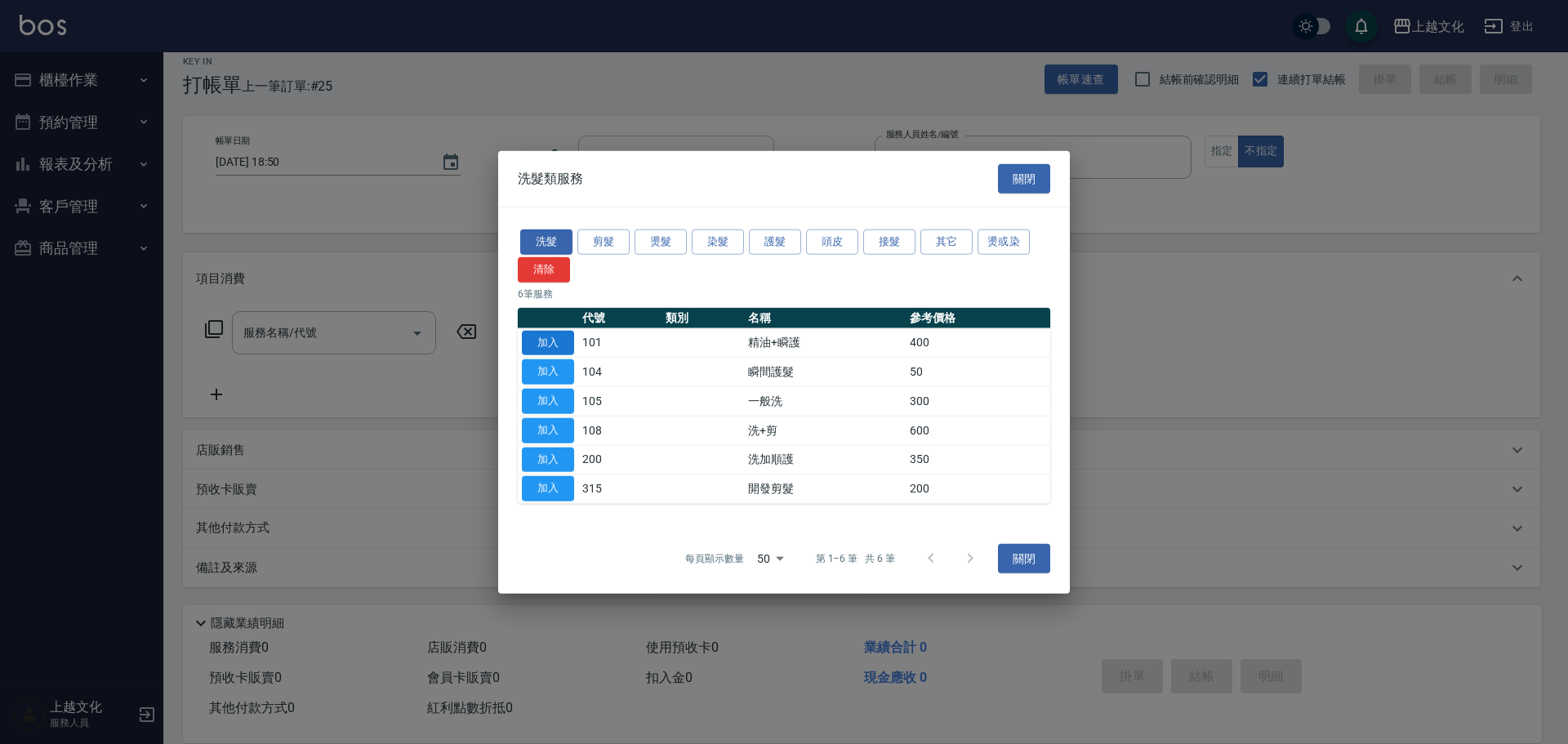
click at [533, 340] on button "加入" at bounding box center [549, 342] width 53 height 25
type input "精油+瞬護(101)"
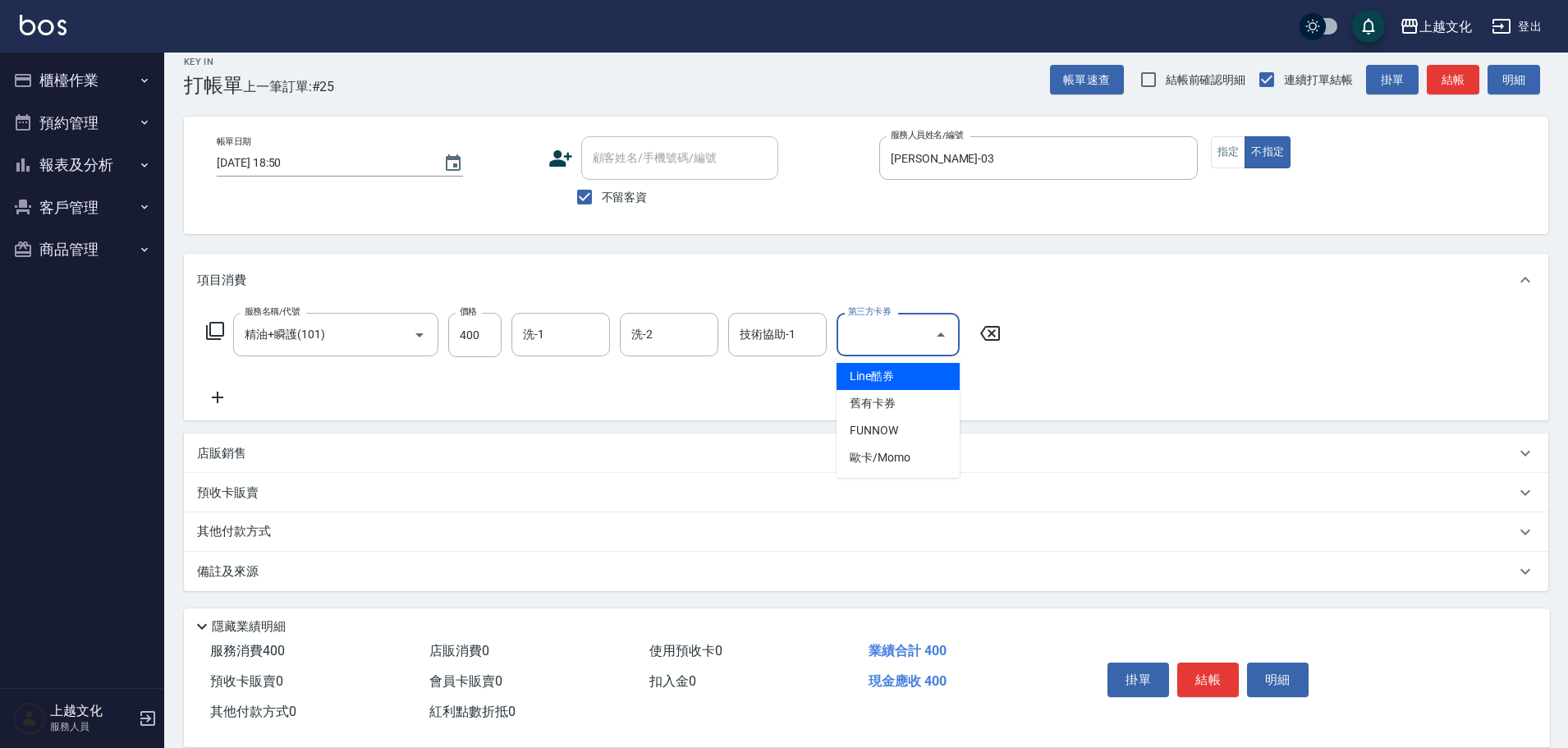
click at [1054, 595] on div "Key In 打帳單 上一筆訂單:#25 帳單速查 結帳前確認明細 連續打單結帳 掛單 結帳 明細 帳單日期 [DATE] 18:50 顧客姓名/手機號碼/編…" at bounding box center [866, 393] width 1404 height 712
click at [1224, 673] on button "結帳" at bounding box center [1208, 679] width 62 height 34
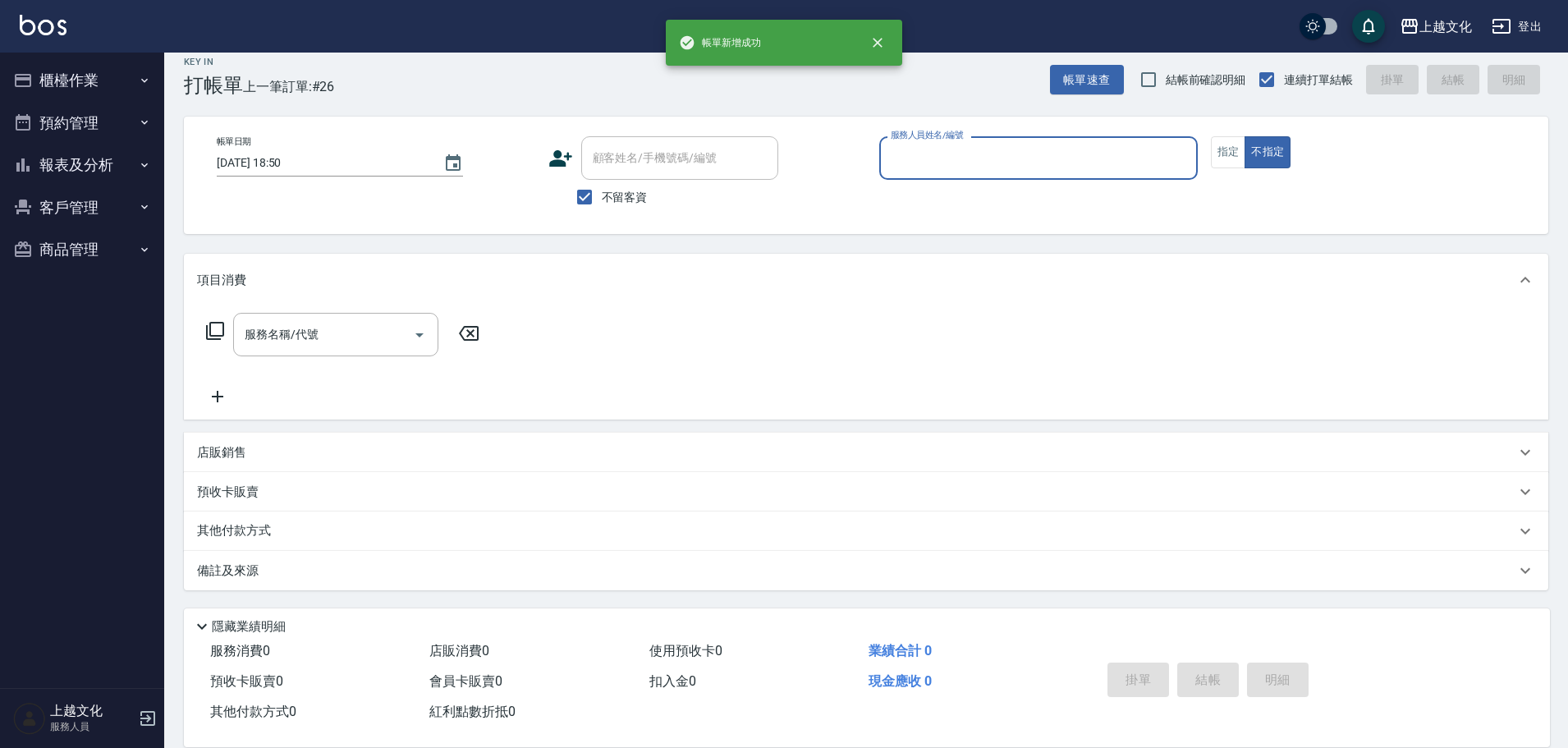
click at [919, 161] on input "服務人員姓名/編號" at bounding box center [1039, 158] width 304 height 29
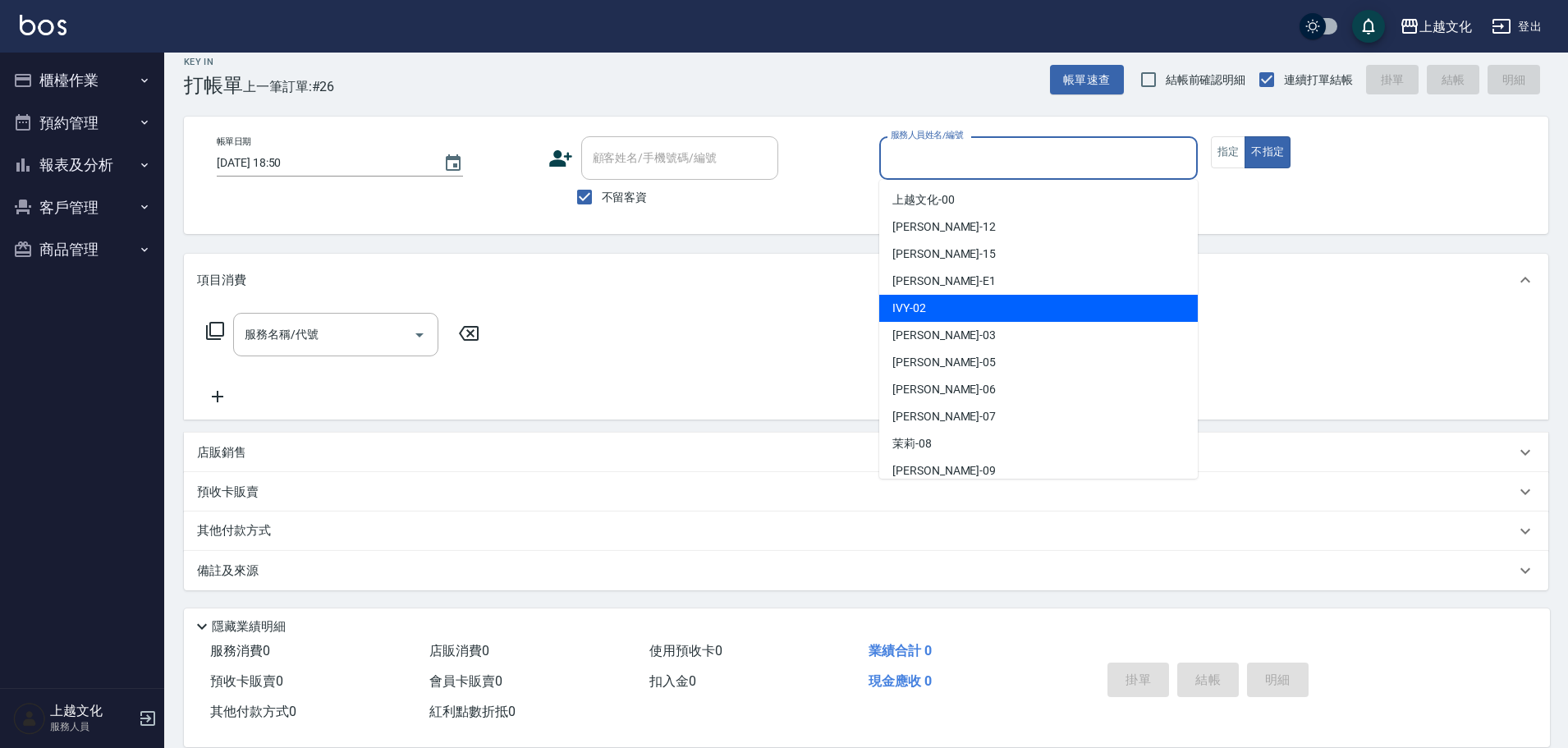
click at [945, 309] on div "IVY -02" at bounding box center [1038, 308] width 319 height 27
type input "IVY-02"
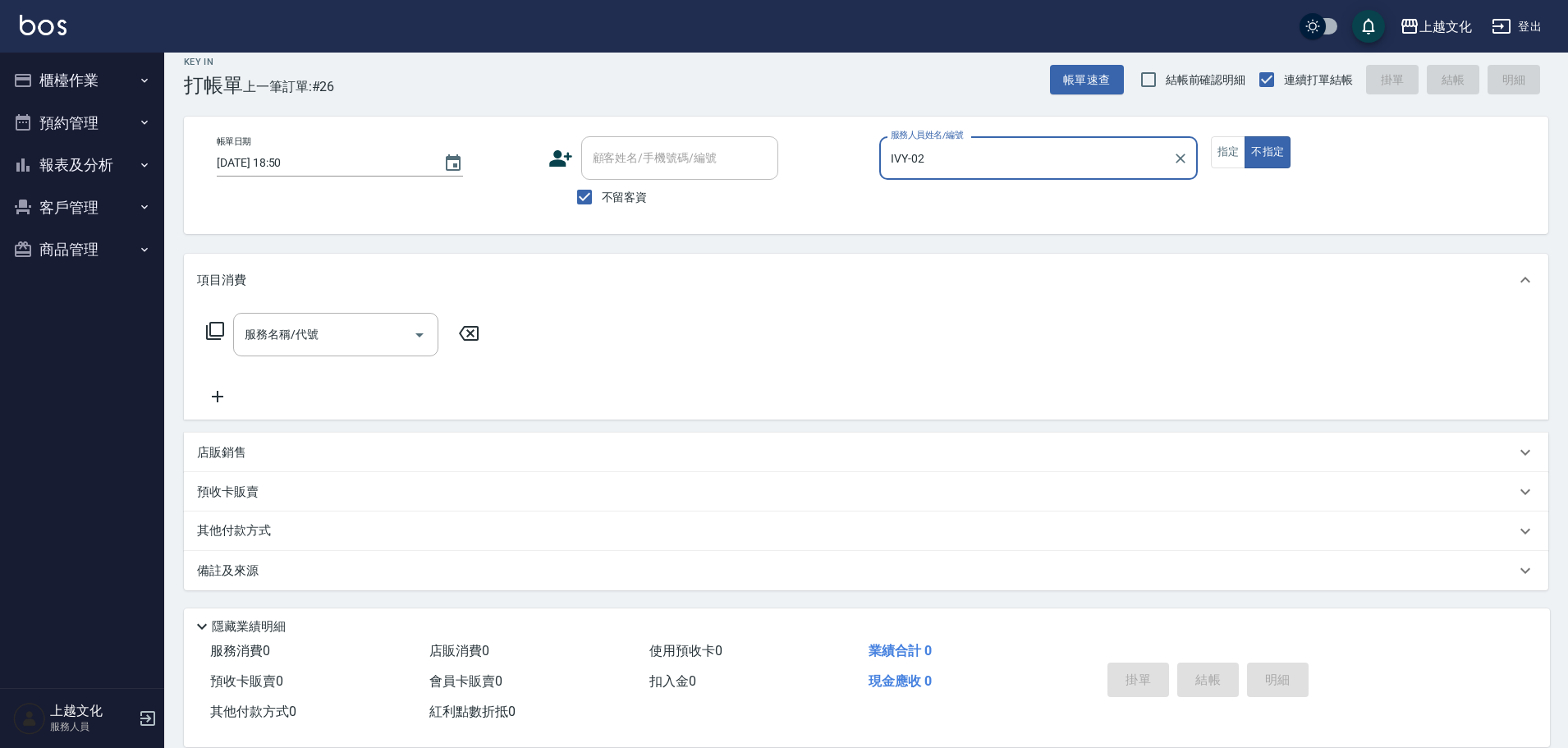
click at [213, 332] on icon at bounding box center [215, 331] width 19 height 19
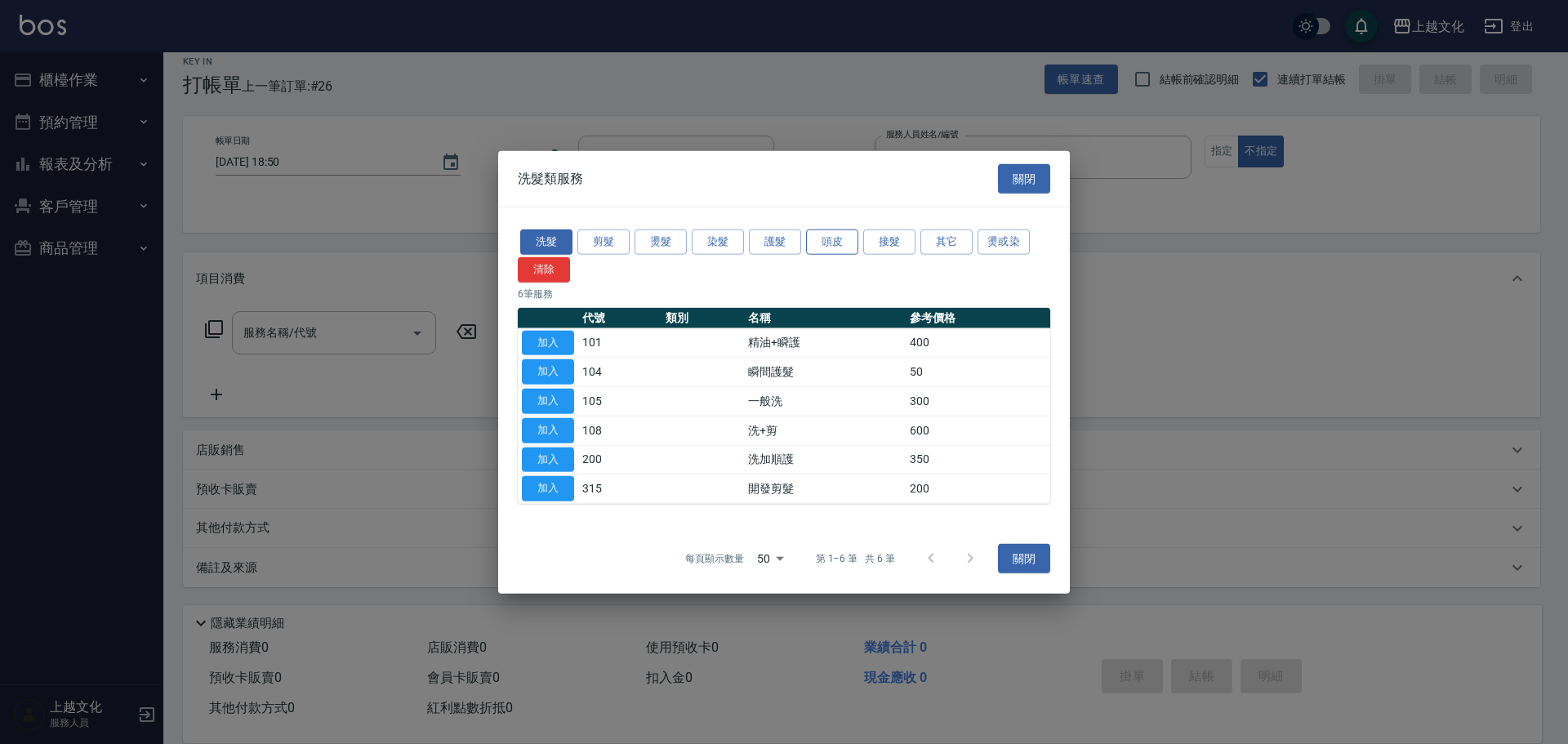
click at [833, 240] on button "頭皮" at bounding box center [832, 241] width 53 height 25
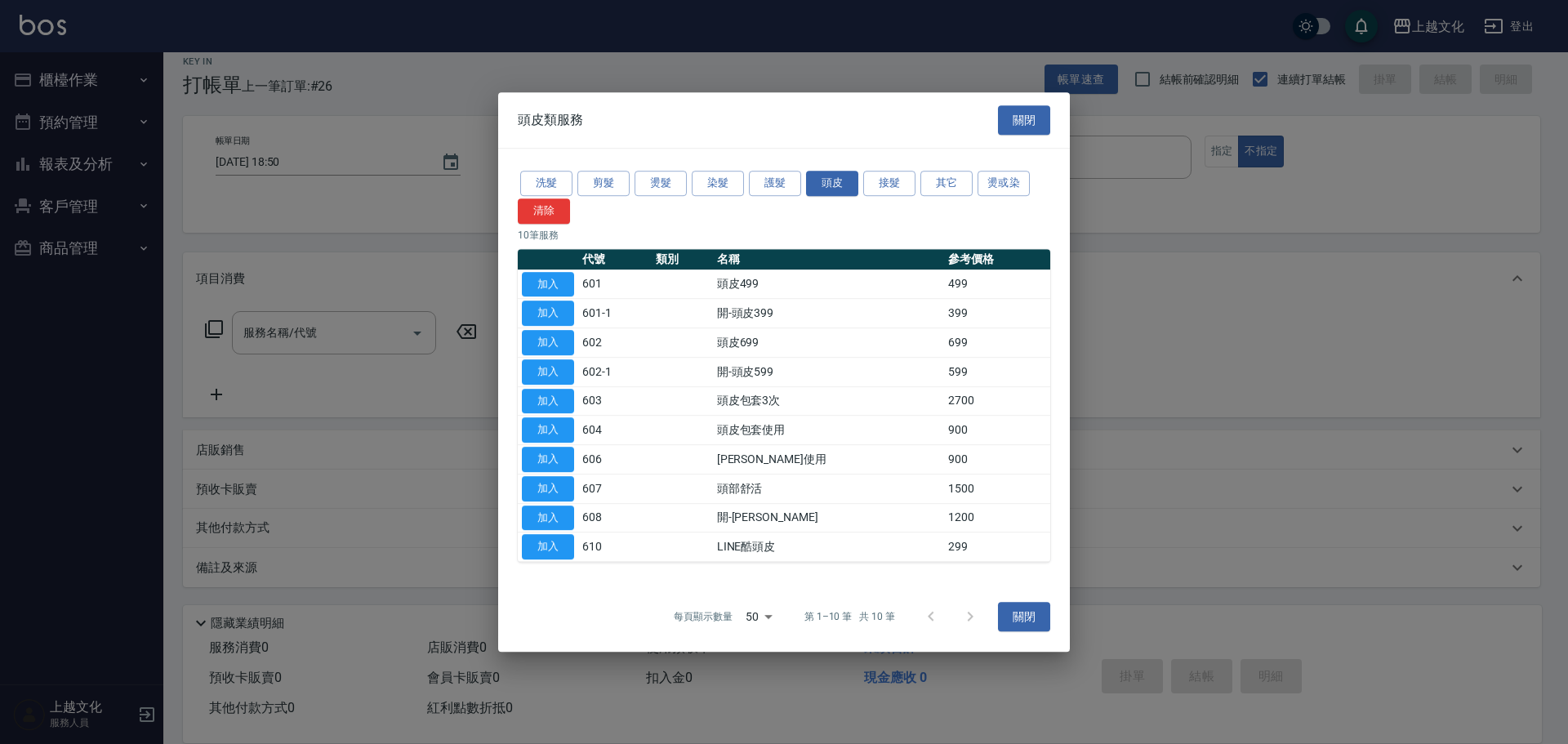
click at [552, 268] on th at bounding box center [548, 260] width 61 height 21
click at [548, 278] on button "加入" at bounding box center [549, 284] width 53 height 25
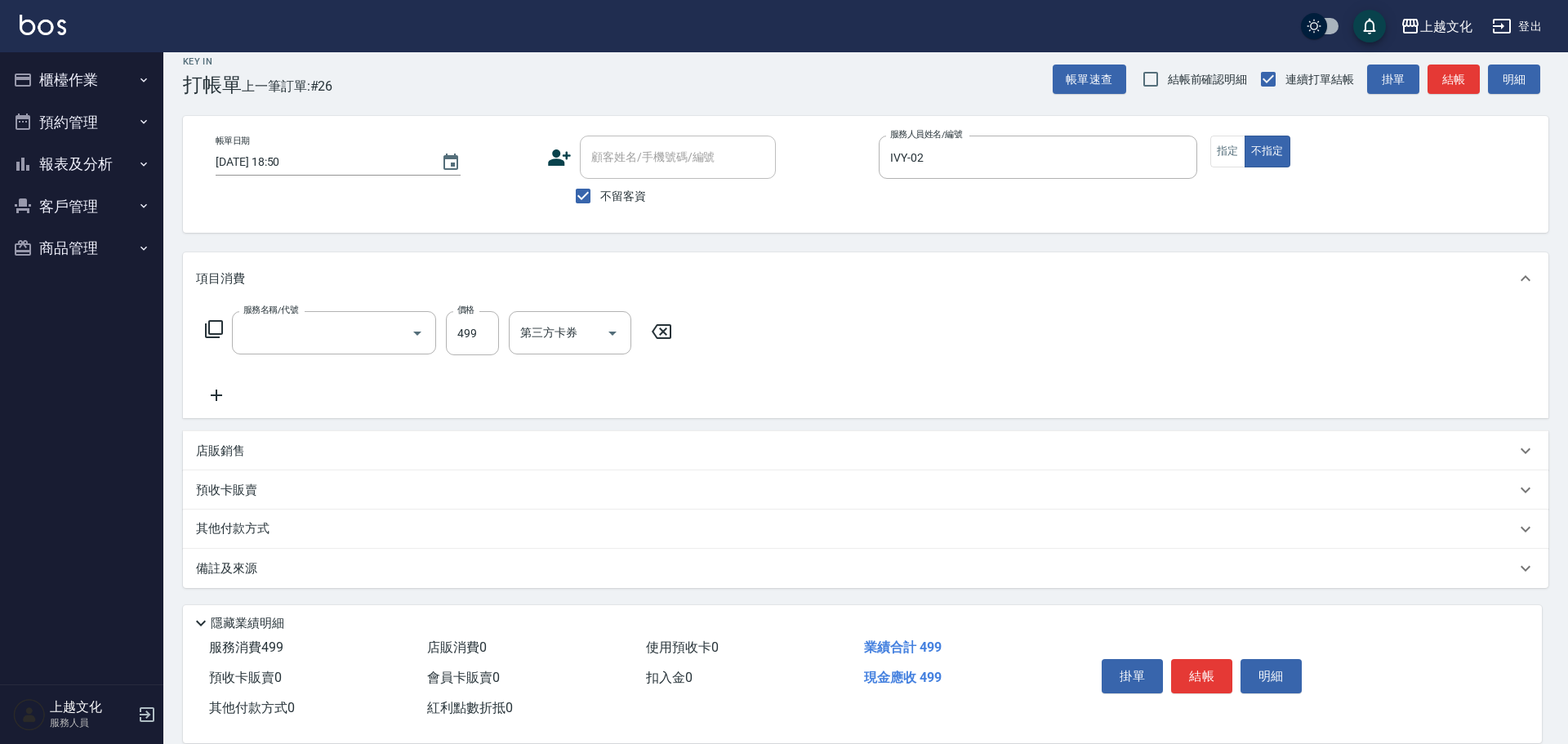
type input "頭皮499(601)"
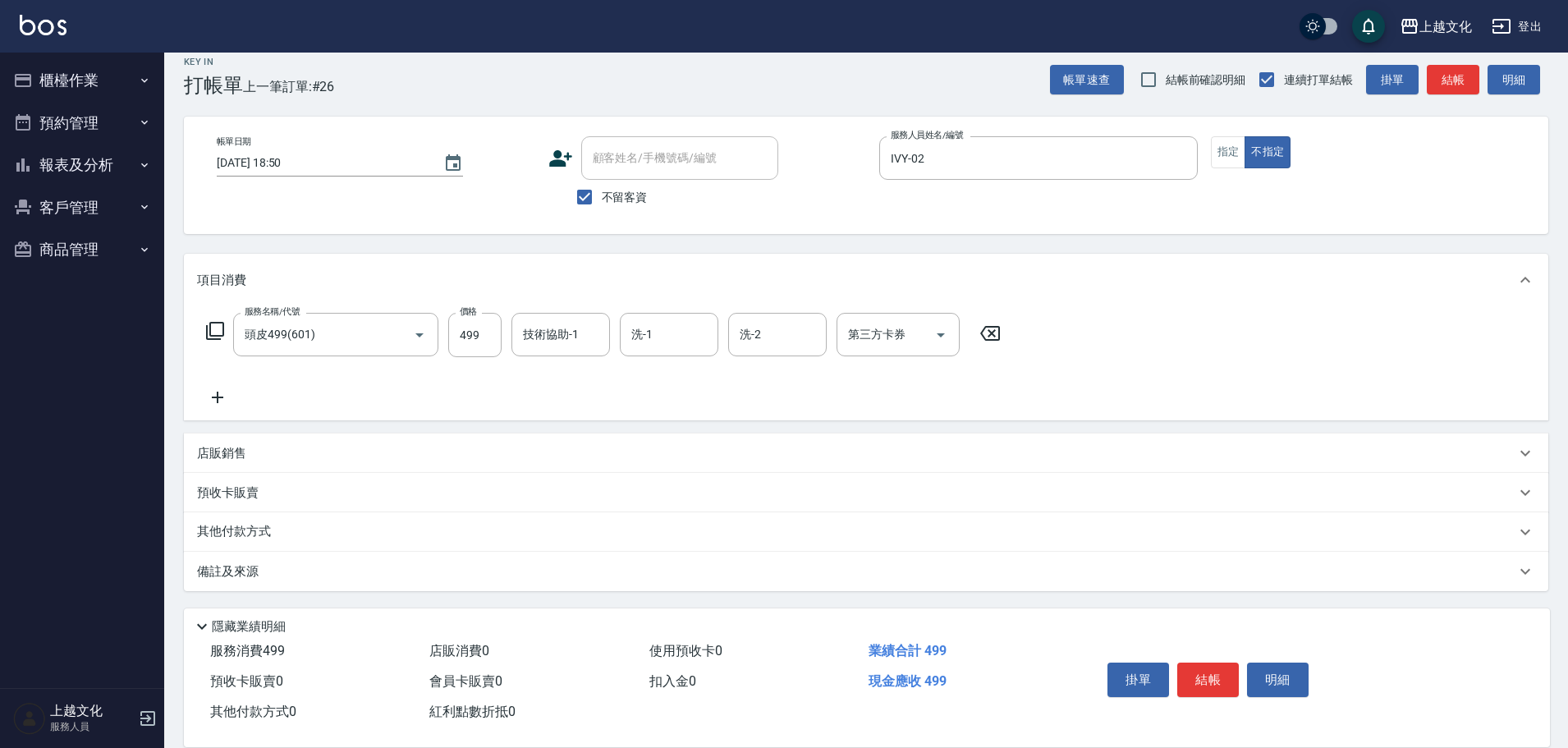
click at [214, 333] on icon at bounding box center [215, 331] width 19 height 19
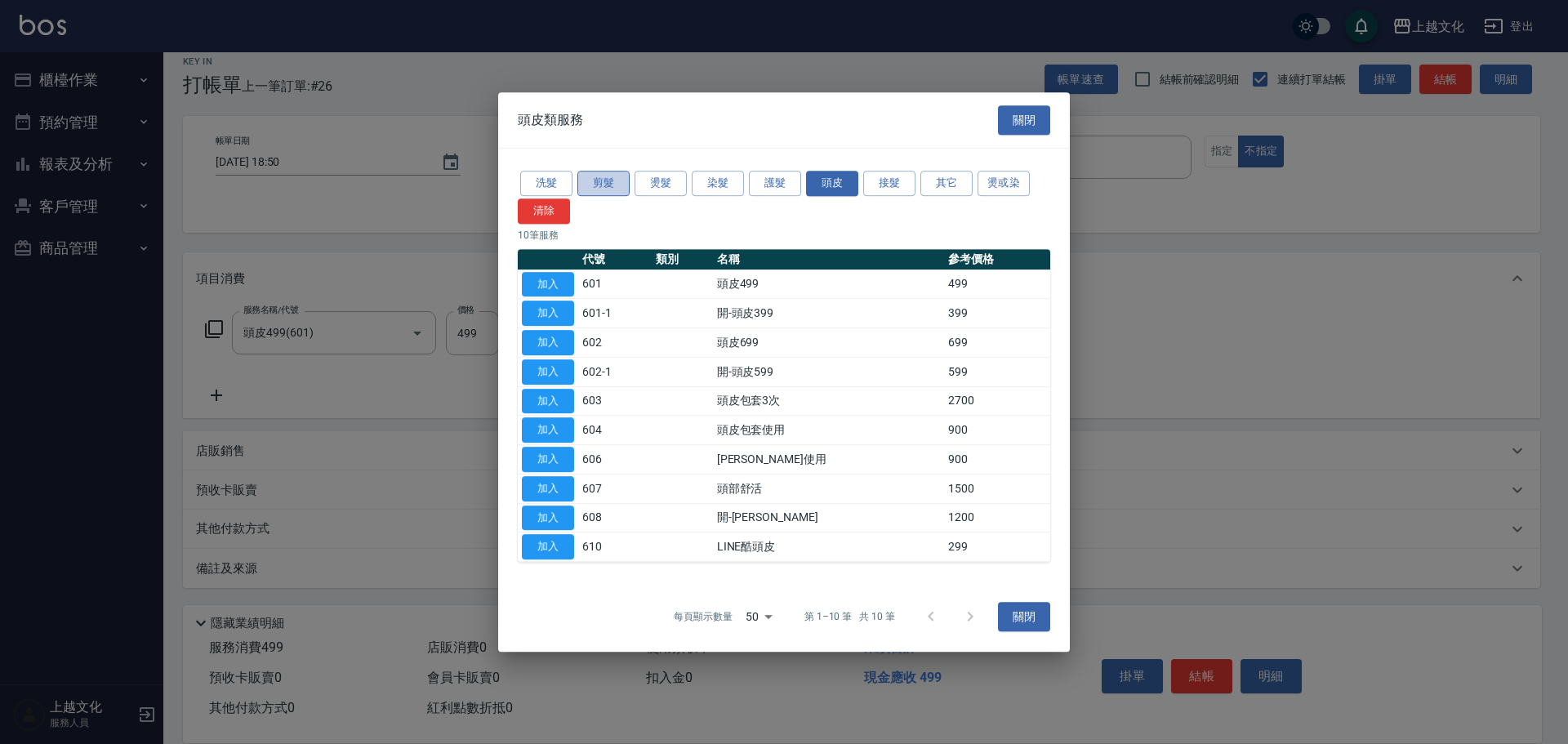
click at [591, 185] on button "剪髮" at bounding box center [604, 182] width 53 height 25
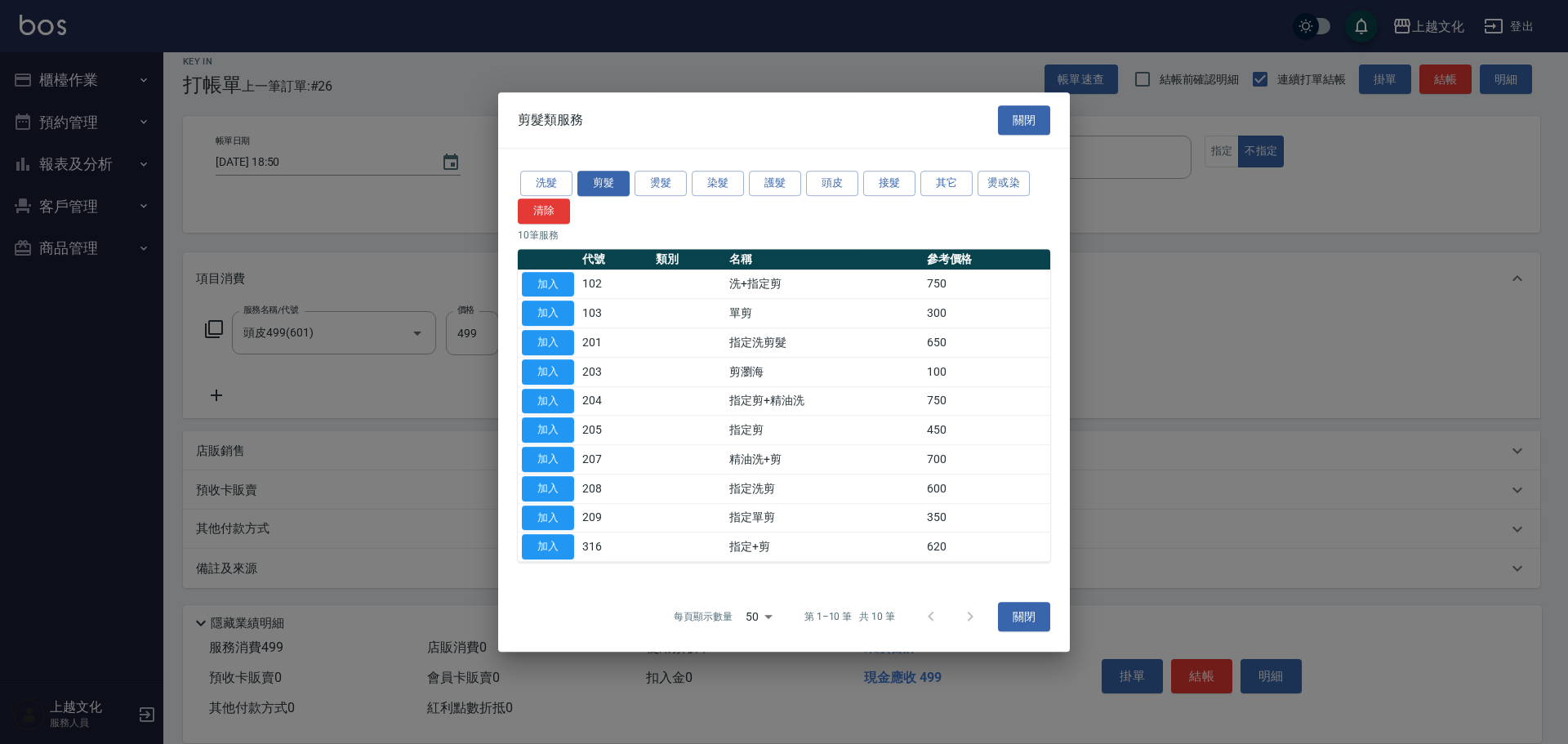
click at [541, 307] on button "加入" at bounding box center [549, 312] width 53 height 25
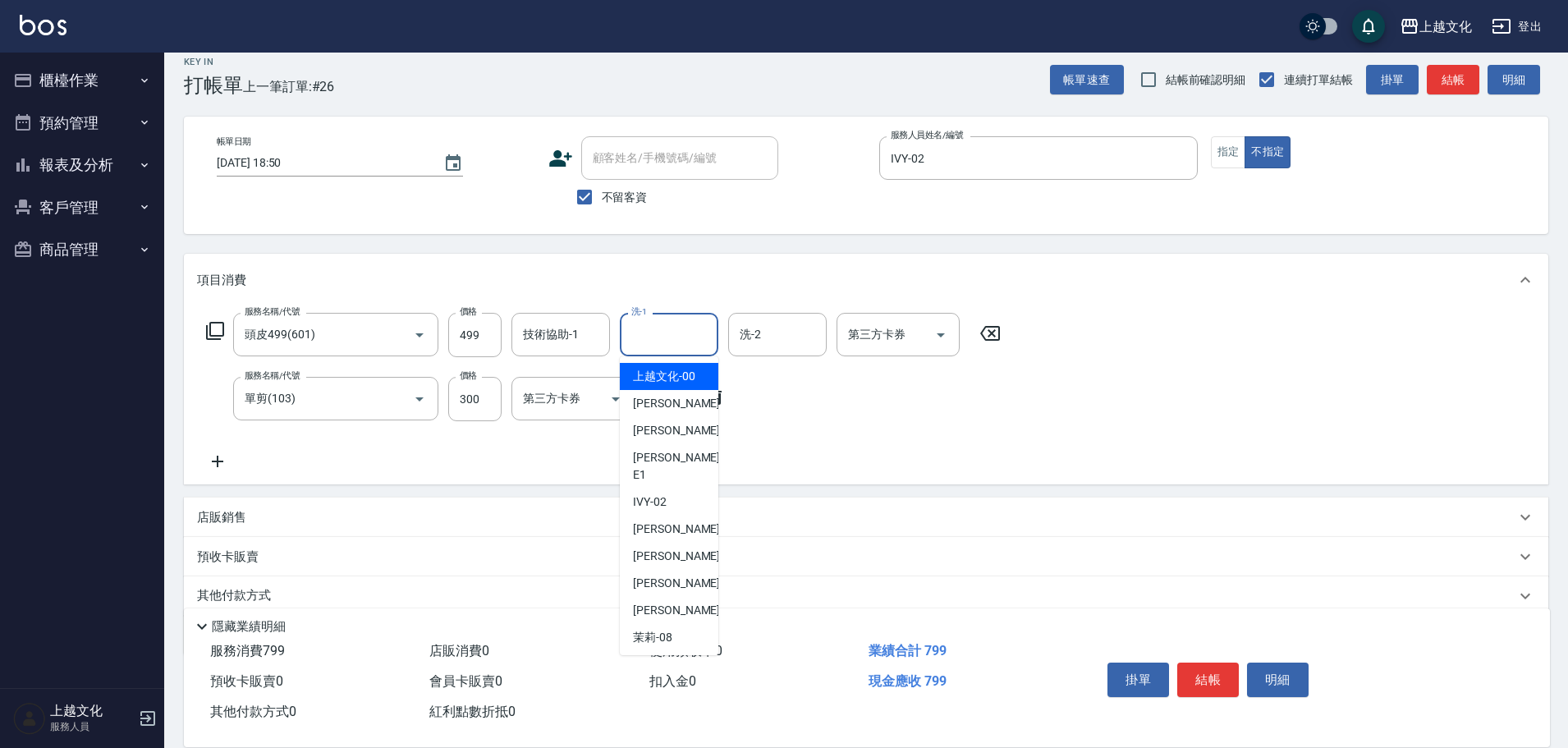
click at [649, 345] on input "洗-1" at bounding box center [669, 334] width 84 height 29
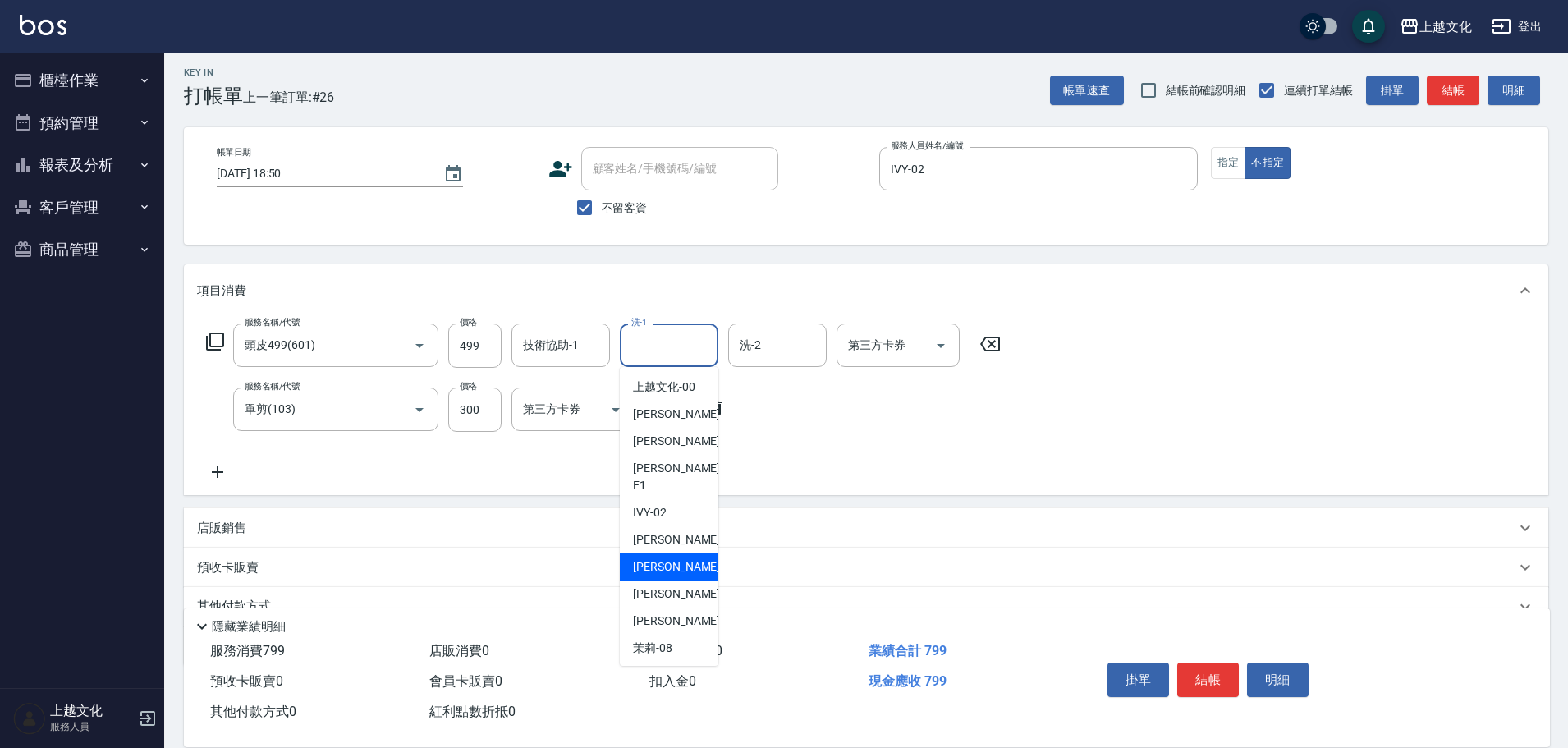
scroll to position [0, 0]
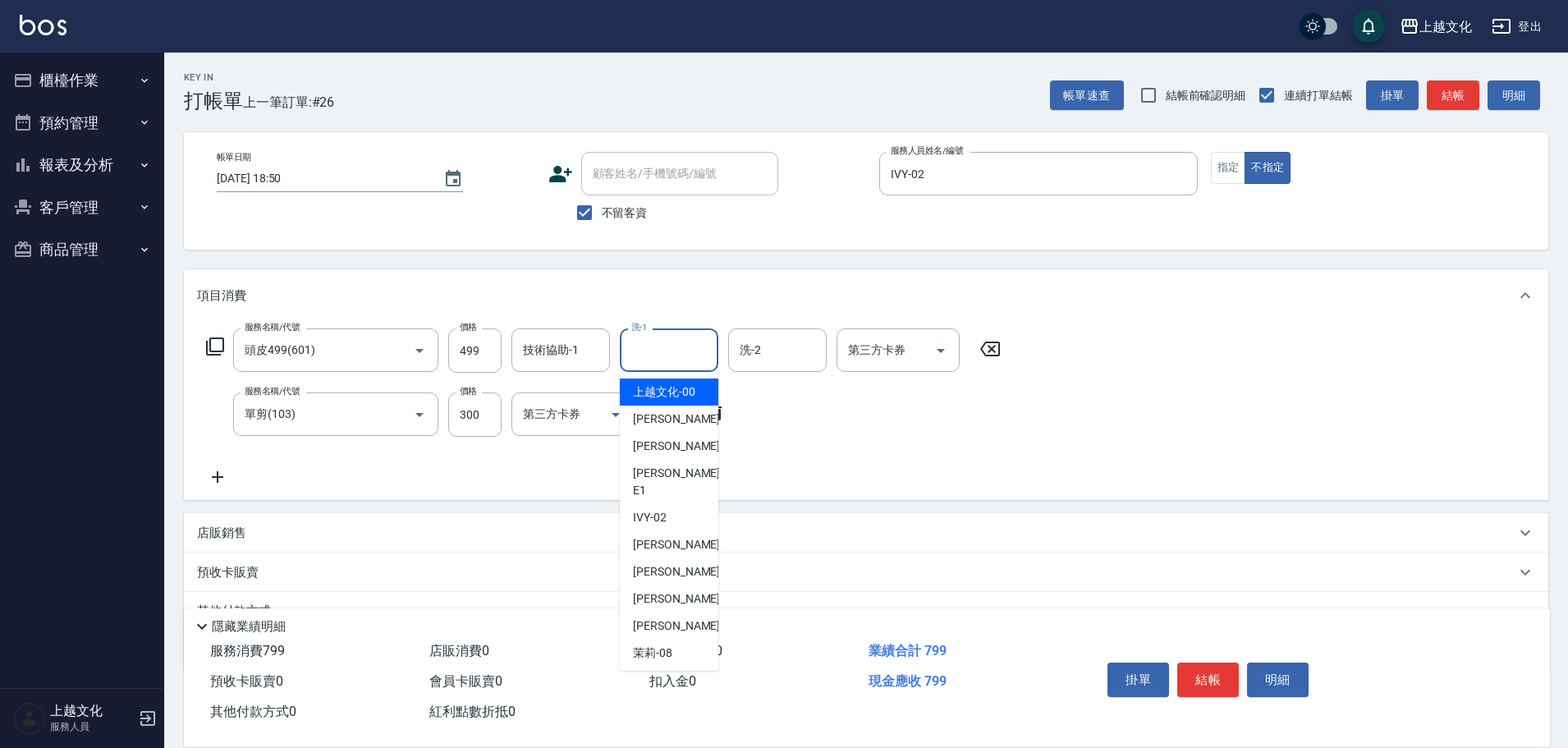
drag, startPoint x: 657, startPoint y: 400, endPoint x: 686, endPoint y: 400, distance: 29.0
click at [661, 400] on span "上越文化 -00" at bounding box center [664, 393] width 63 height 18
type input "上越文化-00"
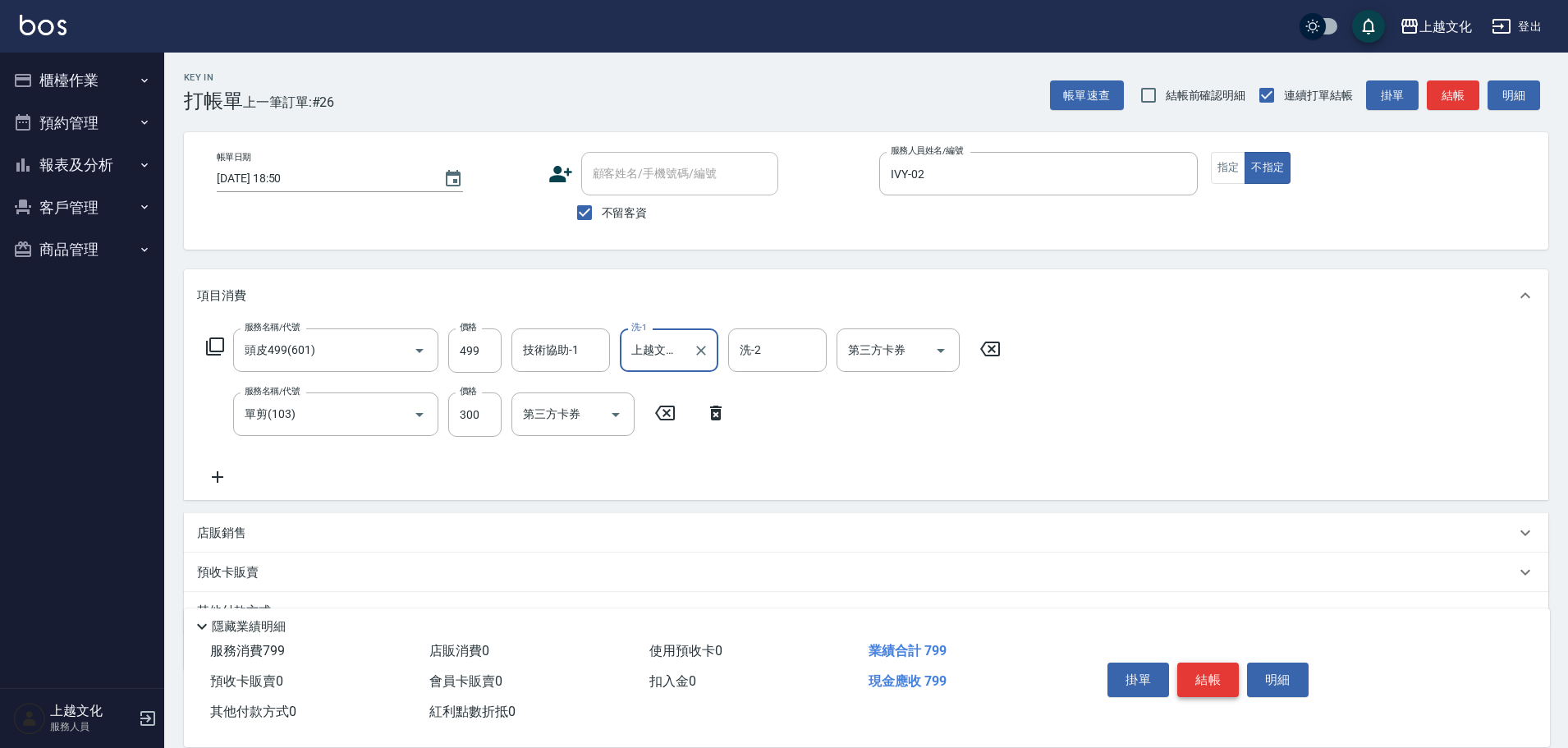
click at [1206, 667] on button "結帳" at bounding box center [1208, 679] width 62 height 34
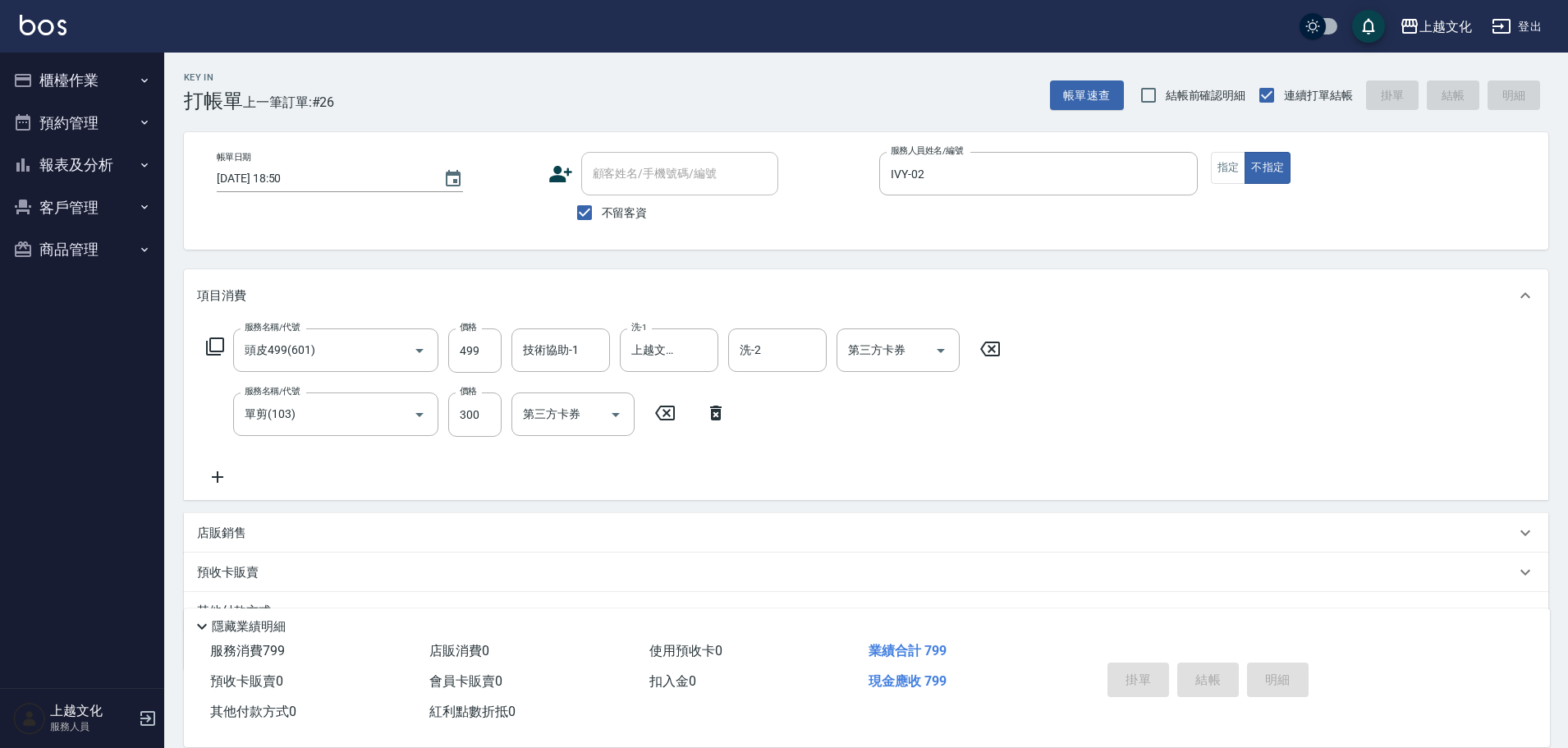
type input "[DATE] 18:51"
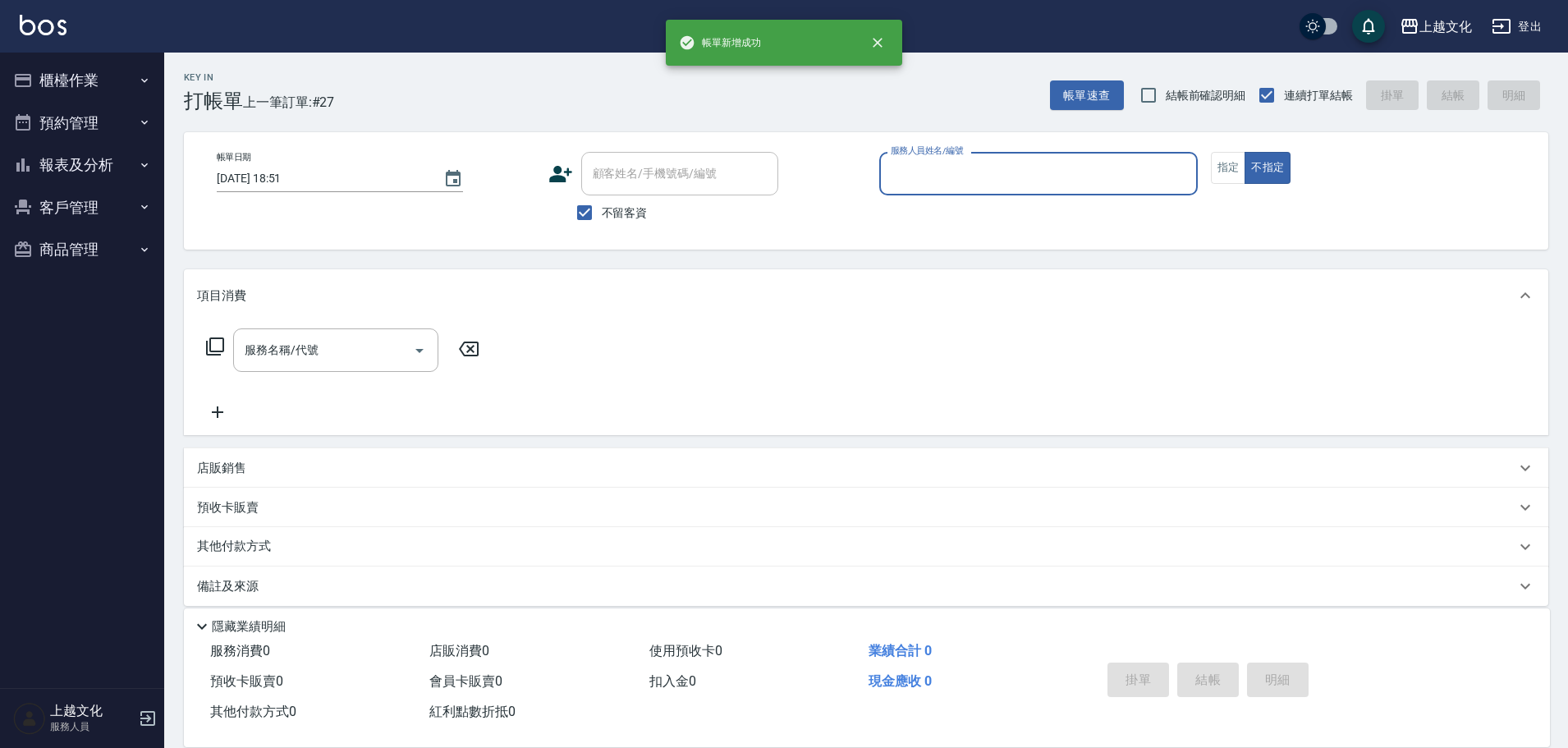
drag, startPoint x: 1062, startPoint y: 188, endPoint x: 1047, endPoint y: 191, distance: 15.3
click at [1060, 188] on input "服務人員姓名/編號" at bounding box center [1039, 174] width 304 height 29
click at [1032, 193] on div "服務人員姓名/編號" at bounding box center [1038, 173] width 319 height 43
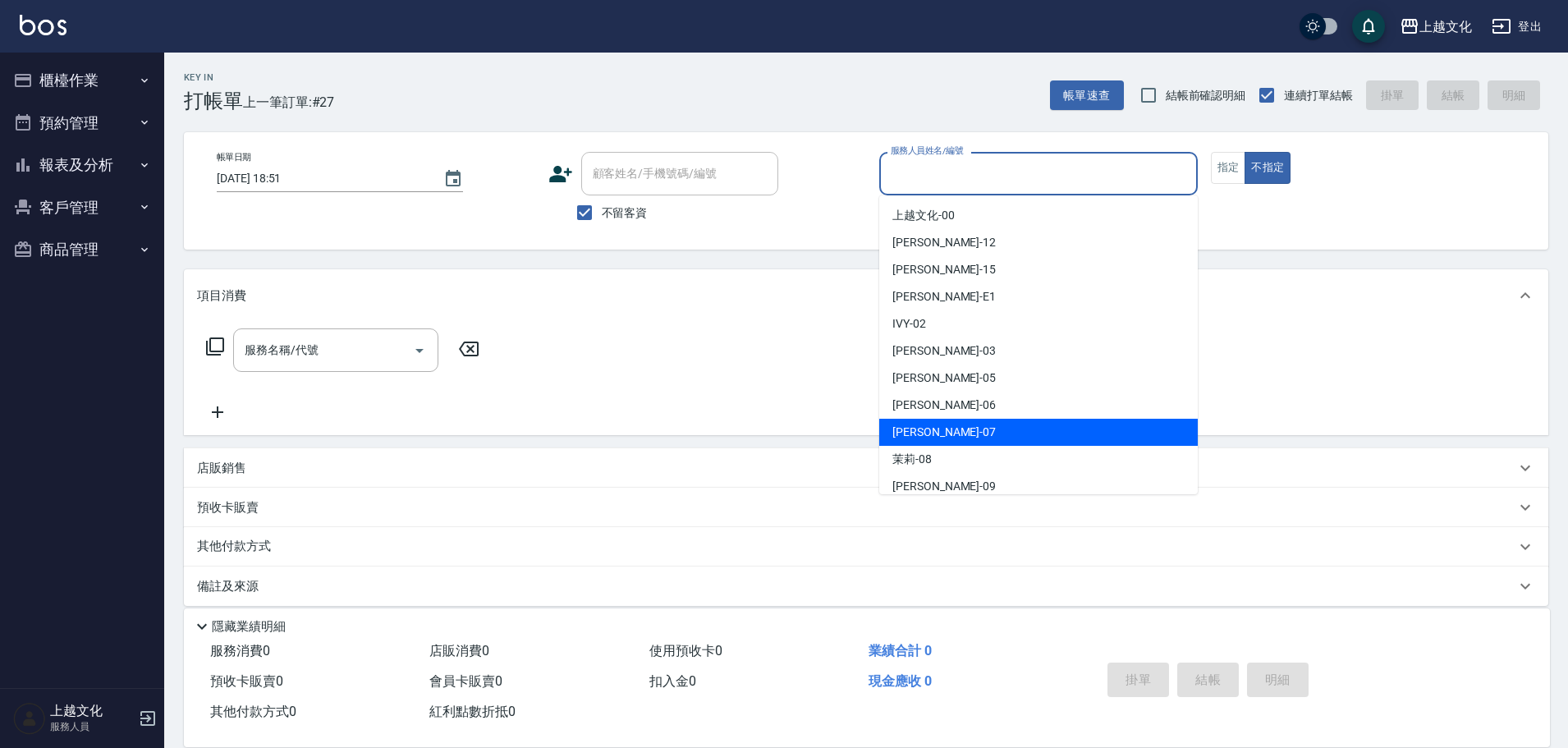
drag, startPoint x: 949, startPoint y: 430, endPoint x: 958, endPoint y: 420, distance: 13.5
click at [948, 430] on div "[PERSON_NAME] -07" at bounding box center [1038, 432] width 319 height 27
type input "[PERSON_NAME]-07"
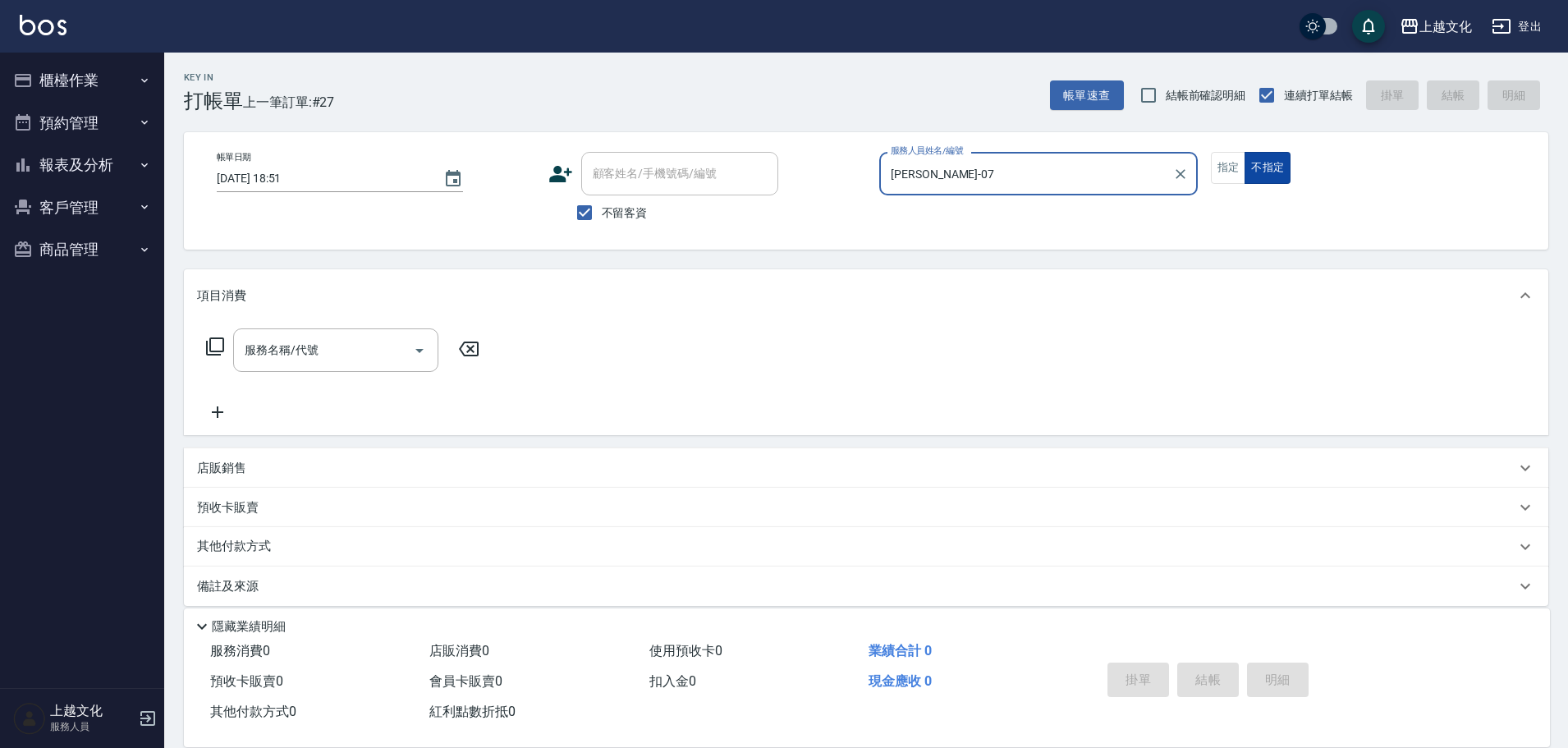
click at [1245, 170] on div "指定 不指定" at bounding box center [1369, 168] width 319 height 32
click at [1232, 170] on button "指定" at bounding box center [1228, 168] width 35 height 32
click at [221, 345] on icon at bounding box center [215, 346] width 19 height 19
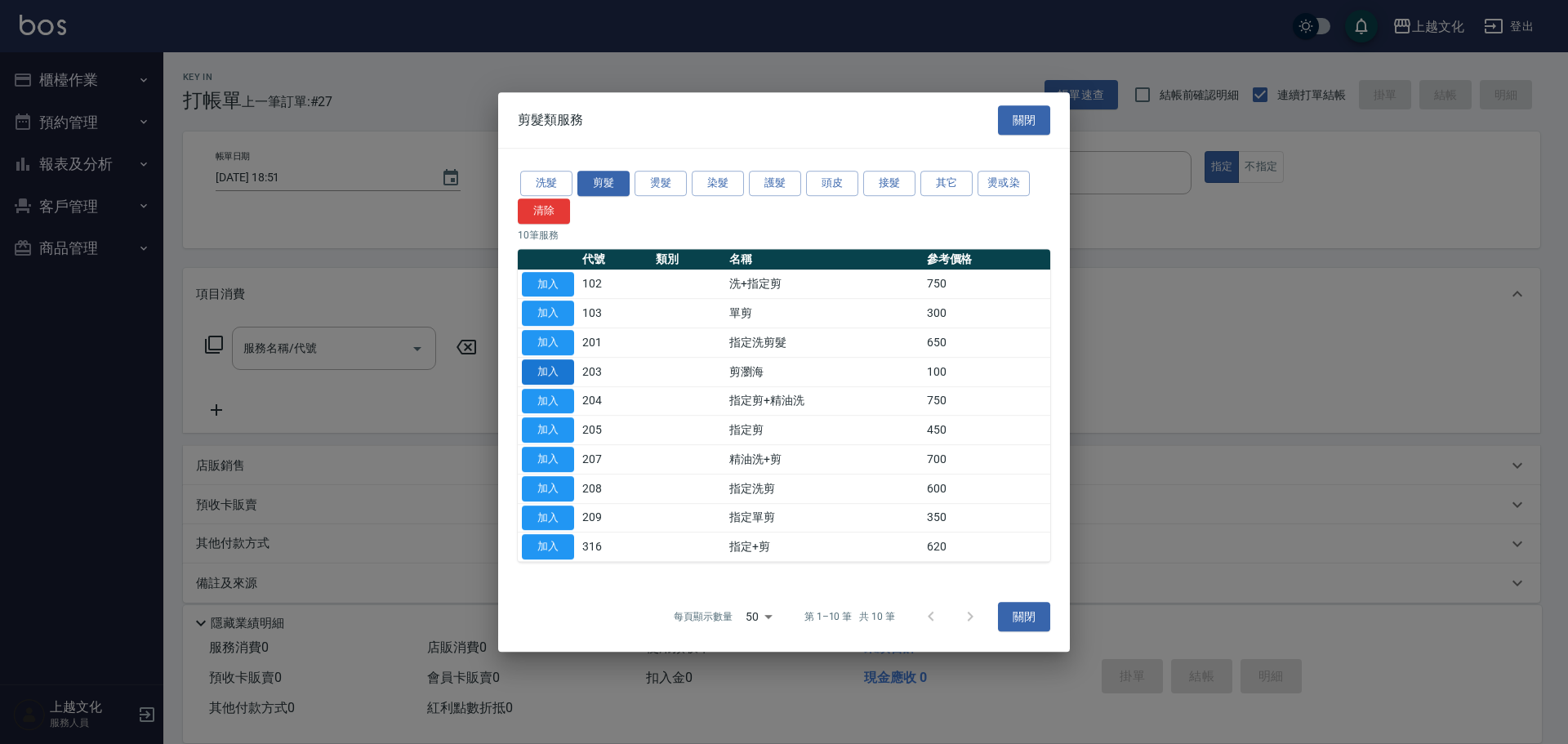
click at [557, 370] on button "加入" at bounding box center [549, 371] width 53 height 25
type input "剪瀏海(203)"
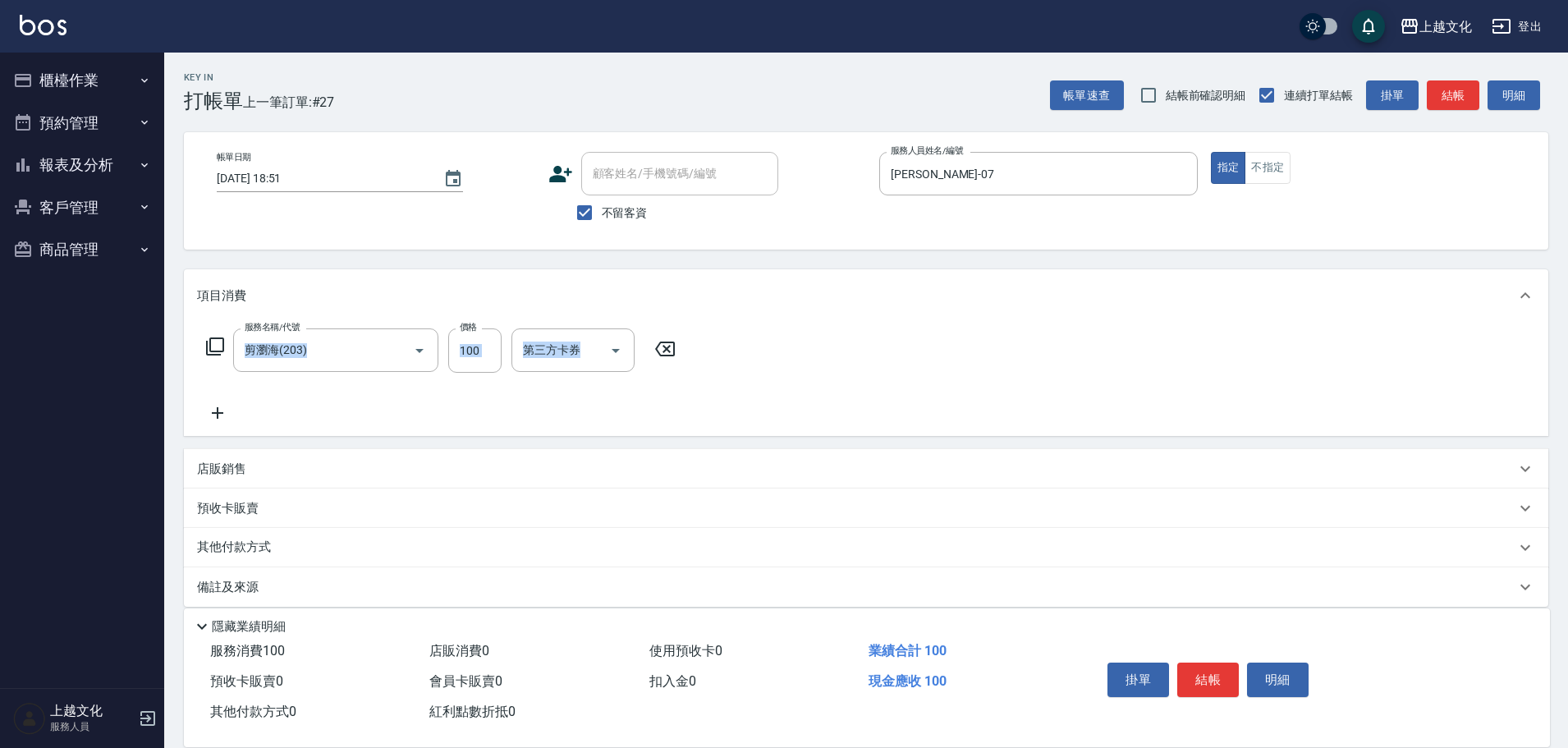
click at [1192, 669] on button "結帳" at bounding box center [1208, 679] width 62 height 34
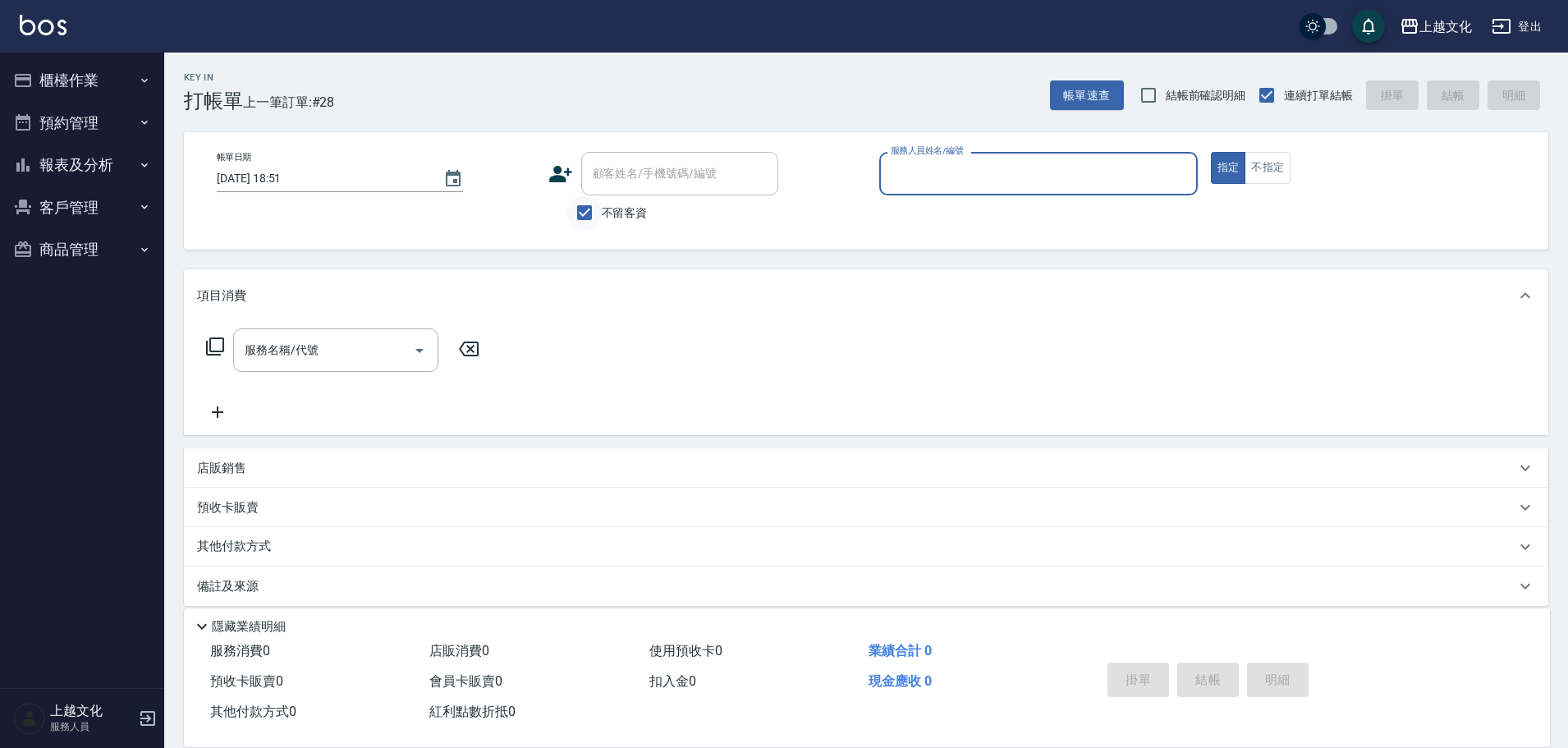
click at [595, 213] on input "不留客資" at bounding box center [584, 212] width 34 height 34
checkbox input "false"
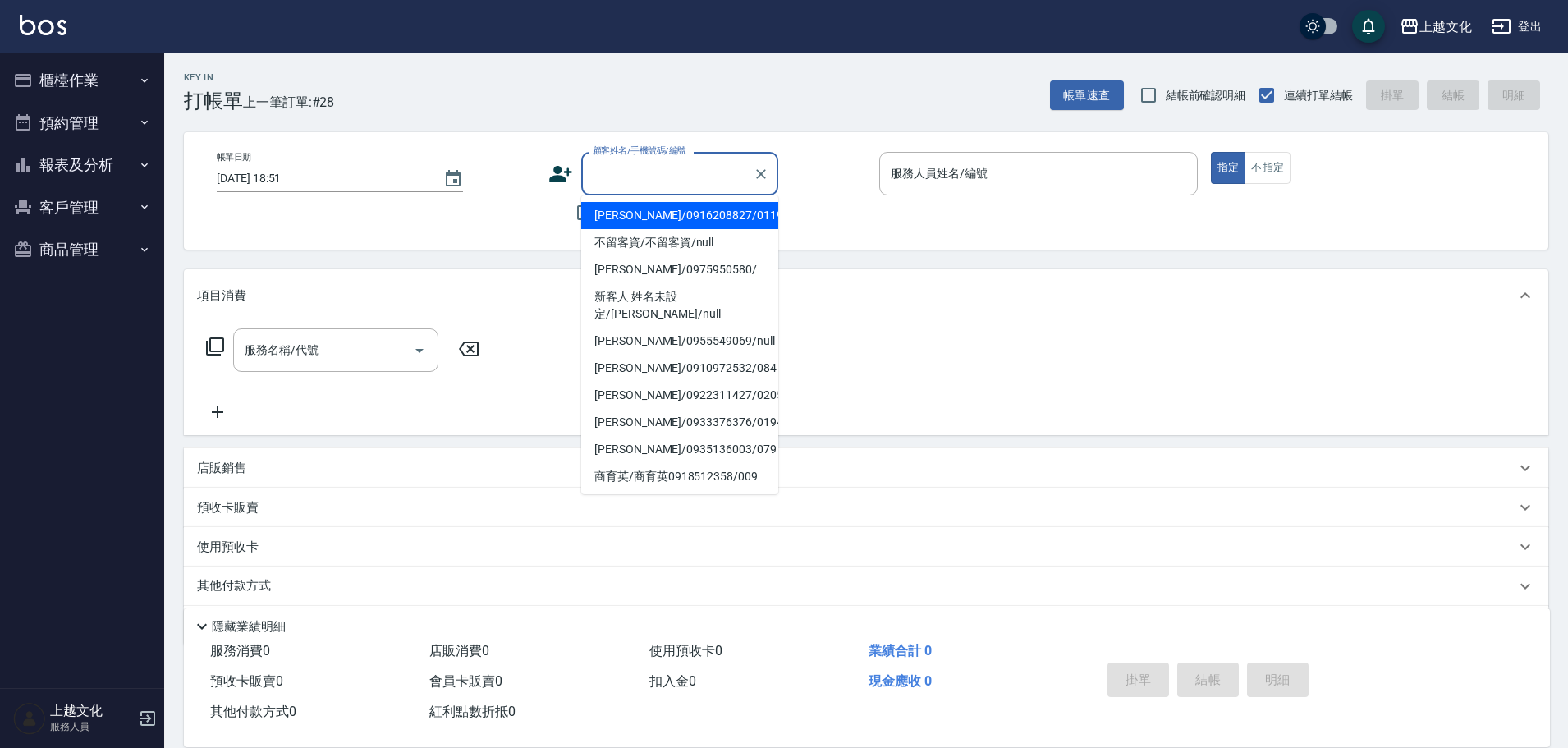
drag, startPoint x: 626, startPoint y: 169, endPoint x: 604, endPoint y: 172, distance: 22.2
click at [625, 171] on input "顧客姓名/手機號碼/編號" at bounding box center [667, 174] width 158 height 29
click at [623, 171] on input "顧客姓名/手機號碼/編號" at bounding box center [667, 174] width 158 height 29
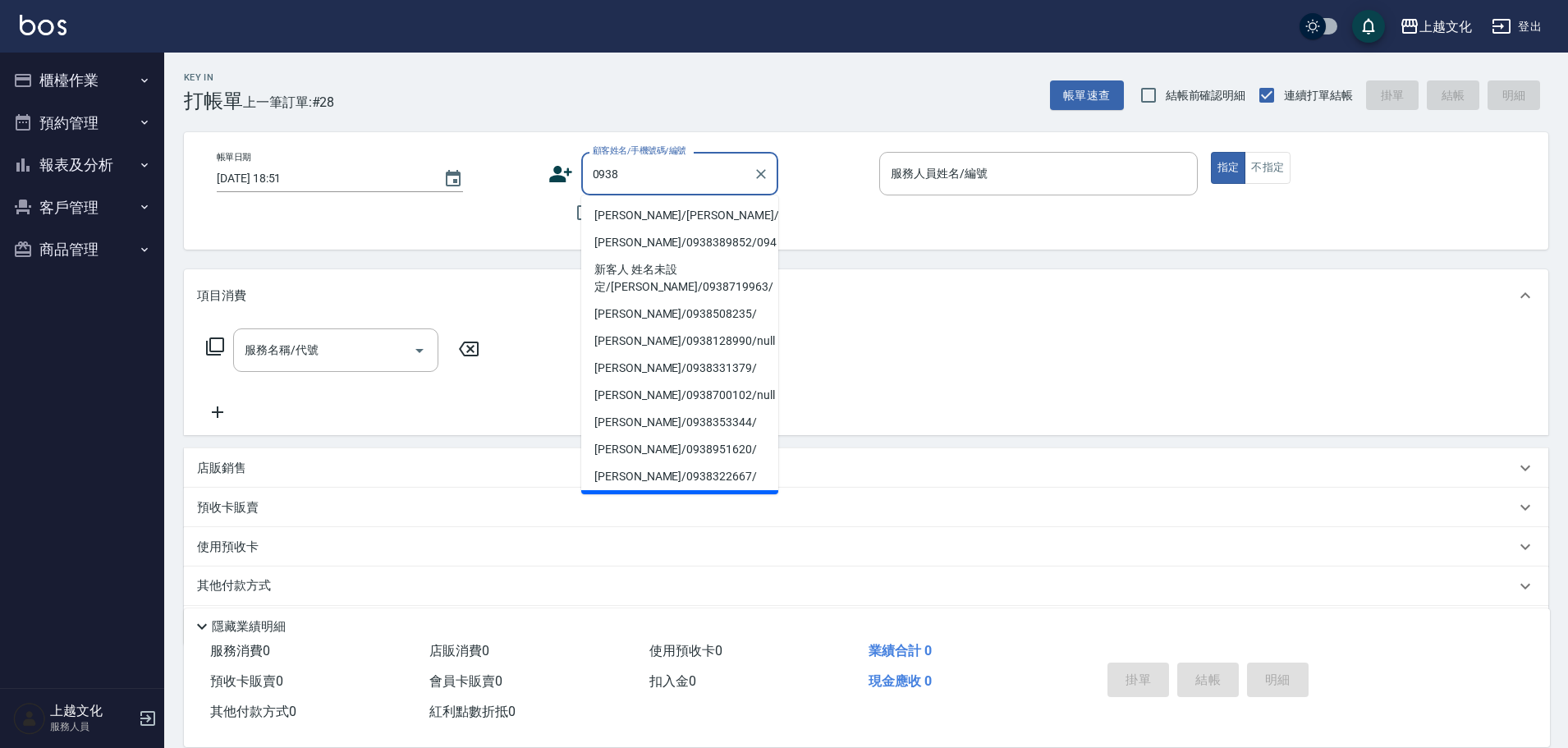
click at [759, 229] on li "[PERSON_NAME]/[PERSON_NAME]/0938007690/00138" at bounding box center [679, 215] width 197 height 27
type input "[PERSON_NAME]/[PERSON_NAME]/0938007690/00138"
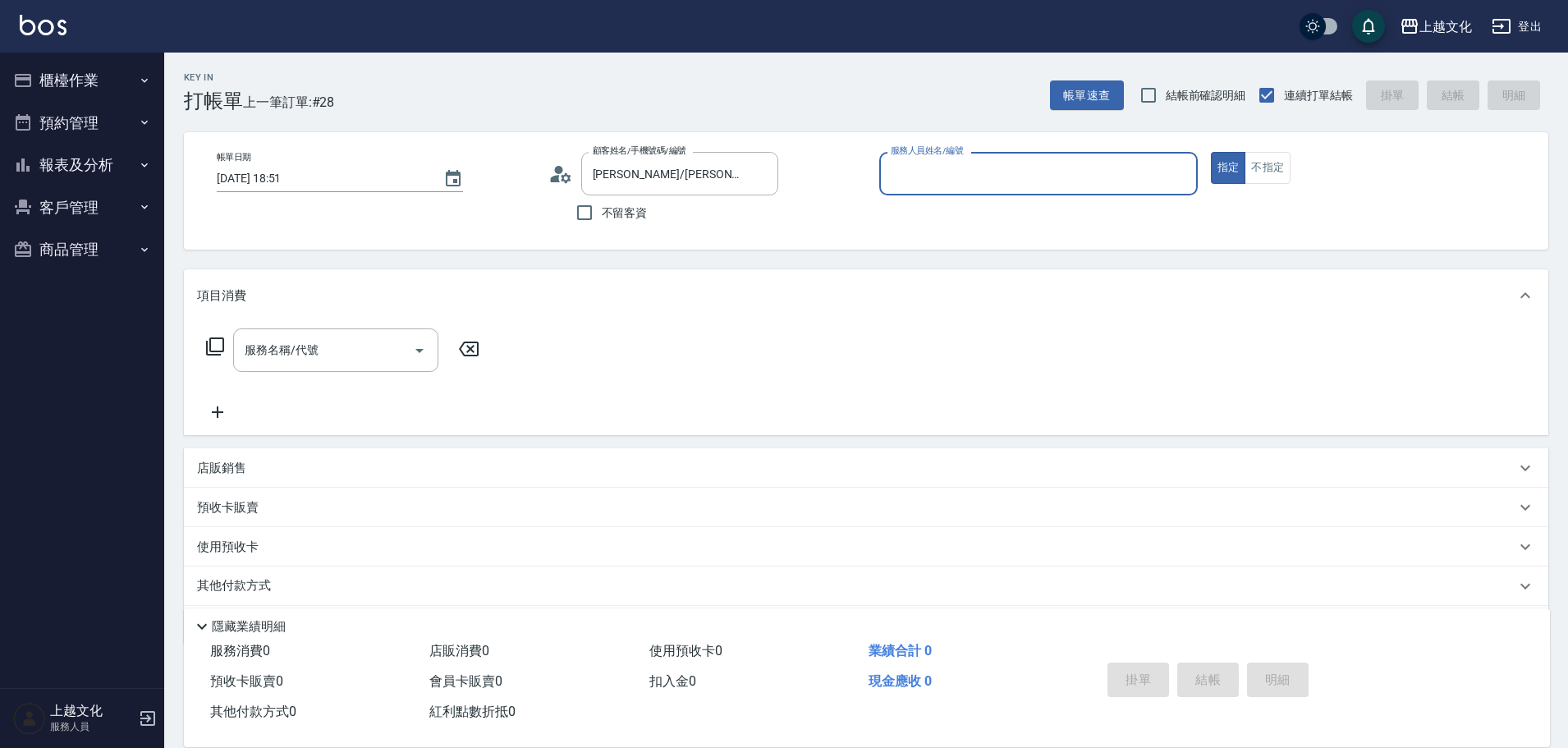
type input "[PERSON_NAME]-05"
drag, startPoint x: 301, startPoint y: 537, endPoint x: 327, endPoint y: 528, distance: 27.5
click at [308, 535] on div "使用預收卡 x25" at bounding box center [866, 549] width 1364 height 44
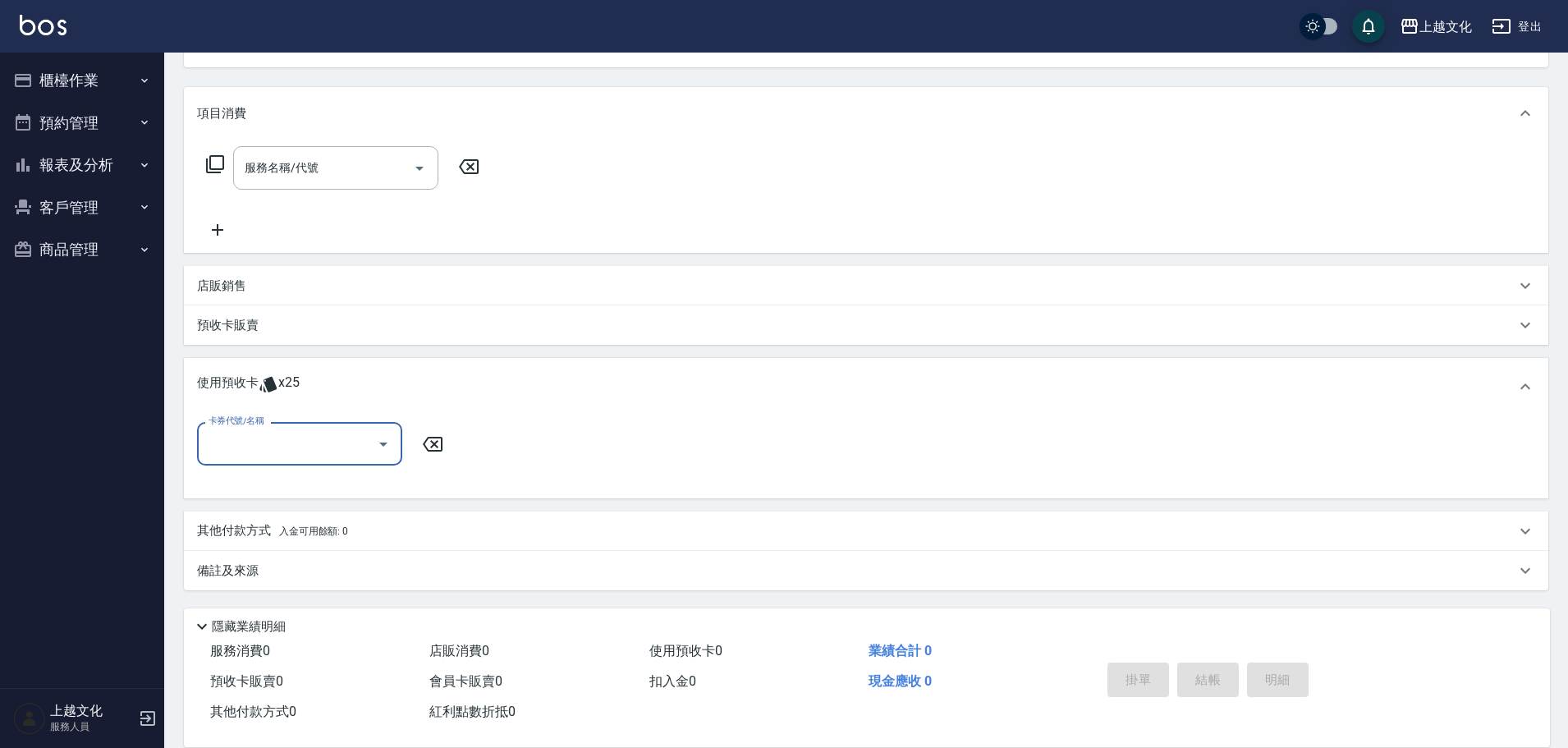
drag, startPoint x: 309, startPoint y: 447, endPoint x: 319, endPoint y: 456, distance: 13.5
click at [310, 449] on input "卡券代號/名稱" at bounding box center [288, 444] width 166 height 29
click at [322, 510] on div "舒活包卡 剩餘6張" at bounding box center [299, 512] width 206 height 27
type input "舒活包卡"
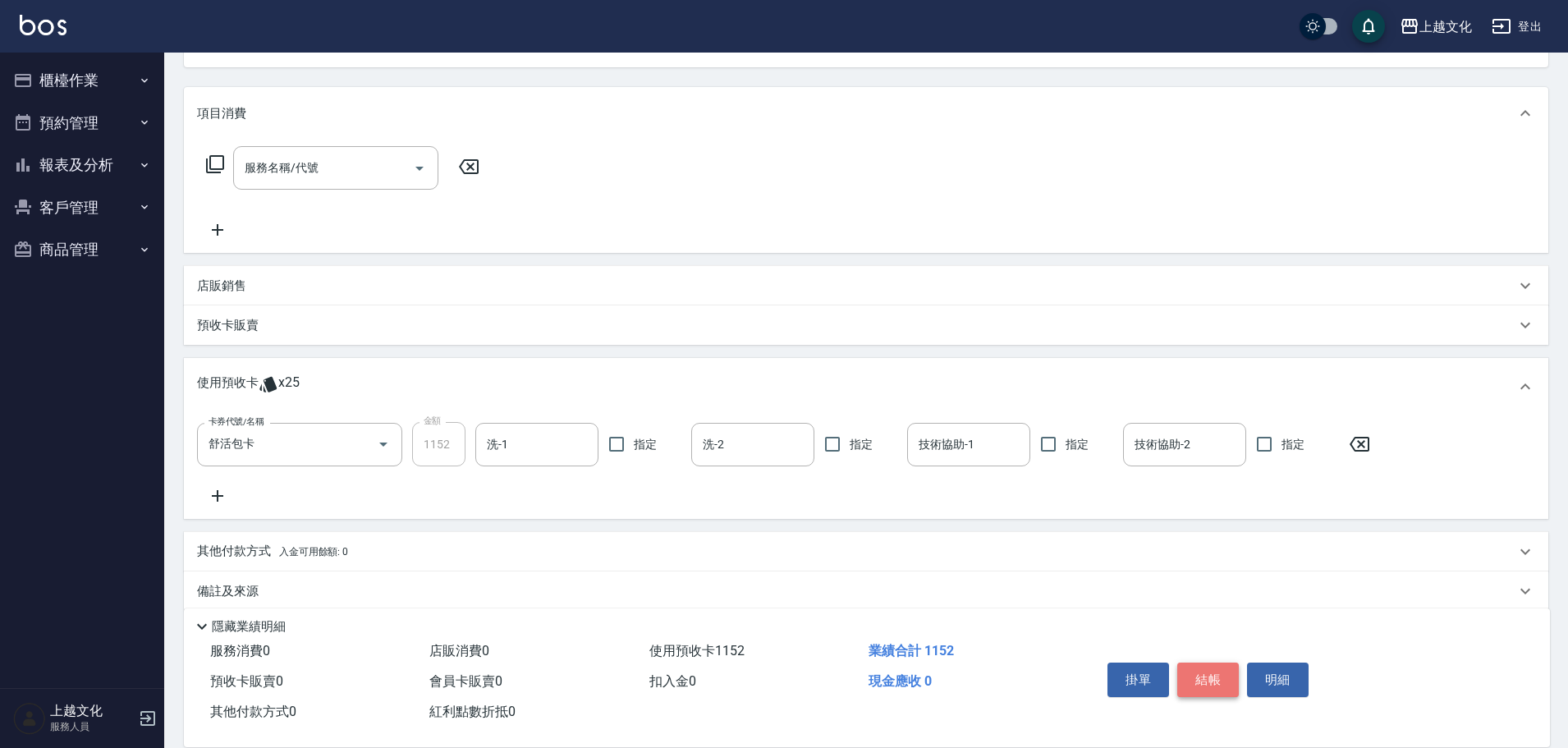
click at [1209, 672] on button "結帳" at bounding box center [1208, 679] width 62 height 34
type input "[DATE] 18:52"
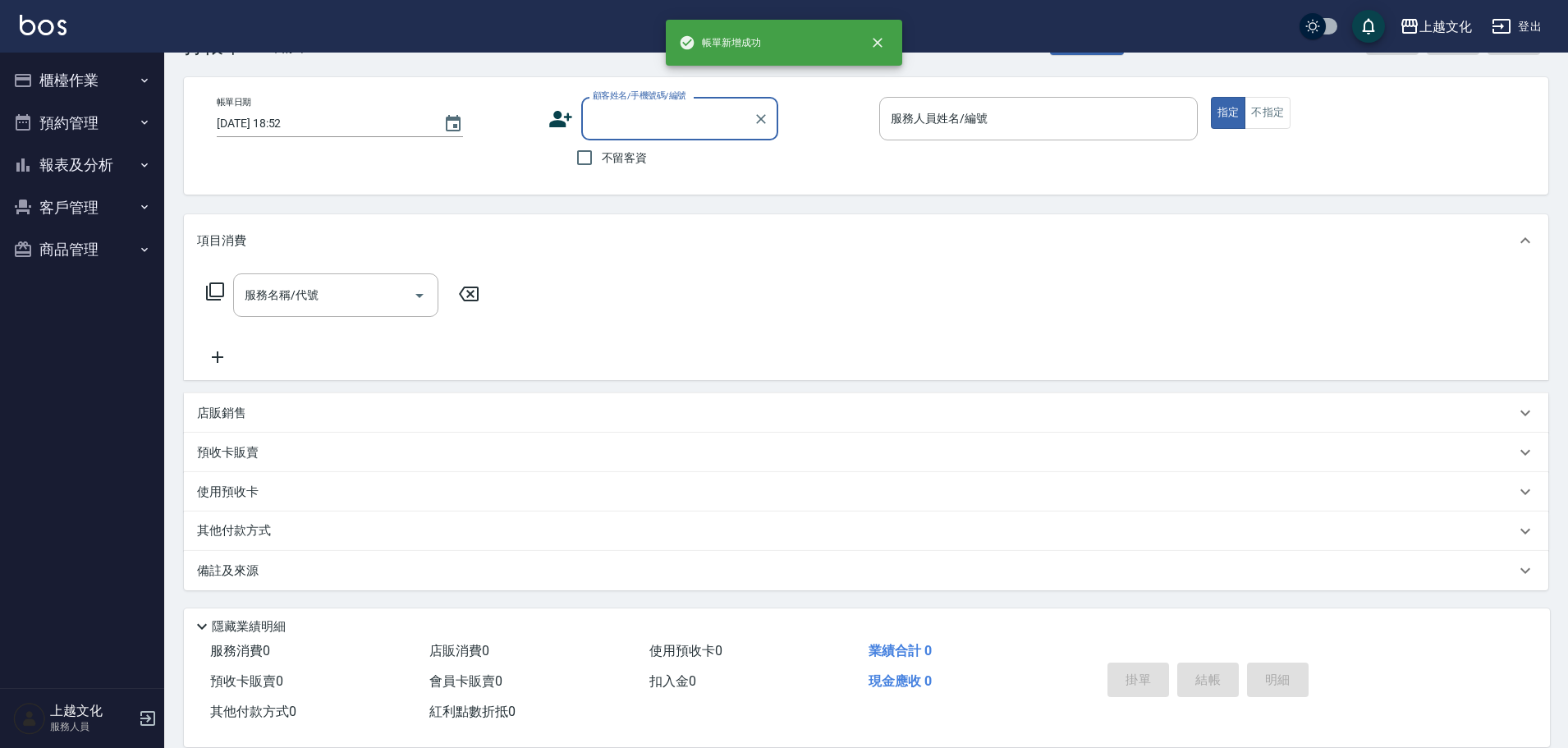
scroll to position [55, 0]
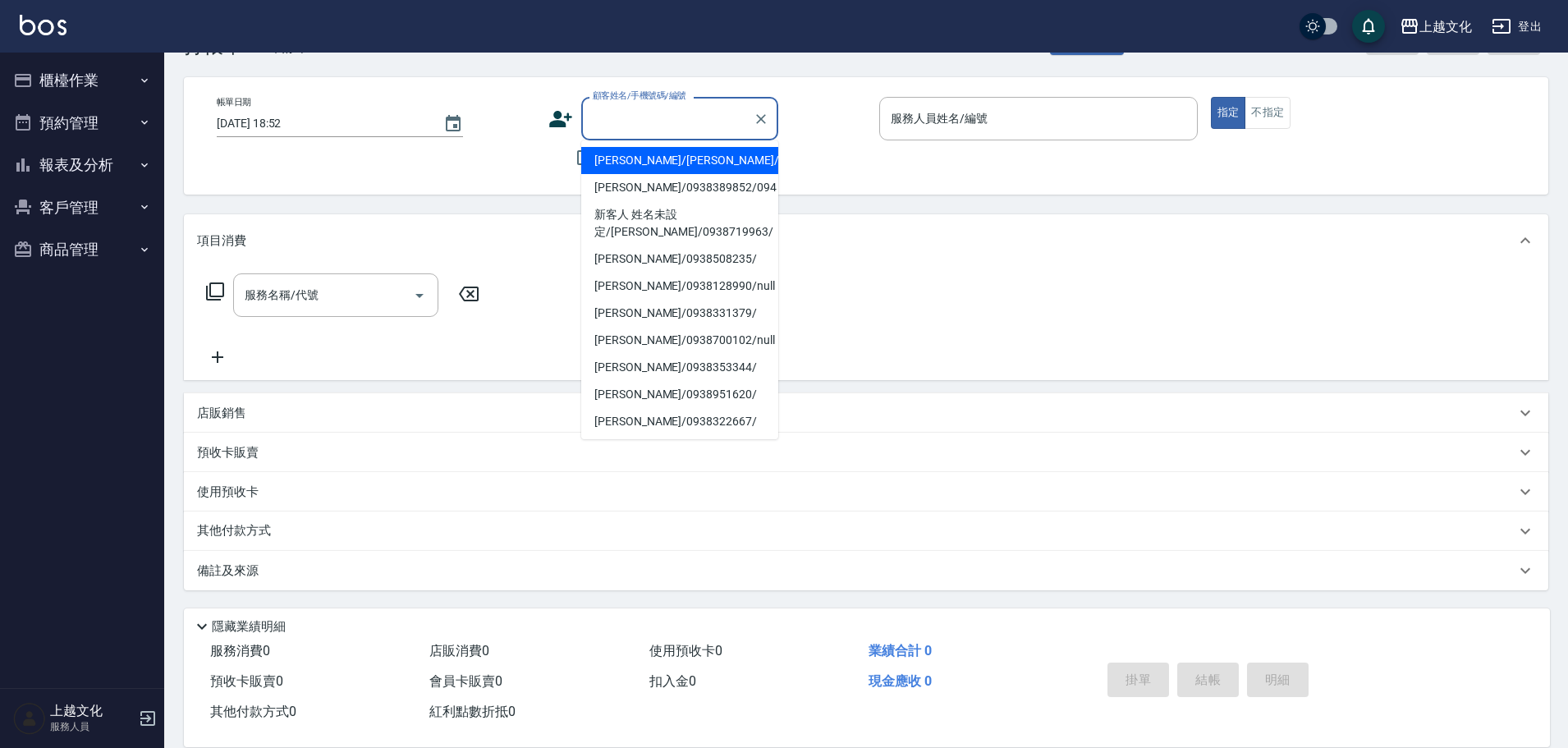
click at [695, 111] on input "顧客姓名/手機號碼/編號" at bounding box center [667, 118] width 158 height 29
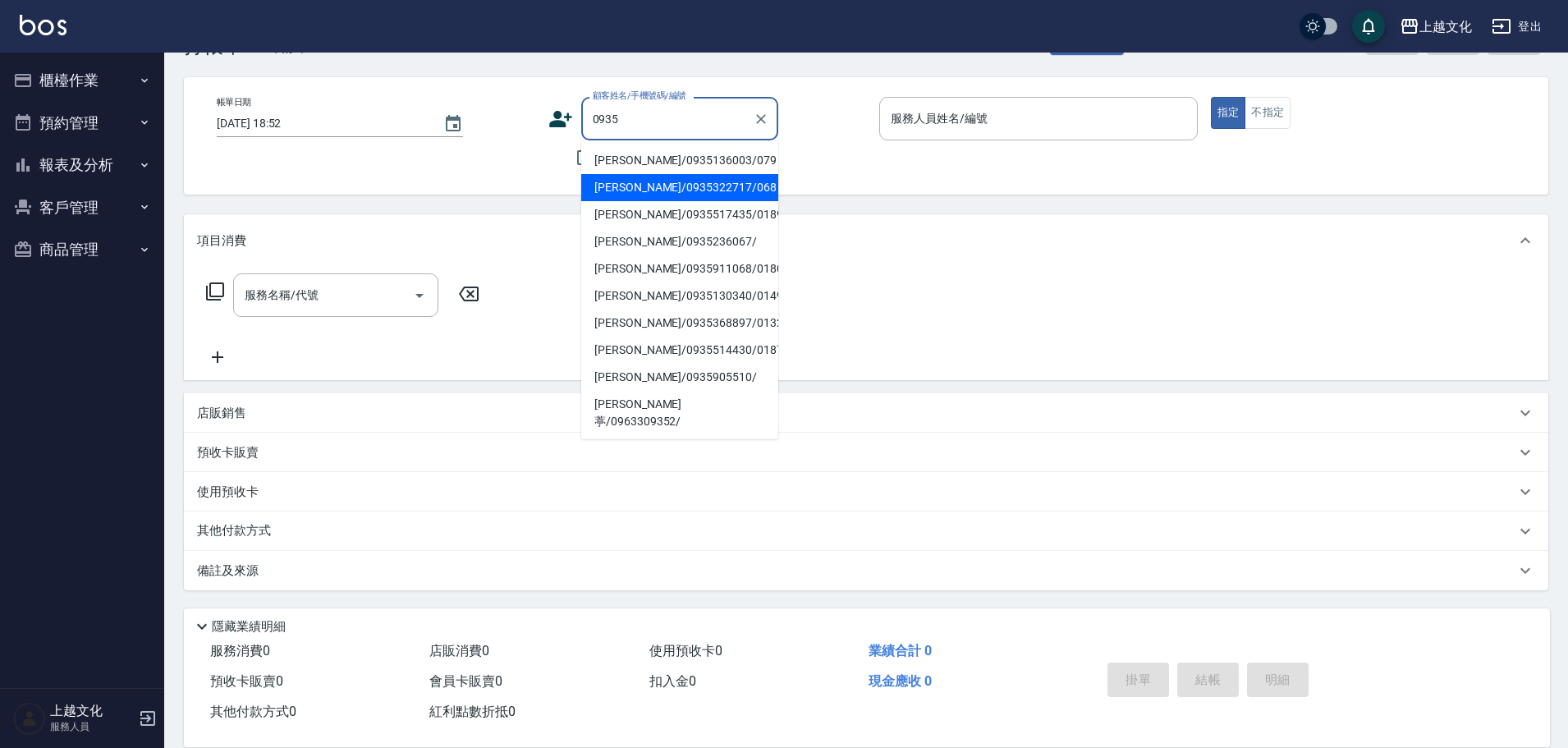
drag, startPoint x: 609, startPoint y: 192, endPoint x: 627, endPoint y: 189, distance: 18.2
click at [617, 192] on li "[PERSON_NAME]/0935322717/068" at bounding box center [679, 187] width 197 height 27
type input "[PERSON_NAME]/0935322717/068"
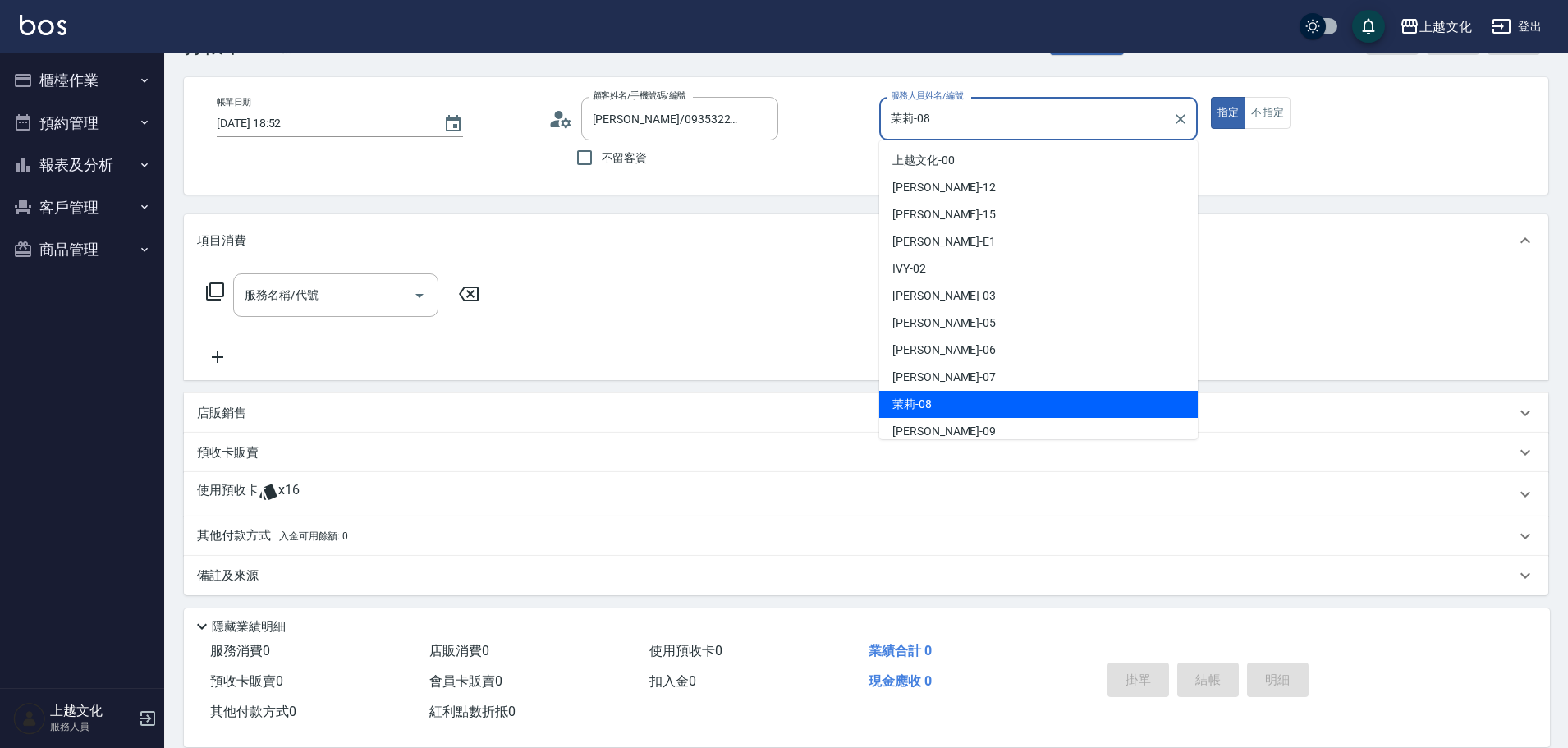
click at [972, 117] on input "茉莉-08" at bounding box center [1026, 118] width 279 height 29
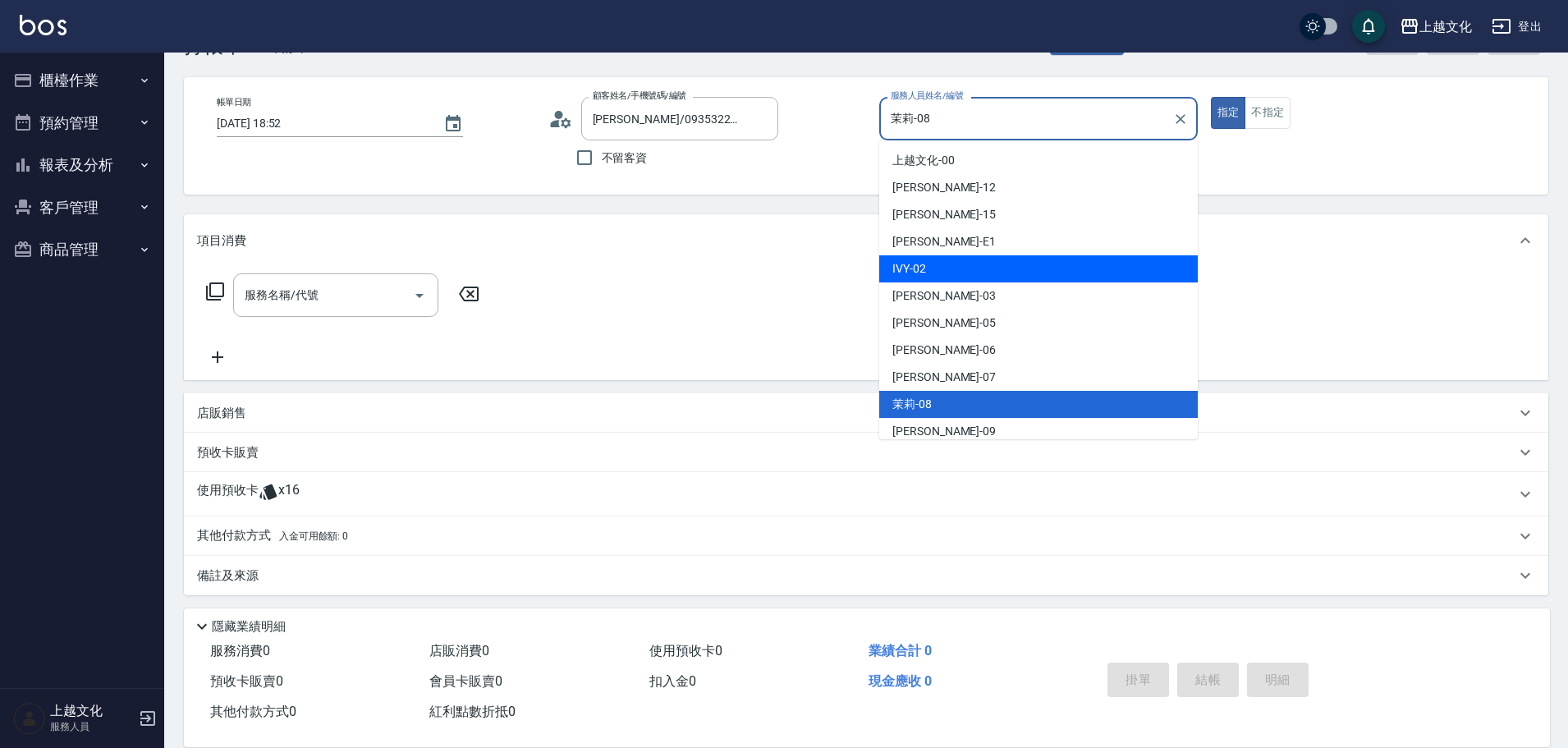
click at [947, 265] on div "IVY -02" at bounding box center [1038, 268] width 319 height 27
type input "IVY-02"
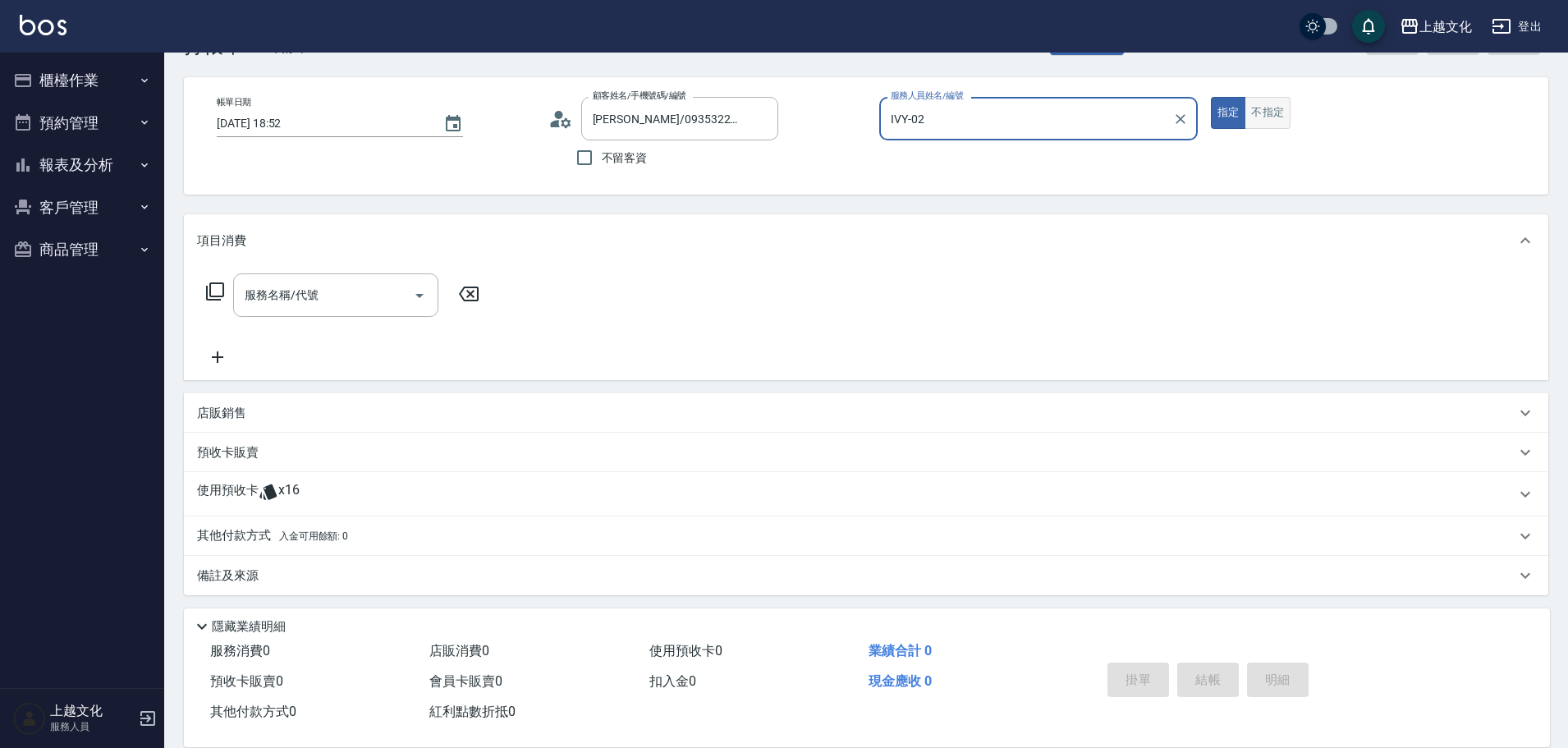
drag, startPoint x: 1291, startPoint y: 97, endPoint x: 1270, endPoint y: 112, distance: 25.8
click at [1291, 100] on div "指定 不指定" at bounding box center [1369, 113] width 319 height 32
click at [1287, 103] on button "不指定" at bounding box center [1268, 113] width 46 height 32
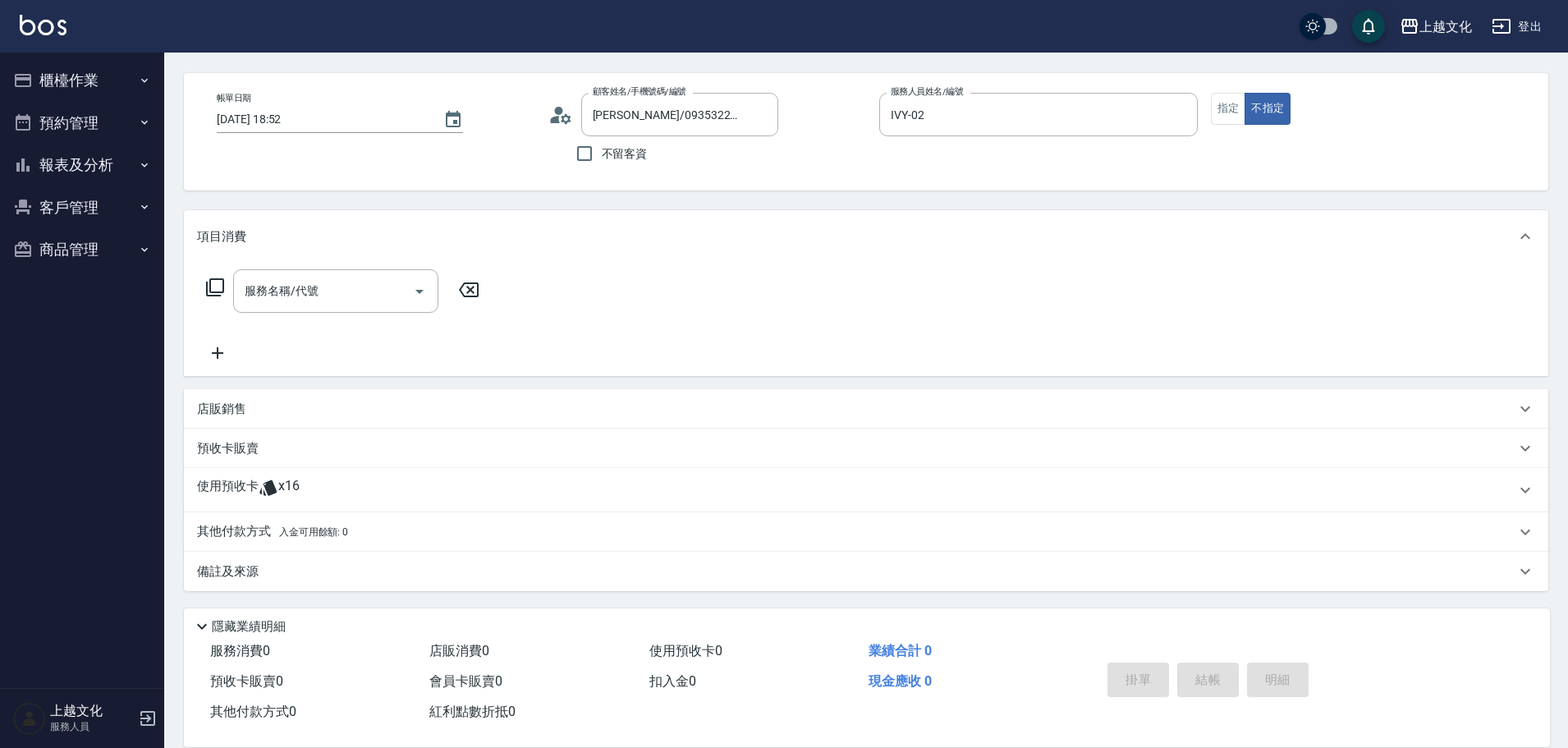
scroll to position [60, 0]
click at [391, 473] on div "使用預收卡 x16" at bounding box center [866, 489] width 1364 height 44
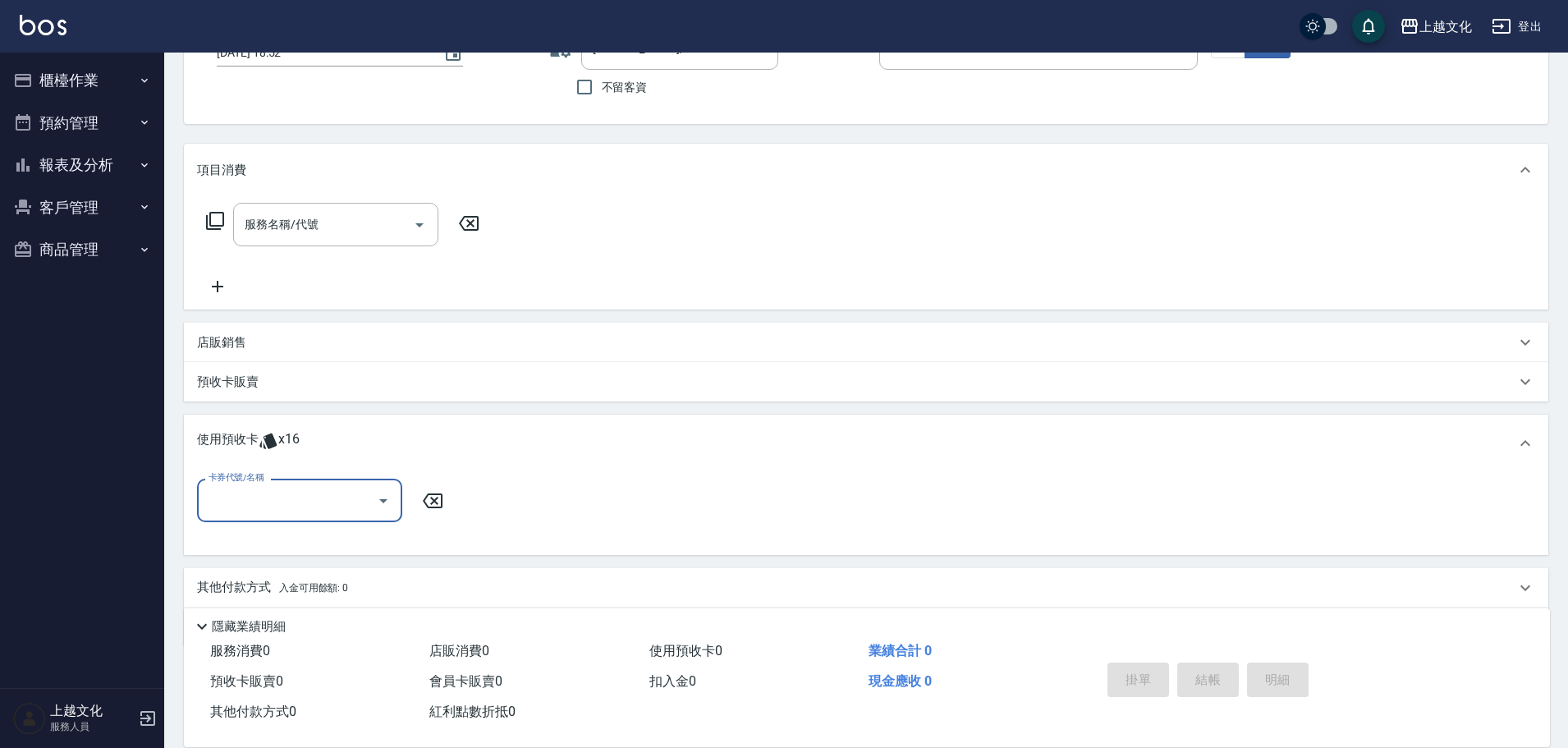
scroll to position [183, 0]
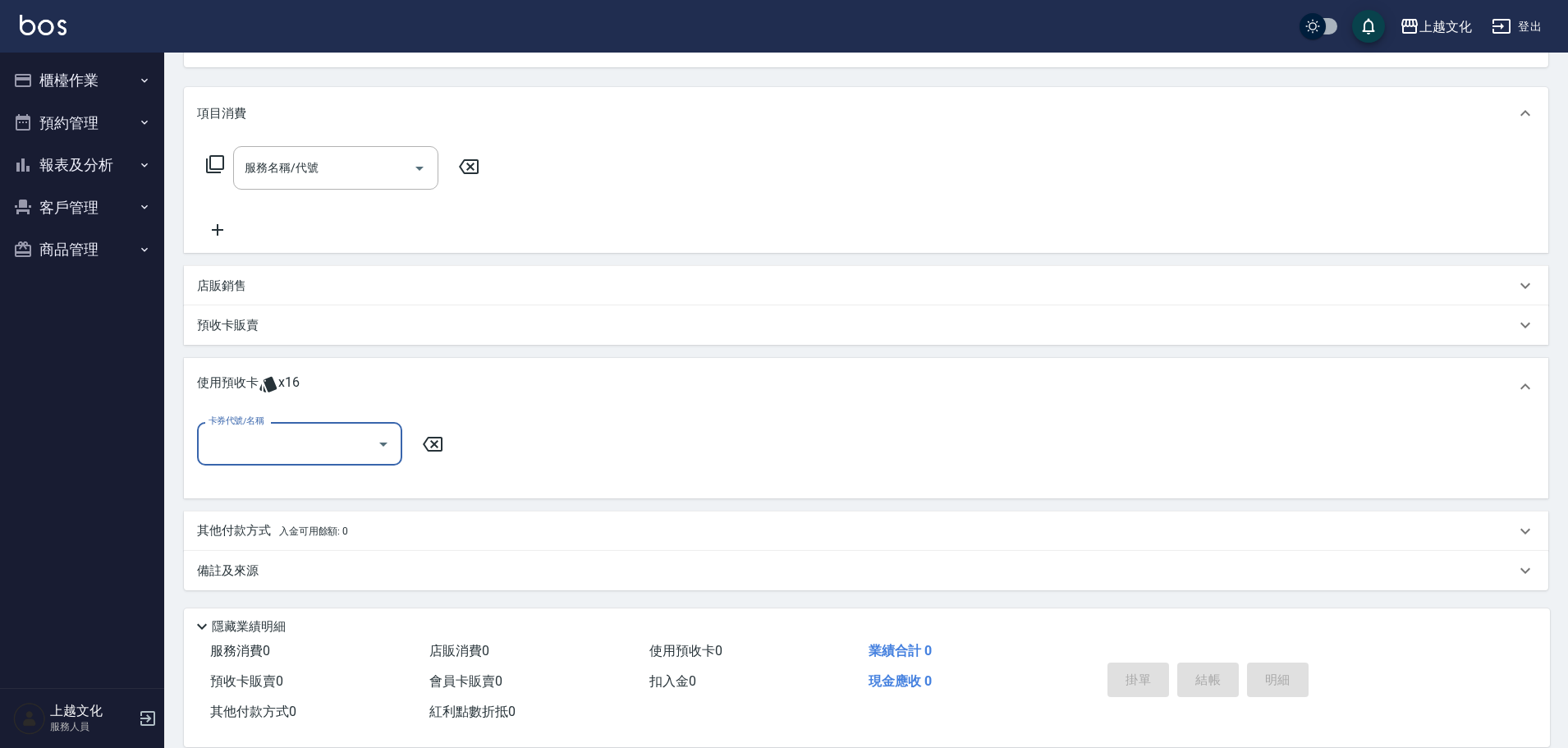
click at [289, 459] on div "卡券代號/名稱" at bounding box center [299, 443] width 206 height 43
click at [277, 505] on div "護髮包卡ˋ 剩餘9張" at bounding box center [299, 512] width 206 height 27
type input "護髮包卡ˋ"
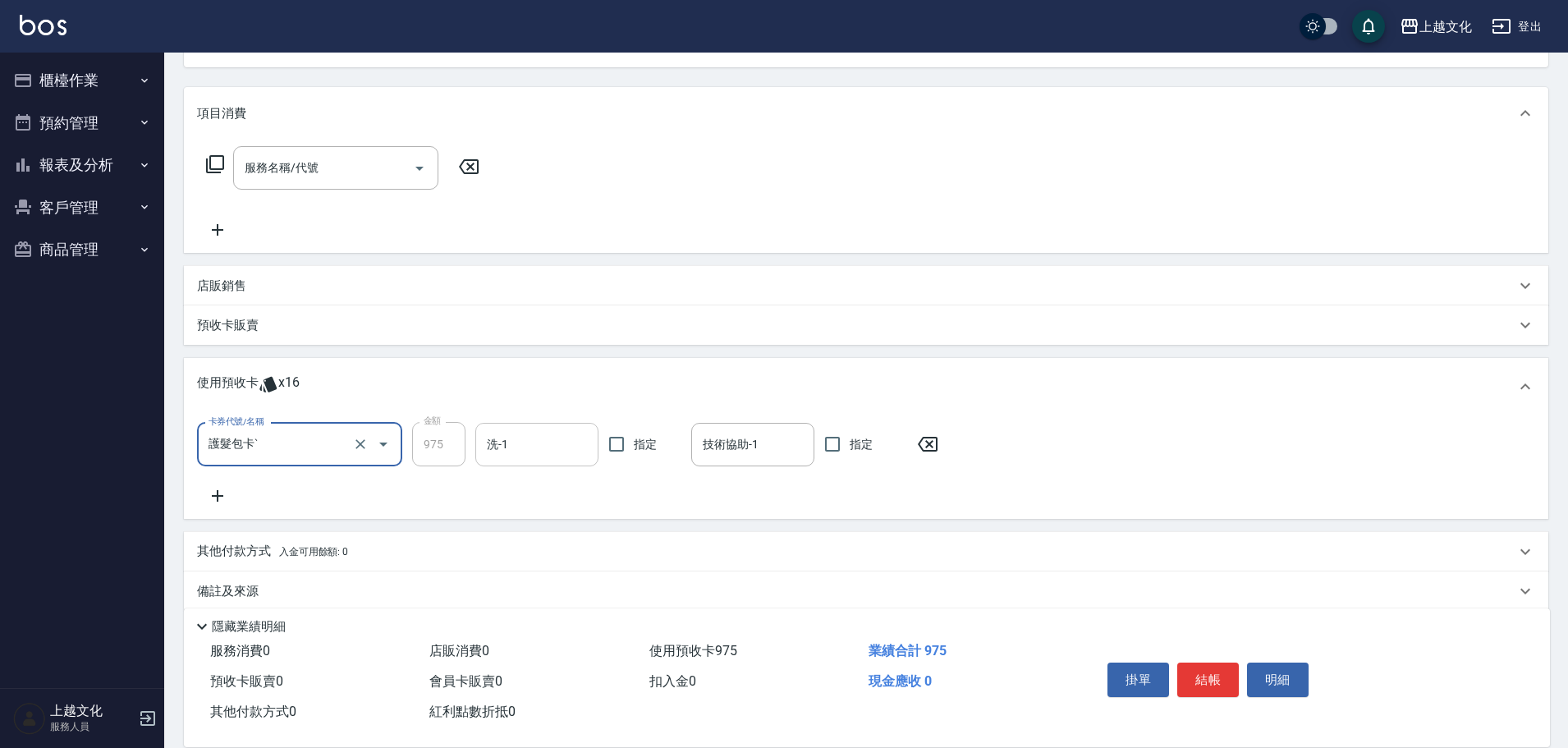
click at [555, 445] on input "洗-1" at bounding box center [536, 445] width 109 height 29
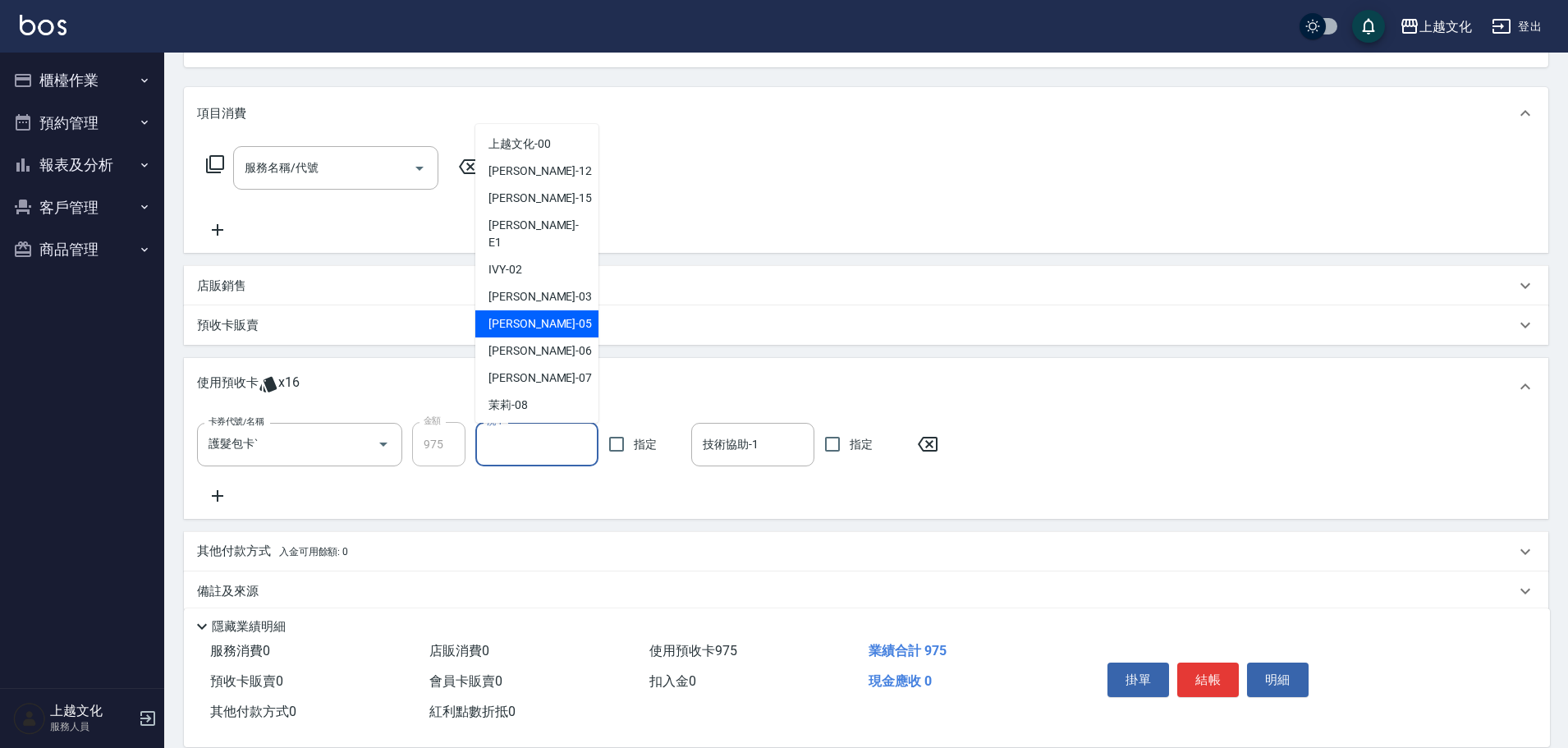
click at [557, 310] on div "[PERSON_NAME] -05" at bounding box center [537, 324] width 124 height 27
type input "[PERSON_NAME]-05"
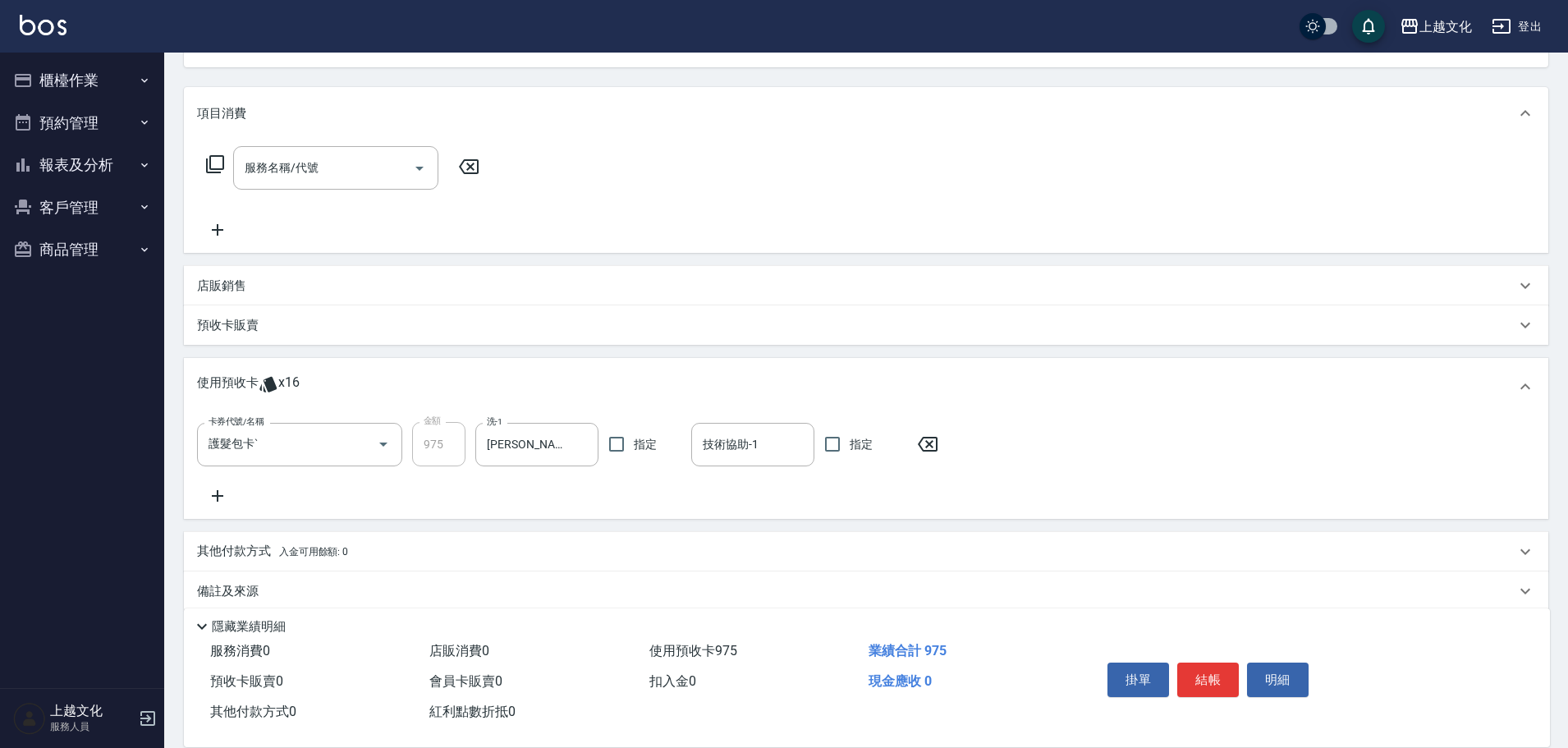
click at [557, 312] on div "預收卡販賣" at bounding box center [866, 325] width 1364 height 40
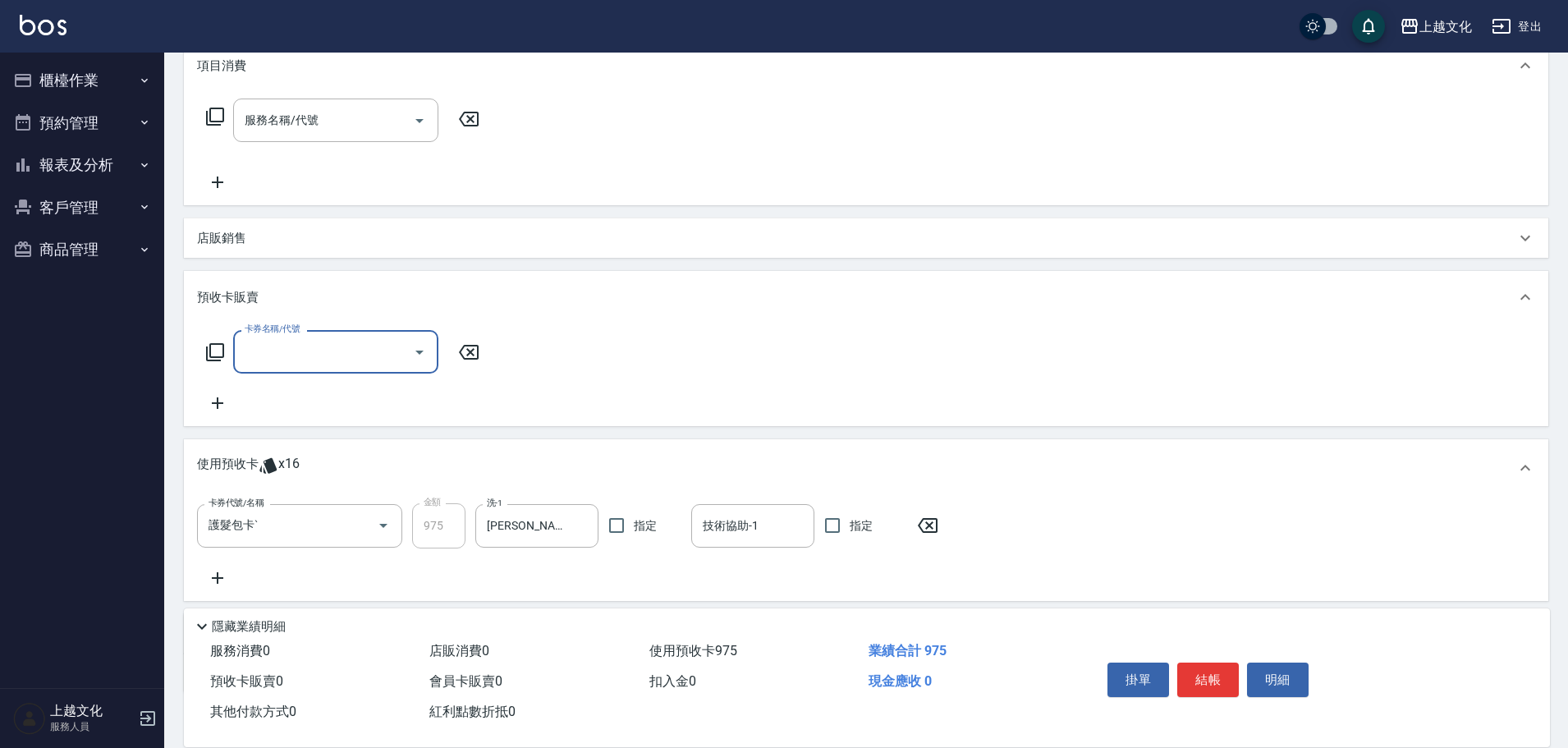
scroll to position [333, 0]
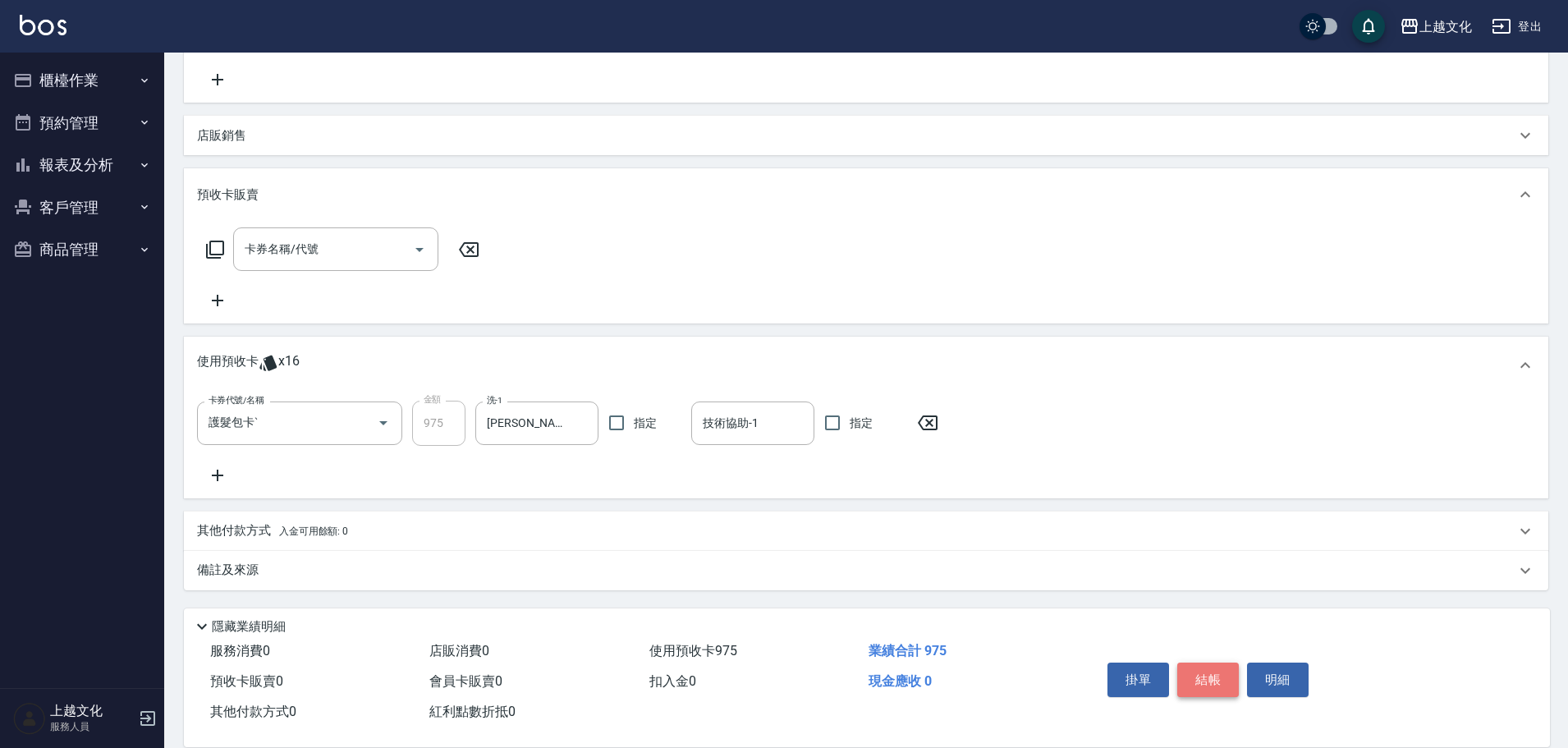
click at [1221, 662] on button "結帳" at bounding box center [1208, 679] width 62 height 34
click at [1221, 657] on div "掛單 結帳 明細" at bounding box center [1208, 681] width 214 height 52
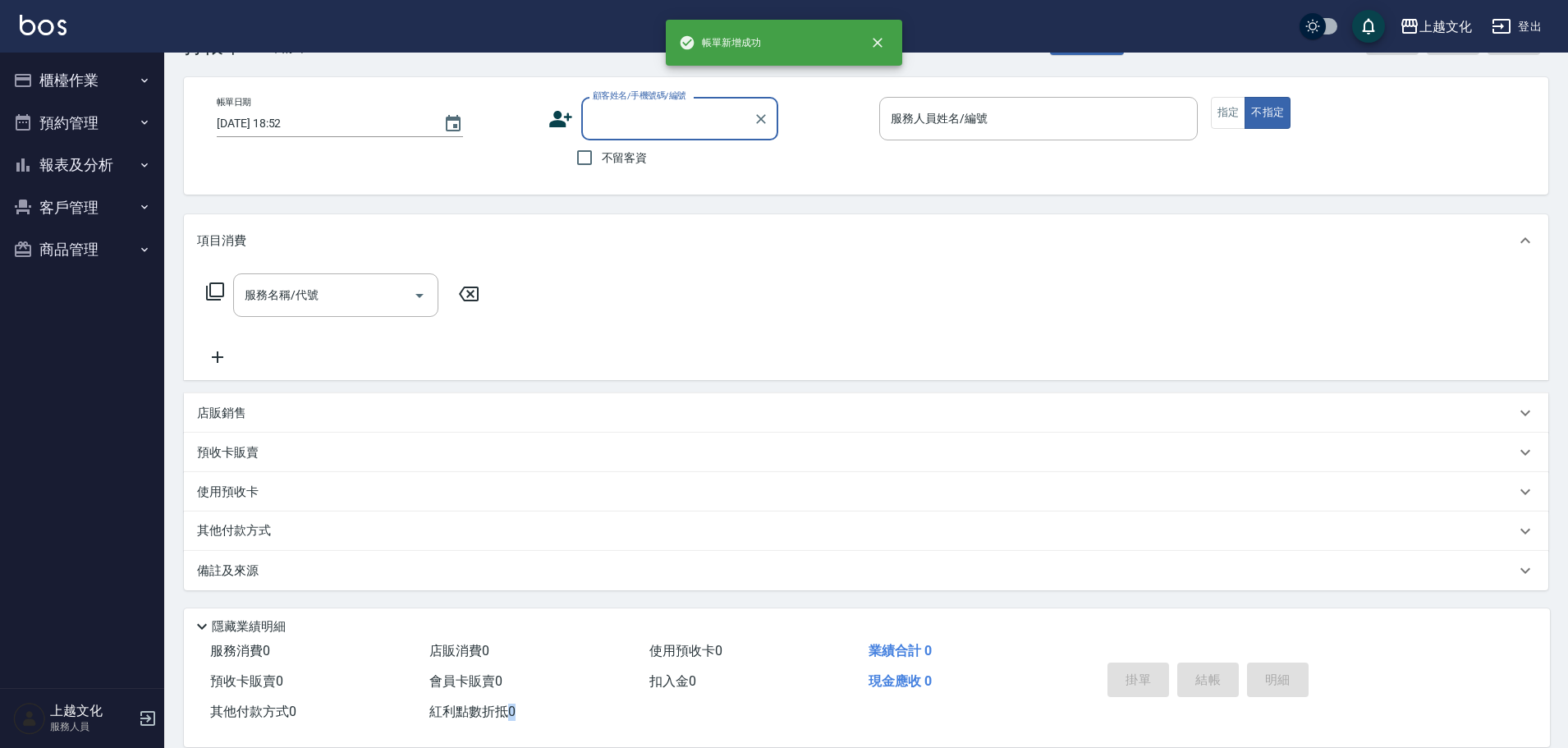
scroll to position [0, 0]
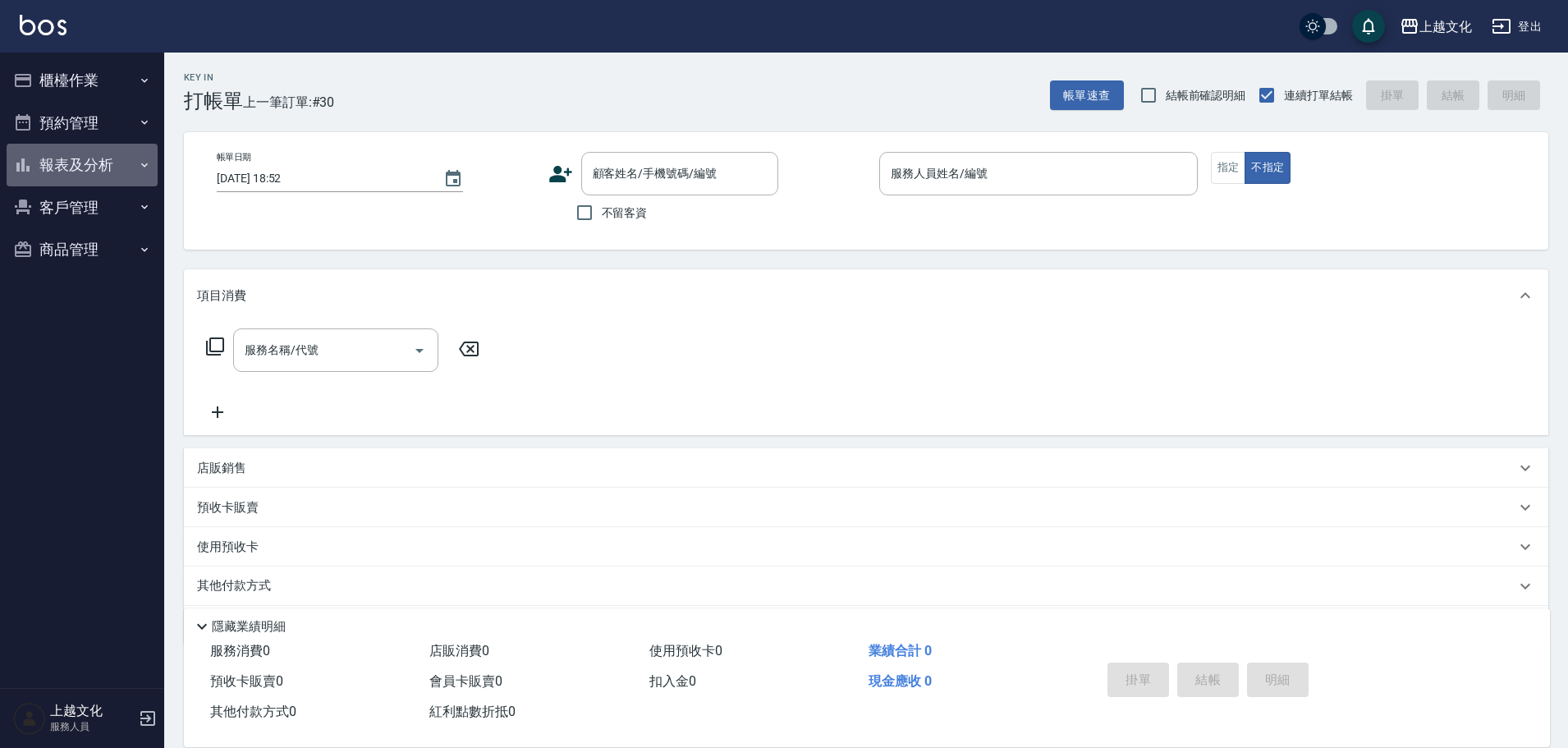
click at [90, 162] on button "報表及分析" at bounding box center [81, 165] width 151 height 42
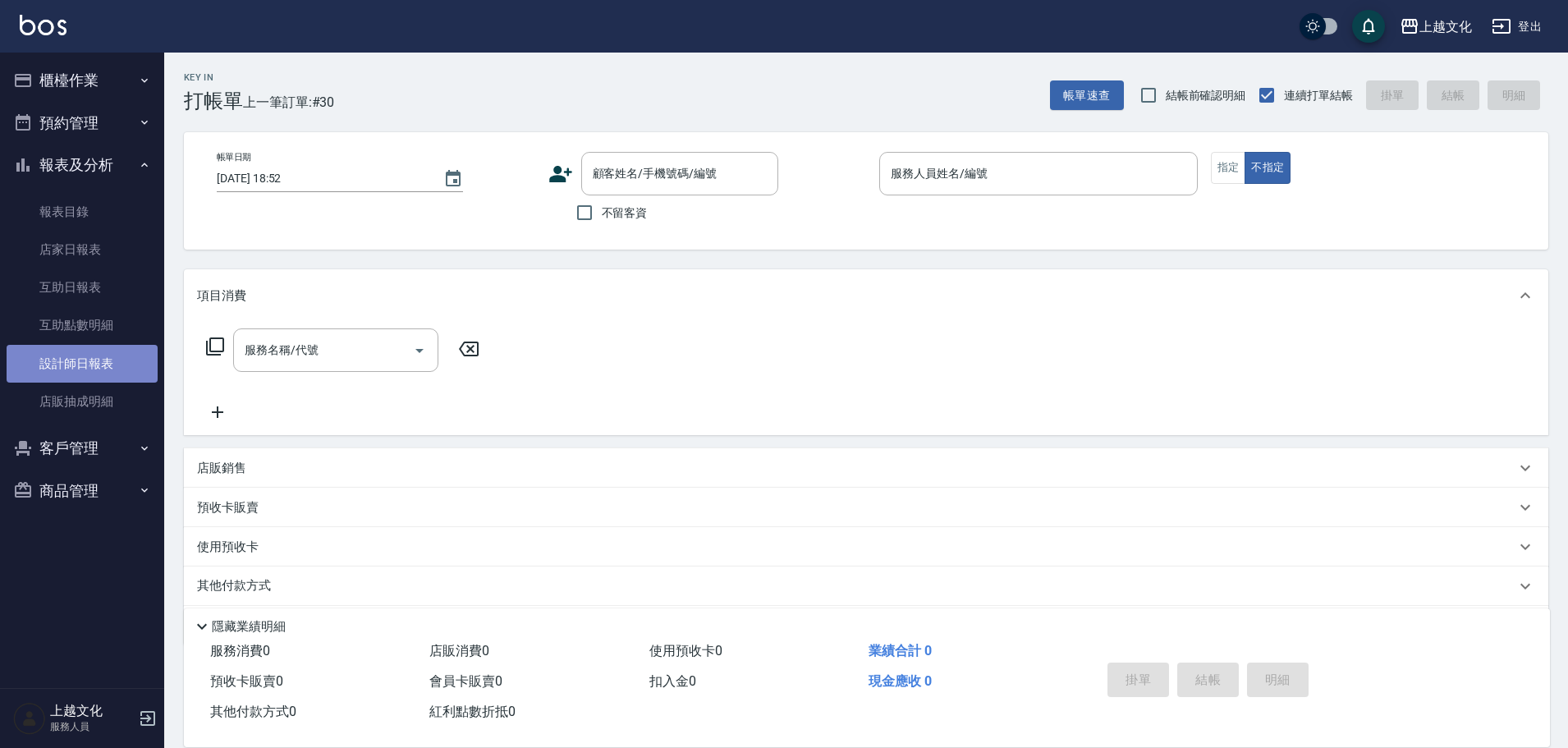
click at [76, 363] on link "設計師日報表" at bounding box center [81, 363] width 151 height 38
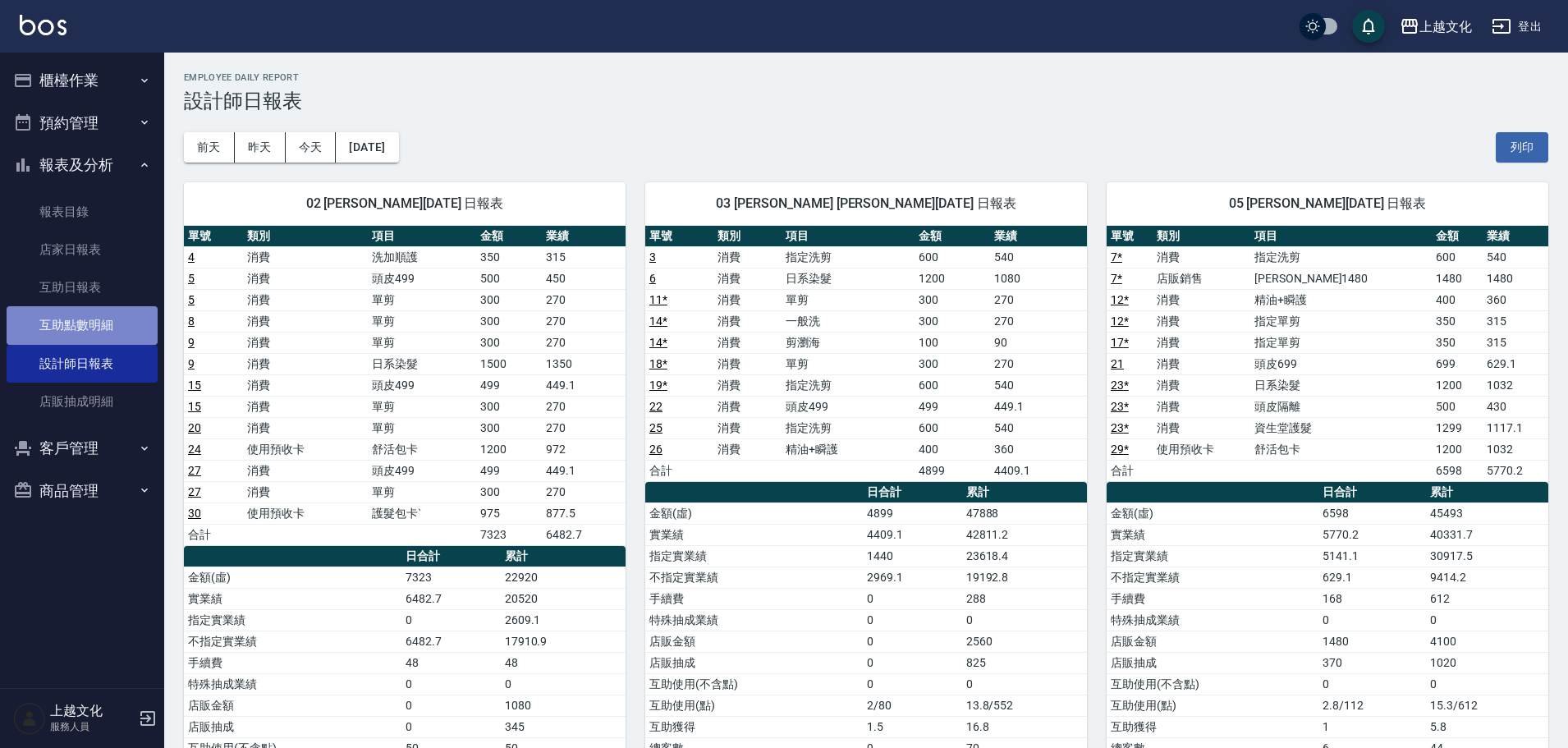
click at [72, 310] on link "互助點數明細" at bounding box center [81, 325] width 151 height 38
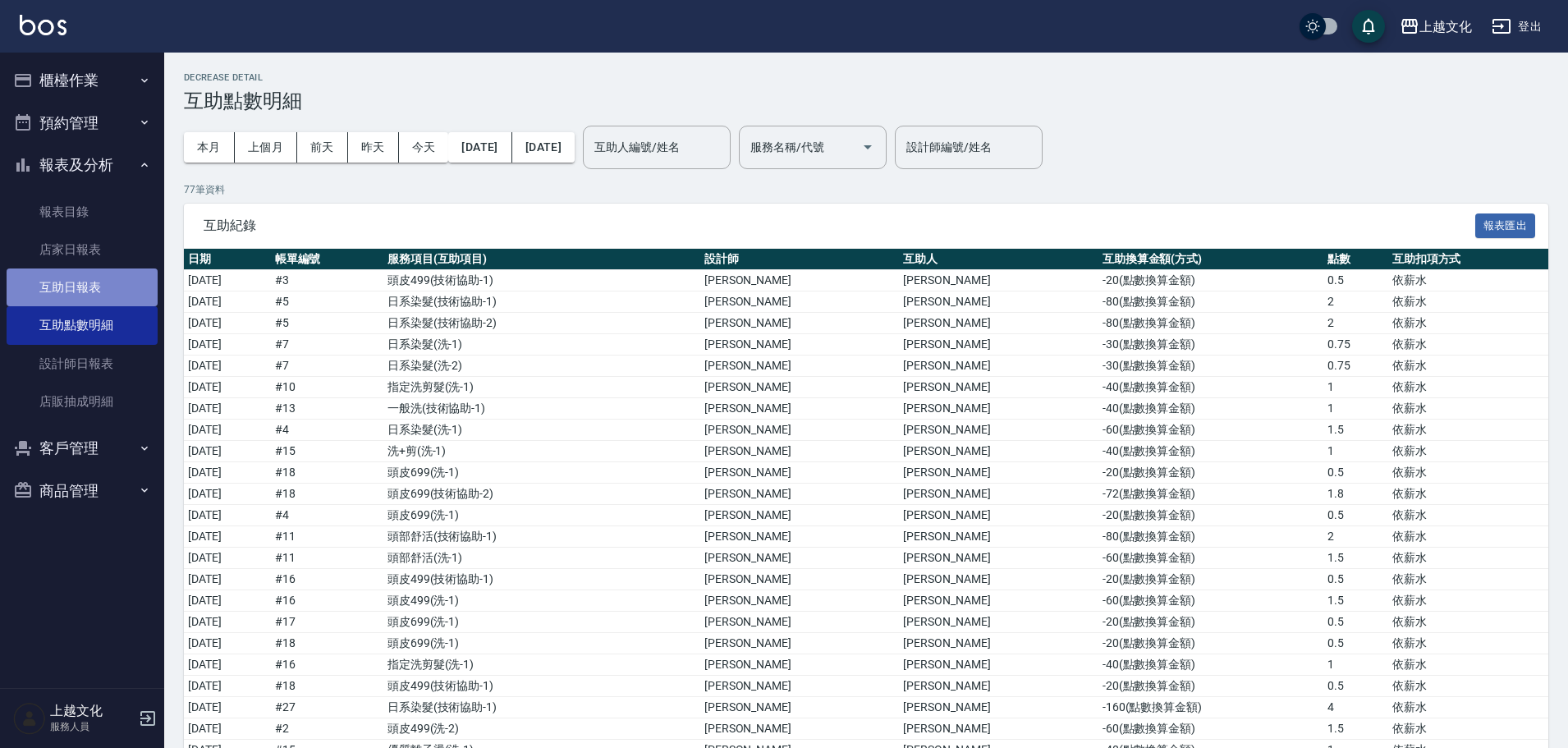
click at [135, 289] on link "互助日報表" at bounding box center [81, 287] width 151 height 38
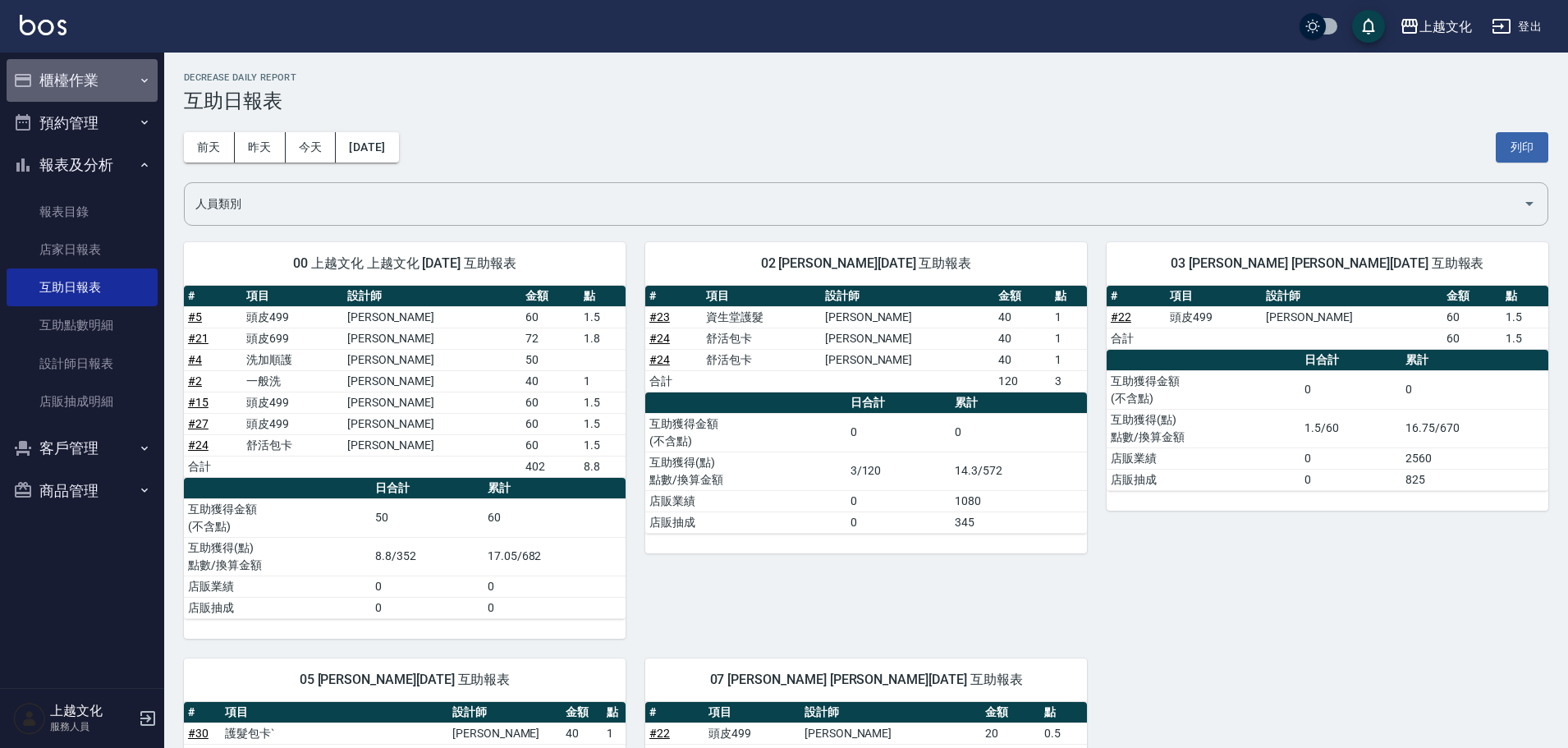
click at [114, 78] on button "櫃檯作業" at bounding box center [81, 80] width 151 height 42
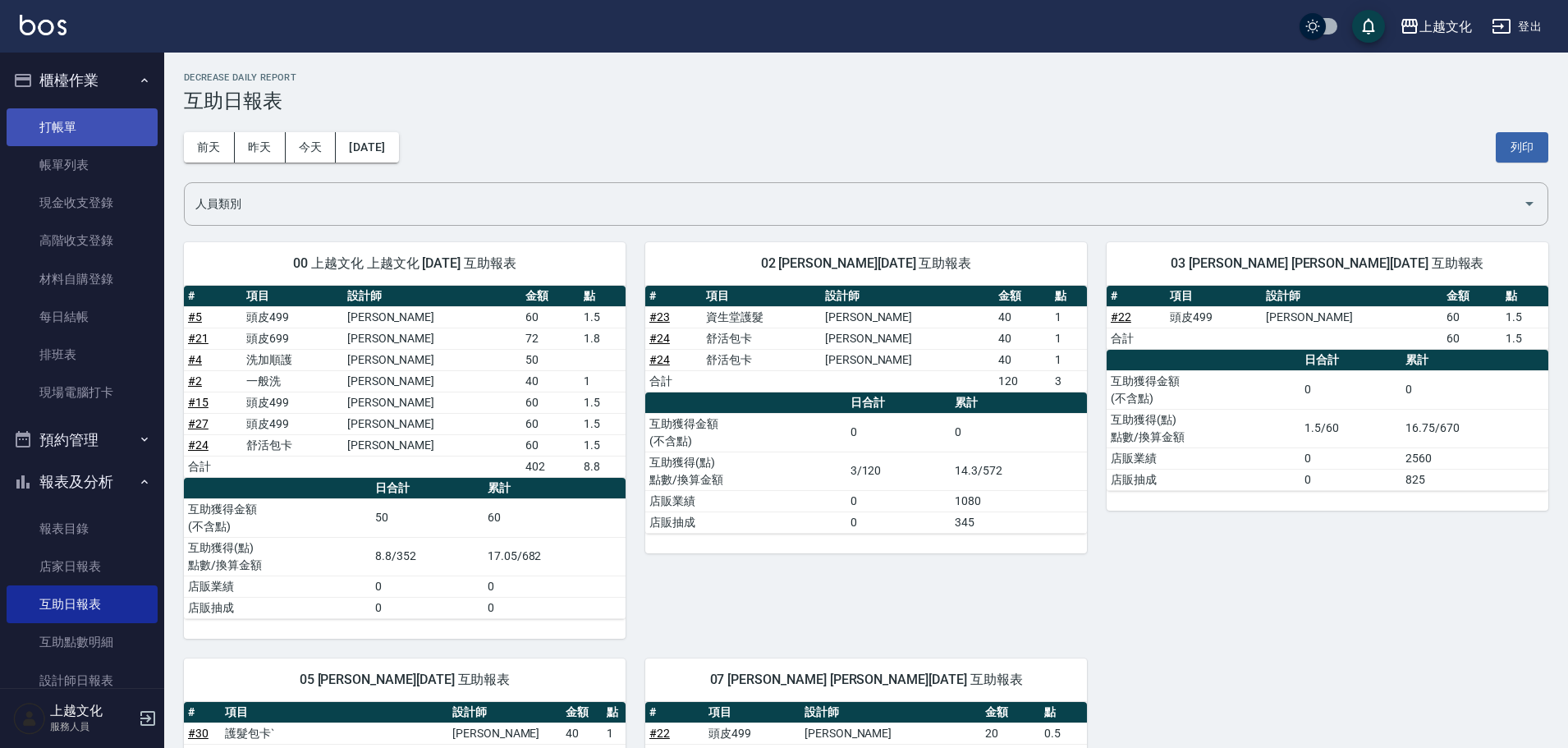
click at [16, 128] on link "打帳單" at bounding box center [81, 127] width 151 height 38
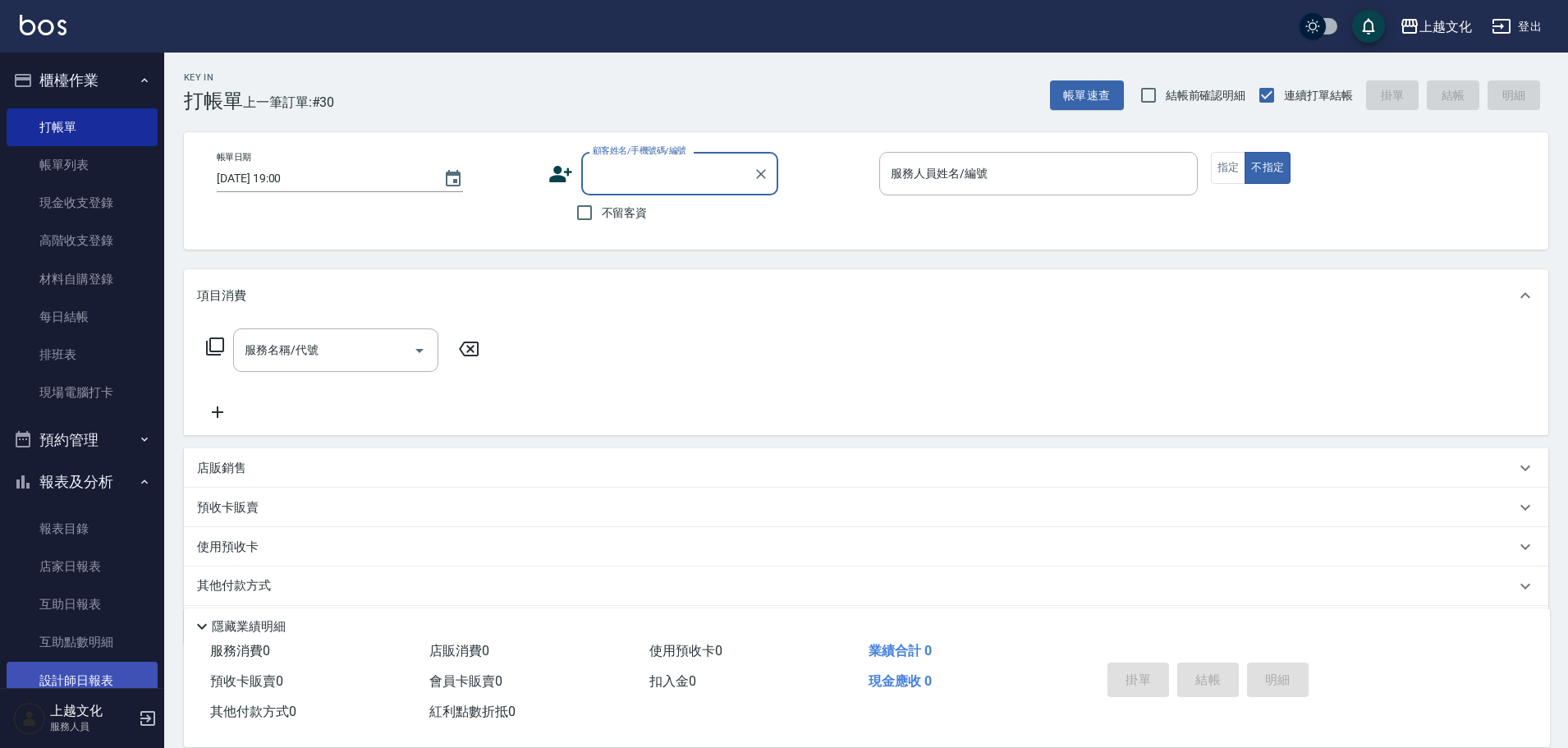
click at [75, 670] on link "設計師日報表" at bounding box center [81, 680] width 151 height 38
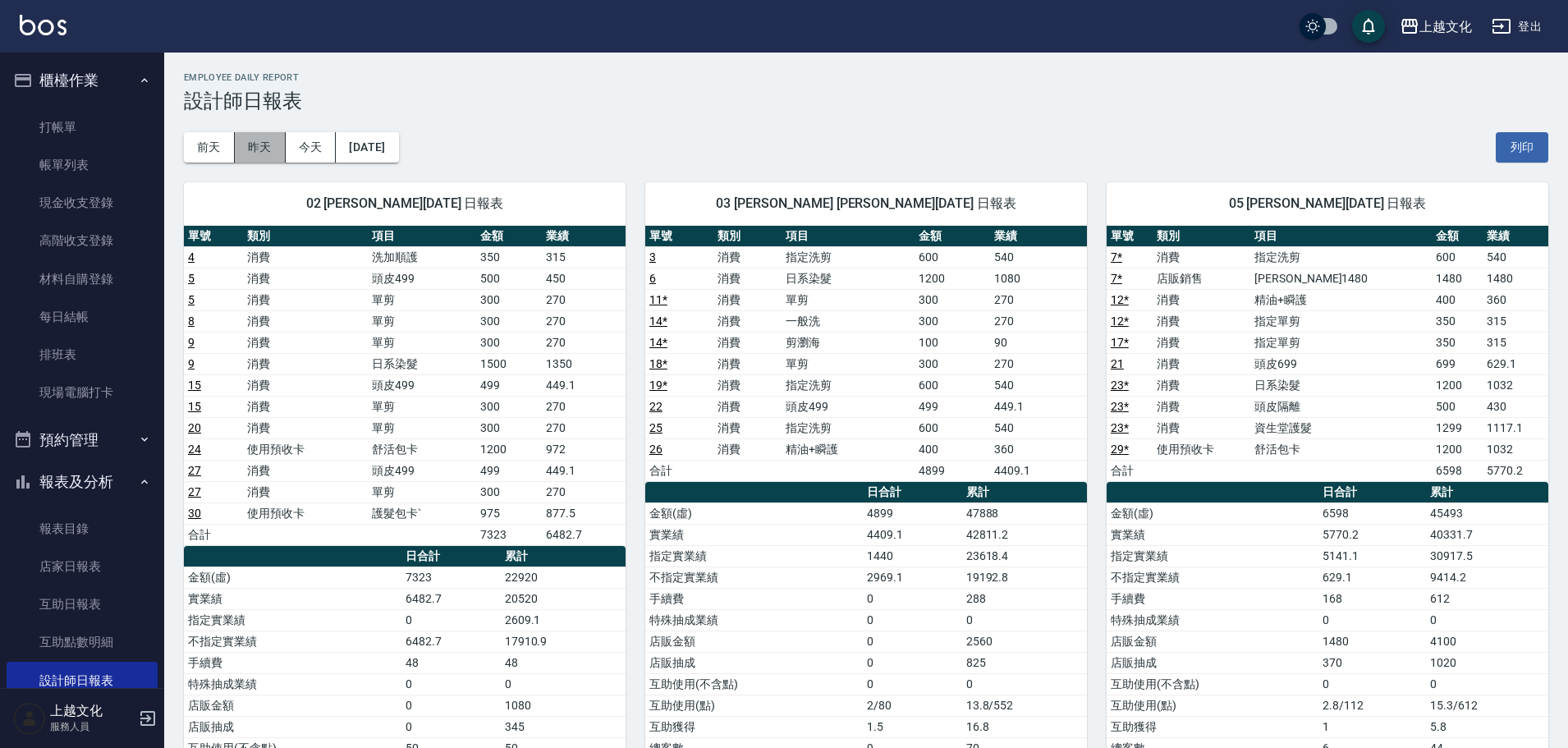
click at [270, 154] on button "昨天" at bounding box center [260, 147] width 51 height 30
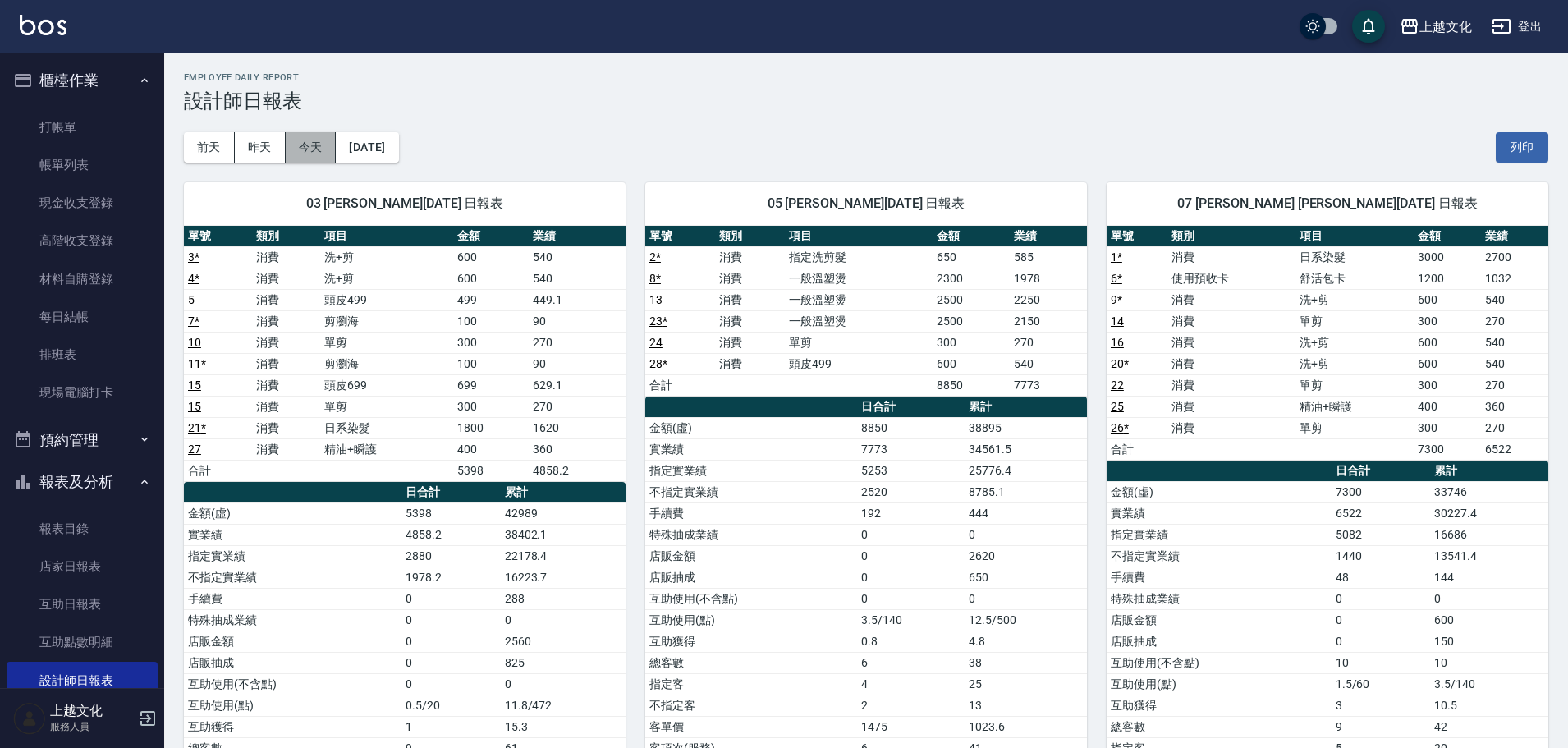
click at [312, 139] on button "今天" at bounding box center [311, 147] width 51 height 30
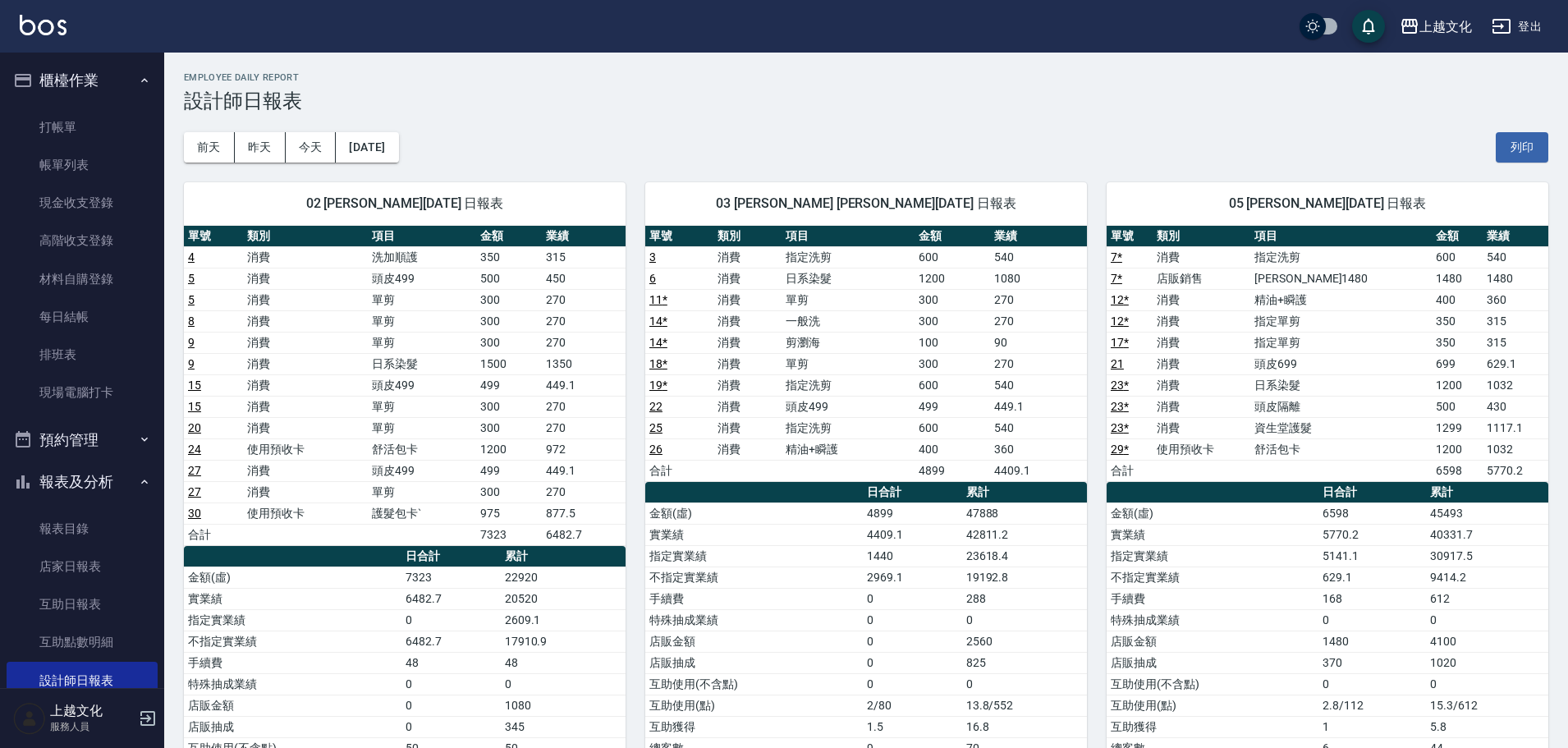
scroll to position [160, 0]
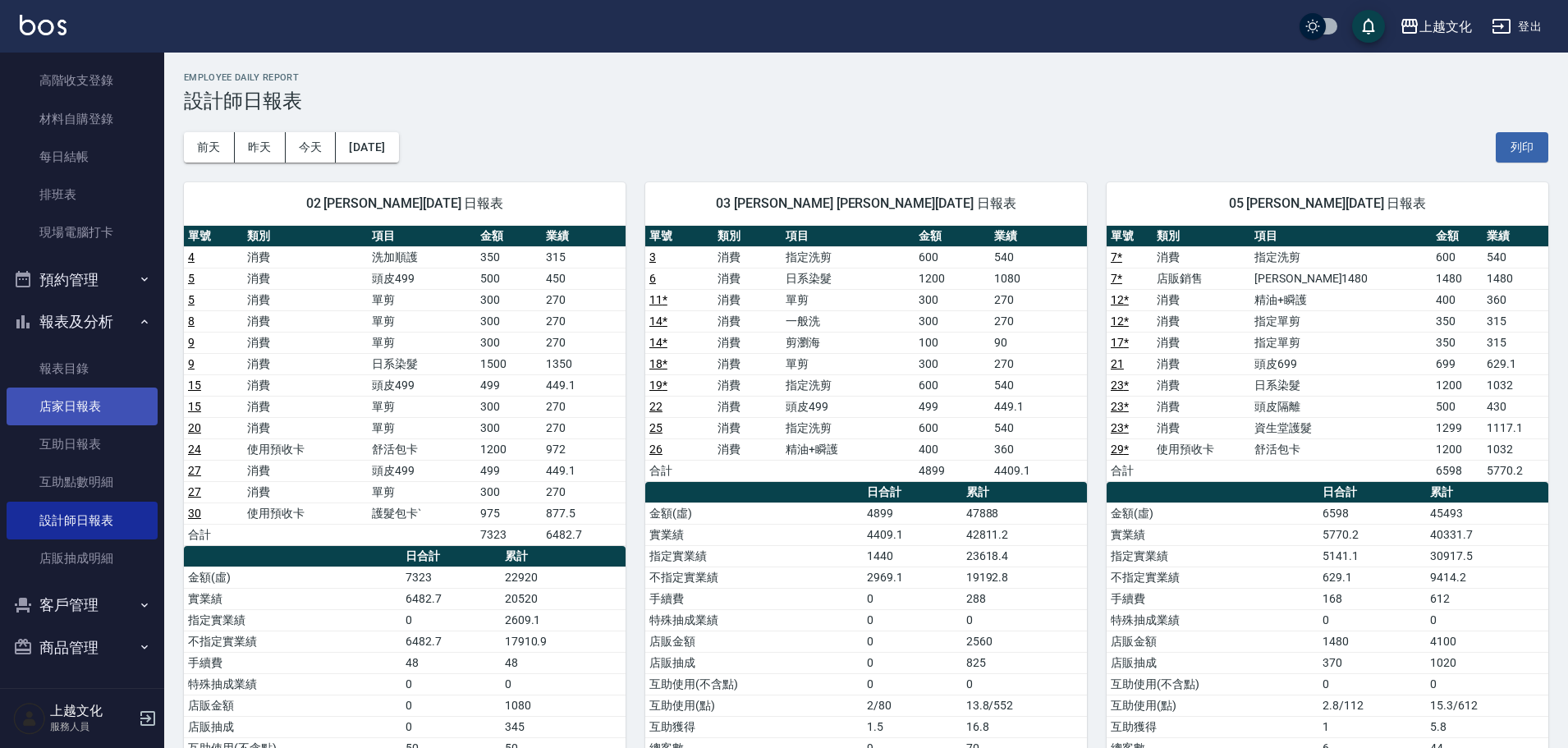
click at [106, 409] on link "店家日報表" at bounding box center [81, 406] width 151 height 38
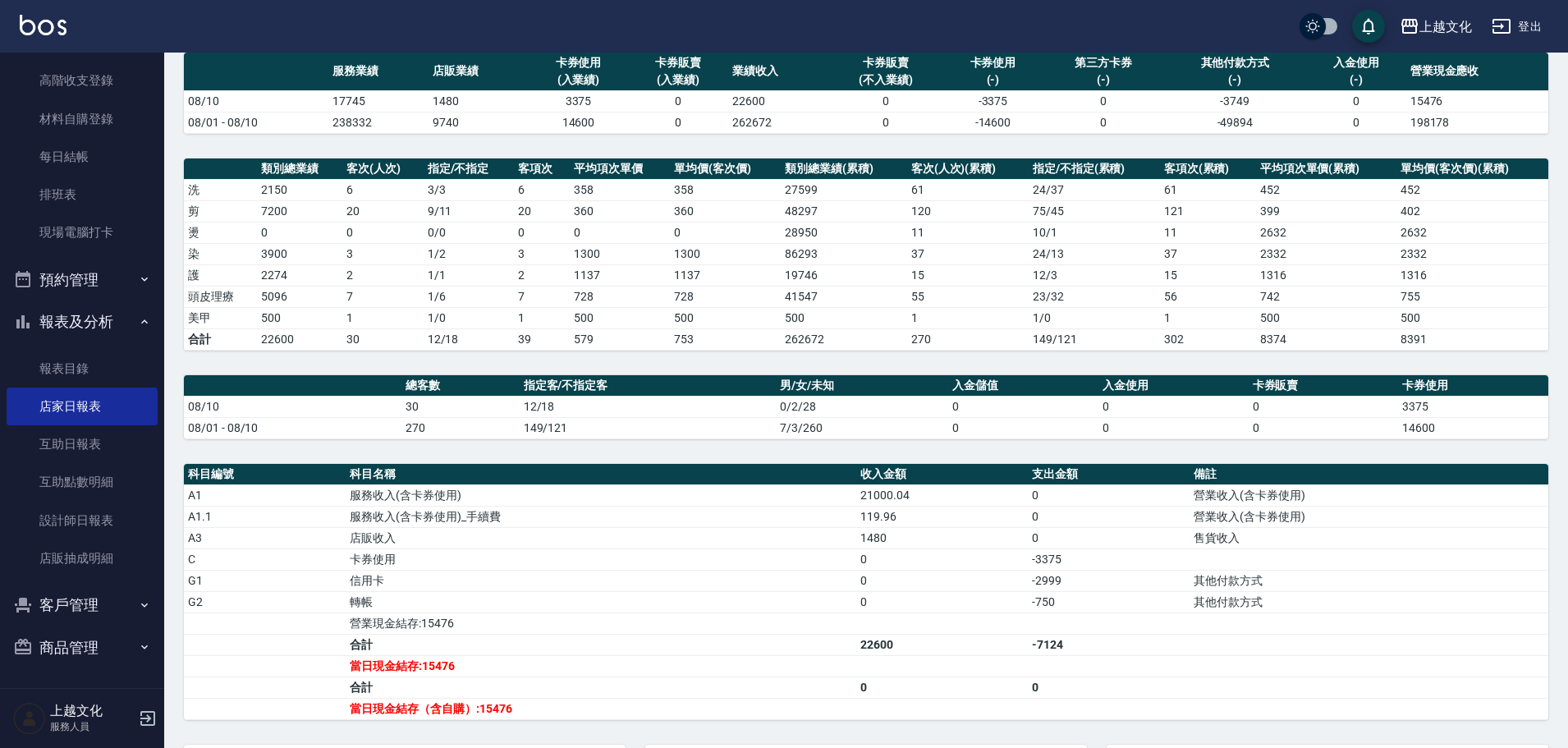
scroll to position [295, 0]
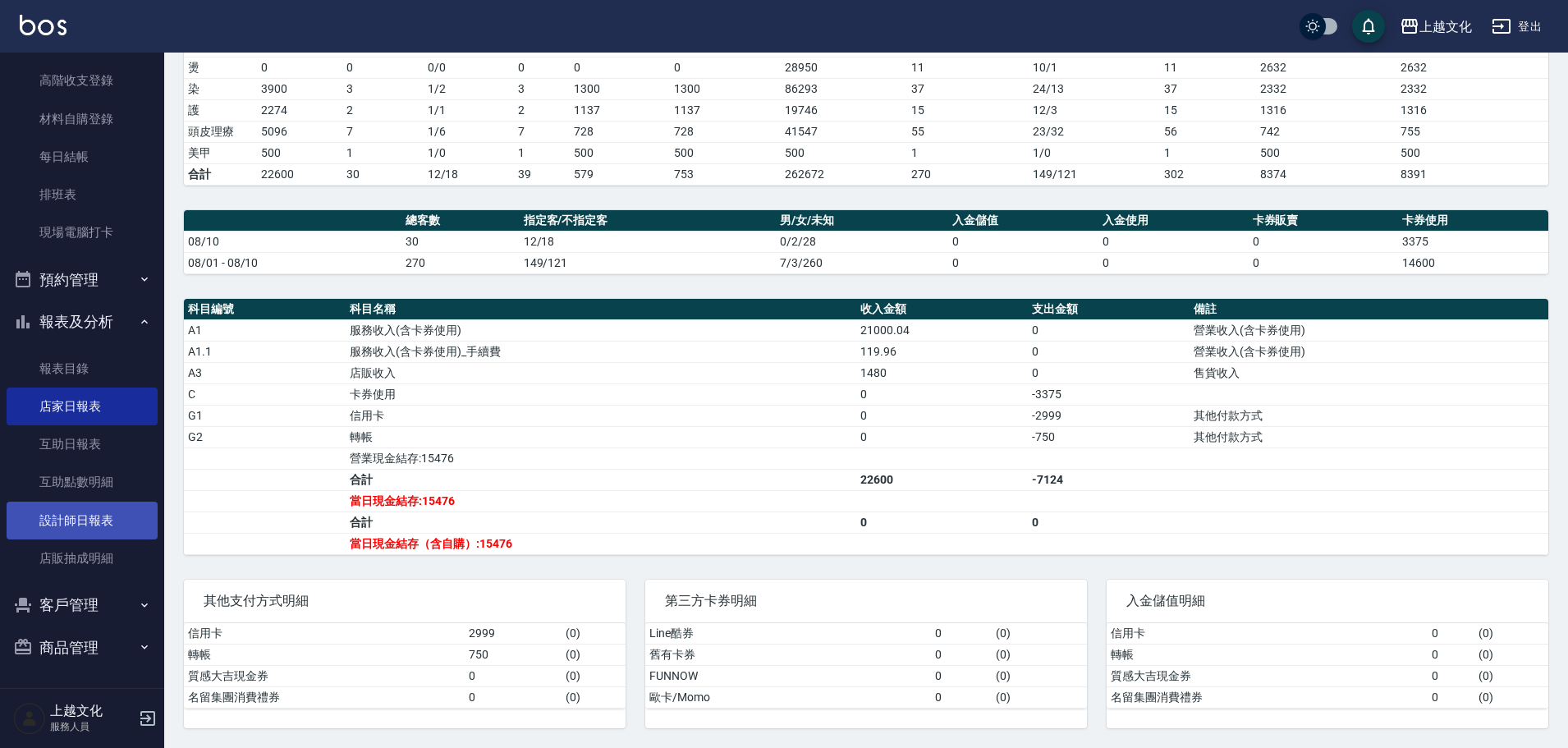
click at [34, 504] on link "設計師日報表" at bounding box center [81, 520] width 151 height 38
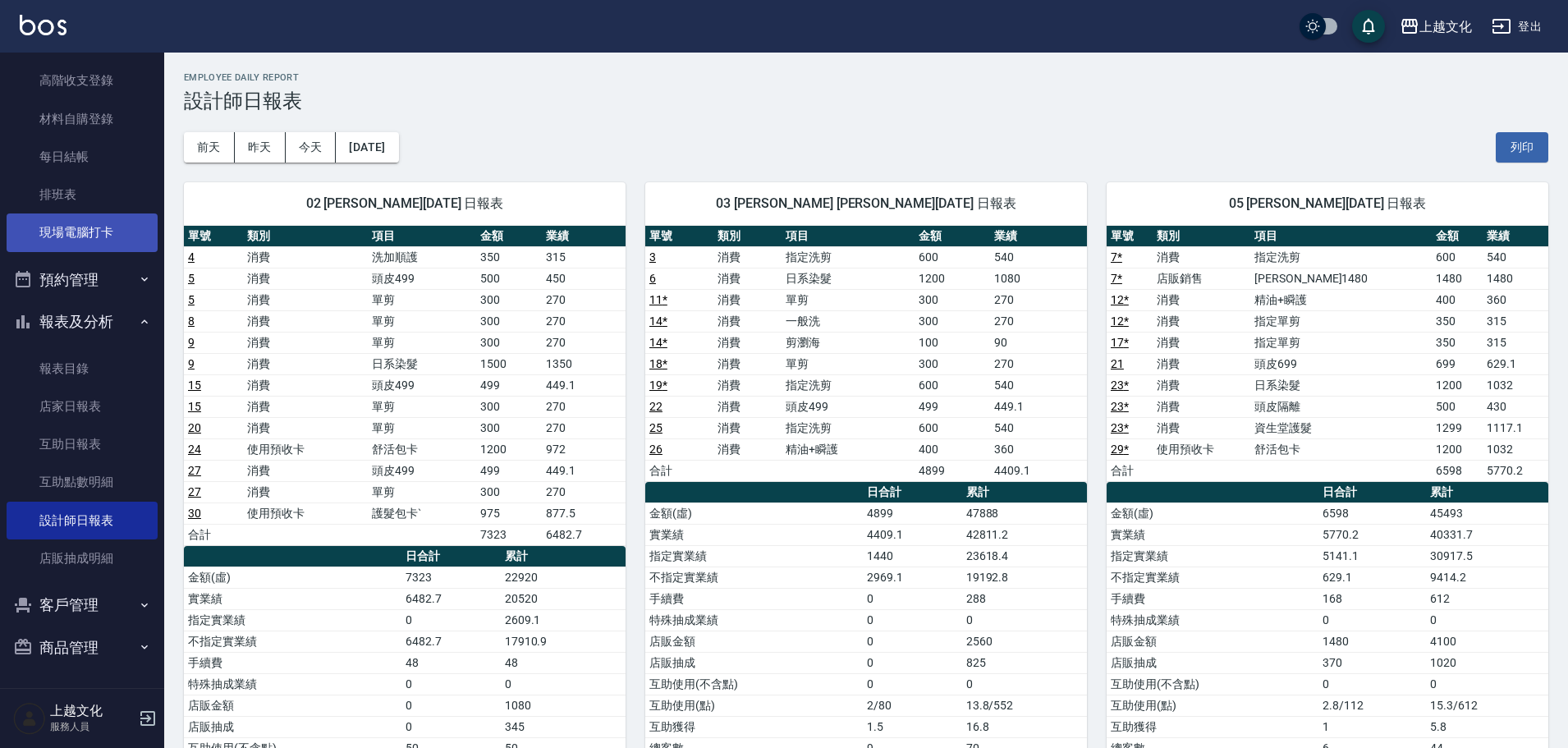
click at [87, 238] on link "現場電腦打卡" at bounding box center [81, 232] width 151 height 38
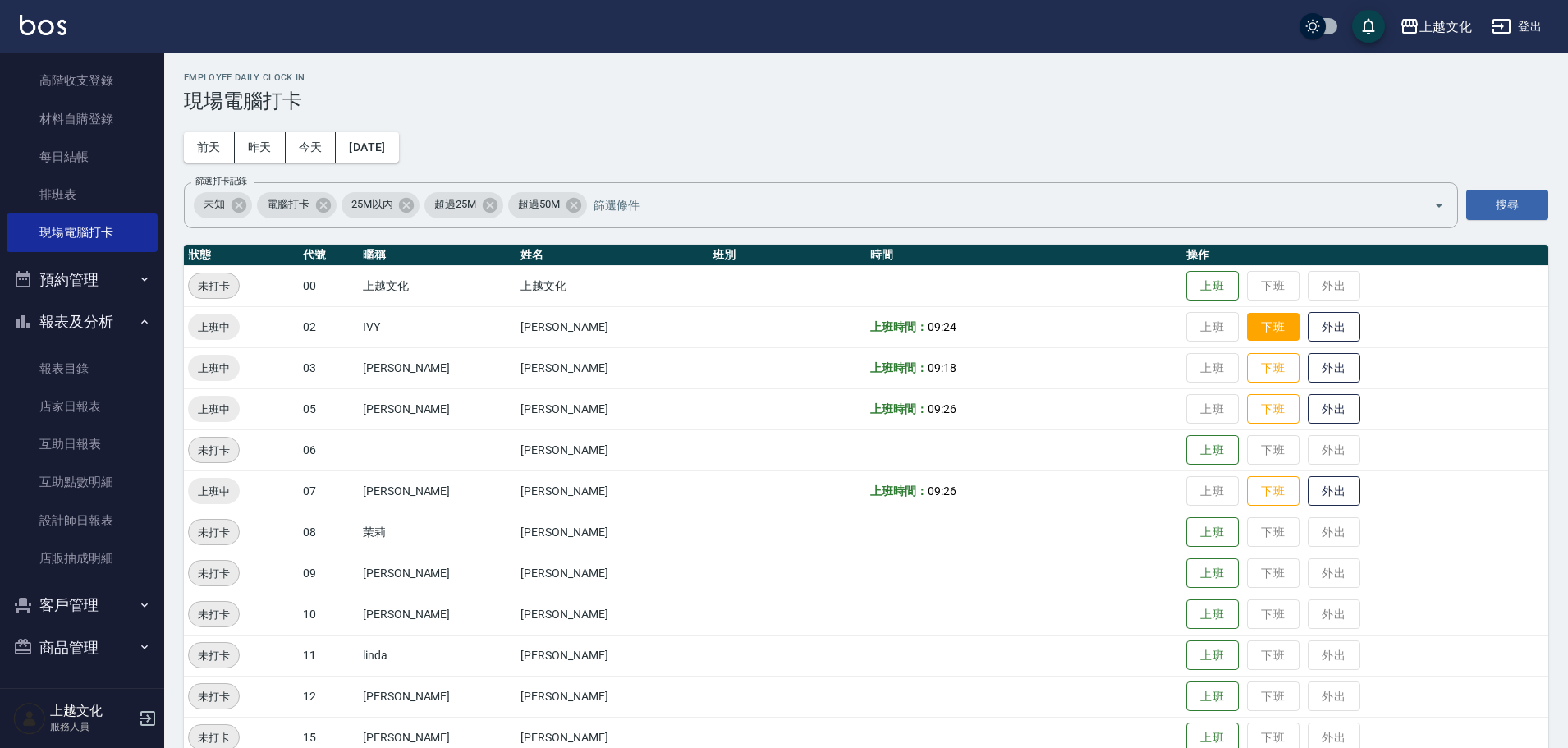
click at [1251, 331] on button "下班" at bounding box center [1273, 326] width 53 height 29
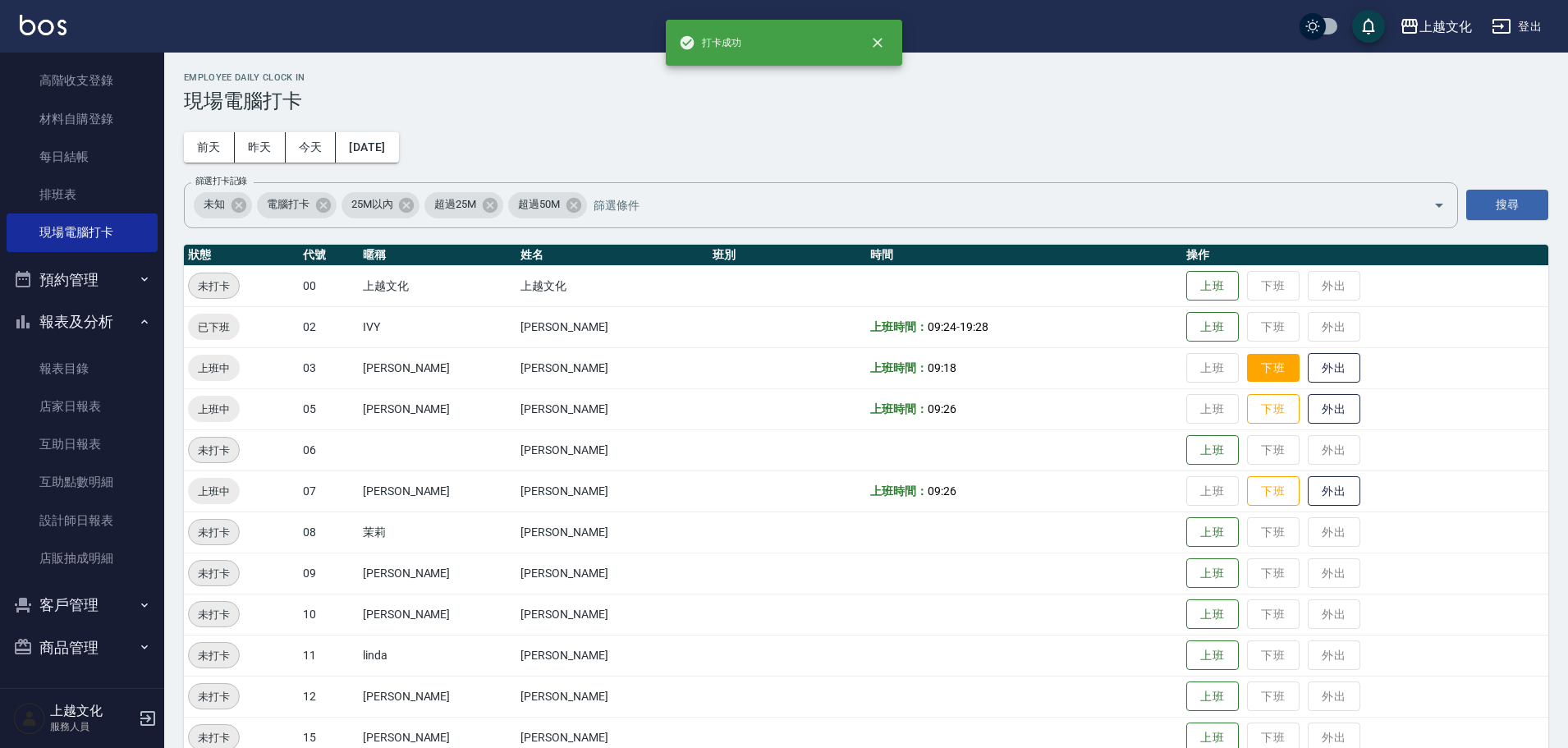
click at [1260, 370] on button "下班" at bounding box center [1273, 368] width 53 height 29
click at [1273, 418] on button "下班" at bounding box center [1273, 409] width 53 height 29
click at [1264, 488] on button "下班" at bounding box center [1273, 491] width 53 height 29
